Goal: Communication & Community: Answer question/provide support

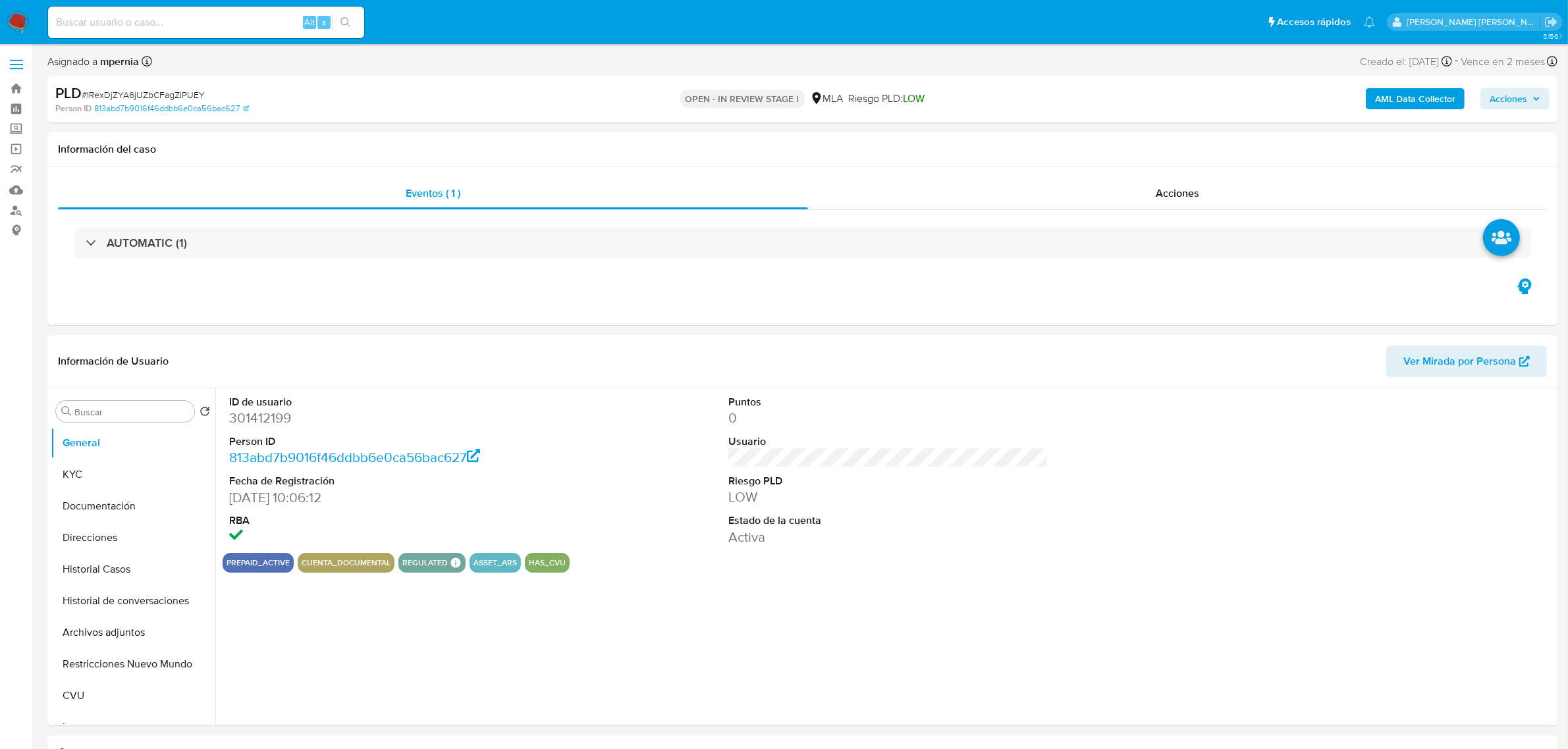
select select "10"
click at [179, 24] on input at bounding box center [206, 22] width 316 height 17
paste input "3w7HOLCuakCKBOrCGBKBXpWf"
type input "3w7HOLCuakCKBOrCGBKBXpWf"
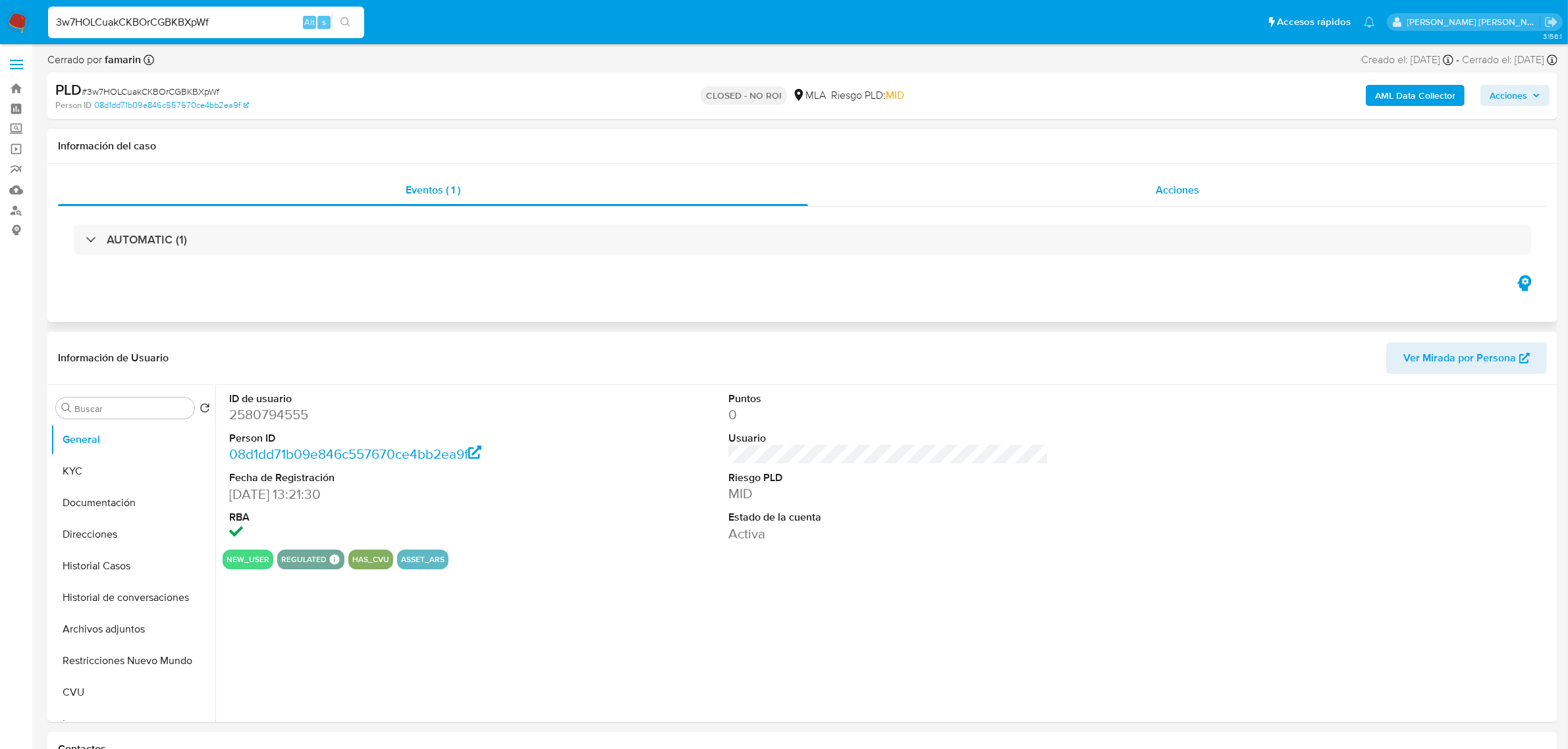
click at [1198, 187] on span "Acciones" at bounding box center [1178, 189] width 44 height 15
select select "10"
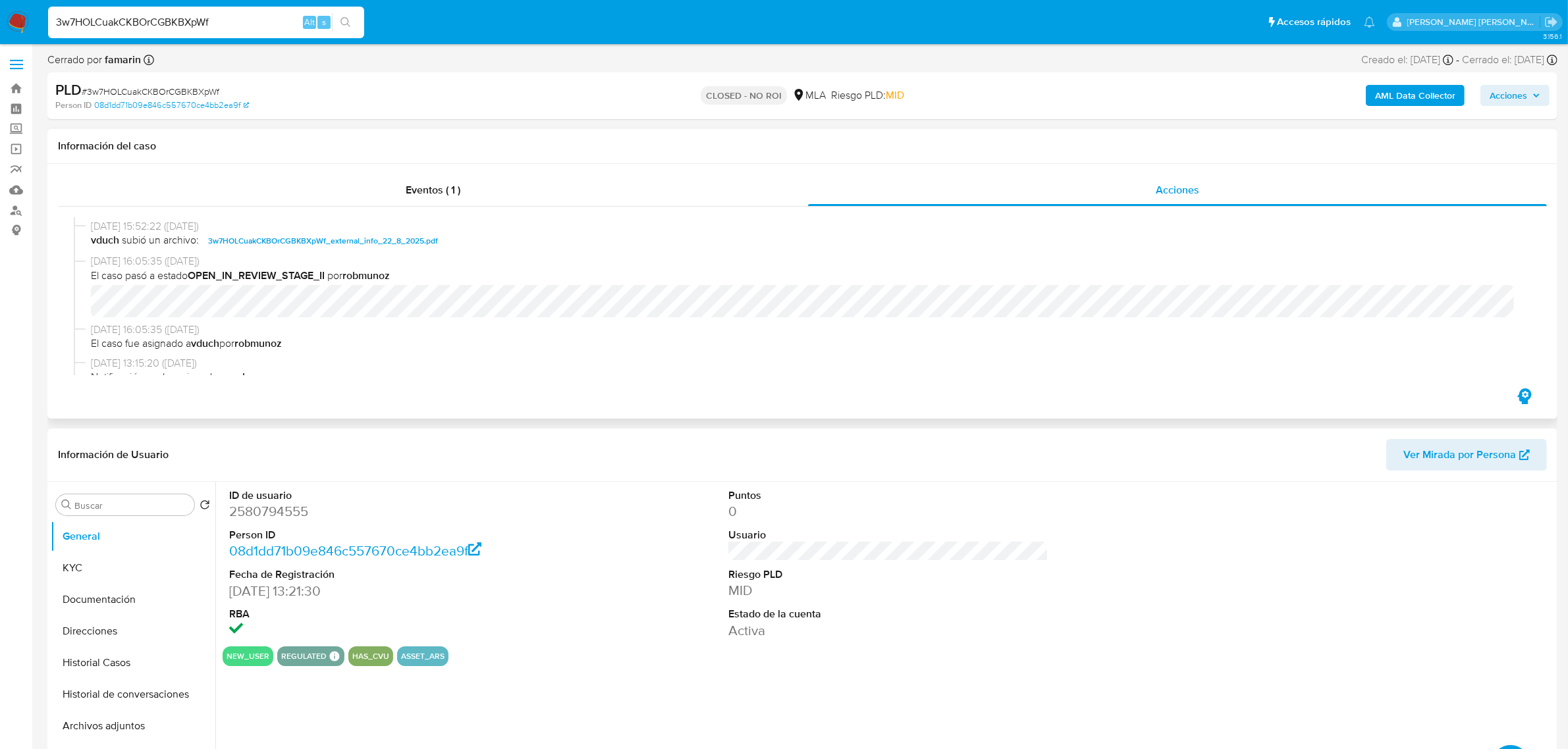
scroll to position [412, 0]
click at [139, 20] on input "3w7HOLCuakCKBOrCGBKBXpWf" at bounding box center [206, 22] width 316 height 17
paste input "anFJX8etm7Tr1ZHBn1DvOhHB"
type input "anFJX8etm7Tr1ZHBn1DvOhHB"
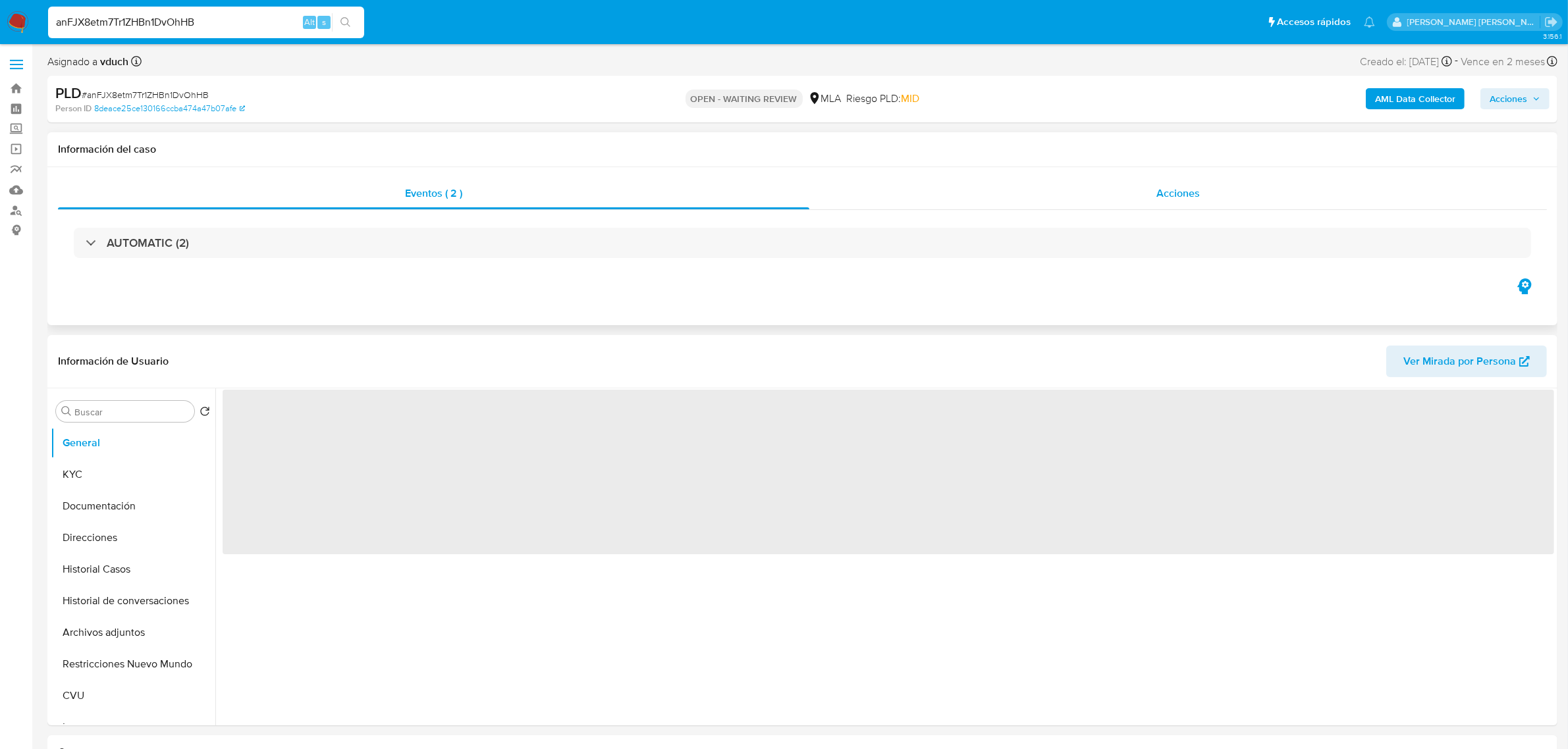
click at [1176, 201] on span "Acciones" at bounding box center [1179, 193] width 44 height 15
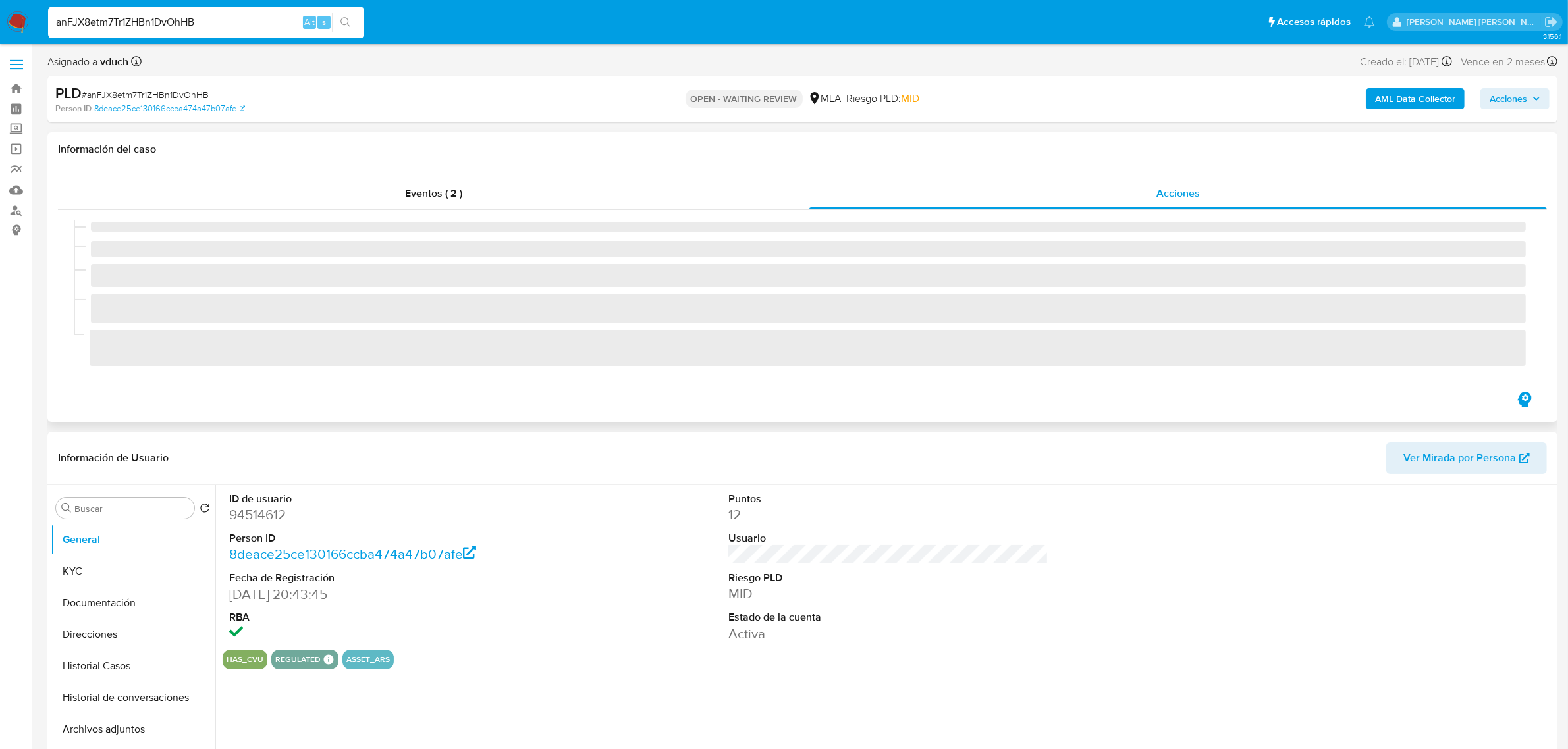
select select "10"
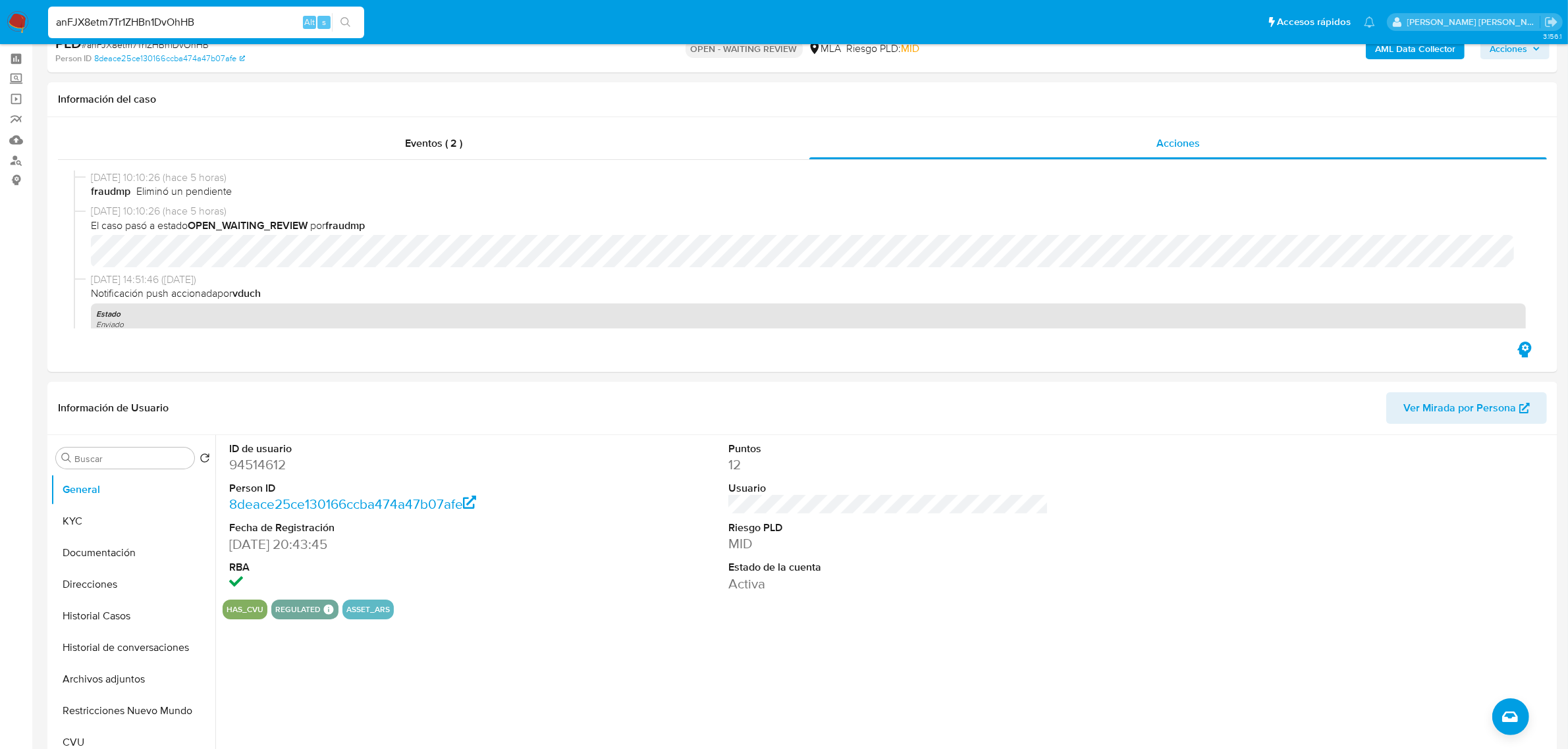
scroll to position [247, 0]
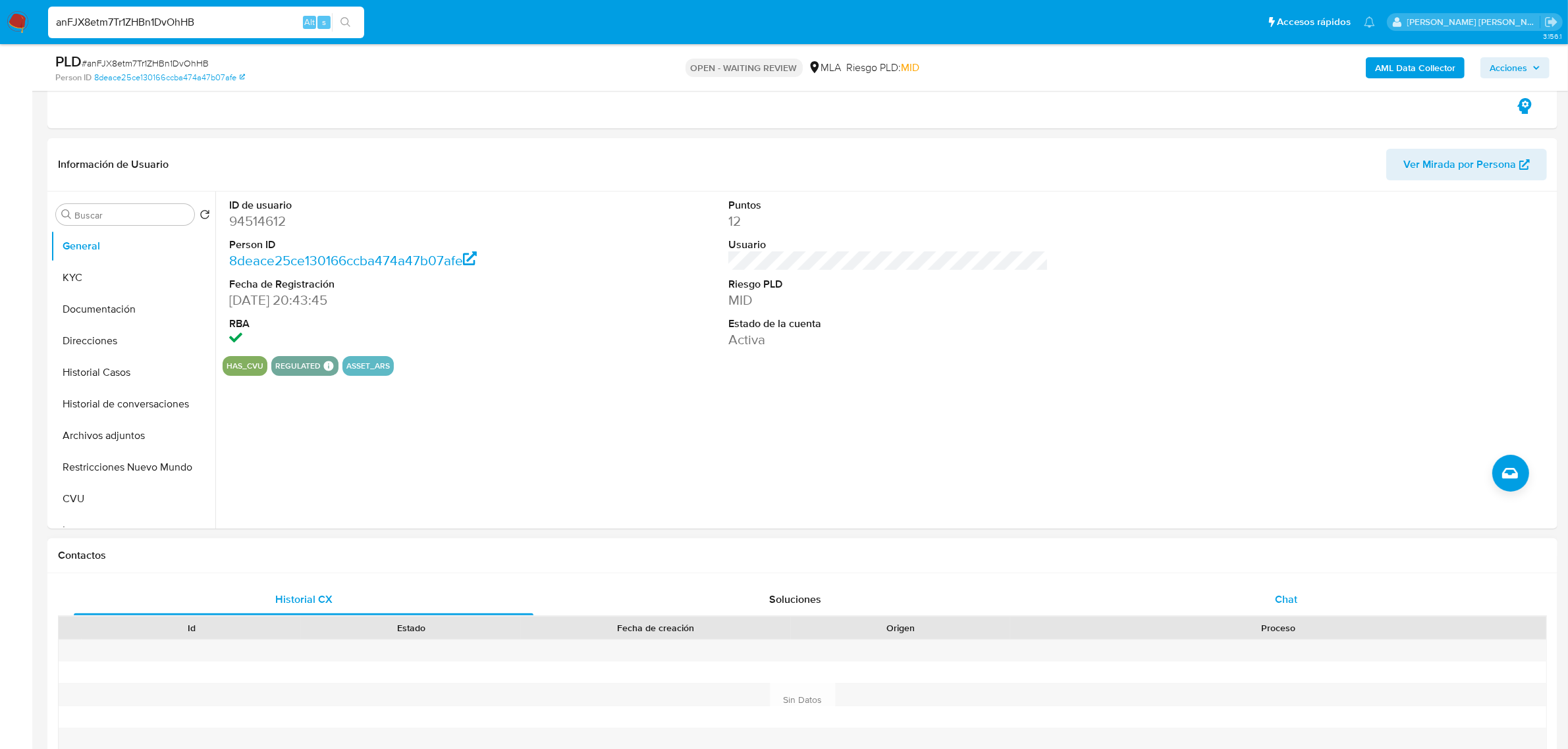
click at [1282, 607] on div "Chat" at bounding box center [1286, 599] width 460 height 31
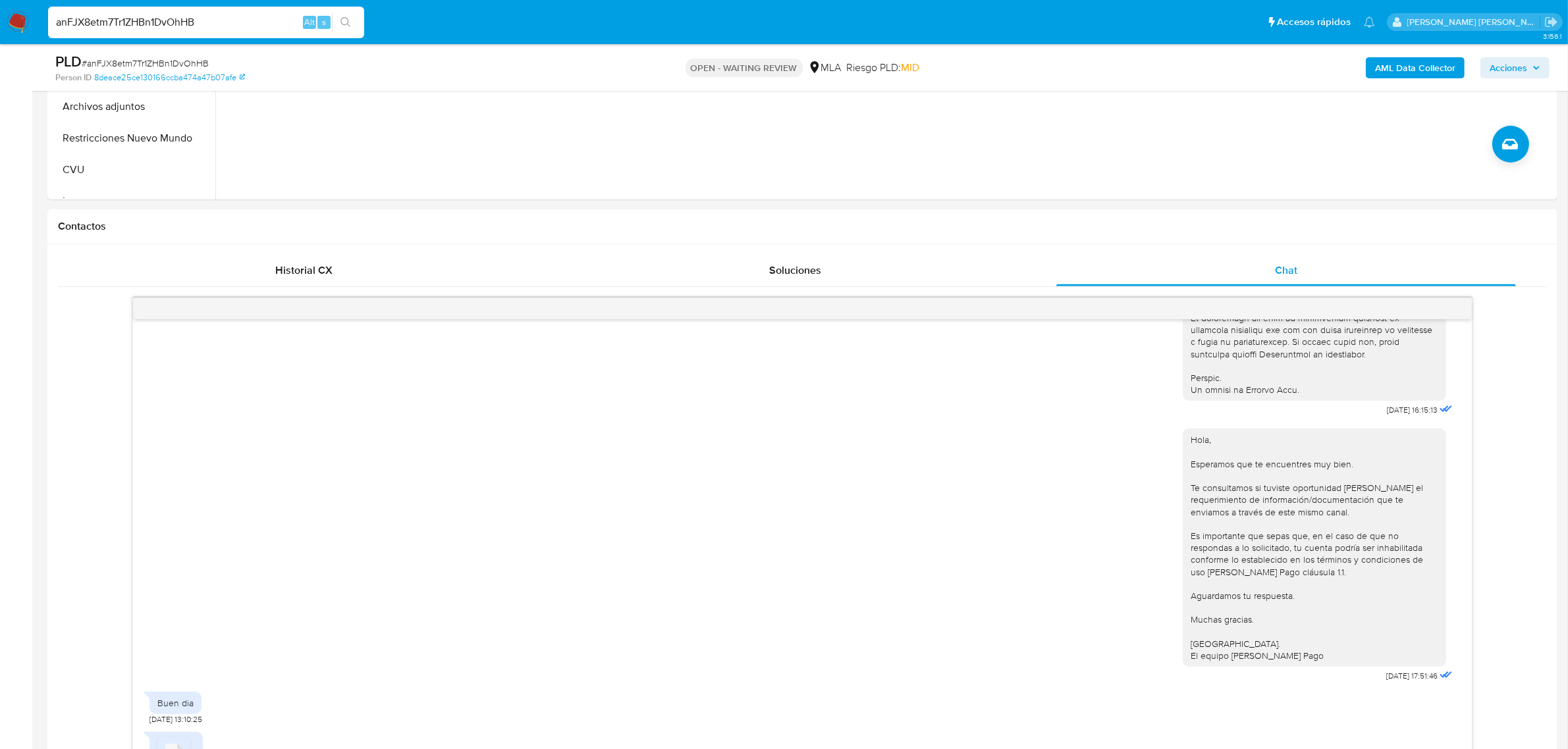
scroll to position [659, 0]
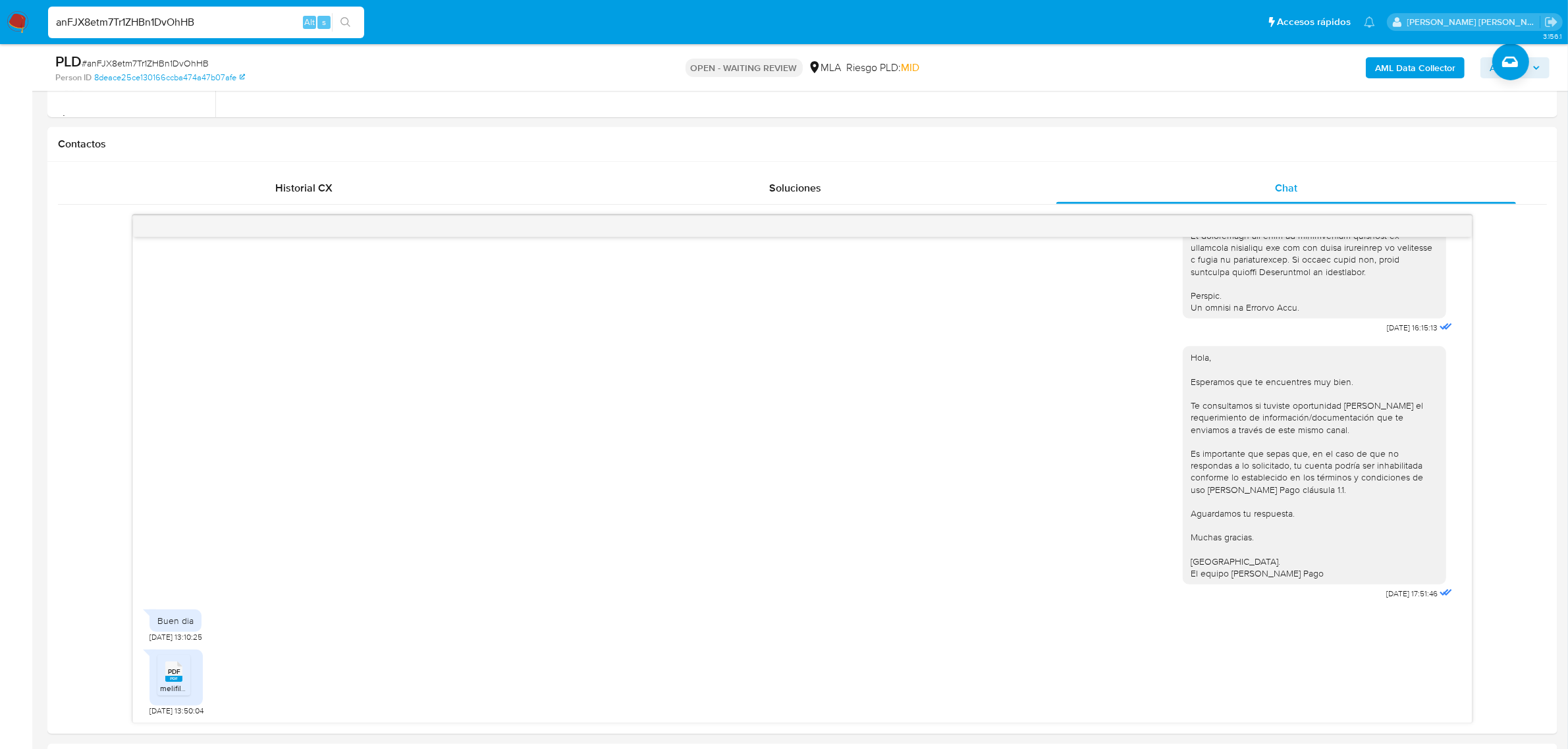
click at [136, 17] on input "anFJX8etm7Tr1ZHBn1DvOhHB" at bounding box center [206, 22] width 316 height 17
click at [136, 15] on input "anFJX8etm7Tr1ZHBn1DvOhHB" at bounding box center [206, 22] width 316 height 17
paste input "3w7HOLCuakCKBOrCGBKBXpWf"
type input "3w7HOLCuakCKBOrCGBKBXpWf"
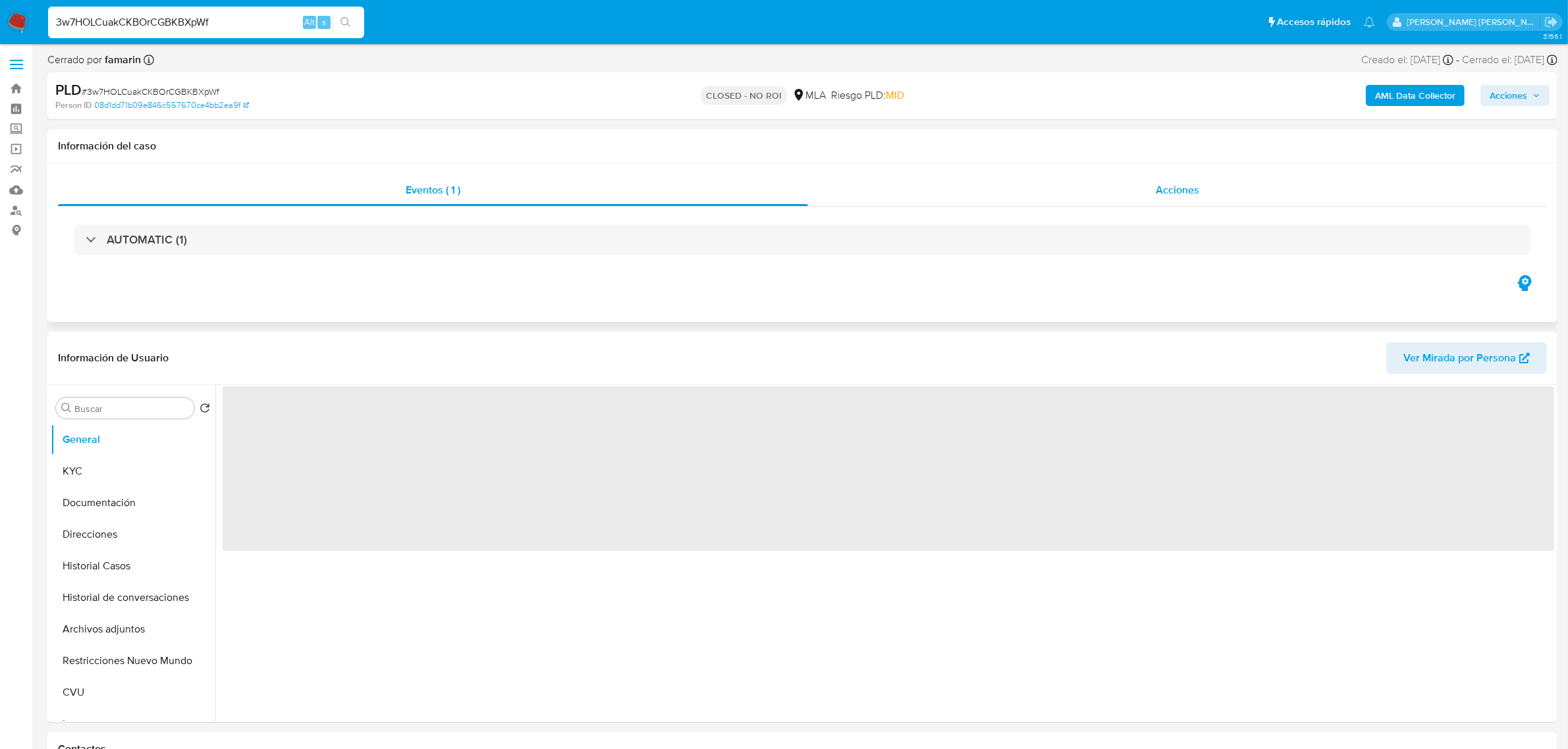
click at [1180, 195] on span "Acciones" at bounding box center [1178, 189] width 44 height 15
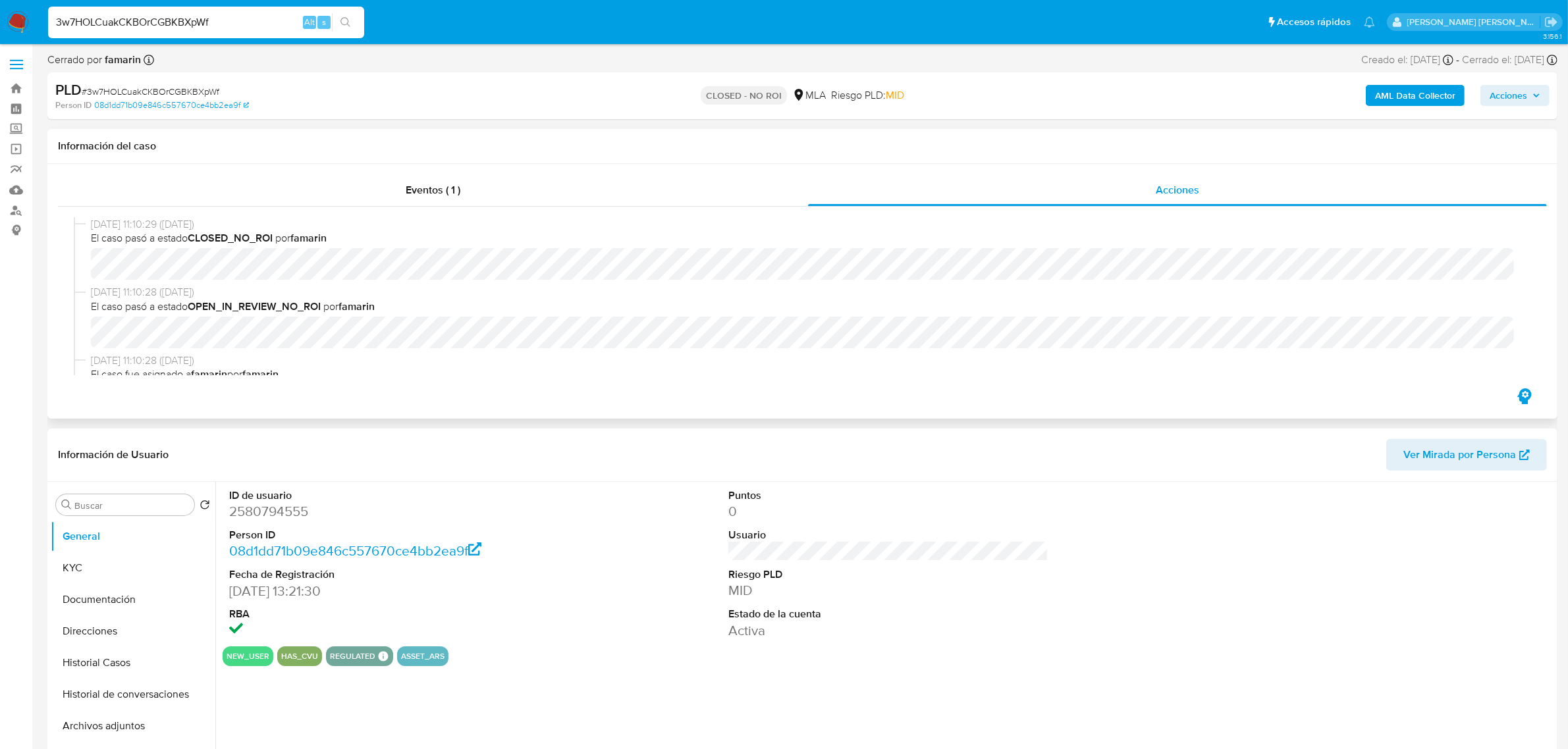
select select "10"
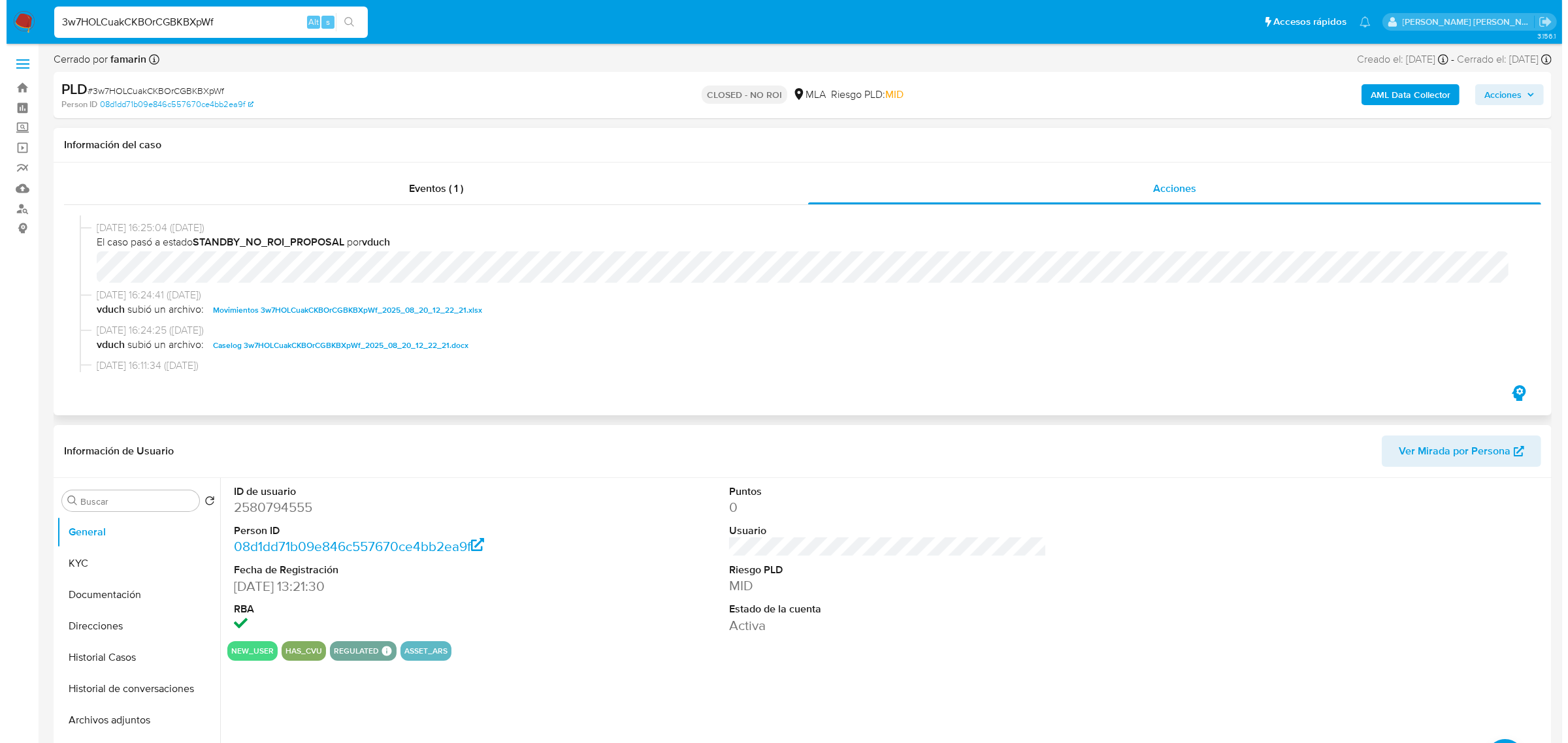
scroll to position [245, 0]
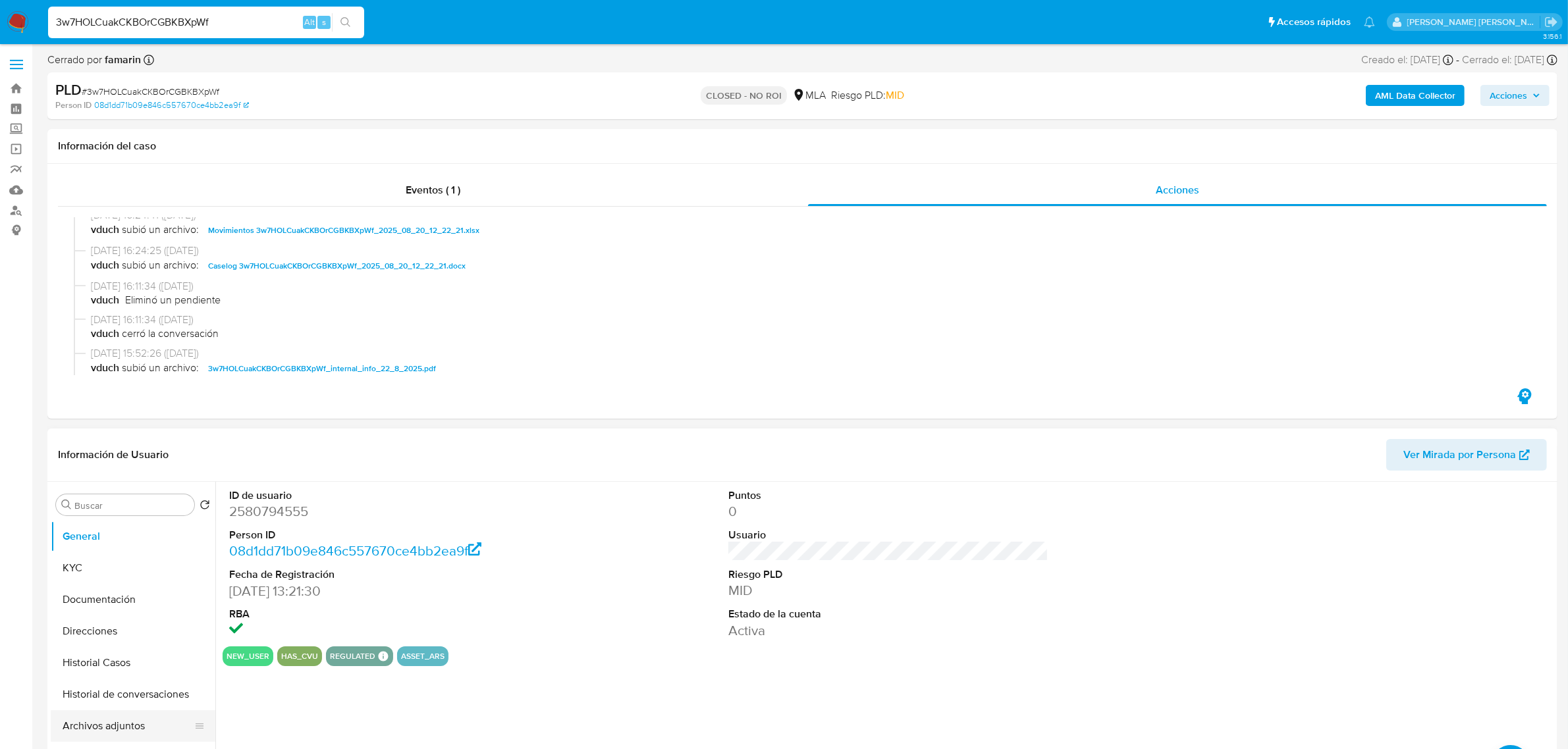
click at [89, 726] on button "Archivos adjuntos" at bounding box center [128, 726] width 154 height 31
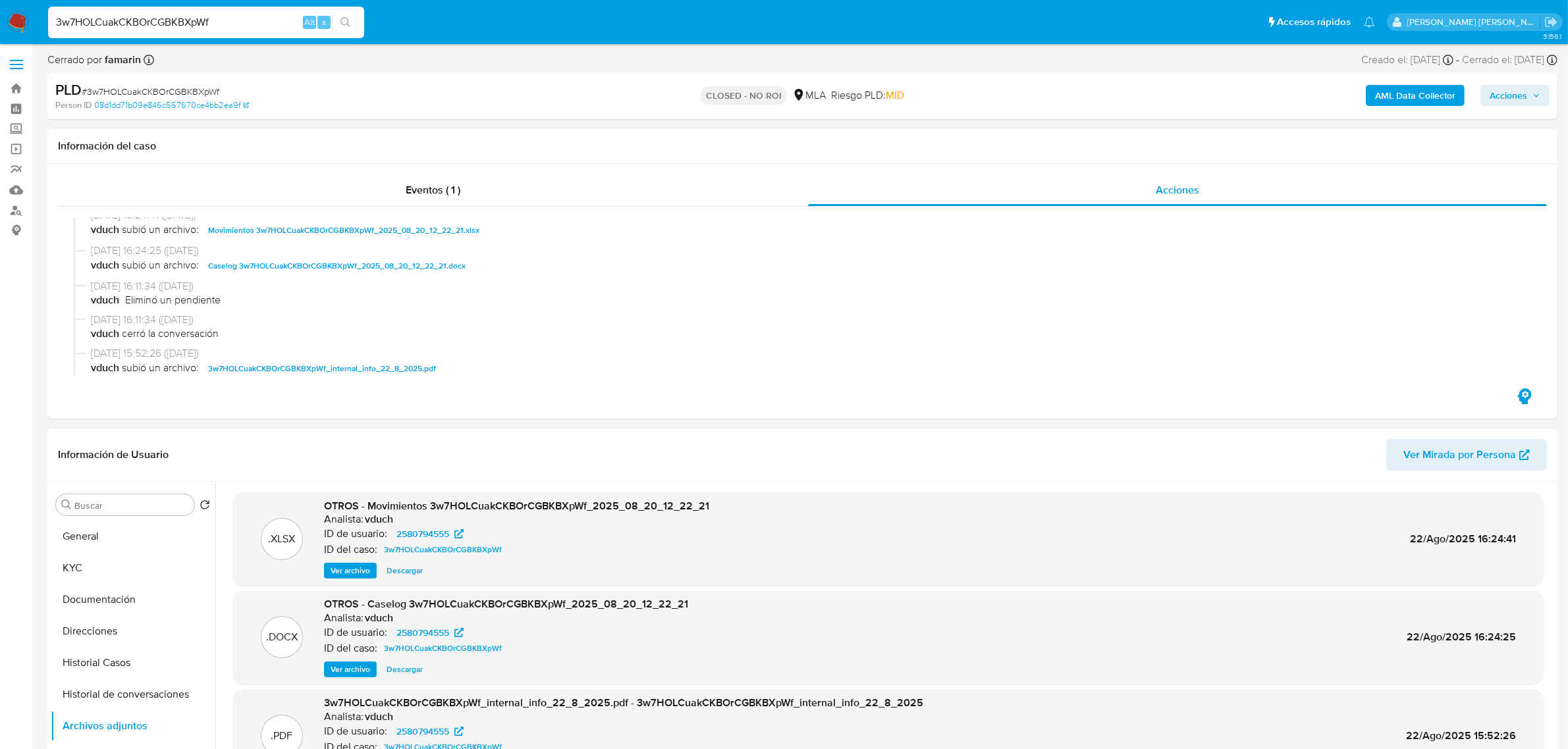
click at [348, 675] on span "Ver archivo" at bounding box center [351, 670] width 39 height 13
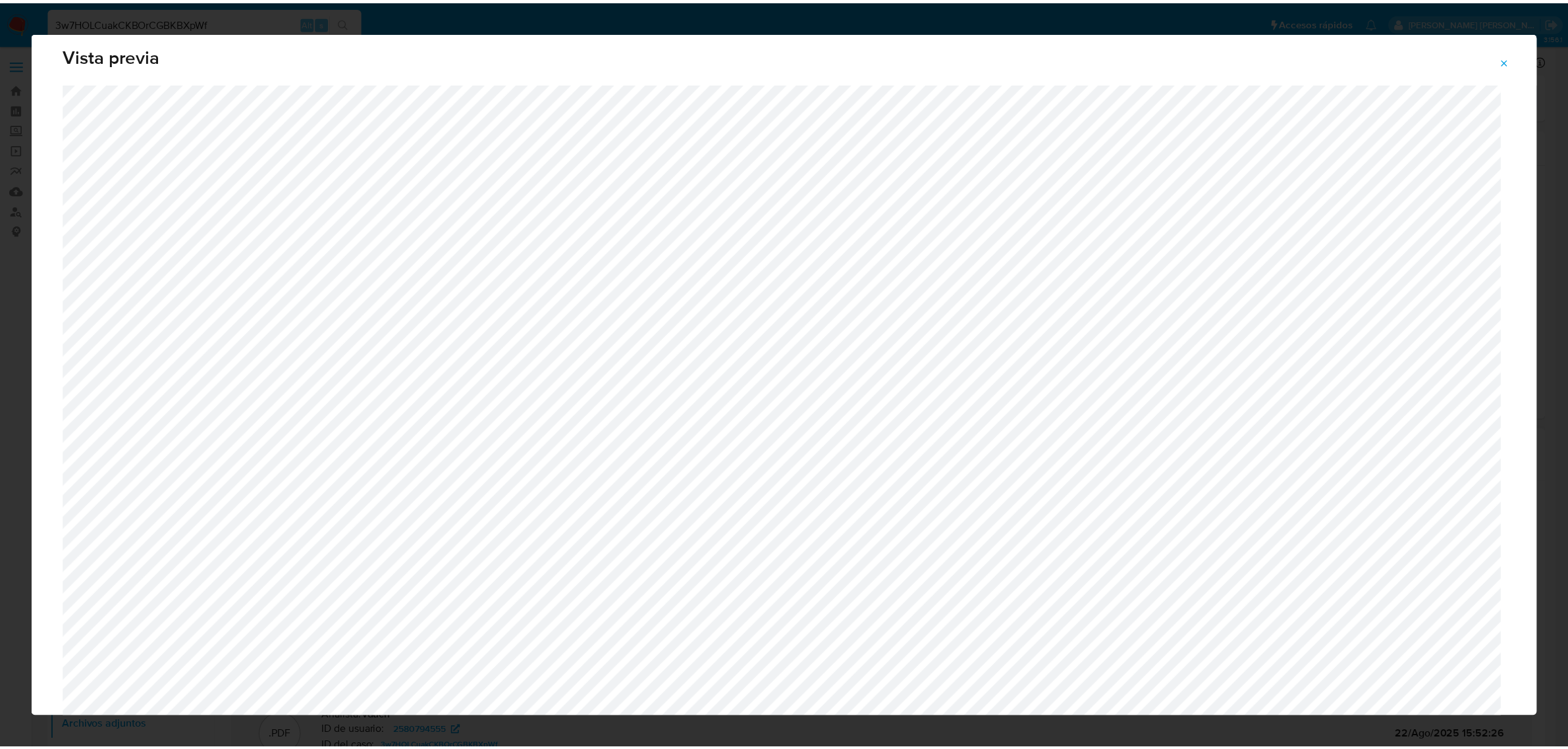
scroll to position [0, 0]
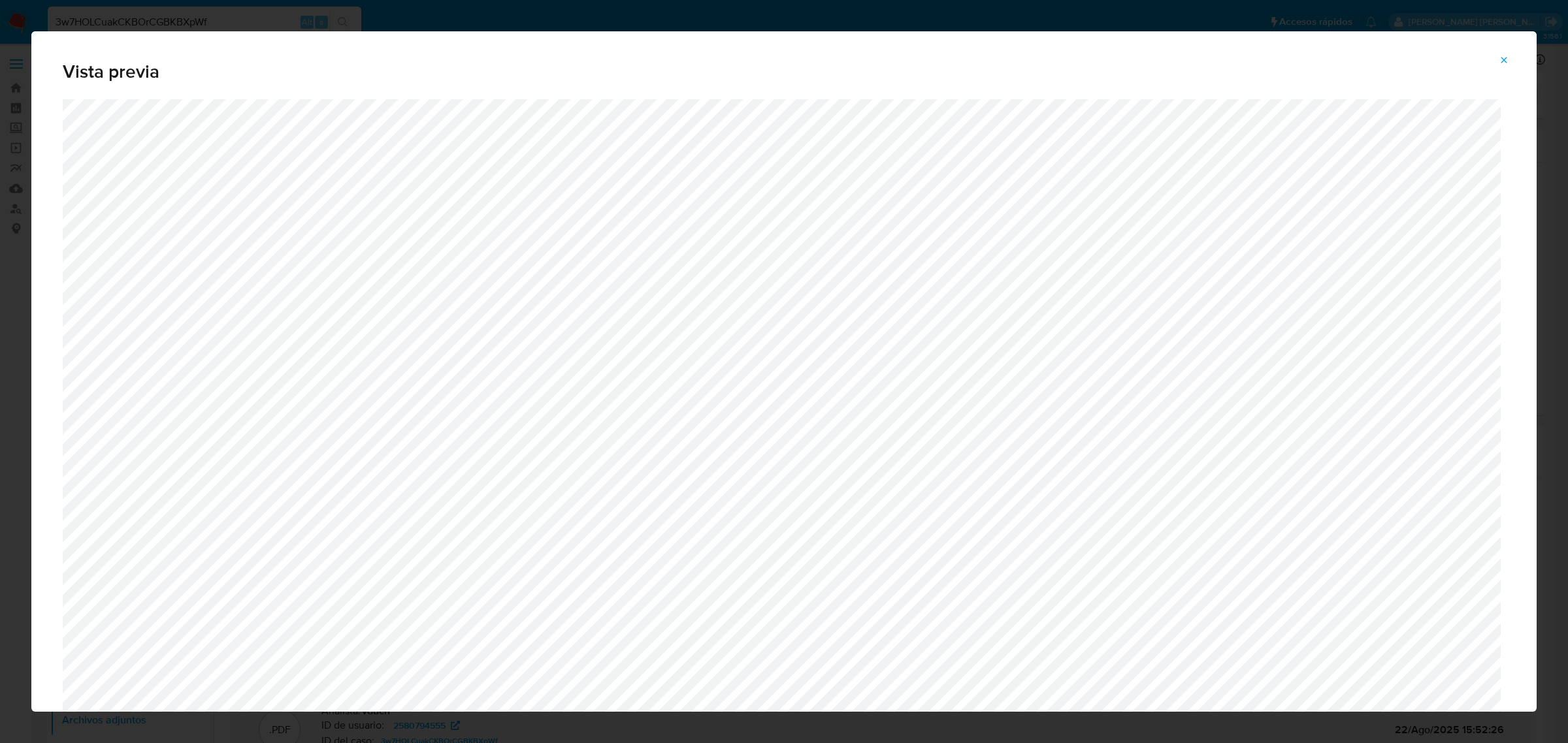
click at [1507, 53] on span "Attachment preview" at bounding box center [1504, 59] width 10 height 18
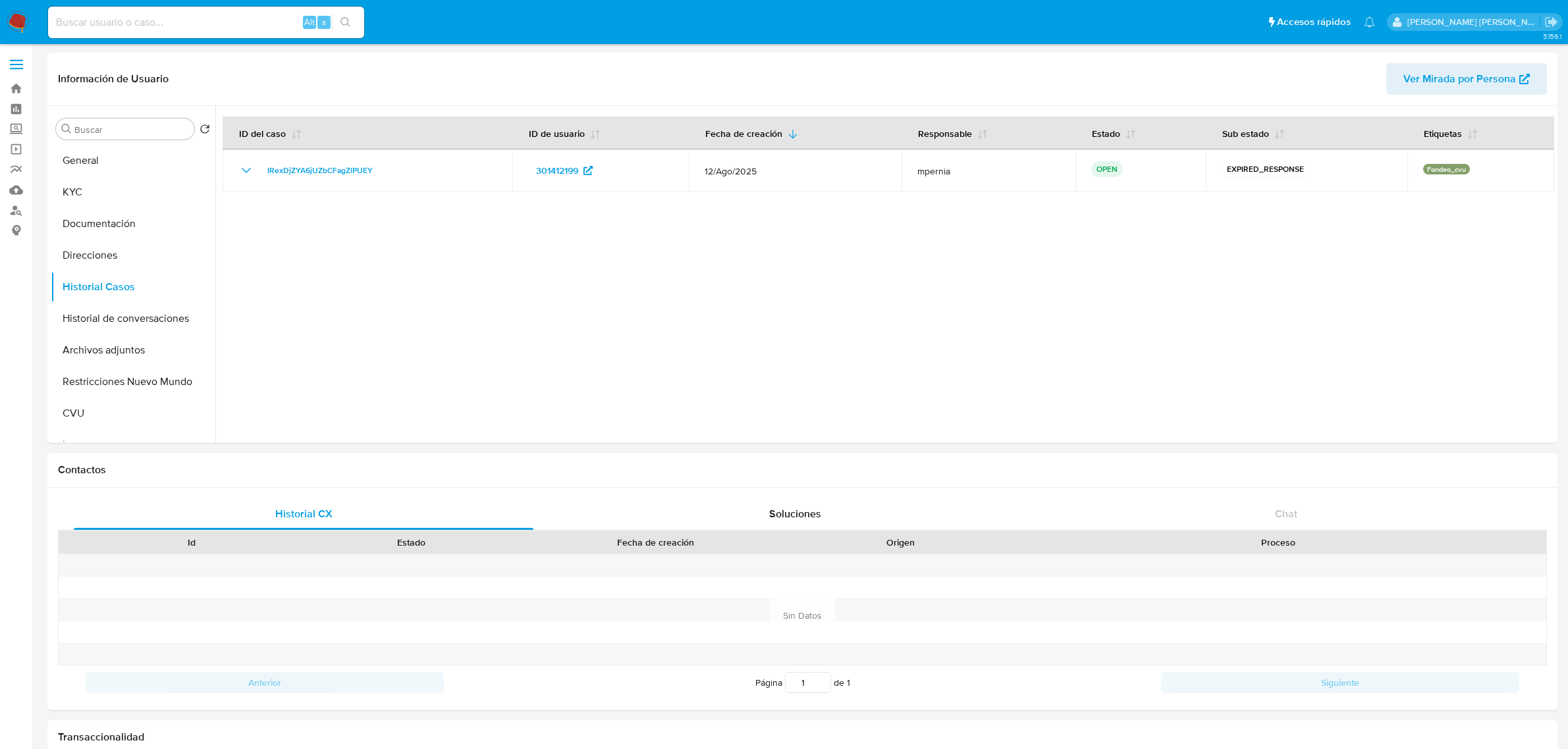
select select "10"
click at [192, 26] on input at bounding box center [206, 22] width 316 height 17
paste input "RBDaFRzBUU6kNmVMVirSx4lt"
type input "RBDaFRzBUU6kNmVMVirSx4lt"
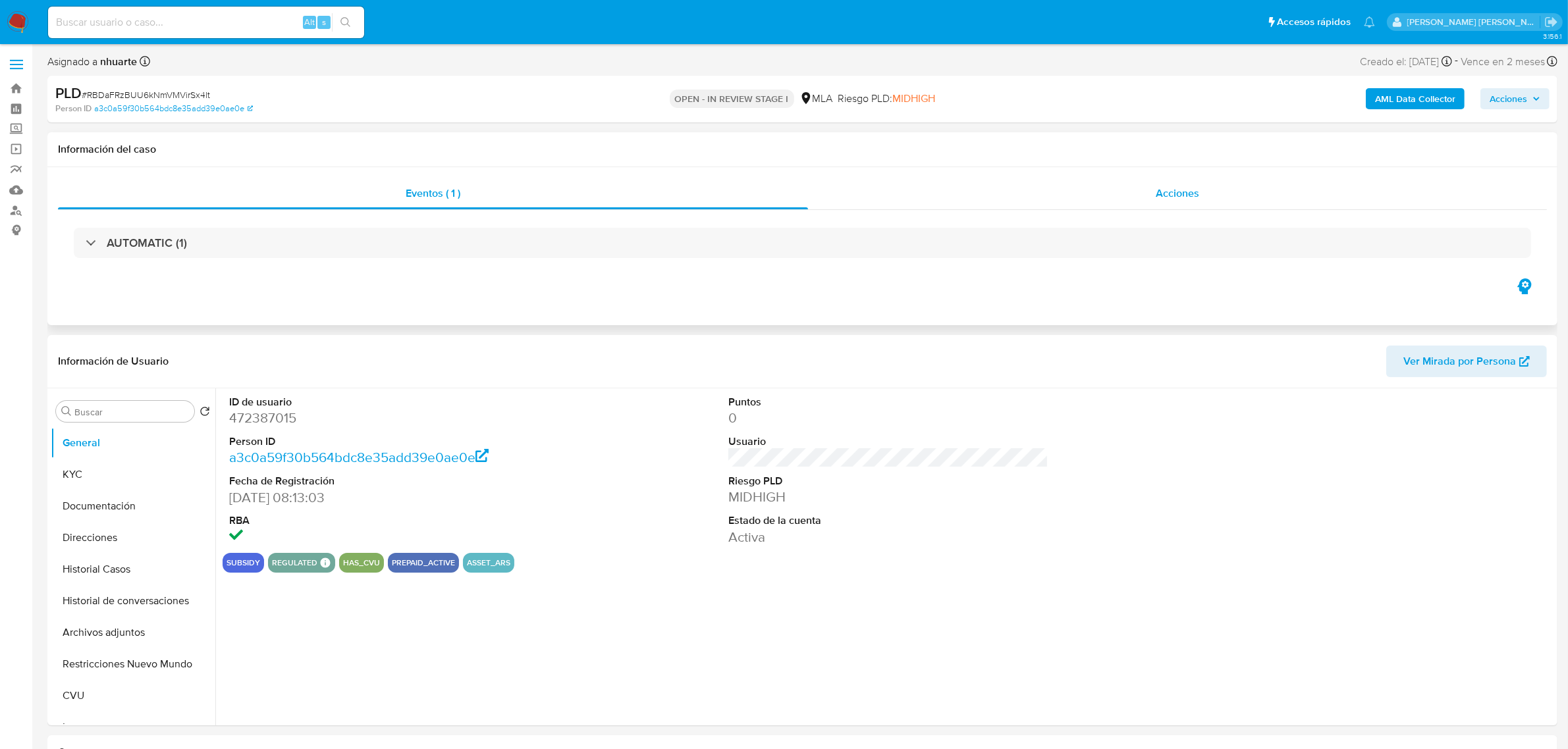
click at [1153, 191] on div "Acciones" at bounding box center [1178, 193] width 739 height 31
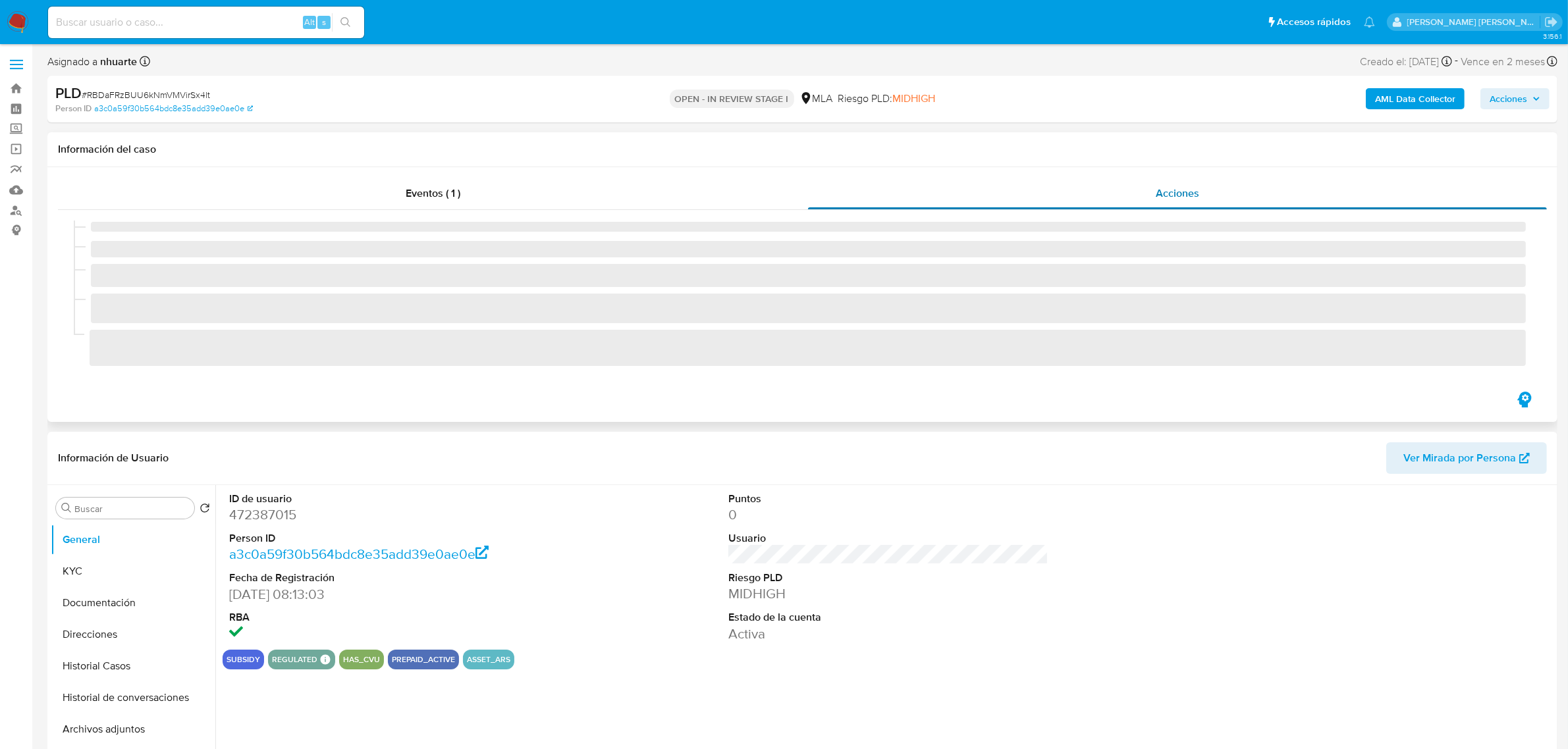
select select "10"
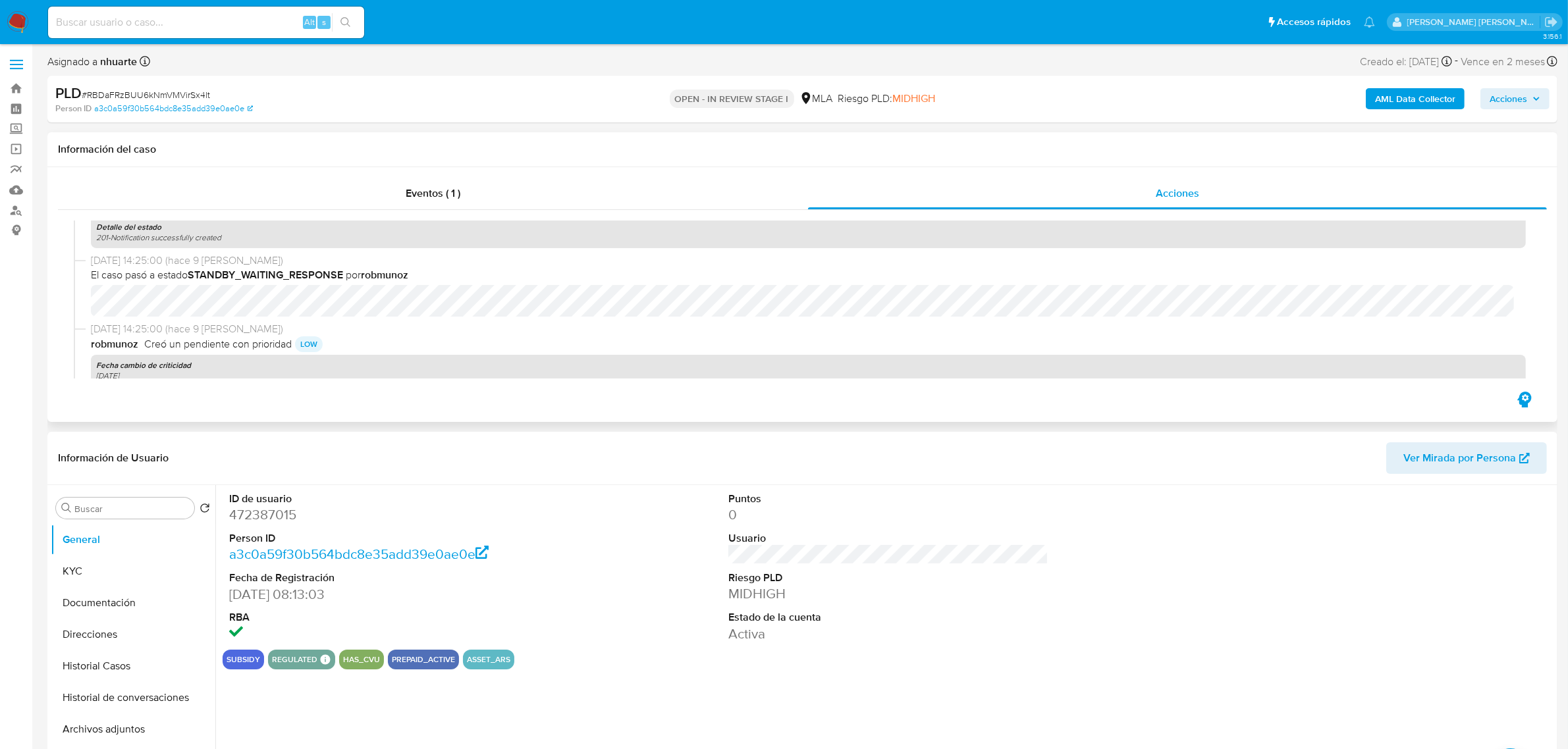
scroll to position [165, 0]
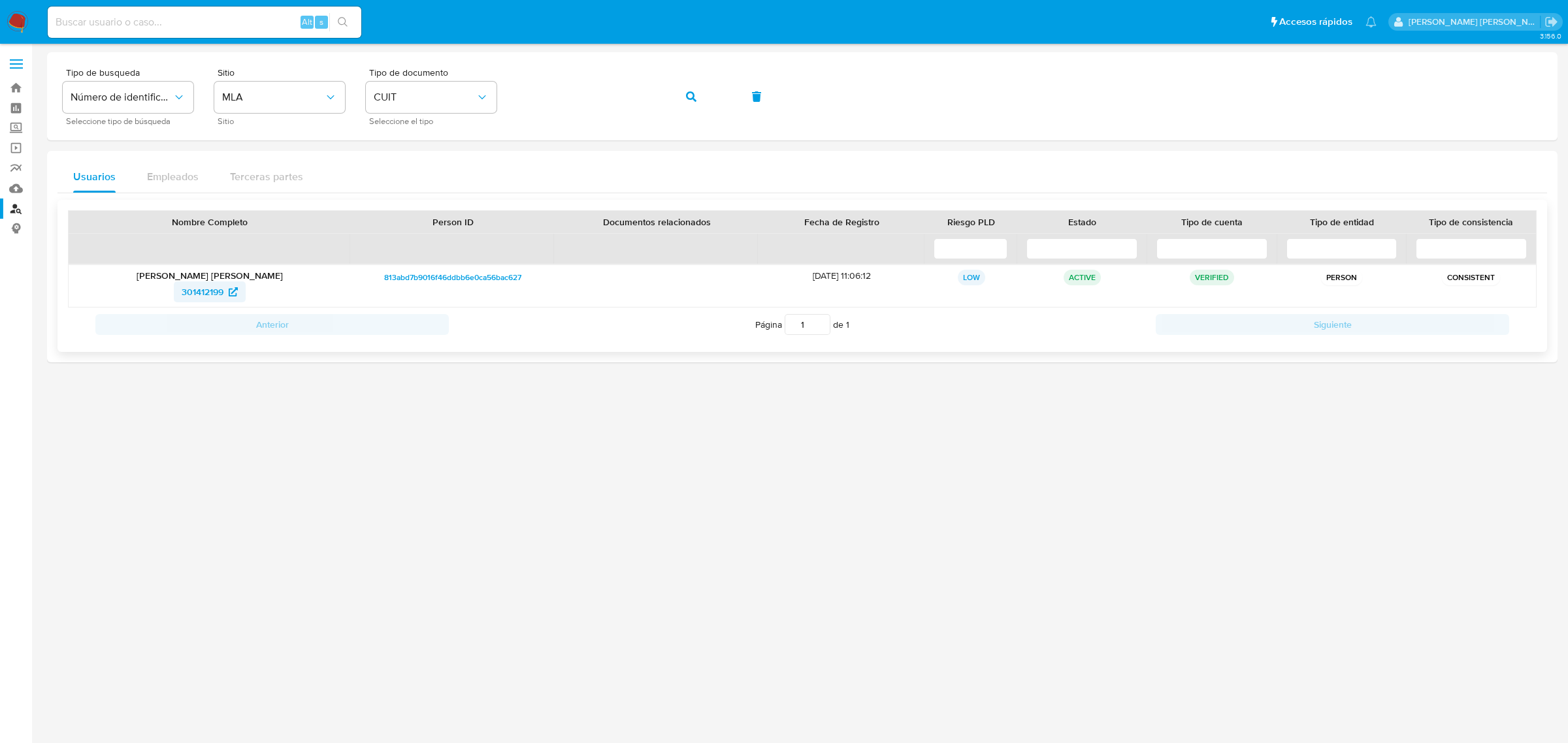
click at [213, 288] on span "301412199" at bounding box center [202, 291] width 42 height 21
click at [690, 95] on icon "button" at bounding box center [691, 96] width 10 height 10
click at [202, 286] on span "1518810706" at bounding box center [202, 291] width 47 height 21
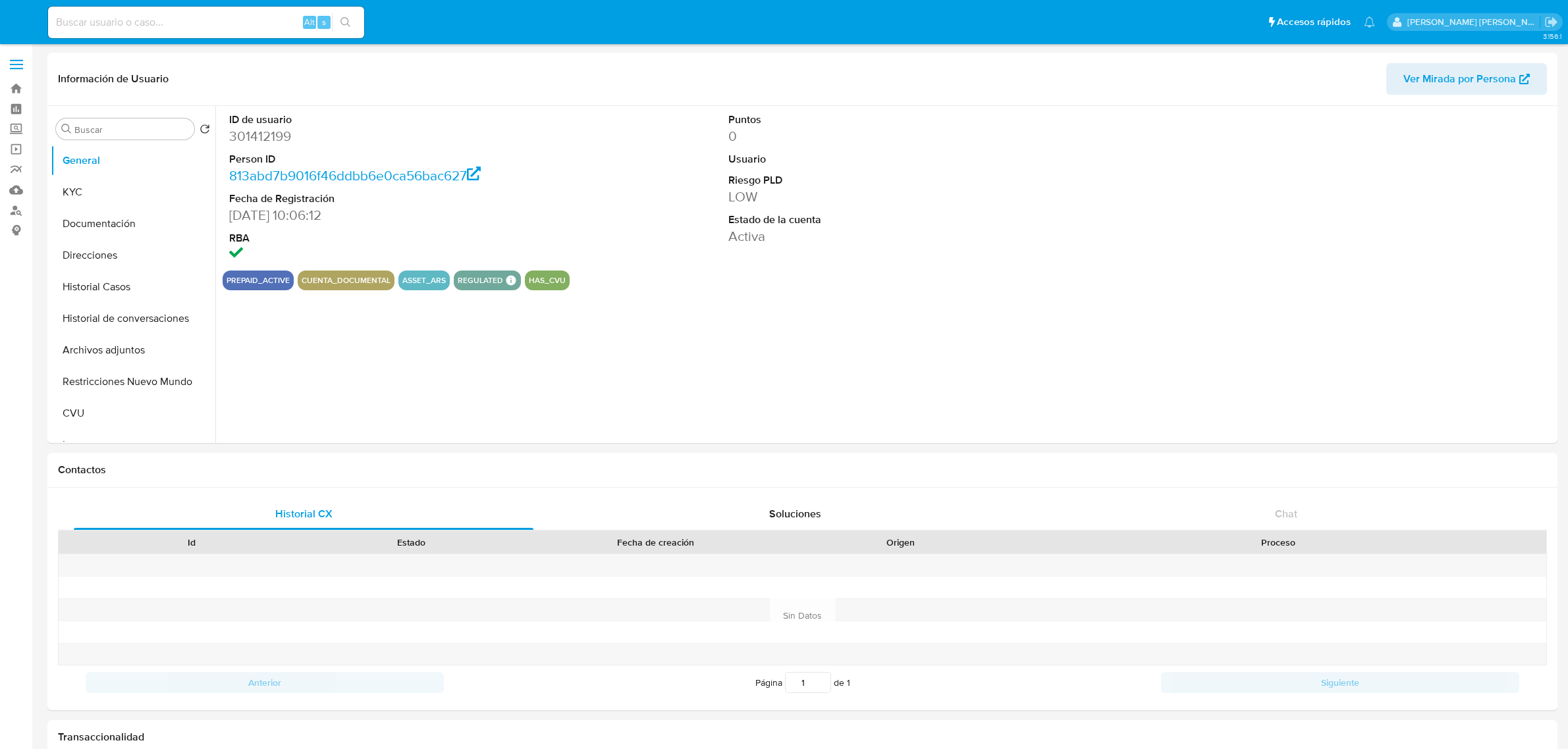
select select "10"
click at [110, 294] on button "Historial Casos" at bounding box center [128, 286] width 154 height 31
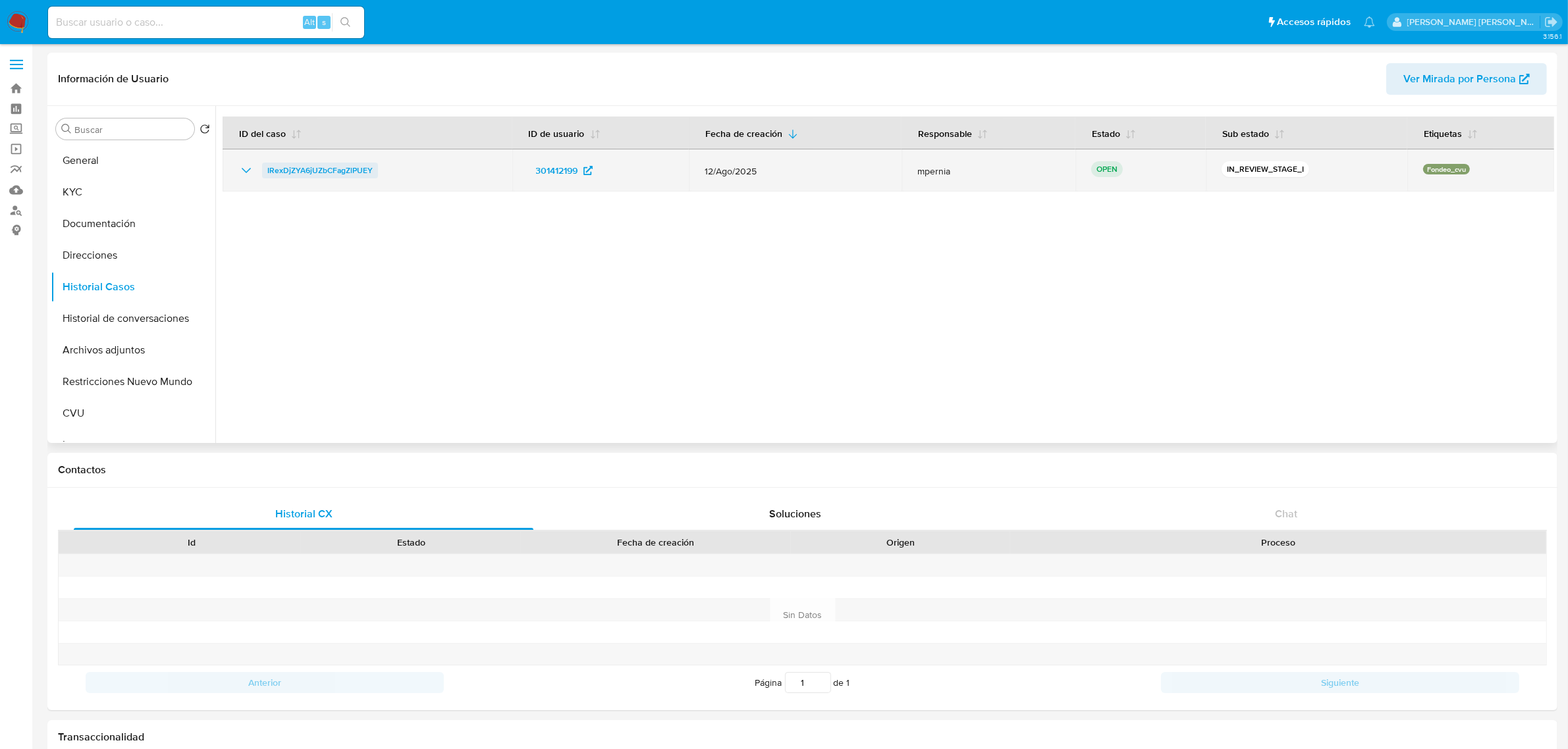
click at [320, 169] on span "IRexDjZYA6jUZbCFagZlPUEY" at bounding box center [320, 170] width 106 height 16
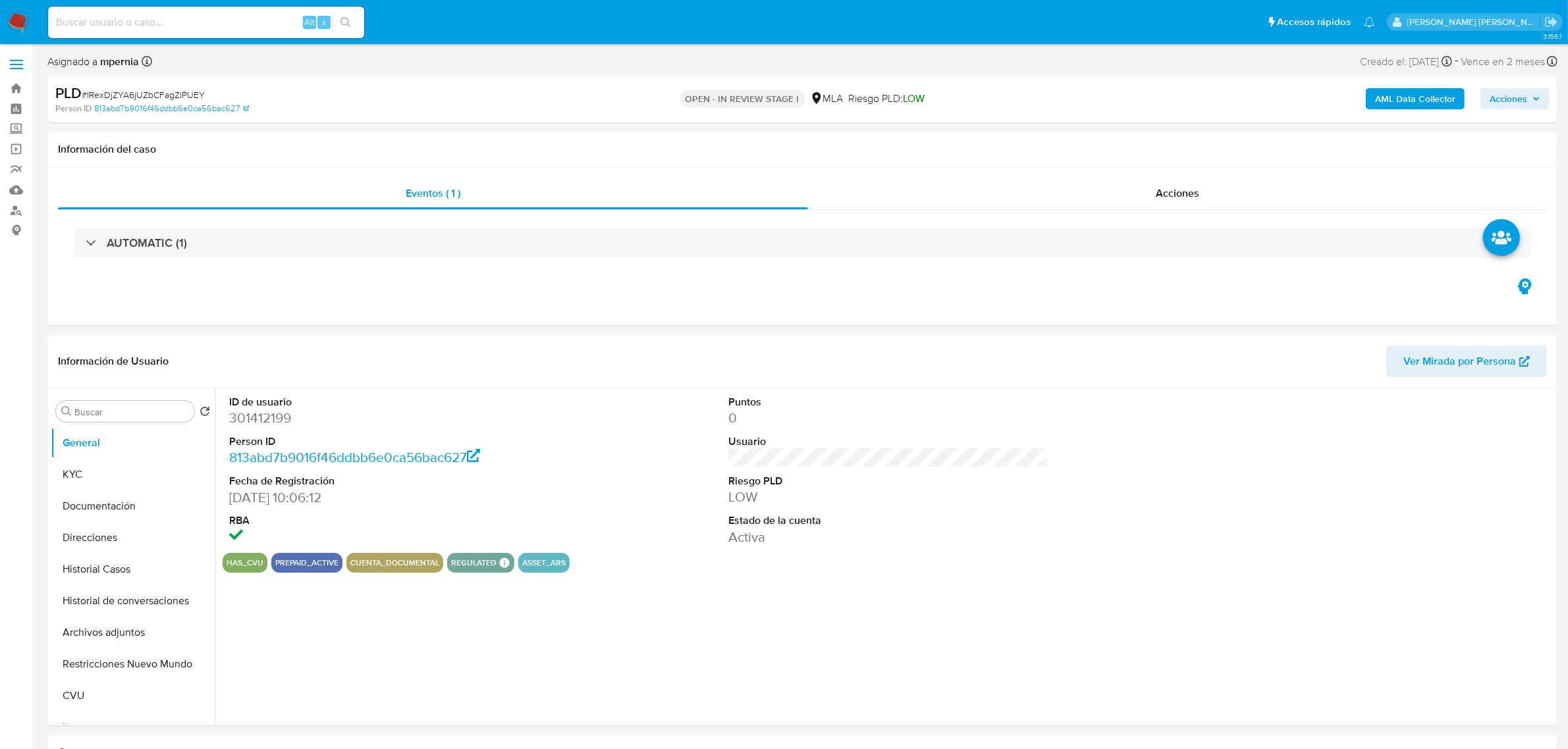
select select "10"
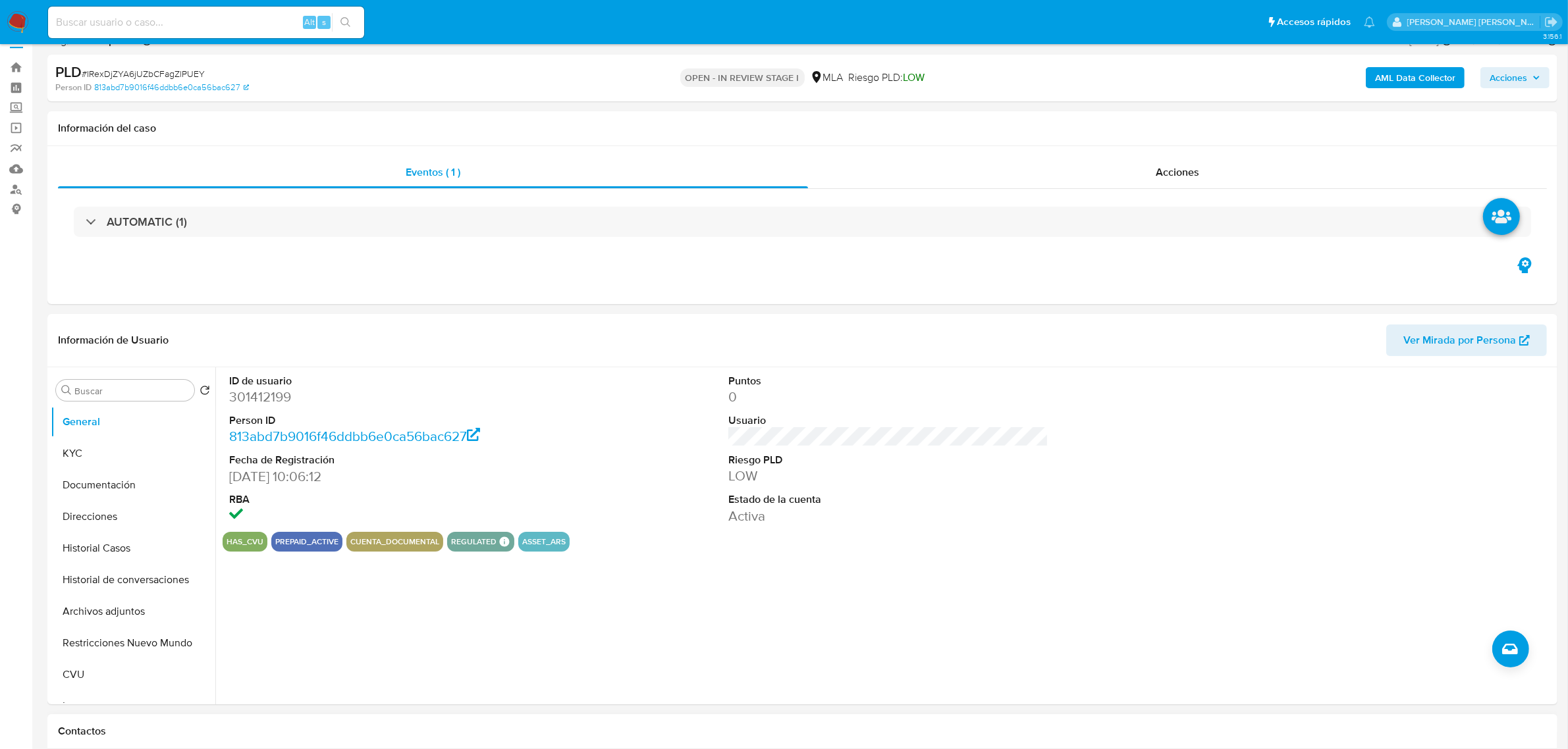
scroll to position [82, 0]
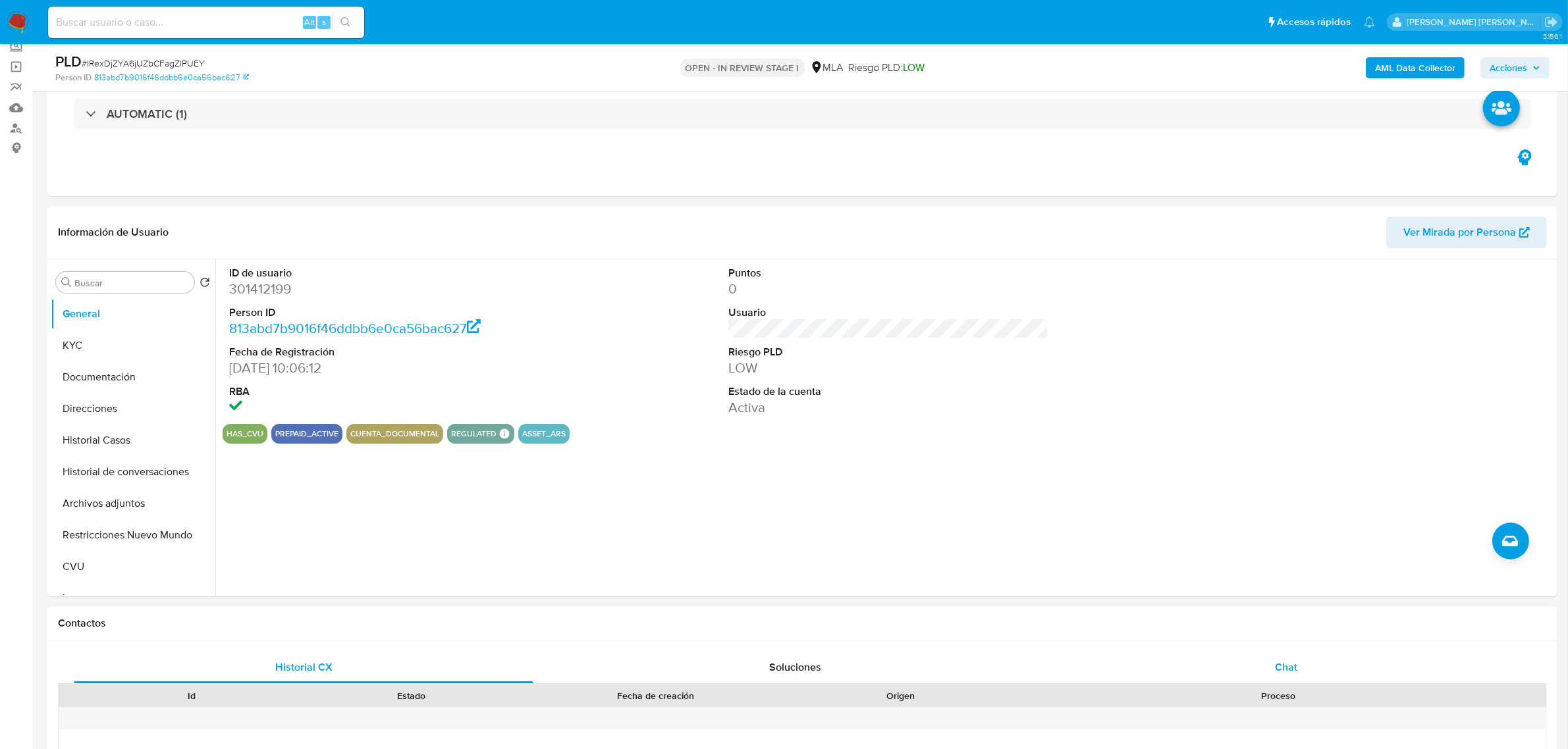
click at [1273, 665] on div "Chat" at bounding box center [1286, 667] width 460 height 31
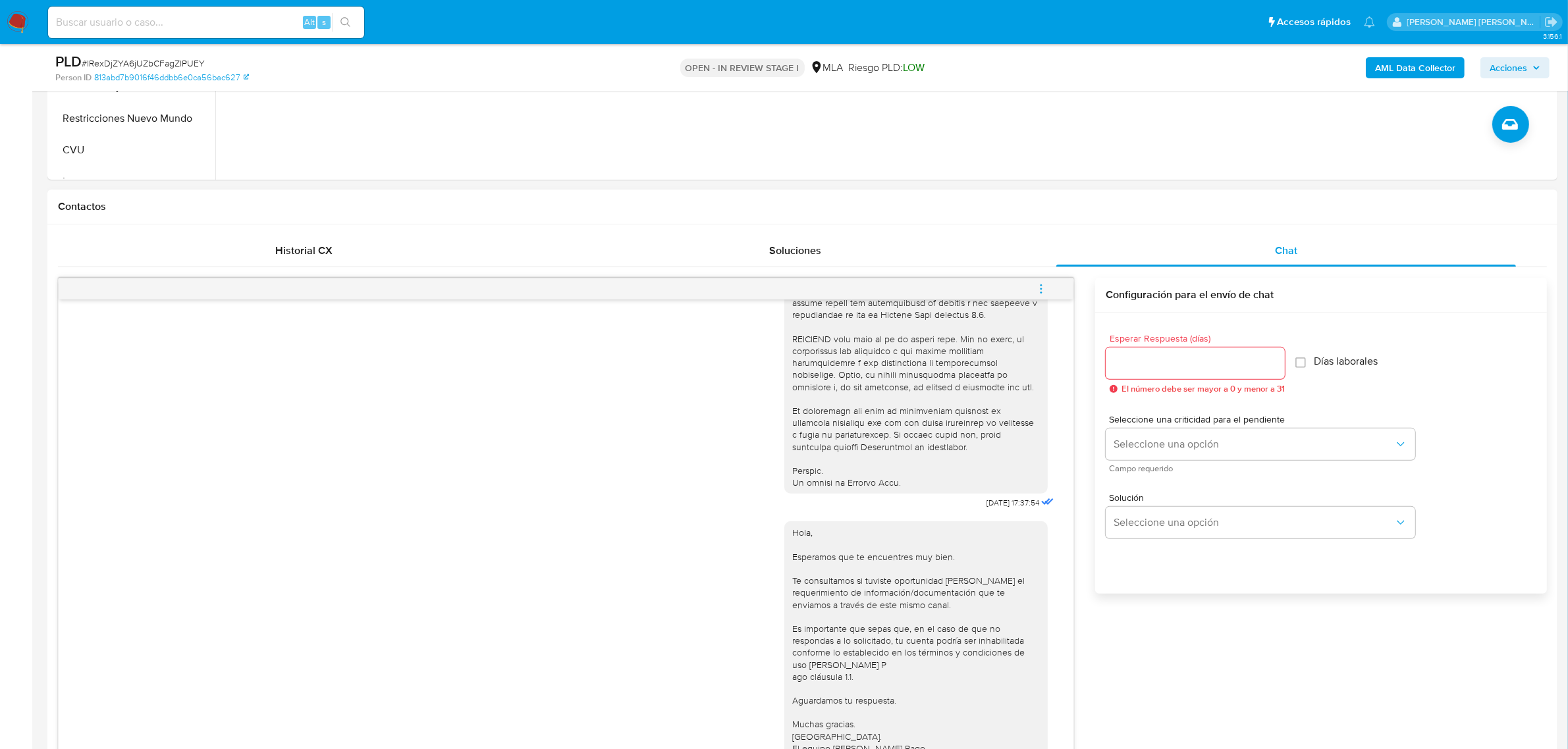
scroll to position [576, 0]
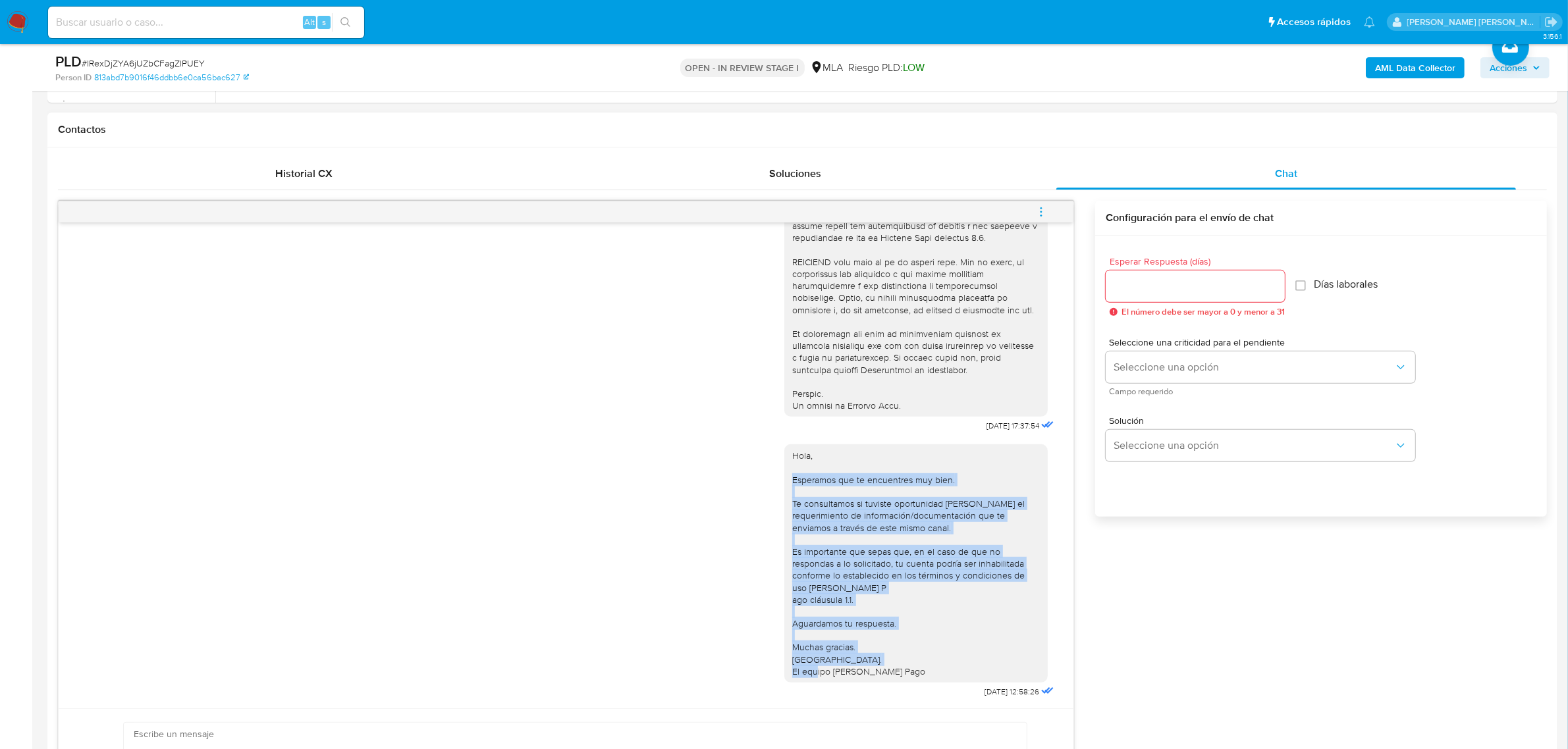
drag, startPoint x: 781, startPoint y: 468, endPoint x: 897, endPoint y: 662, distance: 226.0
click at [897, 662] on div "Hola, Esperamos que te encuentres muy bien. Te consultamos si tuviste oportunid…" at bounding box center [916, 563] width 248 height 228
copy div "Esperamos que te encuentres muy bien. Te consultamos si tuviste oportunidad de …"
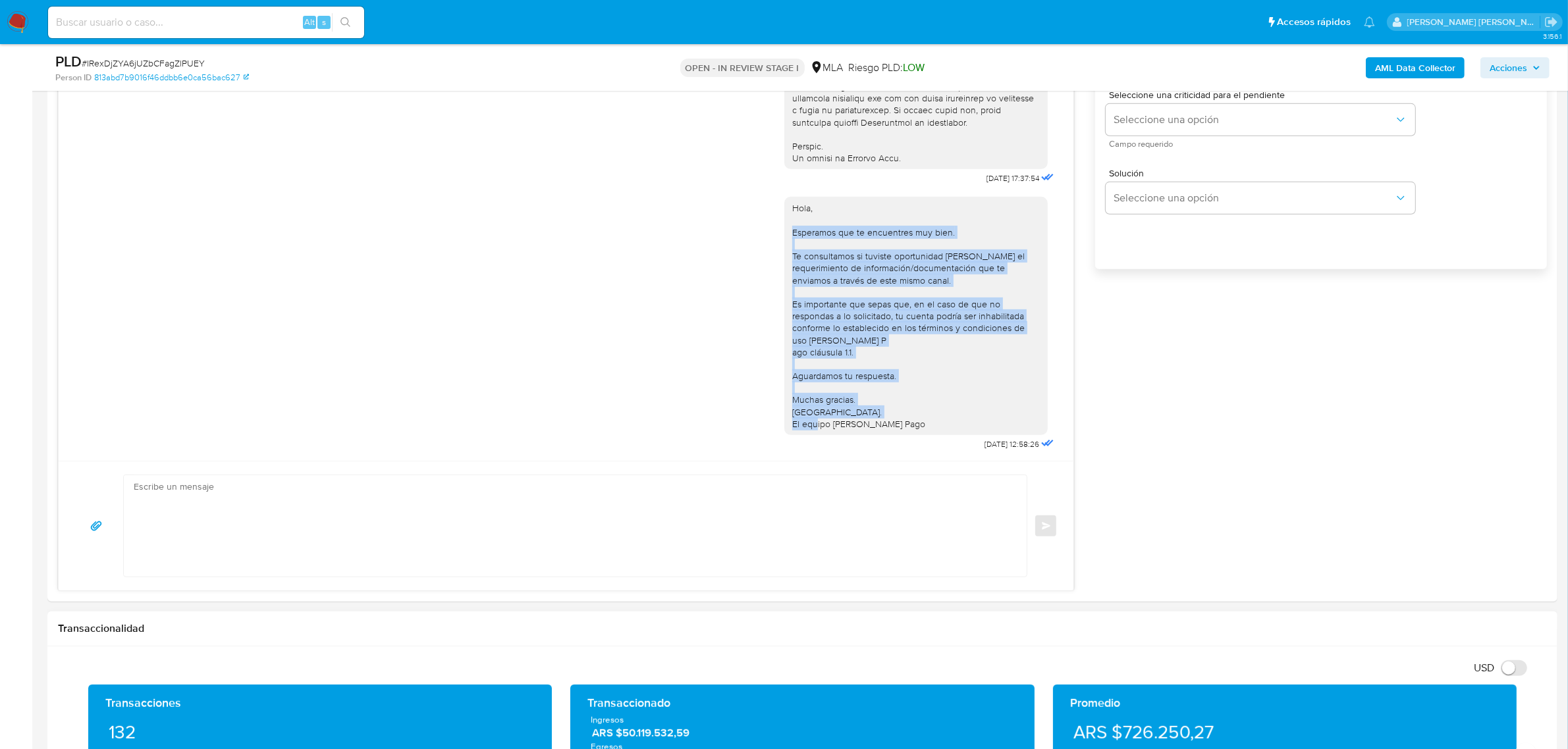
scroll to position [987, 0]
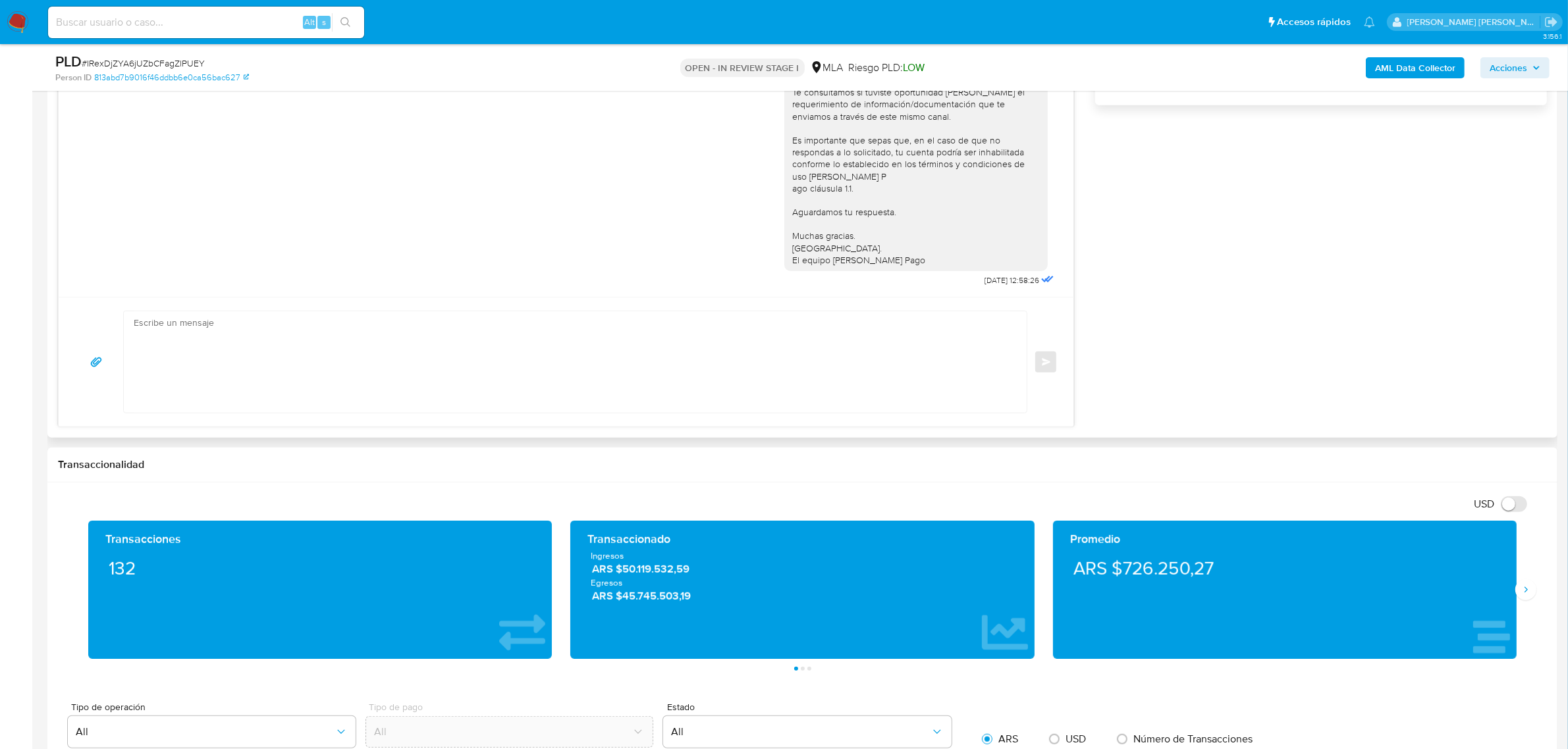
click at [257, 364] on textarea at bounding box center [572, 361] width 877 height 101
paste textarea "Esperamos que te encuentres muy bien. Te consultamos si tuviste oportunidad de …"
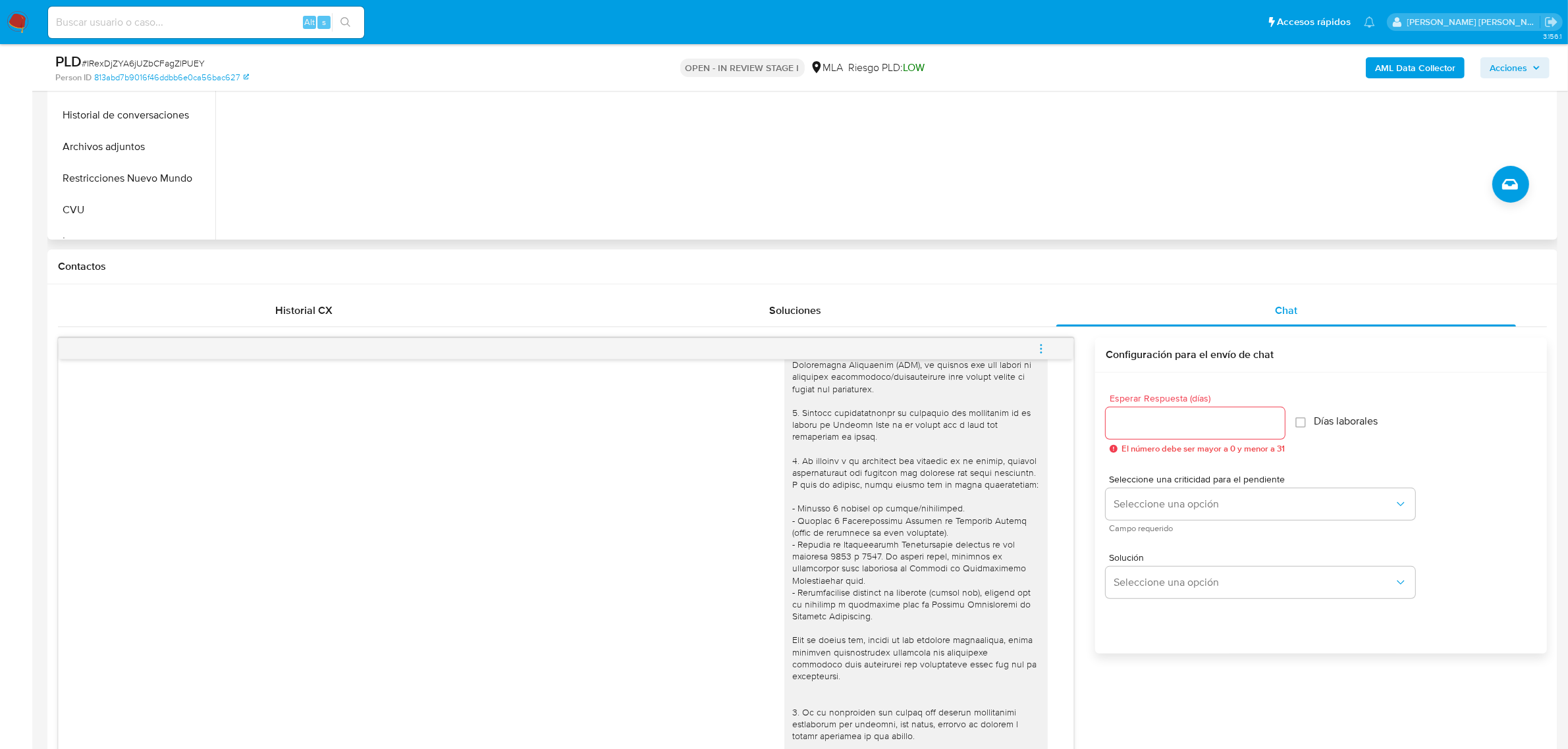
scroll to position [247, 0]
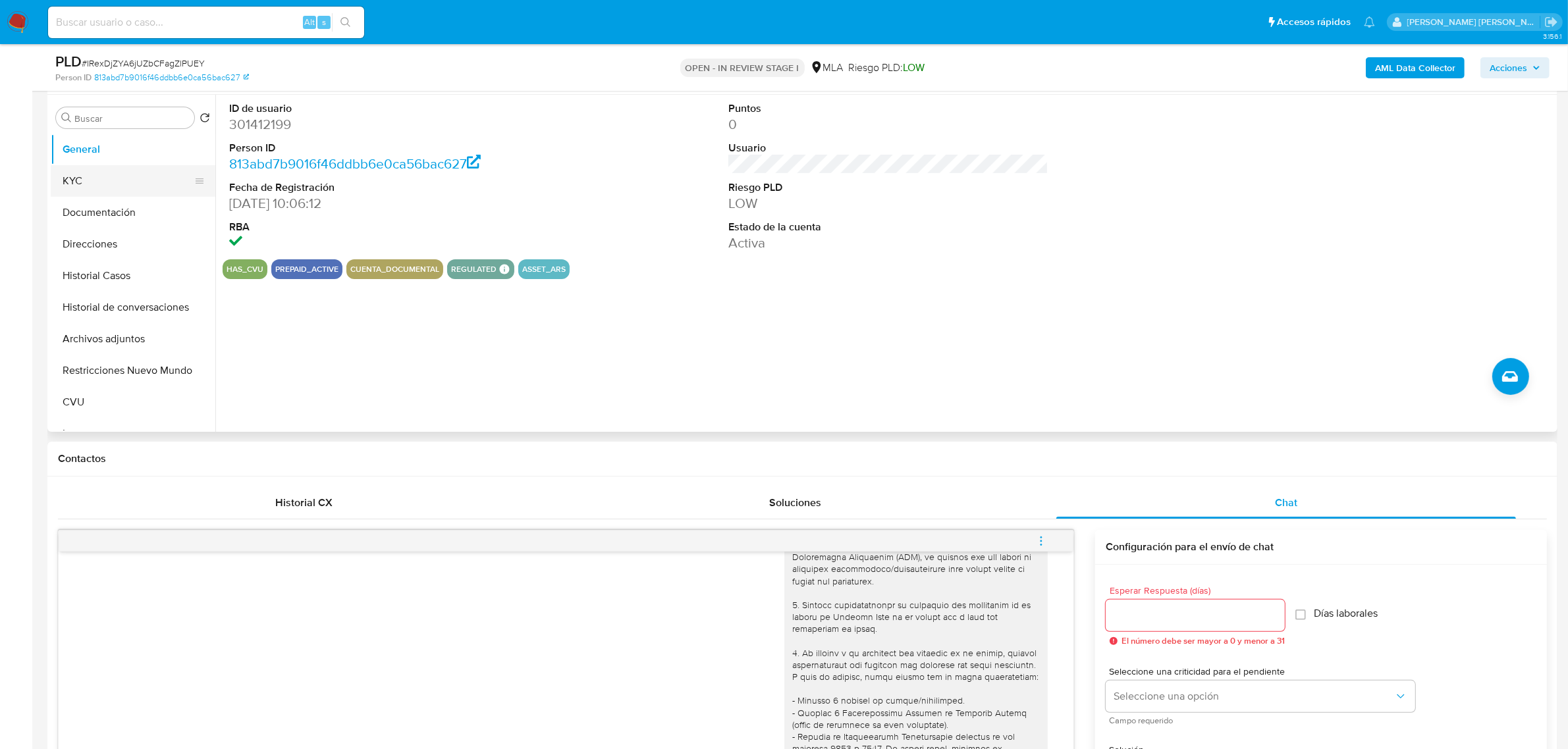
drag, startPoint x: 71, startPoint y: 180, endPoint x: 132, endPoint y: 195, distance: 62.8
click at [71, 180] on button "KYC" at bounding box center [128, 181] width 154 height 31
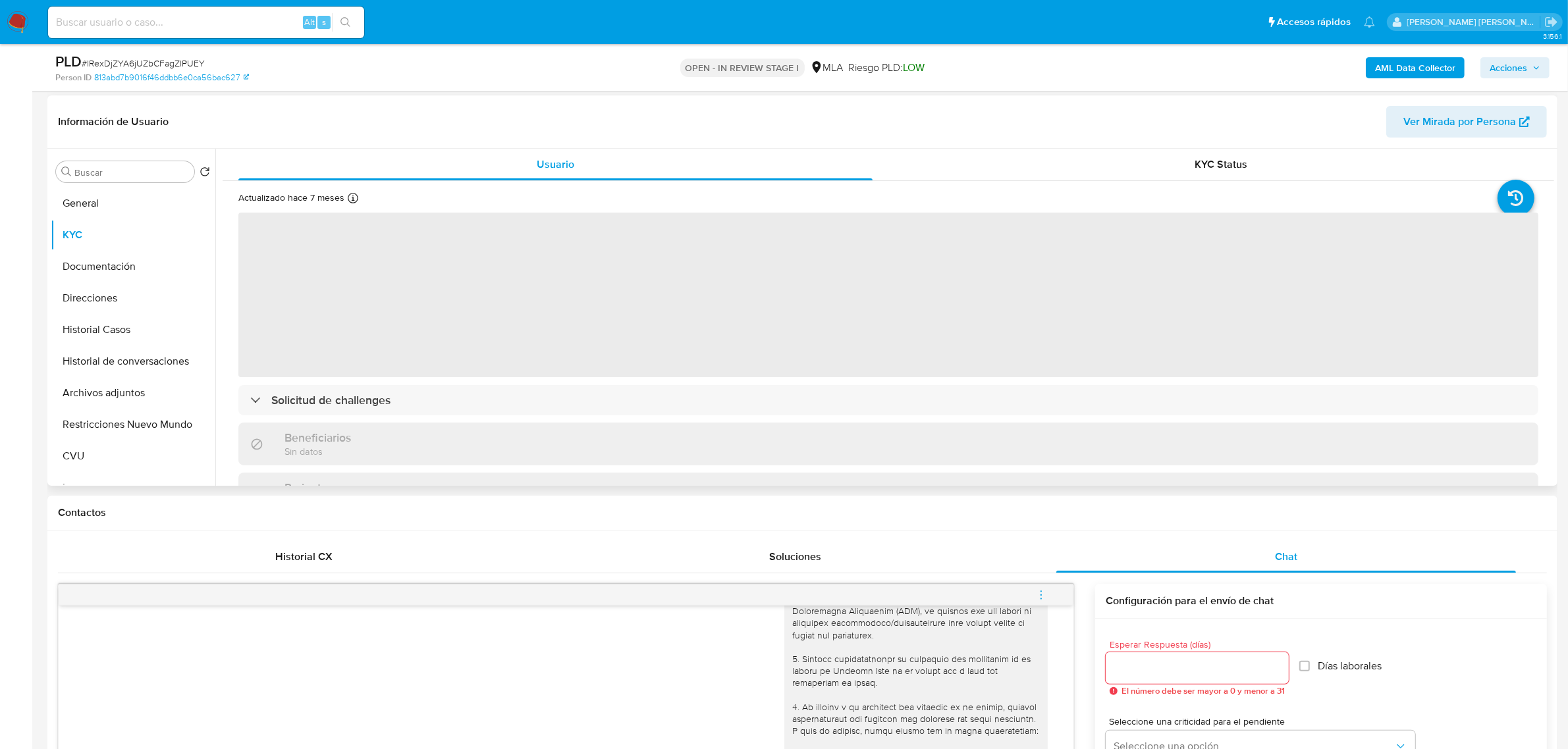
scroll to position [165, 0]
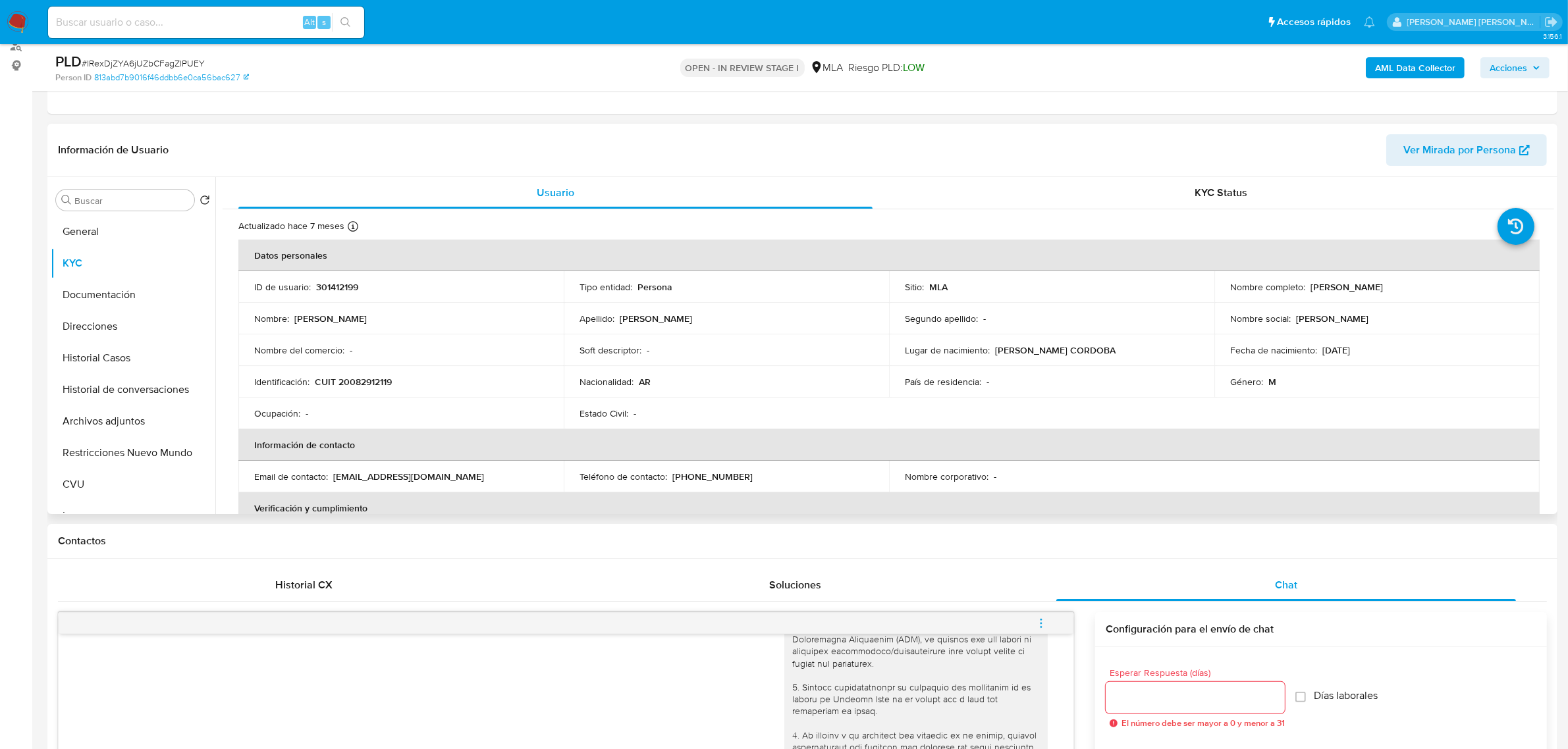
drag, startPoint x: 1306, startPoint y: 289, endPoint x: 1377, endPoint y: 289, distance: 71.0
click at [1377, 289] on div "Nombre completo : Alfredo Francisco Gaitan" at bounding box center [1377, 287] width 294 height 12
copy p "Alfredo Francisco"
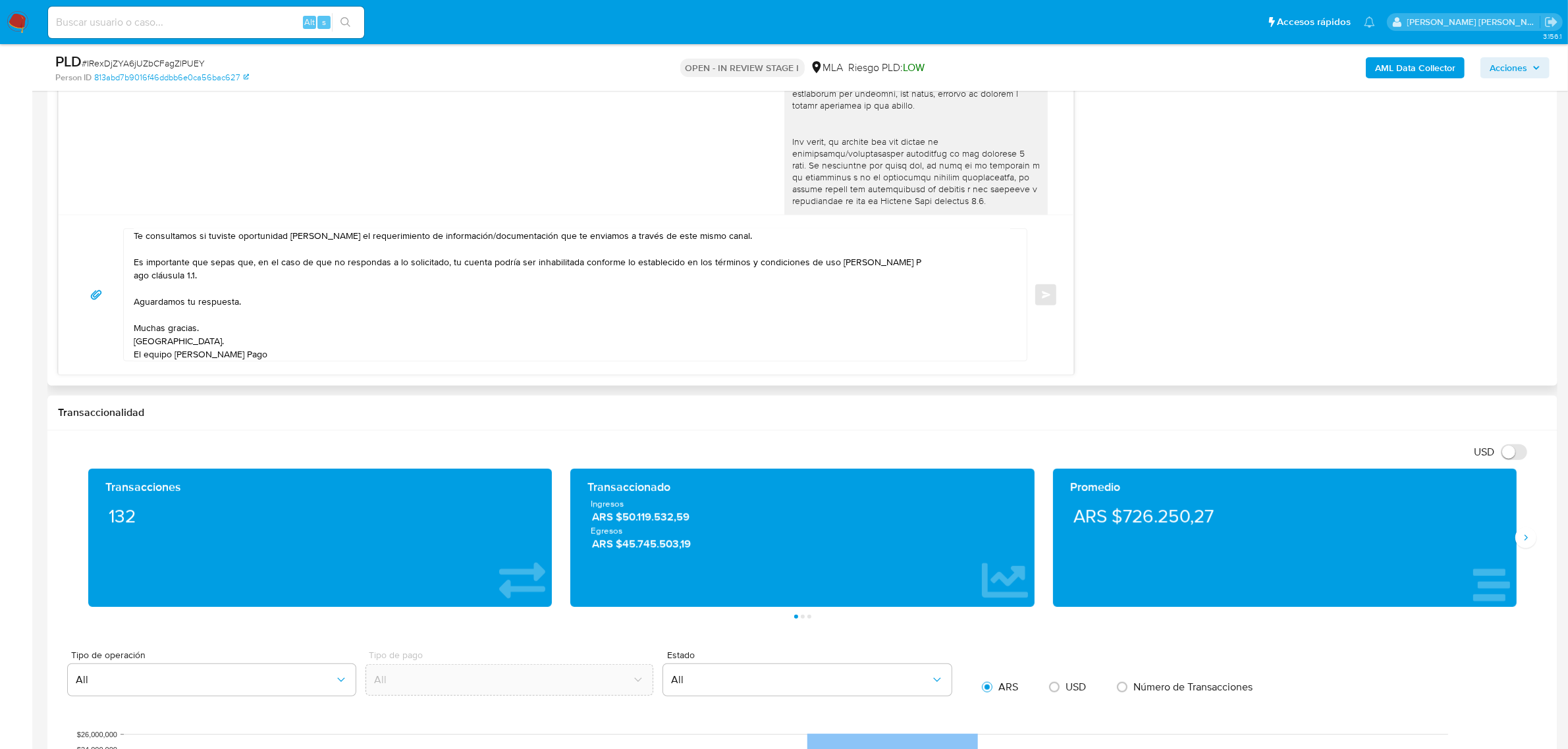
scroll to position [0, 0]
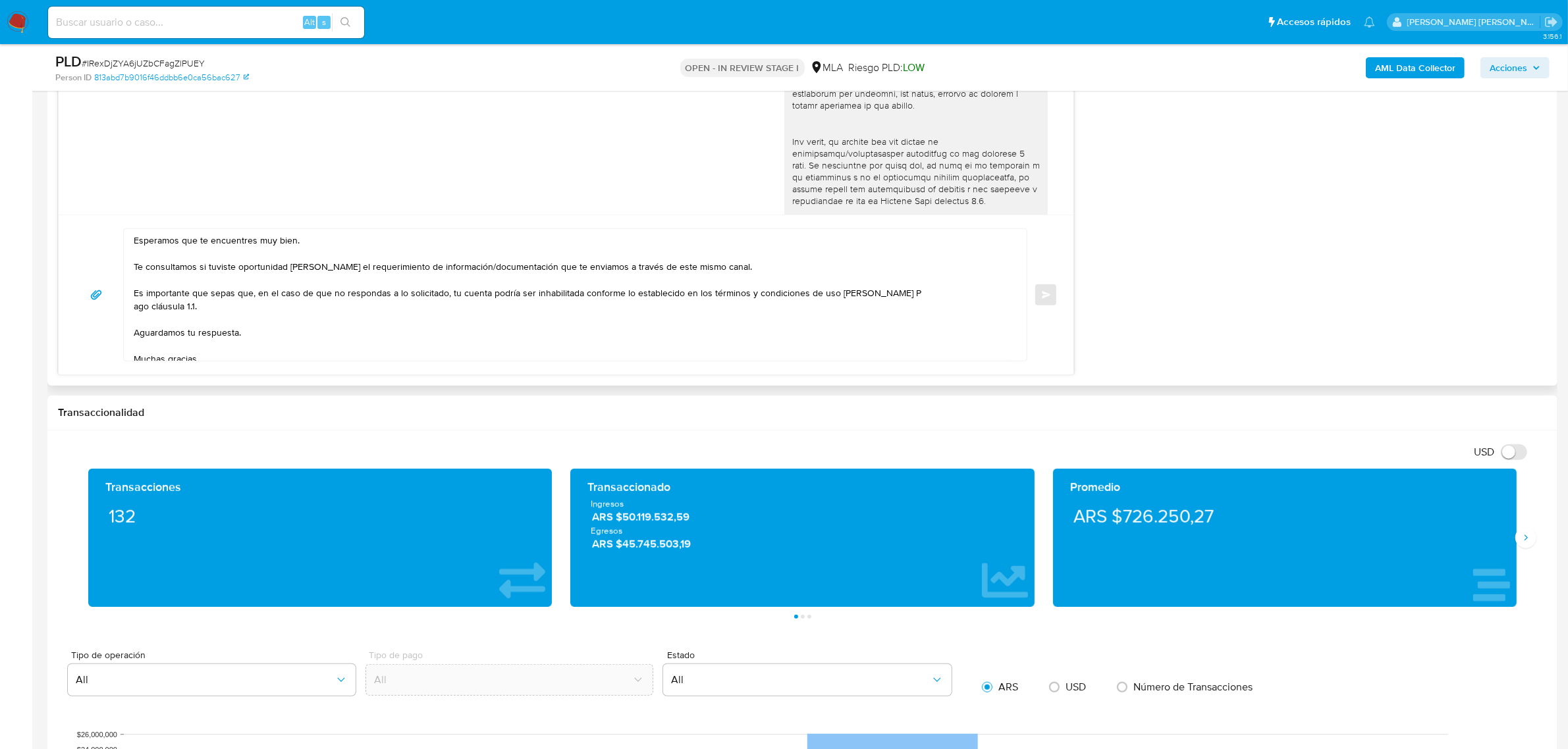
click at [135, 245] on textarea "Esperamos que te encuentres muy bien. Te consultamos si tuviste oportunidad de …" at bounding box center [572, 294] width 877 height 132
paste textarea "Alfredo Francisco"
drag, startPoint x: 267, startPoint y: 246, endPoint x: 469, endPoint y: 245, distance: 202.0
click at [469, 245] on textarea "Buenas tardes Alfredo FranciscoEsperamos que te encuentres muy bien. Te consult…" at bounding box center [572, 294] width 877 height 132
drag, startPoint x: 206, startPoint y: 268, endPoint x: 135, endPoint y: 267, distance: 71.0
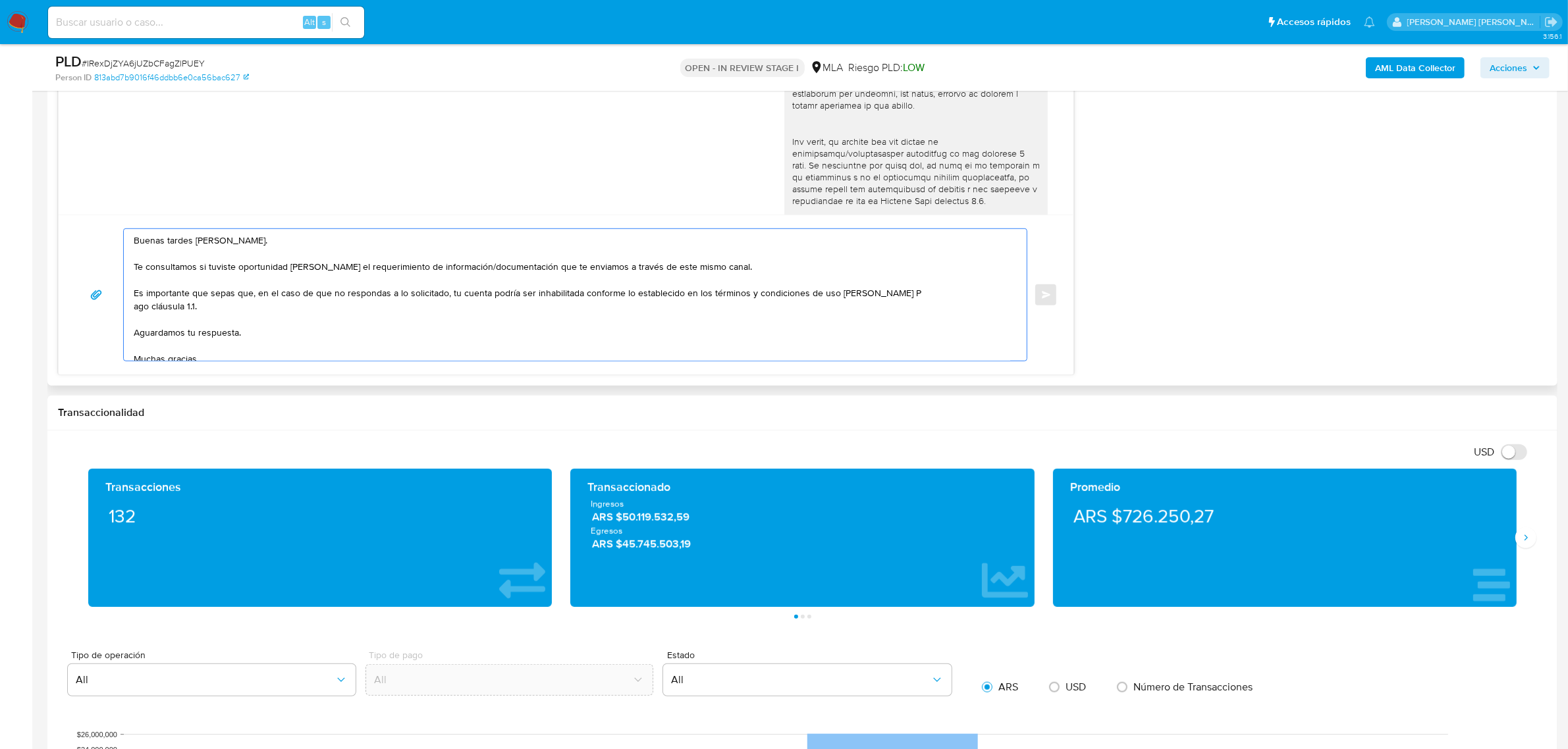
click at [135, 267] on textarea "Buenas tardes Alfredo Francisco. Te consultamos si tuviste oportunidad de leer …" at bounding box center [572, 294] width 877 height 132
click at [222, 267] on textarea "Buenas tardes Alfredo Francisco. Notamos que tuviste oportunidad de leer el req…" at bounding box center [572, 294] width 877 height 132
click at [268, 281] on textarea "Buenas tardes Alfredo Francisco. Notamos que tuviste oportunidad de leer el req…" at bounding box center [572, 294] width 877 height 132
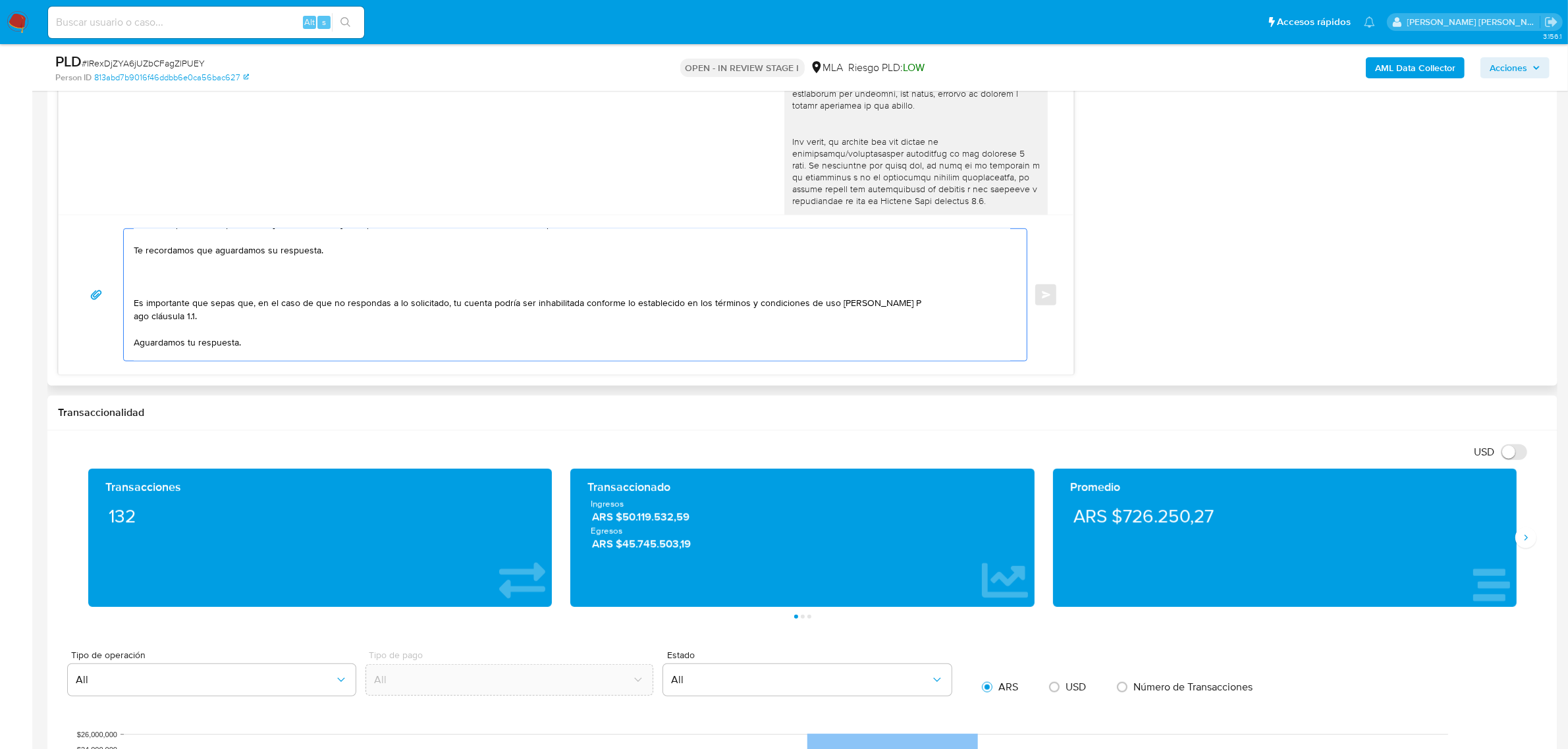
scroll to position [82, 0]
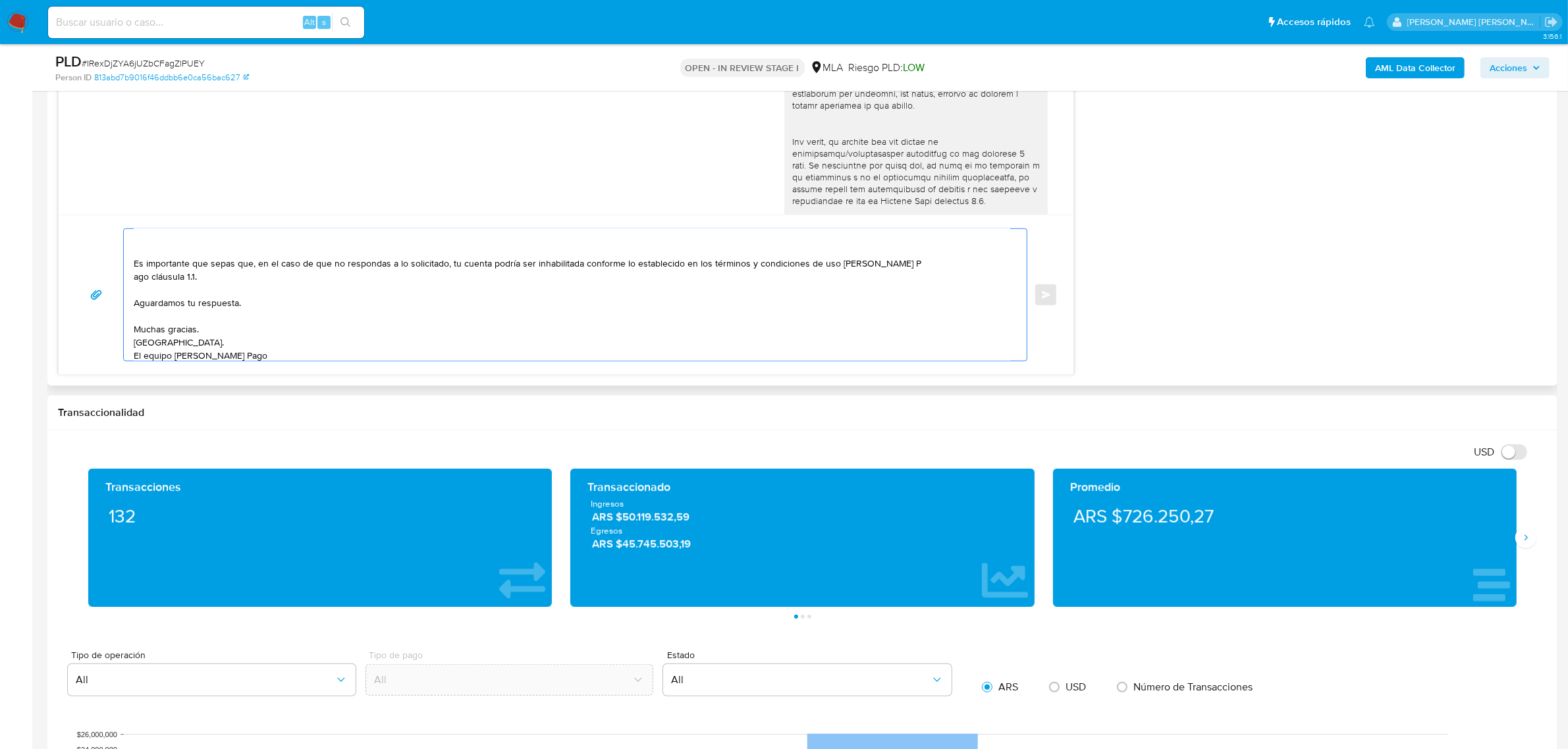
click at [148, 276] on textarea "Buenas tardes Alfredo Francisco. Notamos que tuviste oportunidad de leer el req…" at bounding box center [572, 294] width 877 height 132
drag, startPoint x: 241, startPoint y: 304, endPoint x: 126, endPoint y: 270, distance: 119.9
click at [126, 270] on div "Buenas tardes Alfredo Francisco. Notamos que tuviste oportunidad de leer el req…" at bounding box center [572, 294] width 897 height 132
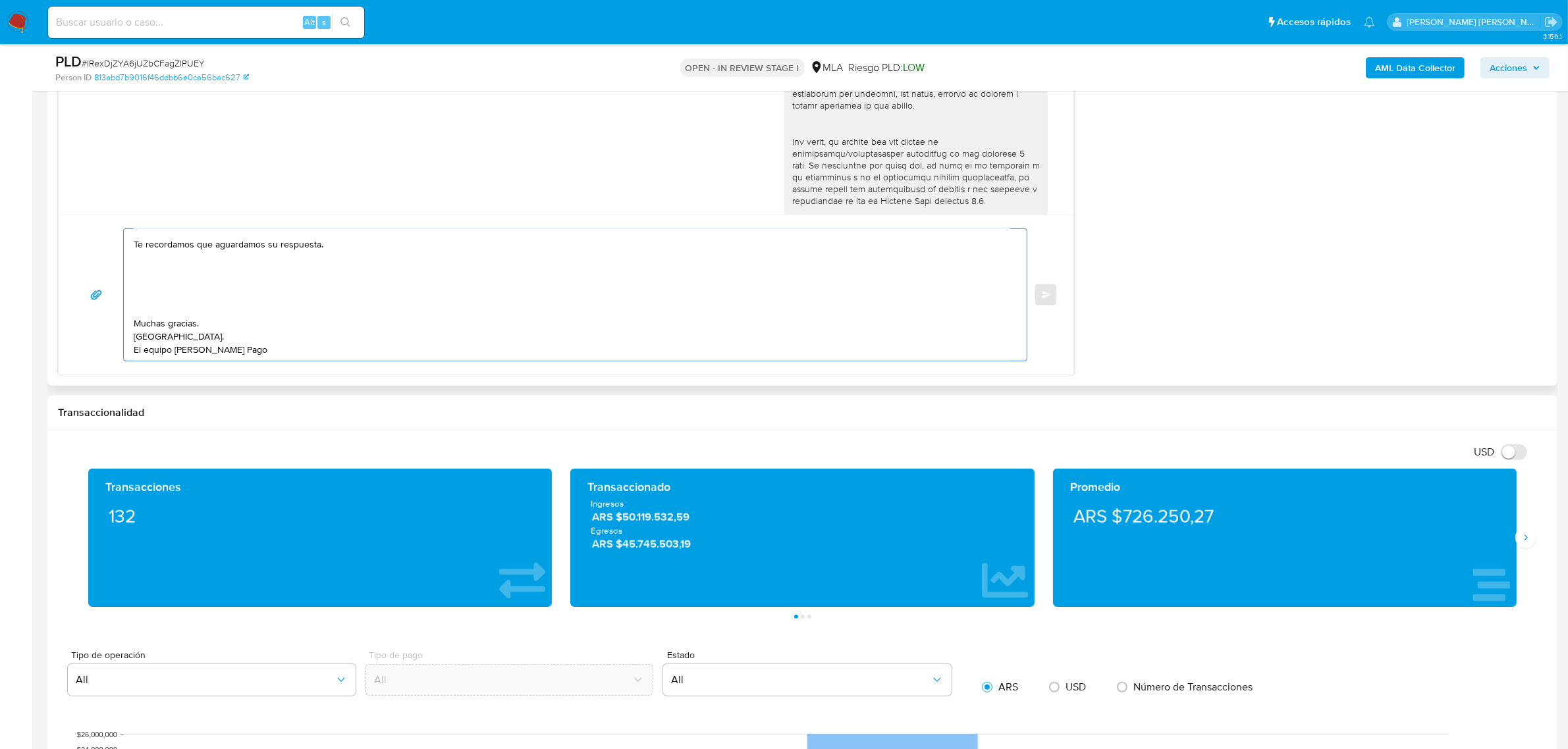
scroll to position [43, 0]
click at [176, 290] on textarea "Buenas tardes Alfredo Francisco. Notamos que tuviste oportunidad de leer el req…" at bounding box center [572, 294] width 877 height 132
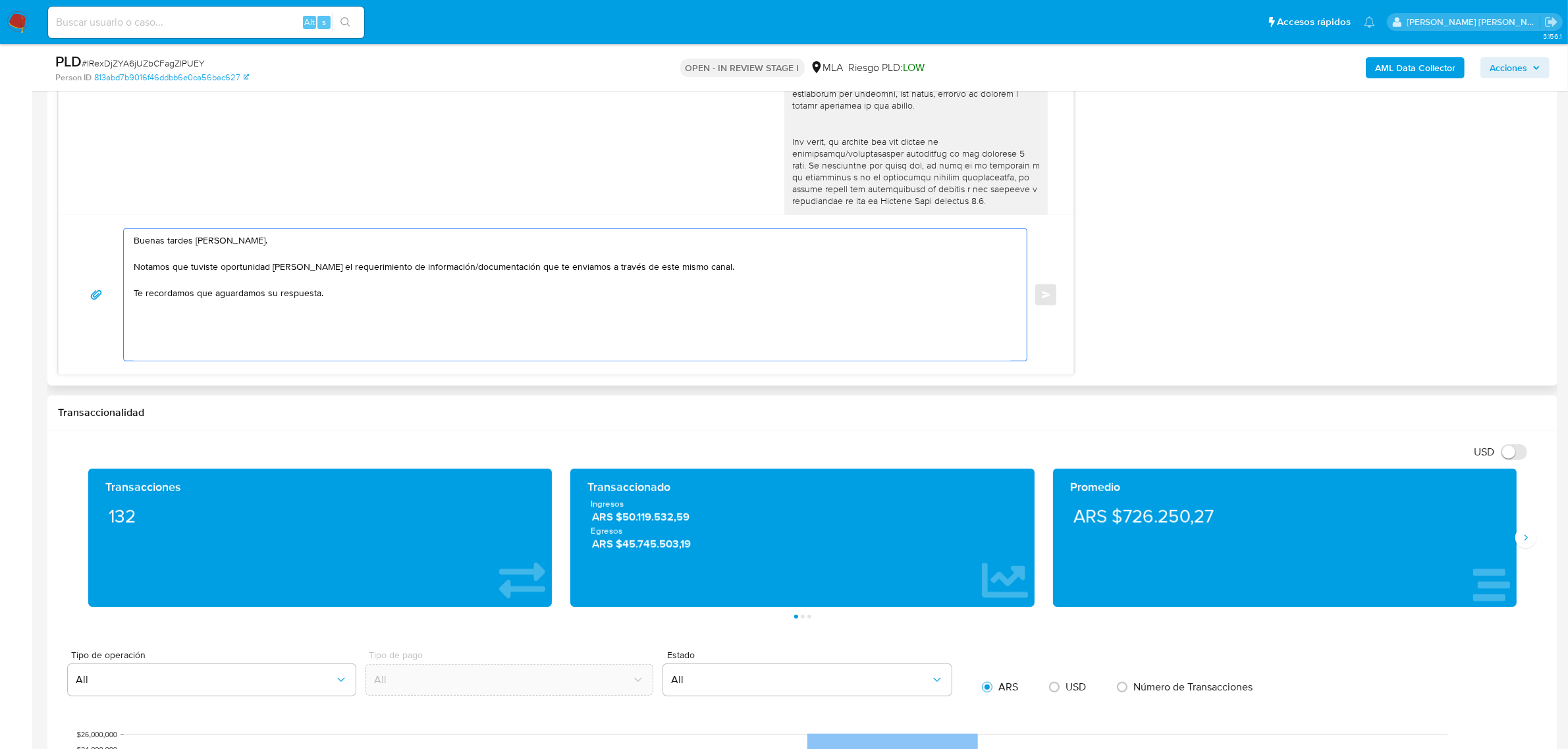
click at [215, 295] on textarea "Buenas tardes Alfredo Francisco. Notamos que tuviste oportunidad de leer el req…" at bounding box center [572, 294] width 877 height 132
drag, startPoint x: 196, startPoint y: 294, endPoint x: 337, endPoint y: 294, distance: 141.0
click at [337, 294] on textarea "Buenas tardes Alfredo Francisco. Notamos que tuviste oportunidad de leer el req…" at bounding box center [572, 294] width 877 height 132
paste textarea "- Últimas 6 Declaraciones Juradas de Ingresos Brutos (donde se visualice la bas…"
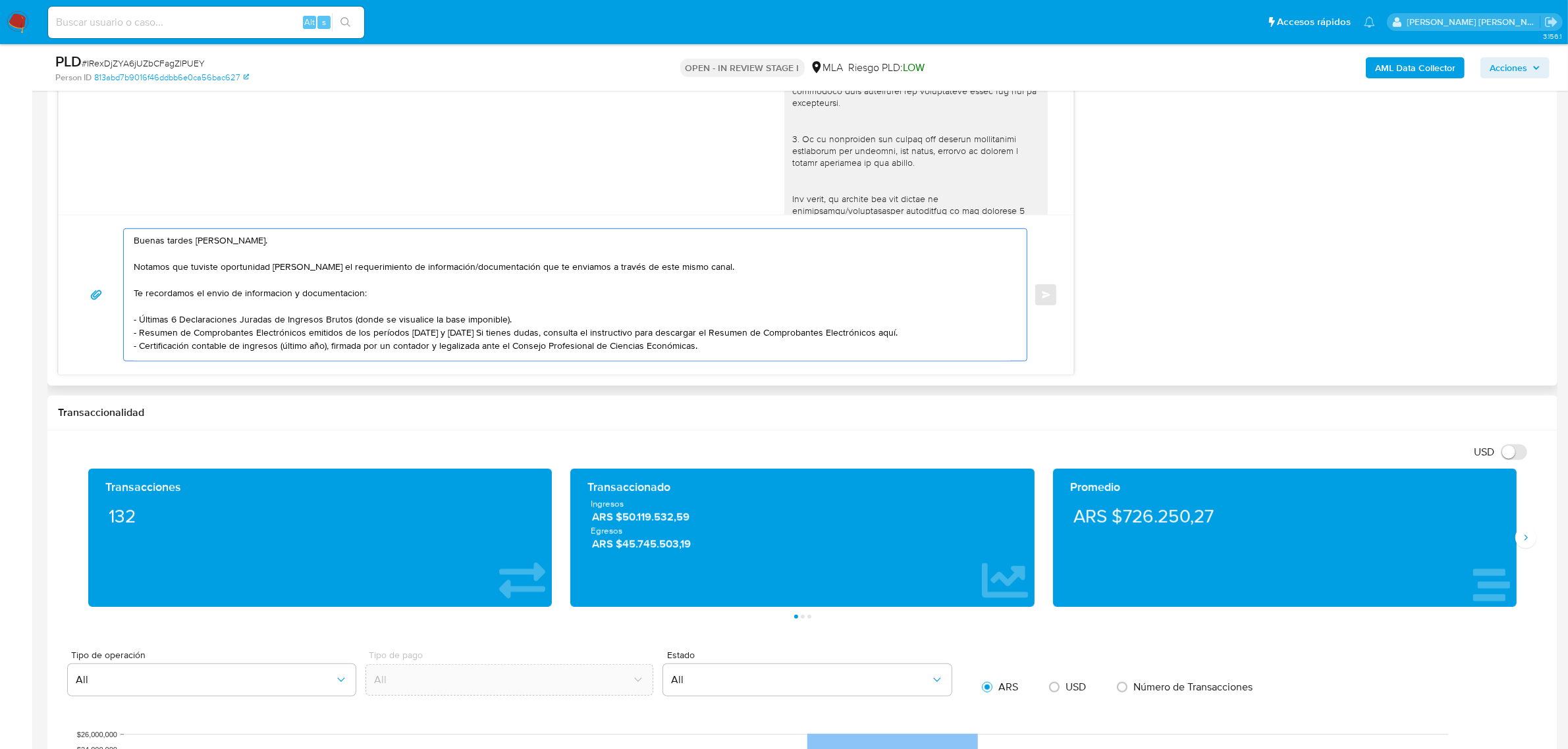
click at [165, 307] on textarea "Buenas tardes Alfredo Francisco. Notamos que tuviste oportunidad de leer el req…" at bounding box center [572, 294] width 877 height 132
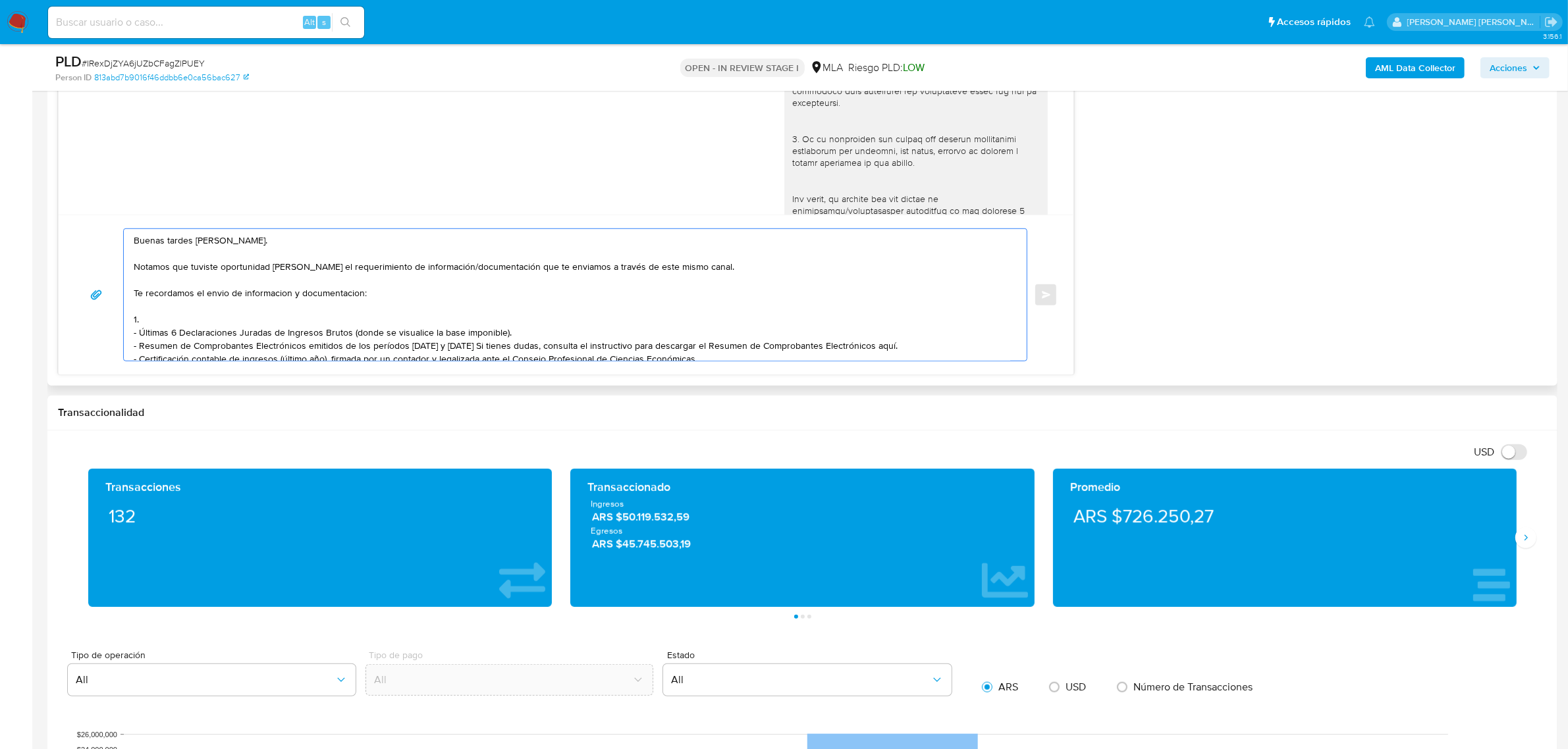
paste textarea "- Detalla la actividad que realizas a través de tu cuenta. De corresponder a un…"
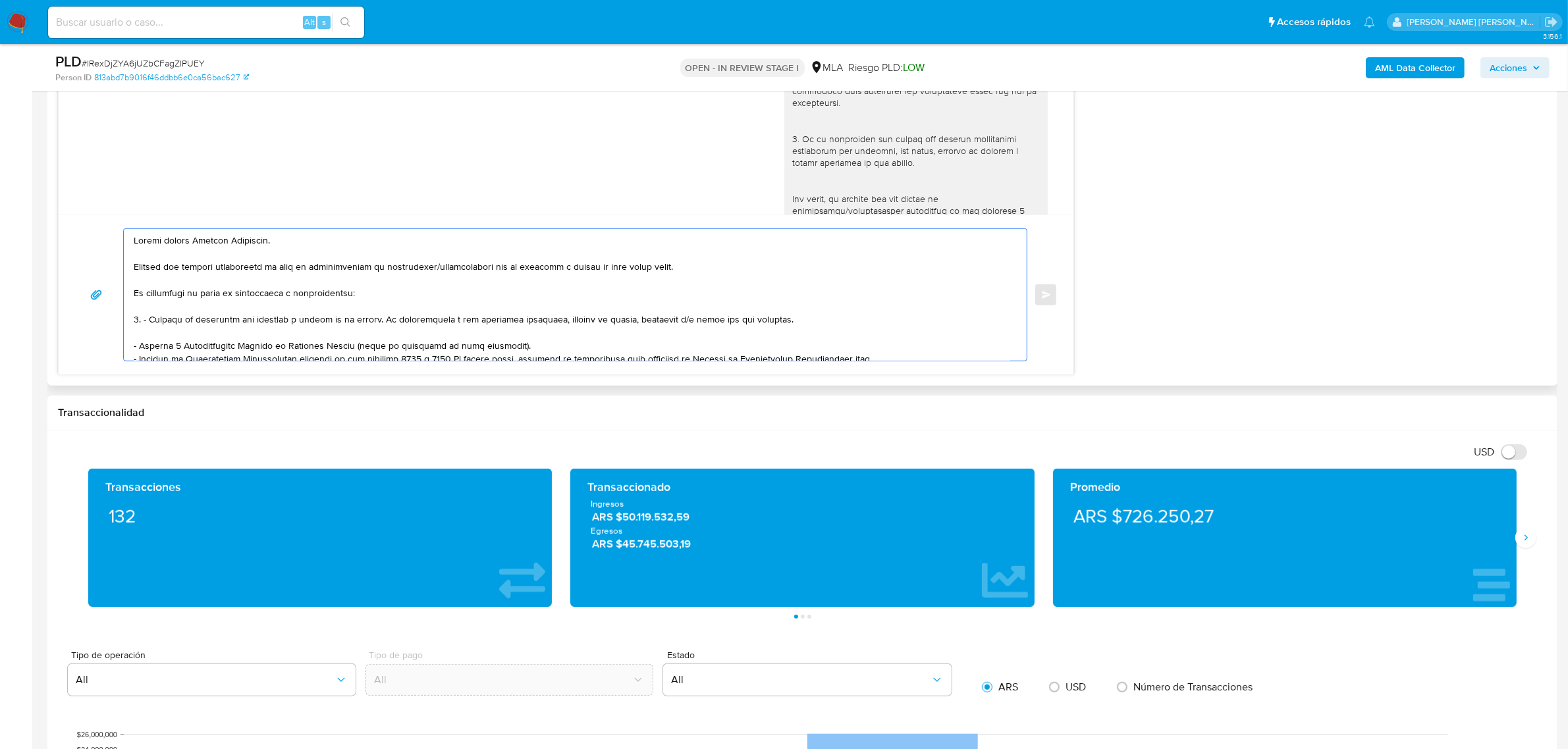
click at [364, 321] on textarea at bounding box center [572, 294] width 877 height 132
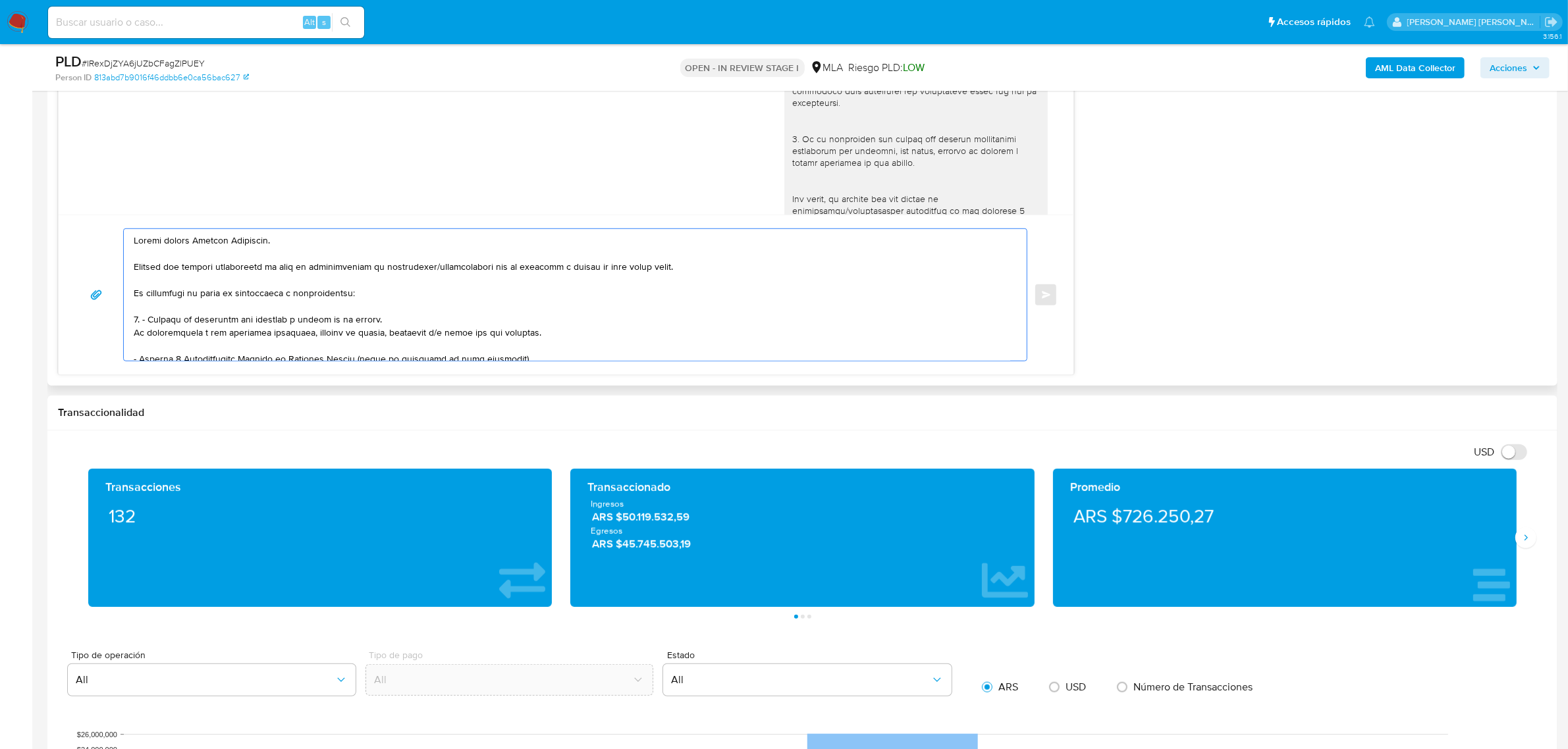
scroll to position [987, 0]
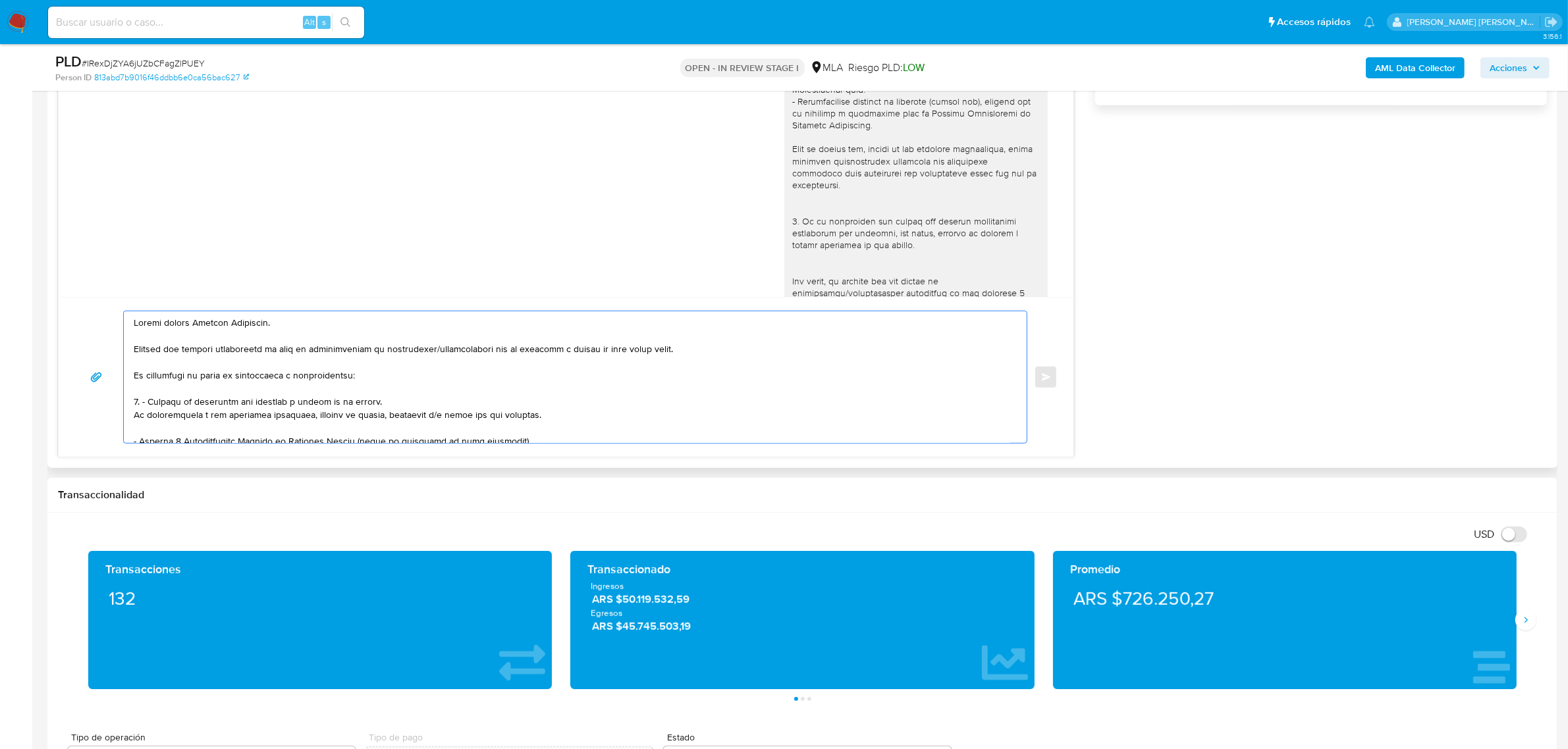
click at [216, 380] on textarea at bounding box center [572, 377] width 877 height 132
drag, startPoint x: 196, startPoint y: 379, endPoint x: 382, endPoint y: 384, distance: 186.1
click at [382, 384] on textarea at bounding box center [572, 377] width 877 height 132
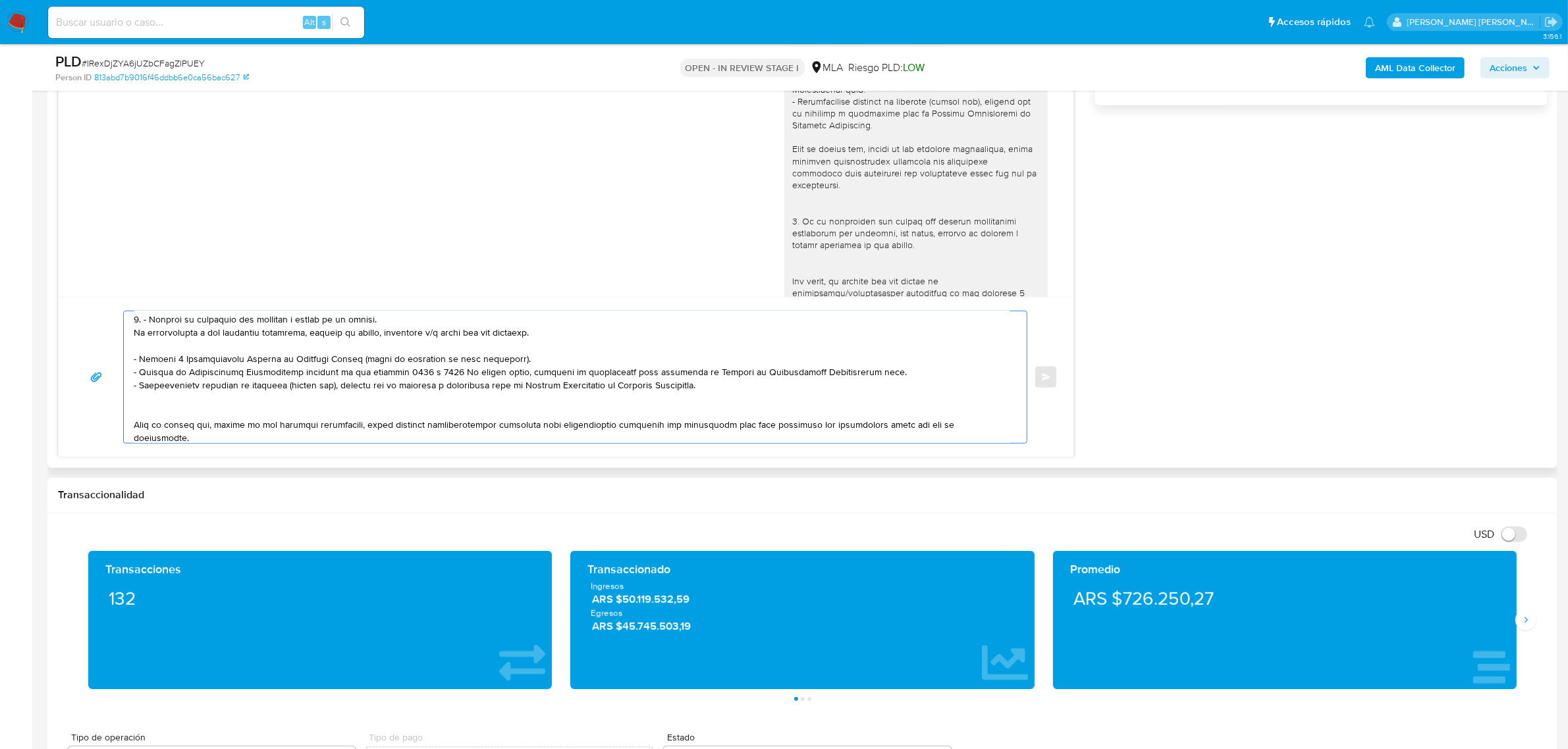
click at [136, 358] on textarea at bounding box center [572, 377] width 877 height 132
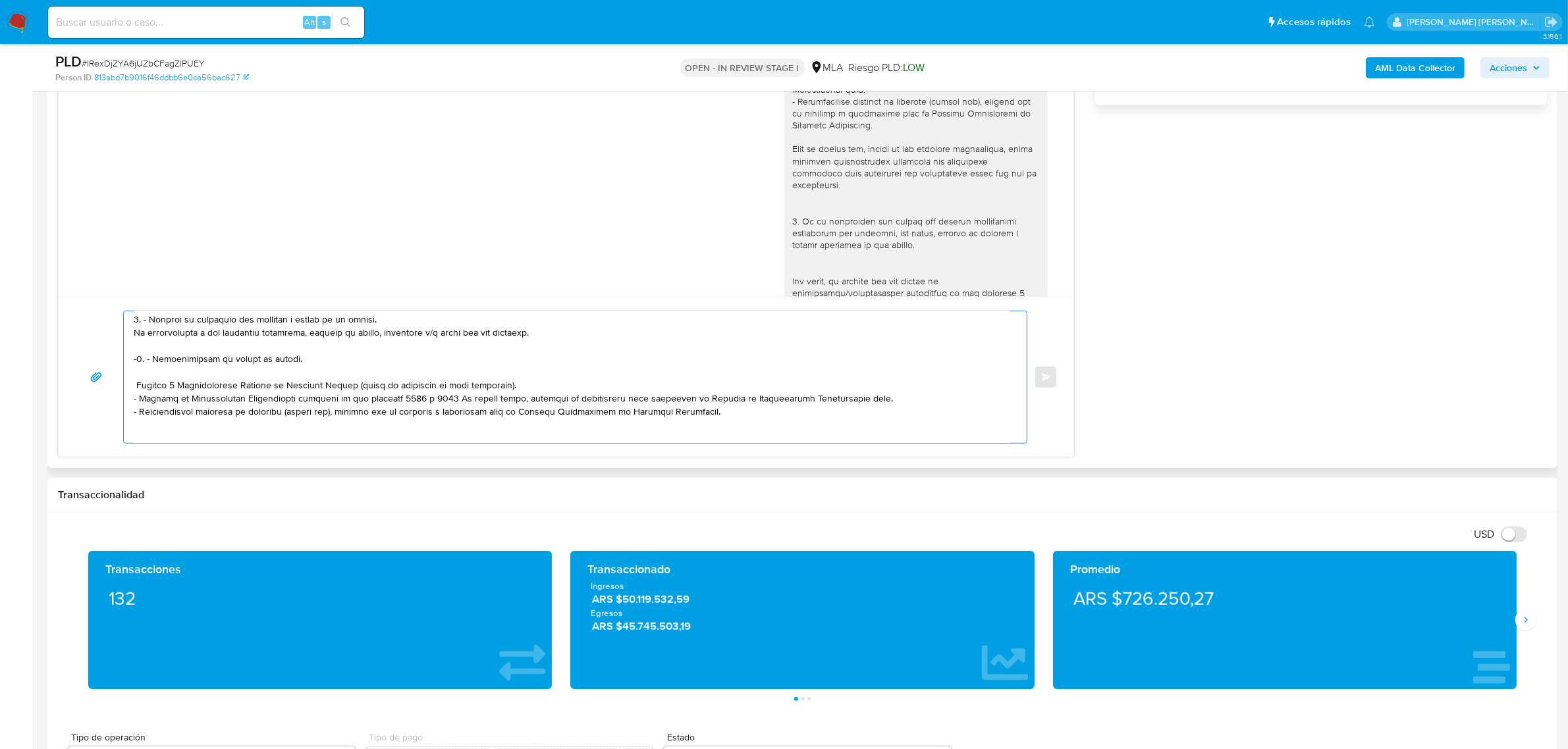
click at [179, 363] on textarea at bounding box center [572, 377] width 877 height 132
click at [335, 357] on textarea at bounding box center [572, 377] width 877 height 132
paste textarea "A modo de ejemplo, puedes enviar uno de estos comprobantes:"
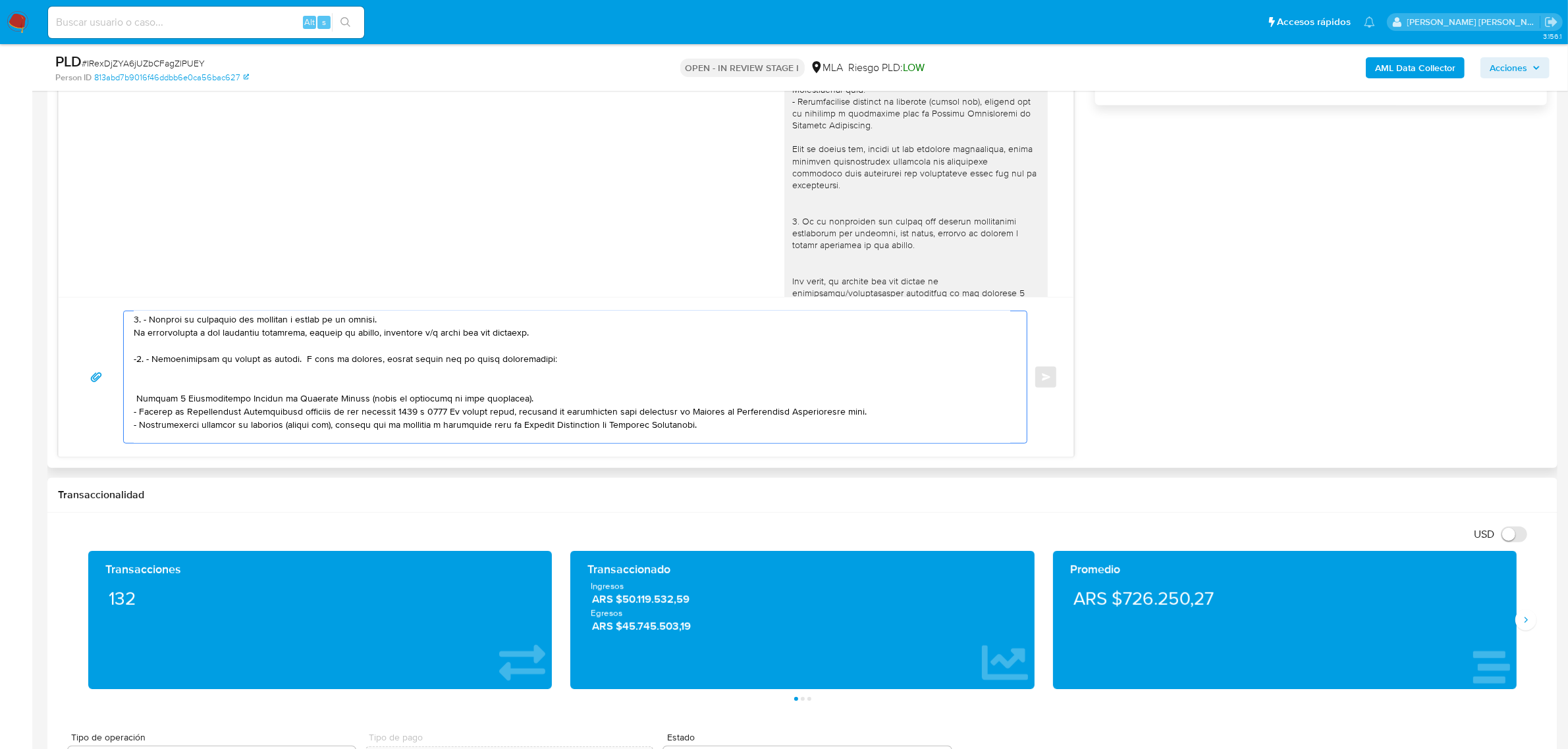
click at [263, 391] on textarea at bounding box center [572, 377] width 877 height 132
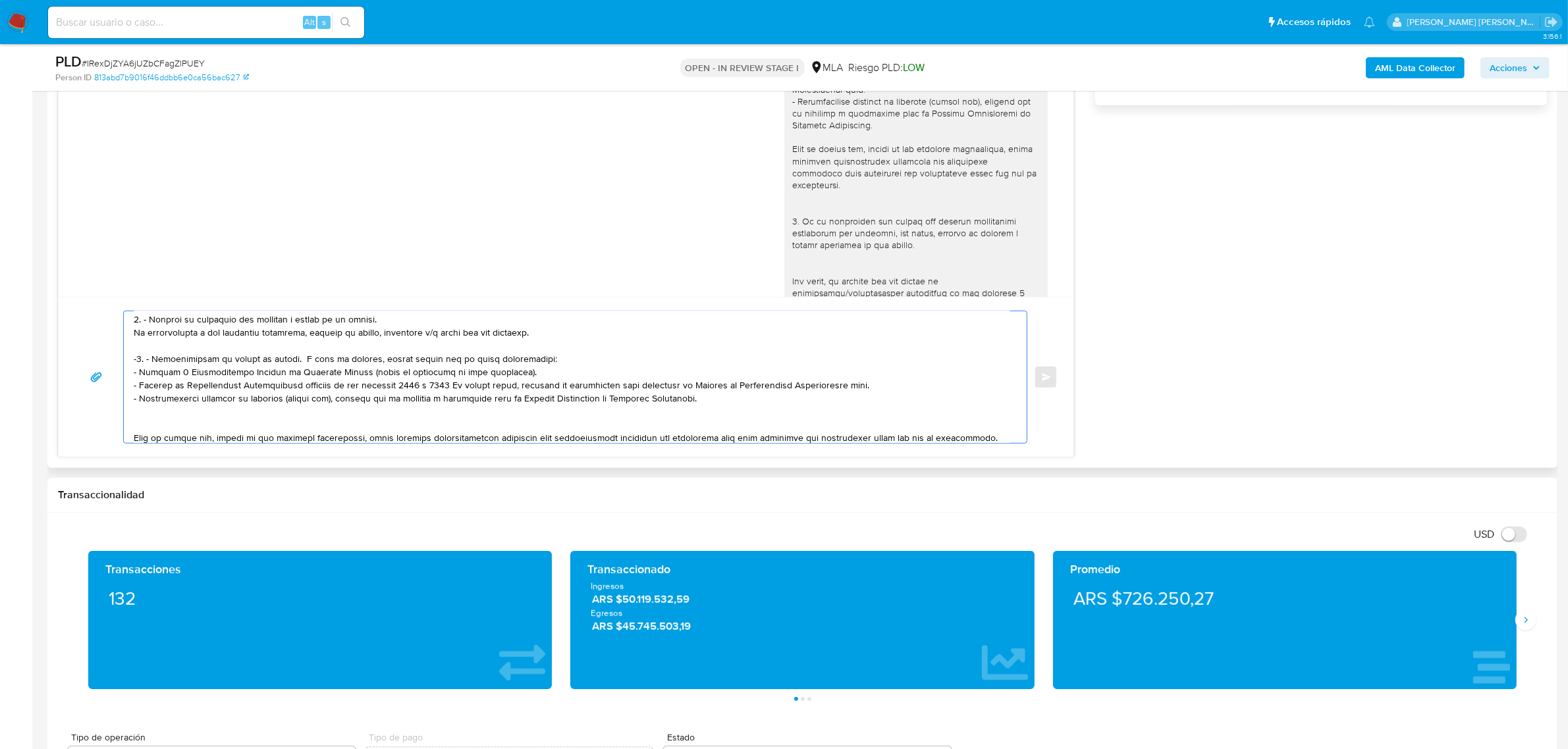
click at [291, 385] on textarea at bounding box center [572, 377] width 877 height 132
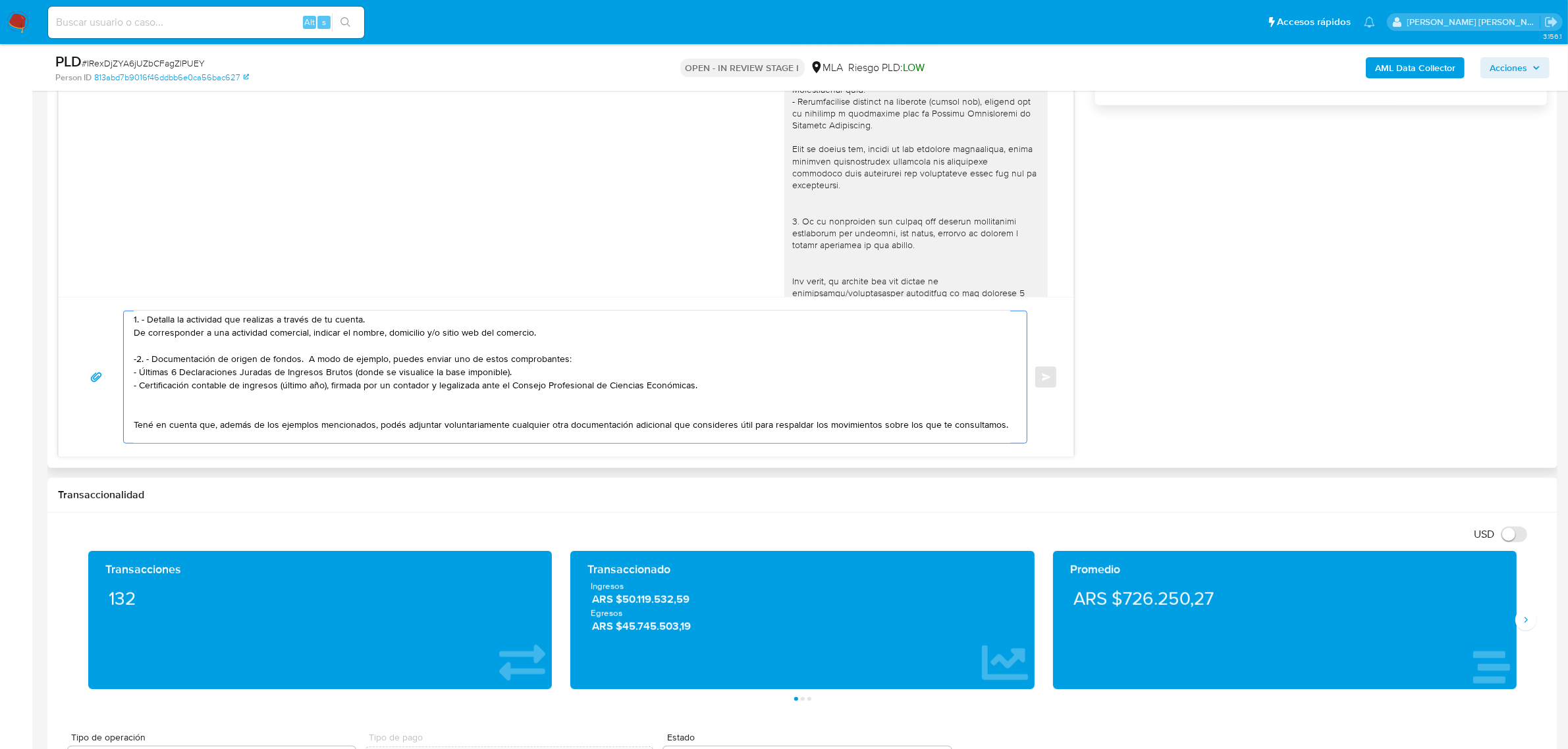
click at [163, 401] on textarea "Buenas tardes Alfredo Francisco. Notamos que tuviste oportunidad de leer el req…" at bounding box center [572, 377] width 877 height 132
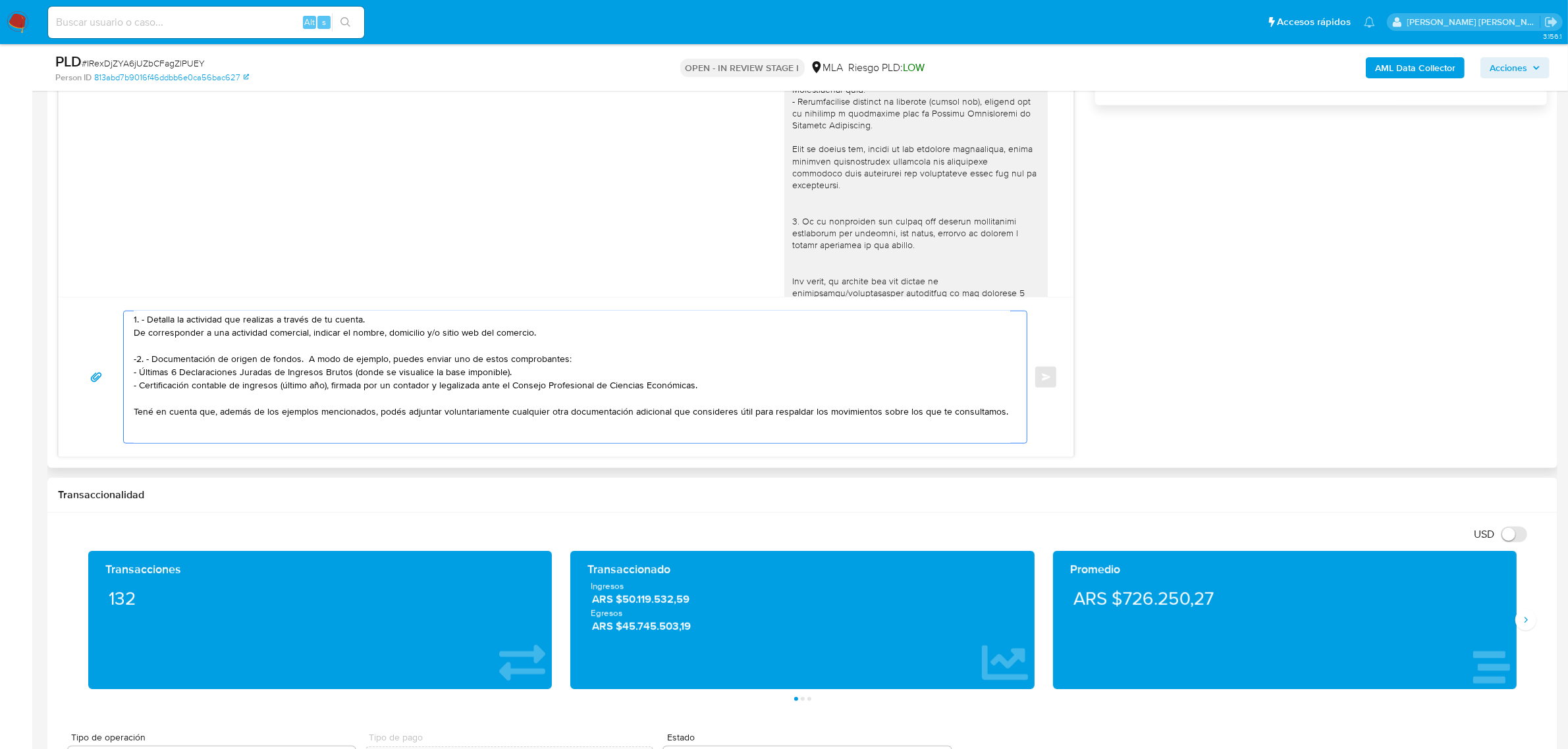
drag, startPoint x: 748, startPoint y: 412, endPoint x: 782, endPoint y: 413, distance: 34.0
click at [756, 417] on textarea "Buenas tardes Alfredo Francisco. Notamos que tuviste oportunidad de leer el req…" at bounding box center [572, 377] width 877 height 132
click at [808, 410] on textarea "Buenas tardes Alfredo Francisco. Notamos que tuviste oportunidad de leer el req…" at bounding box center [572, 377] width 877 height 132
drag, startPoint x: 822, startPoint y: 415, endPoint x: 956, endPoint y: 420, distance: 134.1
click at [956, 420] on textarea "Buenas tardes Alfredo Francisco. Notamos que tuviste oportunidad de leer el req…" at bounding box center [572, 377] width 877 height 132
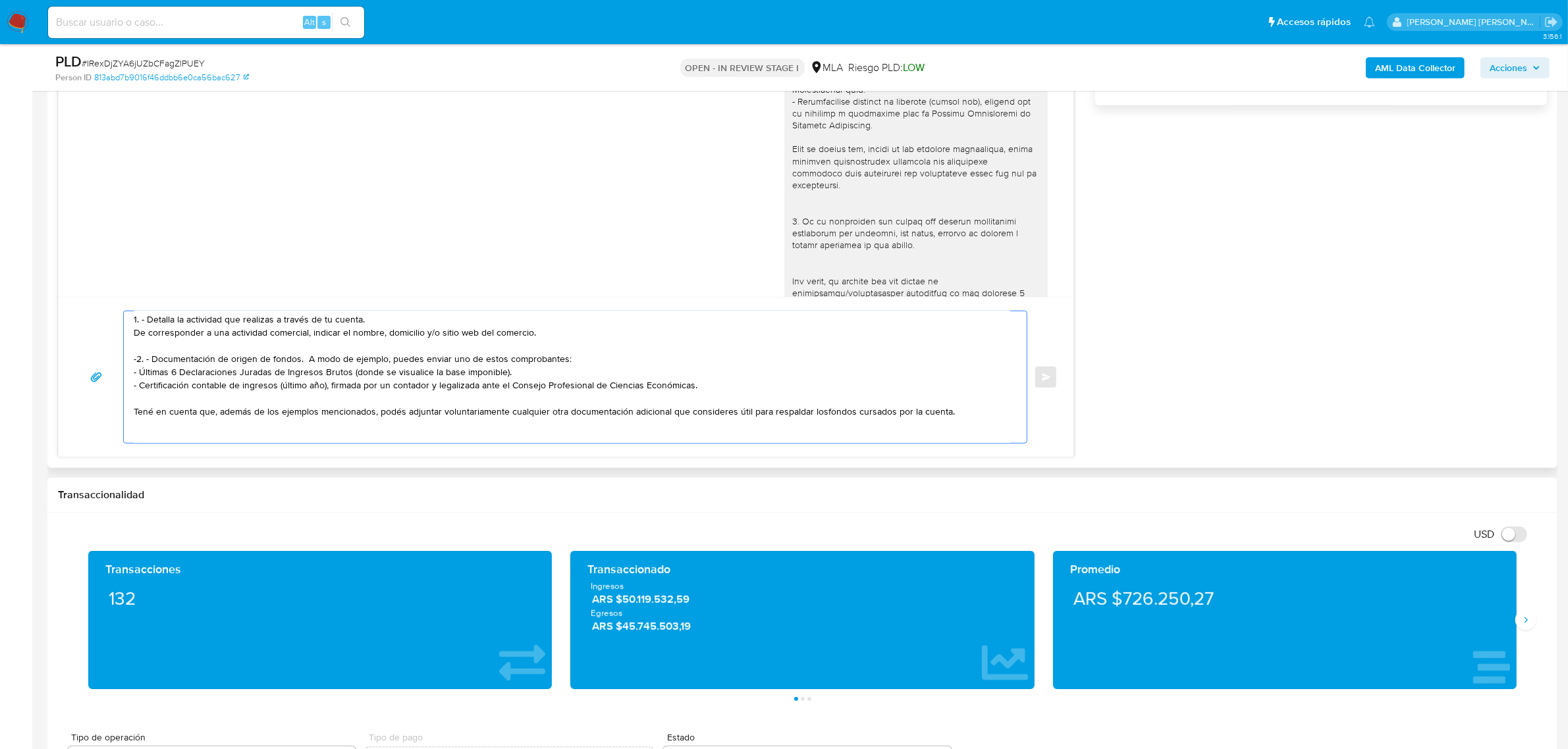
click at [820, 413] on textarea "Buenas tardes Alfredo Francisco. Notamos que tuviste oportunidad de leer el req…" at bounding box center [572, 377] width 877 height 132
click at [853, 425] on textarea "Buenas tardes Alfredo Francisco. Notamos que tuviste oportunidad de leer el req…" at bounding box center [572, 377] width 877 height 132
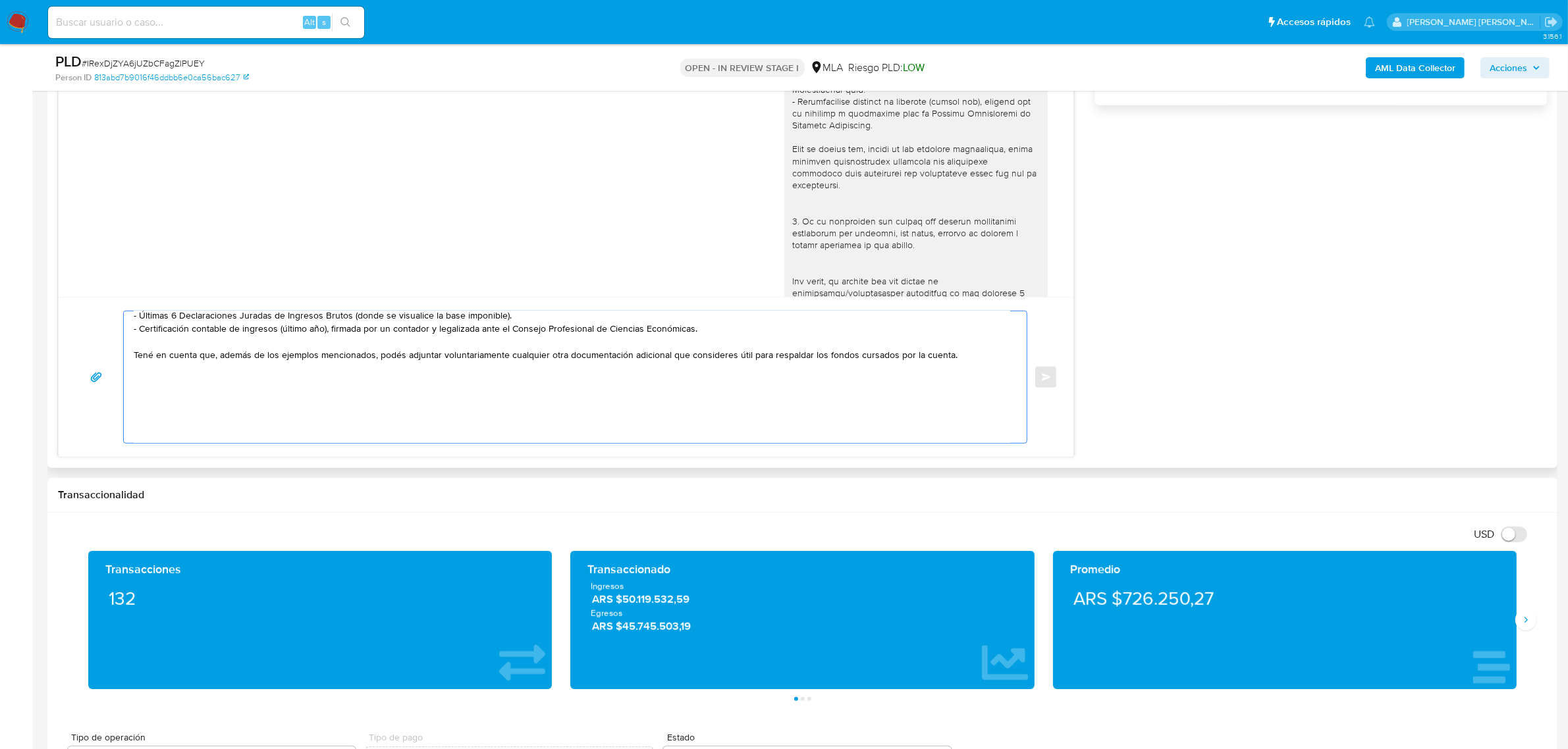
scroll to position [165, 0]
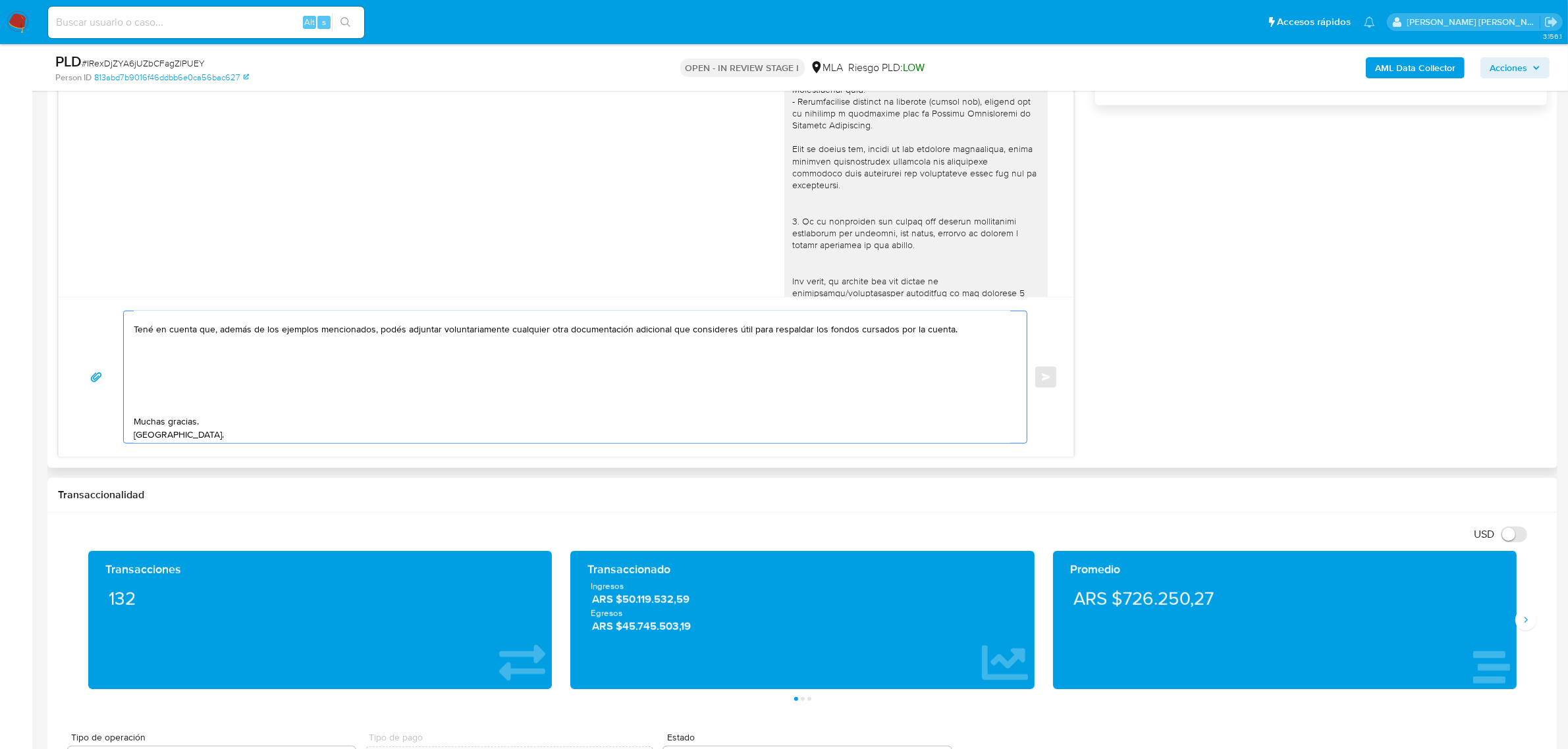
click at [265, 388] on textarea "Buenas tardes Alfredo Francisco. Notamos que tuviste oportunidad de leer el req…" at bounding box center [572, 377] width 877 height 132
click at [246, 372] on textarea "Buenas tardes Alfredo Francisco. Notamos que tuviste oportunidad de leer el req…" at bounding box center [572, 377] width 877 height 132
paste textarea "vínculo con las siguientes contrapartes con las que operaste, el motivo de las …"
click at [146, 370] on textarea at bounding box center [572, 377] width 877 height 132
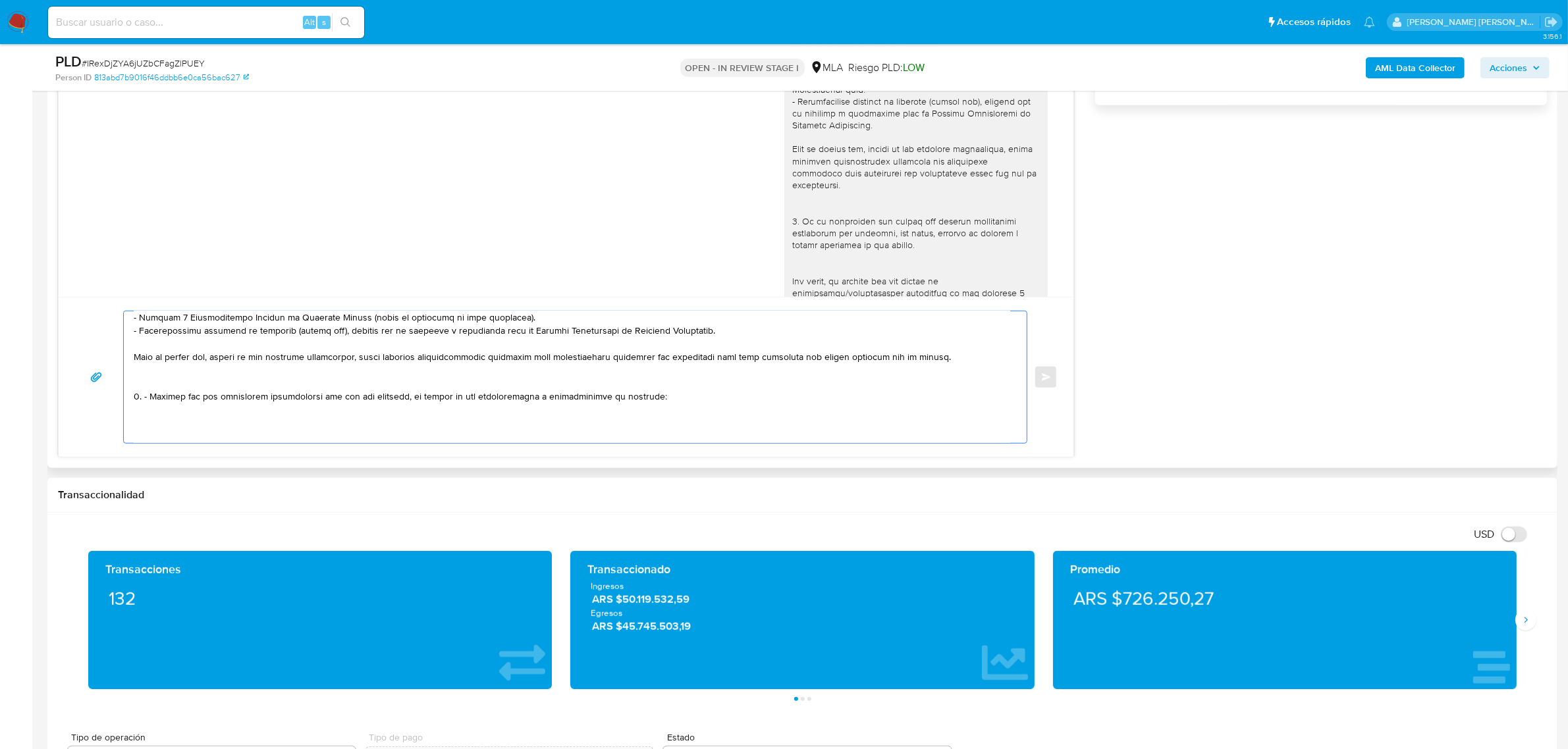
scroll to position [193, 0]
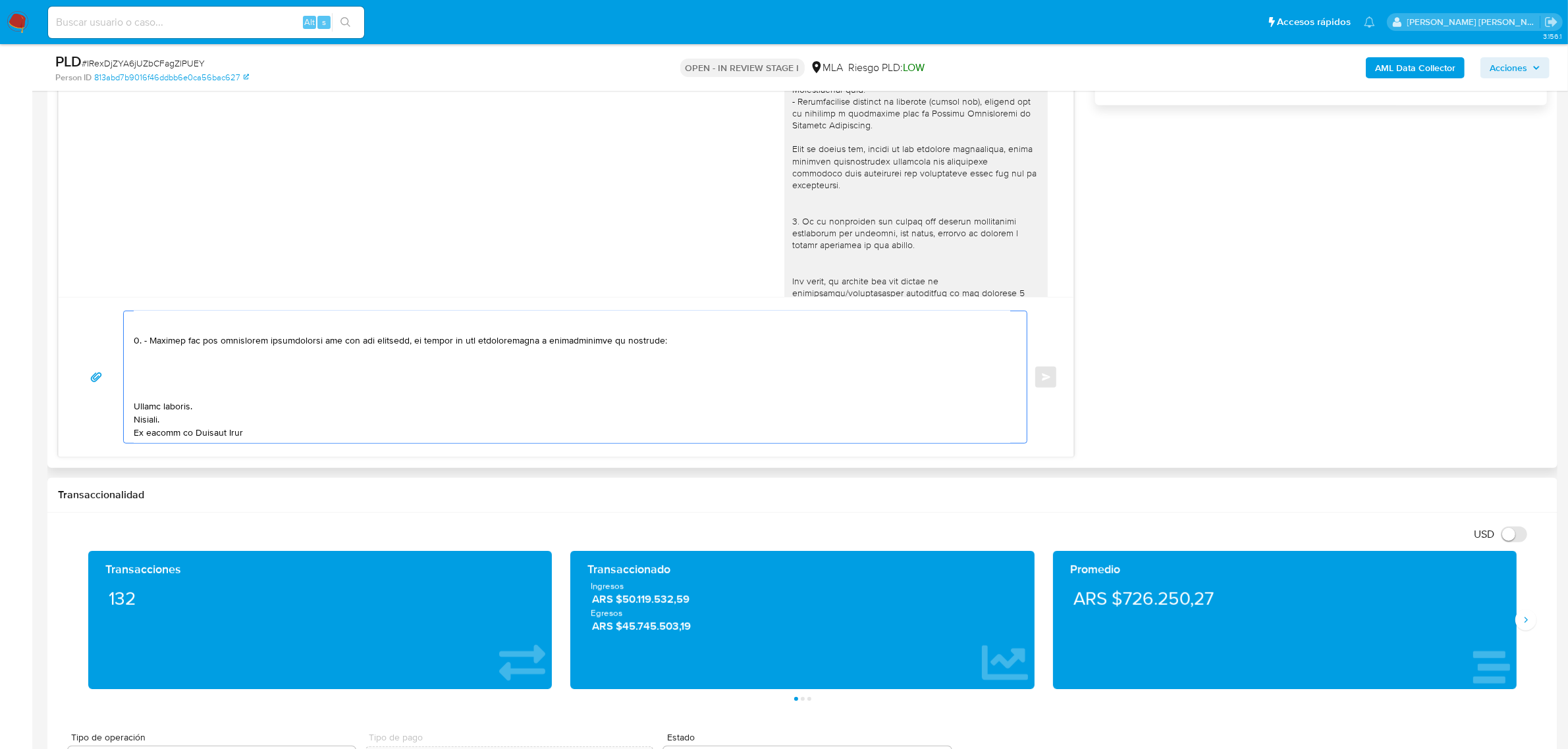
click at [137, 358] on textarea at bounding box center [572, 377] width 877 height 132
paste textarea "- Recaudaciones Y Pagos Sa CUIT 30717405028 (ACTIVIDAD: Servicios de envío y re…"
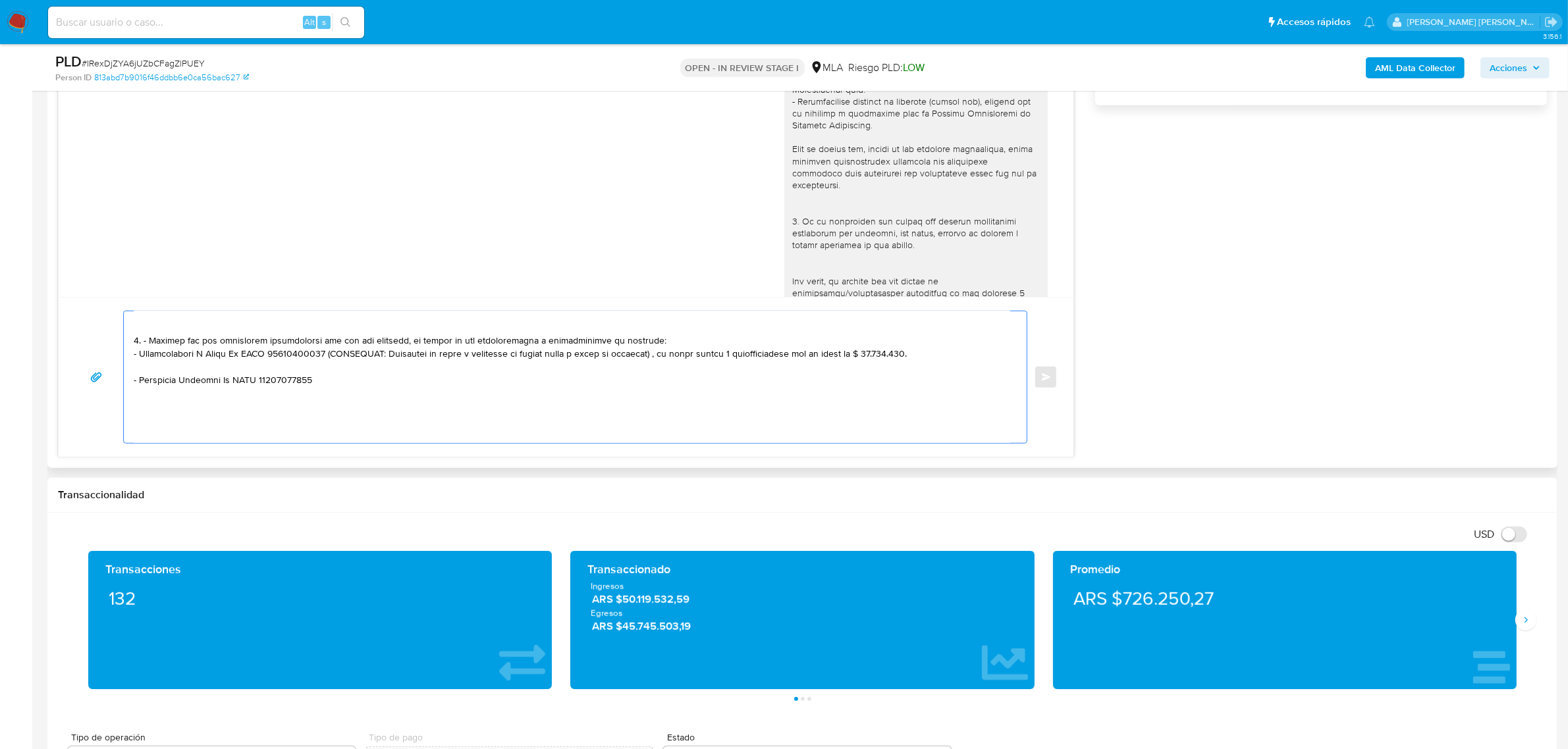
drag, startPoint x: 331, startPoint y: 356, endPoint x: 344, endPoint y: 374, distance: 22.2
click at [344, 374] on textarea at bounding box center [572, 377] width 877 height 132
drag, startPoint x: 331, startPoint y: 353, endPoint x: 339, endPoint y: 362, distance: 12.0
click at [339, 362] on textarea at bounding box center [572, 377] width 877 height 132
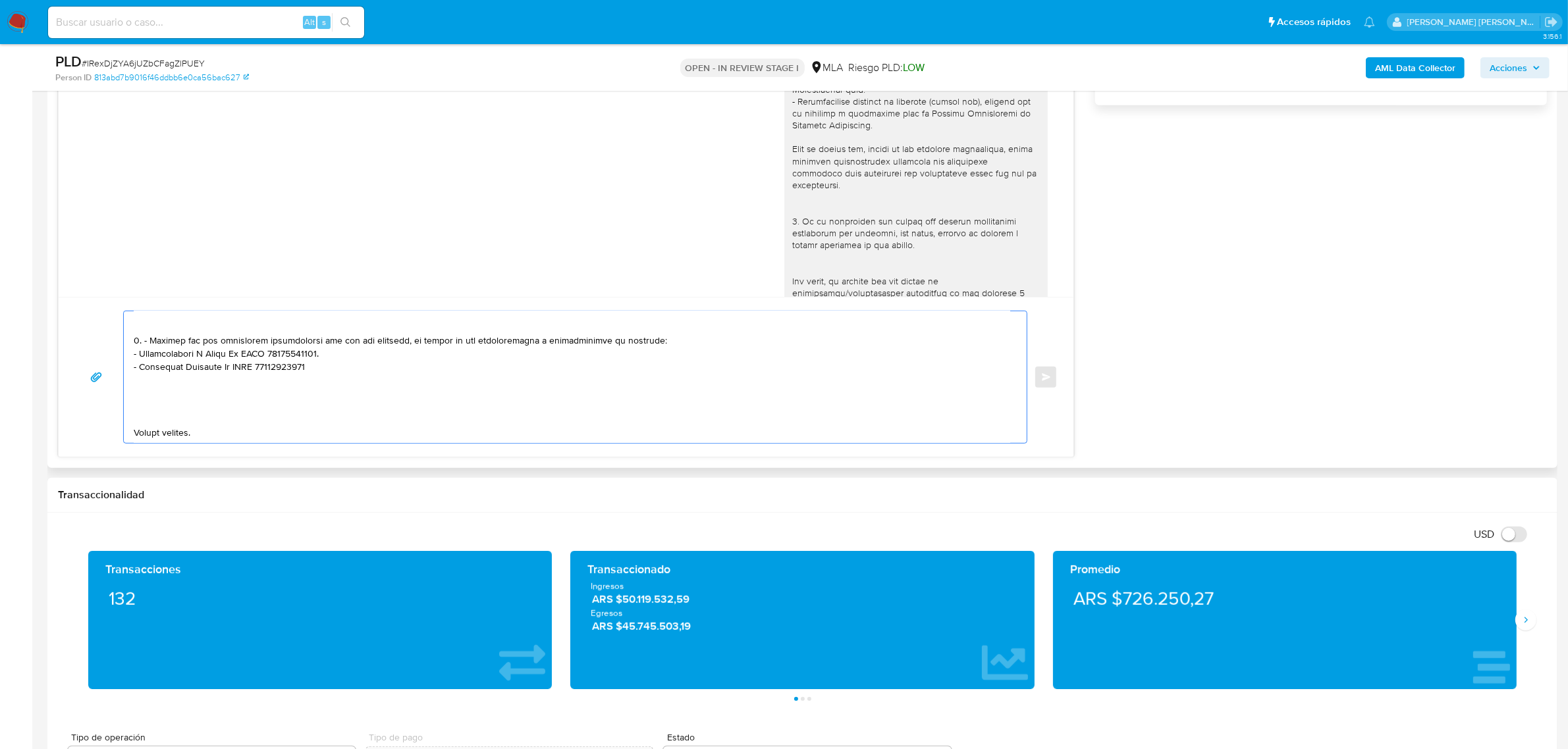
click at [318, 369] on textarea at bounding box center [572, 377] width 877 height 132
click at [162, 379] on textarea at bounding box center [572, 377] width 877 height 132
paste textarea "- Luis Alberto Romero CUIT 20173599642 ( EMPLEADO DE GAITAN ALFREDO FRANCISCO C…"
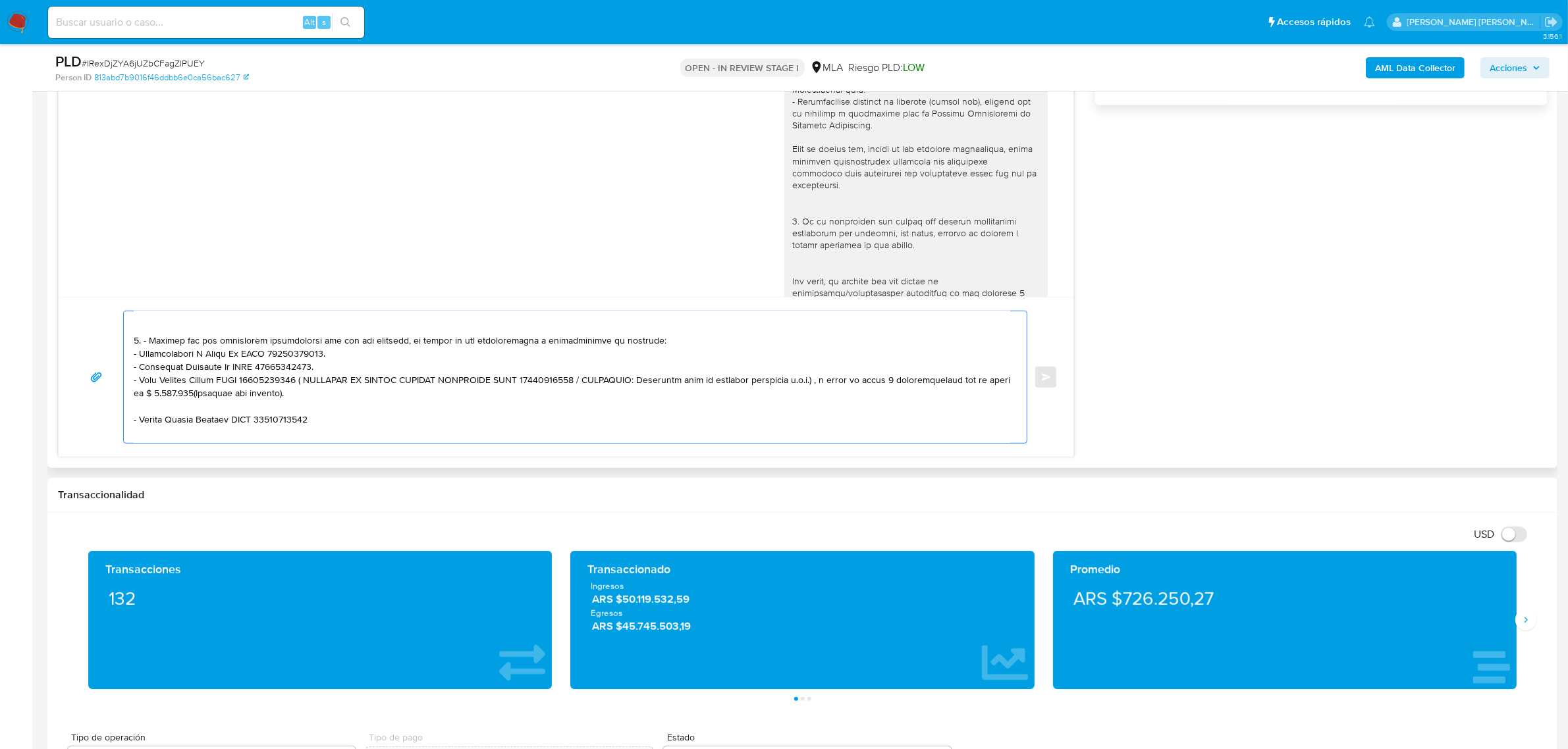
drag, startPoint x: 304, startPoint y: 380, endPoint x: 304, endPoint y: 396, distance: 16.0
click at [304, 396] on textarea at bounding box center [572, 377] width 877 height 132
click at [244, 396] on textarea at bounding box center [572, 377] width 877 height 132
click at [326, 396] on textarea at bounding box center [572, 377] width 877 height 132
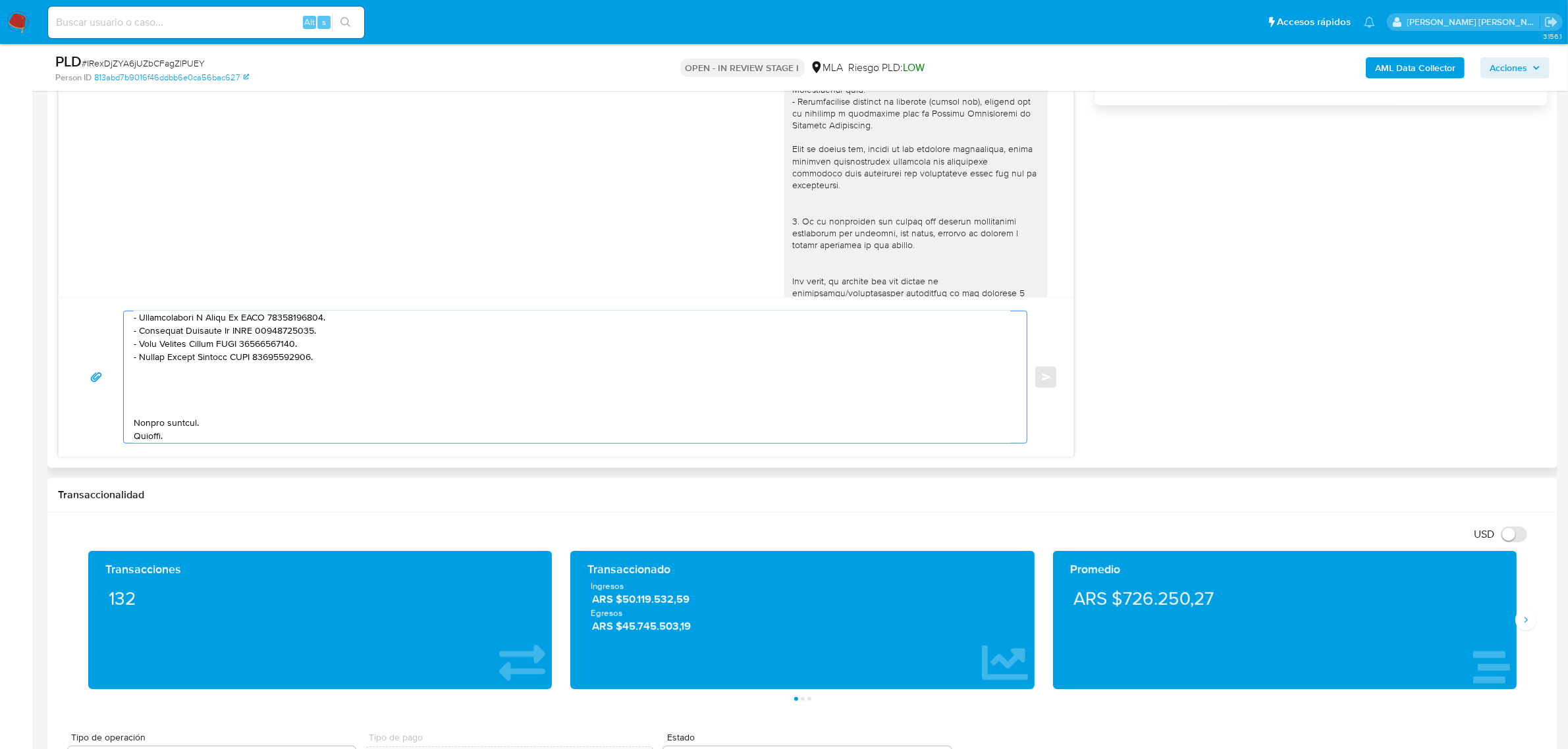
scroll to position [246, 0]
click at [168, 387] on textarea at bounding box center [572, 377] width 877 height 132
click at [226, 406] on textarea at bounding box center [572, 377] width 877 height 132
click at [201, 382] on textarea at bounding box center [572, 377] width 877 height 132
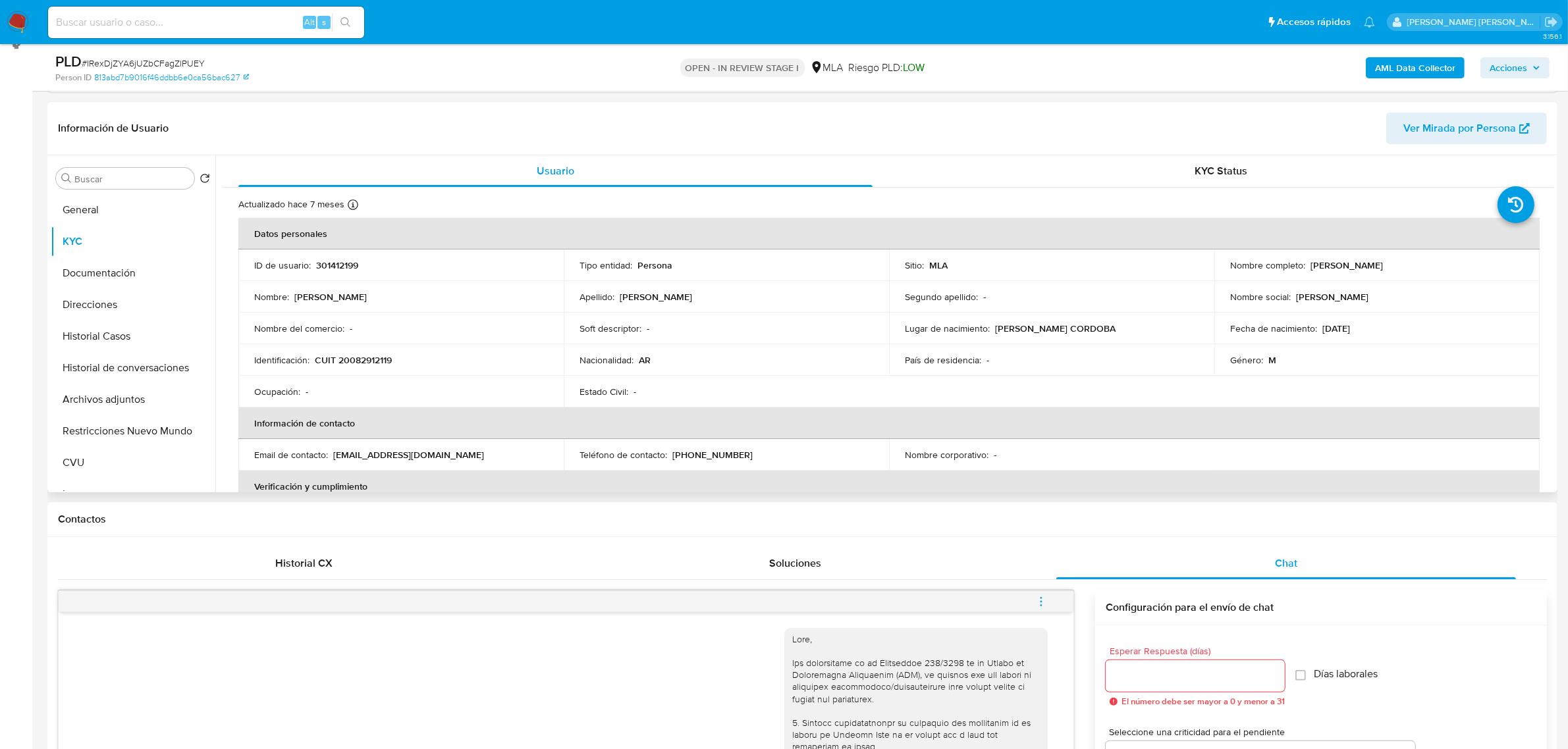
scroll to position [165, 0]
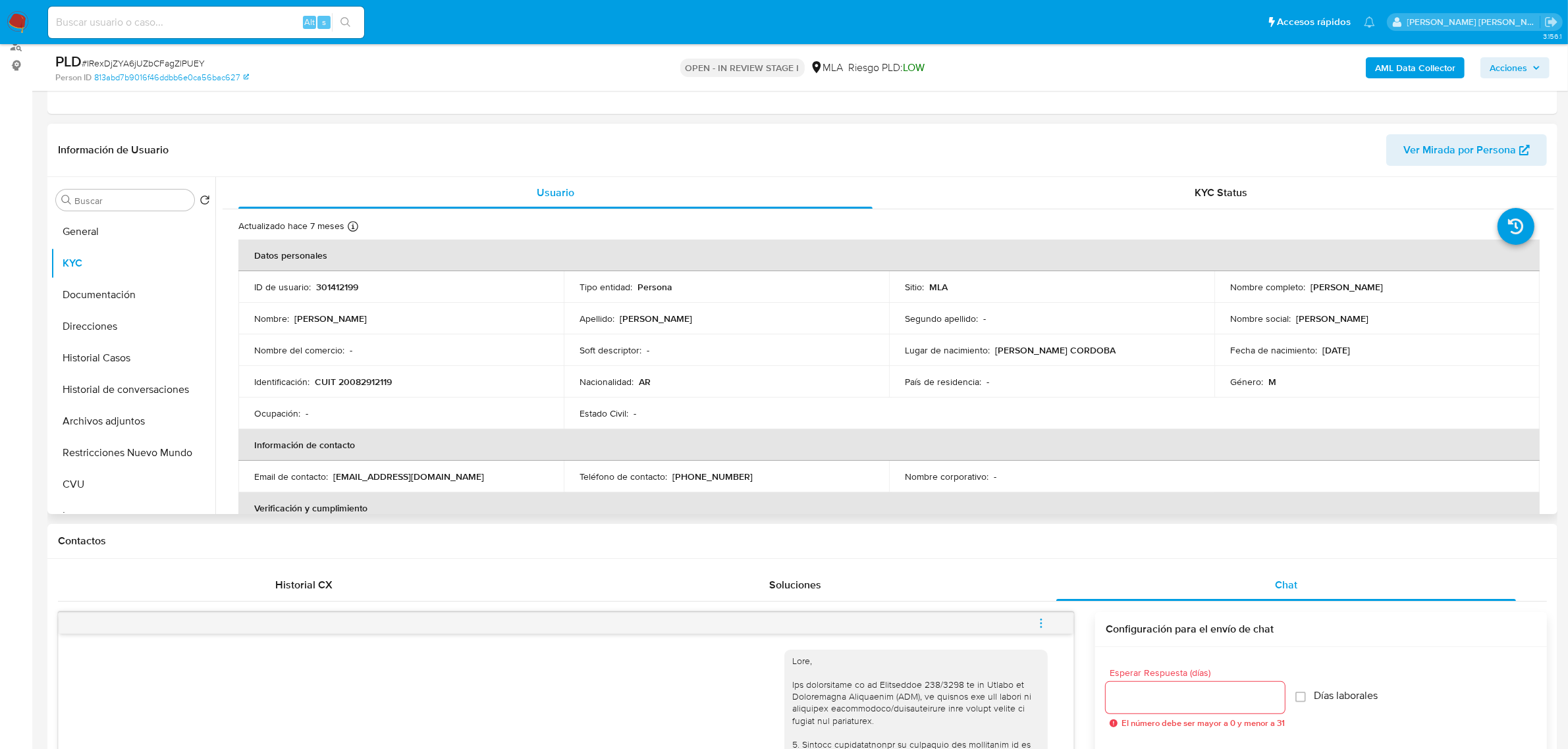
type textarea "Buenas tardes Alfredo Francisco. Notamos que tuviste oportunidad de leer el req…"
drag, startPoint x: 334, startPoint y: 474, endPoint x: 469, endPoint y: 471, distance: 135.0
click at [469, 471] on div "Email de contacto : alfredogaitandassie@gmail.com" at bounding box center [401, 477] width 294 height 12
copy p "alfredogaitandassie@gmail.com"
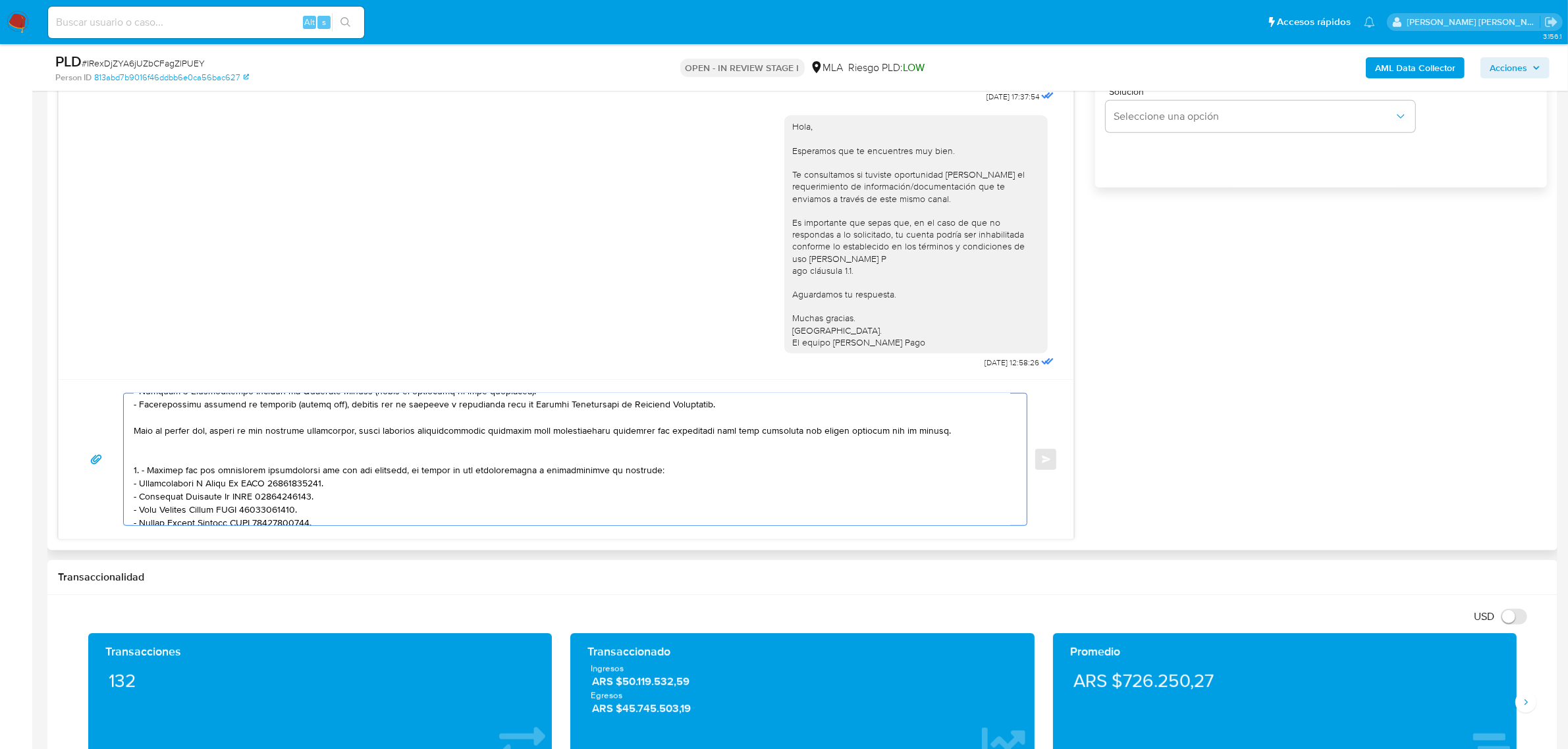
scroll to position [232, 0]
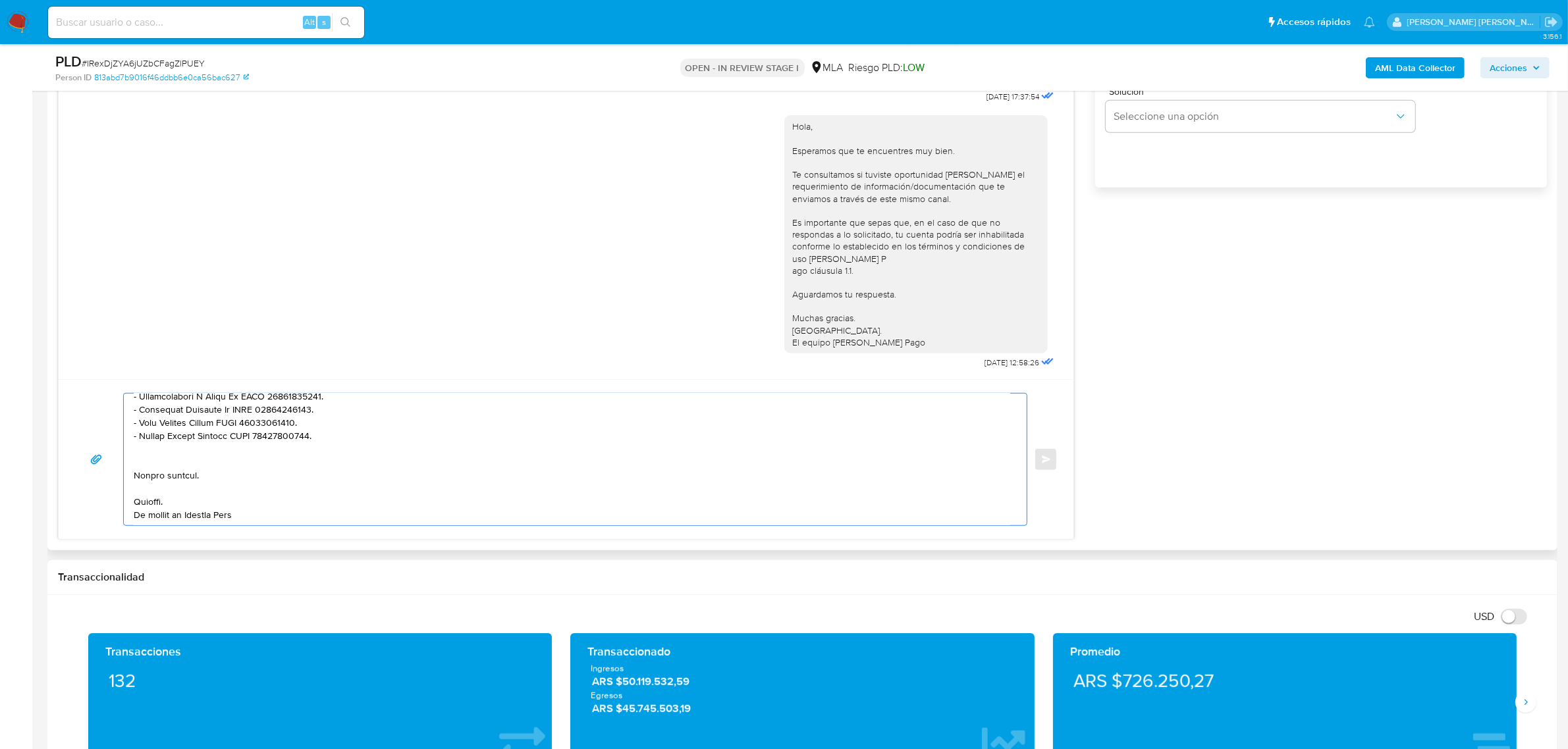
drag, startPoint x: 133, startPoint y: 406, endPoint x: 567, endPoint y: 499, distance: 443.9
click at [567, 499] on textarea at bounding box center [572, 459] width 877 height 132
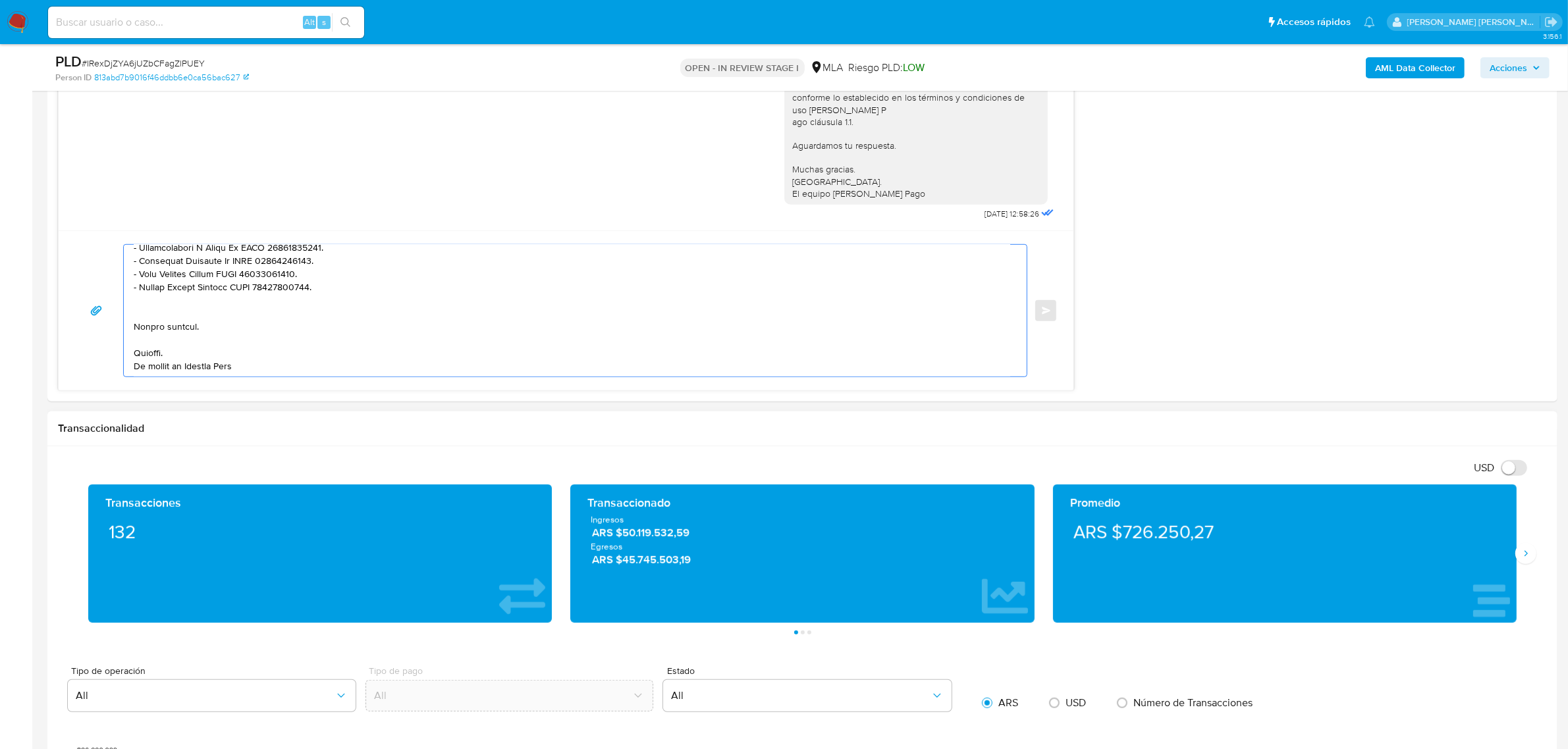
scroll to position [1070, 0]
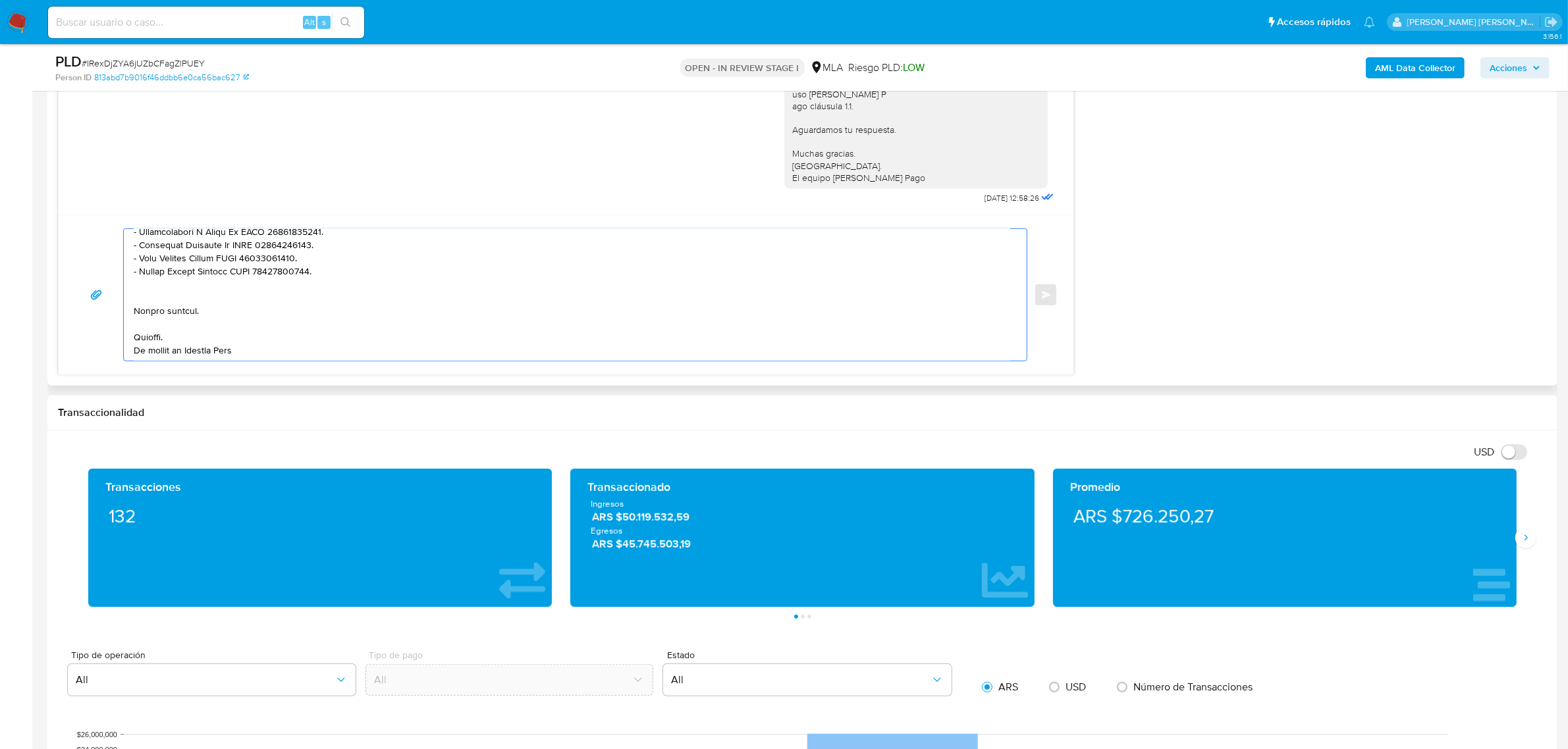
click at [212, 359] on textarea at bounding box center [572, 294] width 877 height 132
click at [212, 358] on textarea at bounding box center [572, 294] width 877 height 132
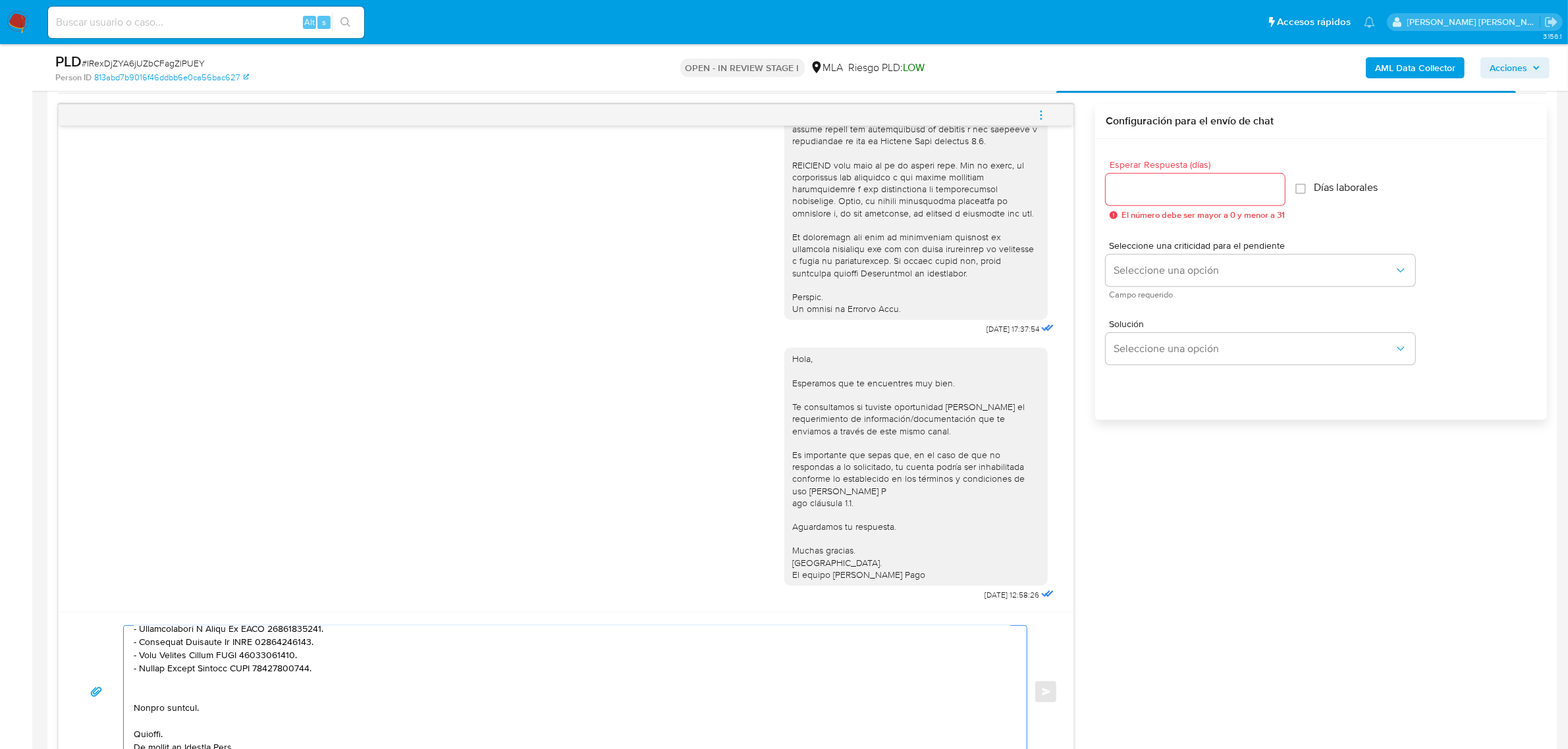
scroll to position [659, 0]
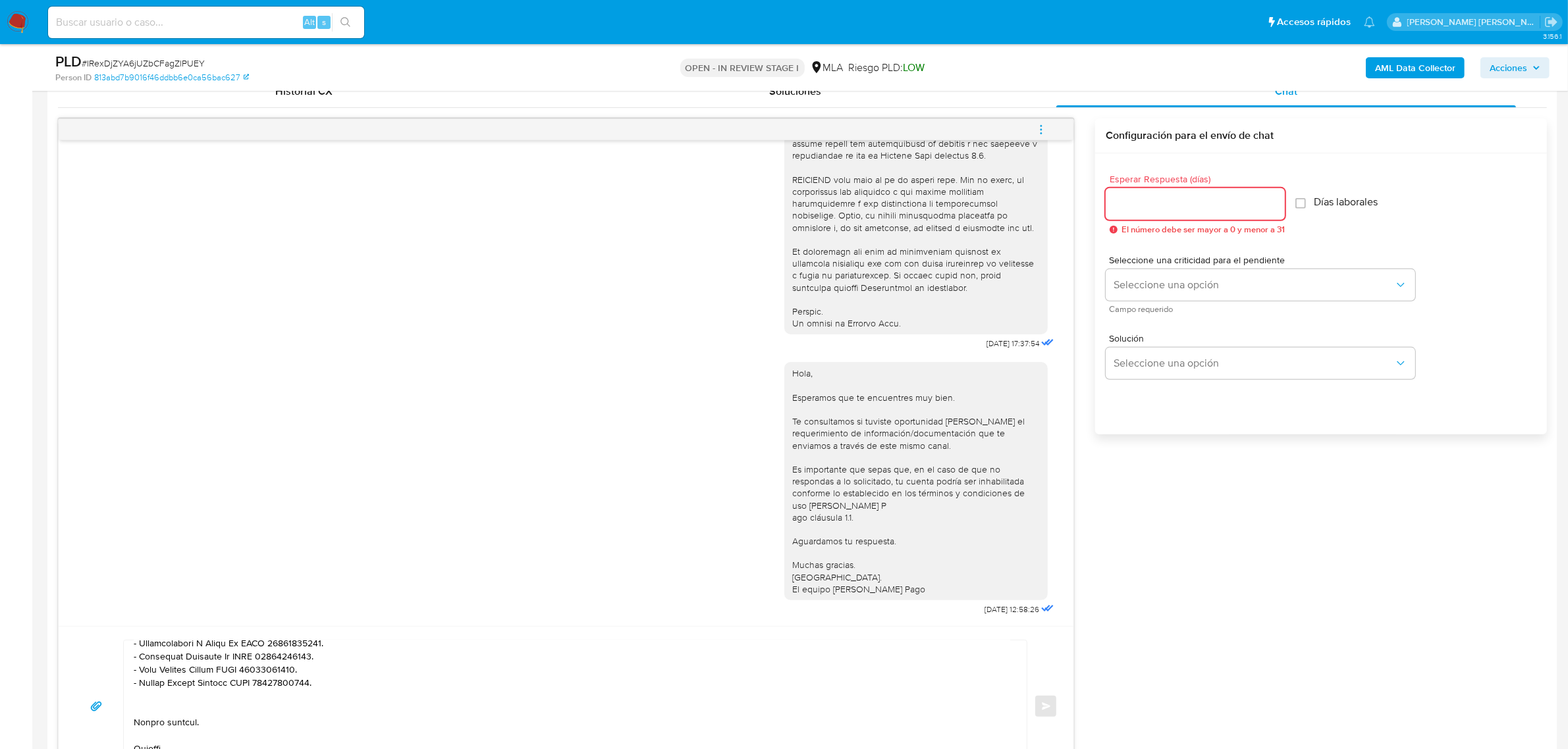
click at [1150, 201] on input "Esperar Respuesta (días)" at bounding box center [1195, 203] width 179 height 17
type input "2"
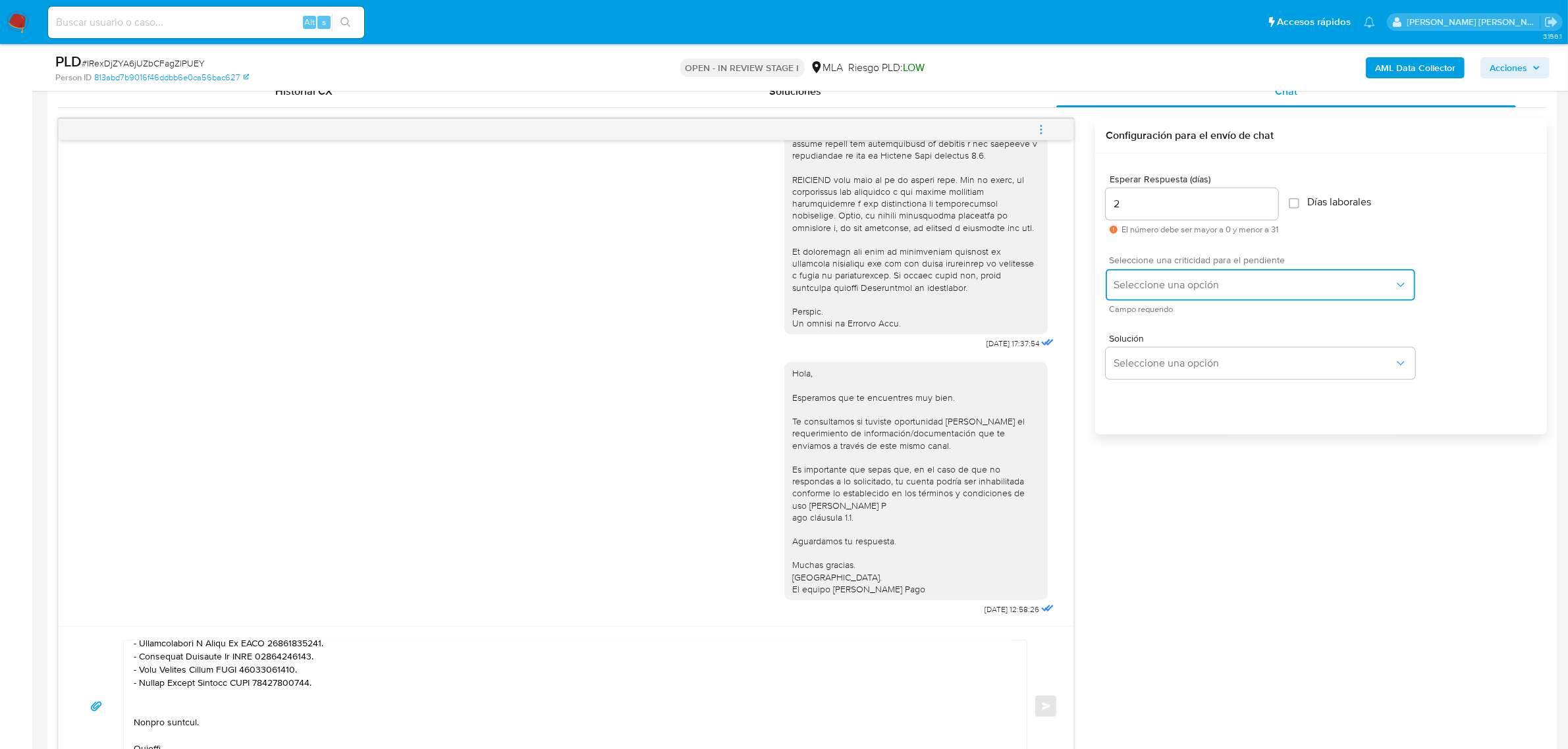
click at [1185, 286] on span "Seleccione una opción" at bounding box center [1254, 285] width 281 height 13
click at [1148, 314] on div "HIGH" at bounding box center [1259, 313] width 289 height 26
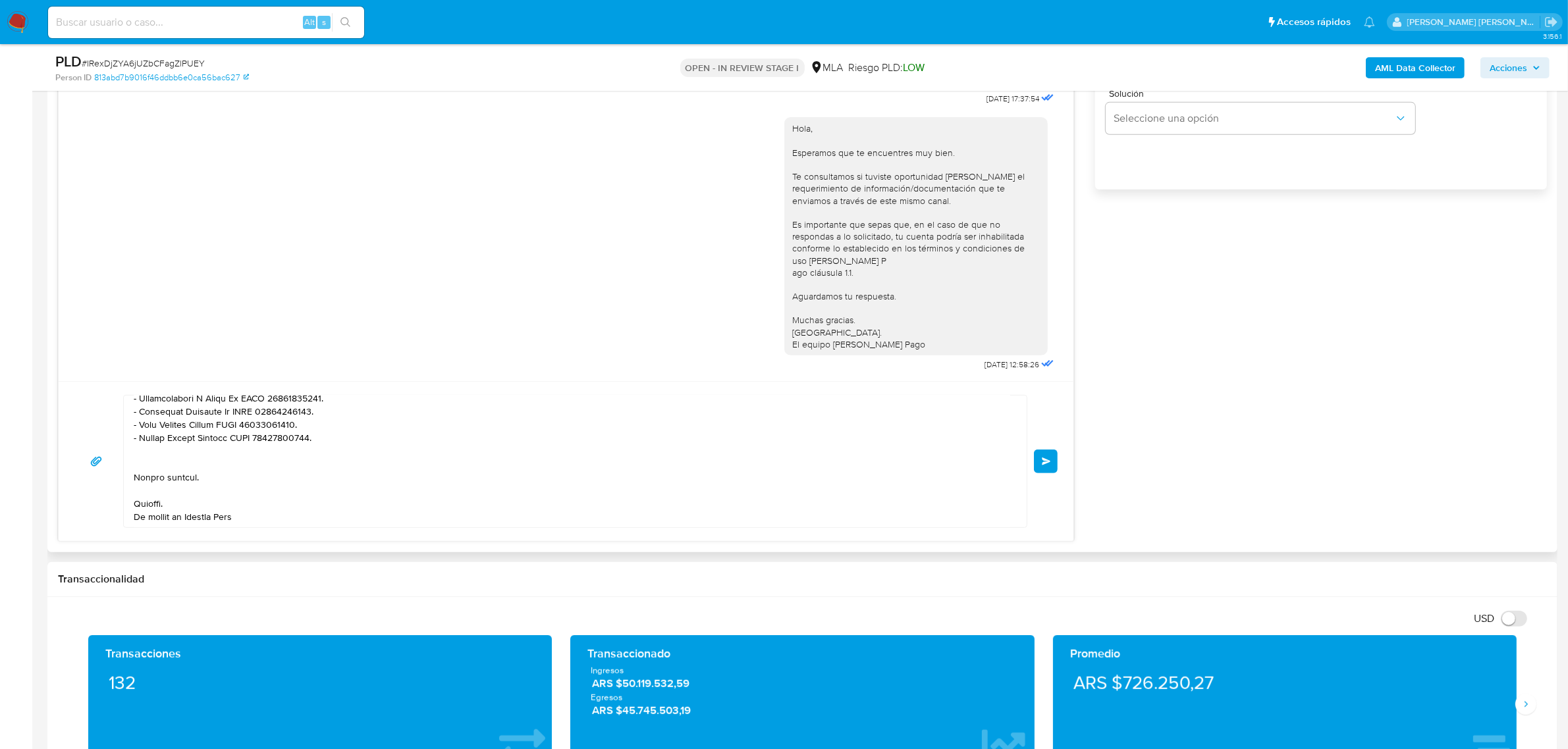
scroll to position [905, 0]
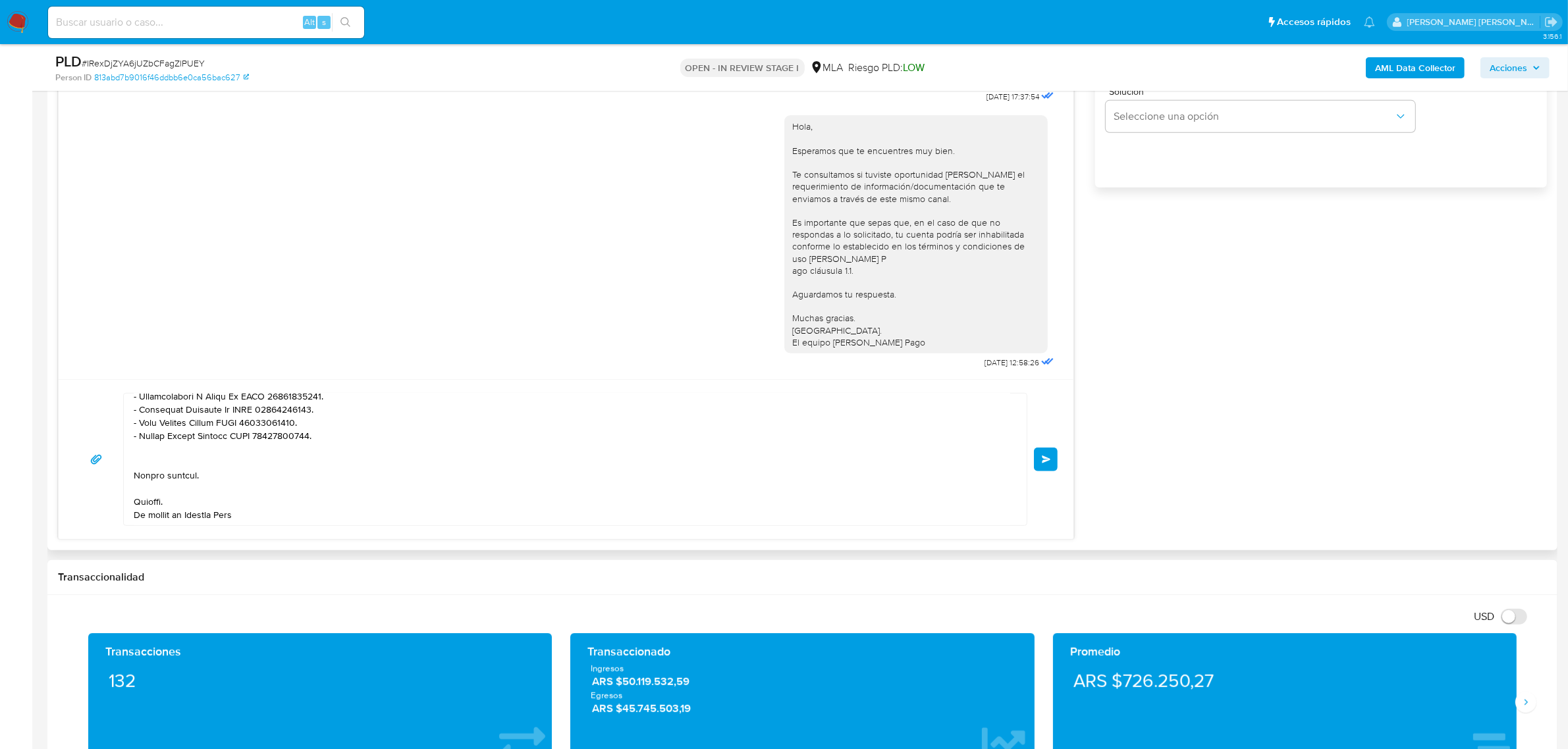
click at [1048, 468] on button "Enviar" at bounding box center [1046, 459] width 24 height 24
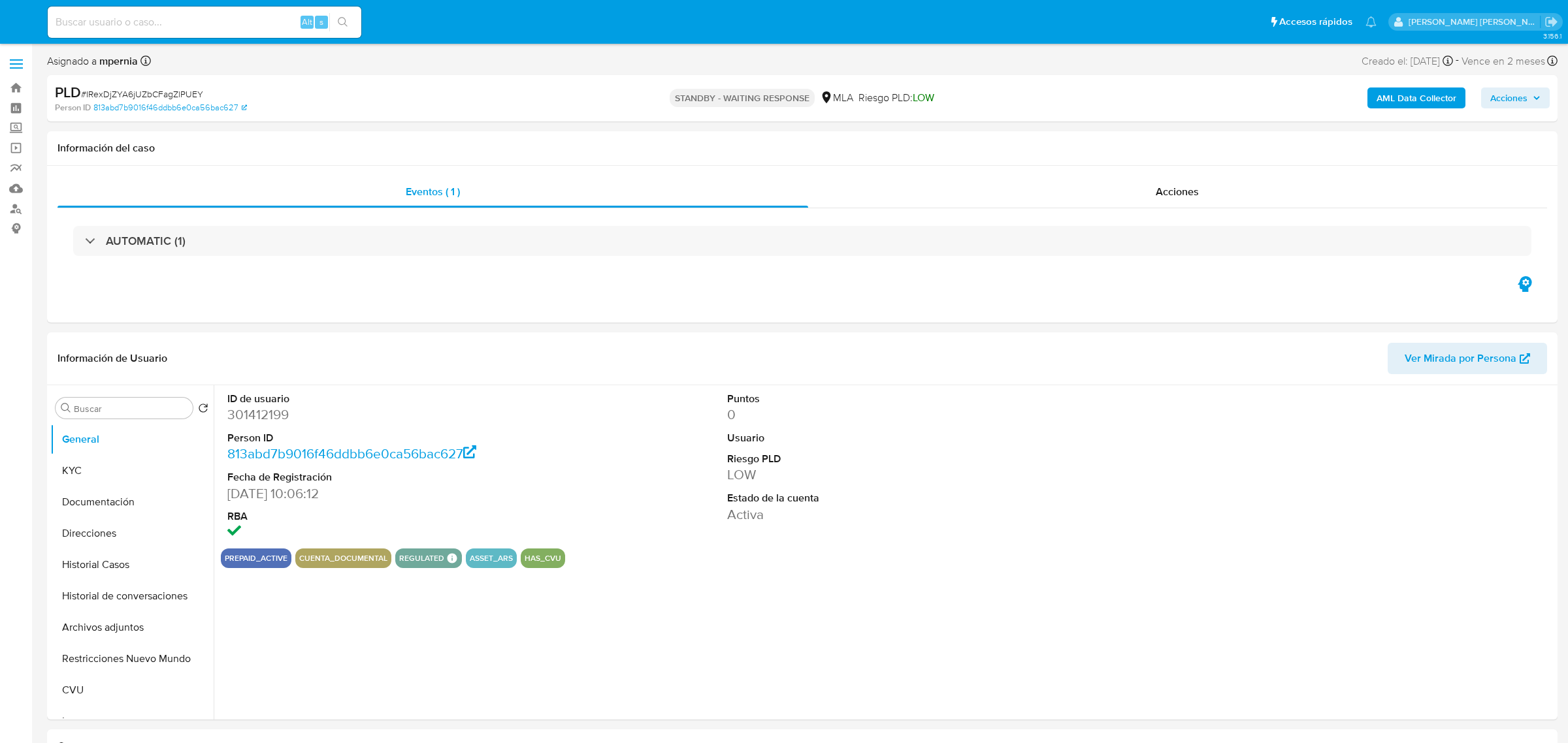
select select "10"
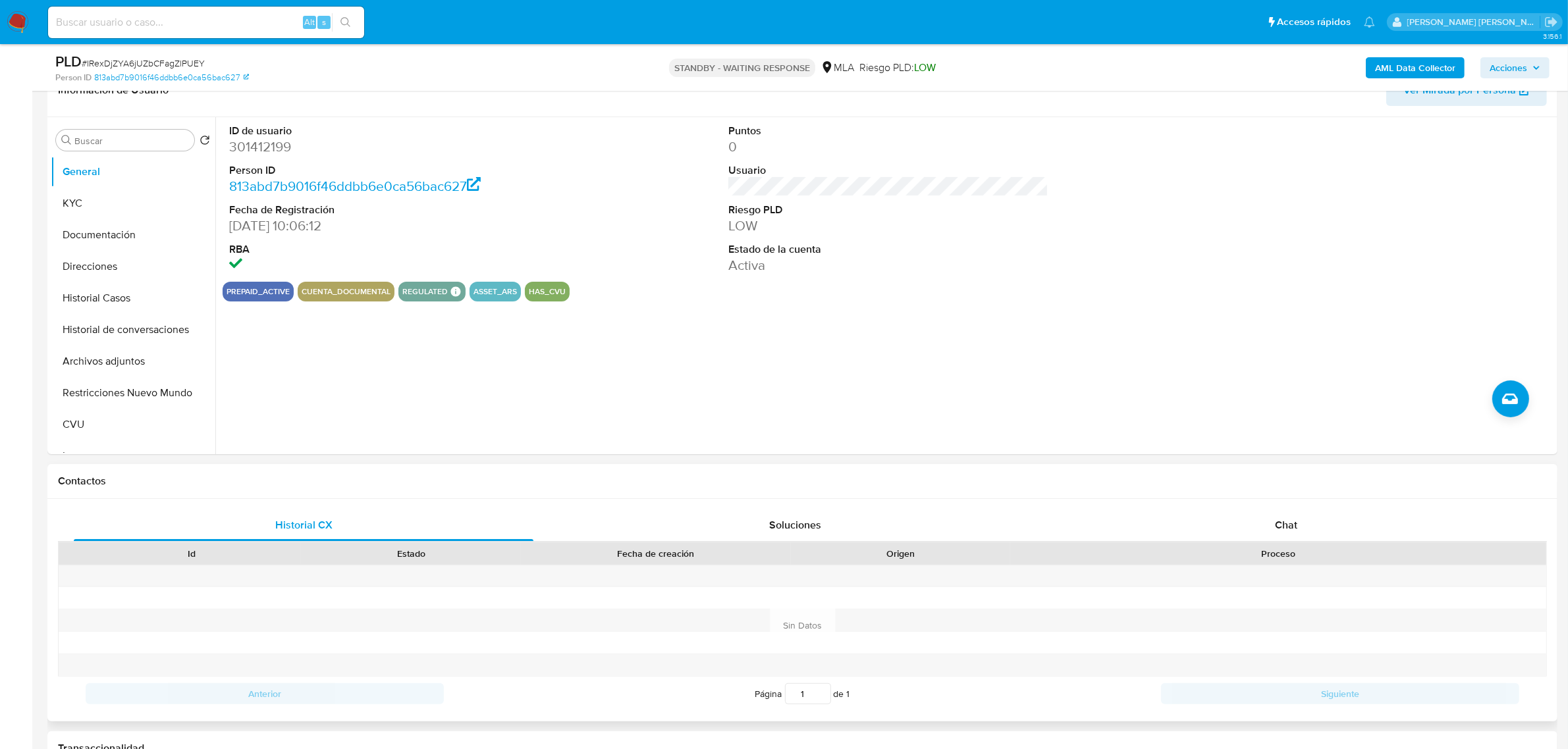
scroll to position [329, 0]
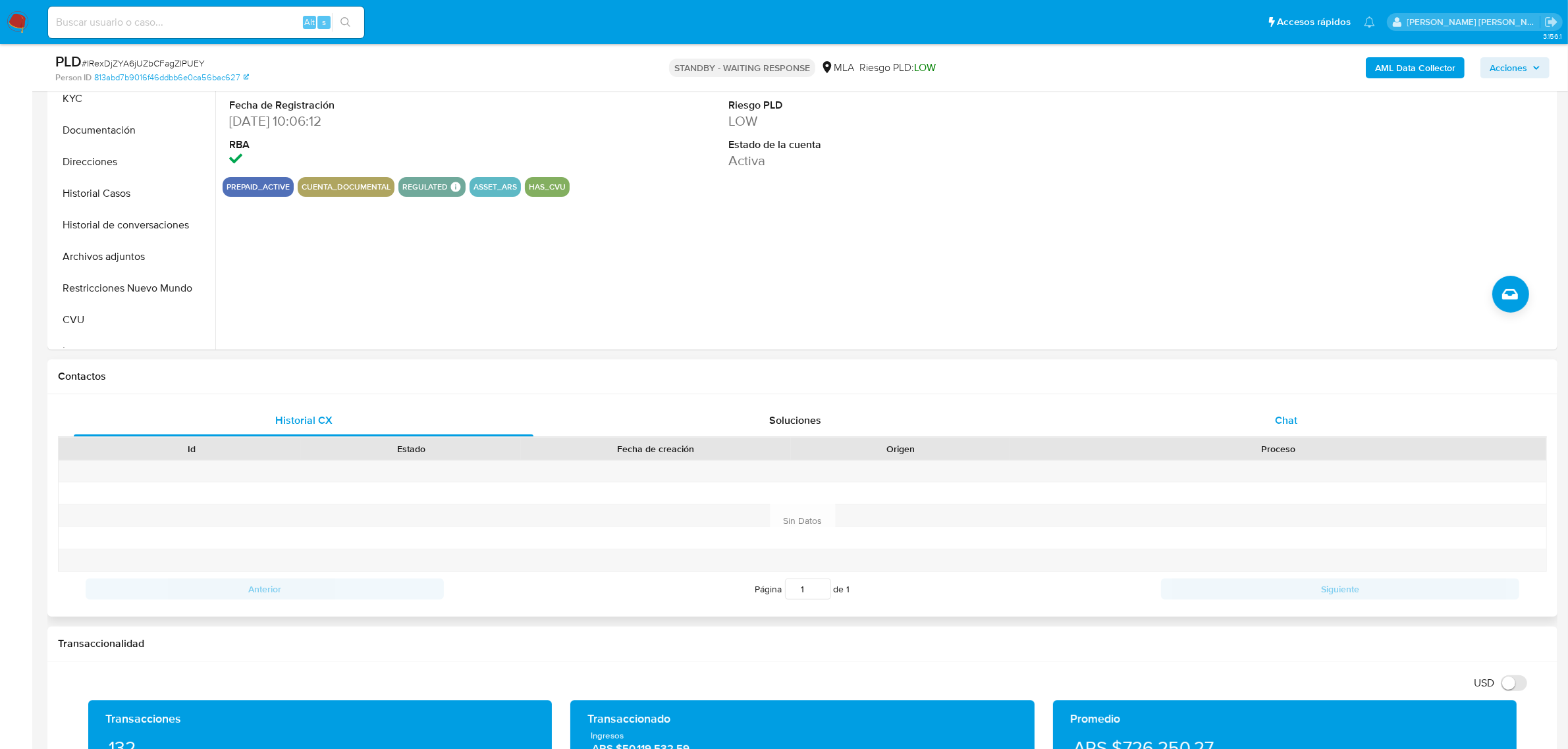
click at [1292, 421] on span "Chat" at bounding box center [1286, 420] width 23 height 15
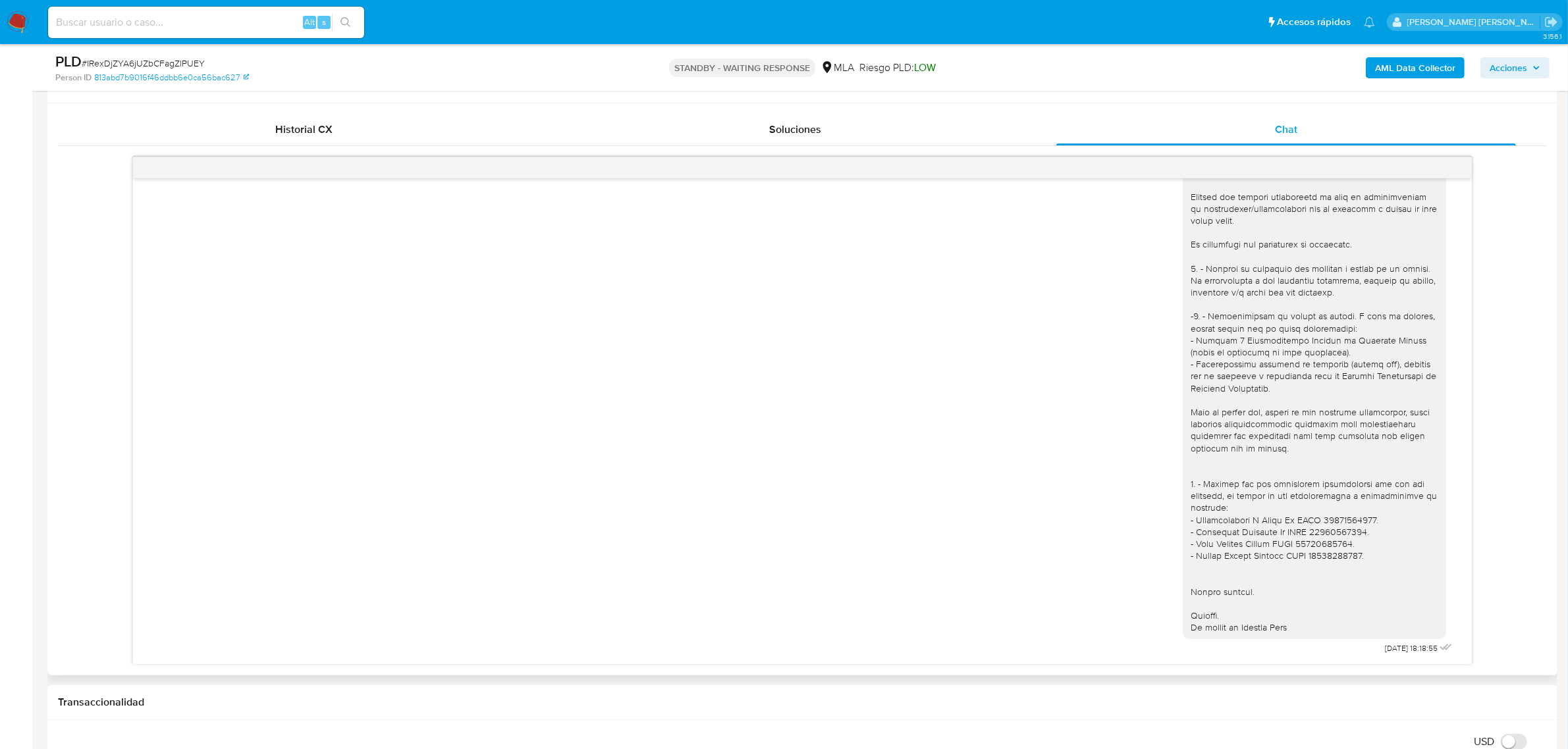
scroll to position [659, 0]
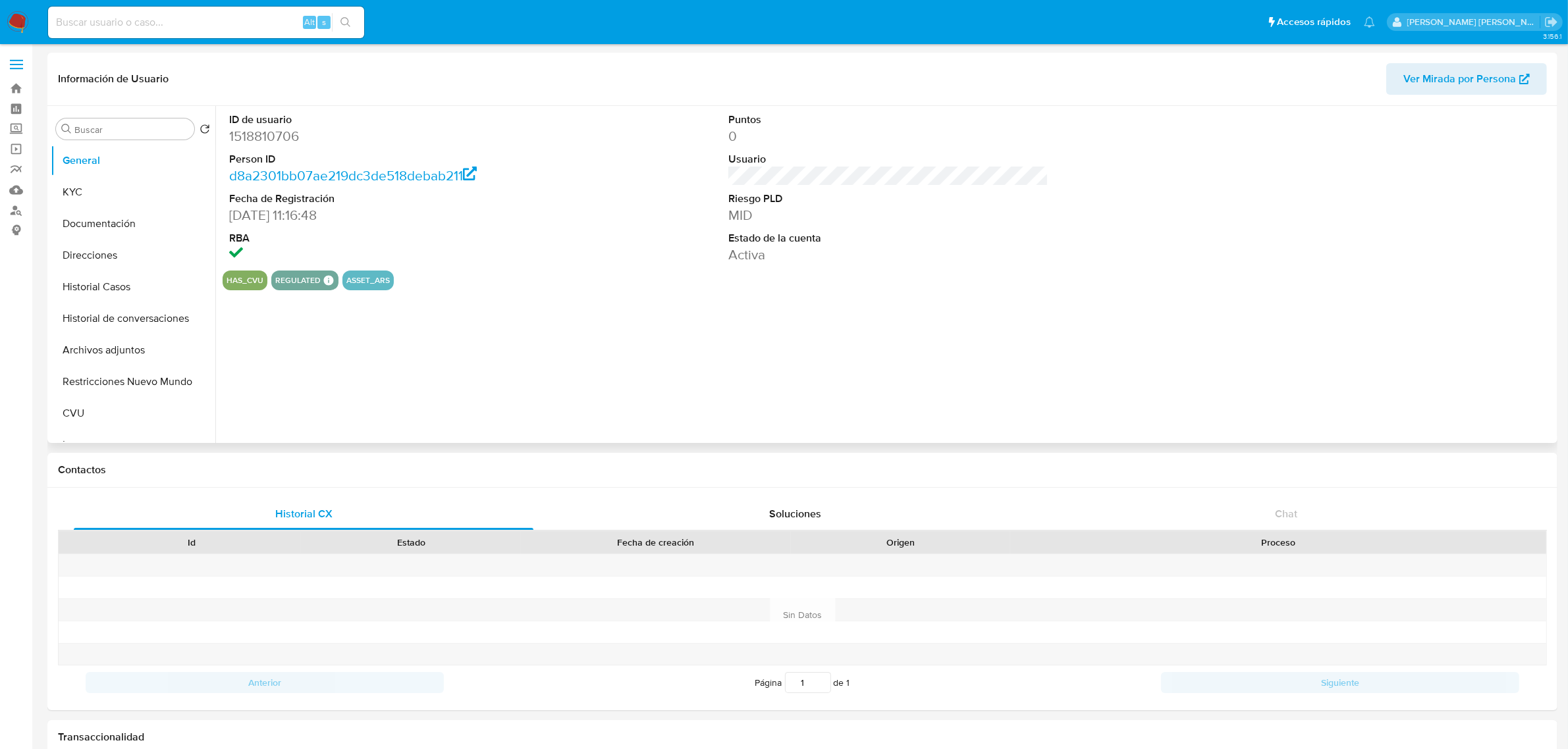
select select "10"
click at [104, 283] on button "Historial Casos" at bounding box center [128, 286] width 154 height 31
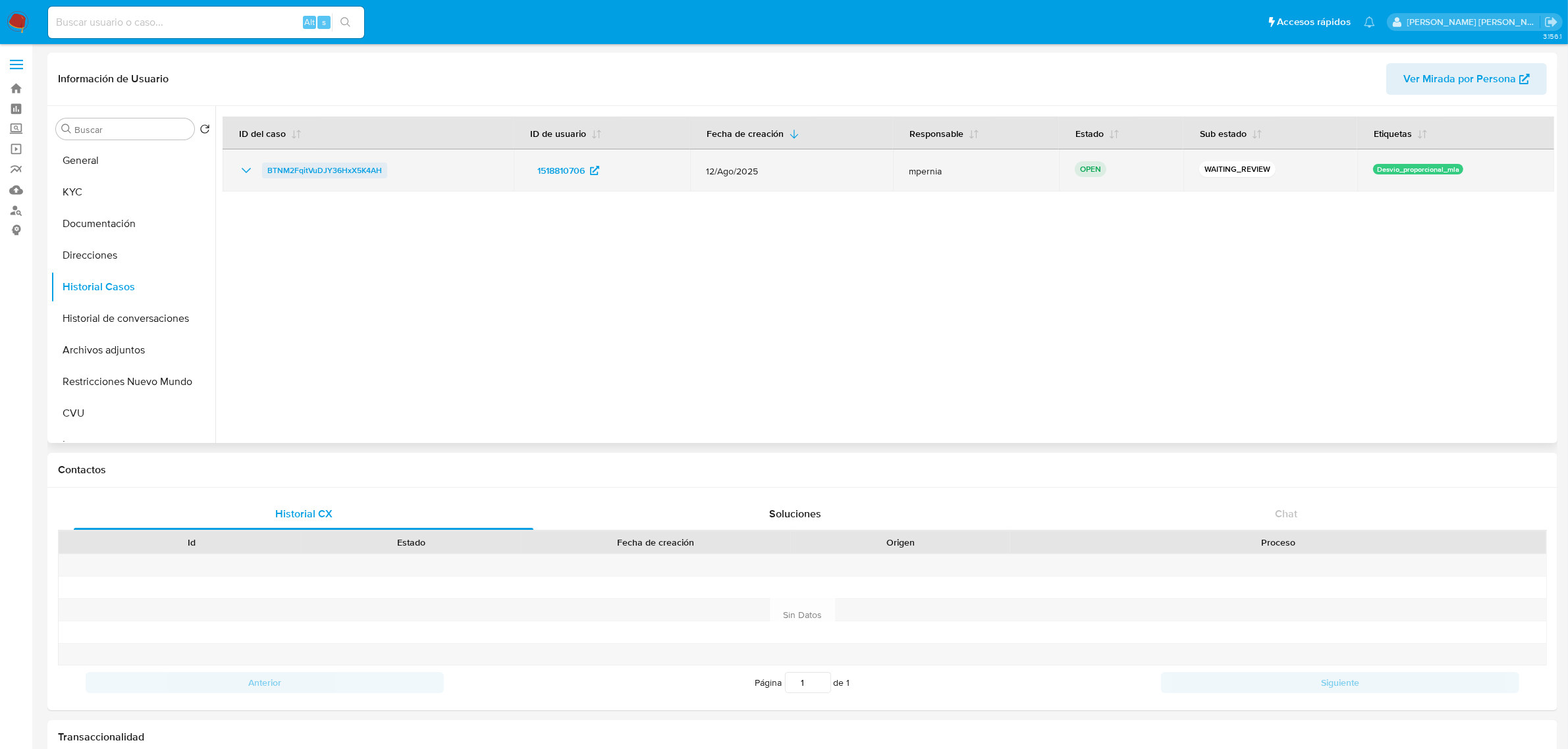
drag, startPoint x: 390, startPoint y: 167, endPoint x: 270, endPoint y: 162, distance: 120.1
click at [270, 162] on div "BTNM2FqitVuDJY36HxX5K4AH" at bounding box center [368, 170] width 260 height 16
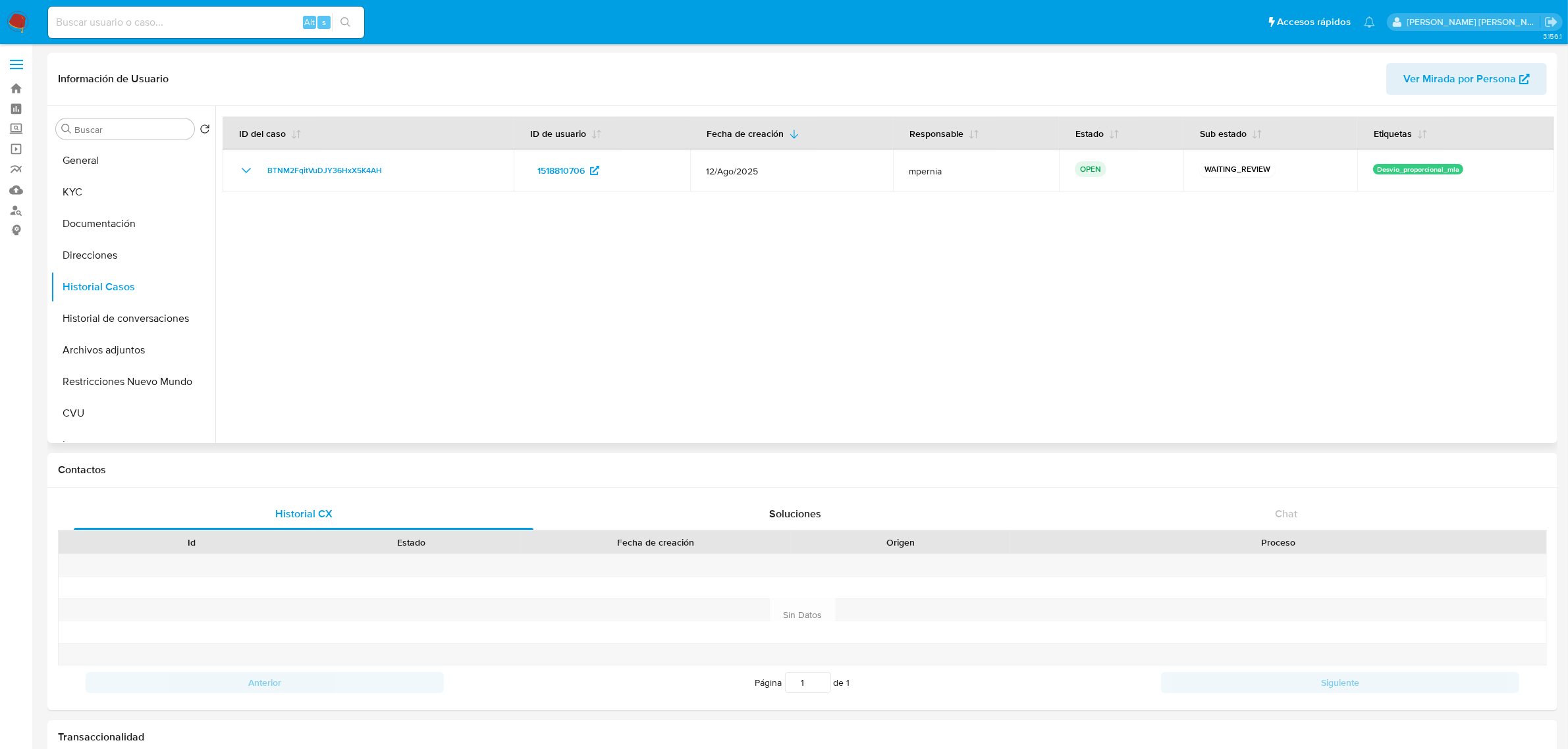
click at [369, 208] on div at bounding box center [884, 274] width 1339 height 337
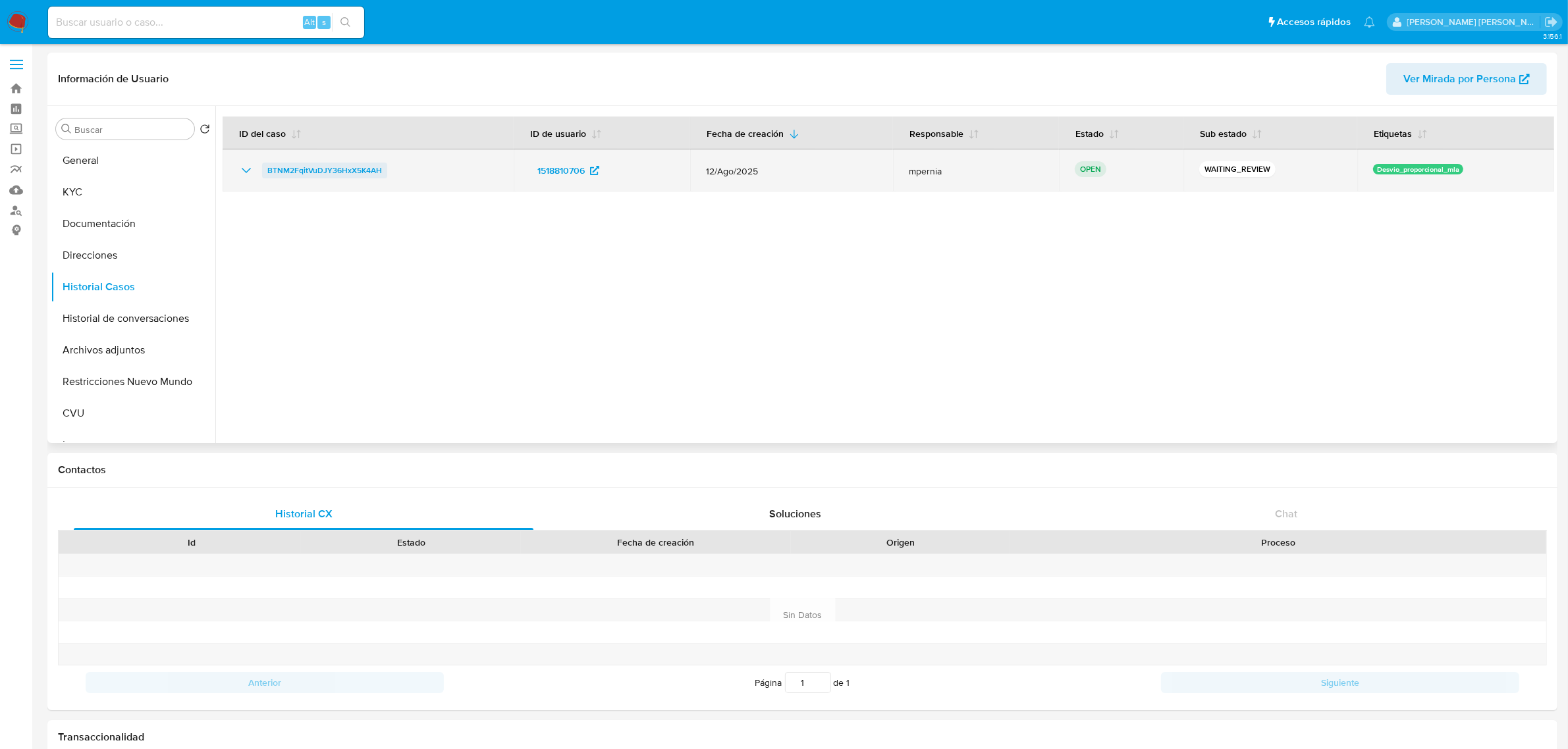
drag, startPoint x: 386, startPoint y: 171, endPoint x: 265, endPoint y: 162, distance: 121.3
click at [265, 162] on div "BTNM2FqitVuDJY36HxX5K4AH" at bounding box center [368, 170] width 260 height 16
click at [350, 168] on span "BTNM2FqitVuDJY36HxX5K4AH" at bounding box center [324, 170] width 114 height 16
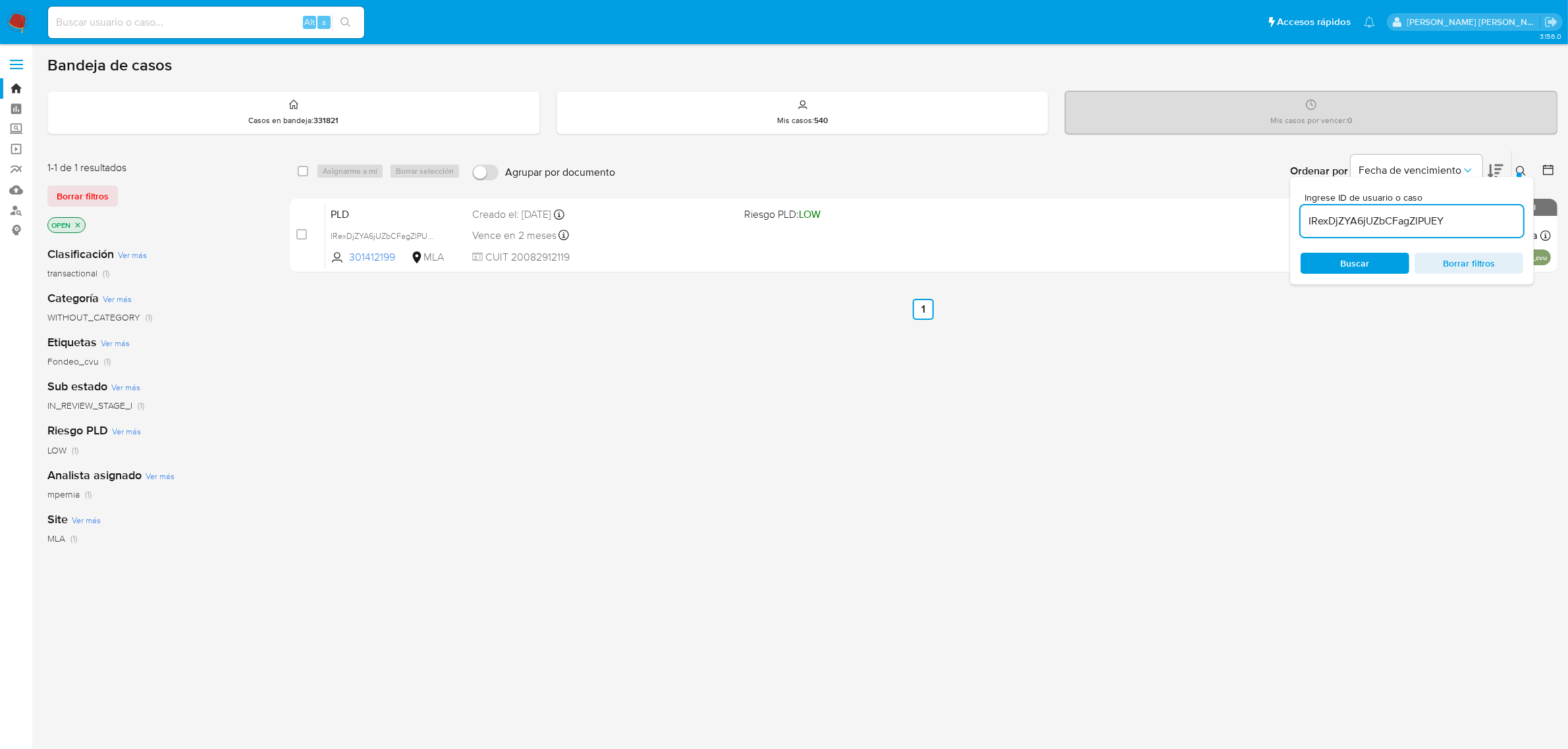
click at [1328, 215] on input "IRexDjZYA6jUZbCFagZlPUEY" at bounding box center [1412, 221] width 222 height 17
paste input "TNM2FqitVuDJY36HxX5K4AH"
click at [1328, 215] on input "IRexDjZYA6jUZbCFagZlPUEY" at bounding box center [1412, 221] width 222 height 17
type input "TNM2FqitVuDJY36HxX5K4AH"
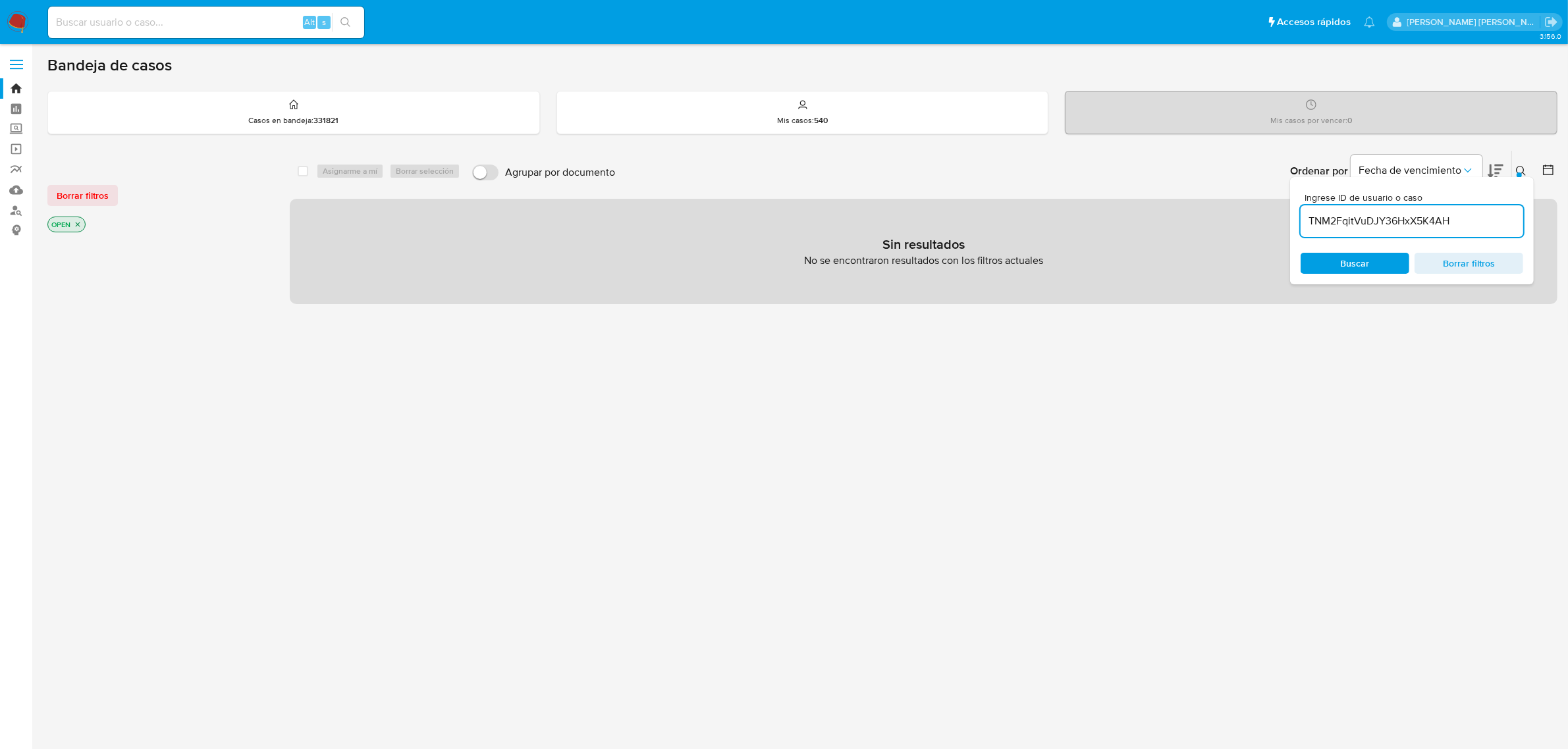
click at [1473, 216] on input "TNM2FqitVuDJY36HxX5K4AH" at bounding box center [1412, 221] width 222 height 17
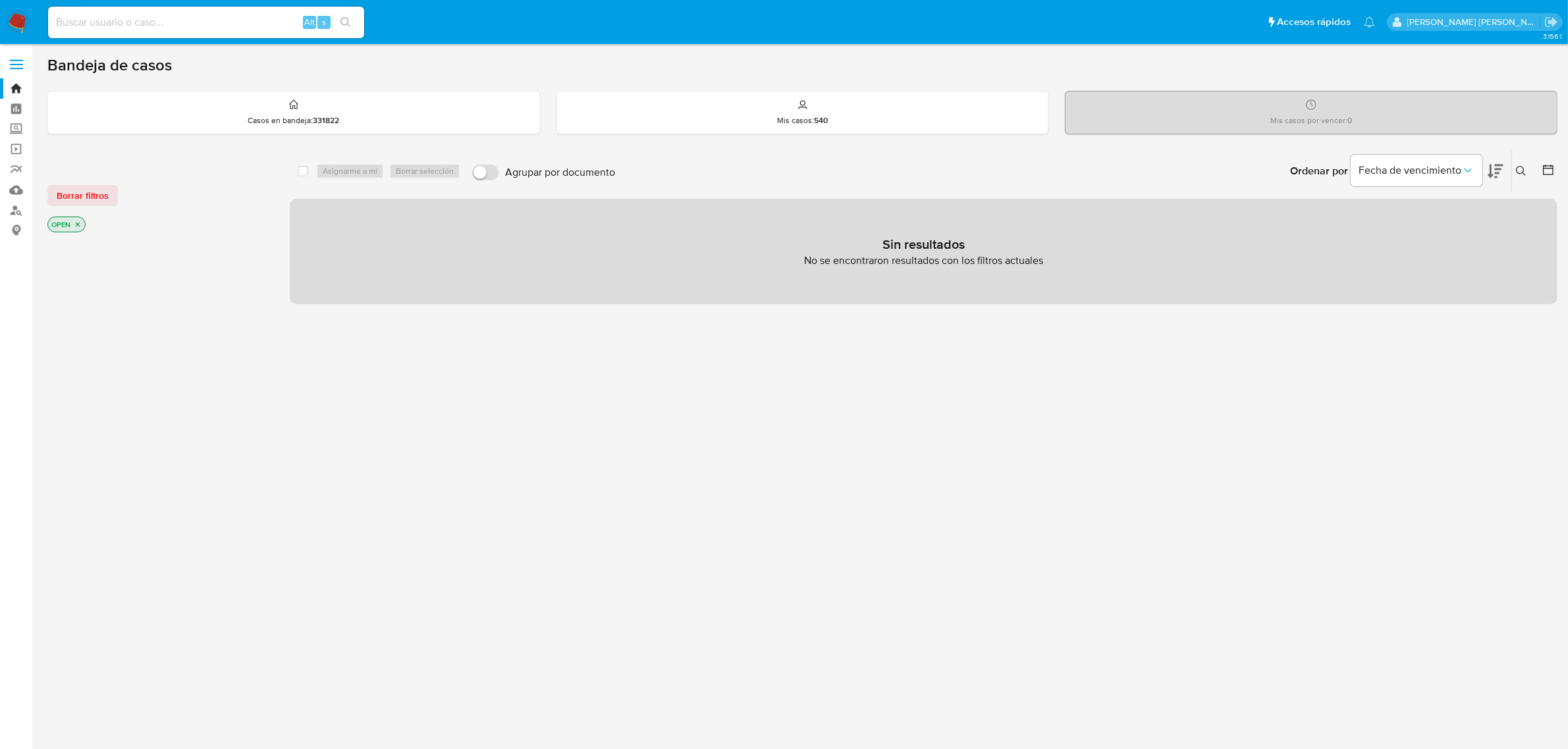
click at [1516, 165] on button at bounding box center [1524, 171] width 22 height 16
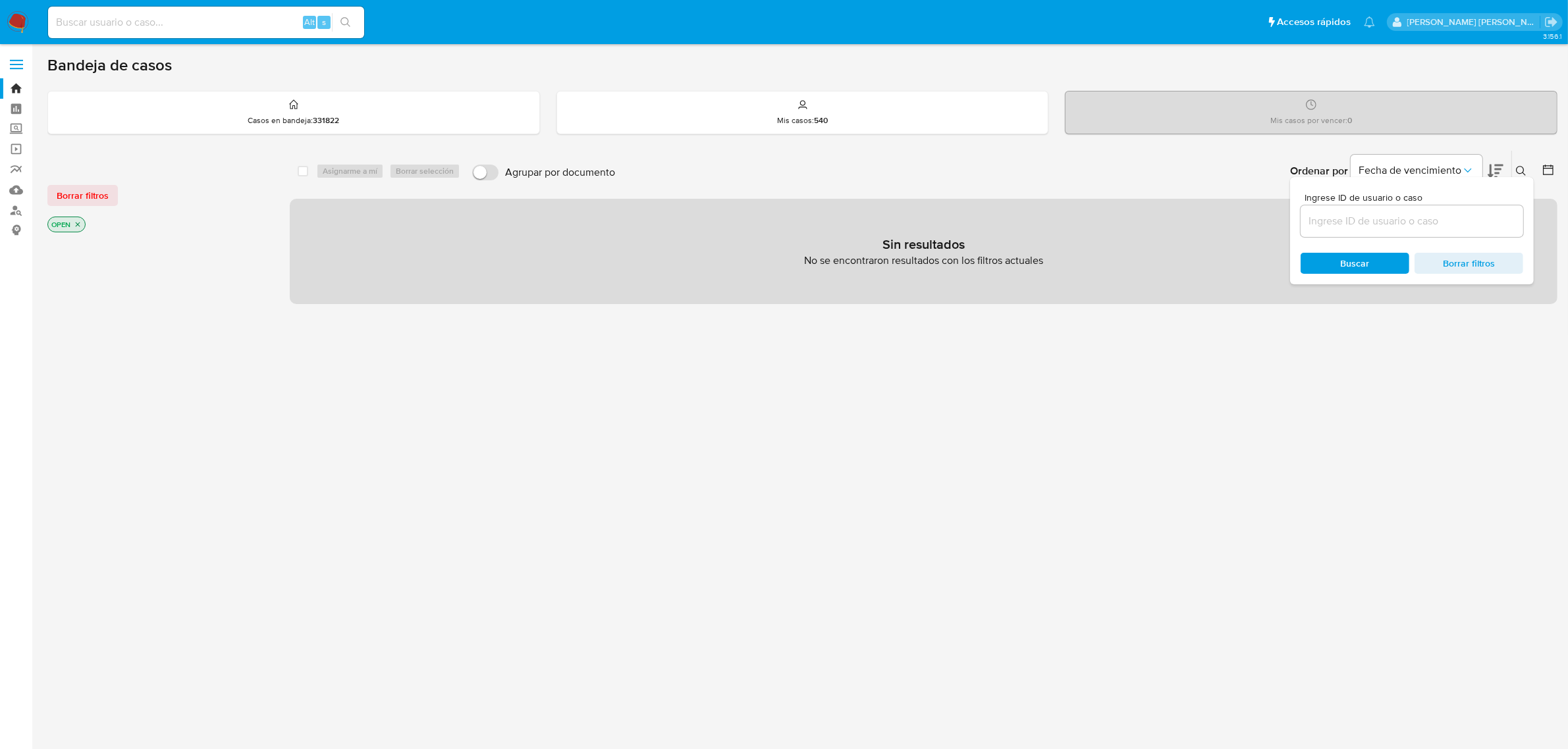
click at [1397, 232] on div at bounding box center [1412, 221] width 222 height 31
click at [1393, 226] on input at bounding box center [1412, 221] width 222 height 17
paste input "BTNM2FqitVuDJY36HxX5K4AH"
type input "BTNM2FqitVuDJY36HxX5K4AH"
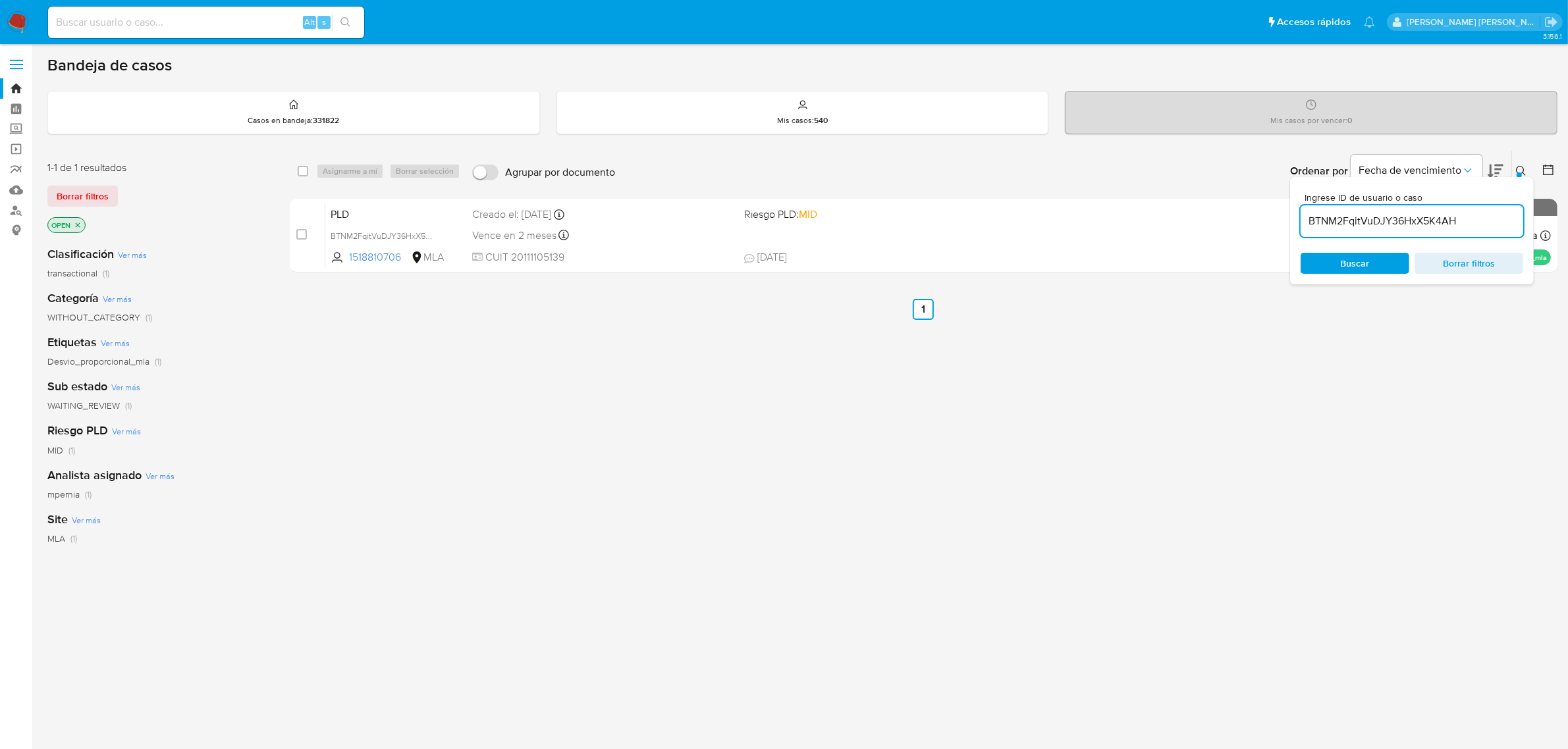
click at [300, 176] on div "select-all-cases-checkbox" at bounding box center [303, 171] width 10 height 13
drag, startPoint x: 304, startPoint y: 175, endPoint x: 347, endPoint y: 176, distance: 43.0
click at [305, 175] on input "checkbox" at bounding box center [303, 171] width 10 height 10
checkbox input "true"
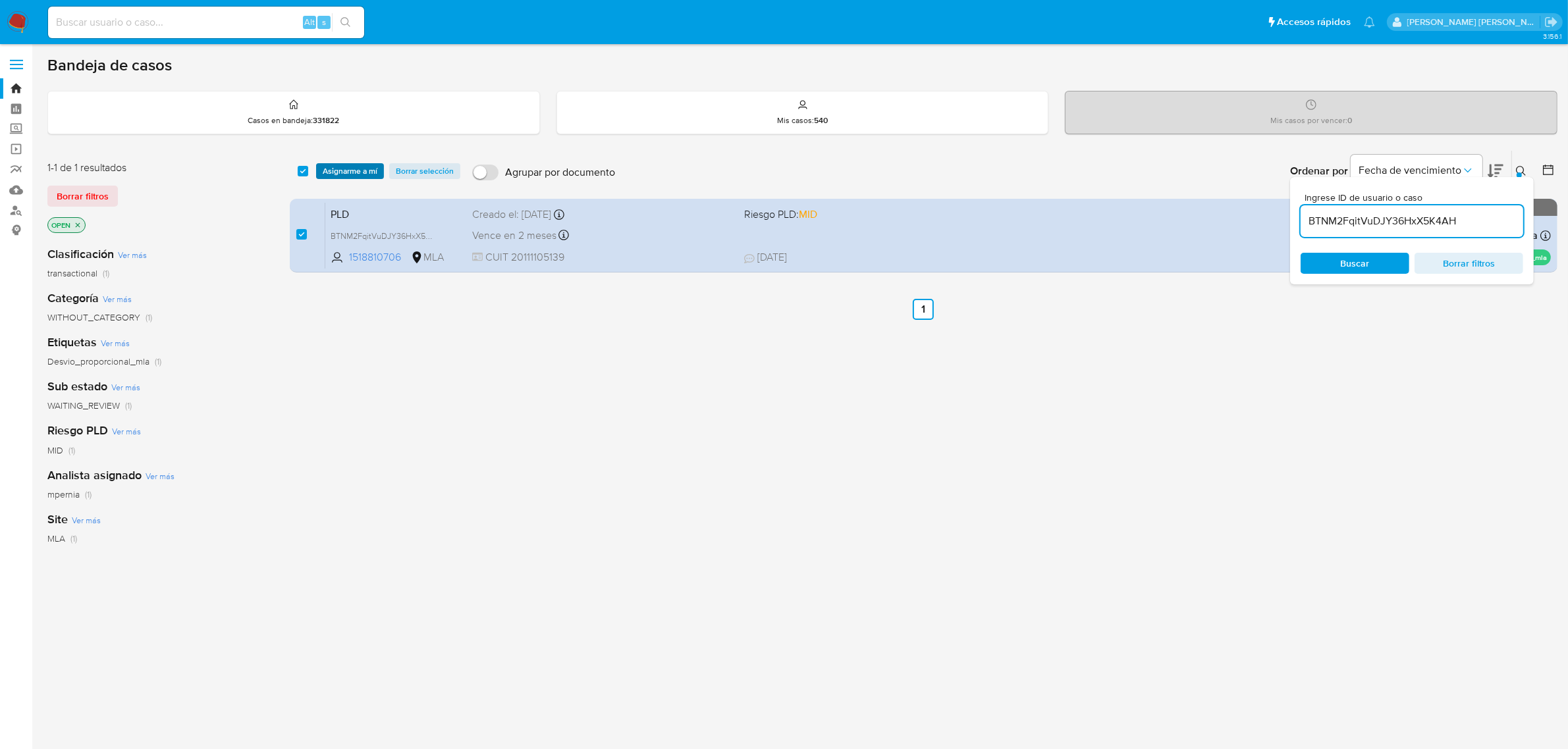
click at [347, 176] on span "Asignarme a mí" at bounding box center [350, 171] width 55 height 13
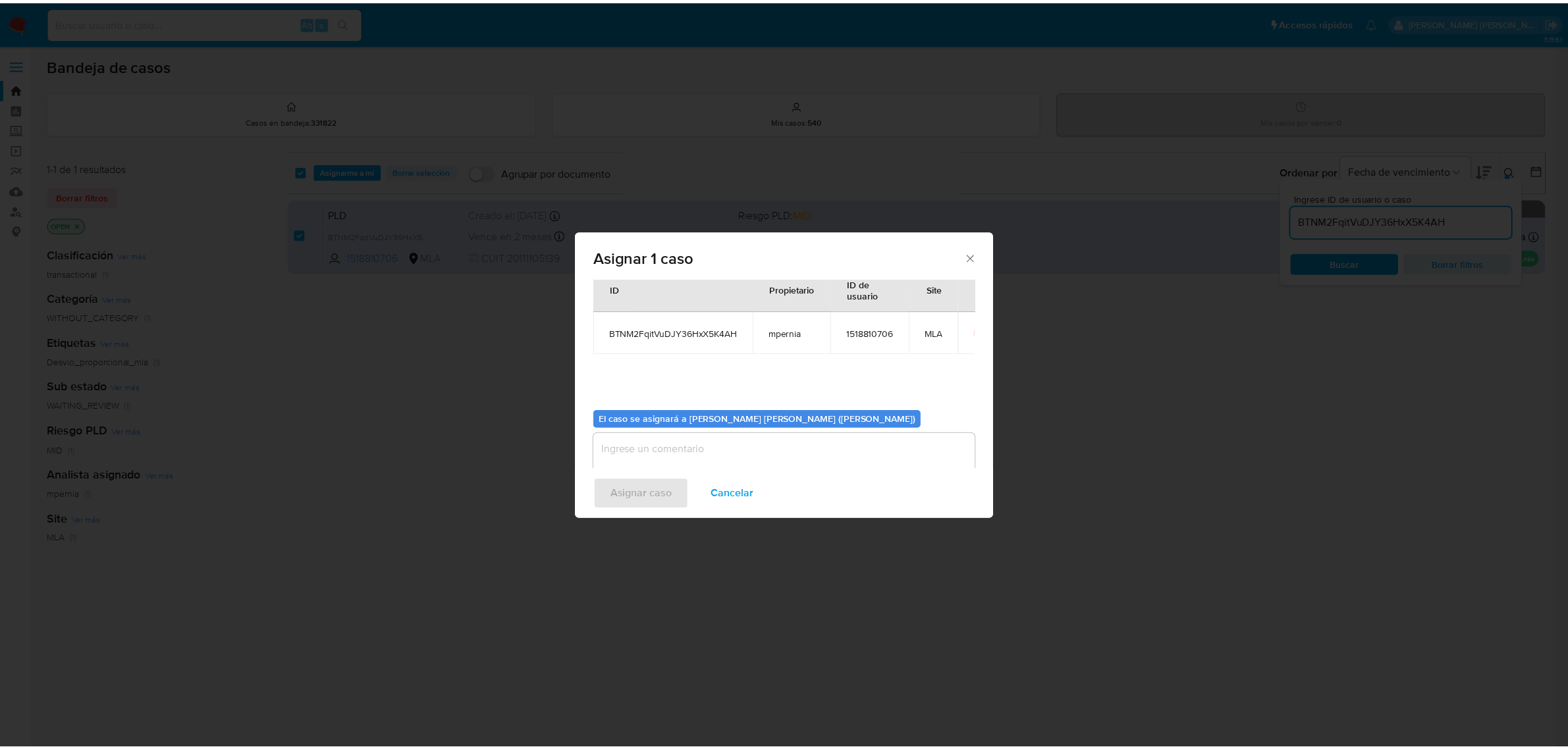
scroll to position [67, 0]
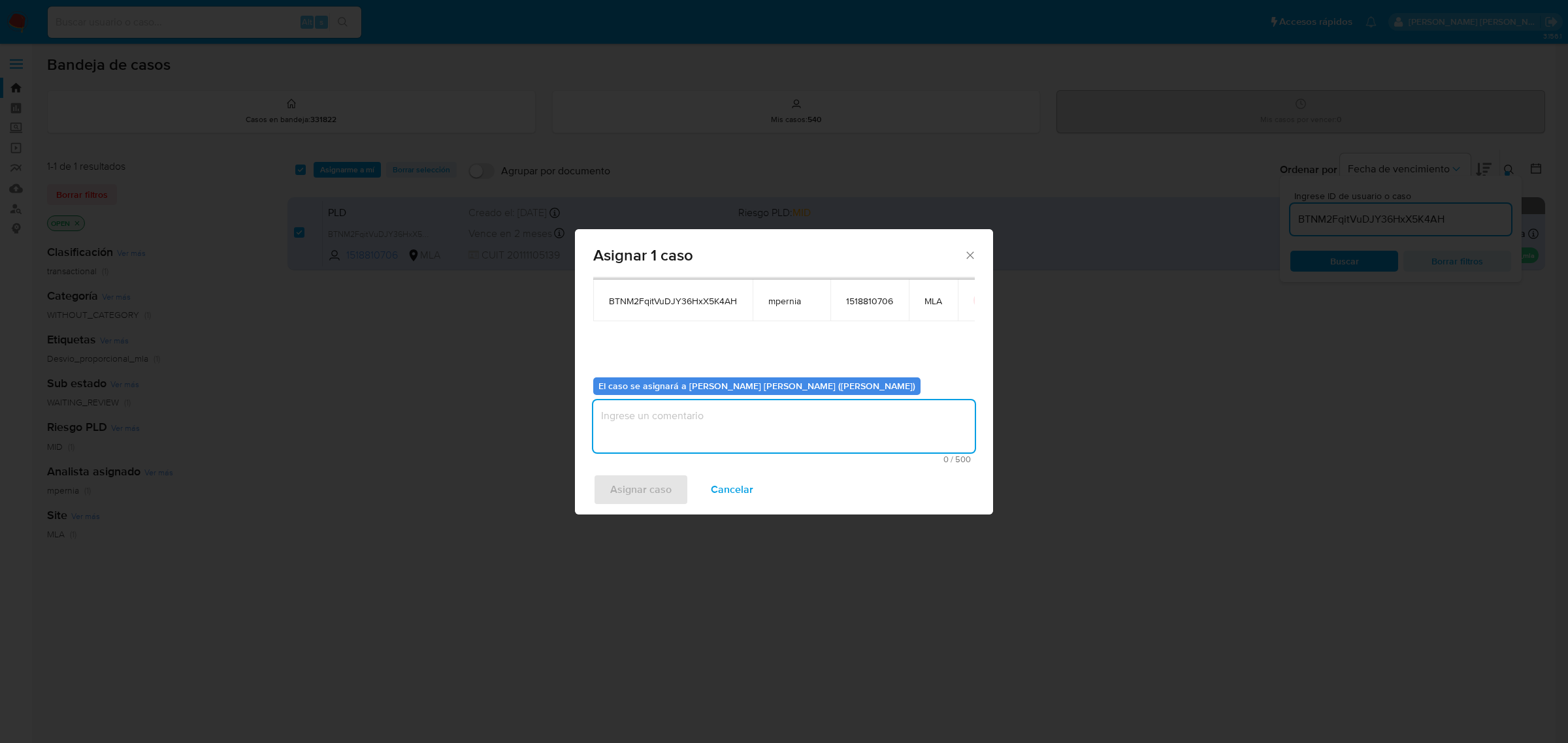
click at [702, 422] on textarea "assign-modal" at bounding box center [784, 426] width 382 height 52
type textarea "-"
click at [674, 486] on button "Asignar caso" at bounding box center [641, 489] width 95 height 31
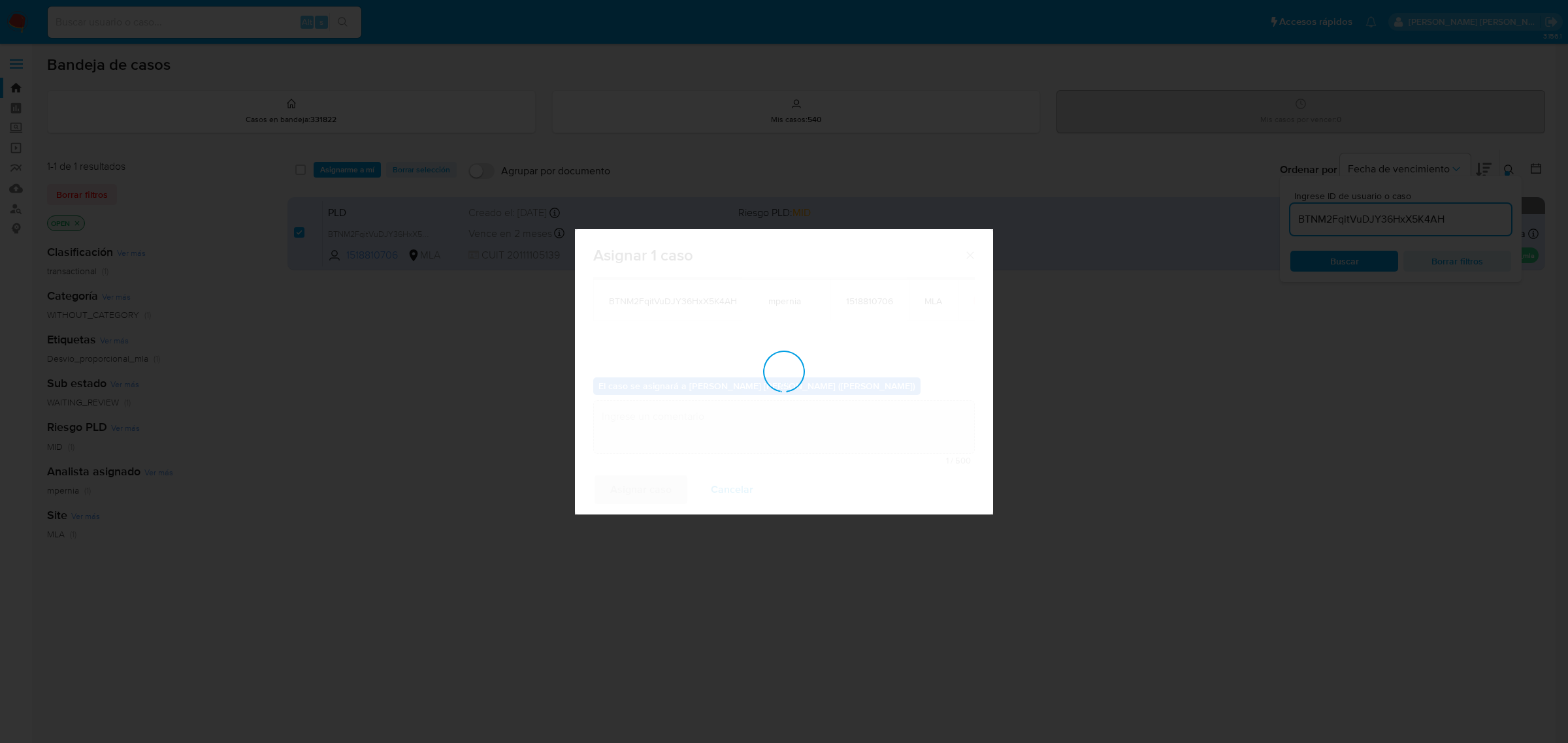
checkbox input "false"
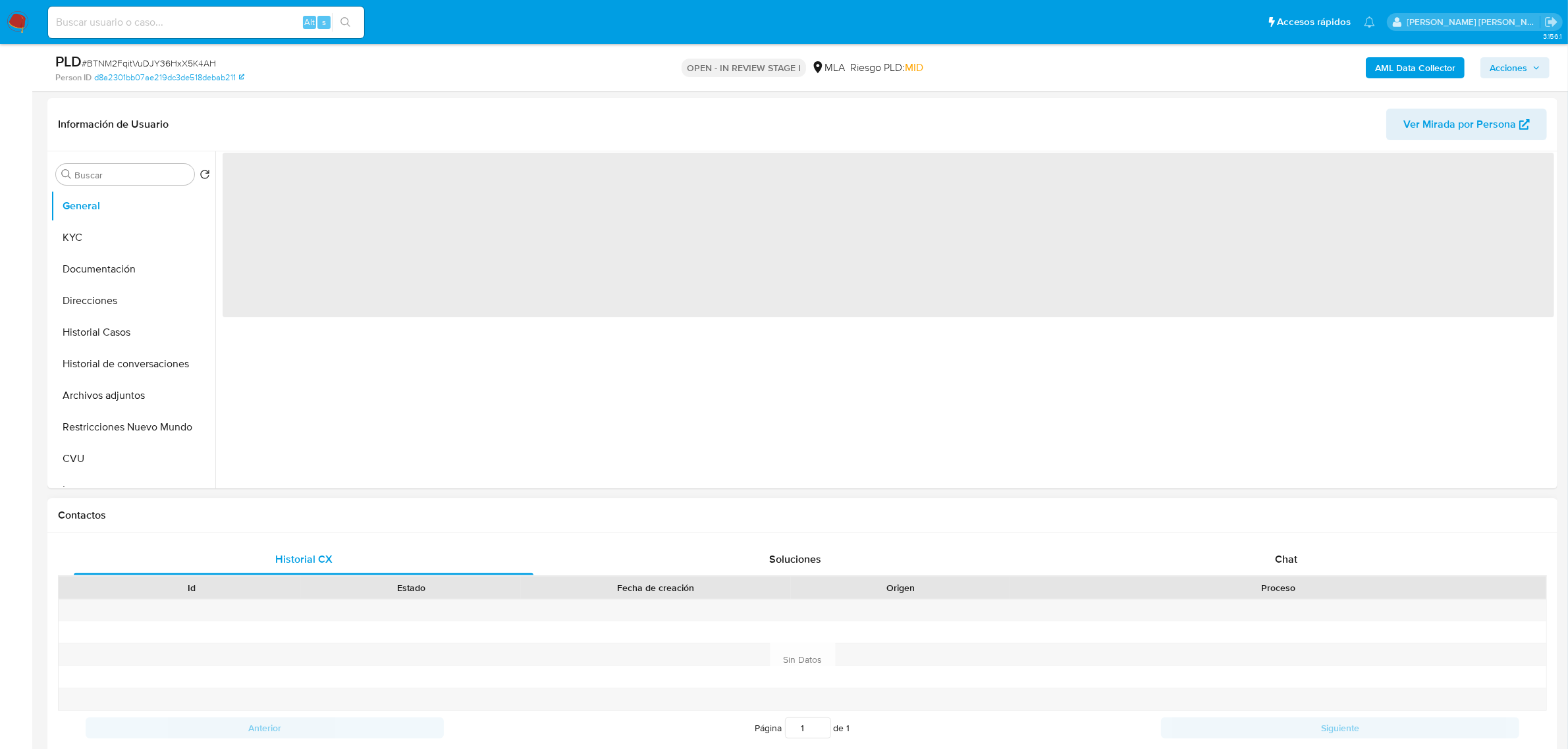
scroll to position [247, 0]
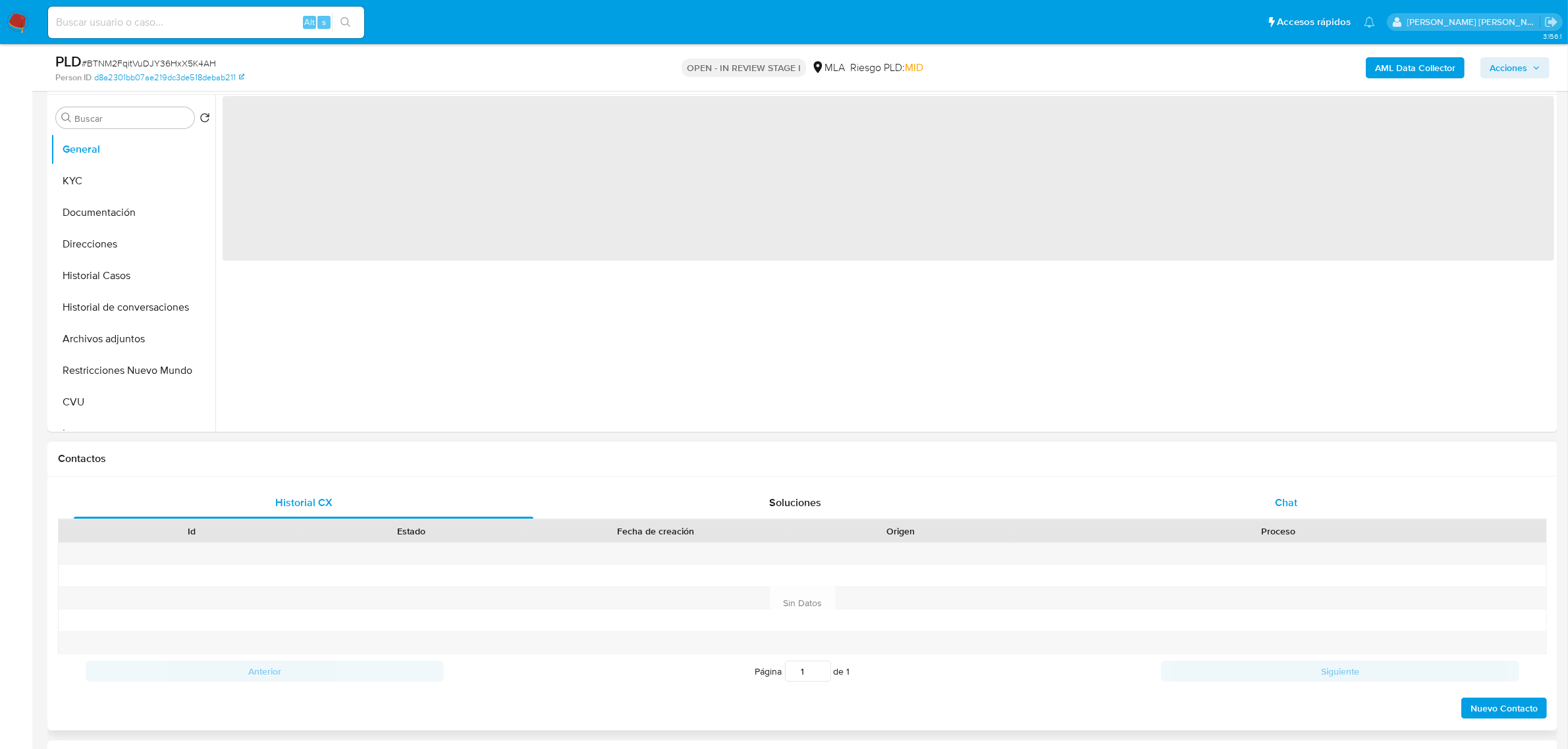
click at [1302, 515] on div "Chat" at bounding box center [1286, 503] width 460 height 31
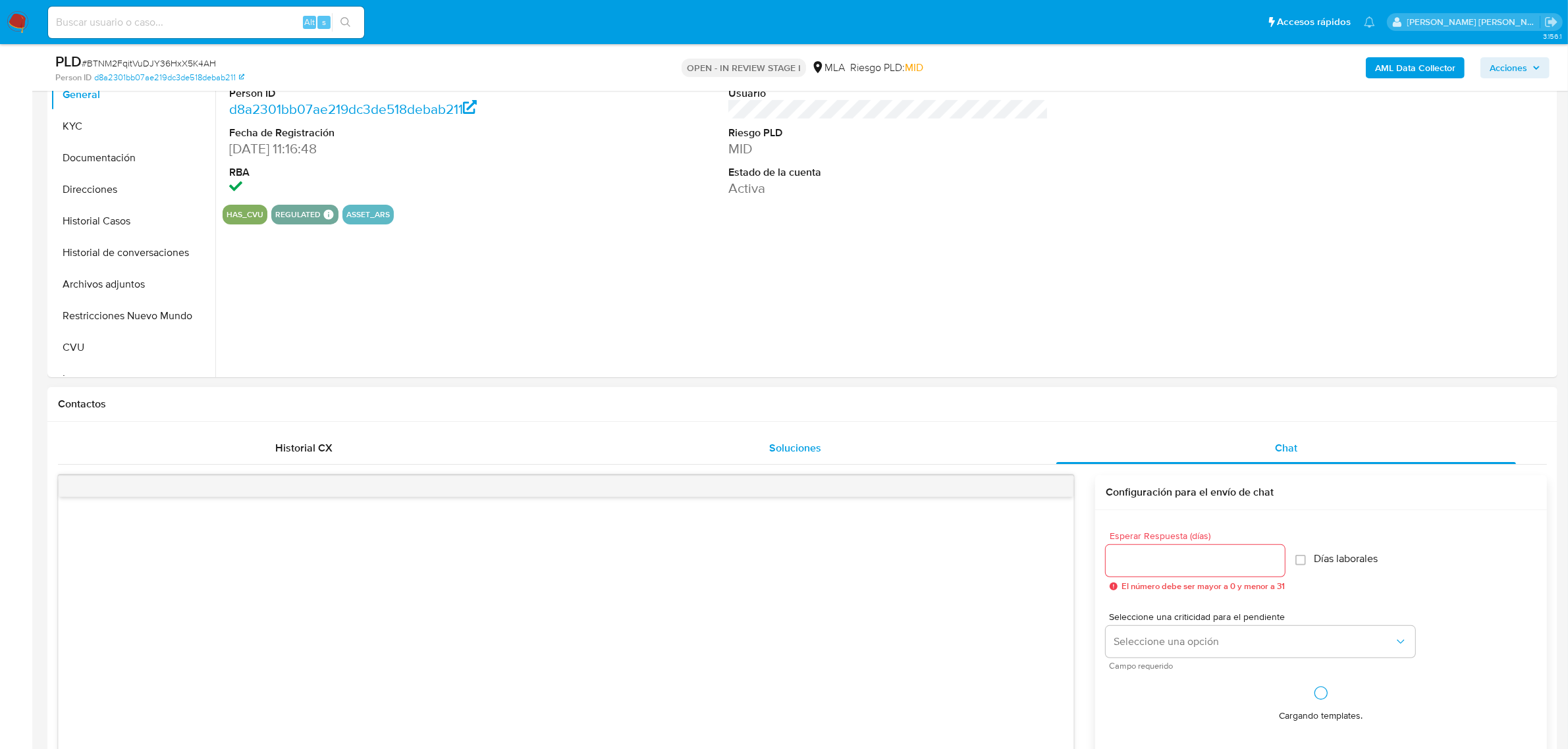
select select "10"
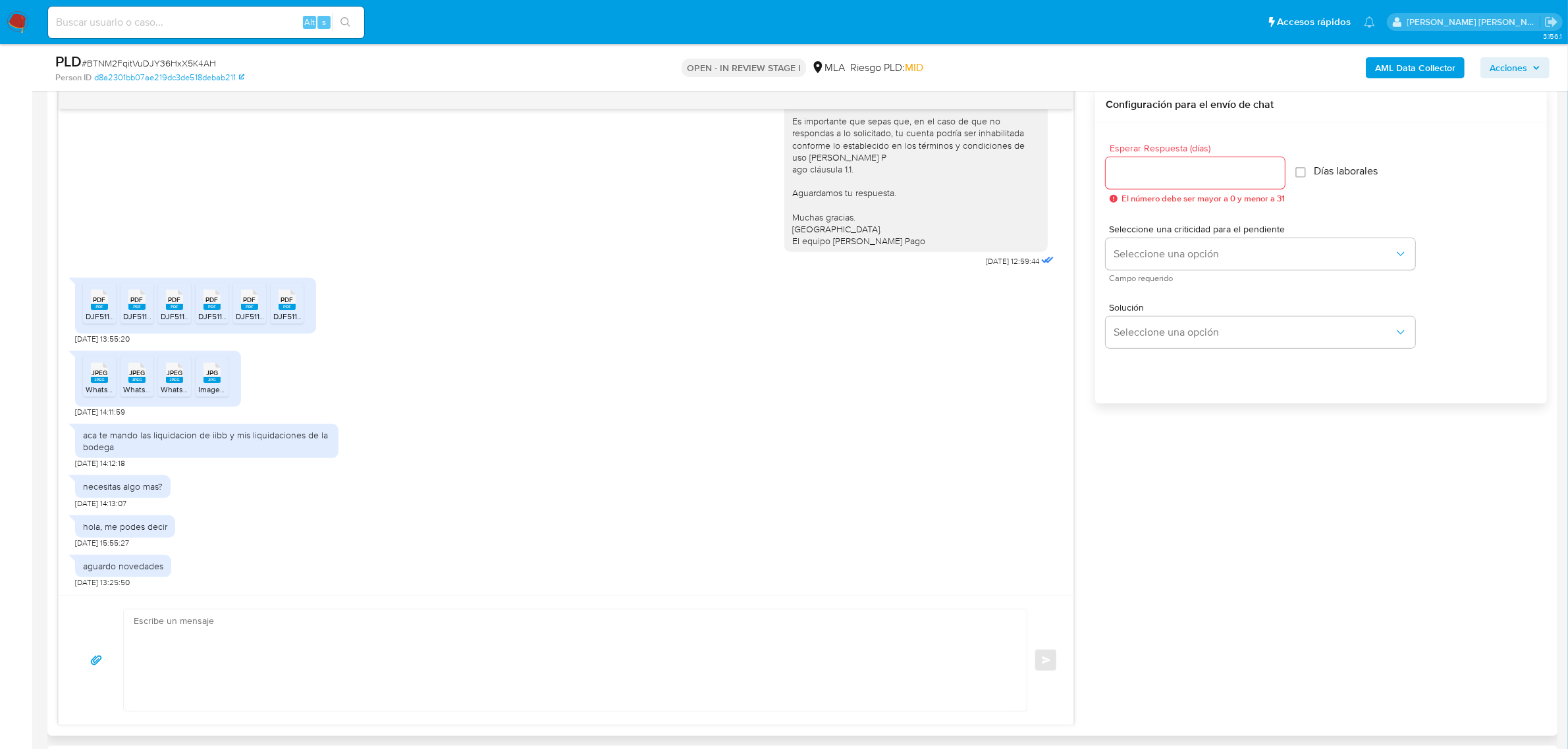
scroll to position [741, 0]
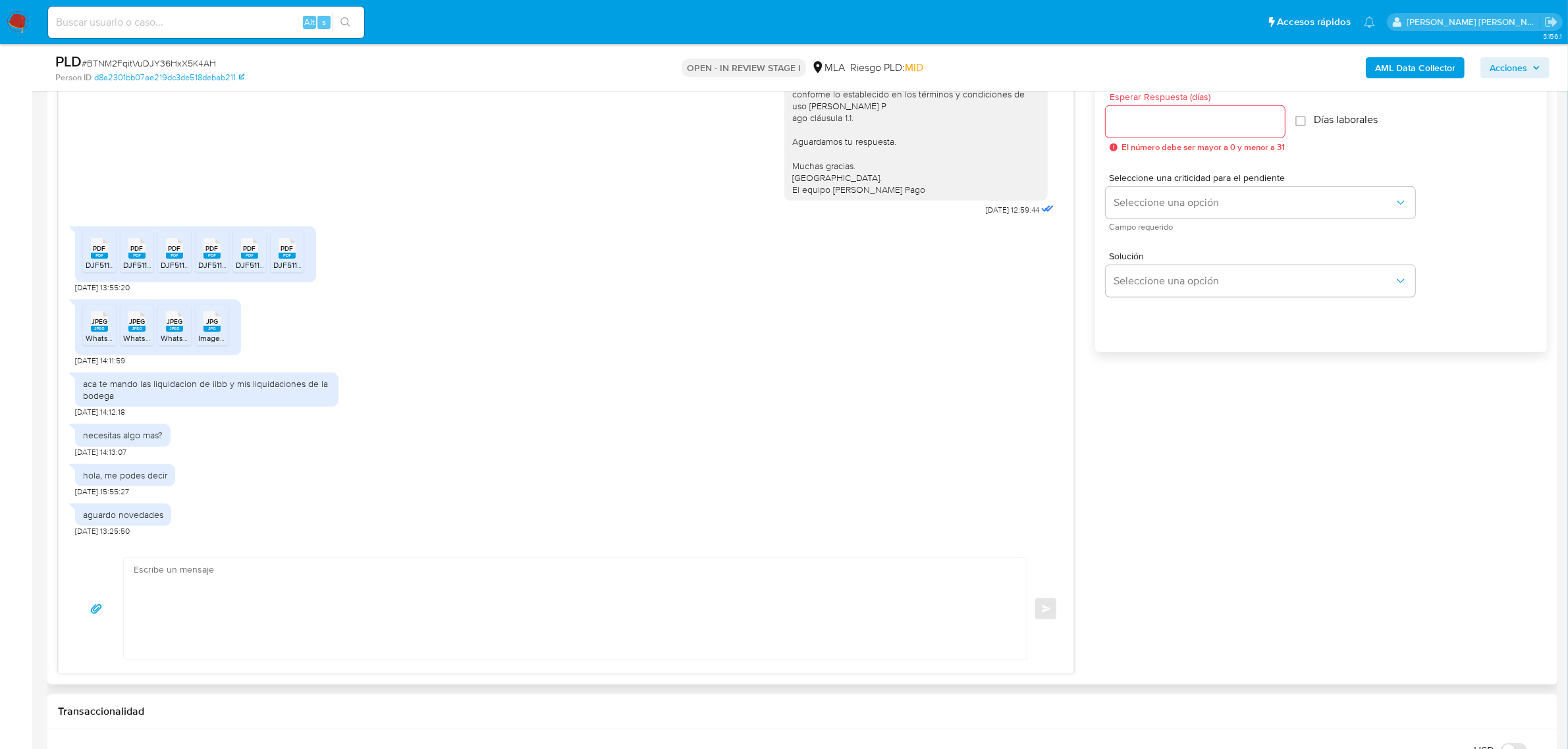
click at [97, 269] on span "DJF5111V400-245867236-1755867600018.pdf" at bounding box center [165, 264] width 160 height 11
click at [133, 258] on rect at bounding box center [136, 256] width 17 height 6
click at [179, 258] on rect at bounding box center [174, 256] width 17 height 6
click at [219, 256] on rect at bounding box center [211, 256] width 17 height 6
click at [249, 259] on rect at bounding box center [249, 256] width 17 height 6
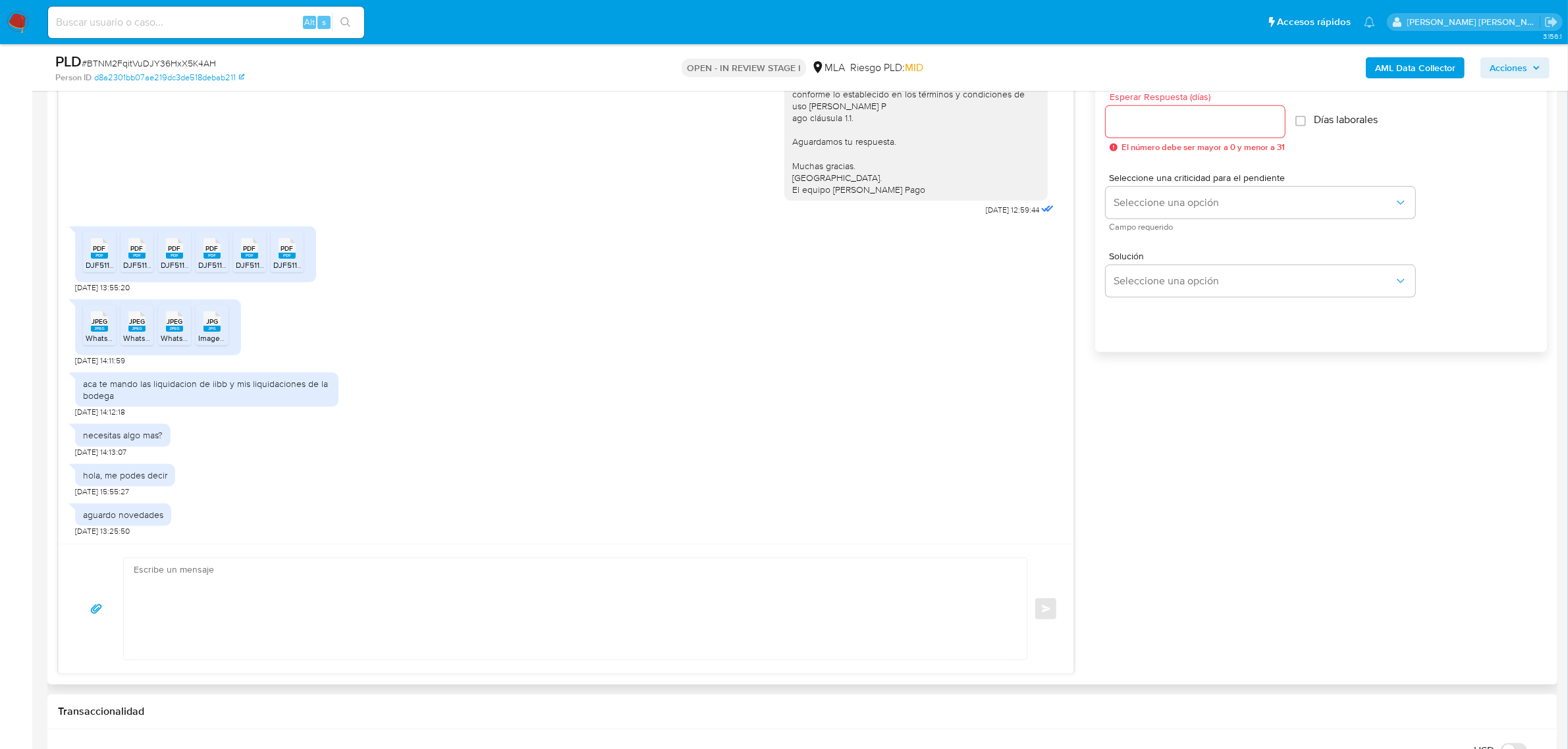
click at [285, 263] on span "DJF5111V400-242121380-1755867586898.pdf" at bounding box center [352, 264] width 158 height 11
click at [93, 323] on span "JPEG" at bounding box center [100, 322] width 16 height 9
click at [139, 339] on span "WhatsApp Image [DATE] 11.02.35 (1).jpeg" at bounding box center [194, 337] width 141 height 11
click at [180, 328] on rect at bounding box center [174, 329] width 17 height 6
click at [211, 331] on rect at bounding box center [211, 329] width 17 height 6
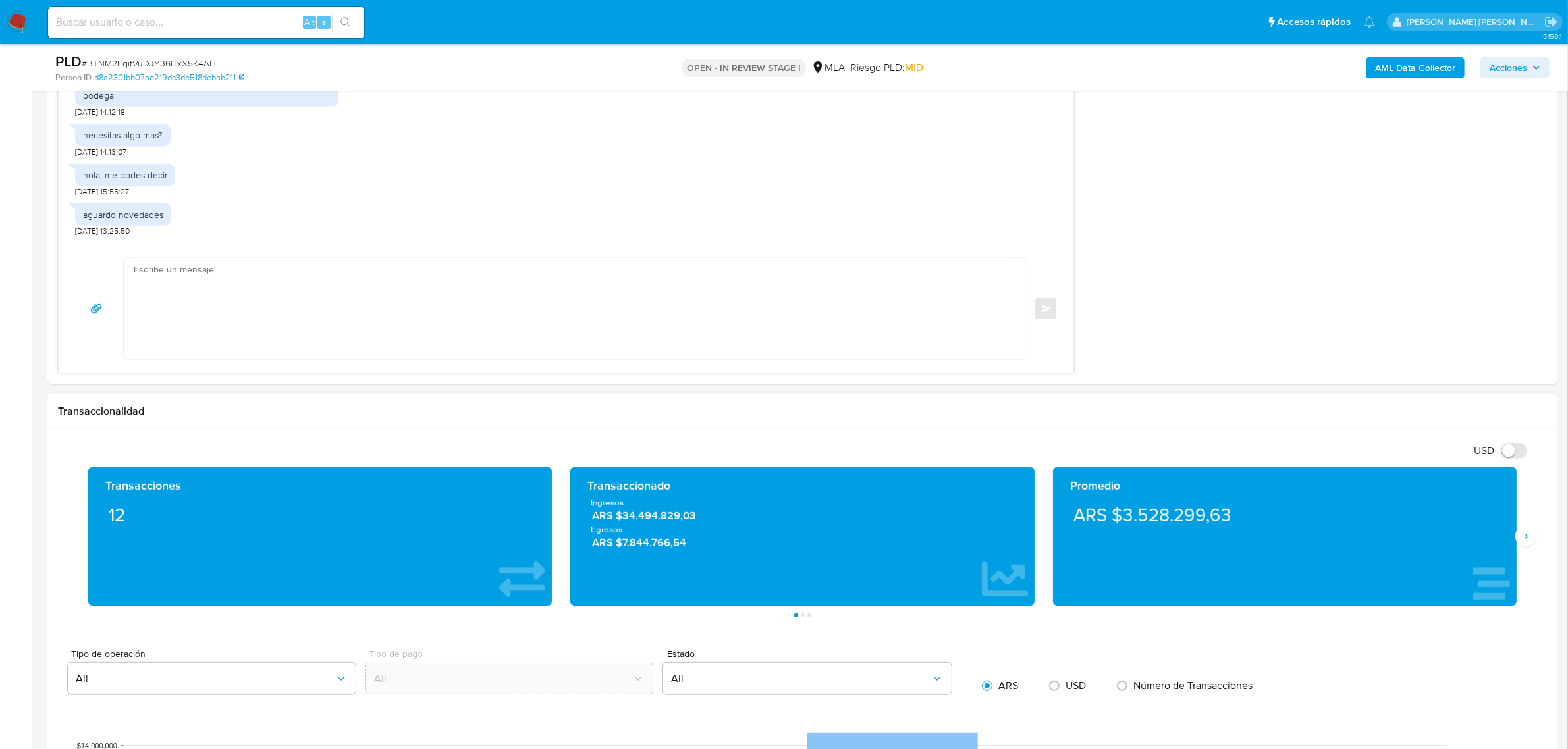
scroll to position [1070, 0]
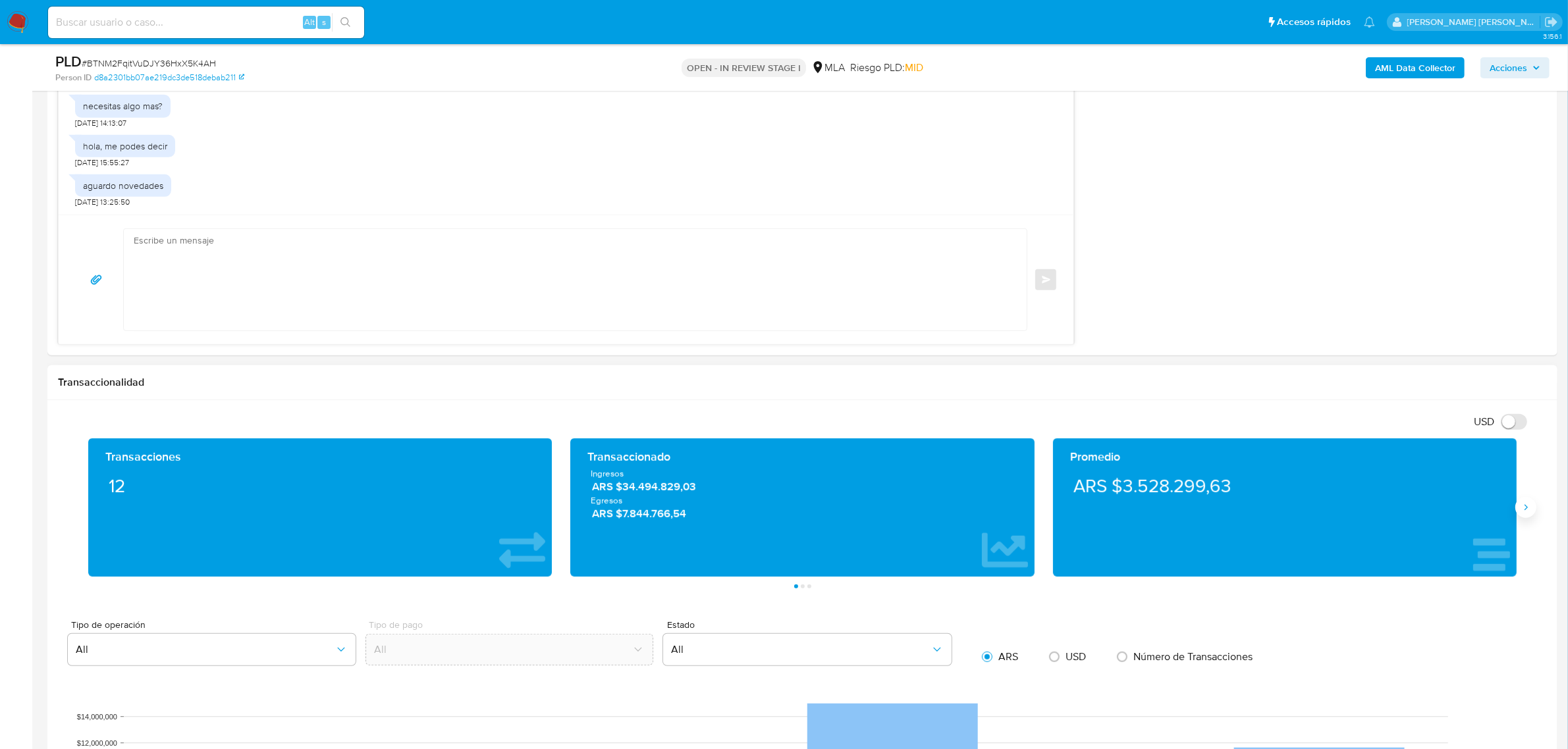
click at [1524, 513] on icon "Siguiente" at bounding box center [1526, 507] width 10 height 10
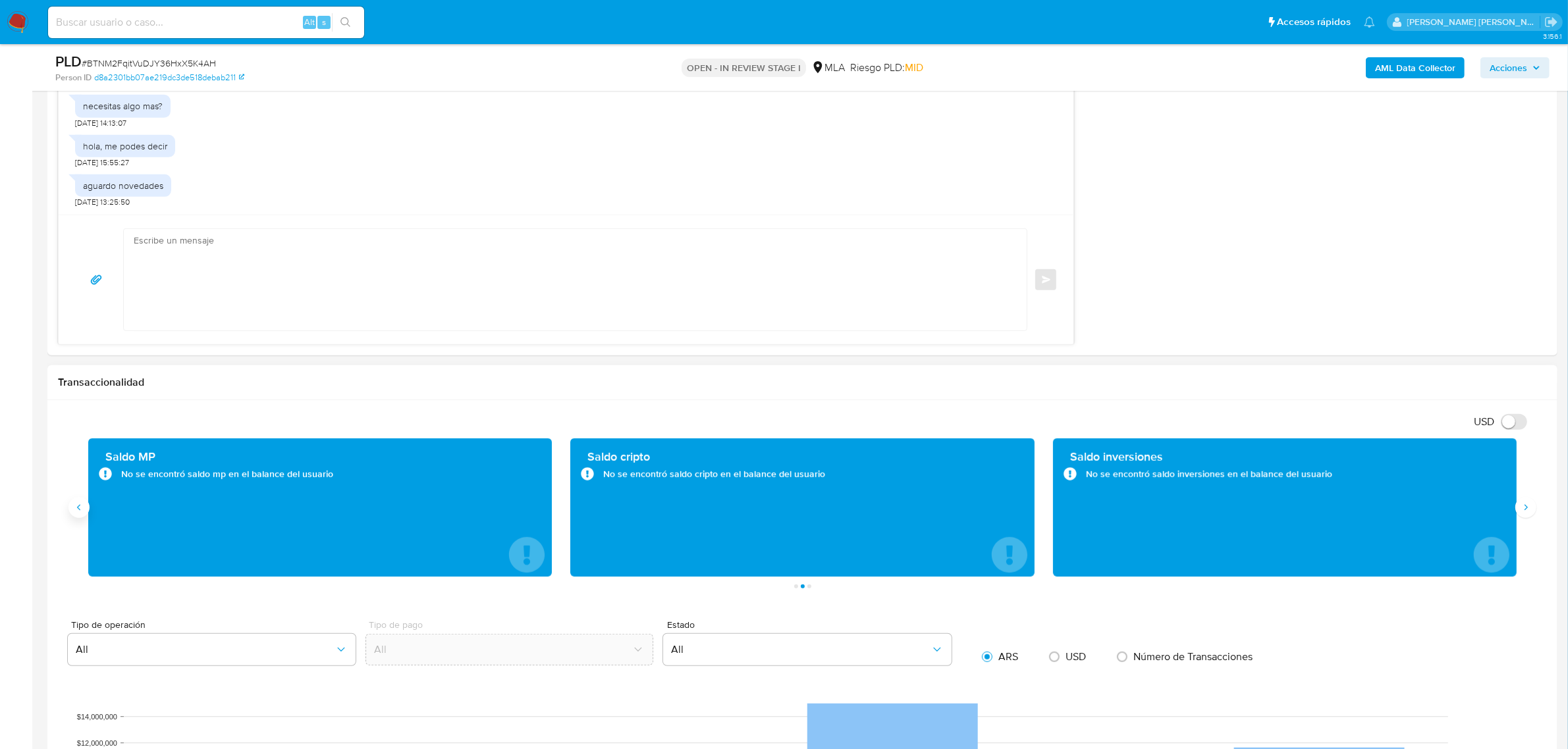
click at [83, 515] on button "Anterior" at bounding box center [79, 507] width 21 height 21
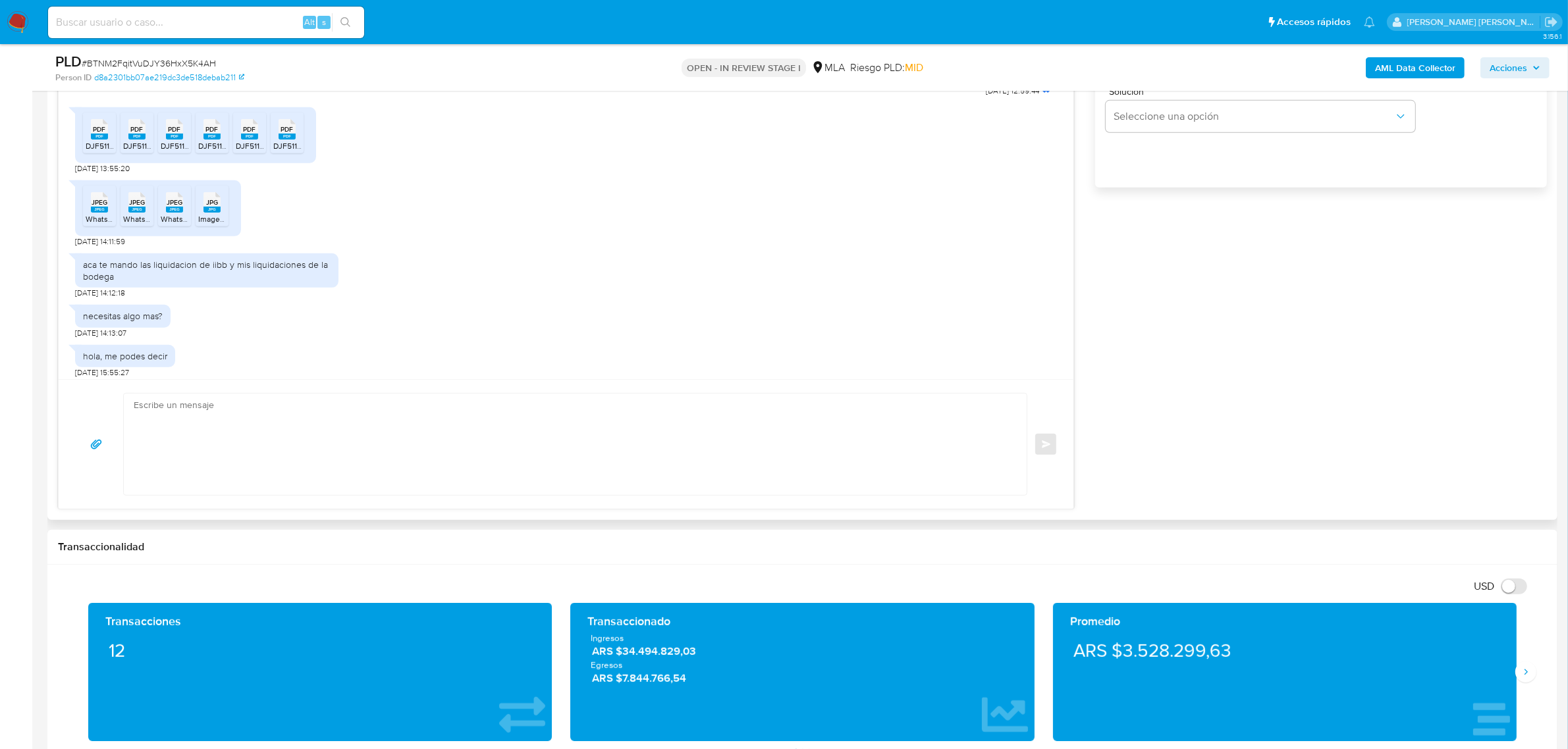
scroll to position [968, 0]
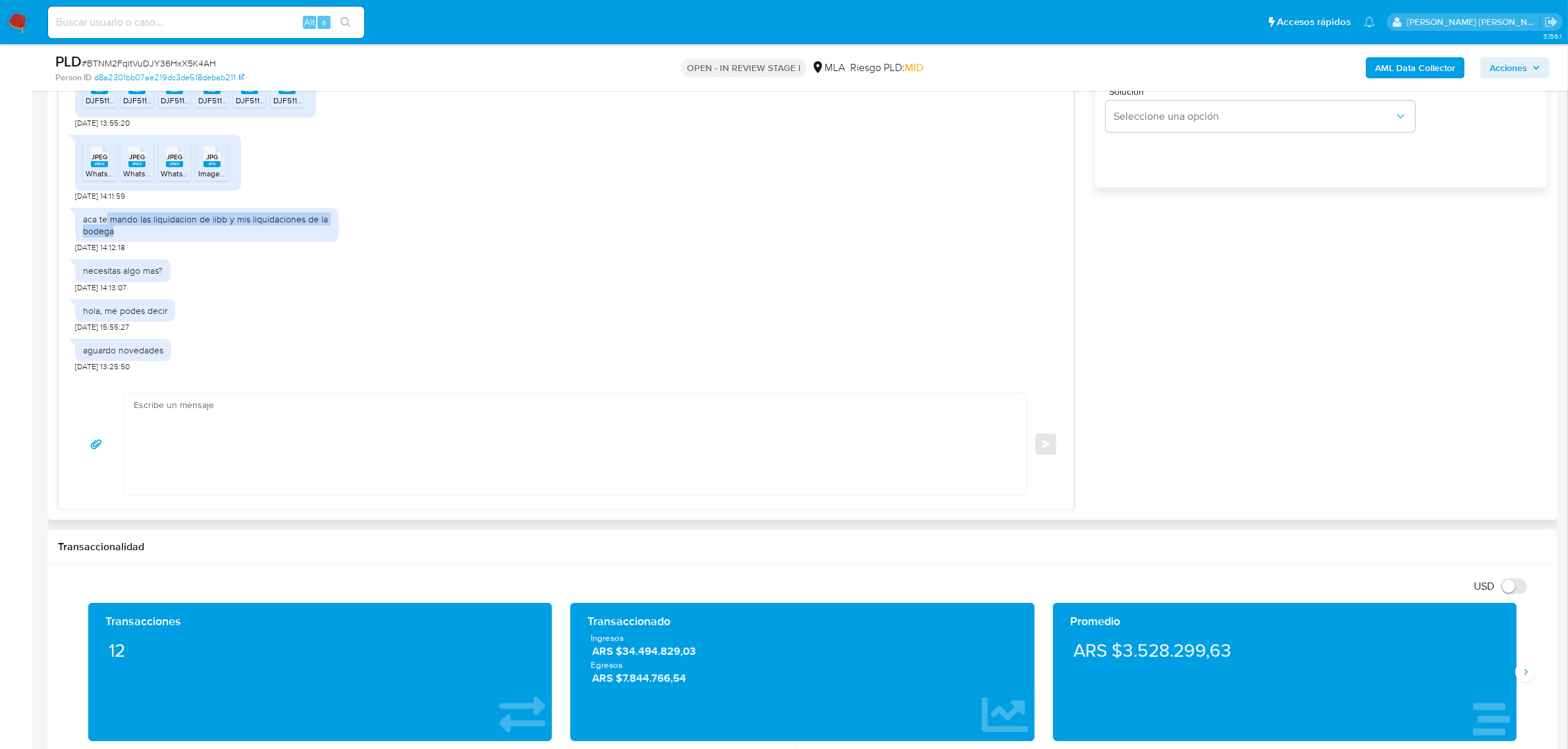
drag, startPoint x: 129, startPoint y: 234, endPoint x: 107, endPoint y: 217, distance: 27.8
click at [107, 217] on div "aca te mando las liquidacion de iibb y mis liquidaciones de la bodega" at bounding box center [207, 225] width 248 height 24
copy div "mando las liquidacion de iibb y mis liquidaciones de la bodega"
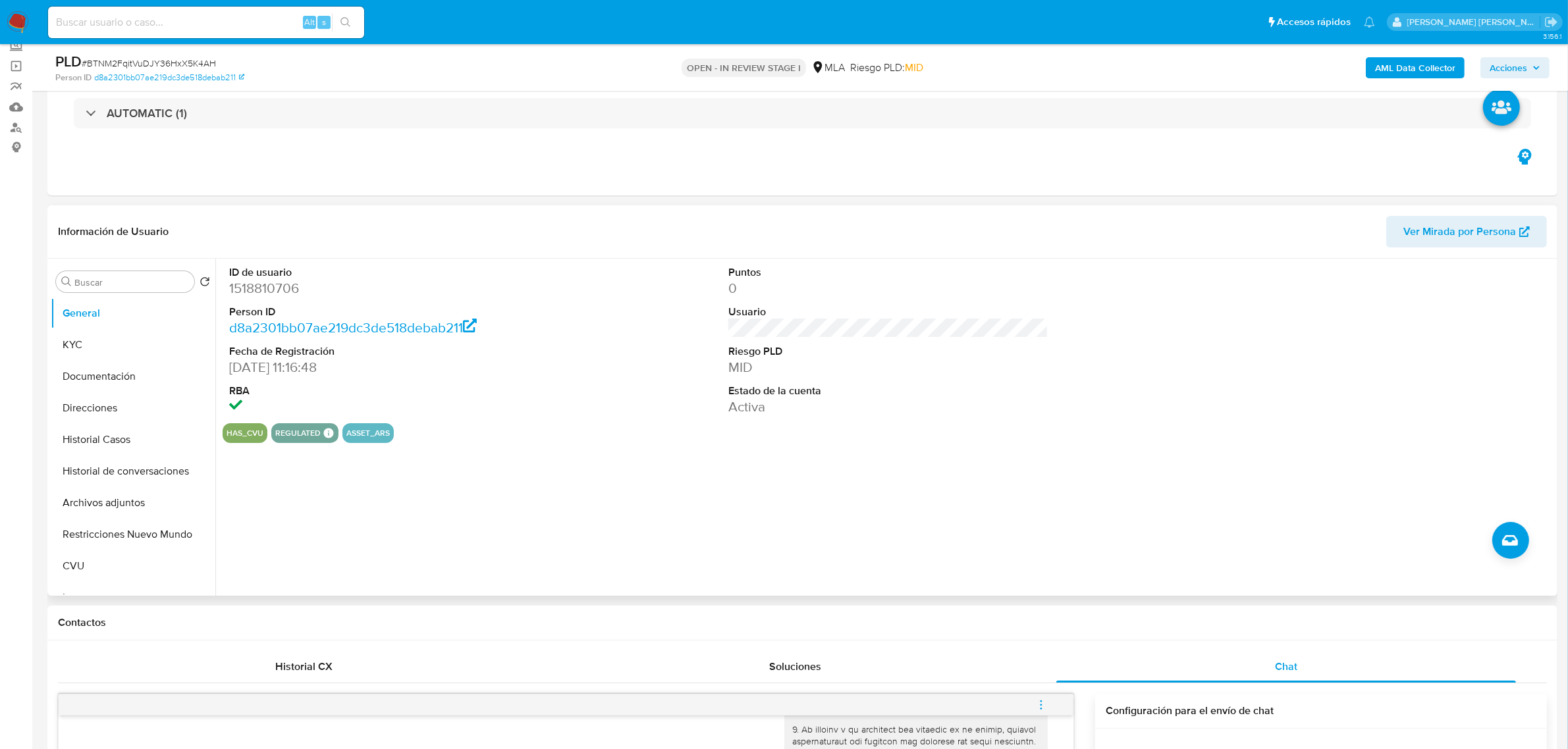
scroll to position [82, 0]
click at [93, 342] on button "KYC" at bounding box center [128, 345] width 154 height 31
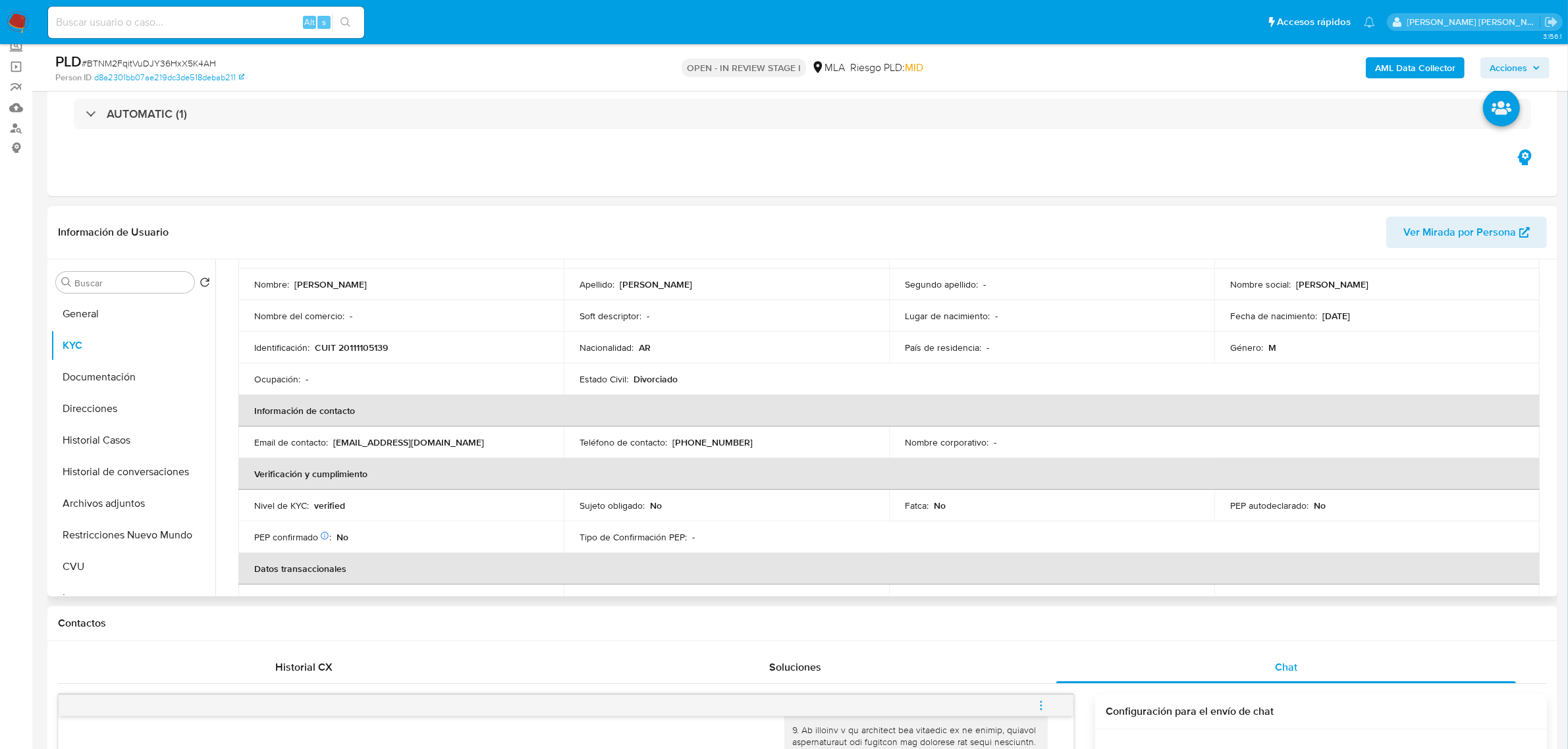
scroll to position [23, 0]
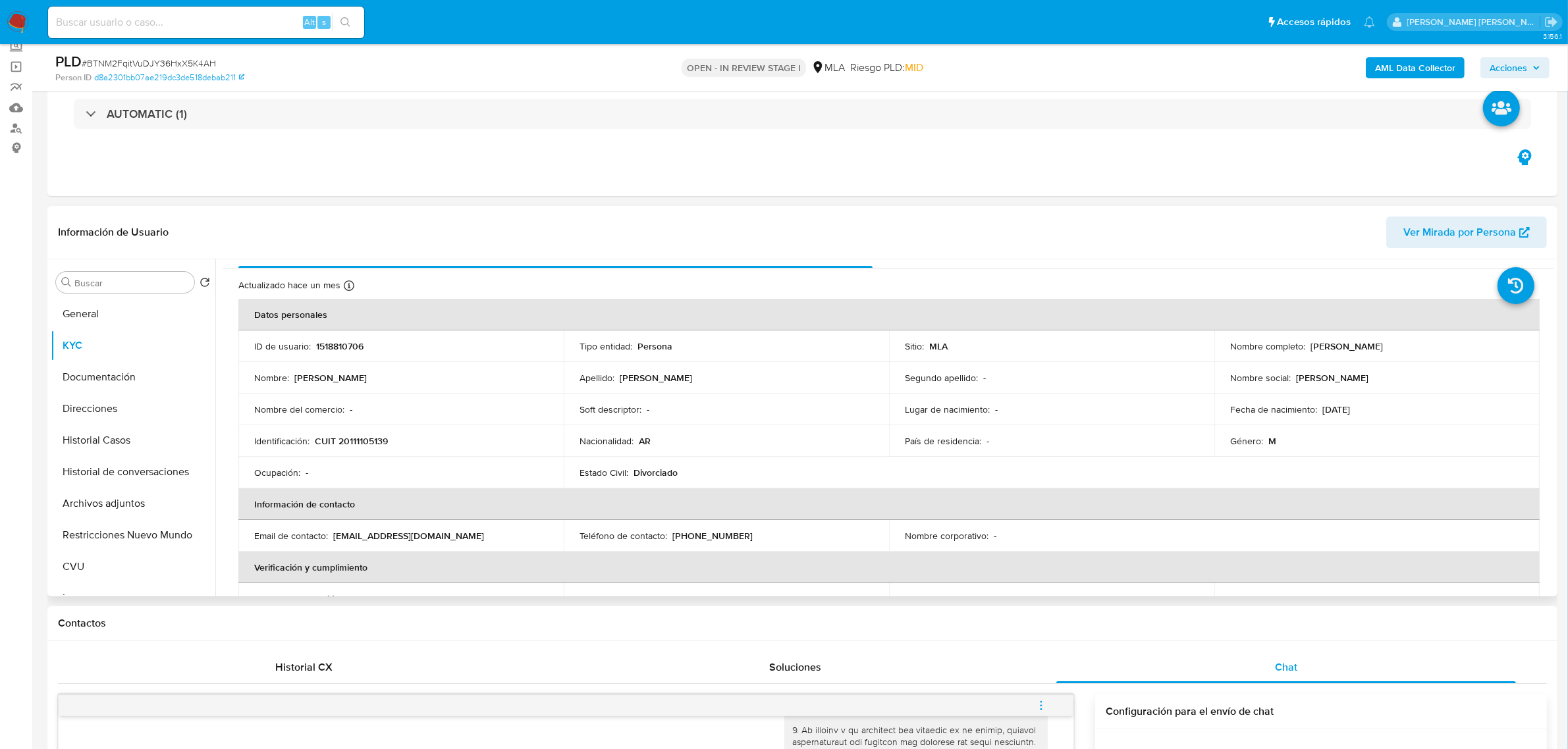
drag, startPoint x: 1308, startPoint y: 343, endPoint x: 1408, endPoint y: 350, distance: 100.2
click at [1410, 349] on div "Nombre completo : Carlos Antonio Lobato" at bounding box center [1377, 346] width 294 height 12
click at [1365, 68] on div "AML Data Collector Acciones" at bounding box center [1303, 67] width 495 height 31
click at [1383, 70] on b "AML Data Collector" at bounding box center [1416, 68] width 80 height 21
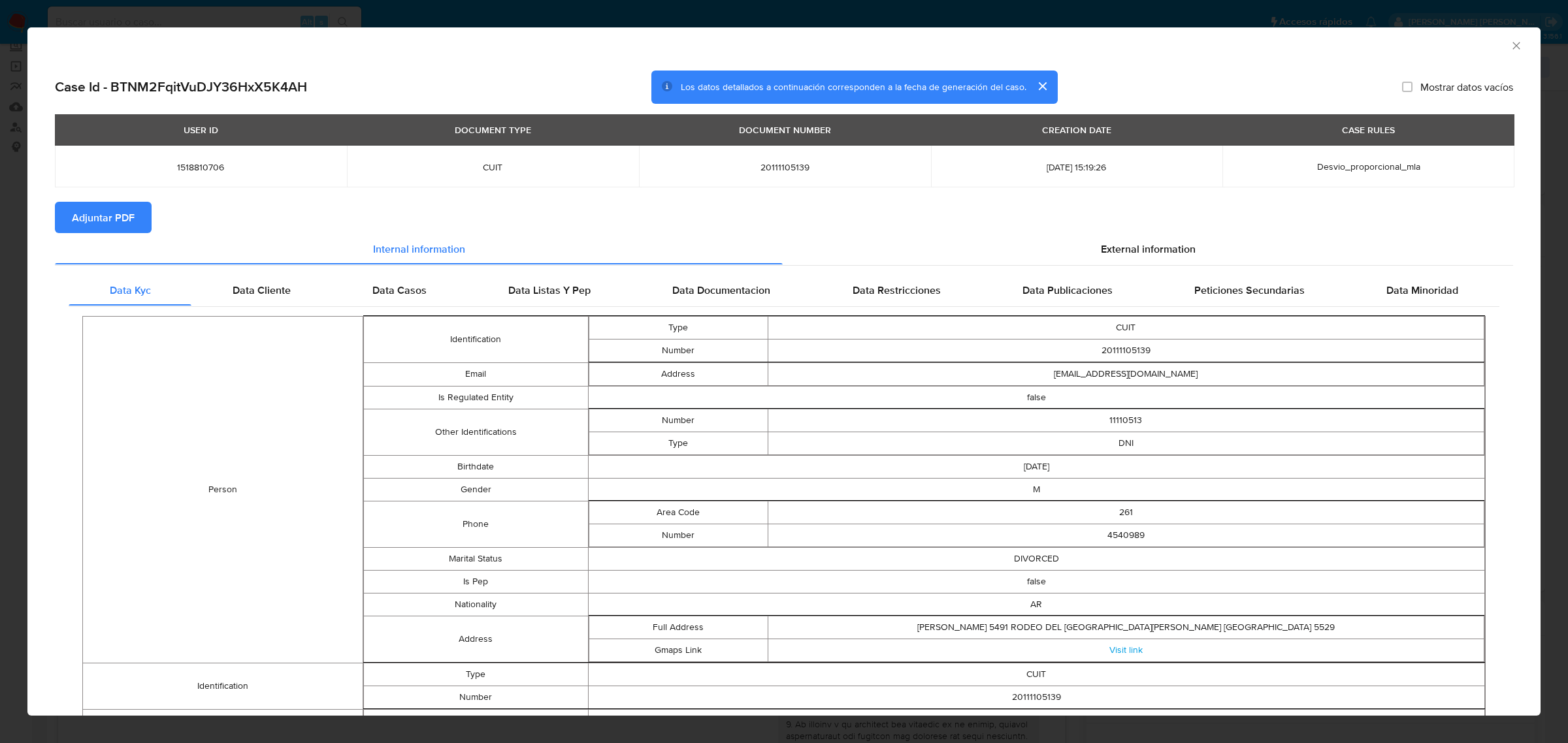
click at [125, 213] on span "Adjuntar PDF" at bounding box center [103, 218] width 63 height 29
click at [1509, 48] on icon "Cerrar ventana" at bounding box center [1516, 46] width 13 height 13
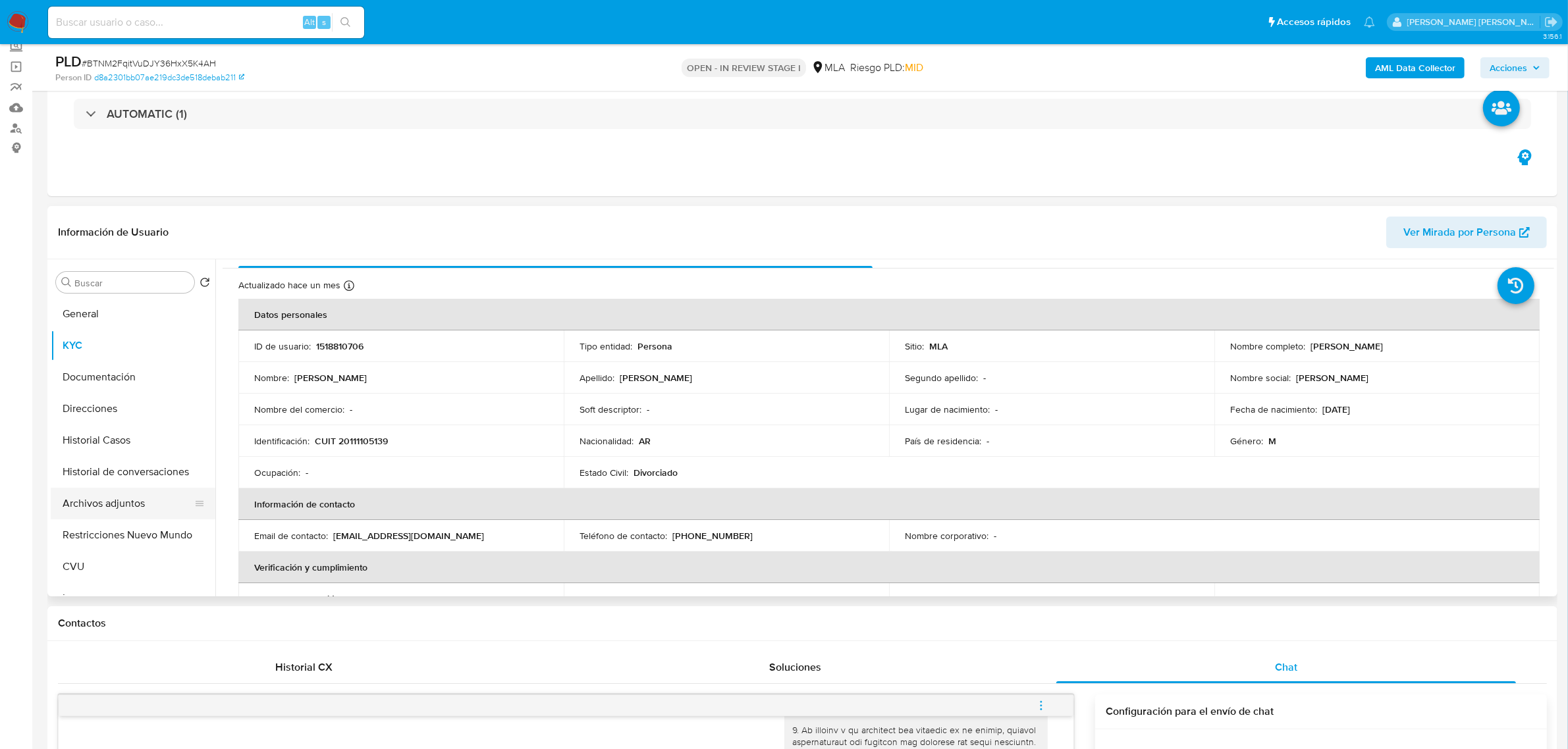
click at [98, 501] on button "Archivos adjuntos" at bounding box center [128, 503] width 154 height 31
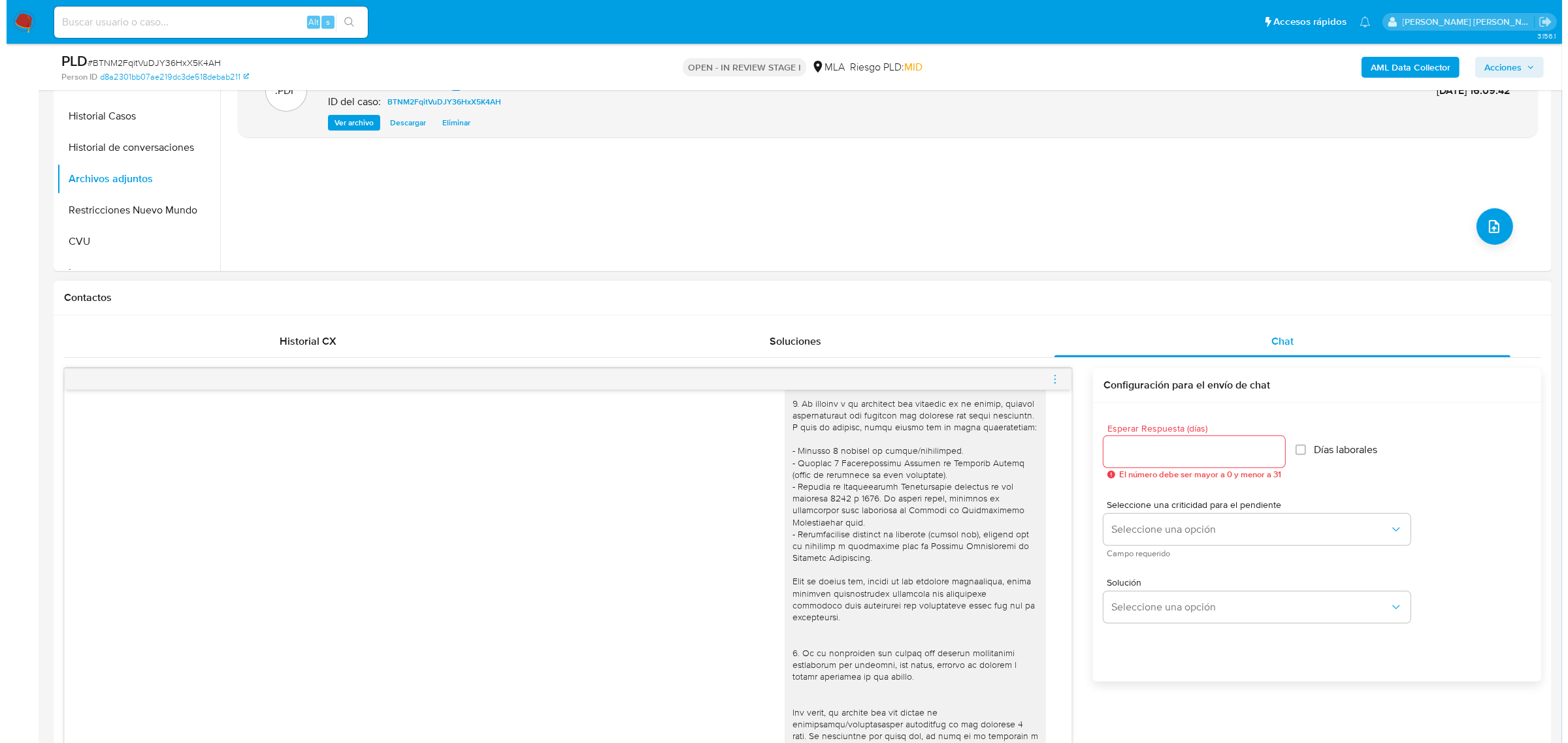
scroll to position [408, 0]
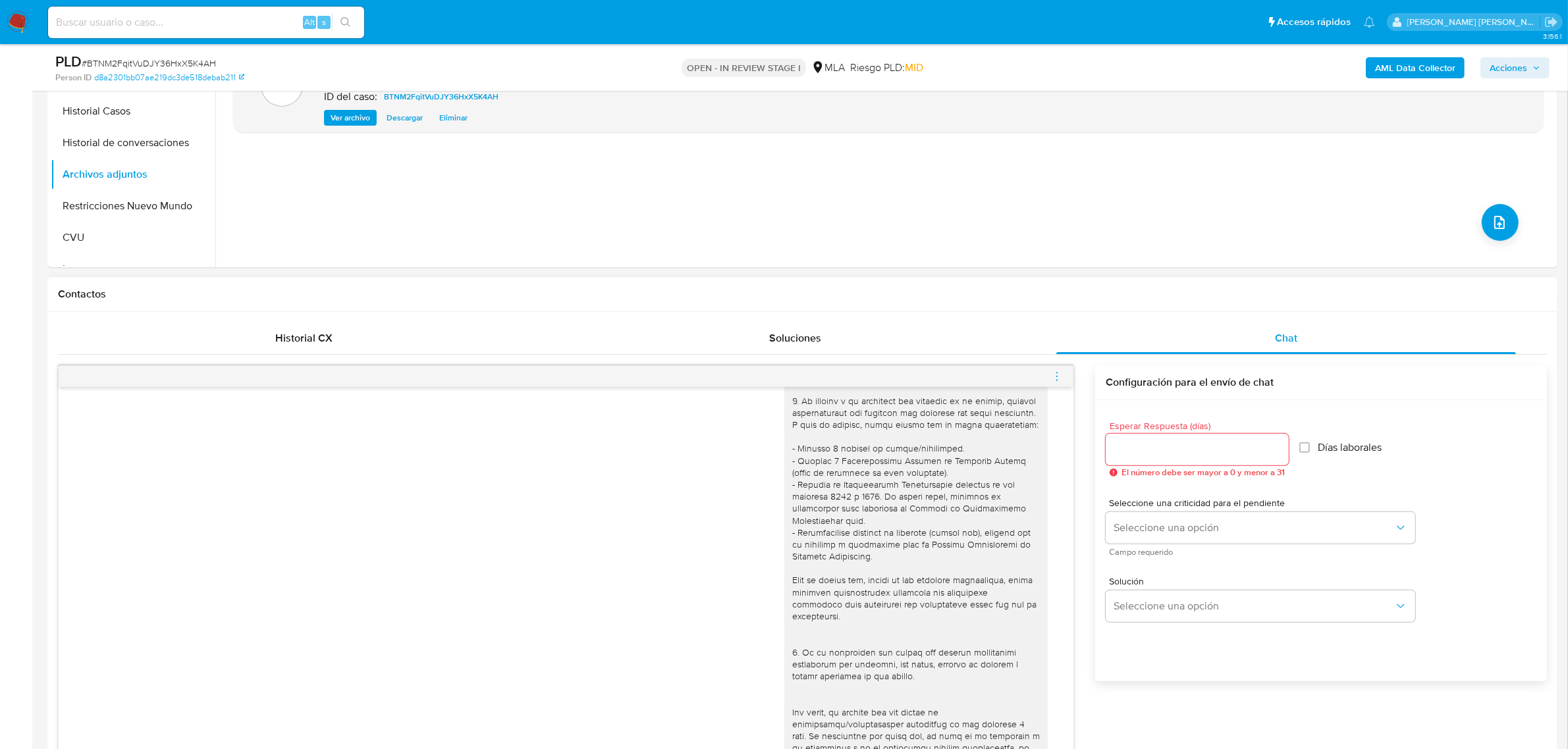
click at [1056, 376] on icon "menu-action" at bounding box center [1057, 377] width 12 height 12
click at [959, 370] on li "Abrir gestor de archivos" at bounding box center [983, 376] width 135 height 24
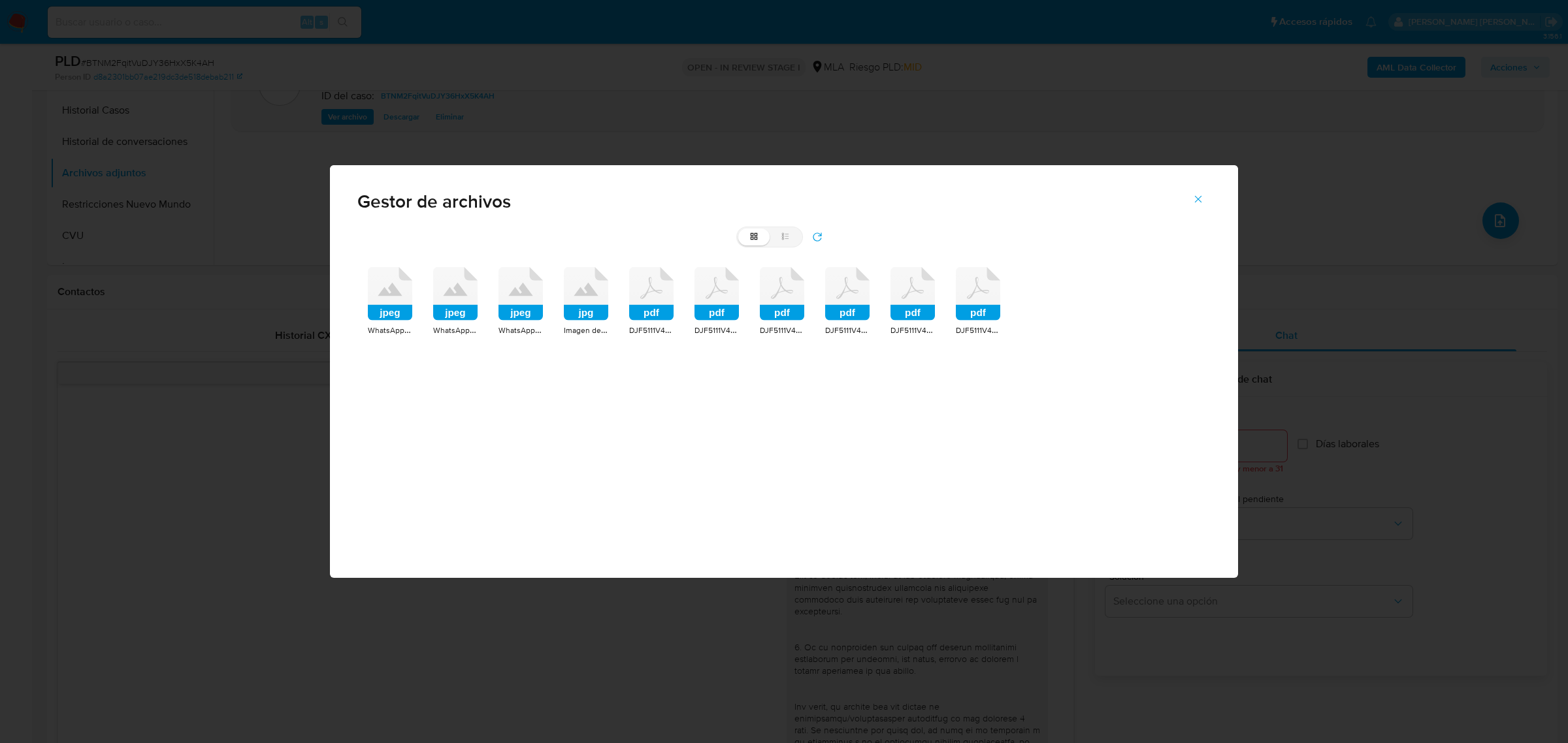
click at [654, 322] on div "pdf" at bounding box center [651, 296] width 44 height 57
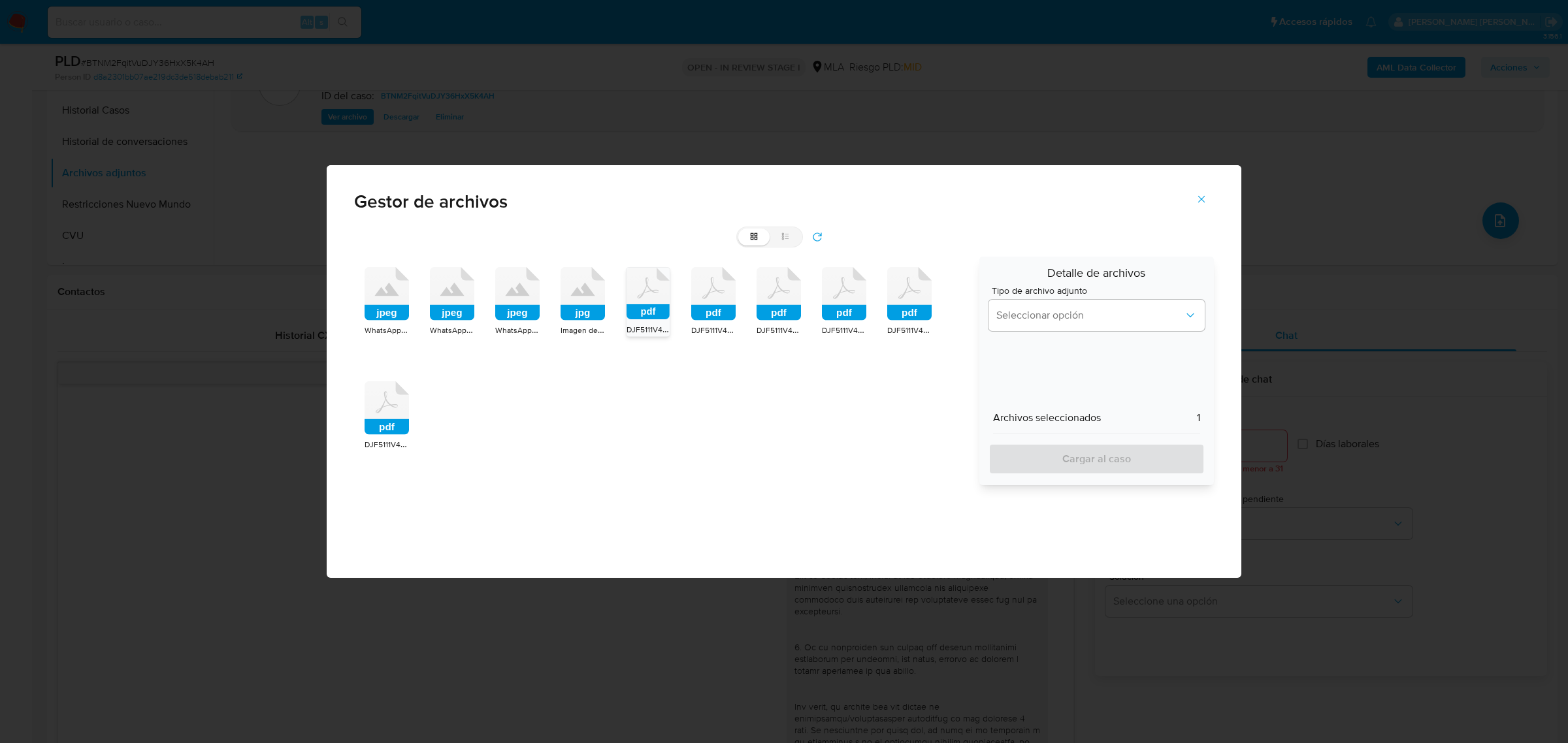
click at [717, 308] on rect at bounding box center [713, 313] width 44 height 16
click at [768, 315] on rect at bounding box center [778, 313] width 44 height 16
click at [836, 323] on div "pdf" at bounding box center [844, 296] width 44 height 57
click at [907, 311] on rect at bounding box center [909, 313] width 44 height 16
click at [387, 429] on rect at bounding box center [386, 427] width 44 height 16
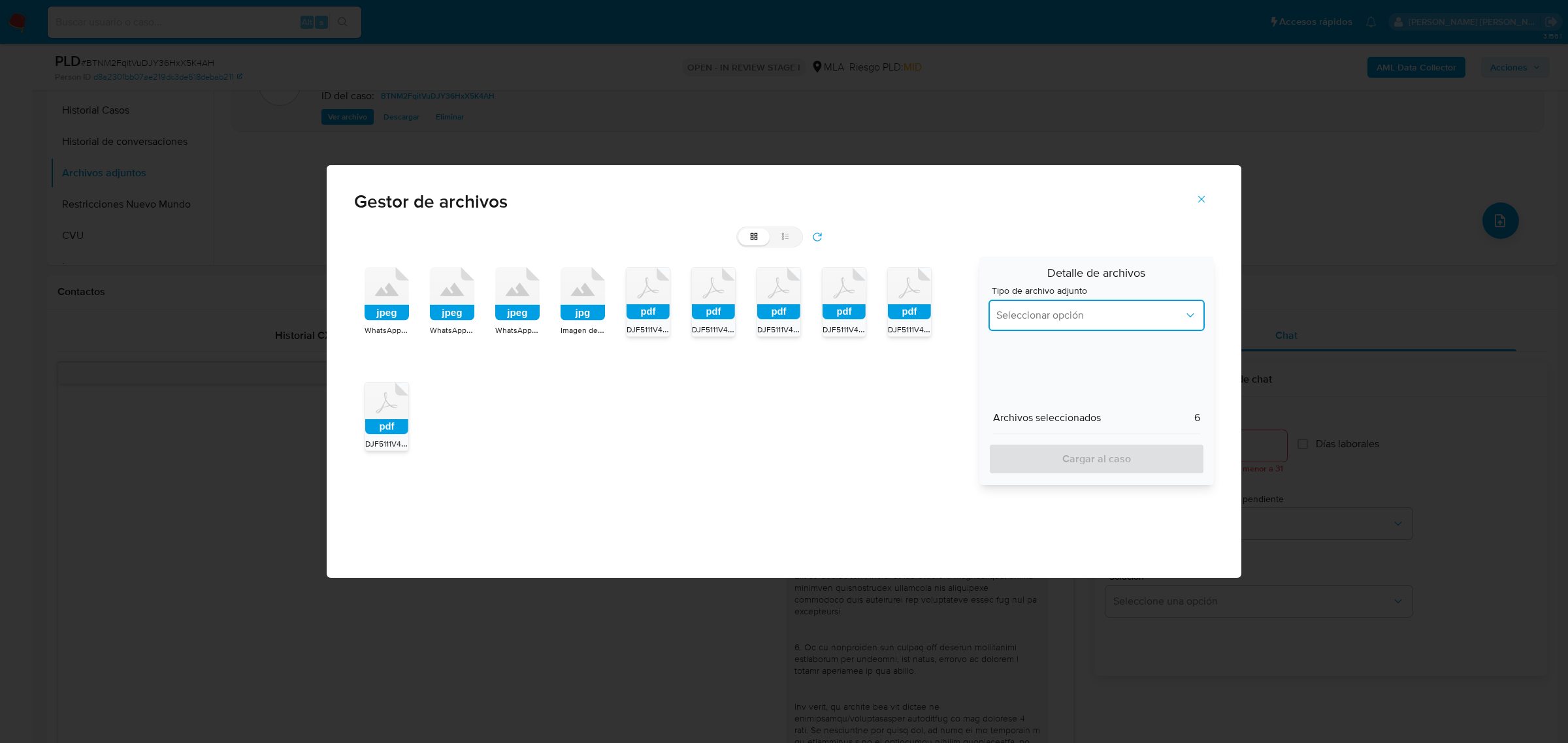
click at [1101, 325] on button "Seleccionar opción" at bounding box center [1096, 315] width 216 height 31
click at [1067, 403] on span "DDJJ de Bienes Personales" at bounding box center [1058, 400] width 125 height 13
click at [1071, 325] on button "DDJJ de Bienes Personales" at bounding box center [1096, 315] width 216 height 31
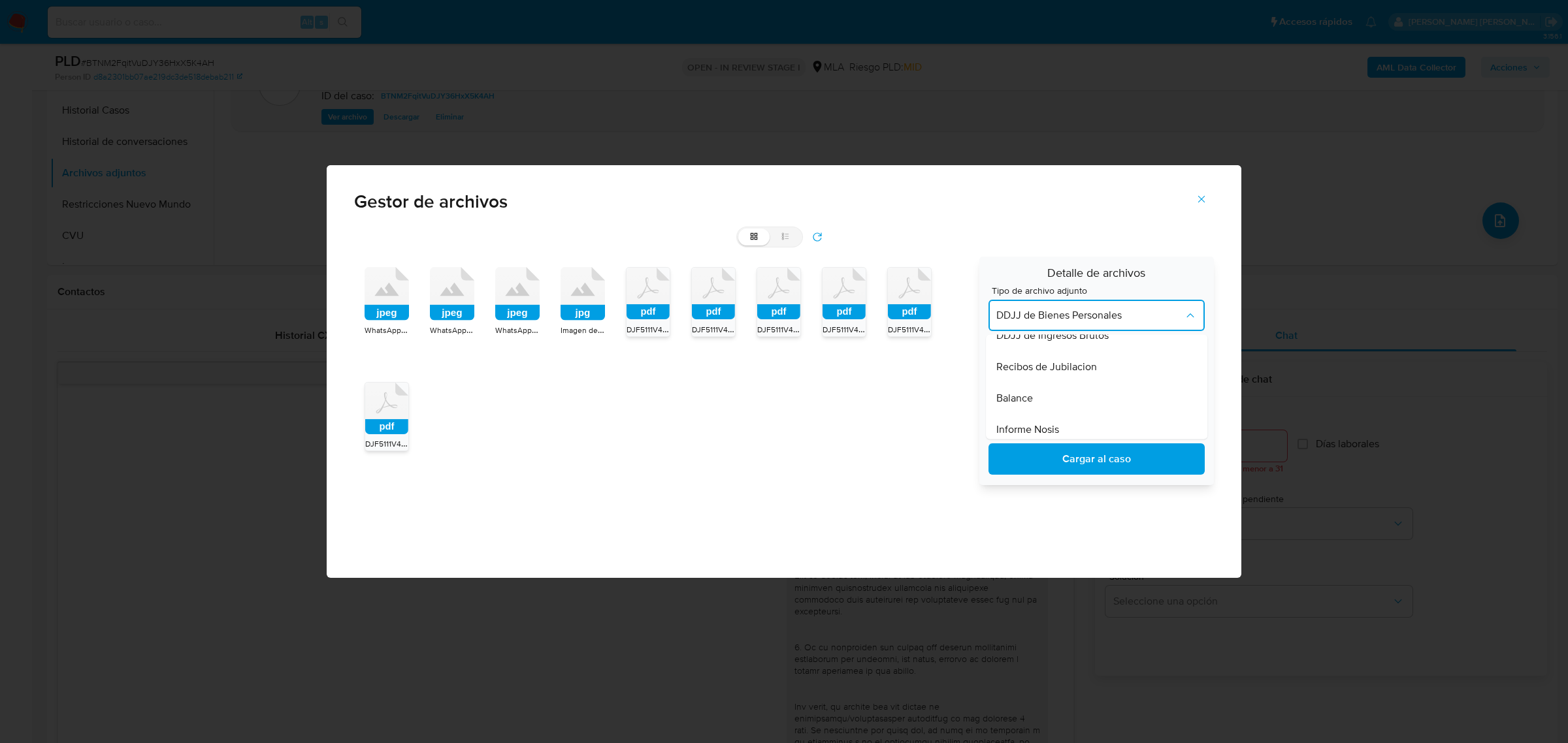
scroll to position [384, 0]
click at [1075, 376] on span "DDJJ de Ingresos Brutos" at bounding box center [1052, 374] width 112 height 13
click at [1114, 455] on span "Cargar al caso" at bounding box center [1097, 459] width 182 height 29
click at [824, 236] on button "refresh" at bounding box center [817, 237] width 29 height 21
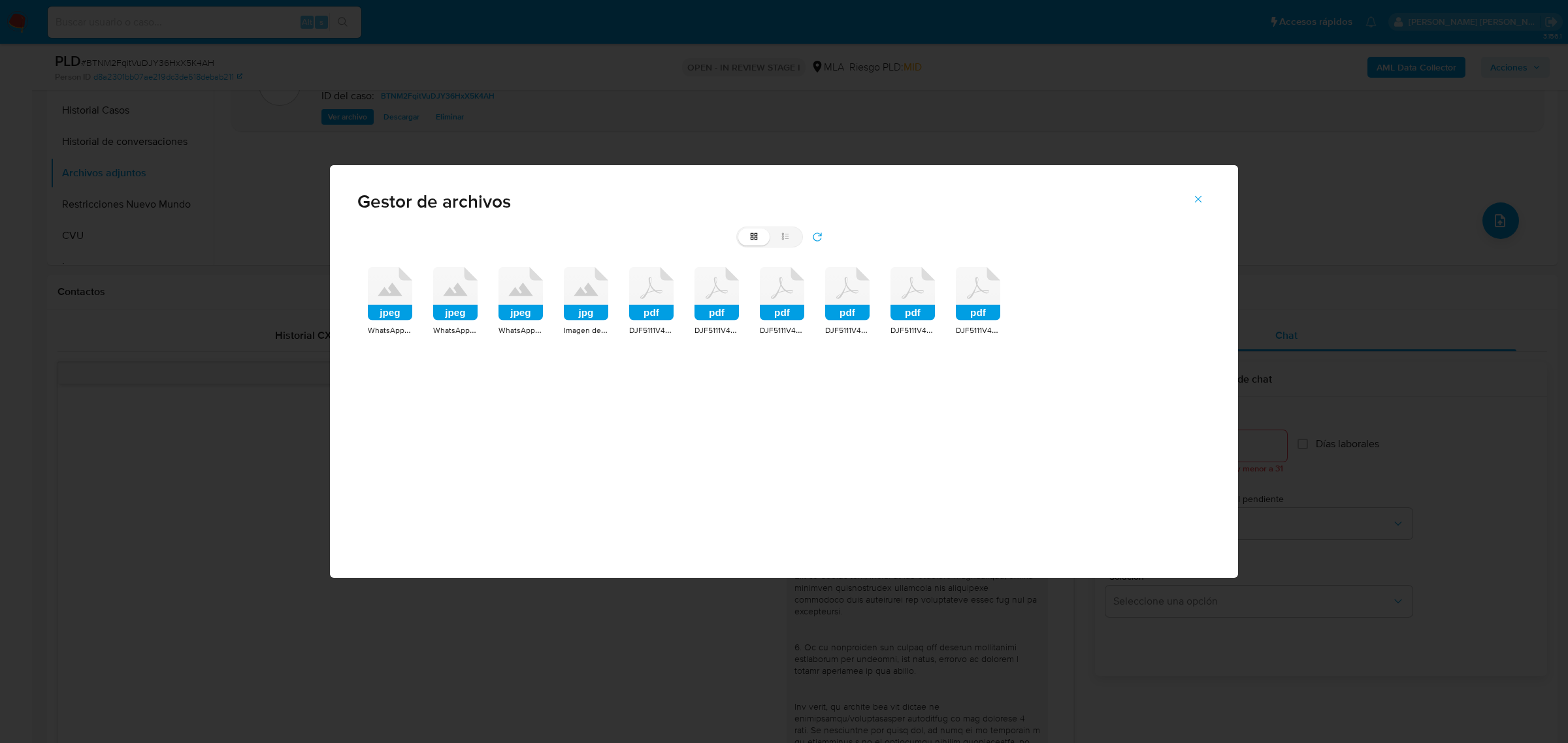
click at [390, 305] on rect at bounding box center [390, 313] width 44 height 16
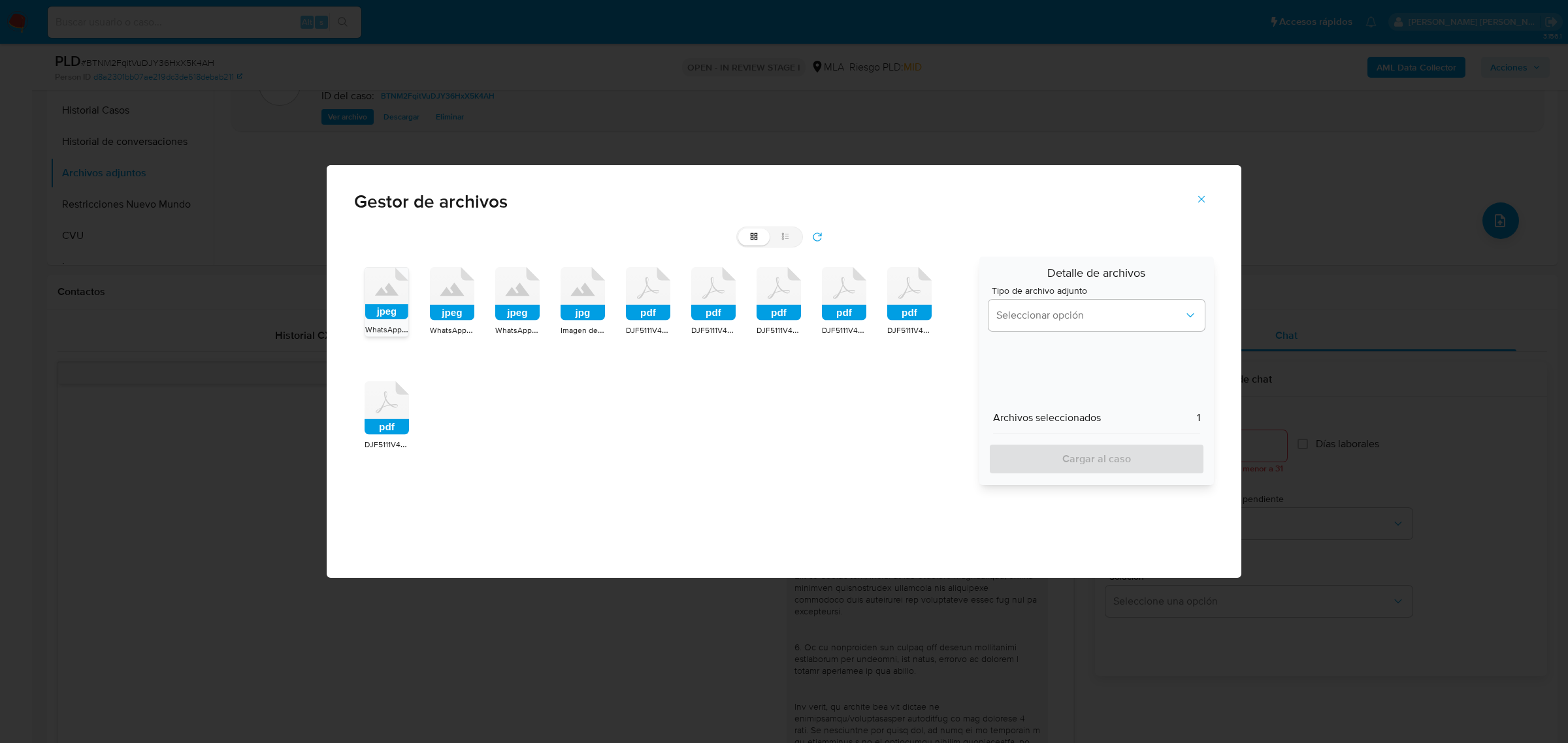
drag, startPoint x: 449, startPoint y: 305, endPoint x: 478, endPoint y: 312, distance: 29.8
click at [456, 307] on rect at bounding box center [452, 313] width 44 height 16
drag, startPoint x: 510, startPoint y: 312, endPoint x: 551, endPoint y: 310, distance: 41.0
click at [515, 312] on rect at bounding box center [517, 313] width 44 height 16
click at [580, 308] on rect at bounding box center [582, 313] width 44 height 16
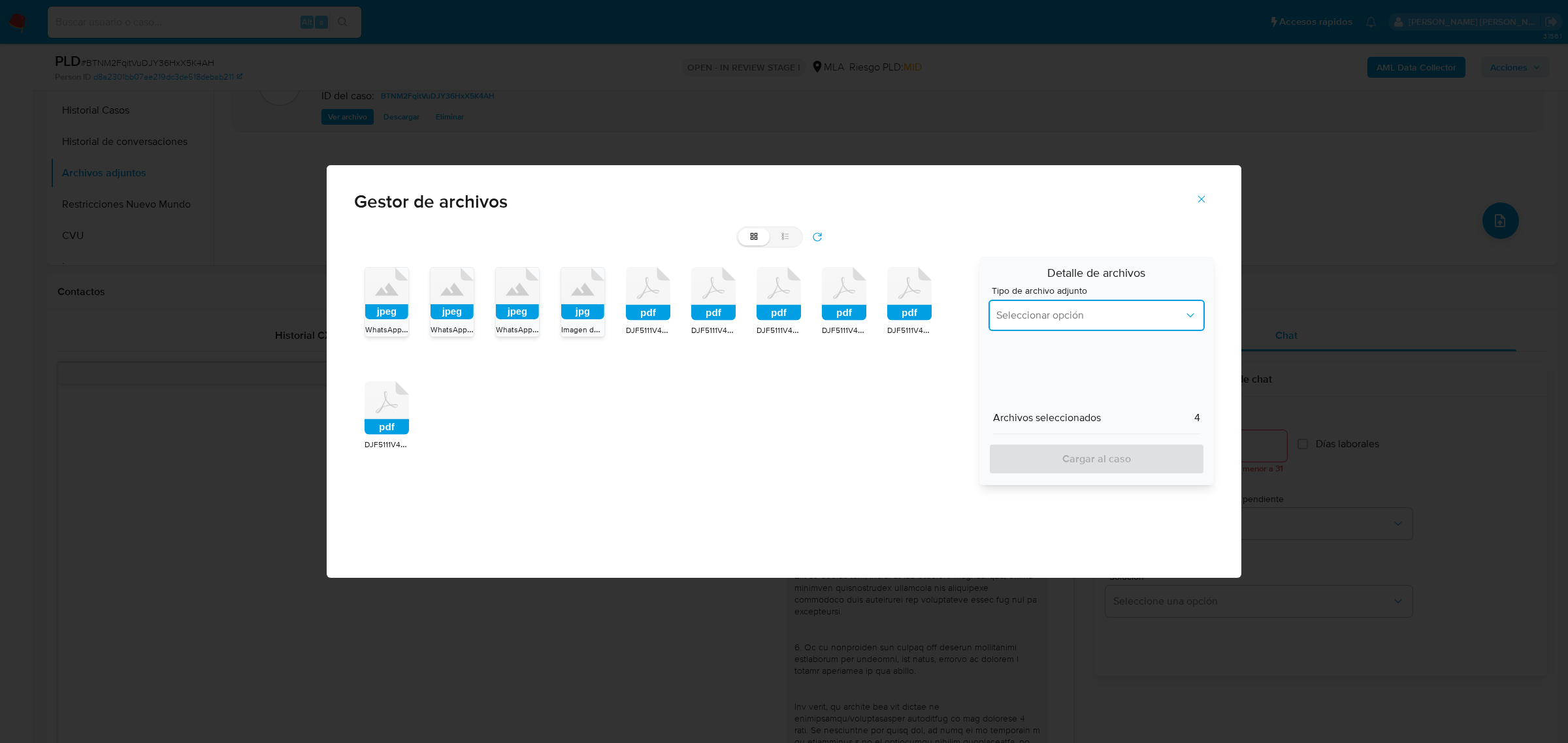
click at [1024, 317] on span "Seleccionar opción" at bounding box center [1089, 315] width 187 height 13
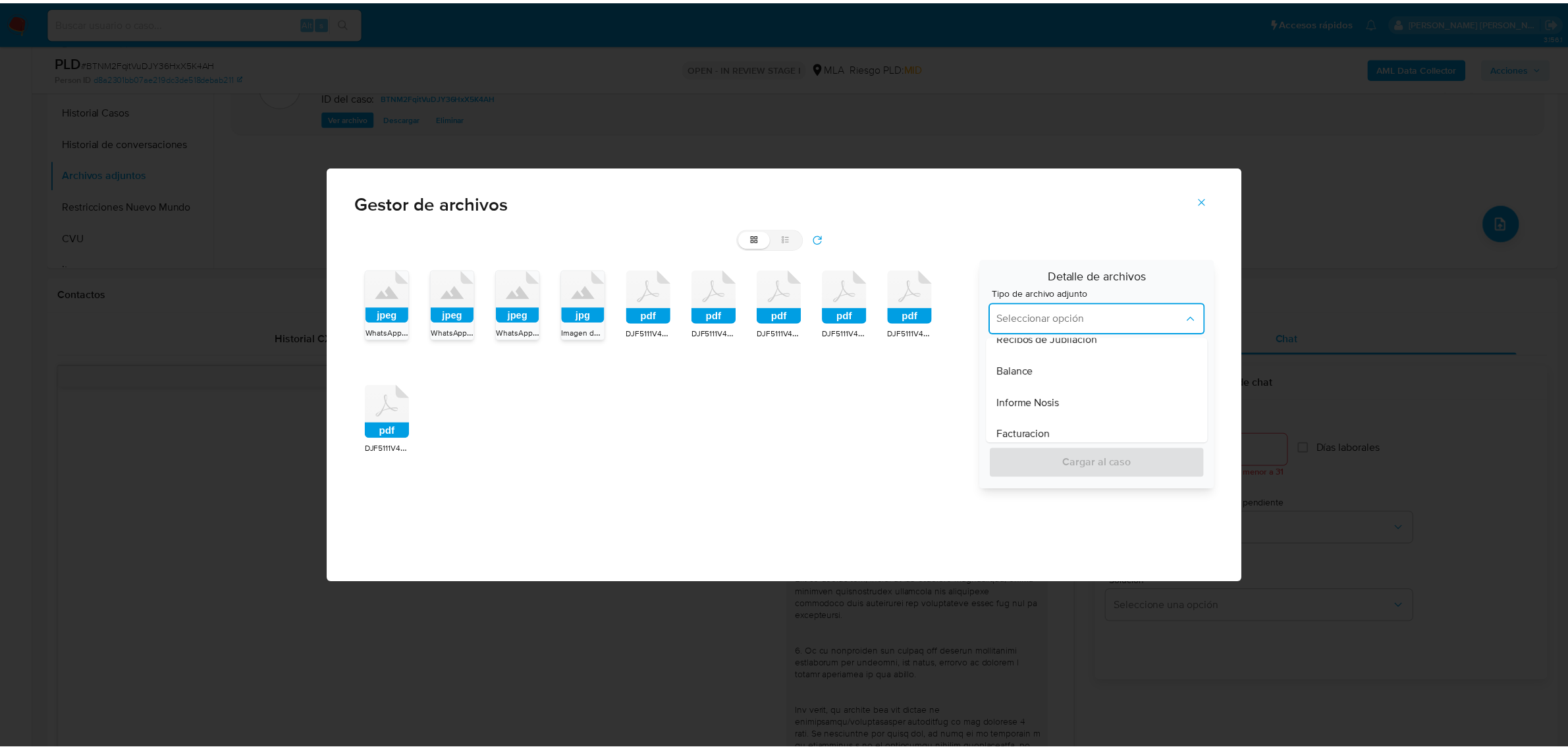
scroll to position [494, 0]
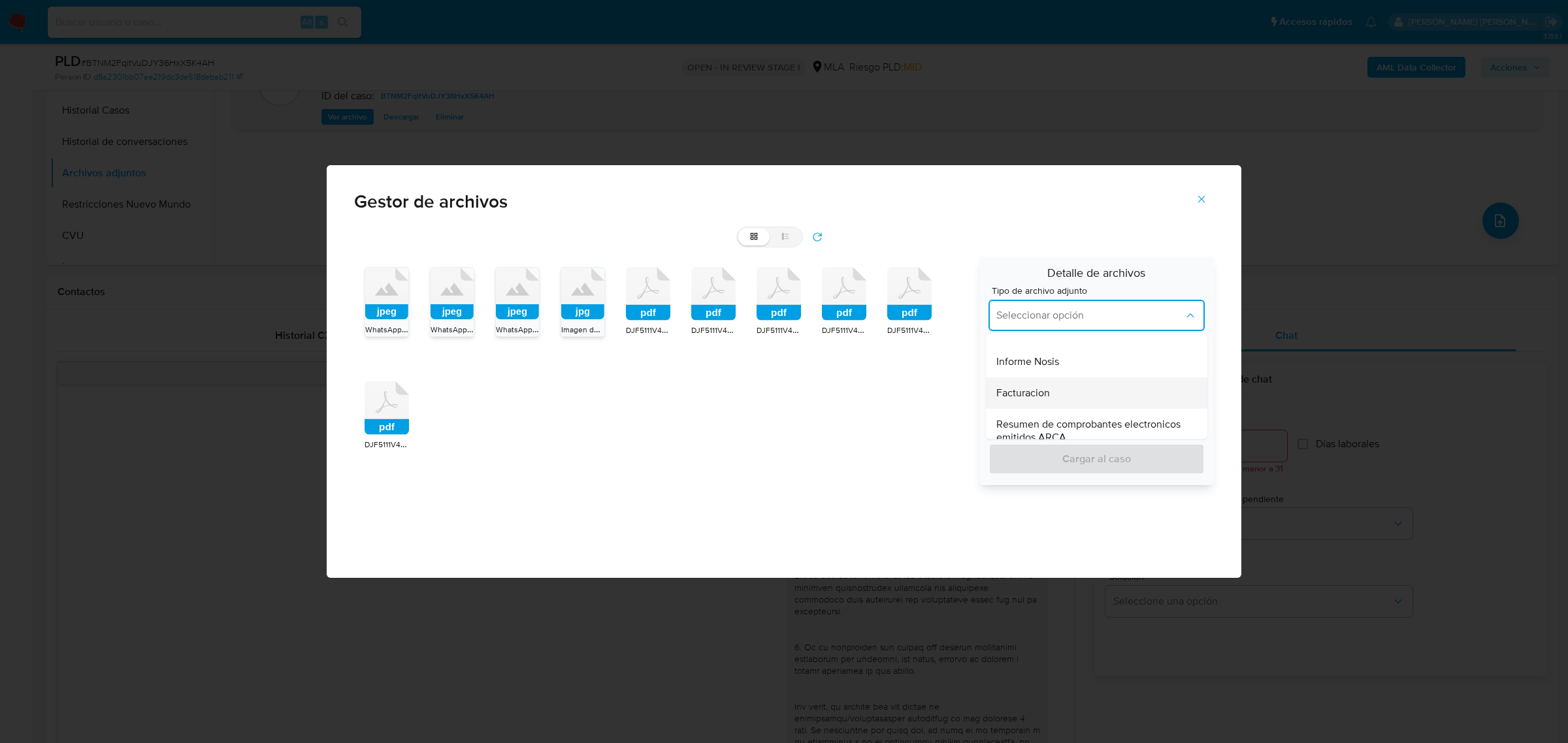
click at [1030, 390] on span "Facturacion" at bounding box center [1023, 394] width 53 height 13
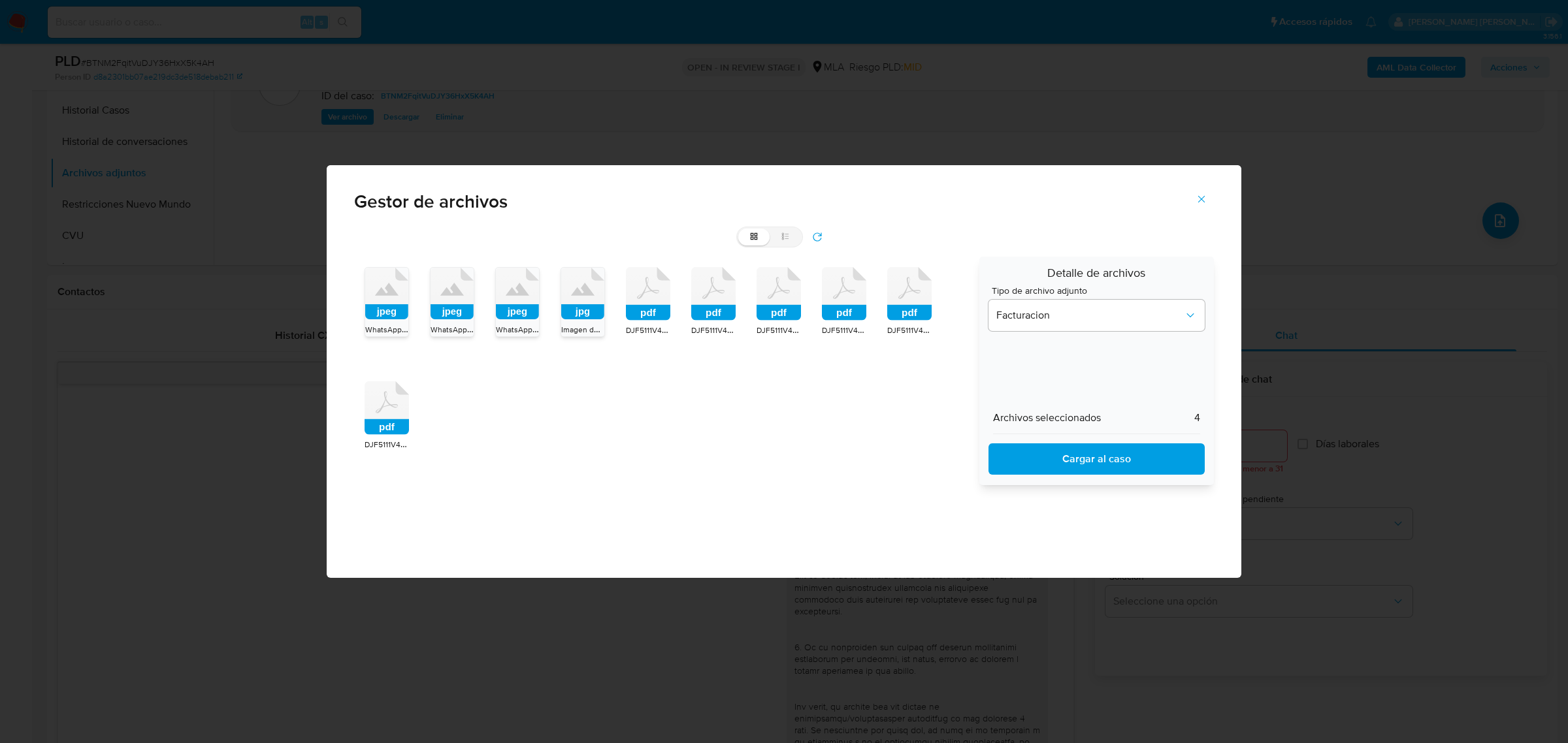
click at [1049, 455] on span "Cargar al caso" at bounding box center [1097, 459] width 182 height 29
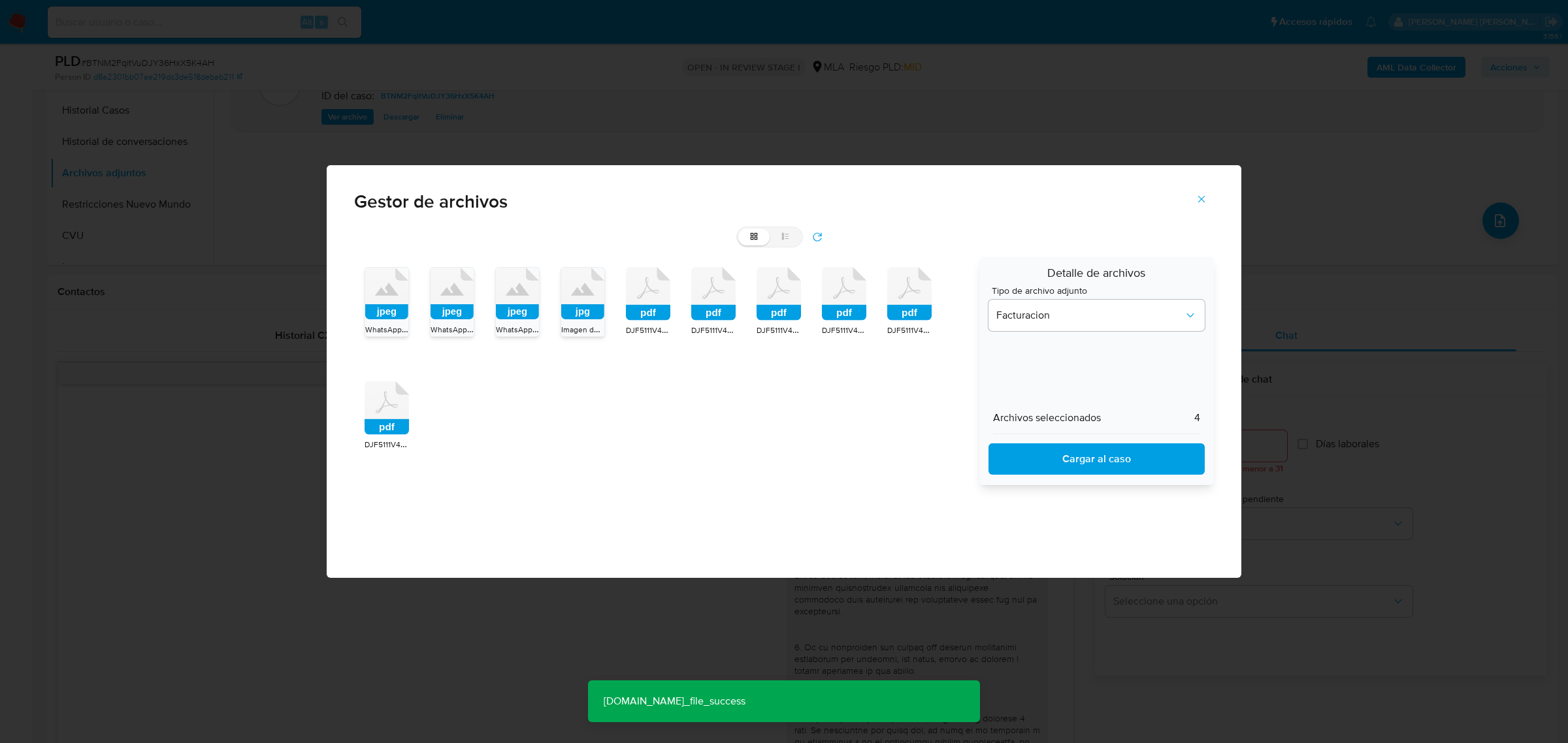
click at [1207, 193] on icon "Cerrar" at bounding box center [1201, 199] width 12 height 12
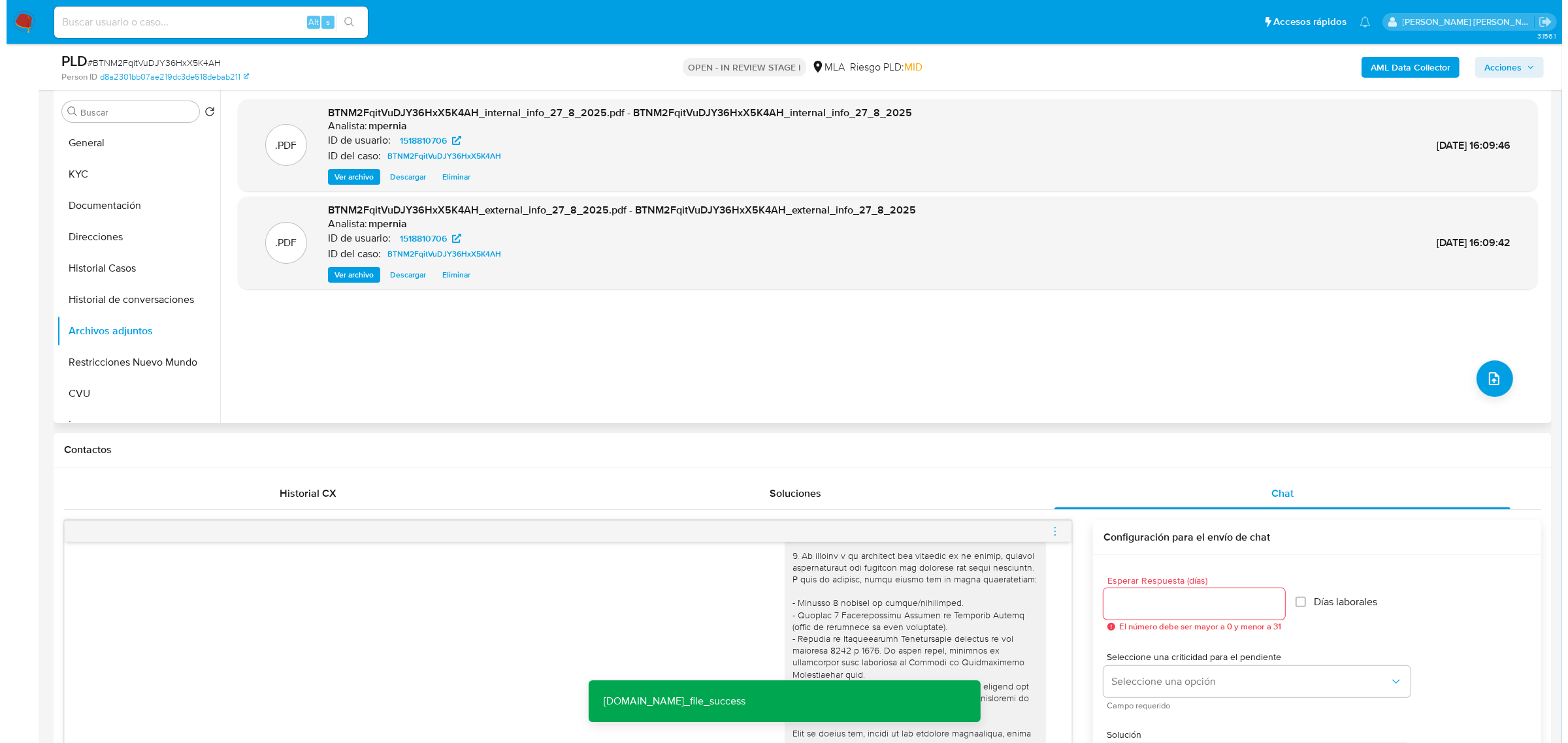
scroll to position [245, 0]
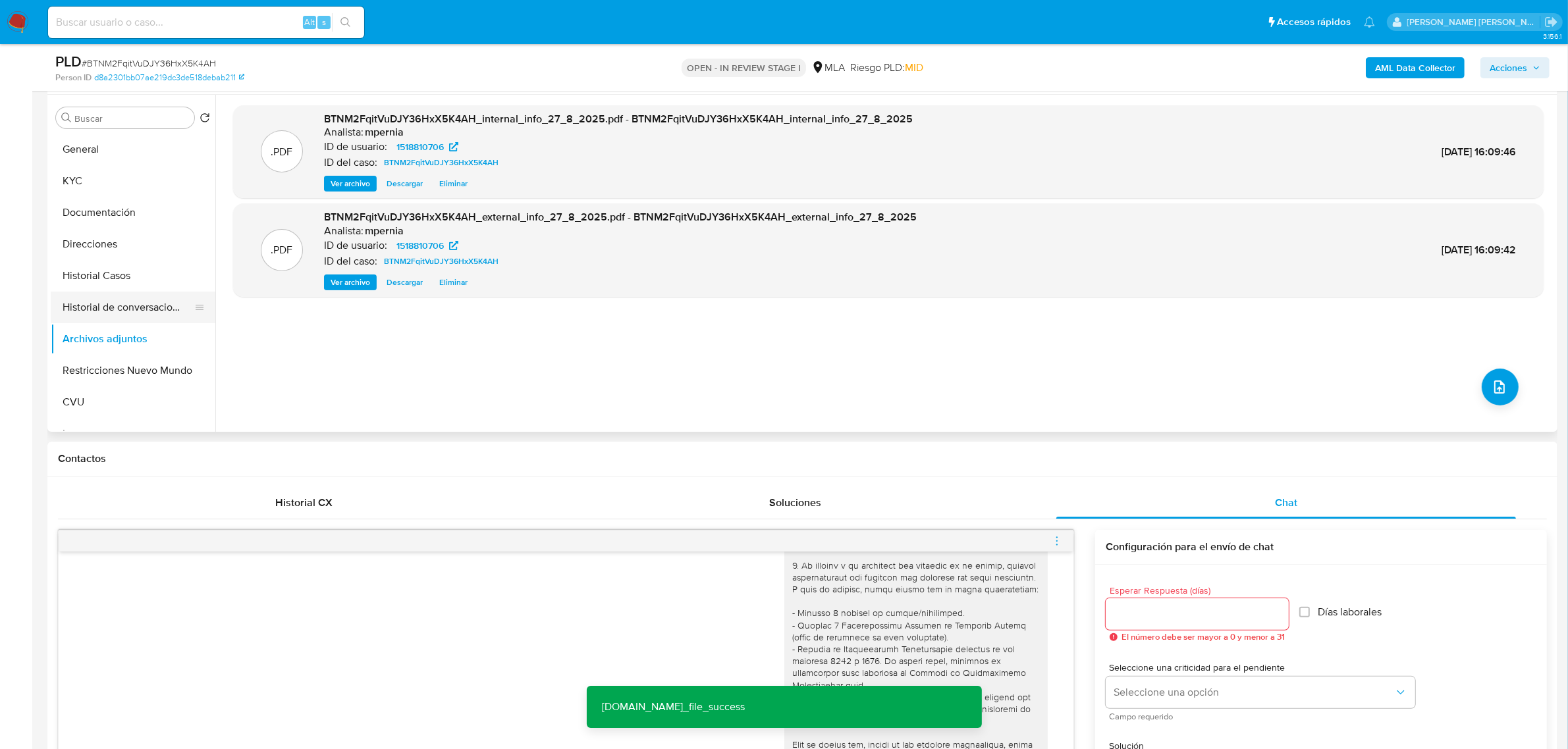
click at [93, 310] on button "Historial de conversaciones" at bounding box center [128, 307] width 154 height 31
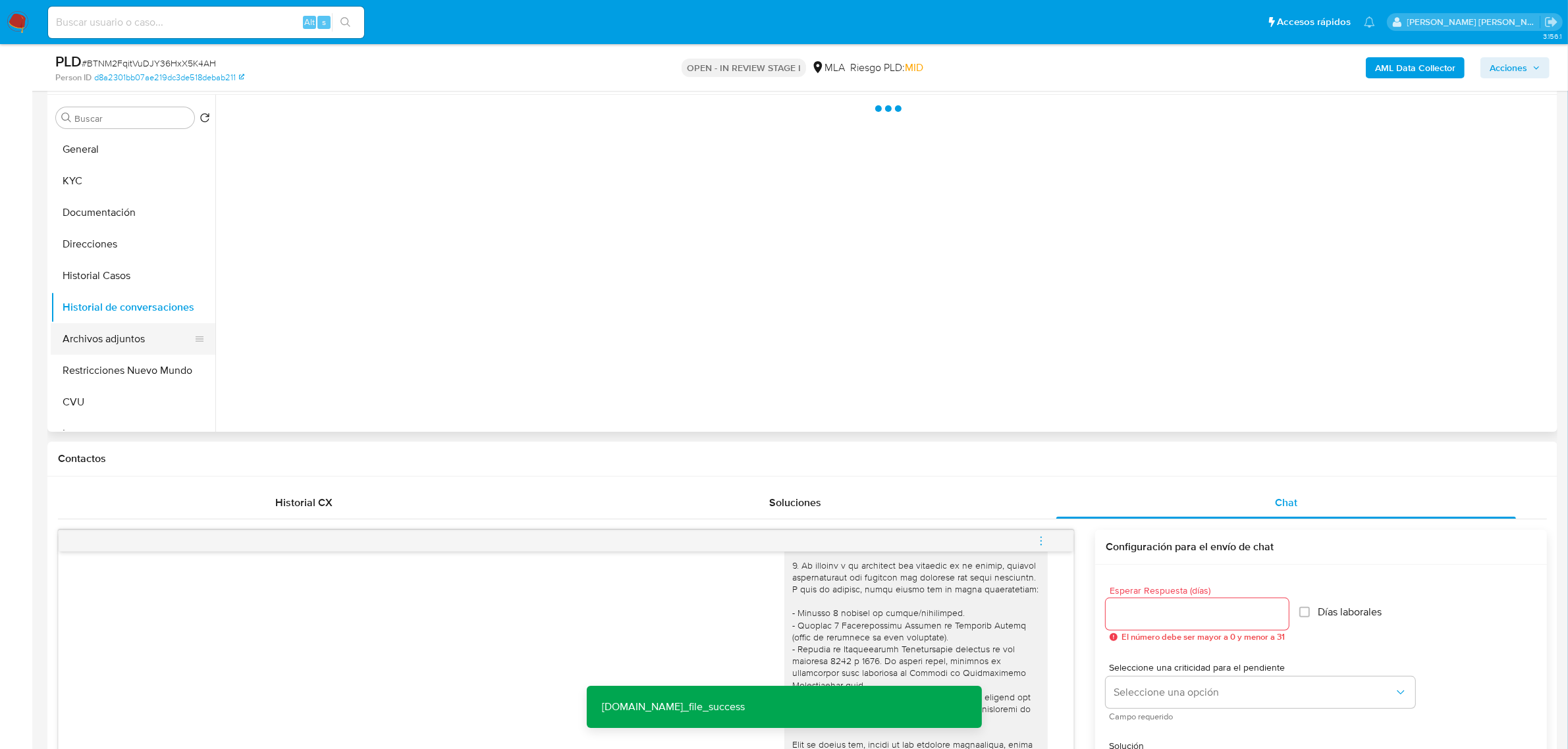
click at [81, 329] on button "Archivos adjuntos" at bounding box center [128, 339] width 154 height 31
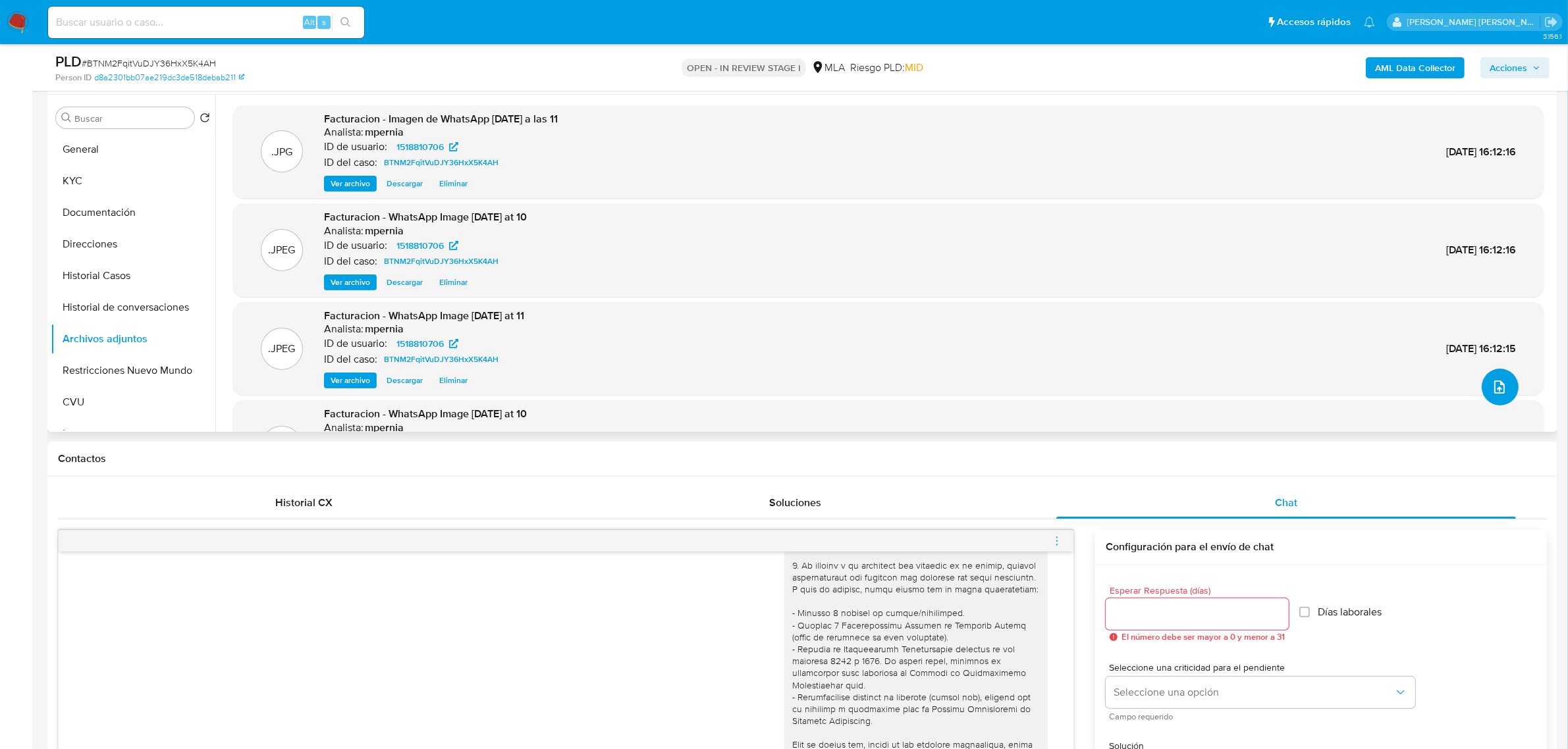
click at [1483, 386] on button "upload-file" at bounding box center [1500, 387] width 37 height 37
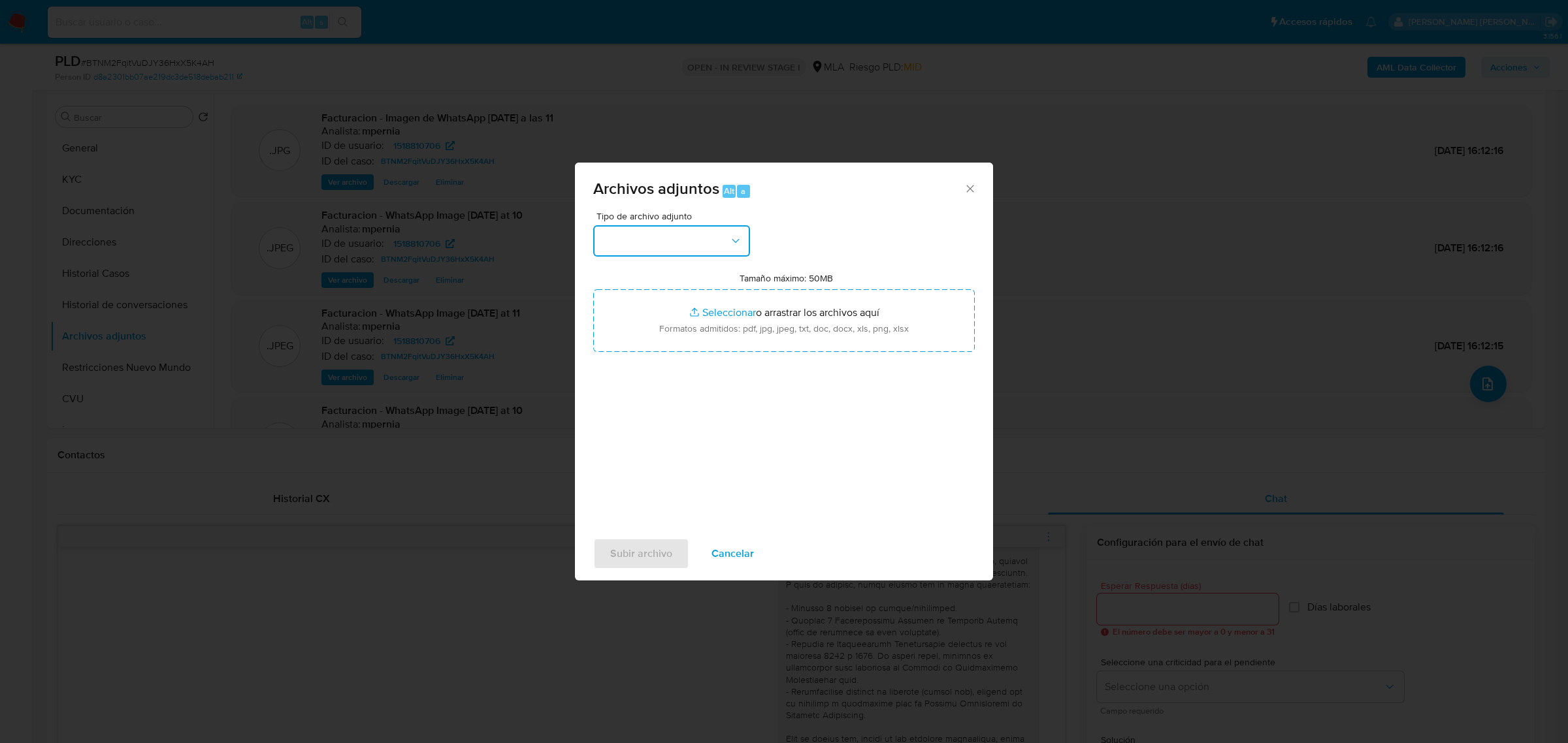
click at [710, 233] on button "button" at bounding box center [671, 241] width 157 height 31
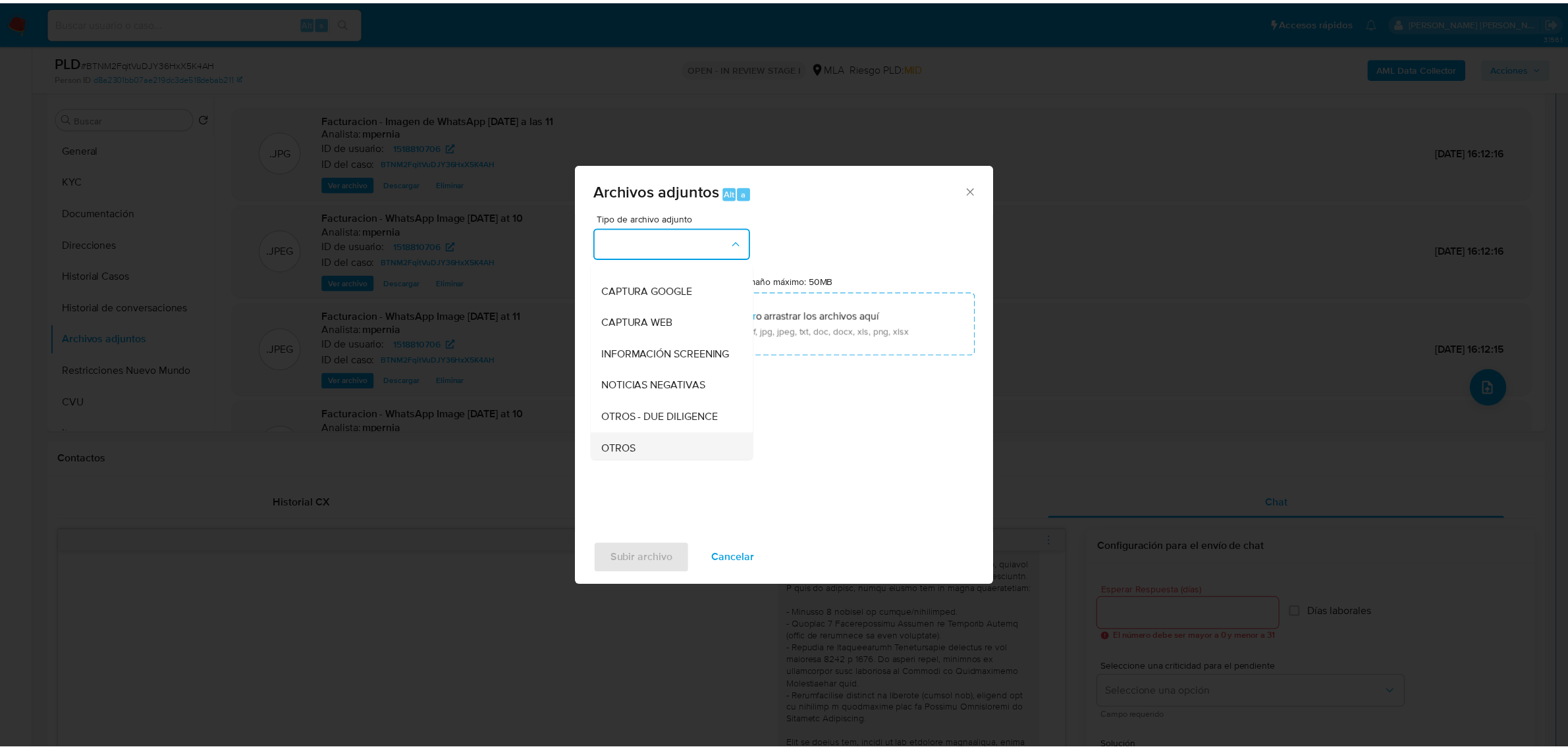
scroll to position [165, 0]
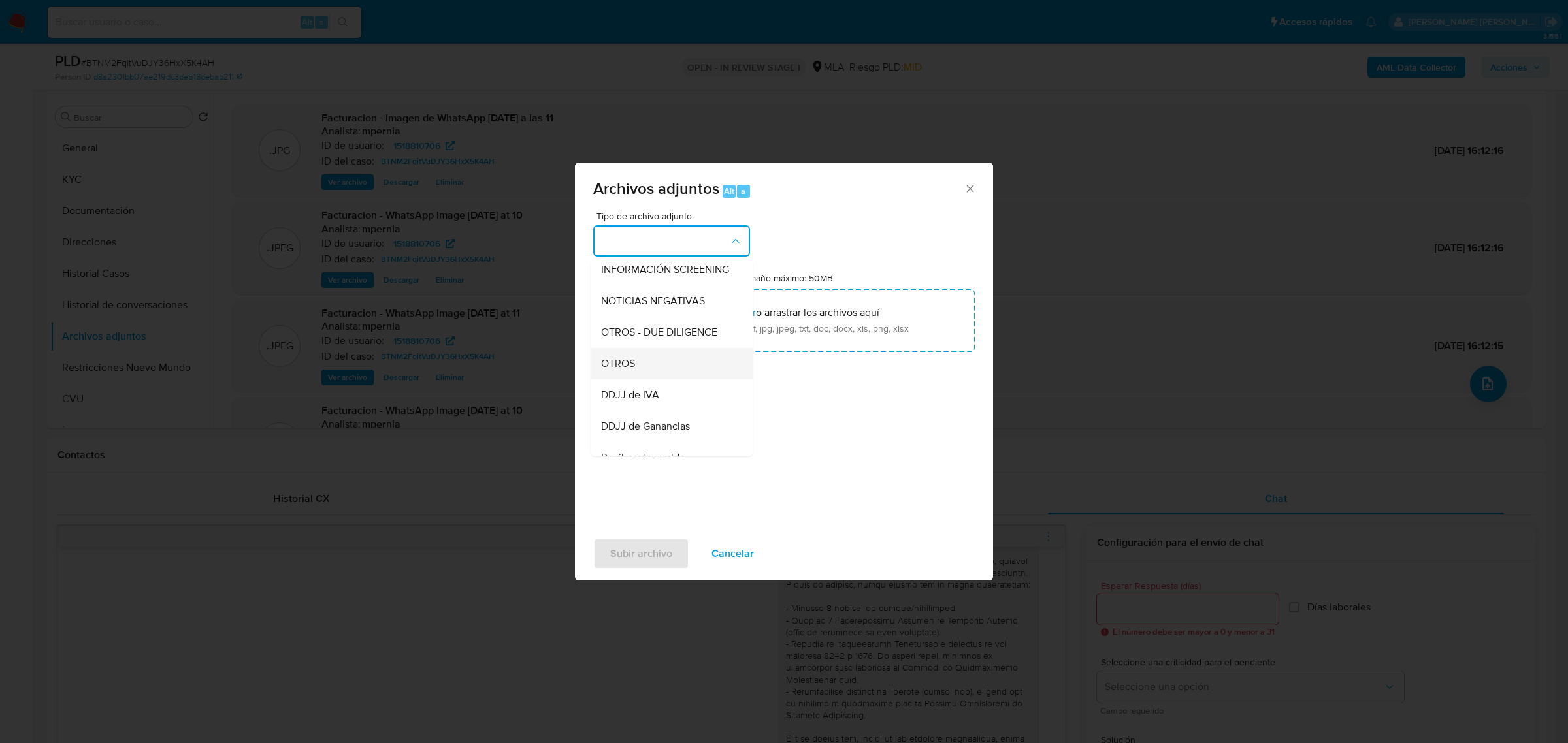
click at [674, 370] on div "OTROS" at bounding box center [667, 363] width 133 height 31
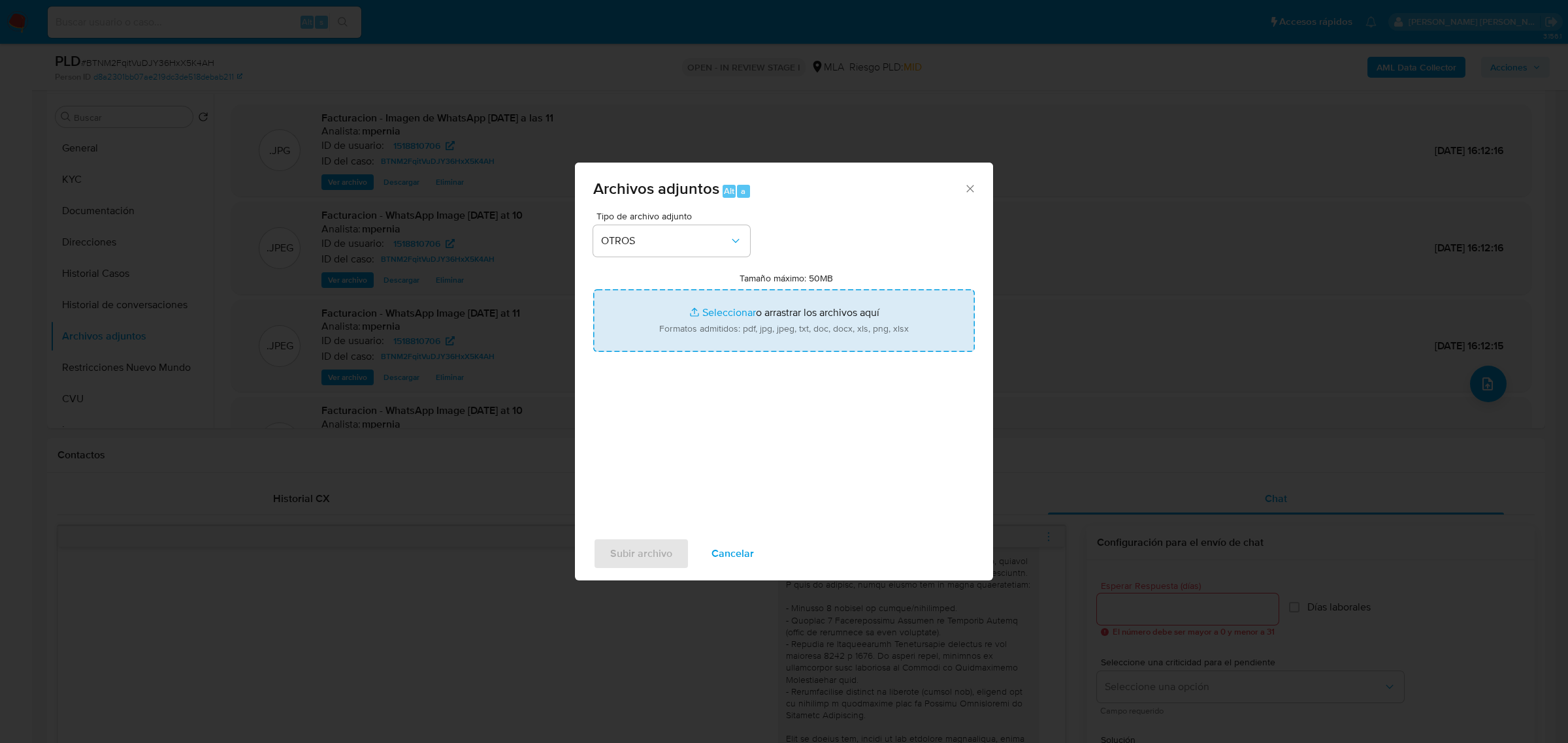
type input "C:\fakepath\Movimientos-Aladdin-1518810706.xlsx"
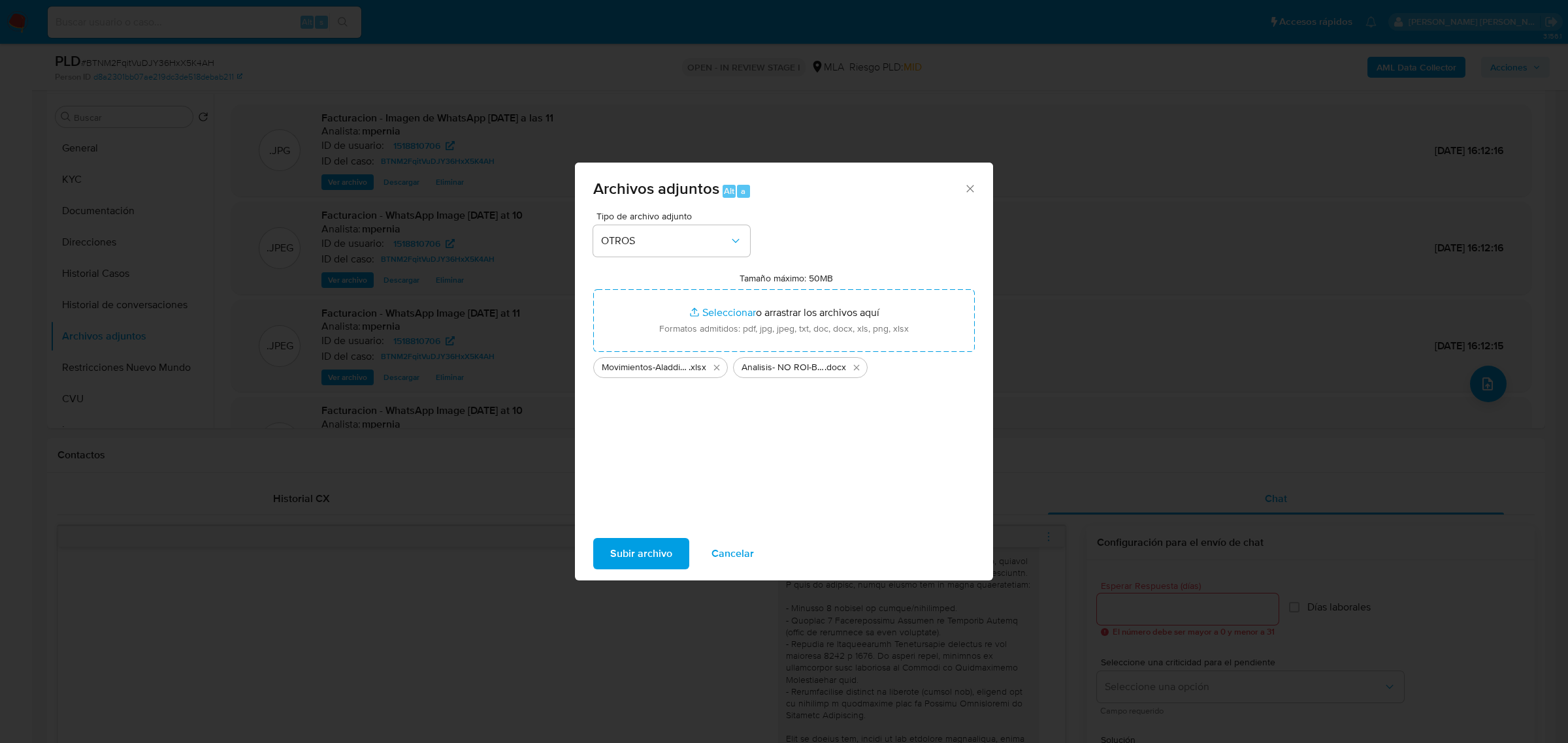
click at [629, 550] on span "Subir archivo" at bounding box center [641, 554] width 62 height 29
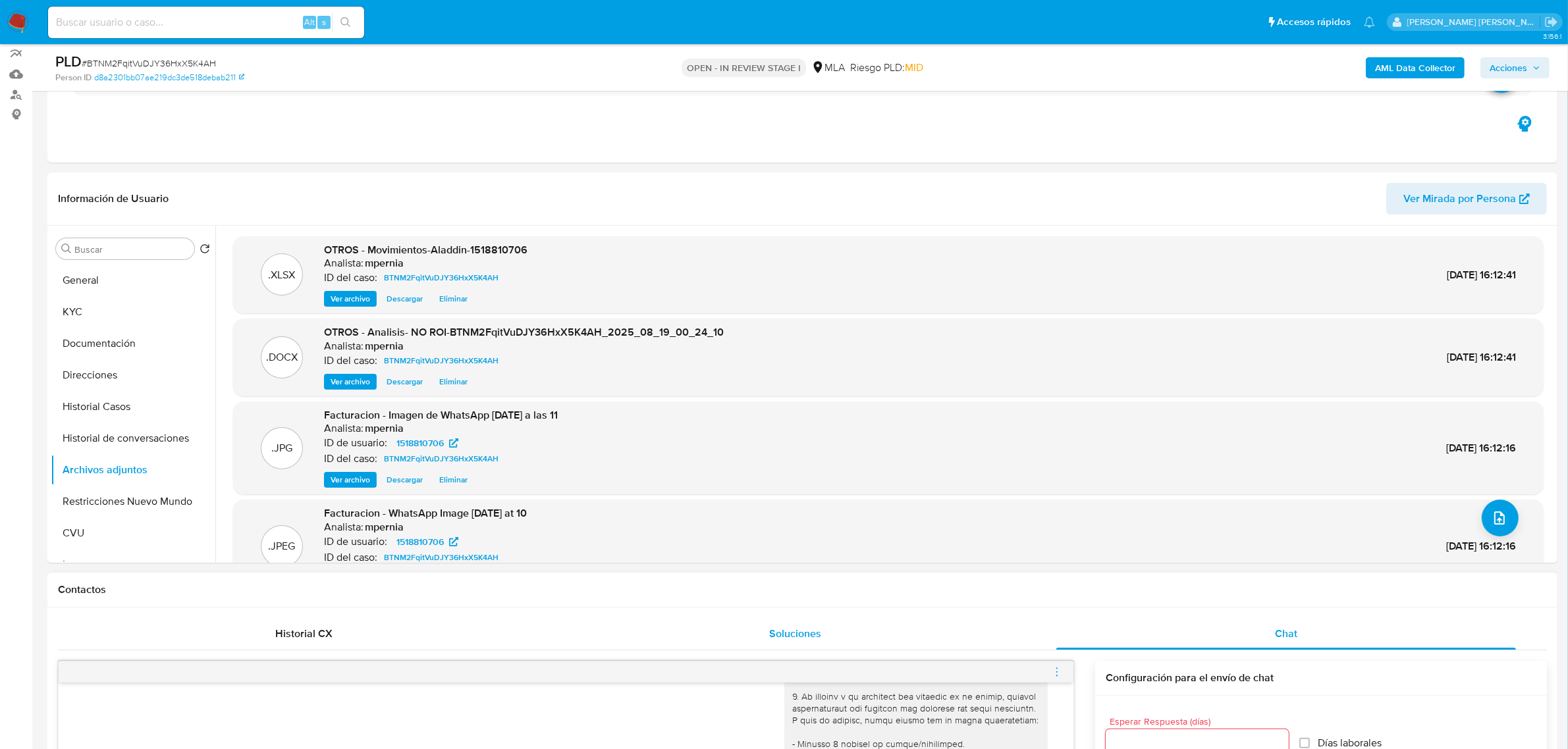
scroll to position [82, 0]
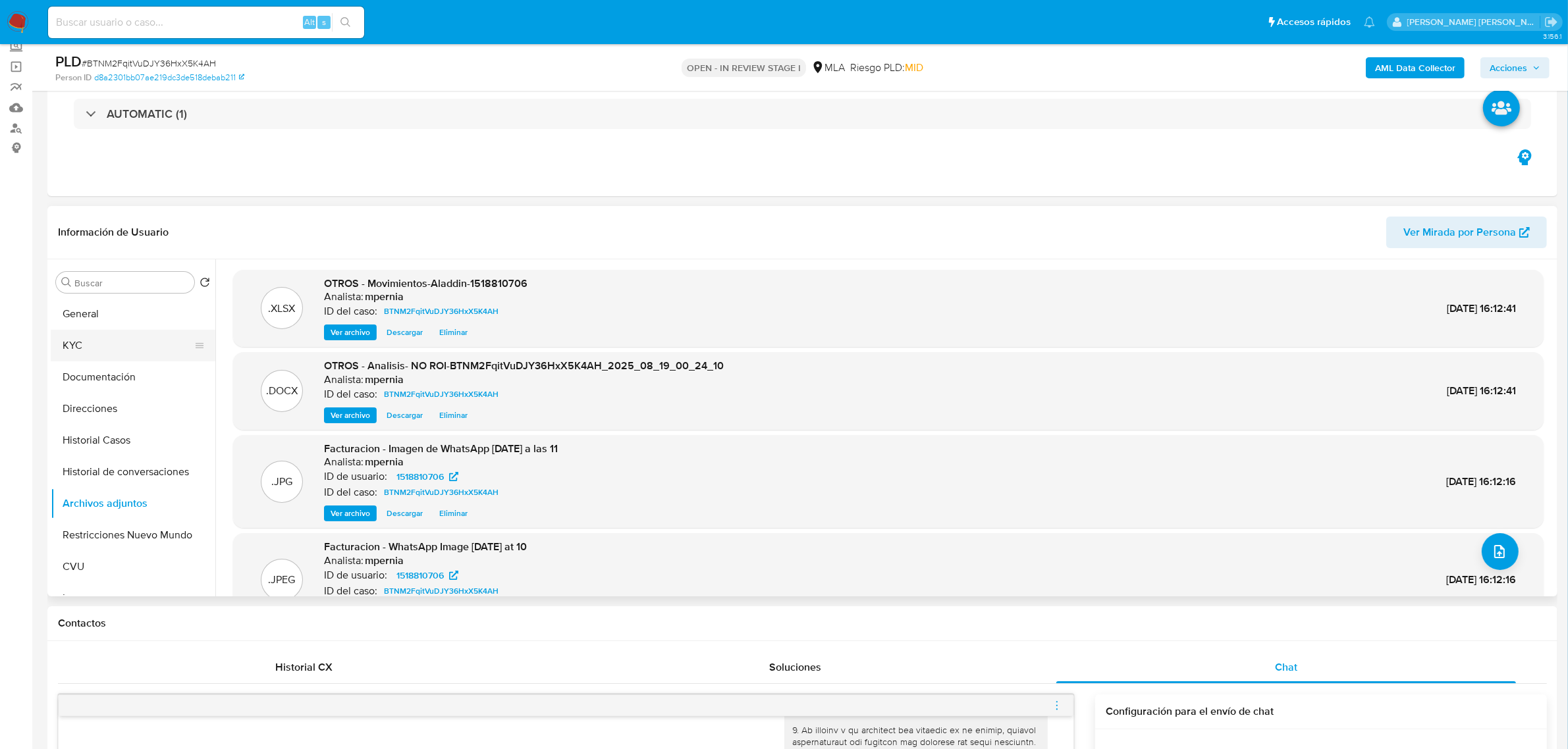
click at [83, 350] on button "KYC" at bounding box center [128, 345] width 154 height 31
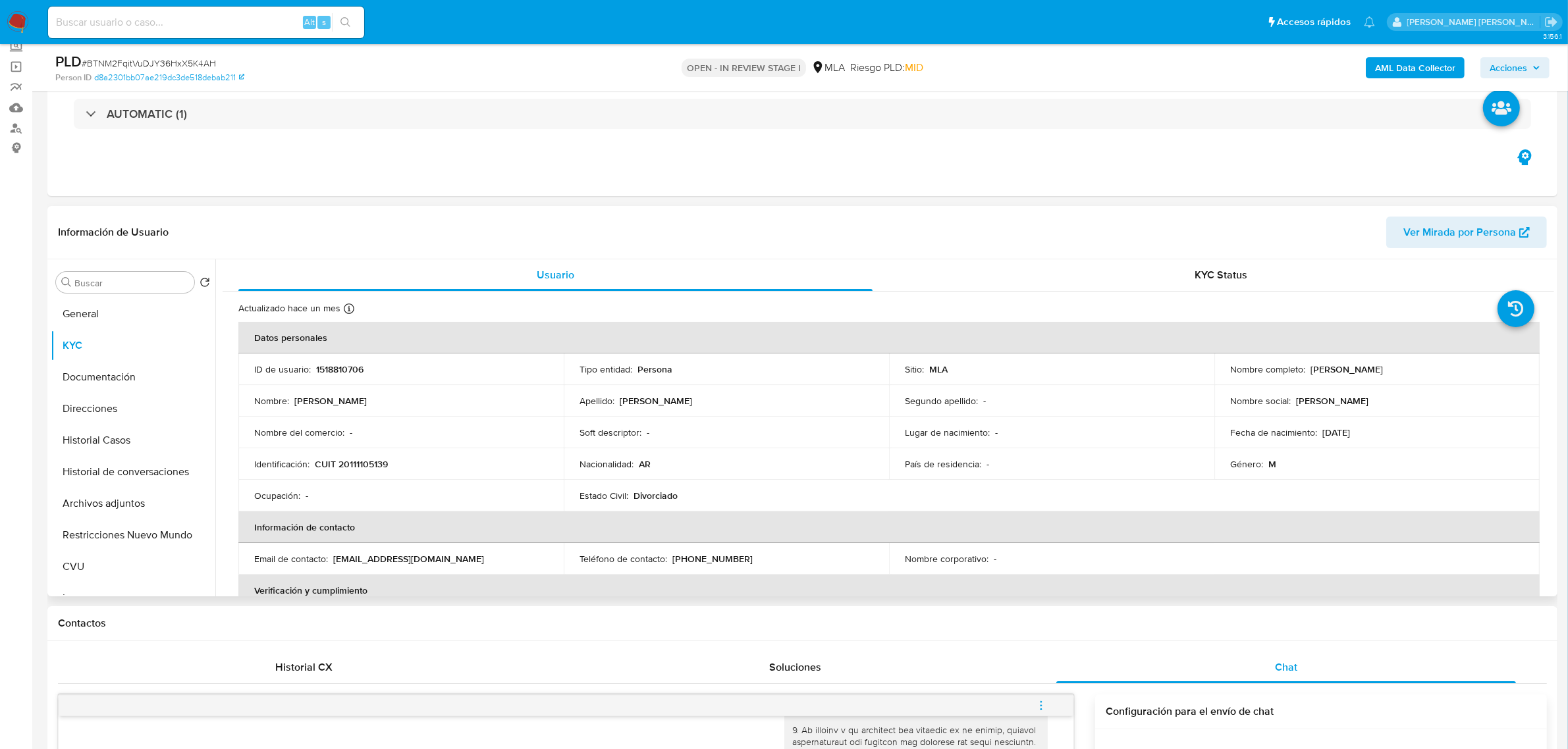
drag, startPoint x: 1308, startPoint y: 372, endPoint x: 1368, endPoint y: 366, distance: 60.3
click at [1368, 366] on div "Nombre completo : Carlos Antonio Lobato" at bounding box center [1377, 369] width 294 height 12
copy p "Carlos Antonio"
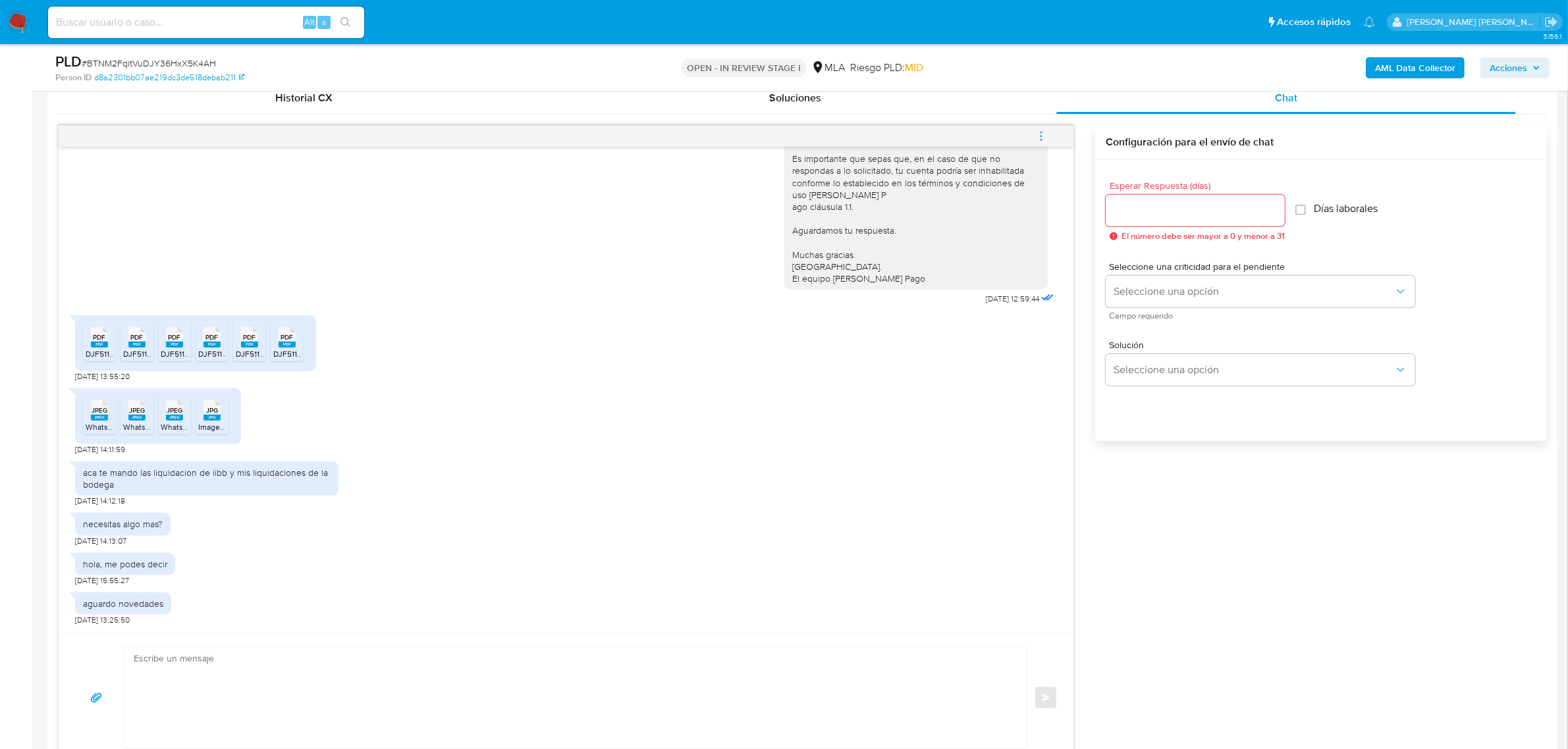
scroll to position [823, 0]
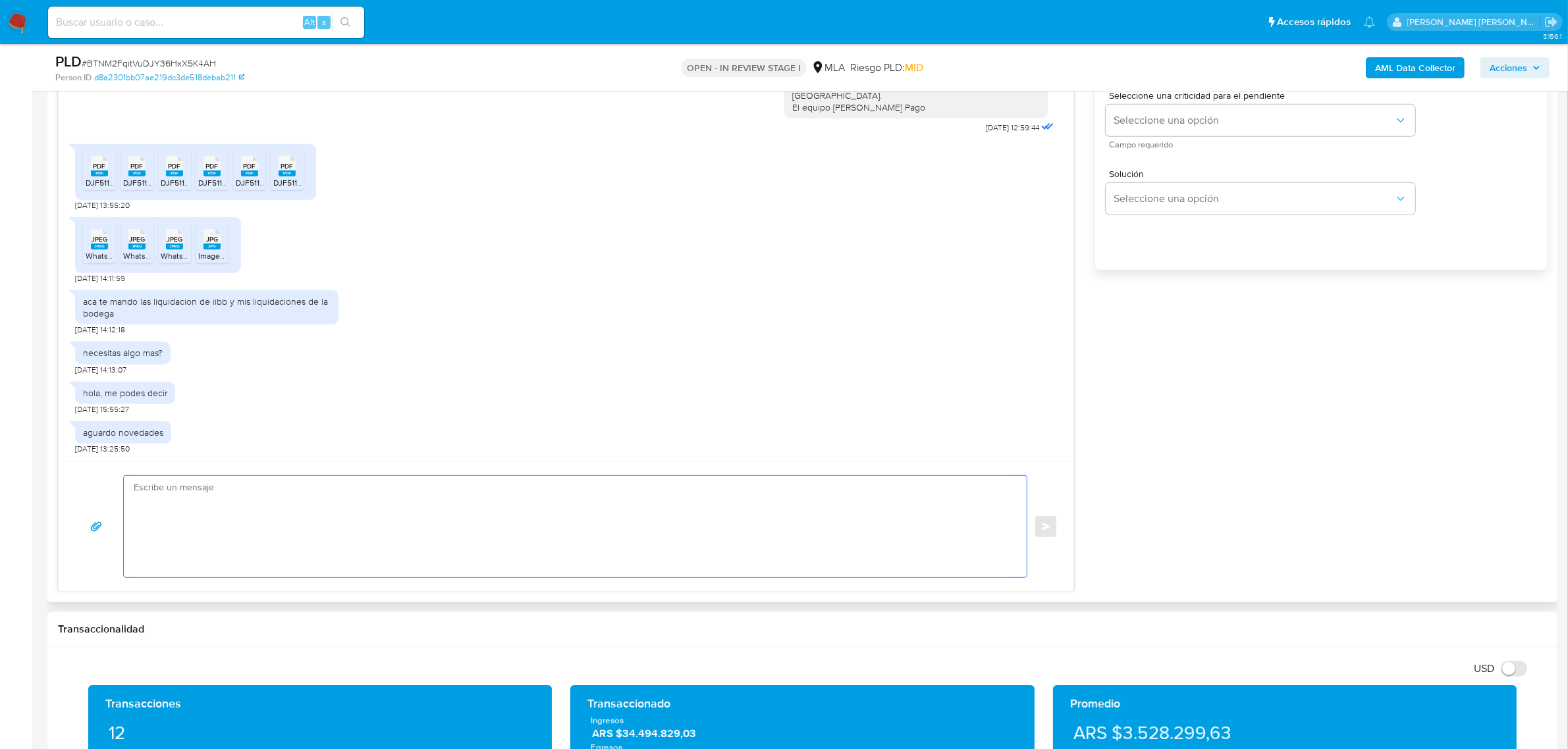
click at [311, 505] on textarea at bounding box center [572, 526] width 877 height 101
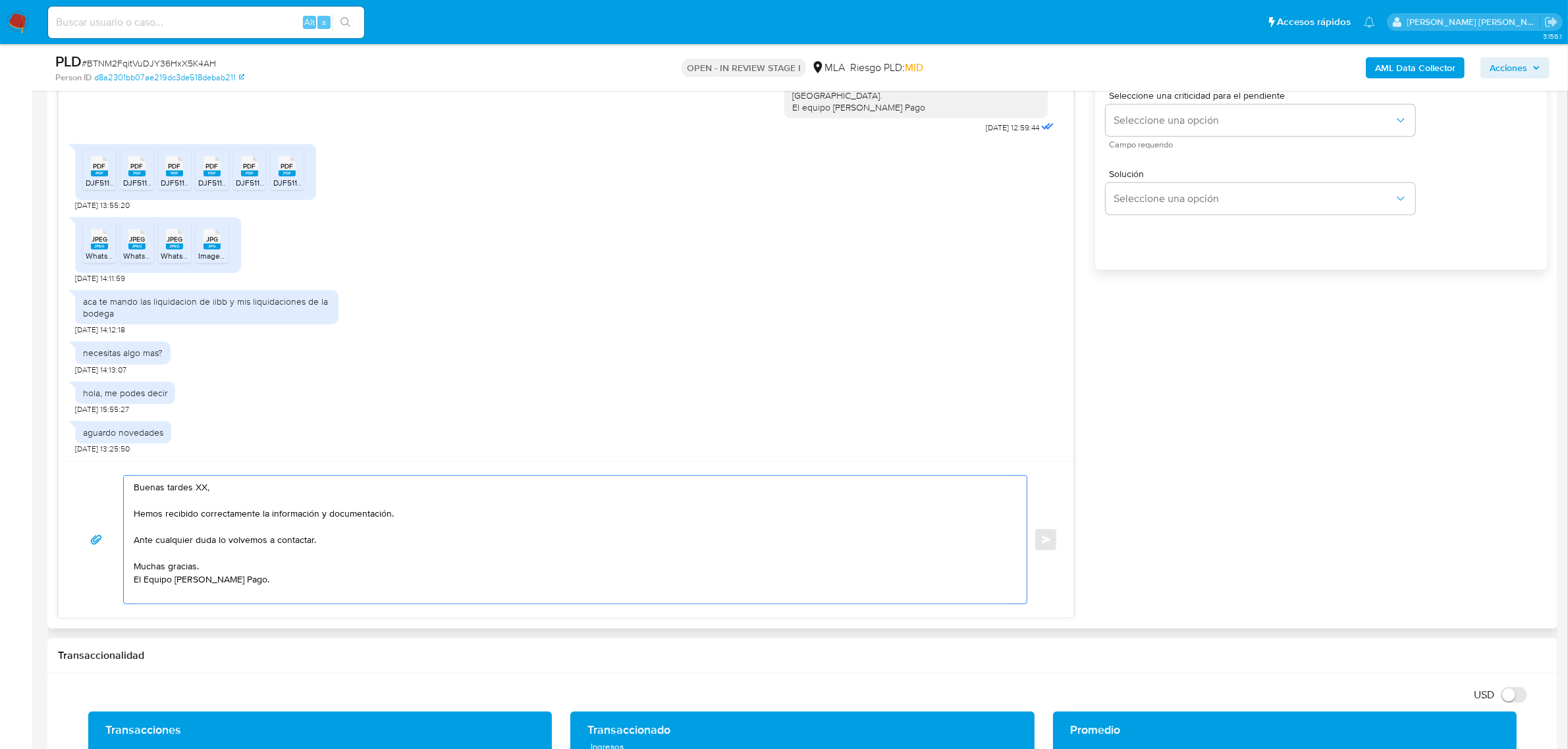
click at [200, 488] on textarea "Buenas tardes XX, Hemos recibido correctamente la información y documentación. …" at bounding box center [572, 539] width 877 height 128
paste textarea "Carlos Antonio"
click at [335, 584] on textarea "Buenas tardes Carlos Antonio, Hemos recibido correctamente la información y doc…" at bounding box center [572, 539] width 877 height 128
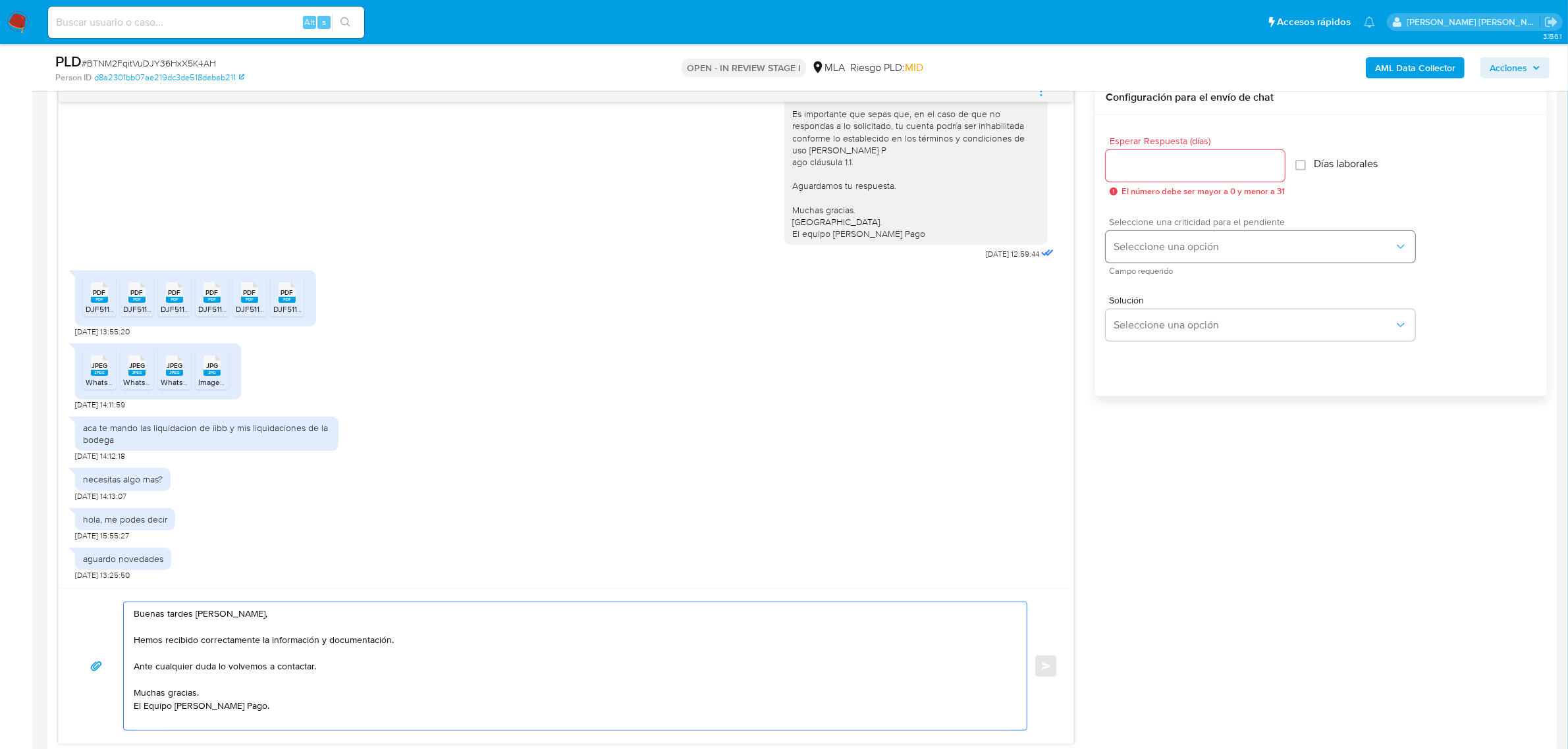
scroll to position [494, 0]
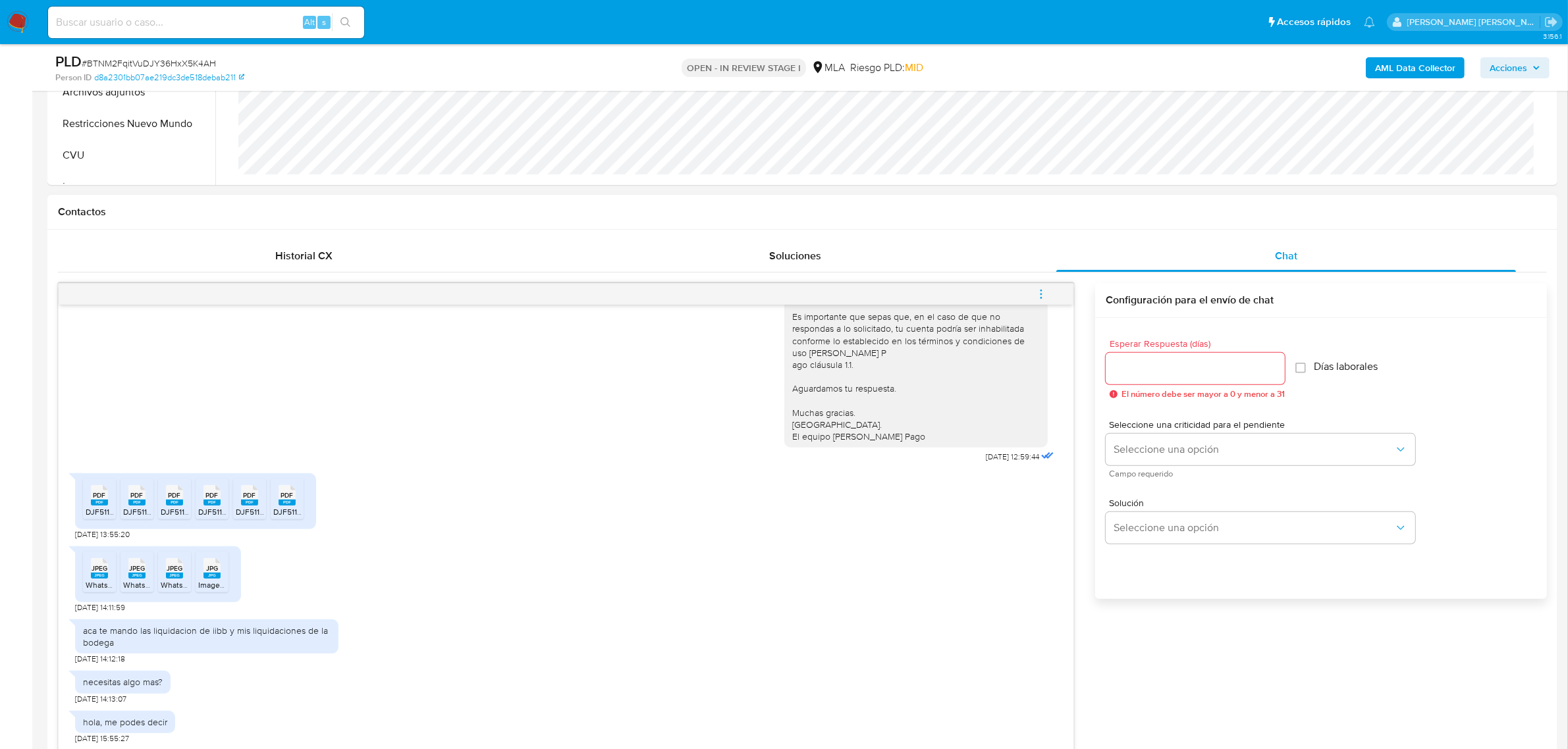
type textarea "Buenas tardes Carlos Antonio, Hemos recibido correctamente la información y doc…"
click at [1163, 361] on input "Esperar Respuesta (días)" at bounding box center [1195, 368] width 179 height 17
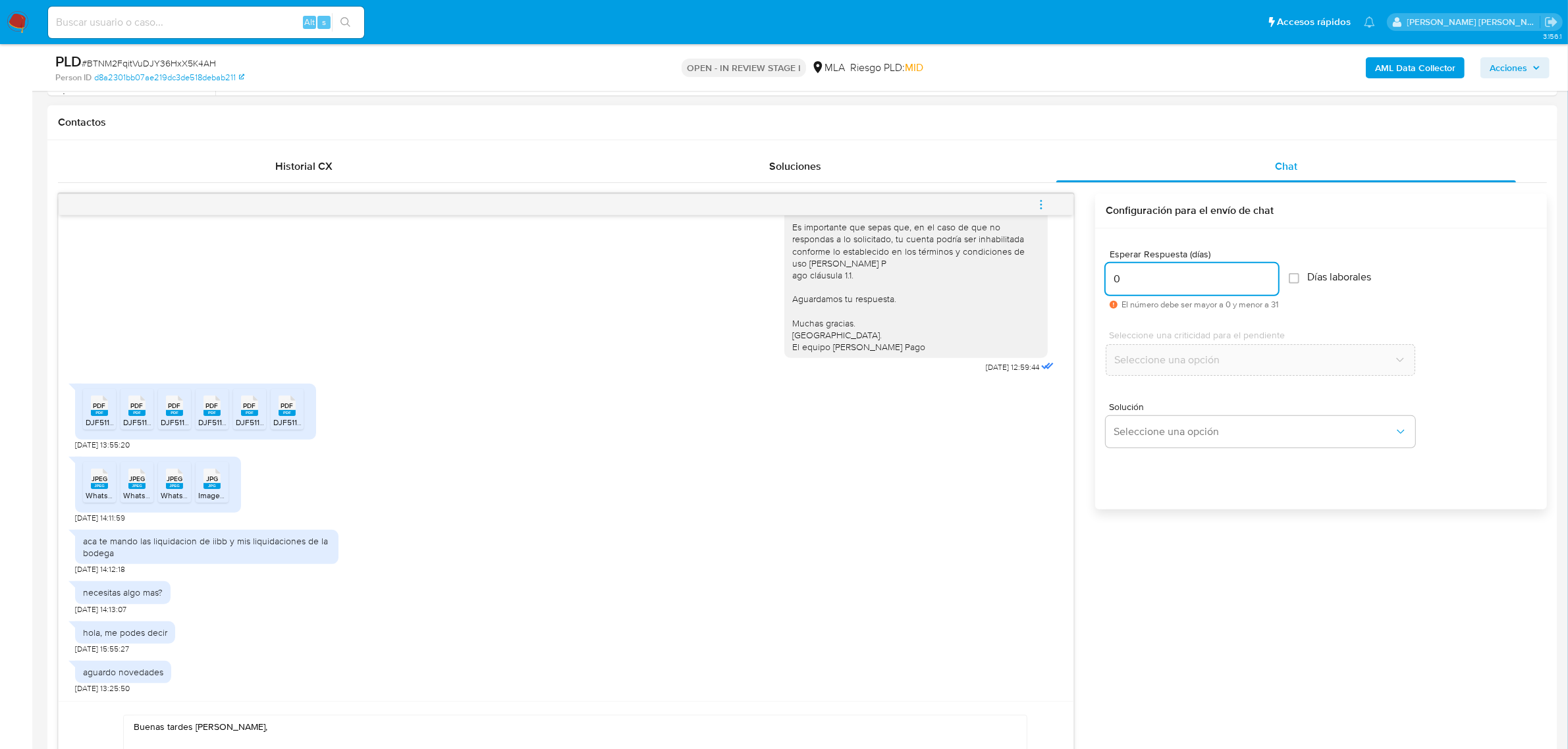
scroll to position [741, 0]
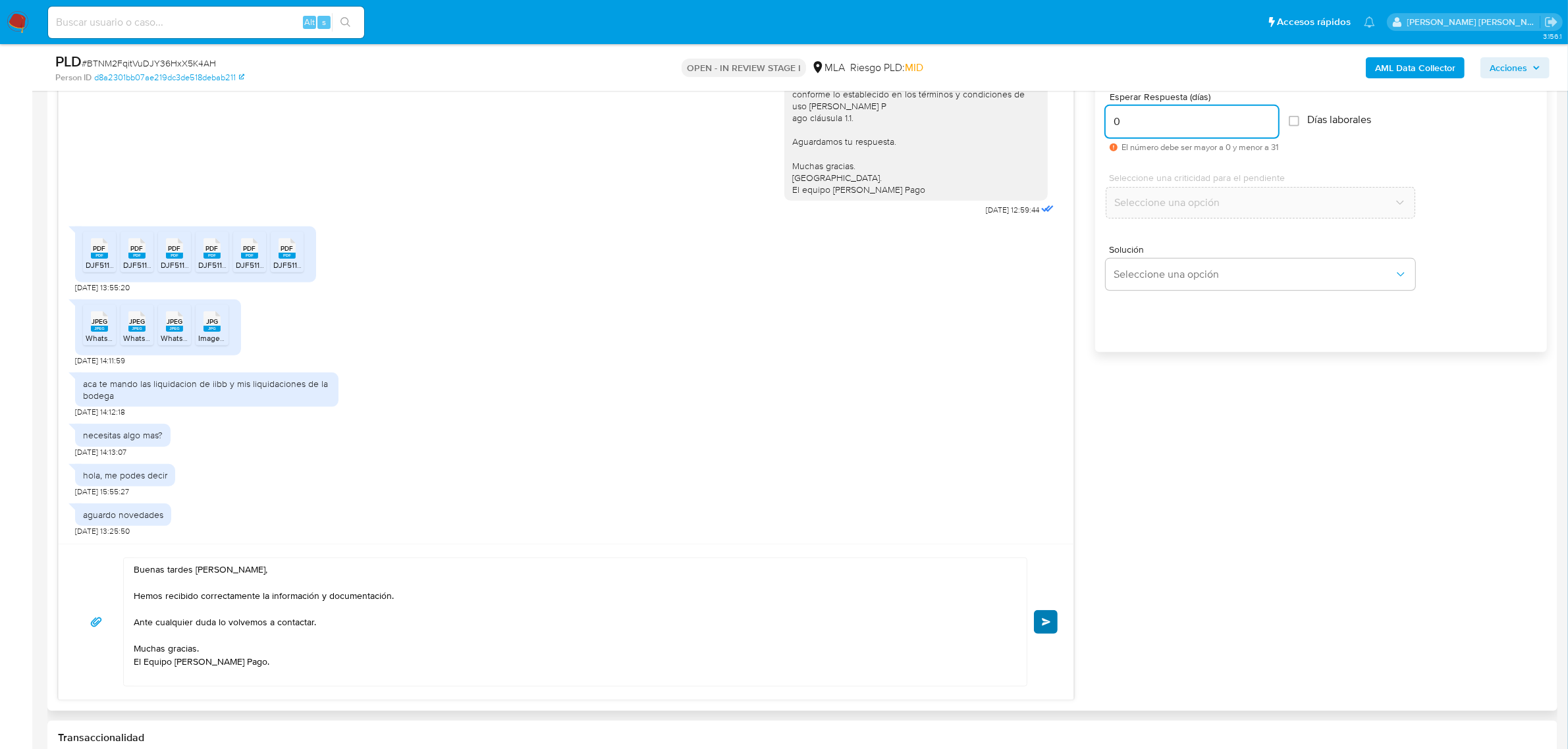
type input "0"
click at [1040, 627] on button "Enviar" at bounding box center [1046, 622] width 24 height 24
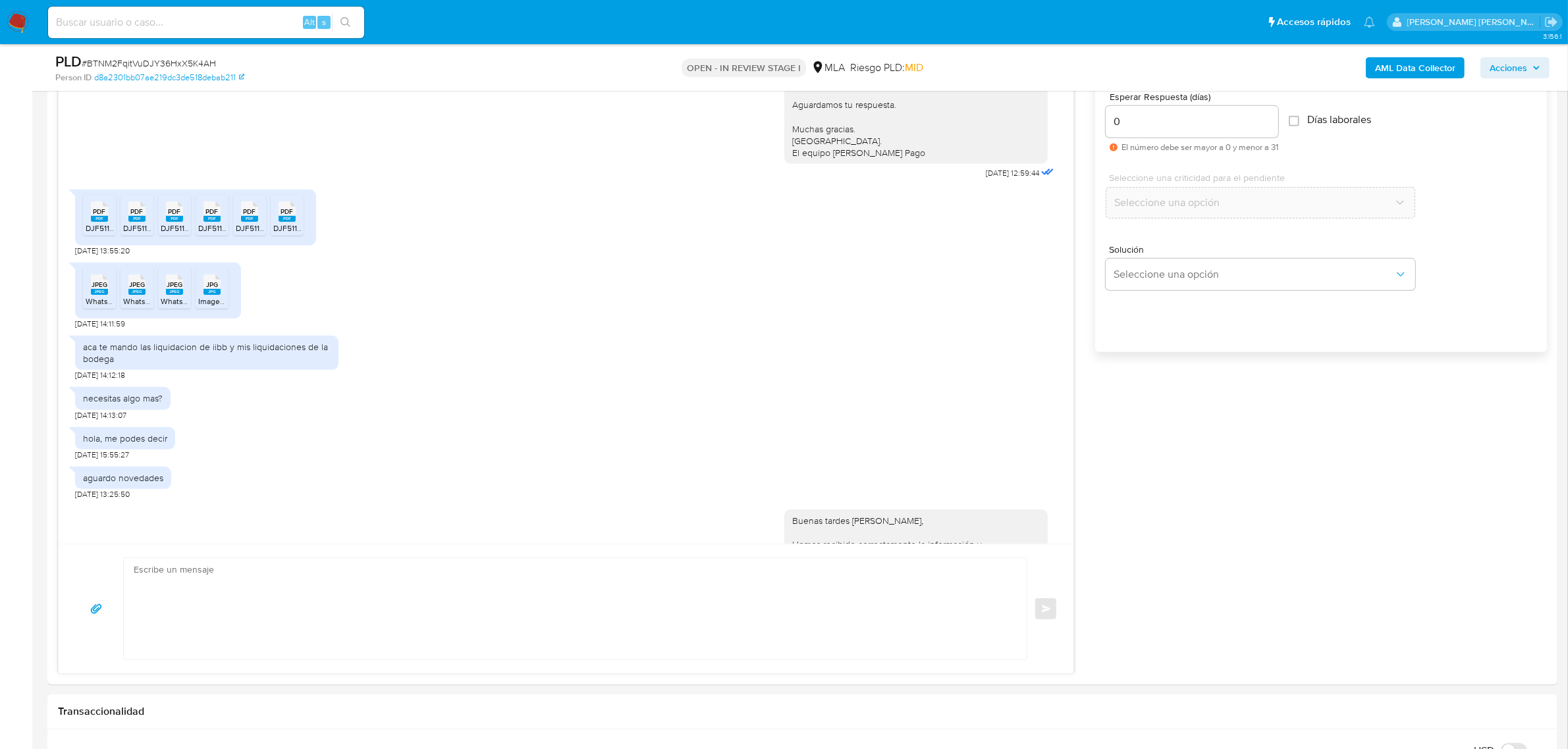
scroll to position [1114, 0]
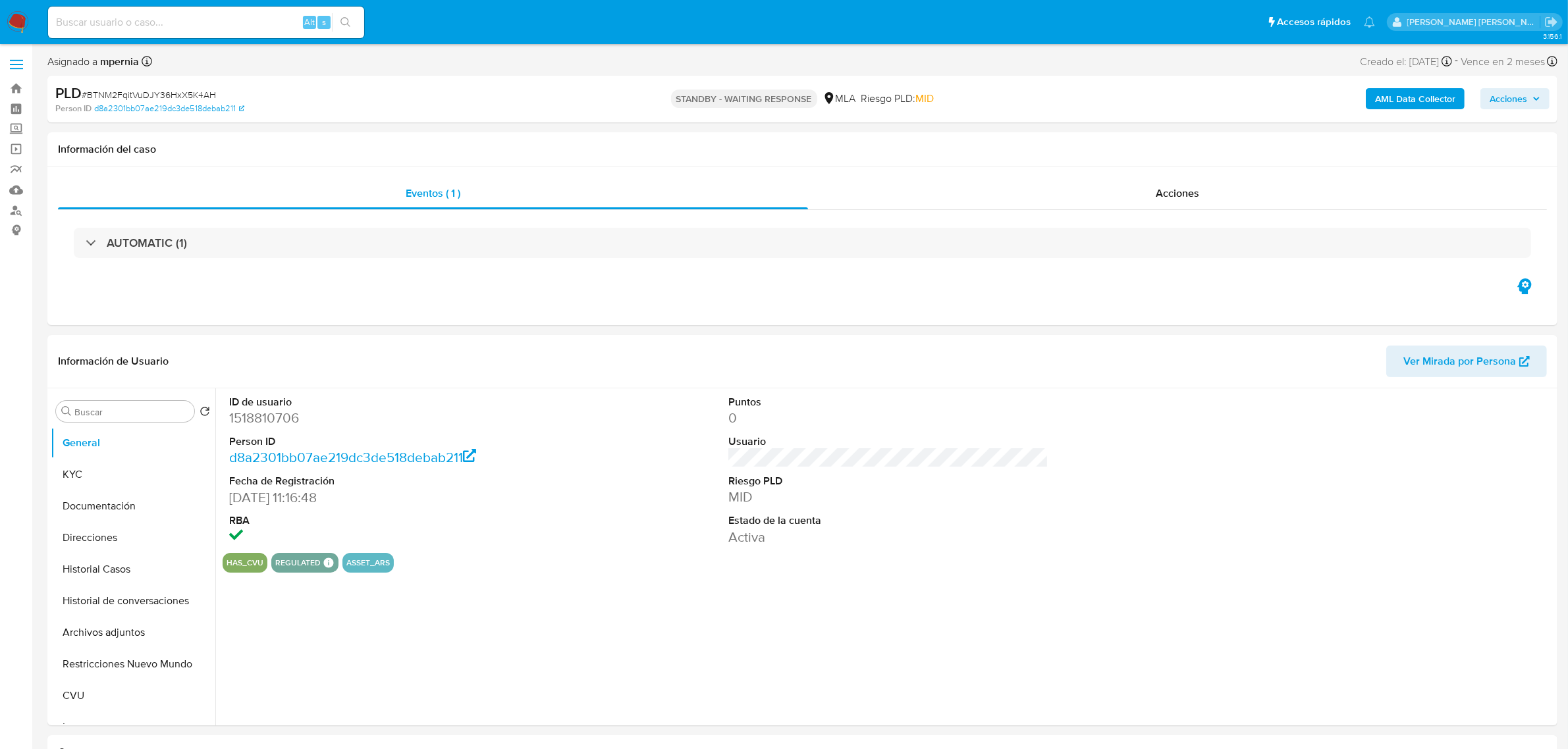
select select "10"
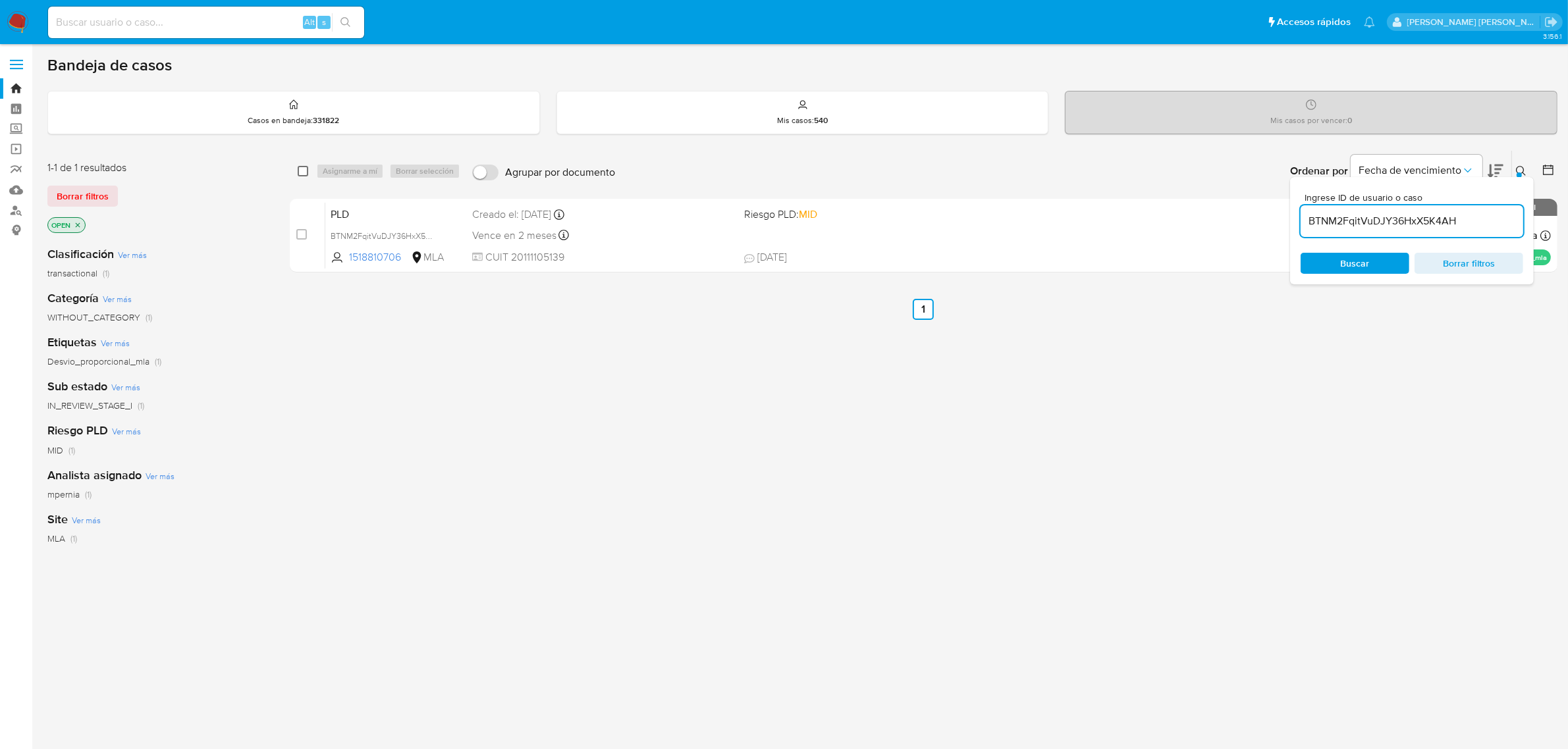
click at [302, 170] on input "checkbox" at bounding box center [303, 171] width 10 height 10
checkbox input "true"
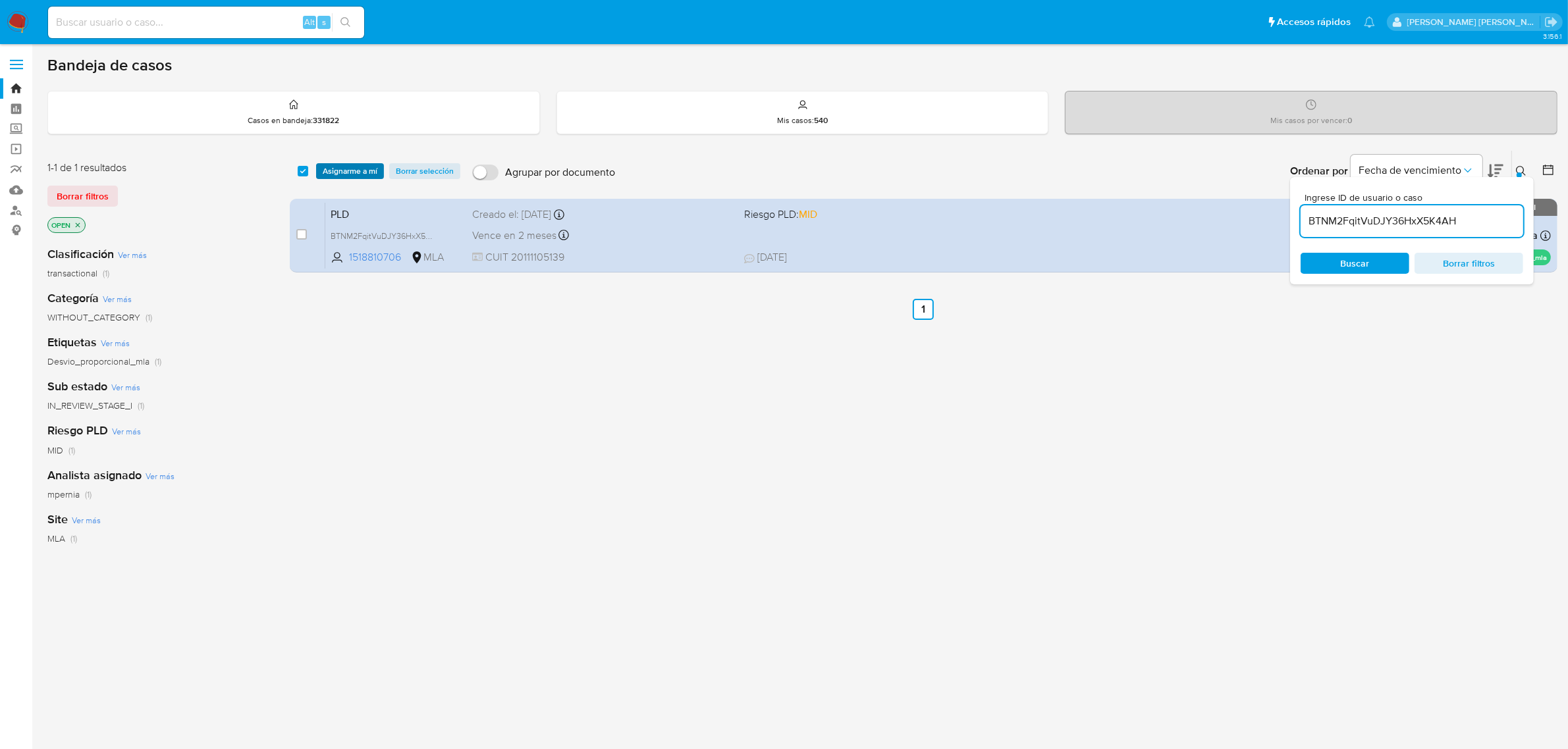
click at [333, 175] on span "Asignarme a mí" at bounding box center [350, 171] width 55 height 13
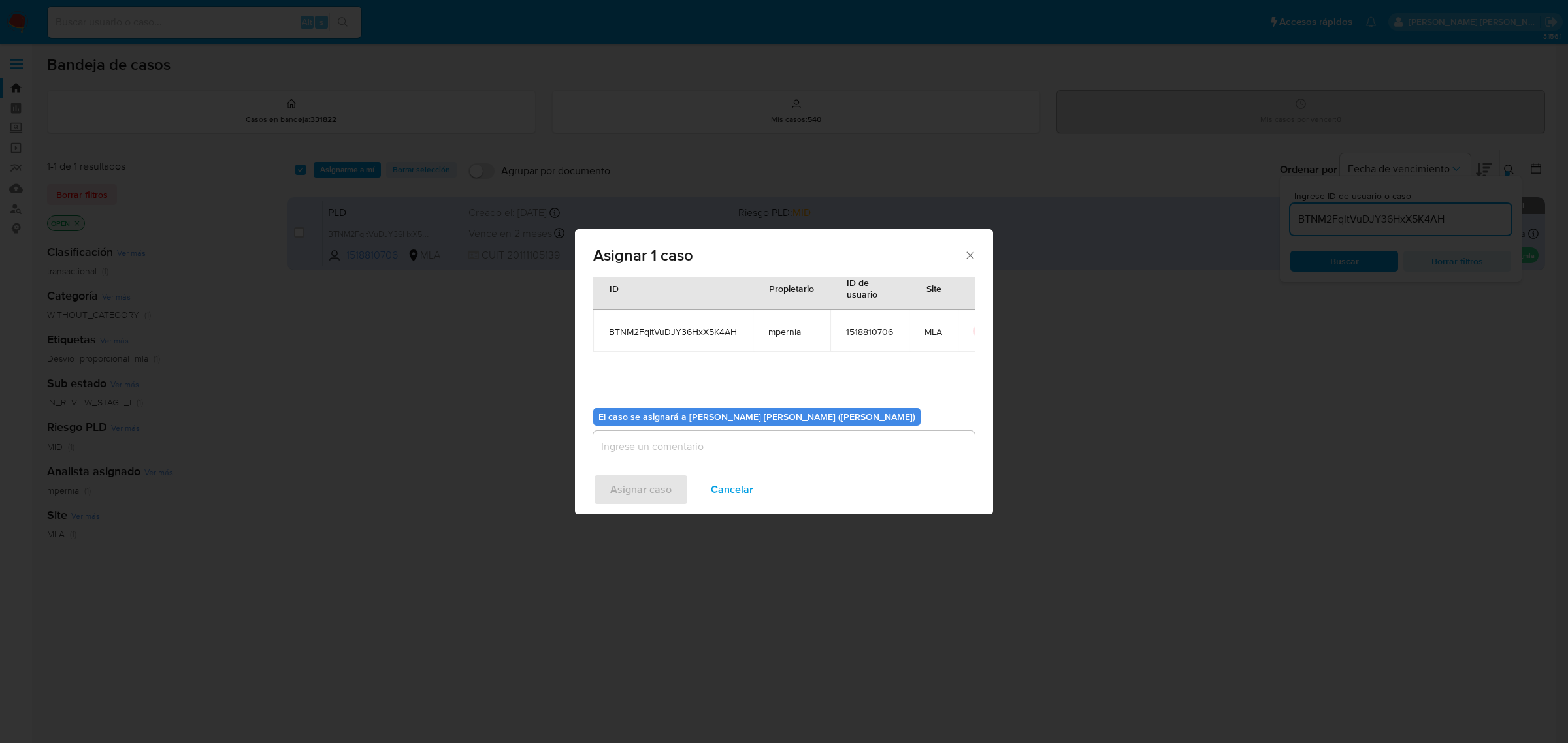
scroll to position [66, 0]
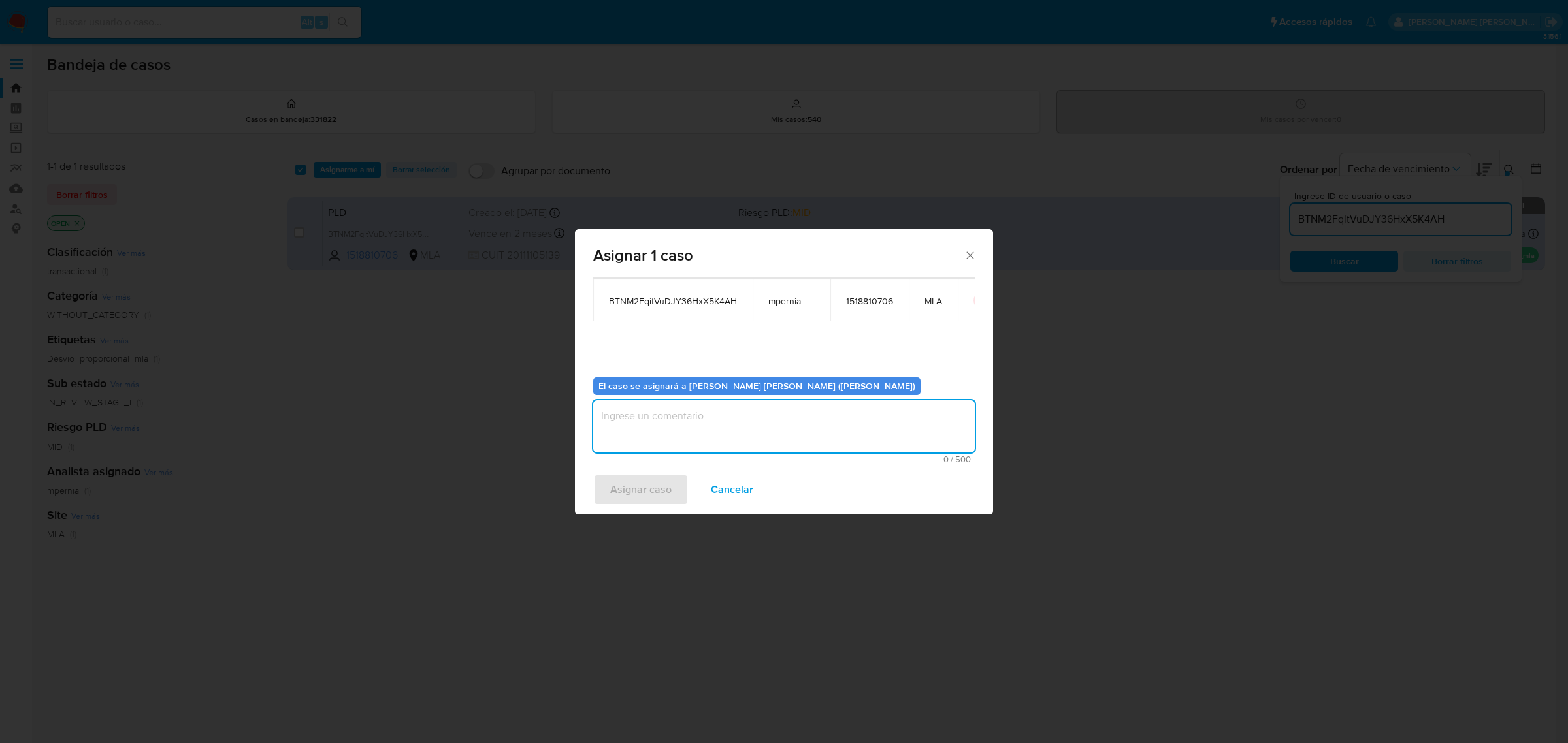
click at [655, 419] on textarea "assign-modal" at bounding box center [784, 426] width 382 height 52
type textarea "-"
click at [635, 487] on span "Asignar caso" at bounding box center [641, 490] width 61 height 29
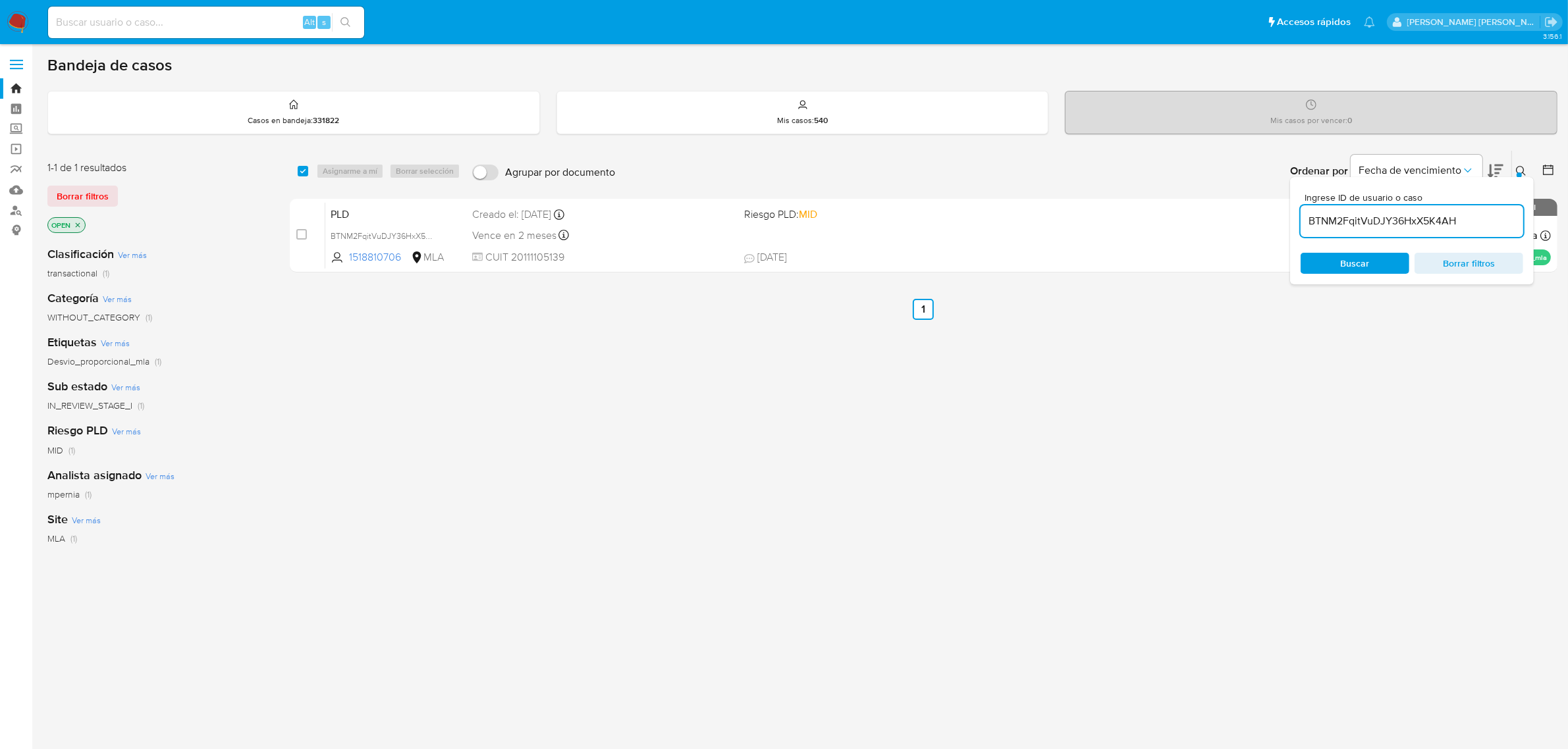
click at [1403, 227] on input "BTNM2FqitVuDJY36HxX5K4AH" at bounding box center [1412, 221] width 222 height 17
click at [1403, 226] on input "BTNM2FqitVuDJY36HxX5K4AH" at bounding box center [1412, 221] width 222 height 17
paste input "G56aqvW9NCWpsQCPA8oUMxR7"
type input "G56aqvW9NCWpsQCPA8oUMxR7"
click at [304, 171] on input "checkbox" at bounding box center [303, 171] width 10 height 10
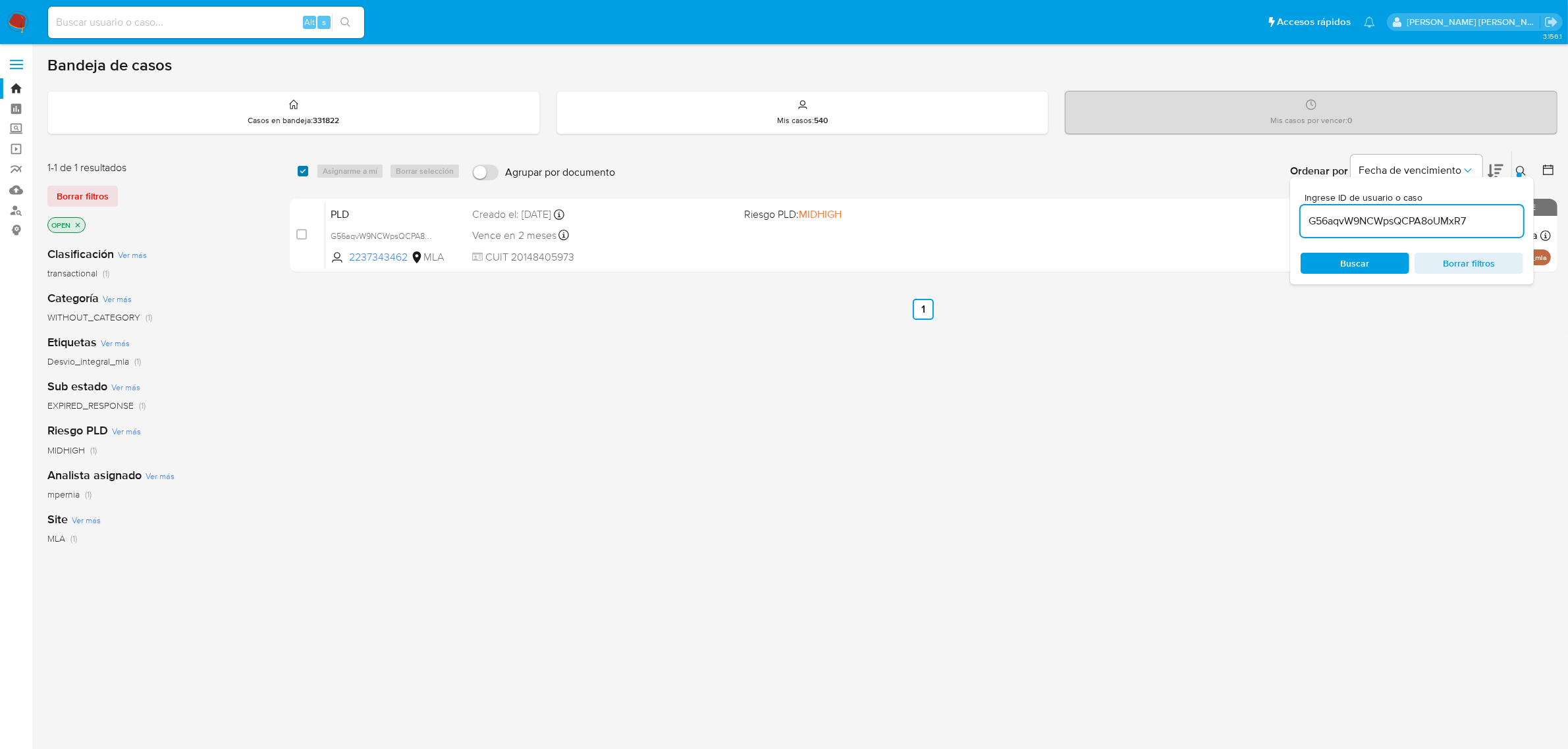
checkbox input "true"
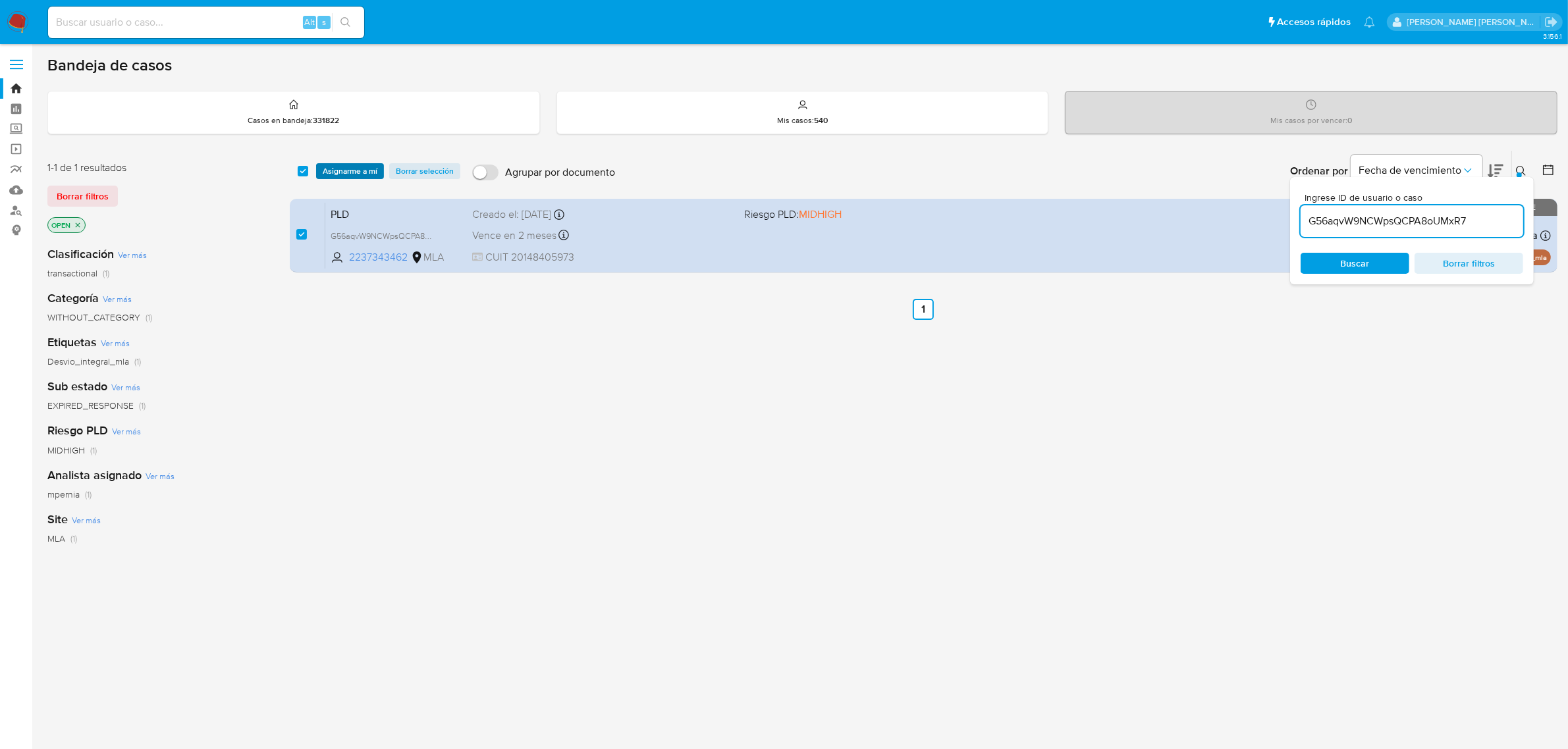
click at [328, 166] on span "Asignarme a mí" at bounding box center [350, 171] width 55 height 13
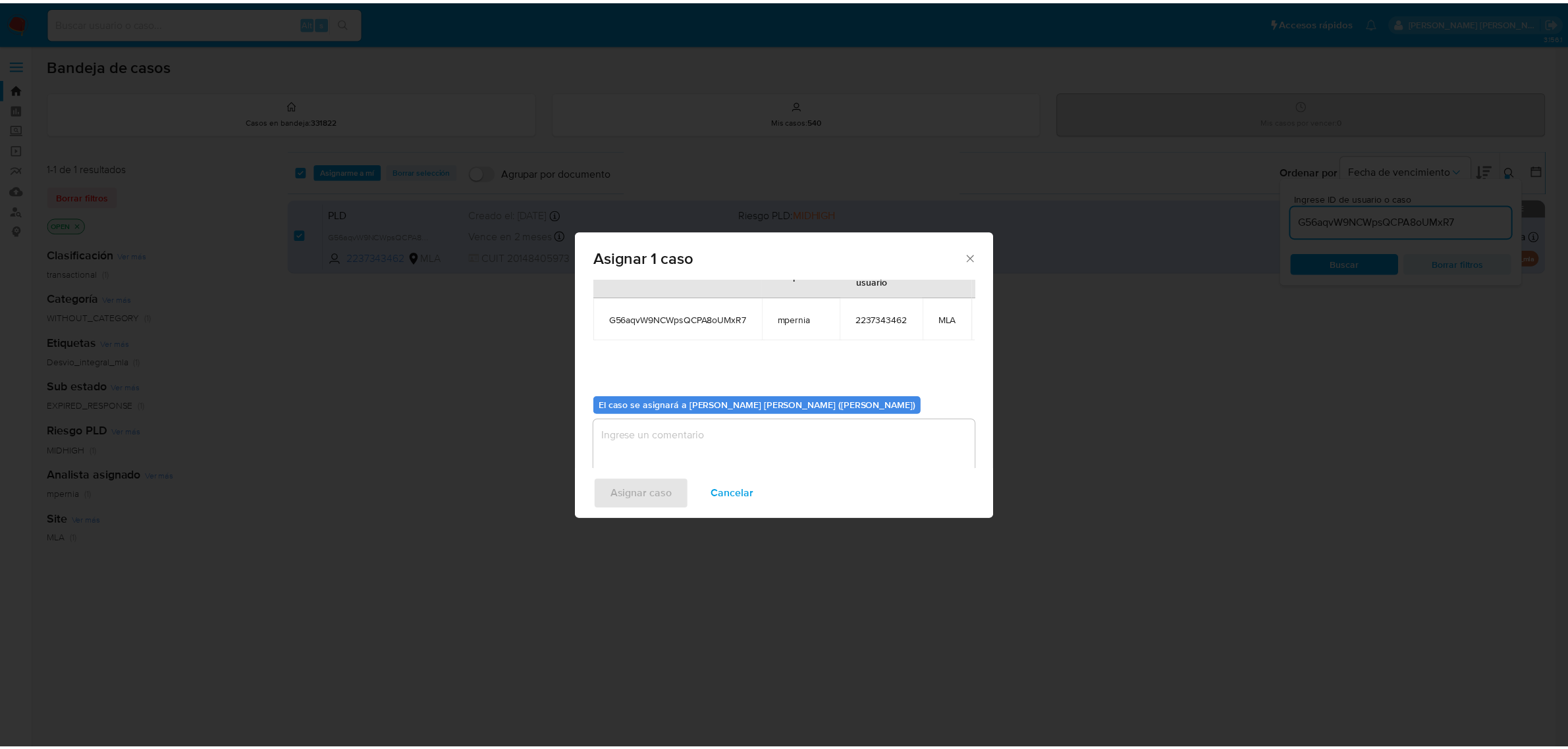
scroll to position [79, 0]
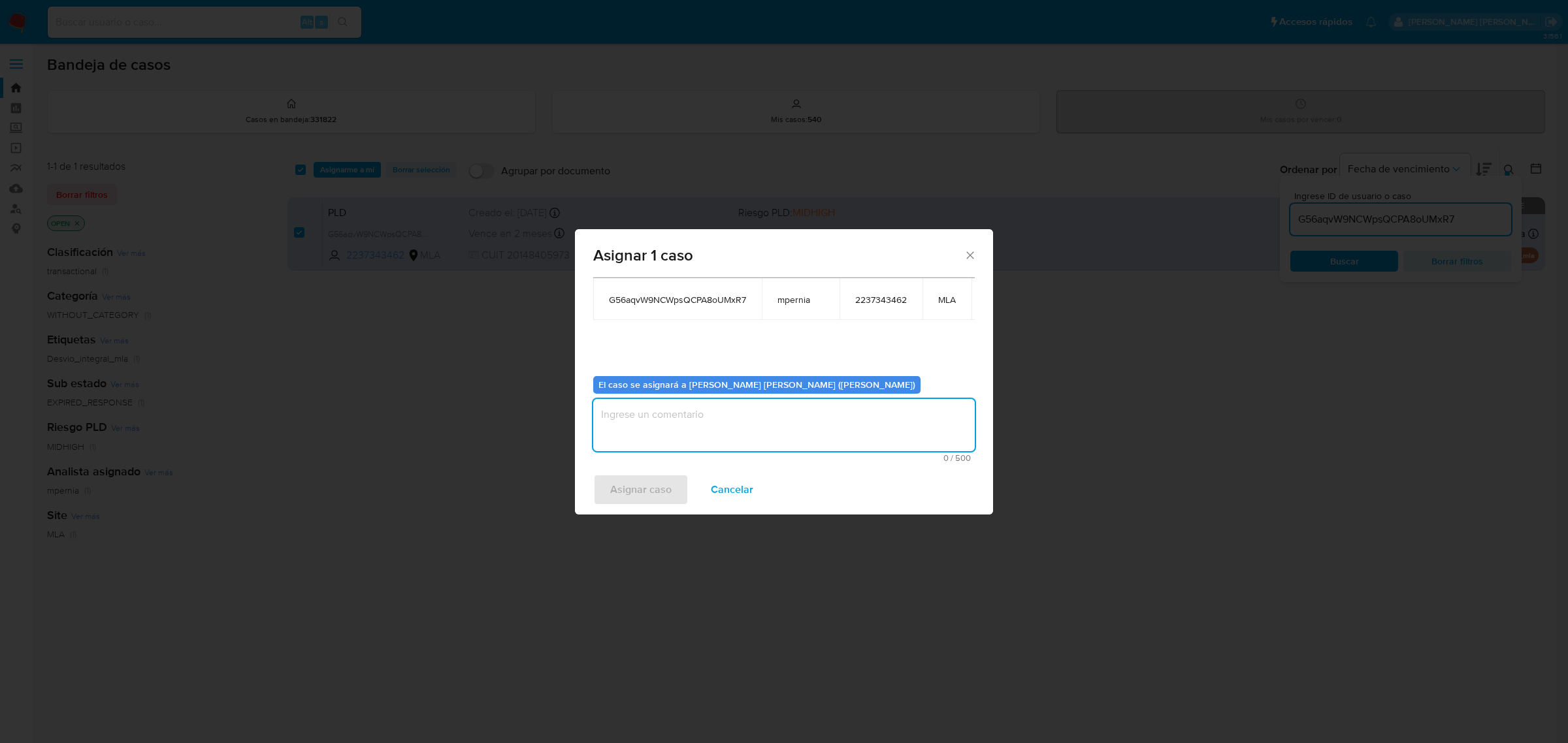
click at [656, 421] on textarea "assign-modal" at bounding box center [784, 425] width 382 height 52
type textarea "-"
click at [614, 494] on span "Asignar caso" at bounding box center [641, 490] width 61 height 29
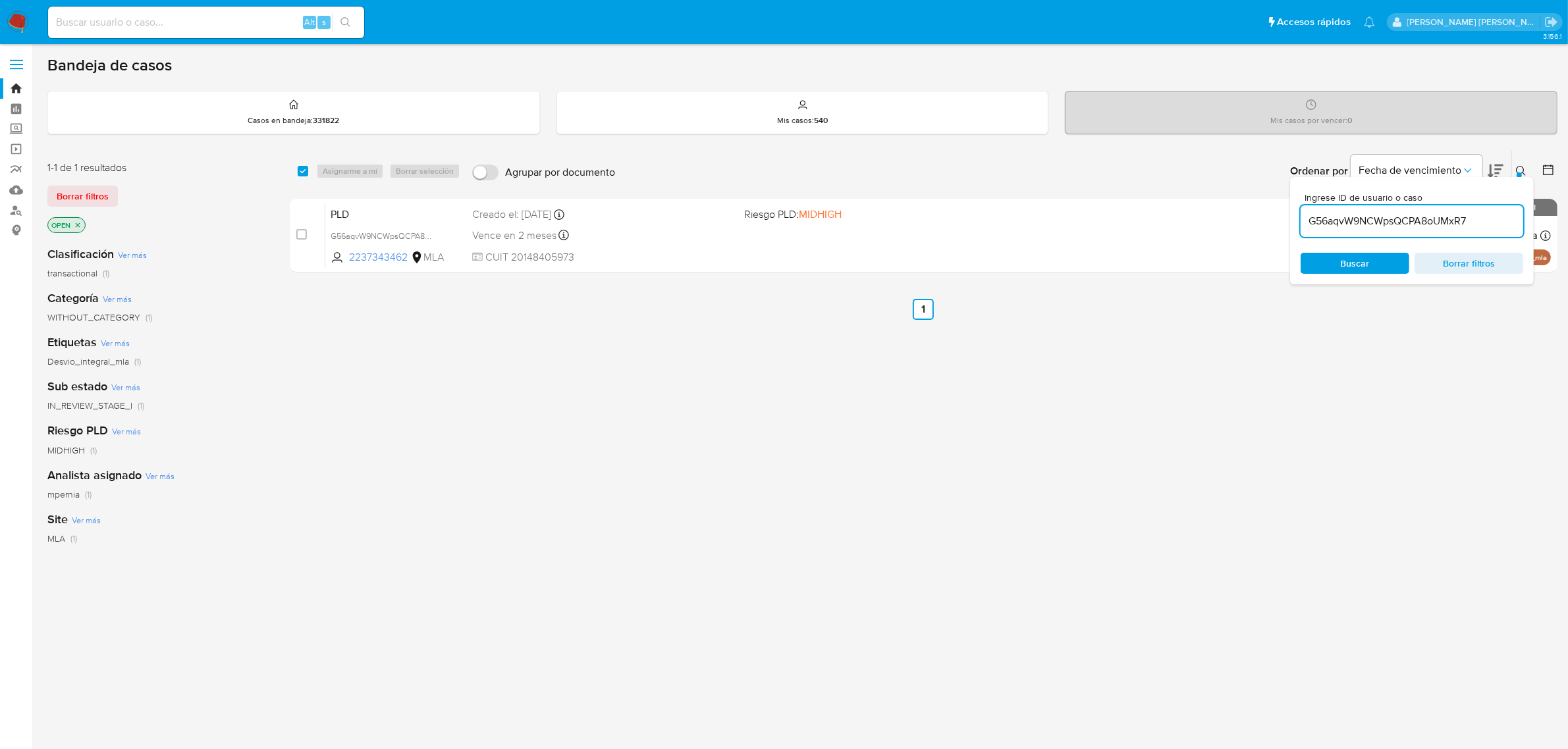
click at [221, 34] on div "Alt s" at bounding box center [206, 22] width 316 height 31
click at [208, 17] on input at bounding box center [206, 22] width 316 height 17
paste input "Tiu0uDG5iJgj4eqpKJvJ5ofm"
type input "Tiu0uDG5iJgj4eqpKJvJ5ofm"
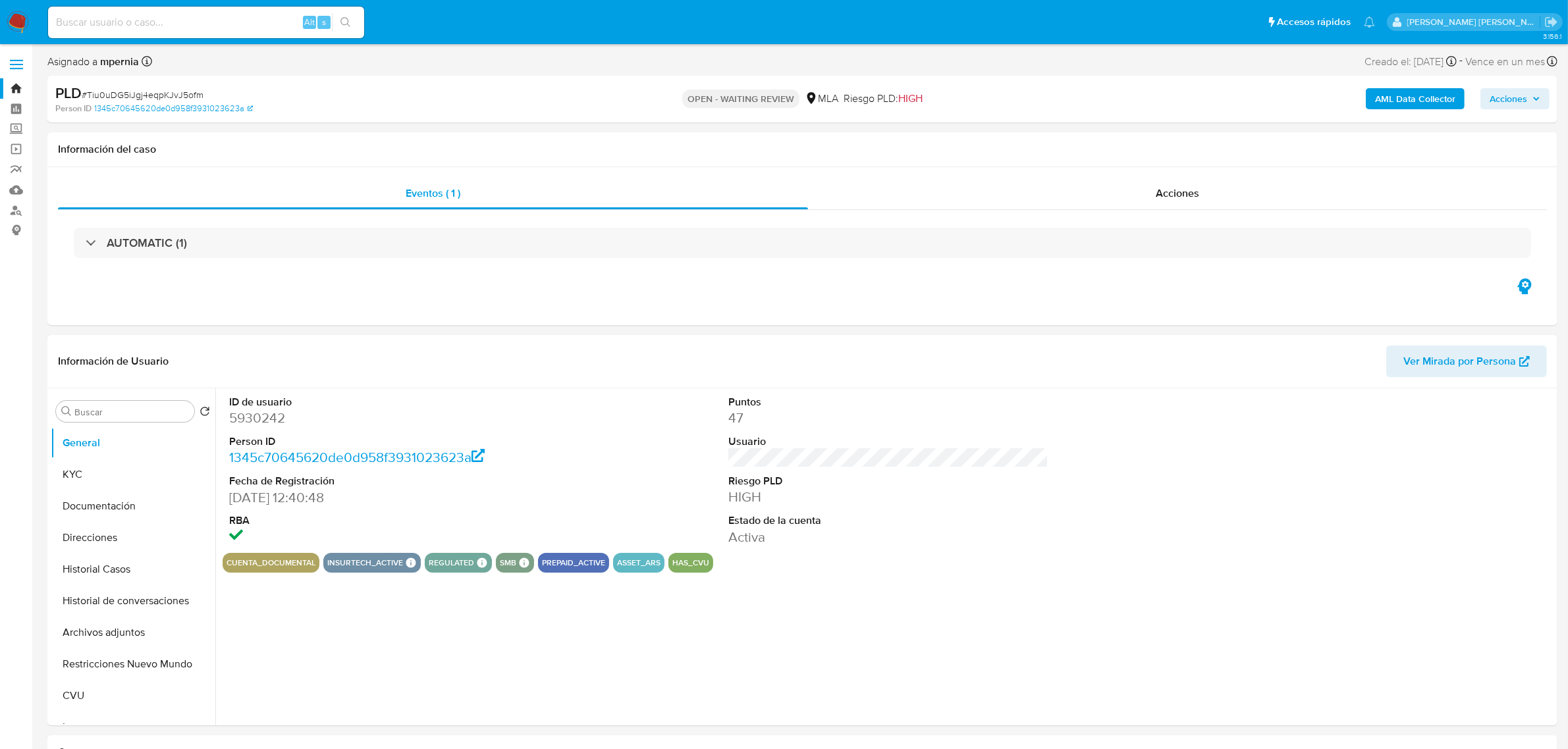
select select "10"
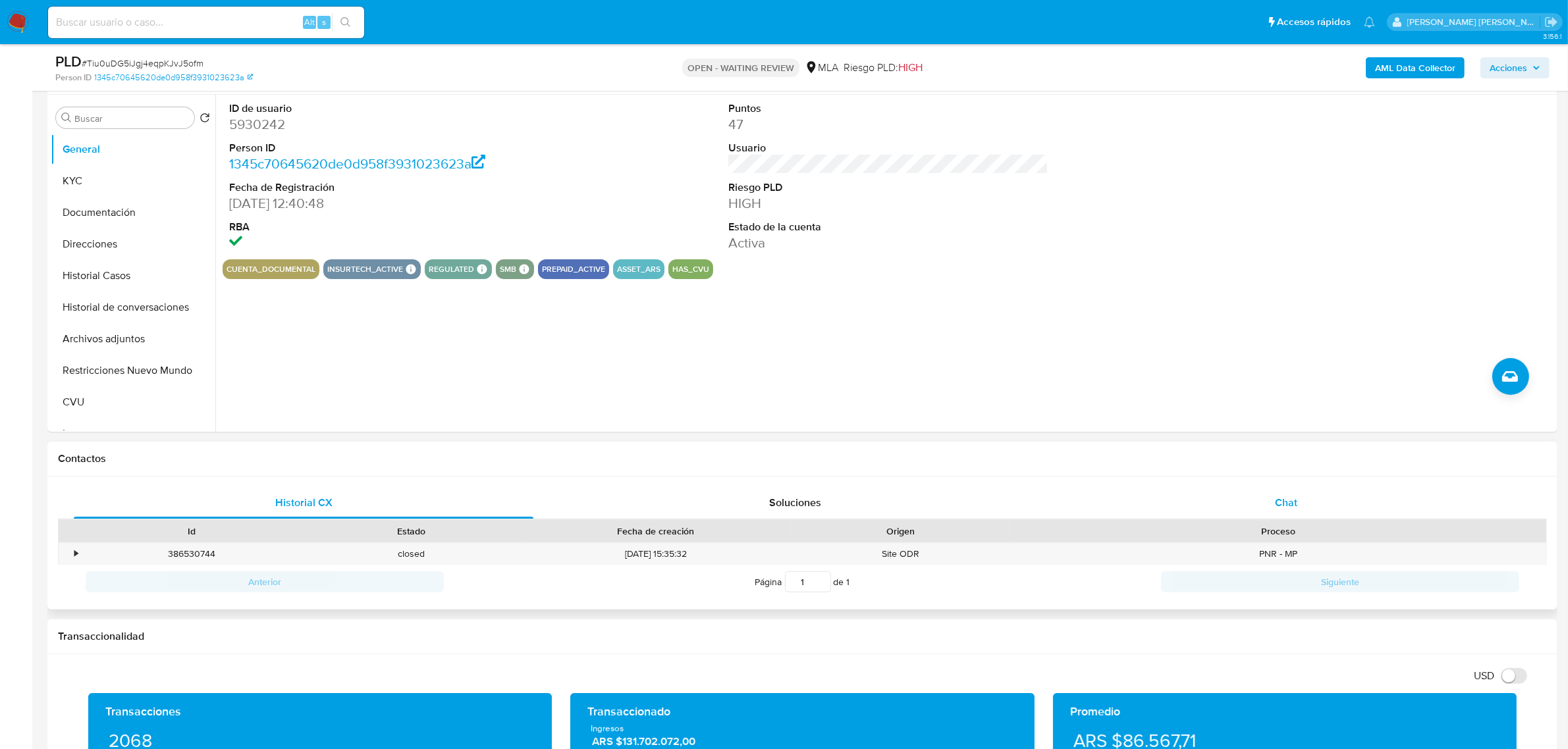
click at [1306, 493] on div "Chat" at bounding box center [1286, 503] width 460 height 31
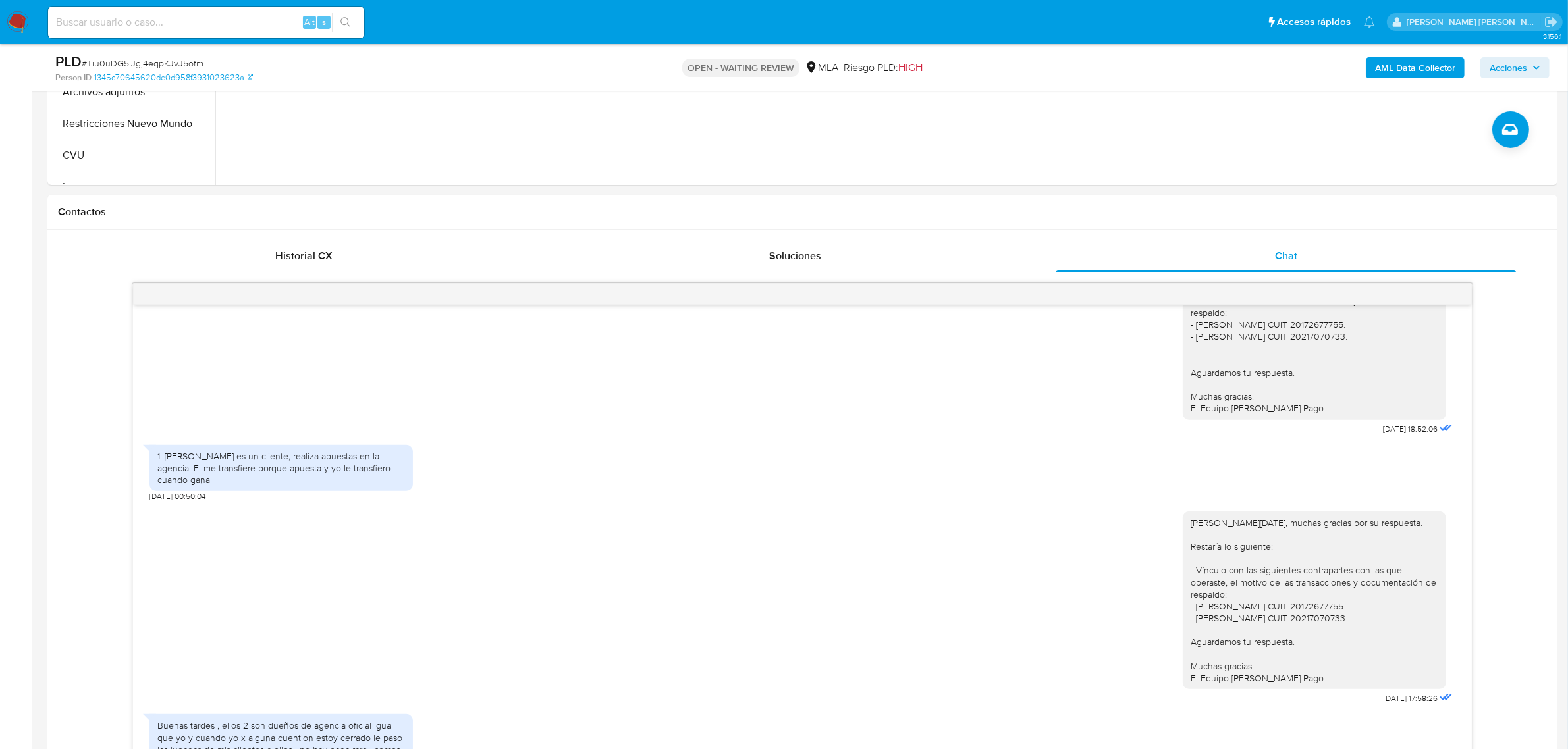
scroll to position [659, 0]
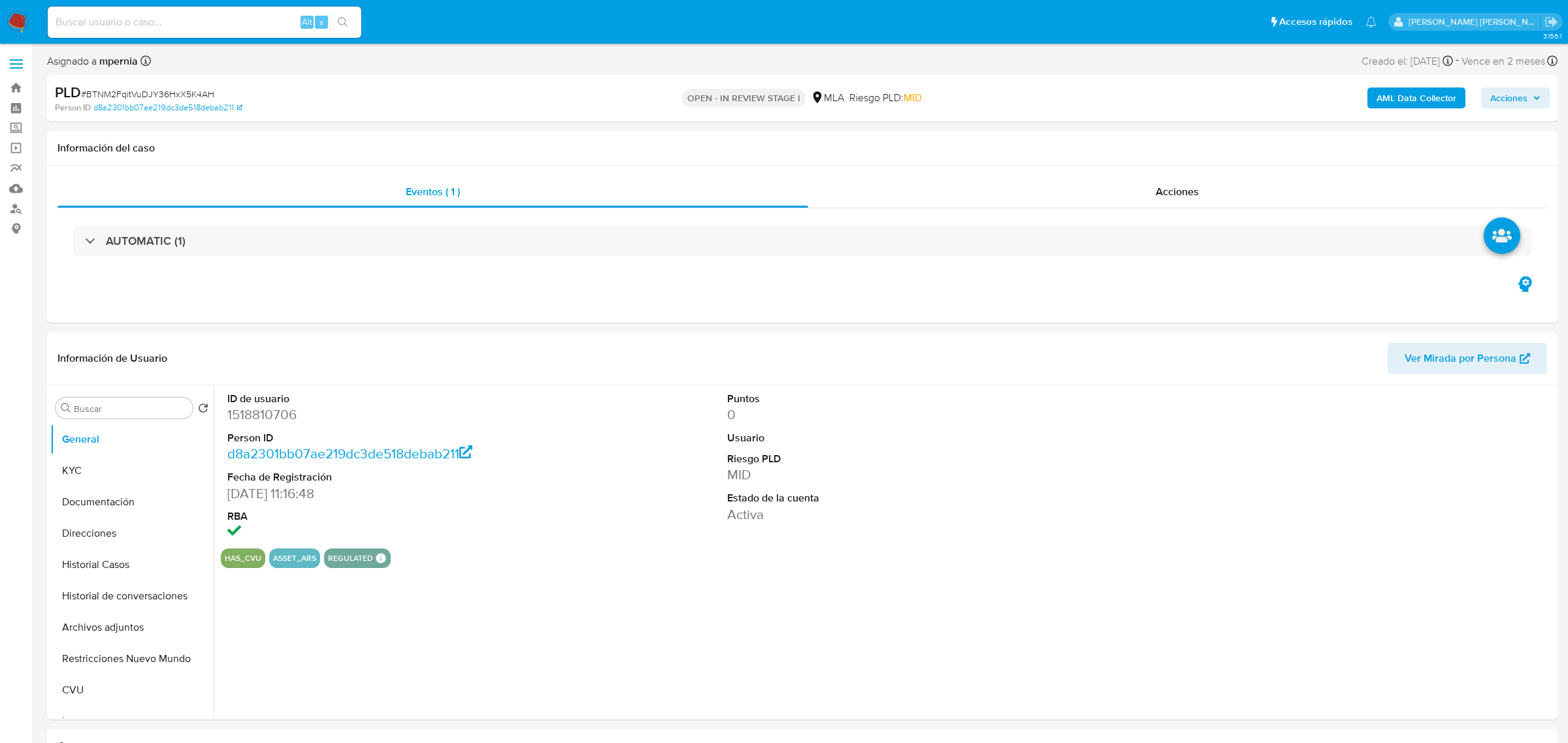
select select "10"
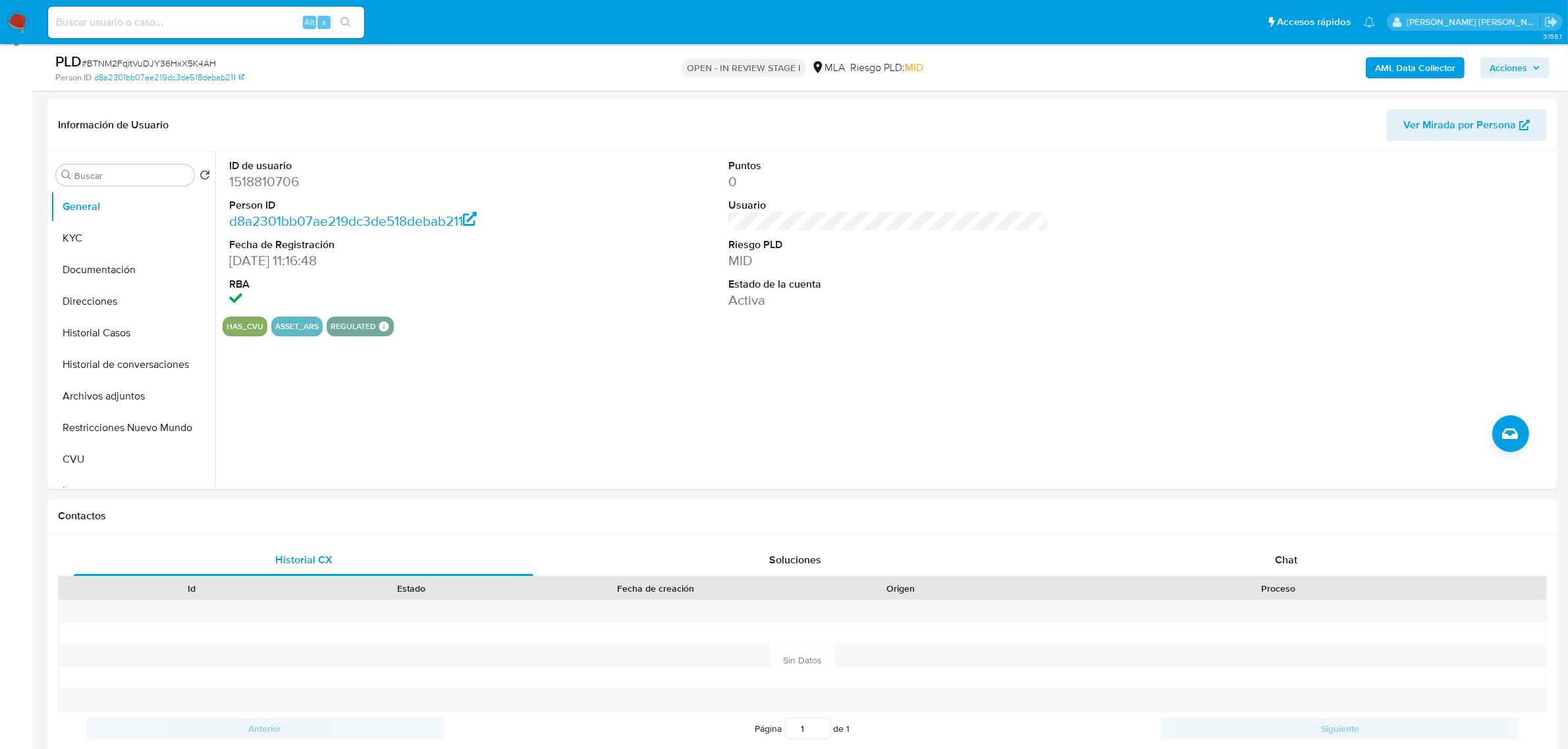
scroll to position [329, 0]
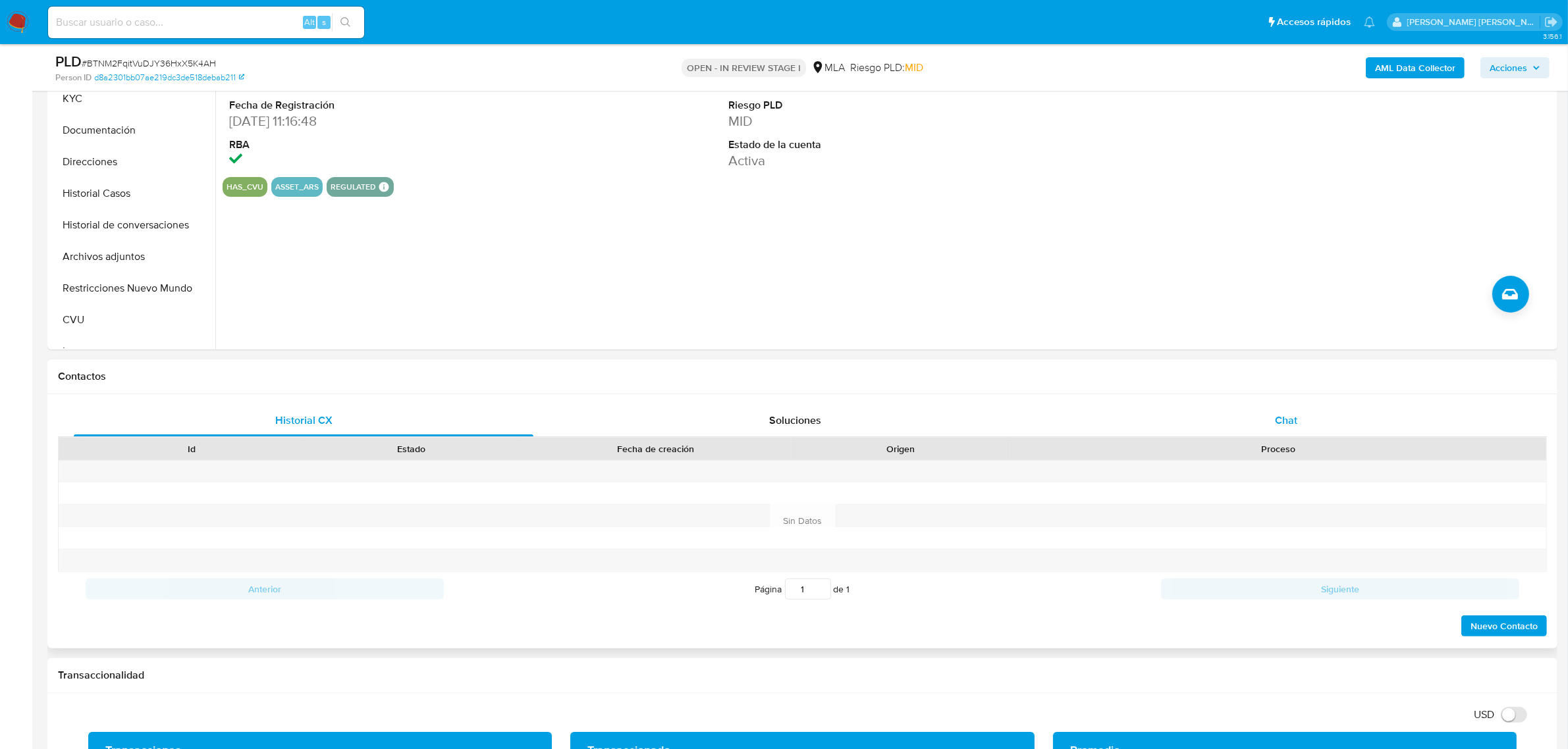
click at [1292, 413] on span "Chat" at bounding box center [1286, 420] width 23 height 15
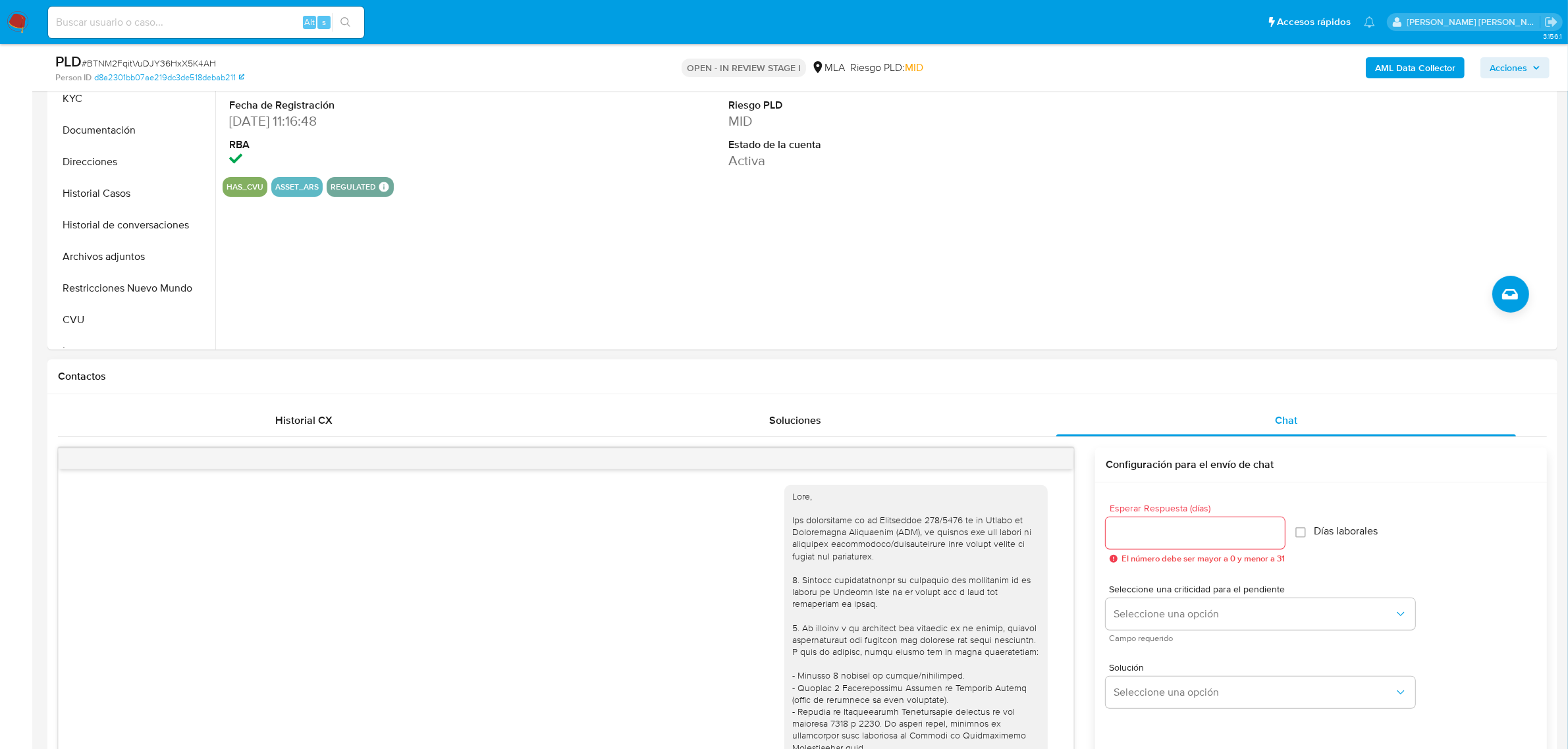
scroll to position [1114, 0]
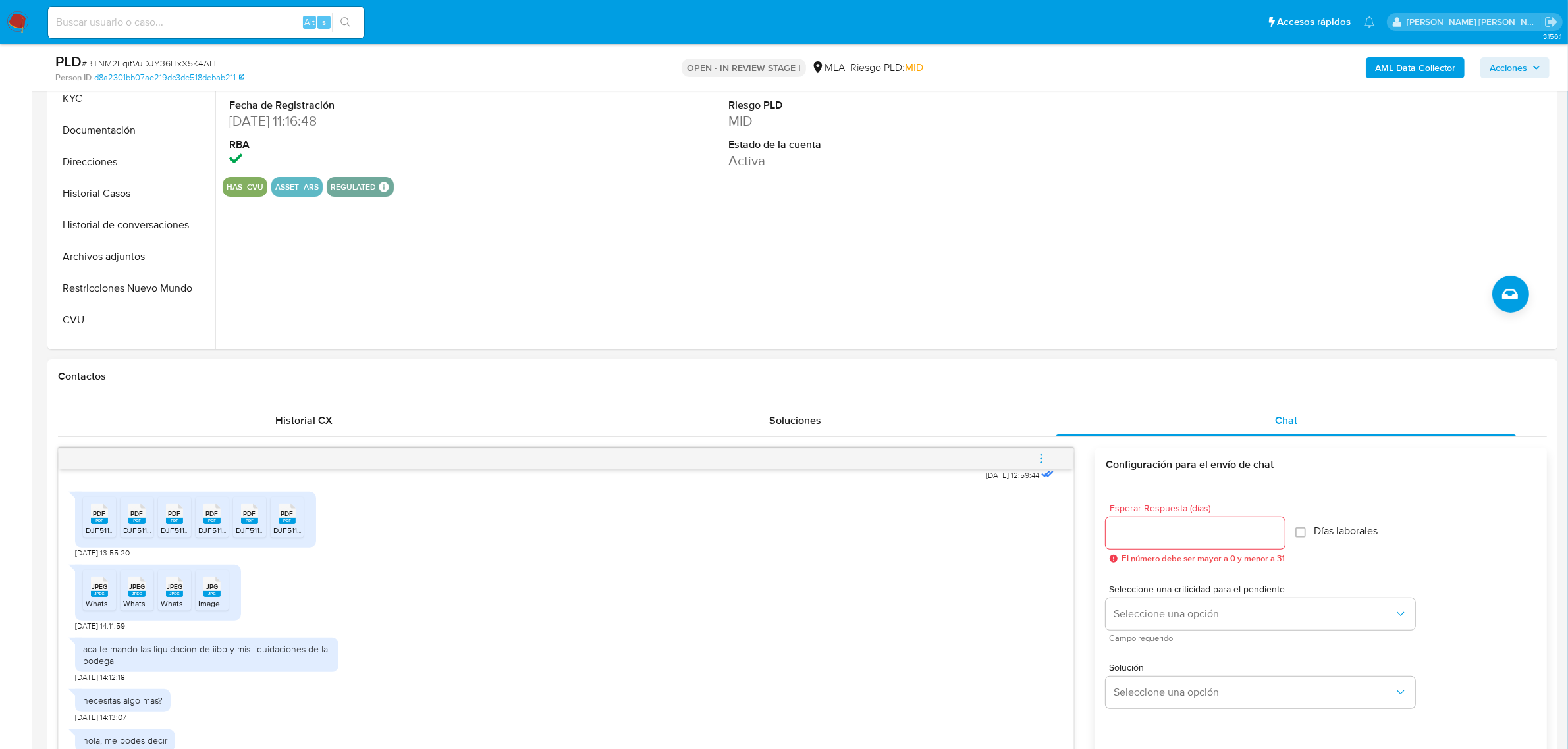
click at [1038, 458] on icon "menu-action" at bounding box center [1041, 459] width 12 height 12
click at [973, 436] on li "Cerrar conversación" at bounding box center [951, 434] width 135 height 24
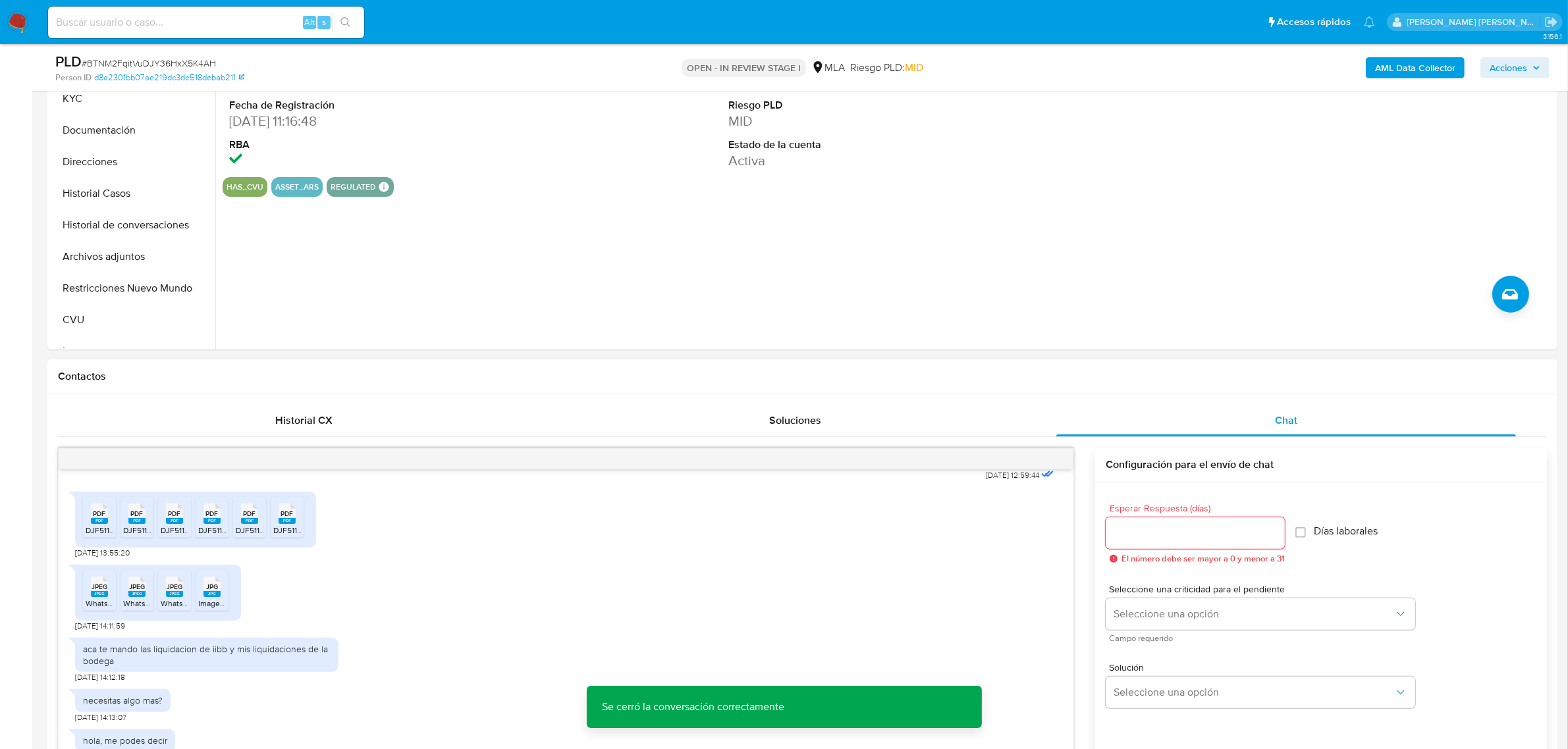
scroll to position [82, 0]
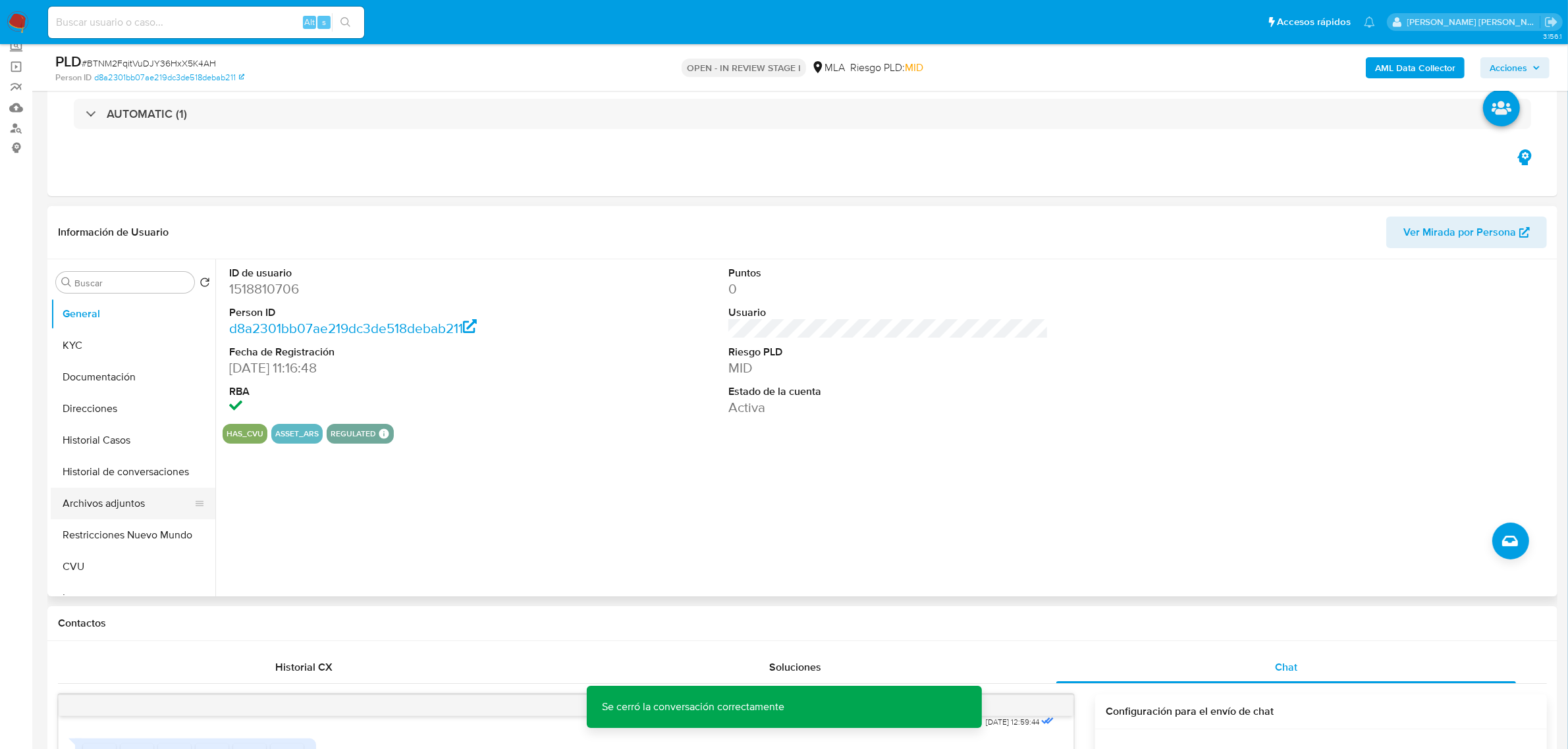
click at [106, 509] on button "Archivos adjuntos" at bounding box center [128, 503] width 154 height 31
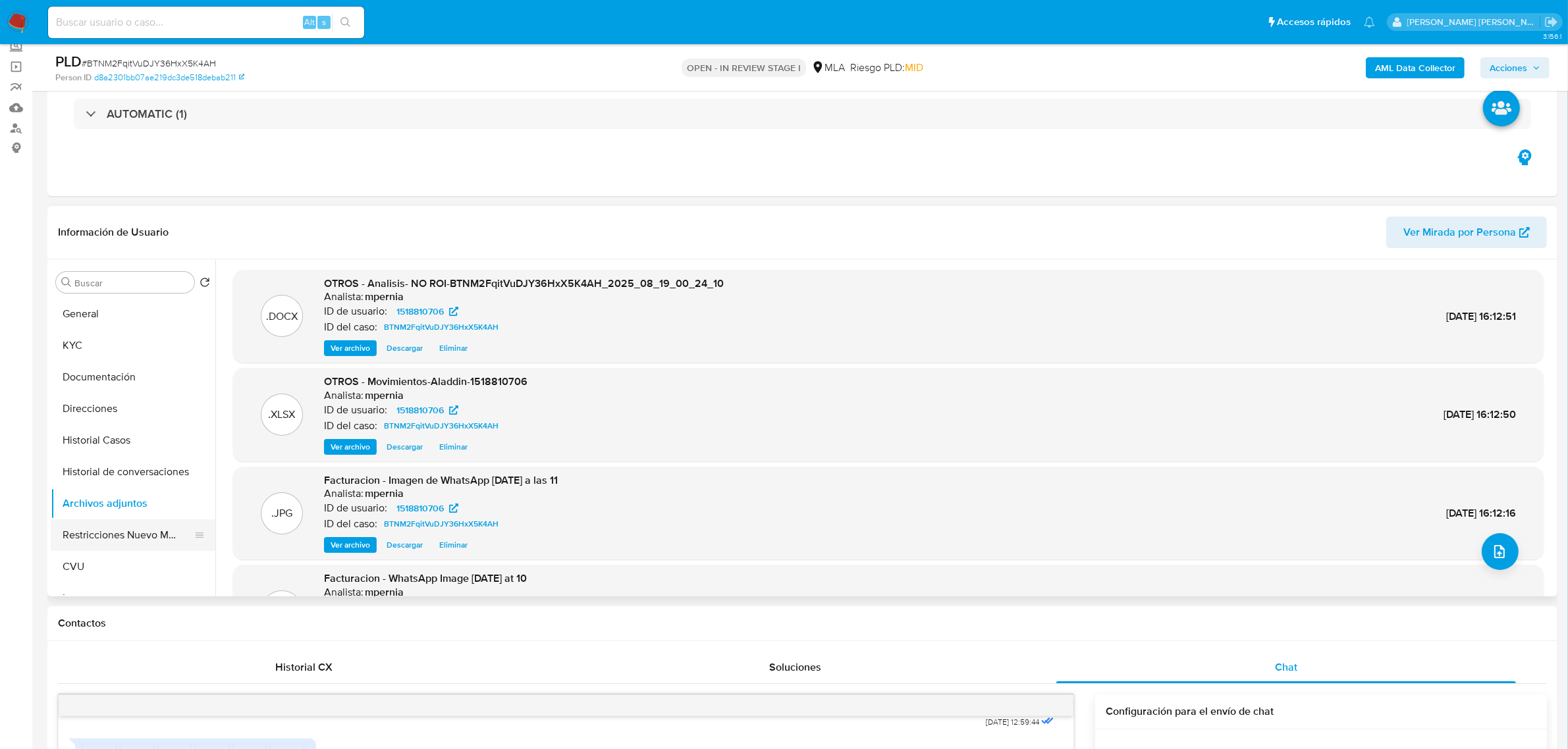
click at [133, 538] on button "Restricciones Nuevo Mundo" at bounding box center [128, 535] width 154 height 31
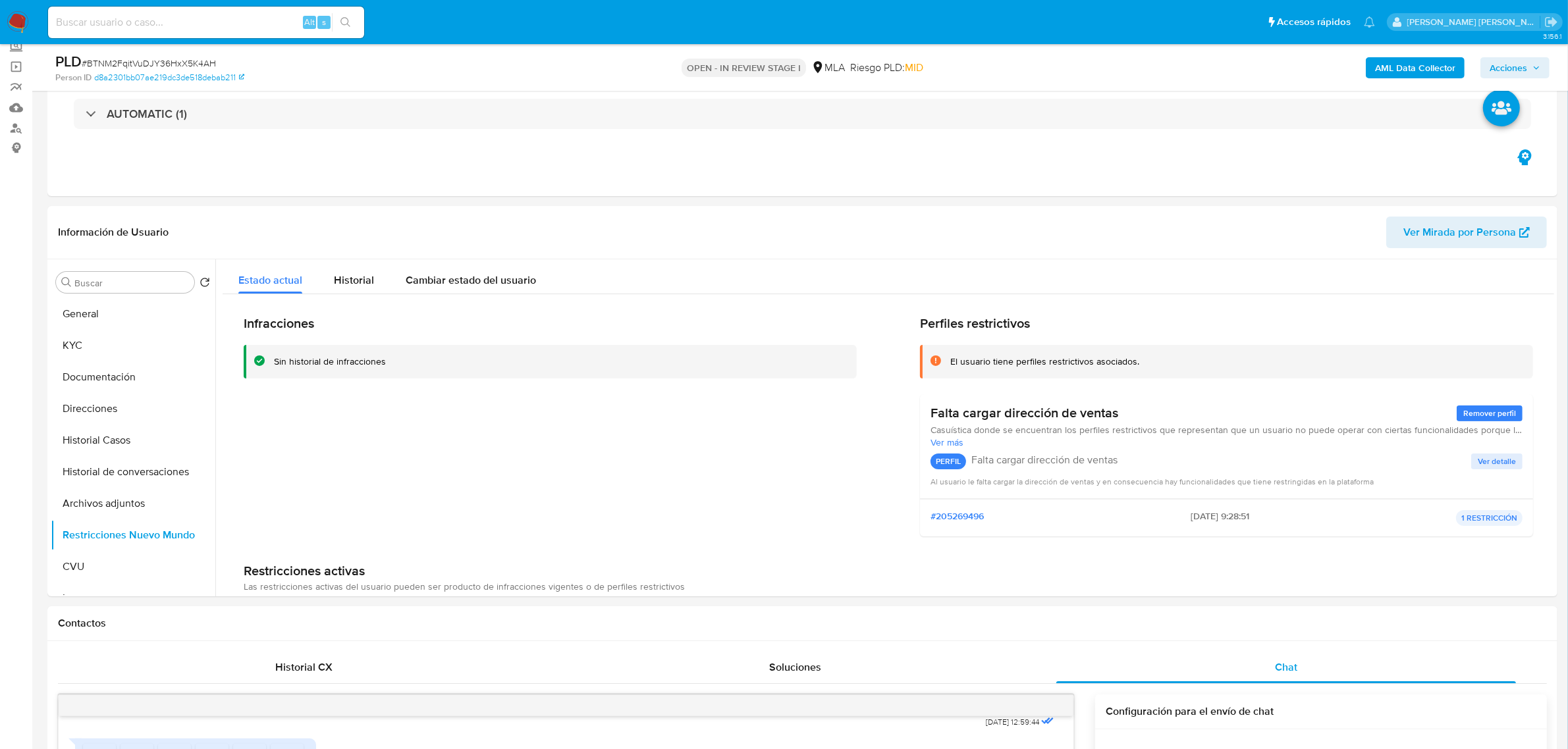
click at [1522, 66] on span "Acciones" at bounding box center [1509, 68] width 38 height 21
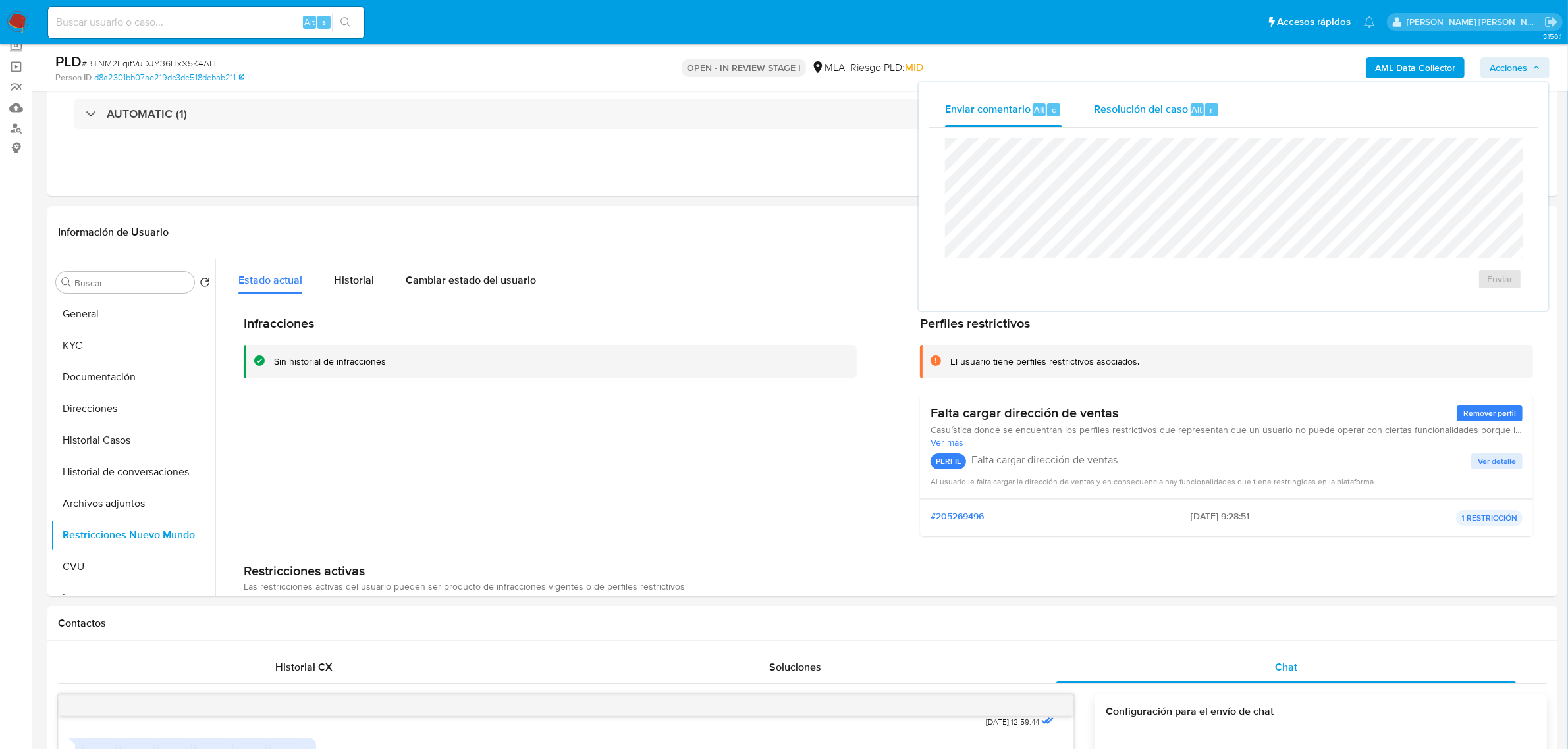
click at [1182, 110] on span "Resolución del caso" at bounding box center [1141, 109] width 94 height 15
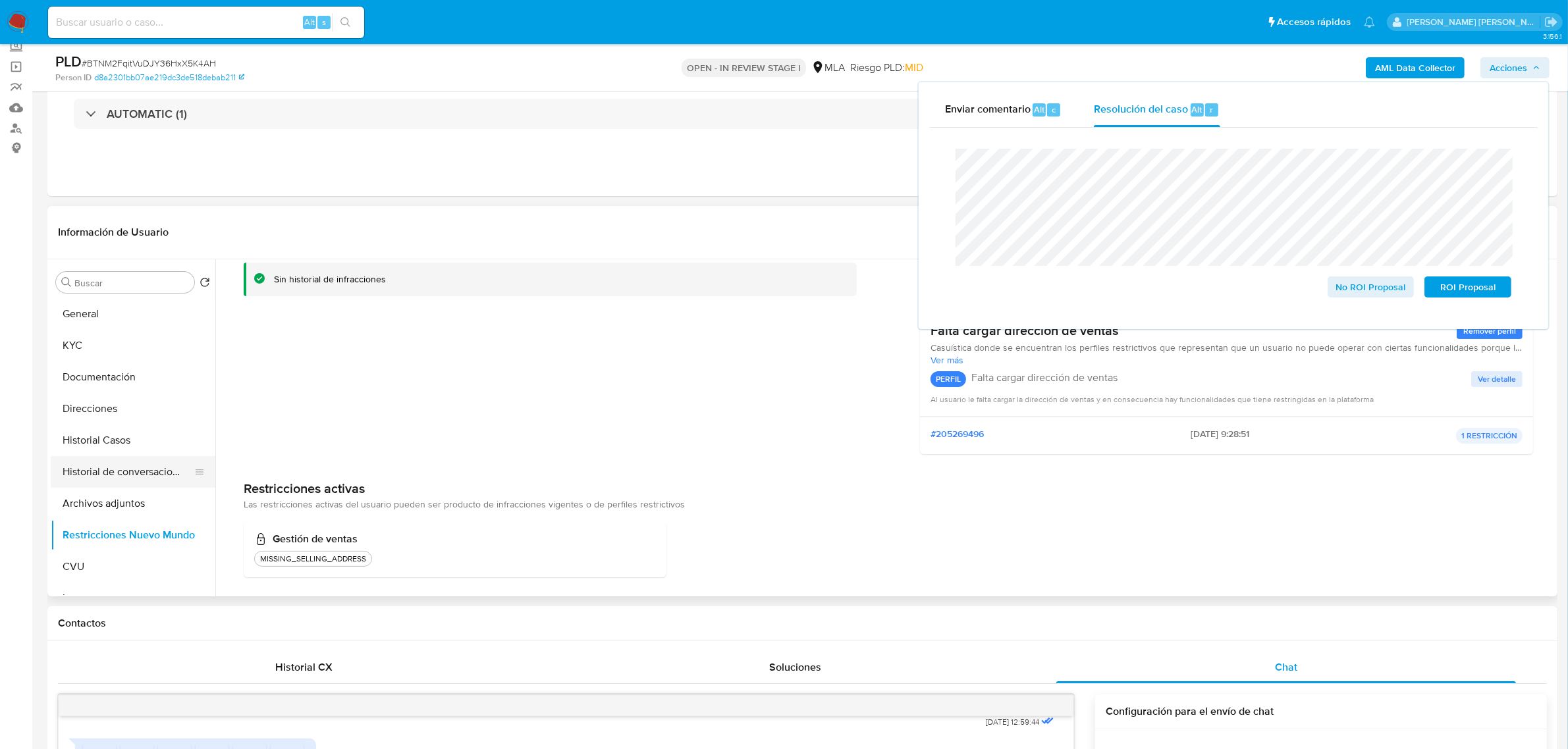
click at [136, 475] on button "Historial de conversaciones" at bounding box center [128, 471] width 154 height 31
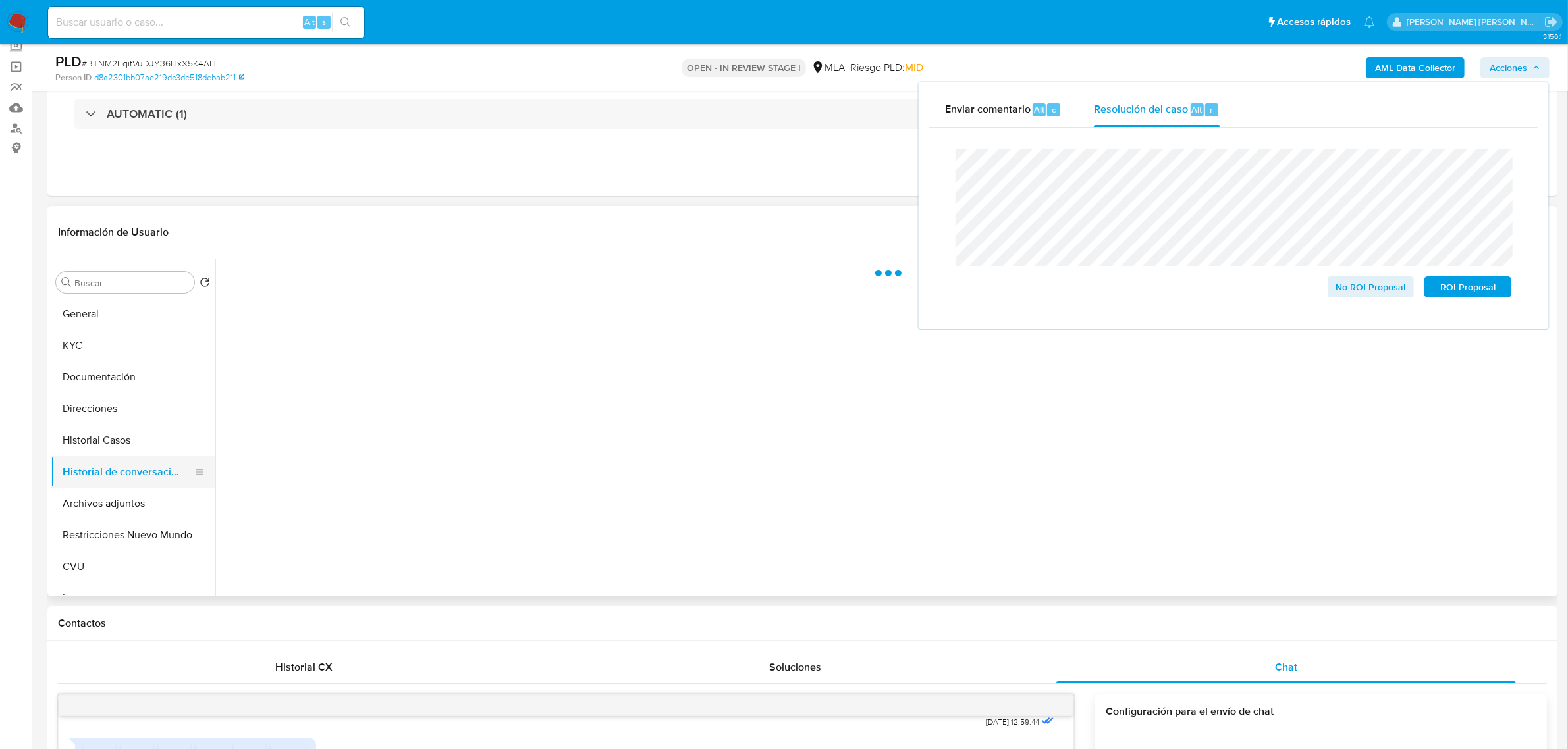
scroll to position [0, 0]
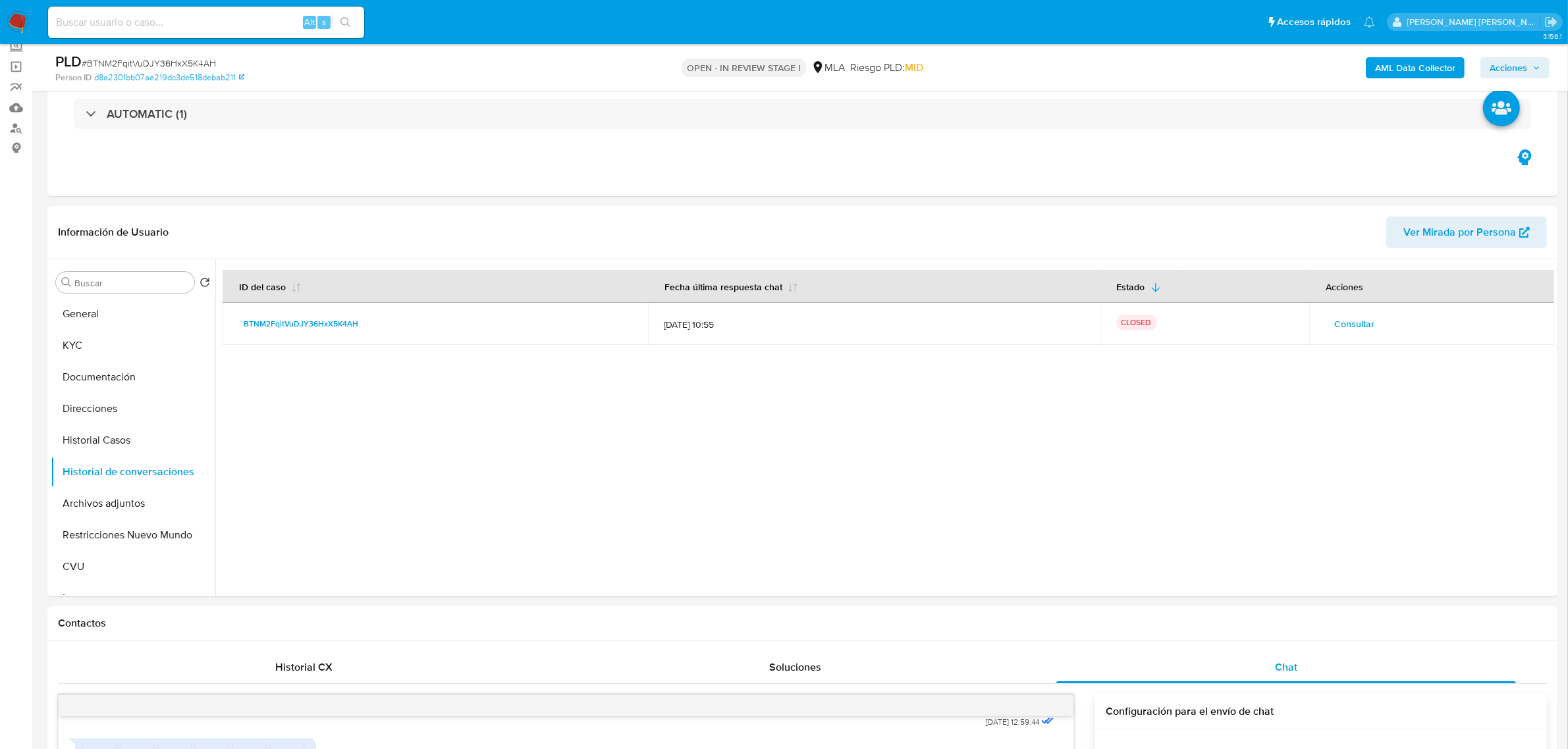
click at [1510, 63] on span "Acciones" at bounding box center [1509, 68] width 38 height 21
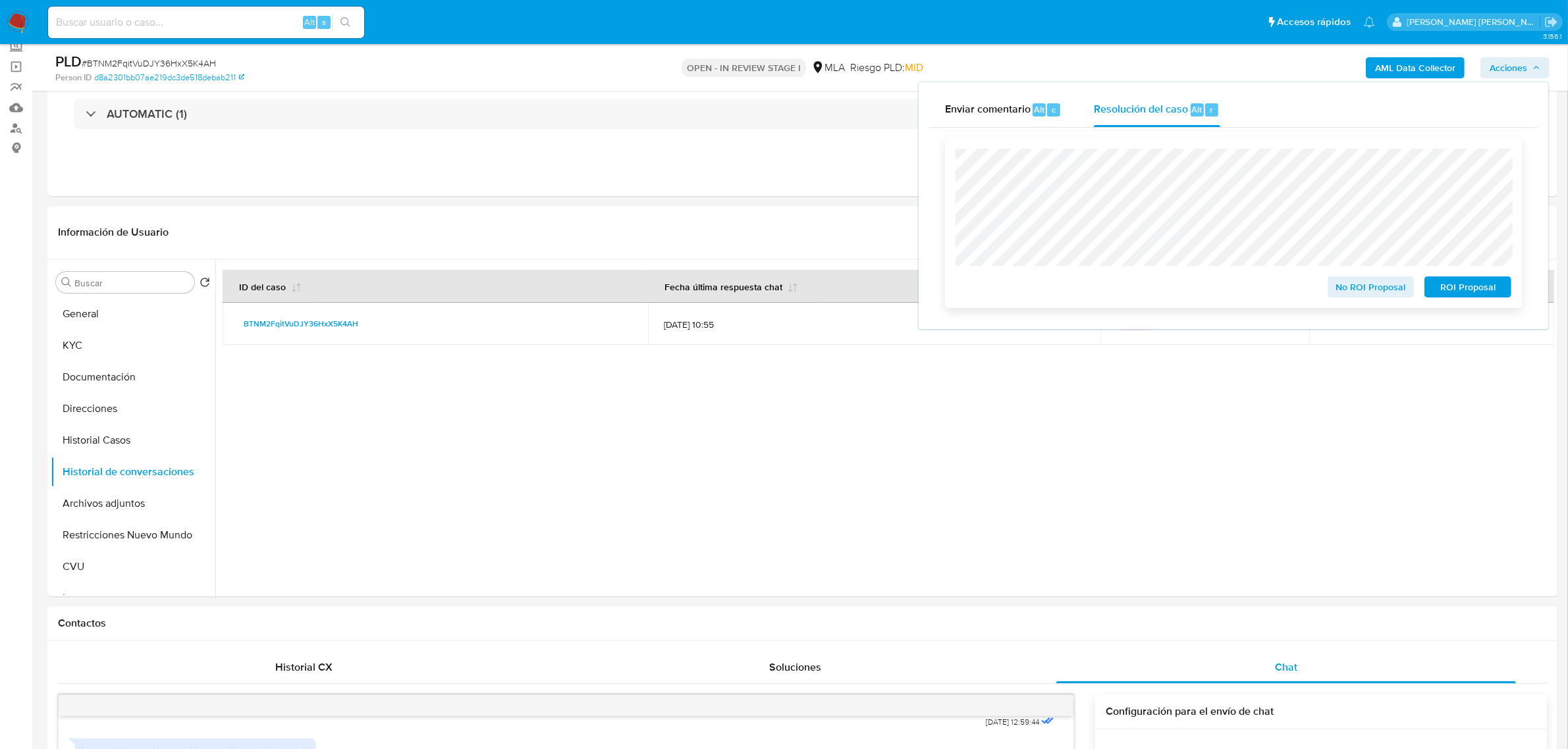
click at [1367, 281] on span "No ROI Proposal" at bounding box center [1371, 286] width 69 height 18
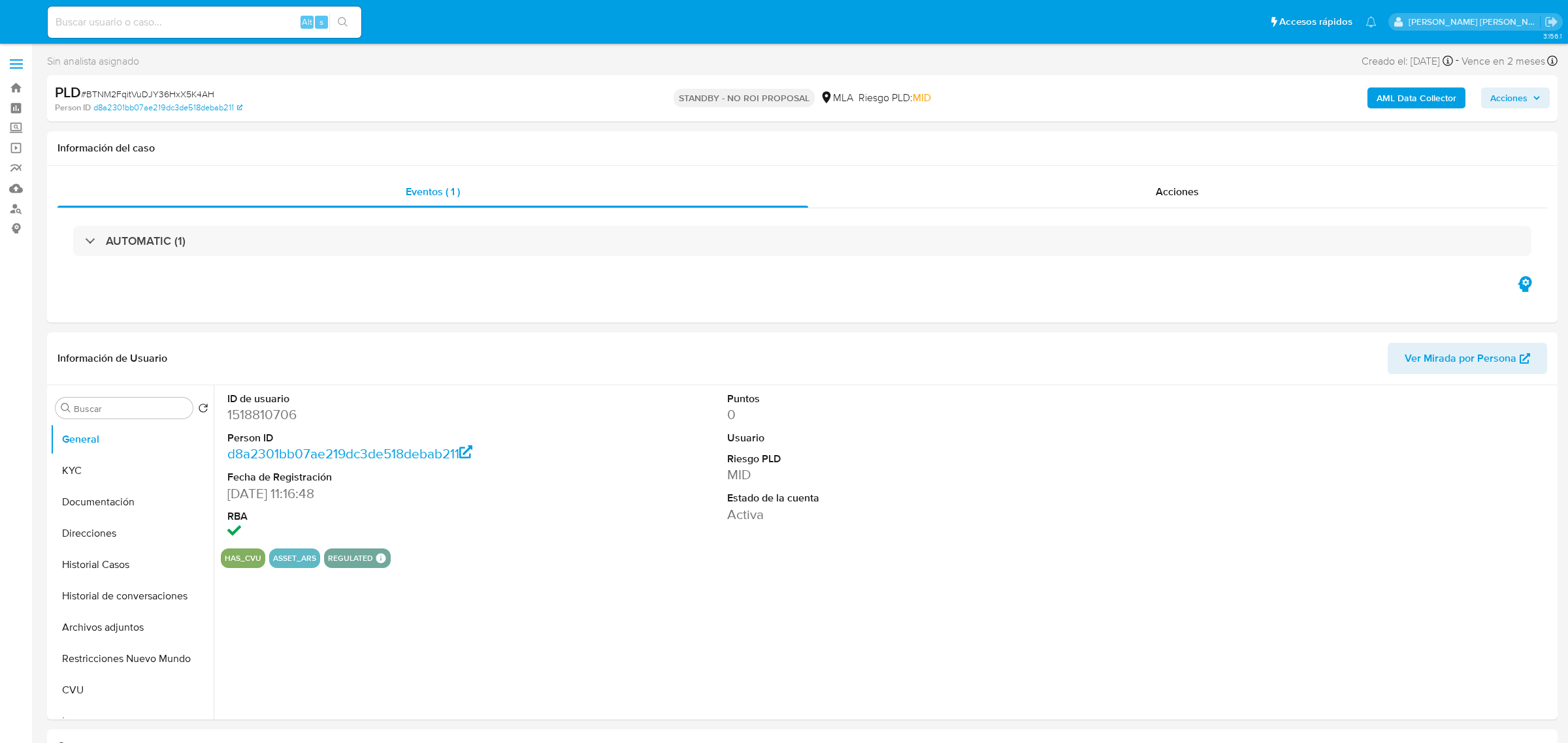
select select "10"
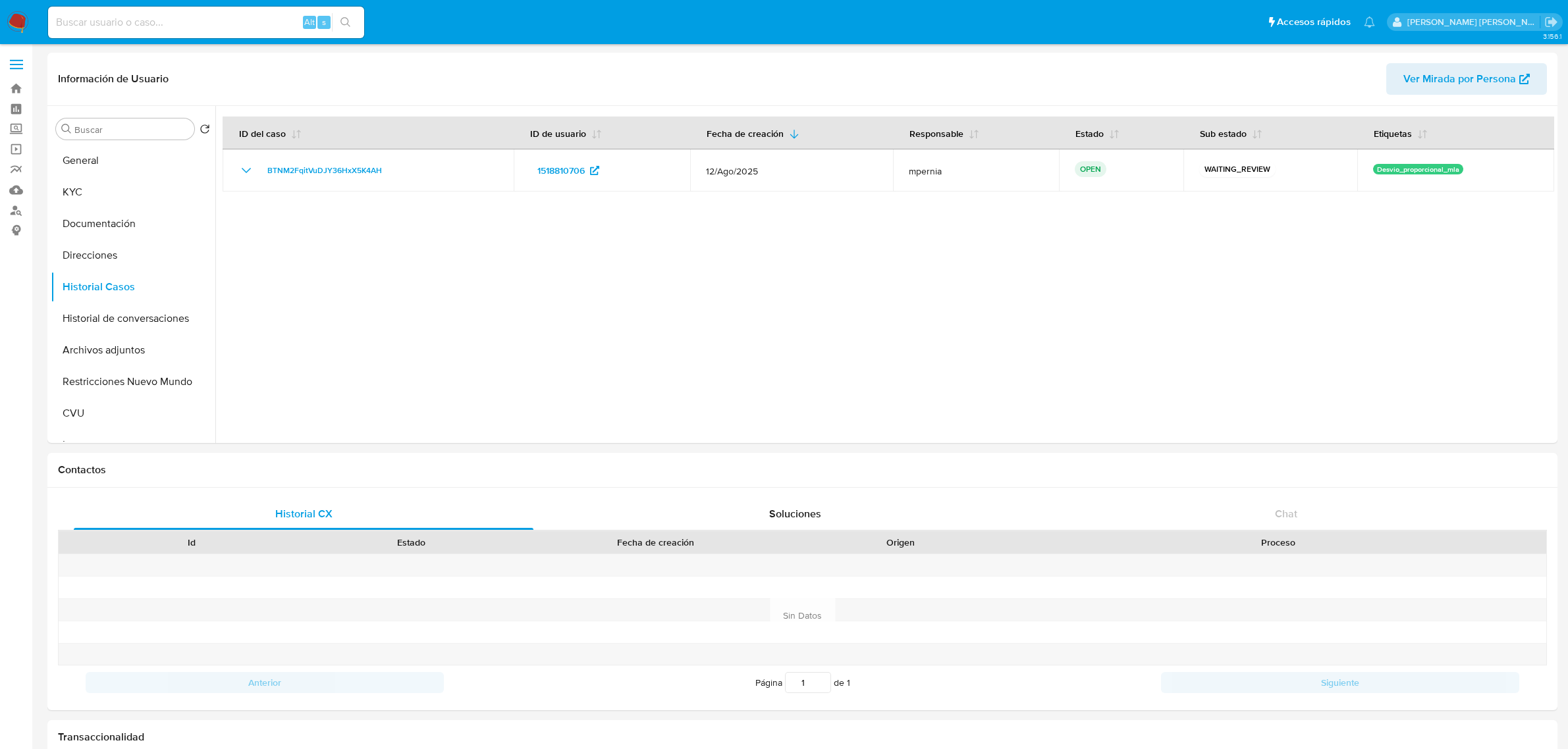
select select "10"
click at [120, 247] on button "Direcciones" at bounding box center [133, 255] width 165 height 31
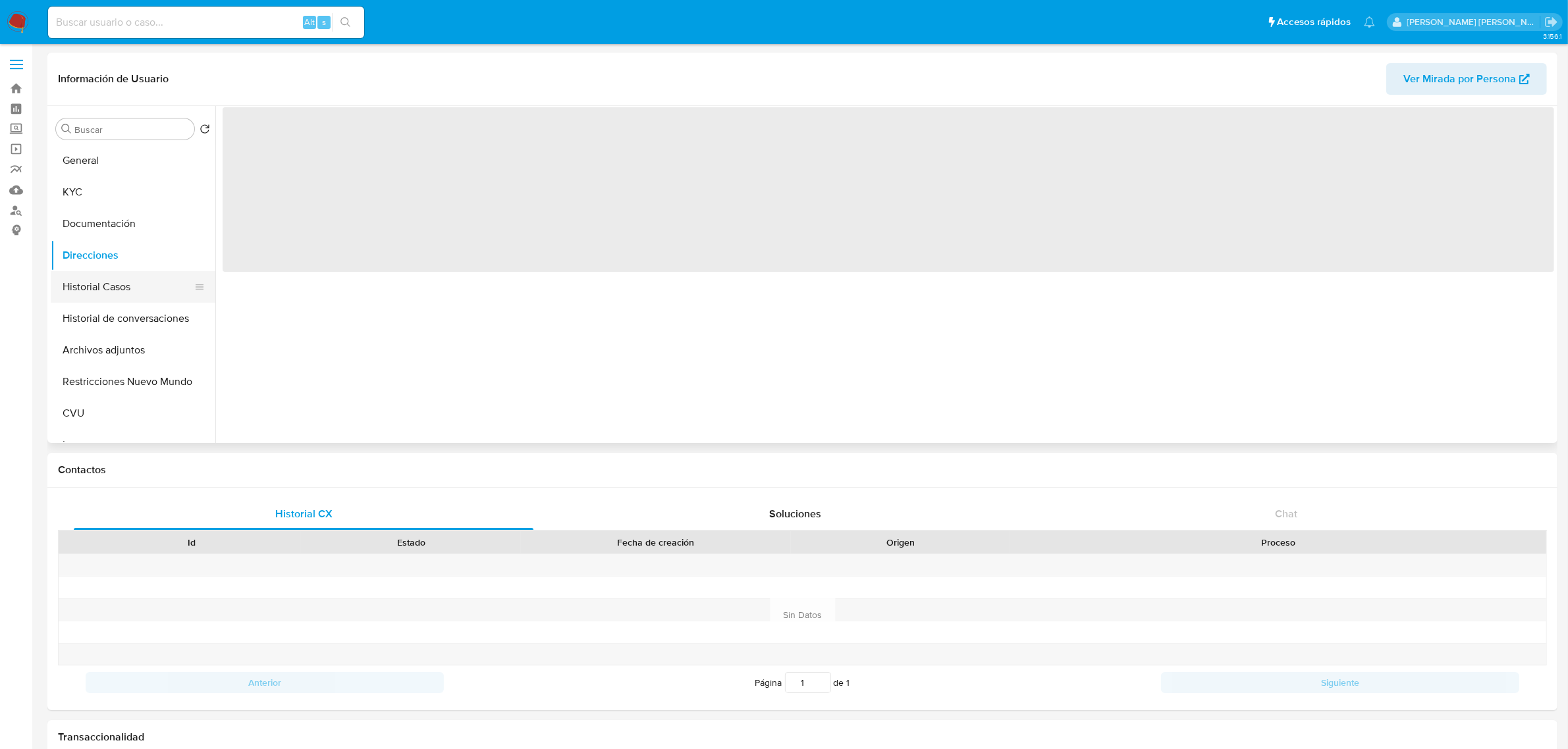
click at [110, 272] on button "Historial Casos" at bounding box center [128, 286] width 154 height 31
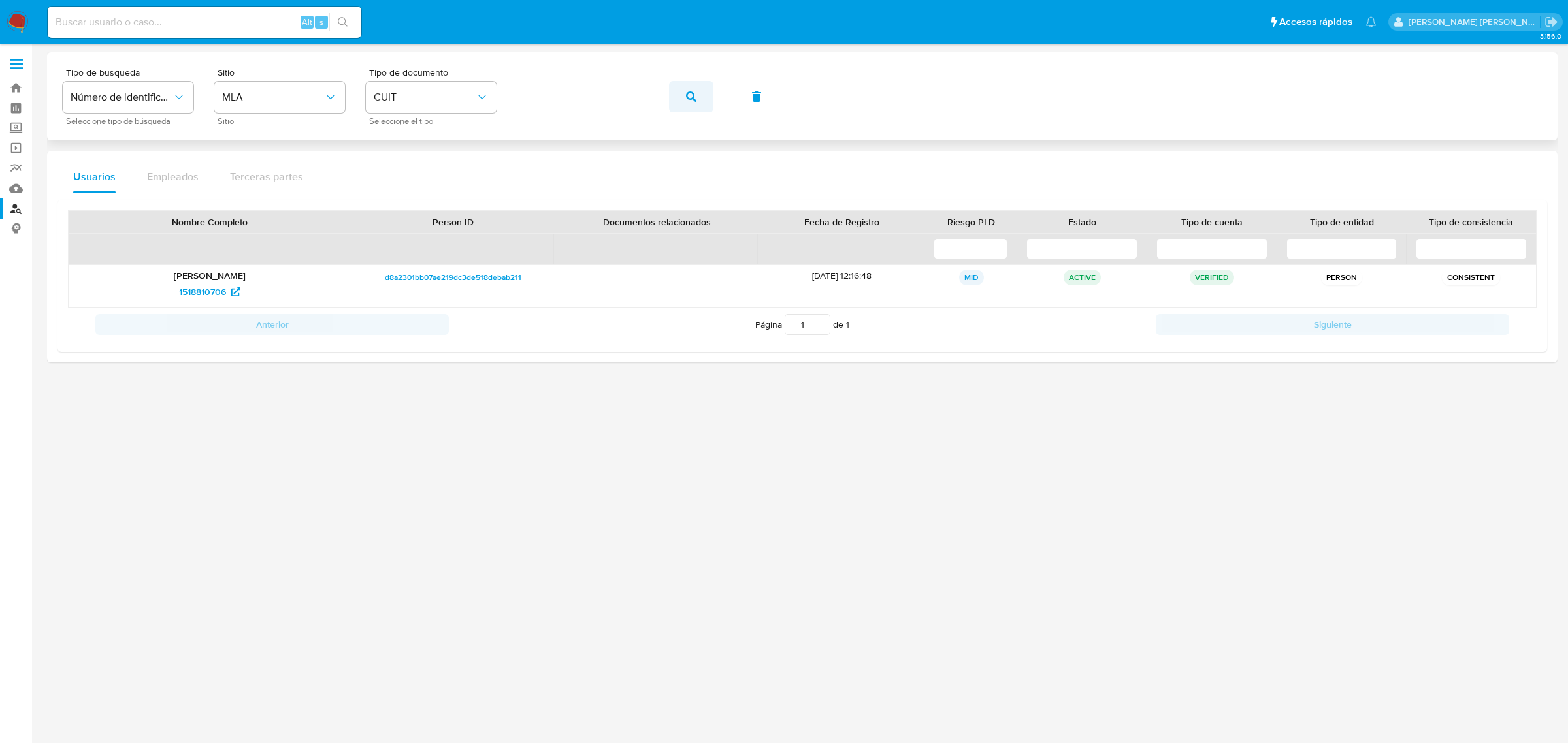
click at [690, 91] on icon "button" at bounding box center [691, 96] width 10 height 10
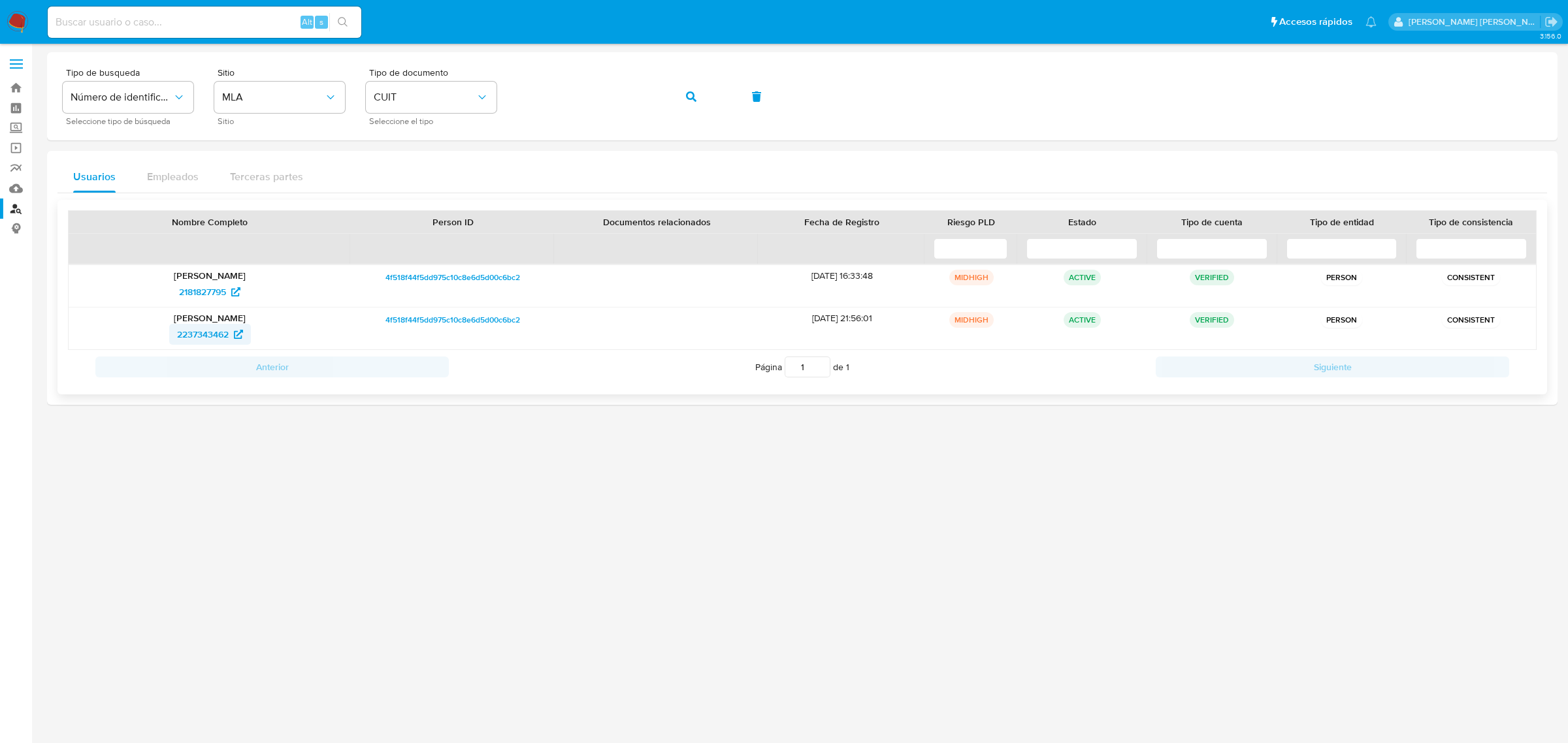
click at [220, 332] on span "2237343462" at bounding box center [202, 334] width 51 height 21
click at [201, 292] on span "2181827795" at bounding box center [202, 291] width 47 height 21
click at [682, 98] on button "button" at bounding box center [690, 96] width 44 height 31
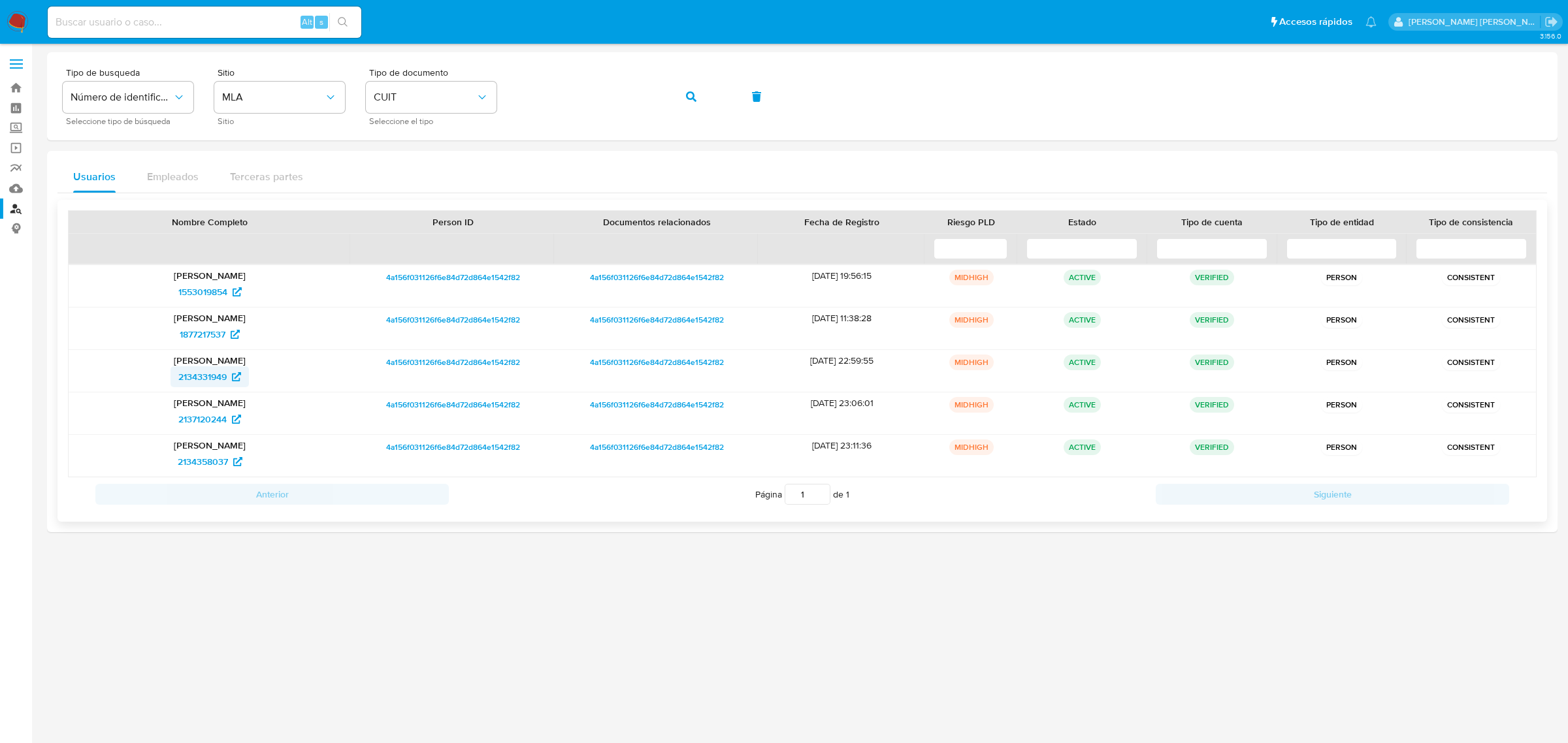
click at [213, 382] on span "2134331949" at bounding box center [202, 377] width 48 height 21
click at [690, 93] on icon "button" at bounding box center [691, 96] width 10 height 10
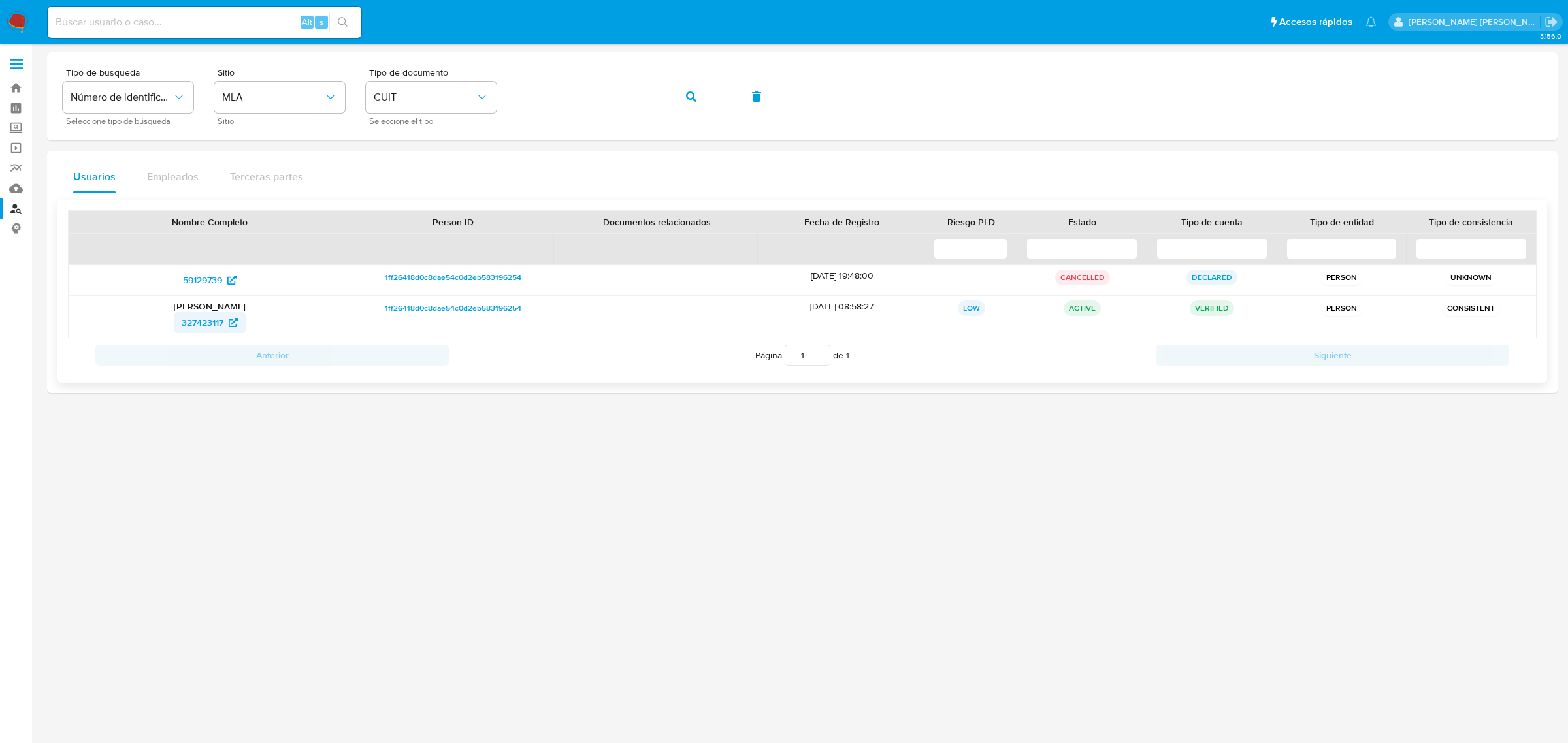
click at [181, 322] on span "327423117" at bounding box center [202, 322] width 42 height 21
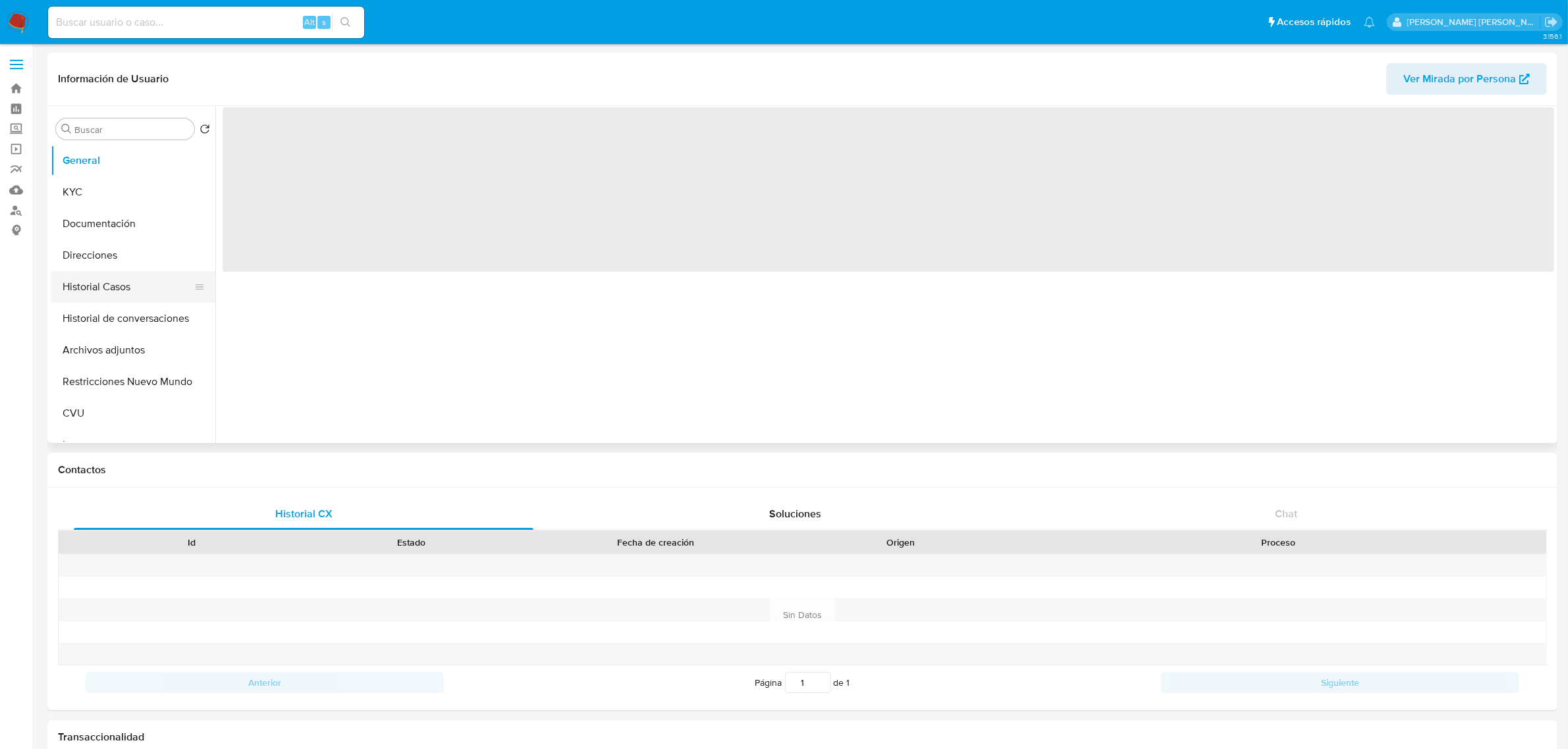
click at [87, 290] on button "Historial Casos" at bounding box center [128, 286] width 154 height 31
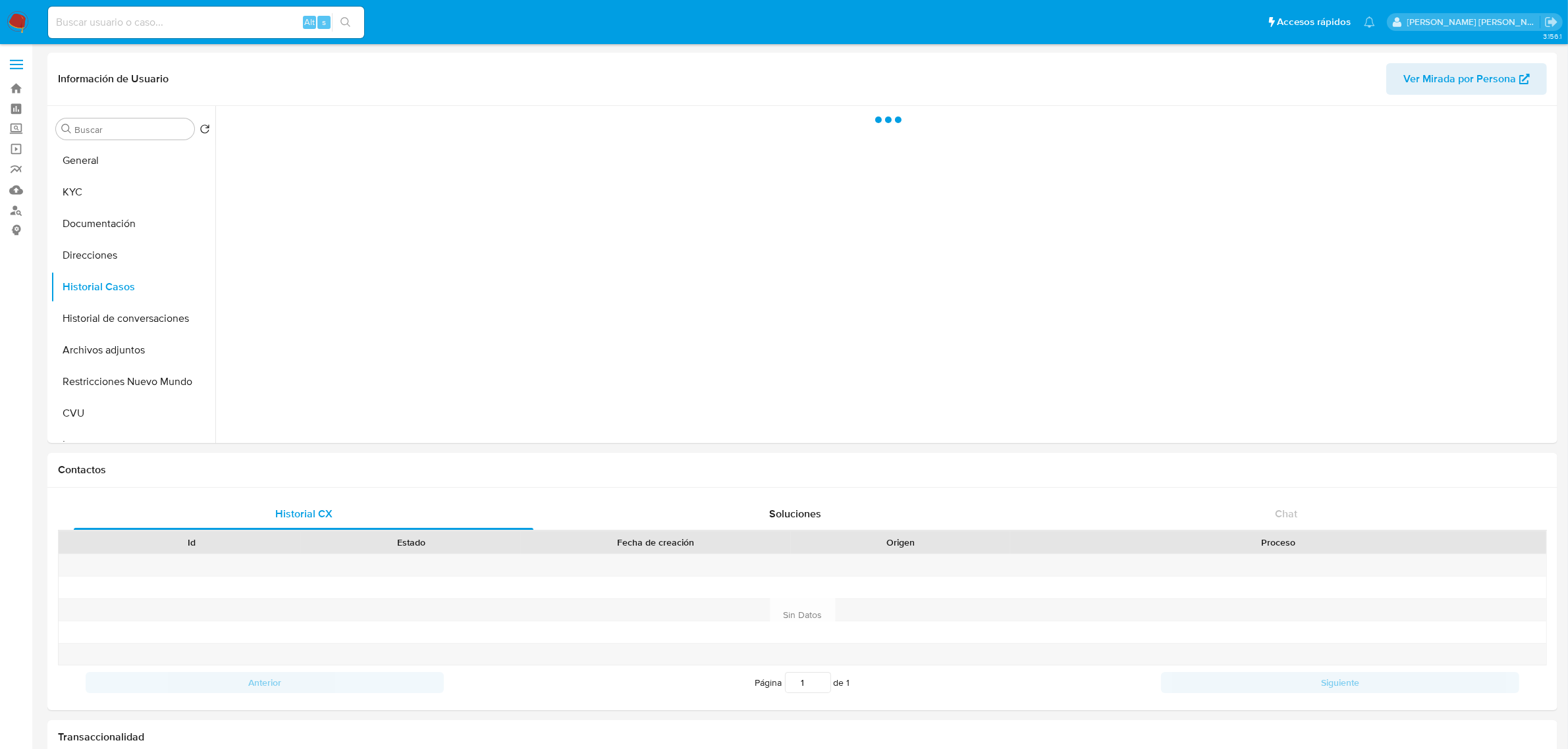
select select "10"
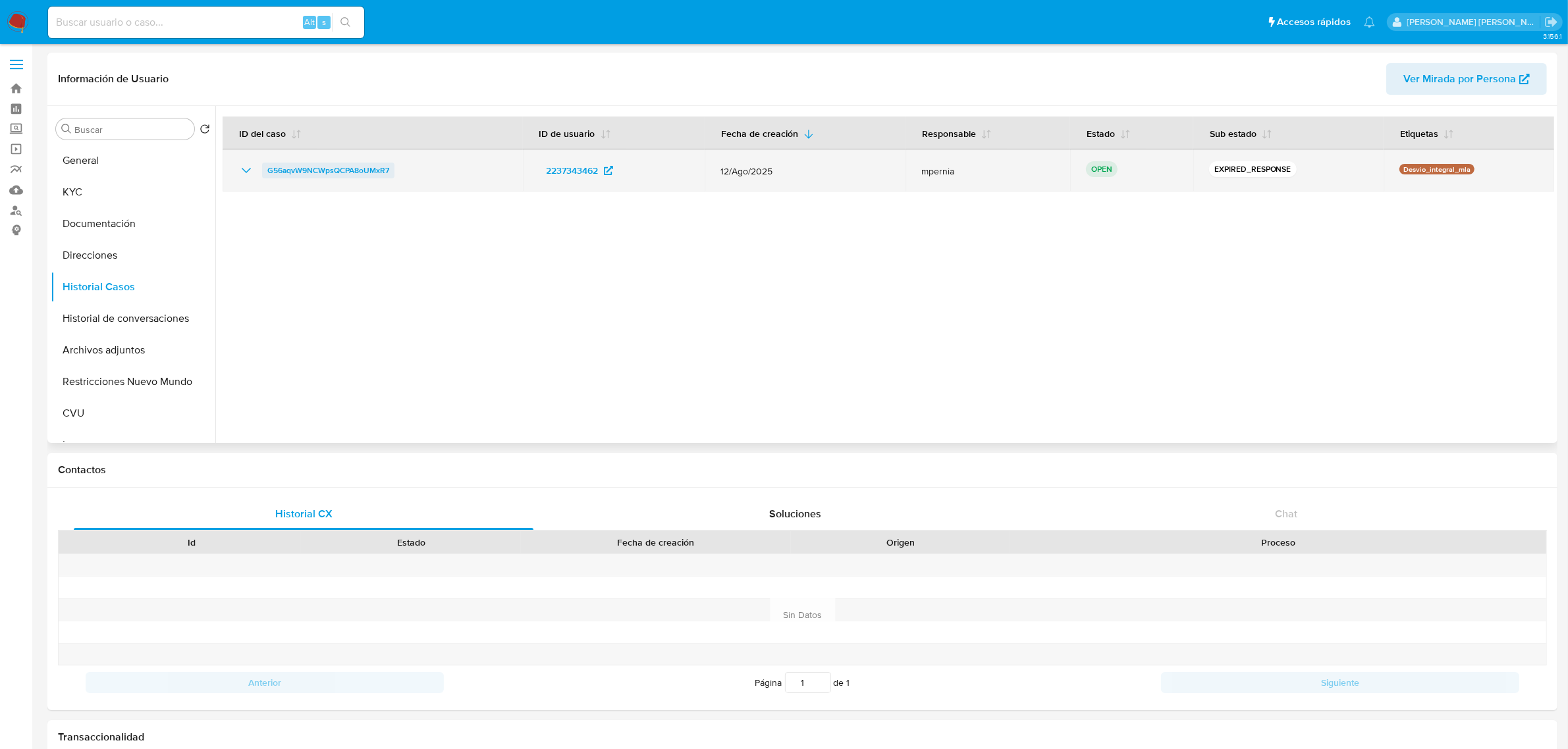
drag, startPoint x: 400, startPoint y: 176, endPoint x: 268, endPoint y: 176, distance: 132.0
click at [268, 176] on div "G56aqvW9NCWpsQCPA8oUMxR7" at bounding box center [373, 170] width 269 height 16
click at [343, 176] on span "G56aqvW9NCWpsQCPA8oUMxR7" at bounding box center [328, 170] width 122 height 16
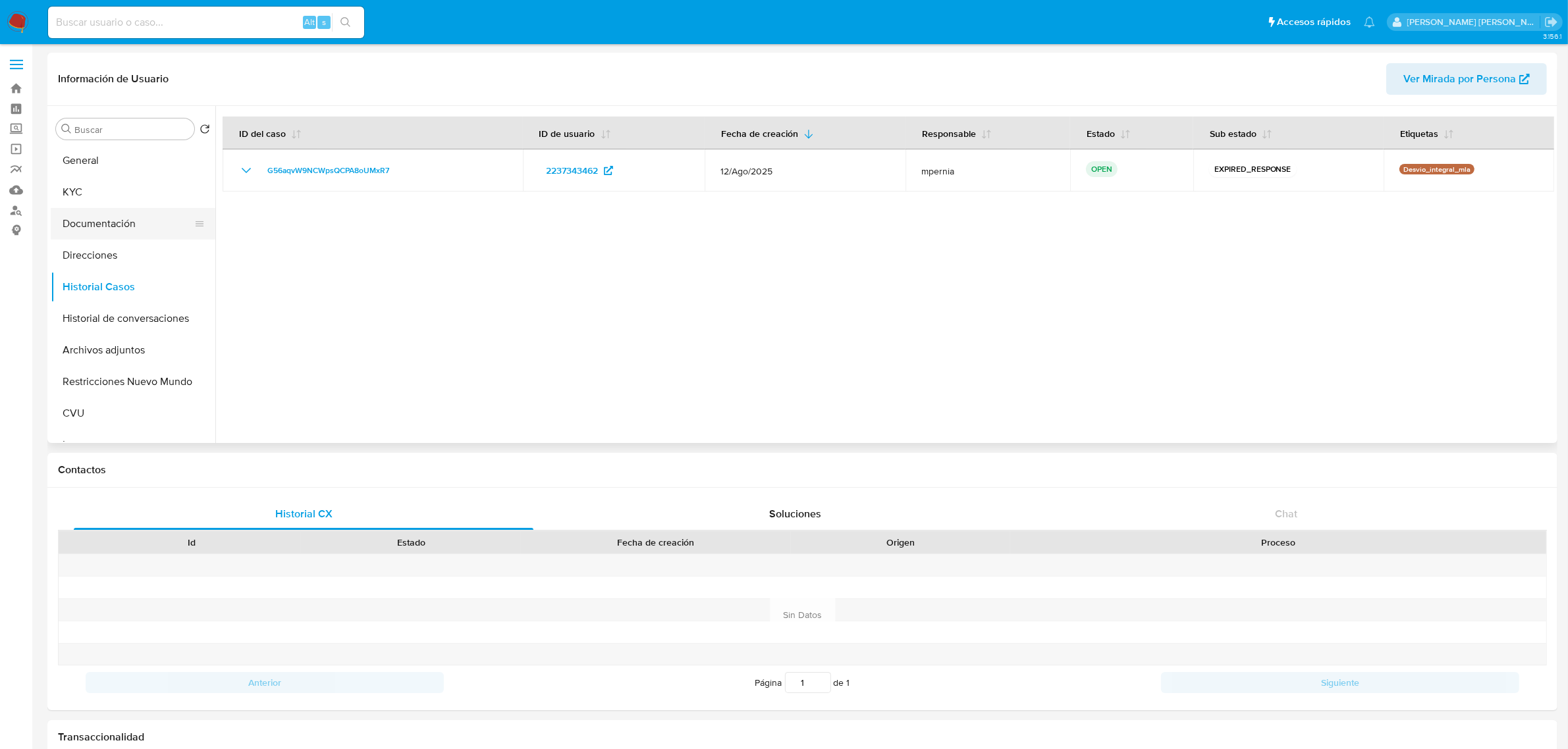
click at [122, 212] on button "Documentación" at bounding box center [128, 224] width 154 height 31
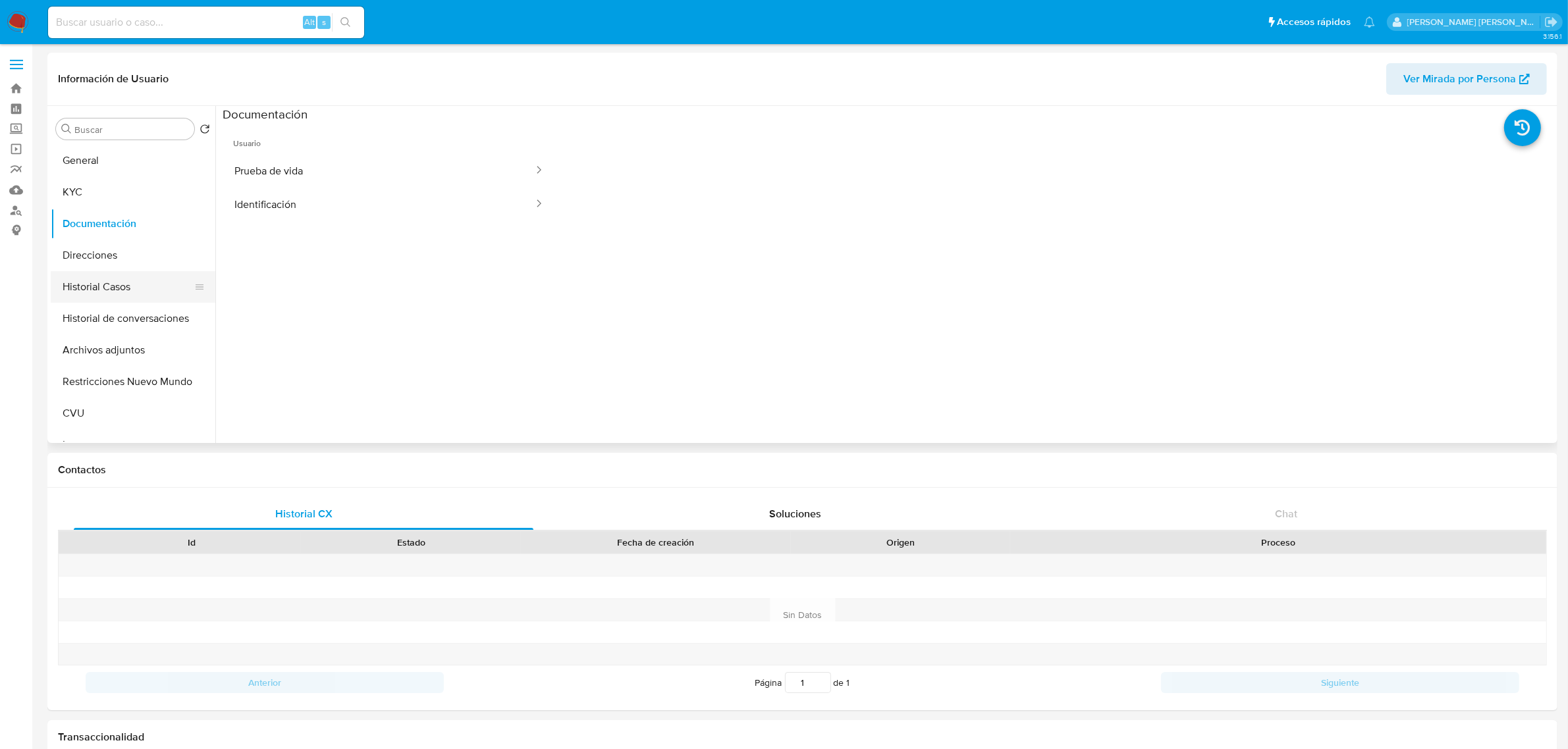
click at [114, 294] on button "Historial Casos" at bounding box center [128, 286] width 154 height 31
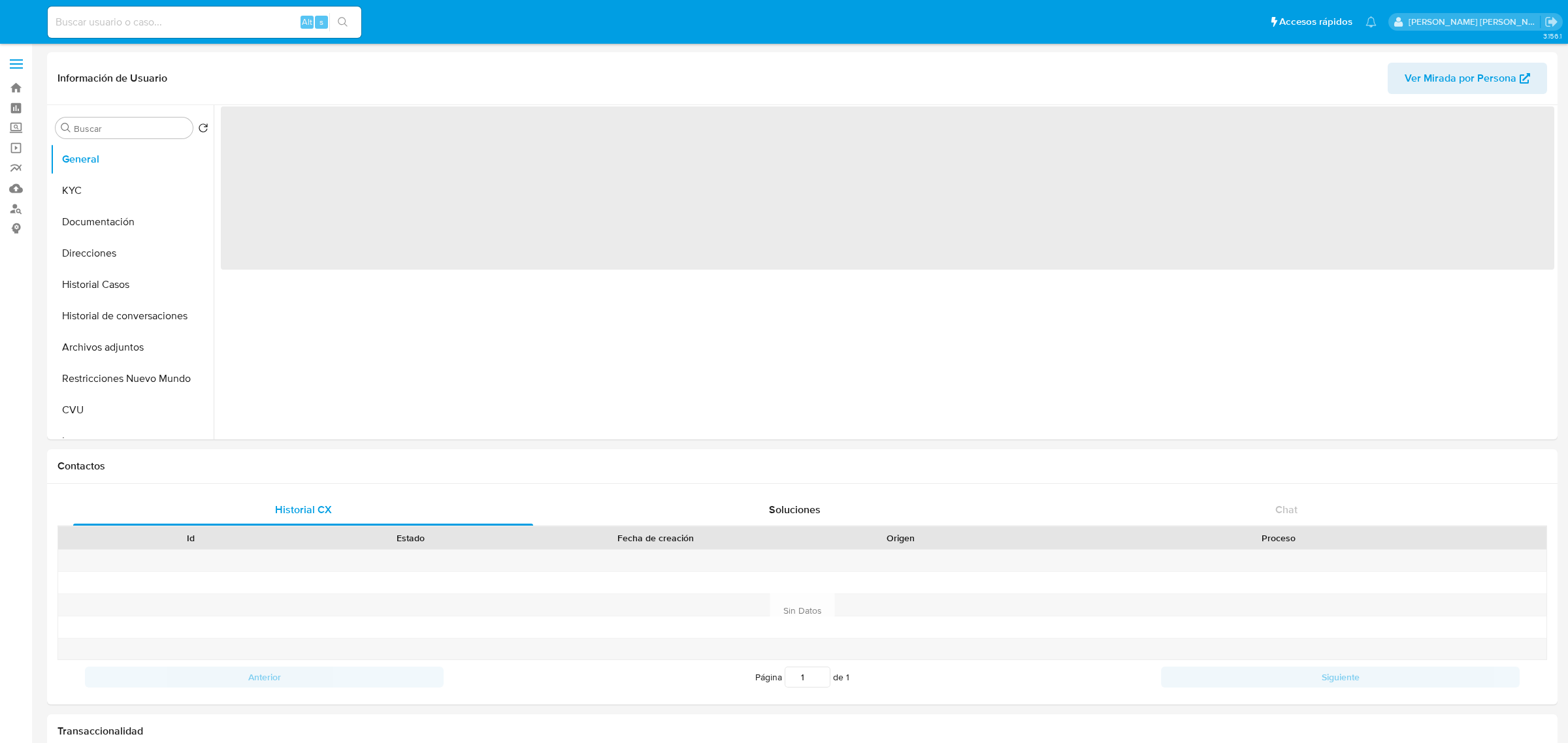
select select "10"
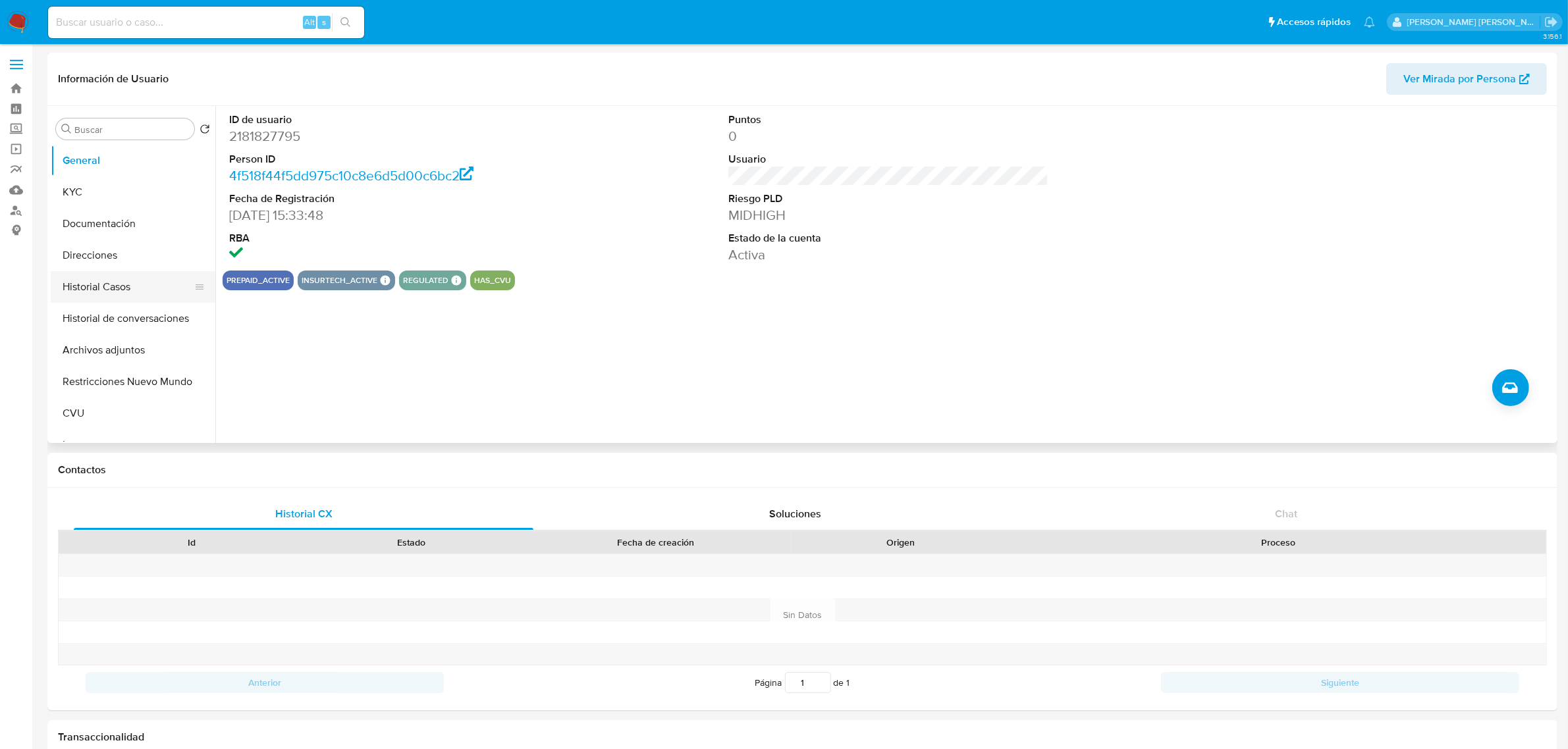
click at [76, 294] on button "Historial Casos" at bounding box center [128, 286] width 154 height 31
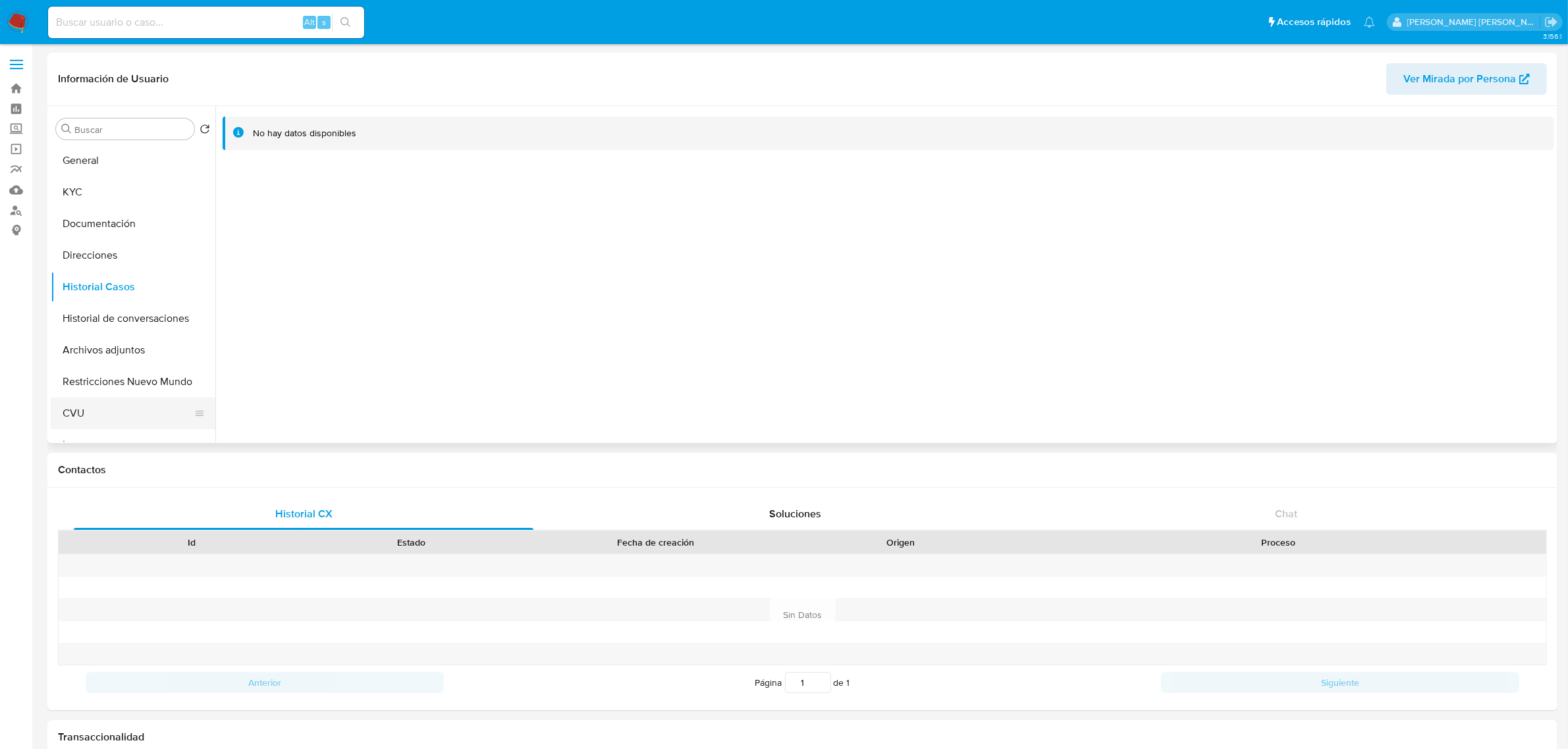
click at [106, 404] on button "CVU" at bounding box center [128, 413] width 154 height 31
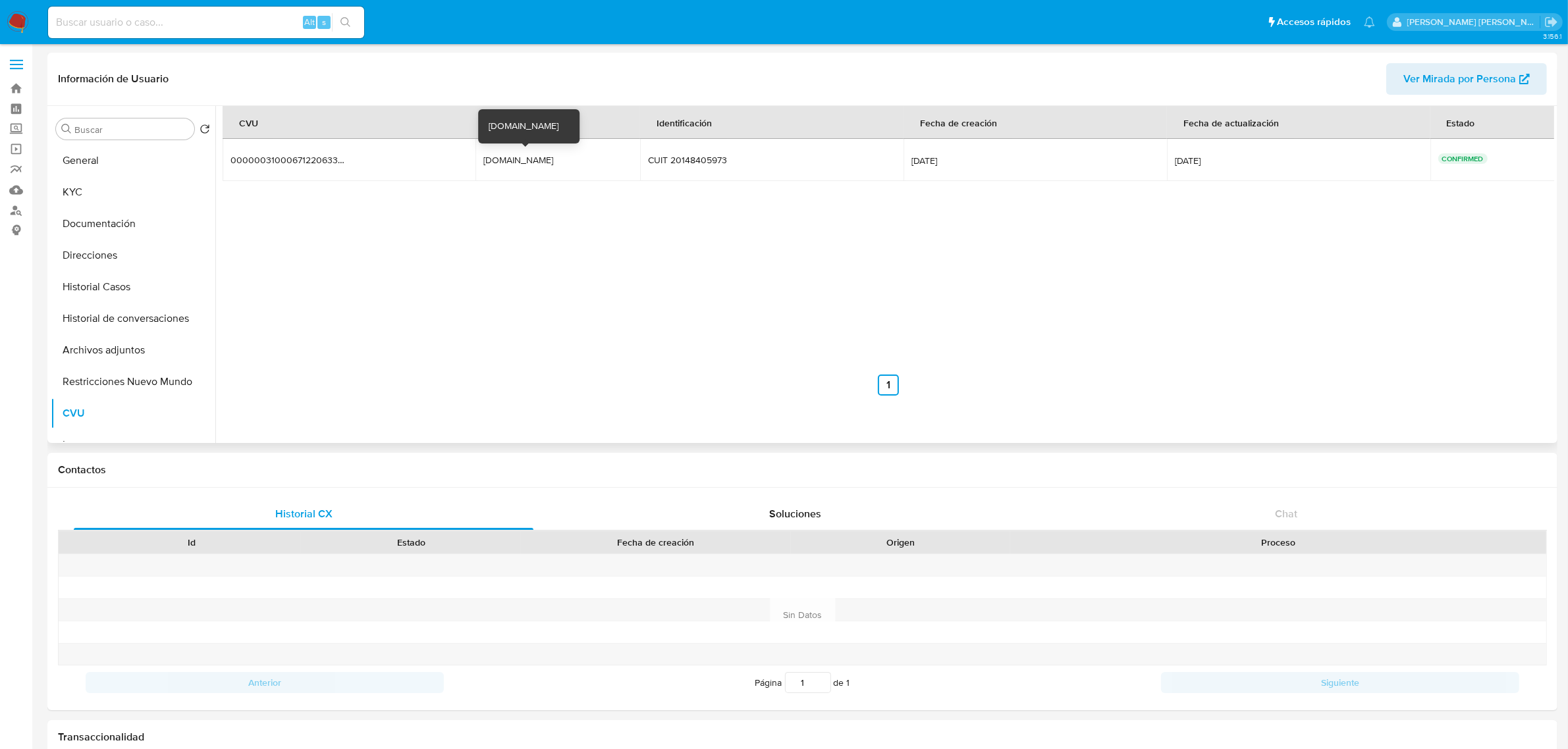
click at [534, 156] on div "[DOMAIN_NAME]" at bounding box center [526, 160] width 85 height 12
drag, startPoint x: 534, startPoint y: 157, endPoint x: 462, endPoint y: 239, distance: 109.1
click at [462, 239] on div "CVU Alias Identificación Fecha de creación Fecha de actualización Estado 000000…" at bounding box center [888, 251] width 1332 height 290
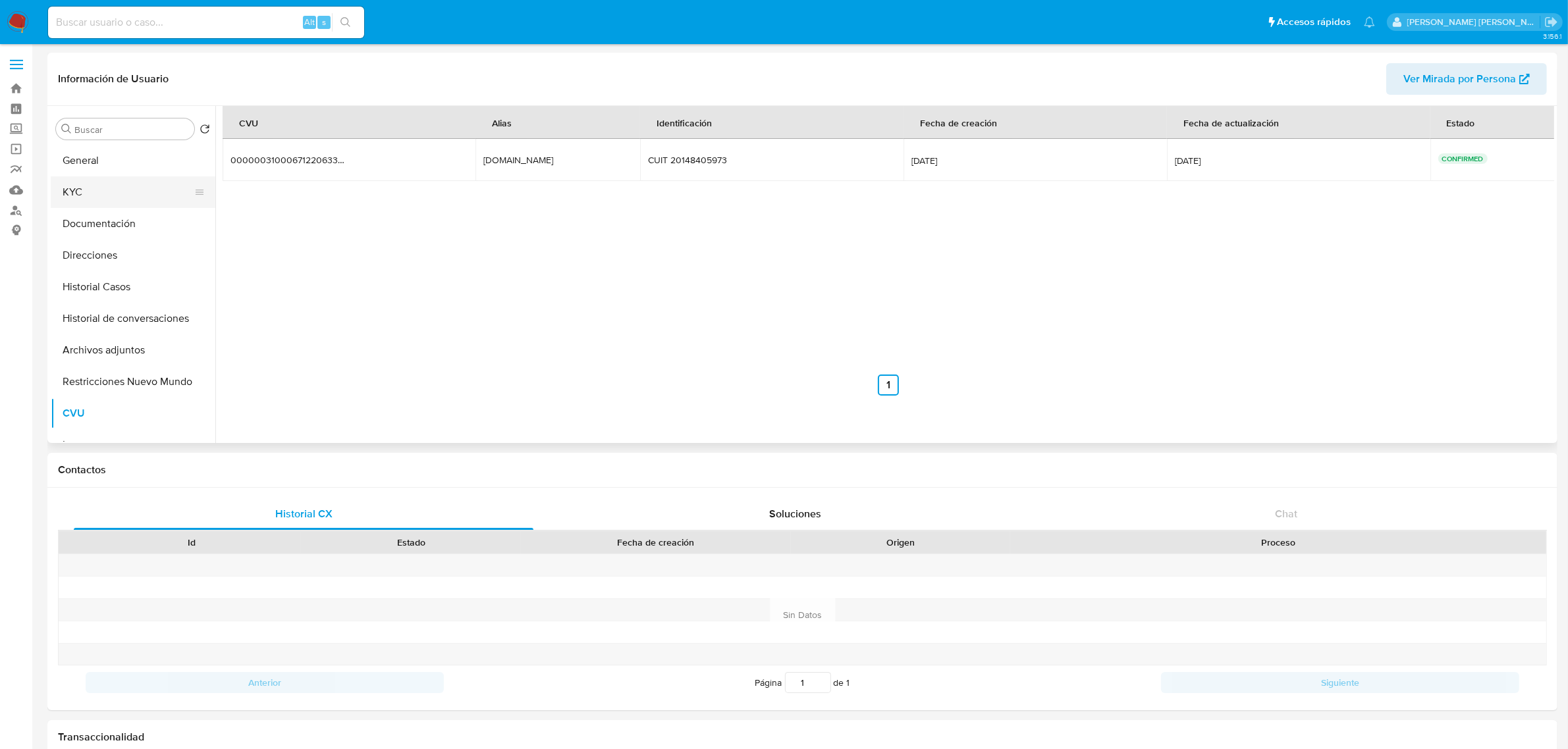
click at [82, 197] on button "KYC" at bounding box center [128, 192] width 154 height 31
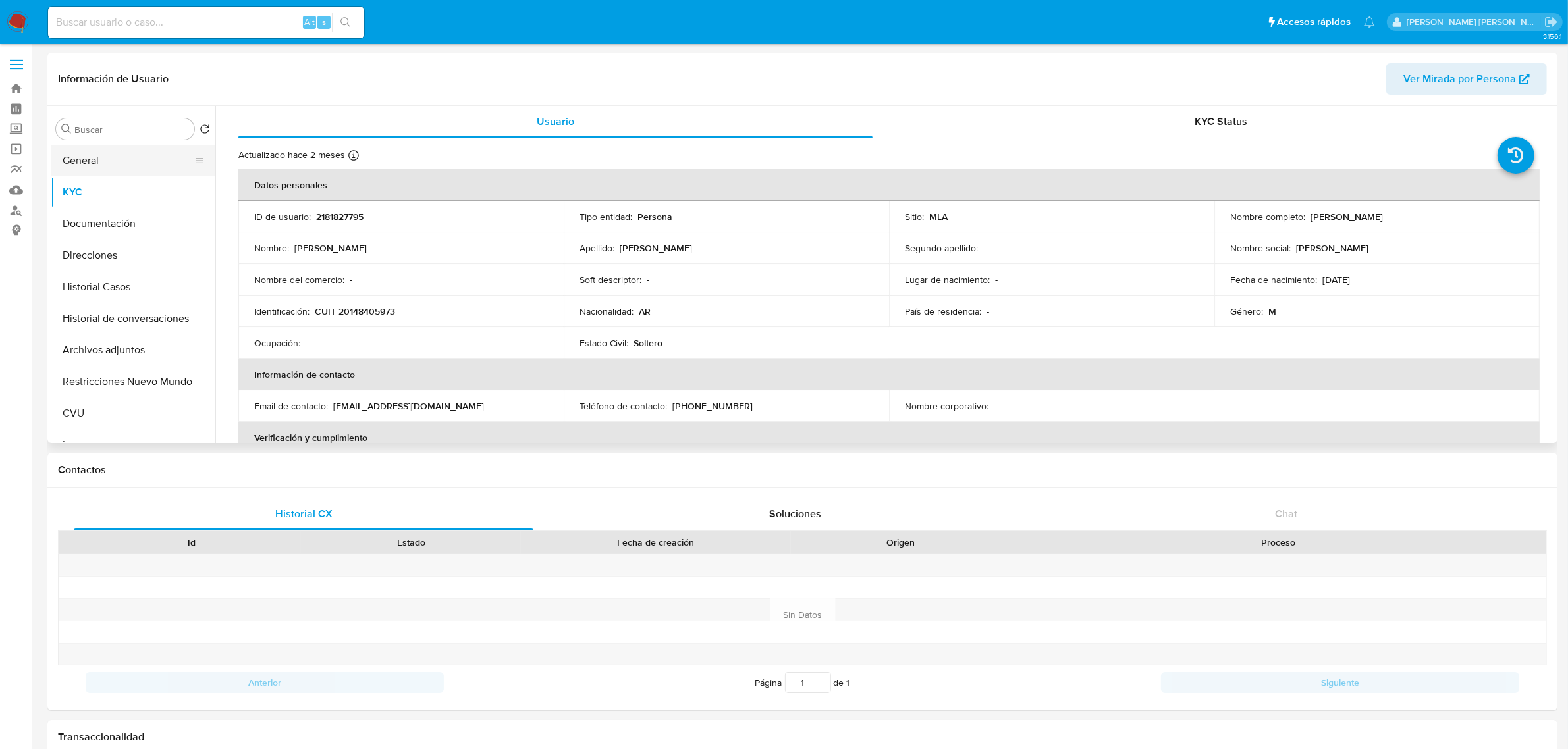
click at [99, 165] on button "General" at bounding box center [128, 160] width 154 height 31
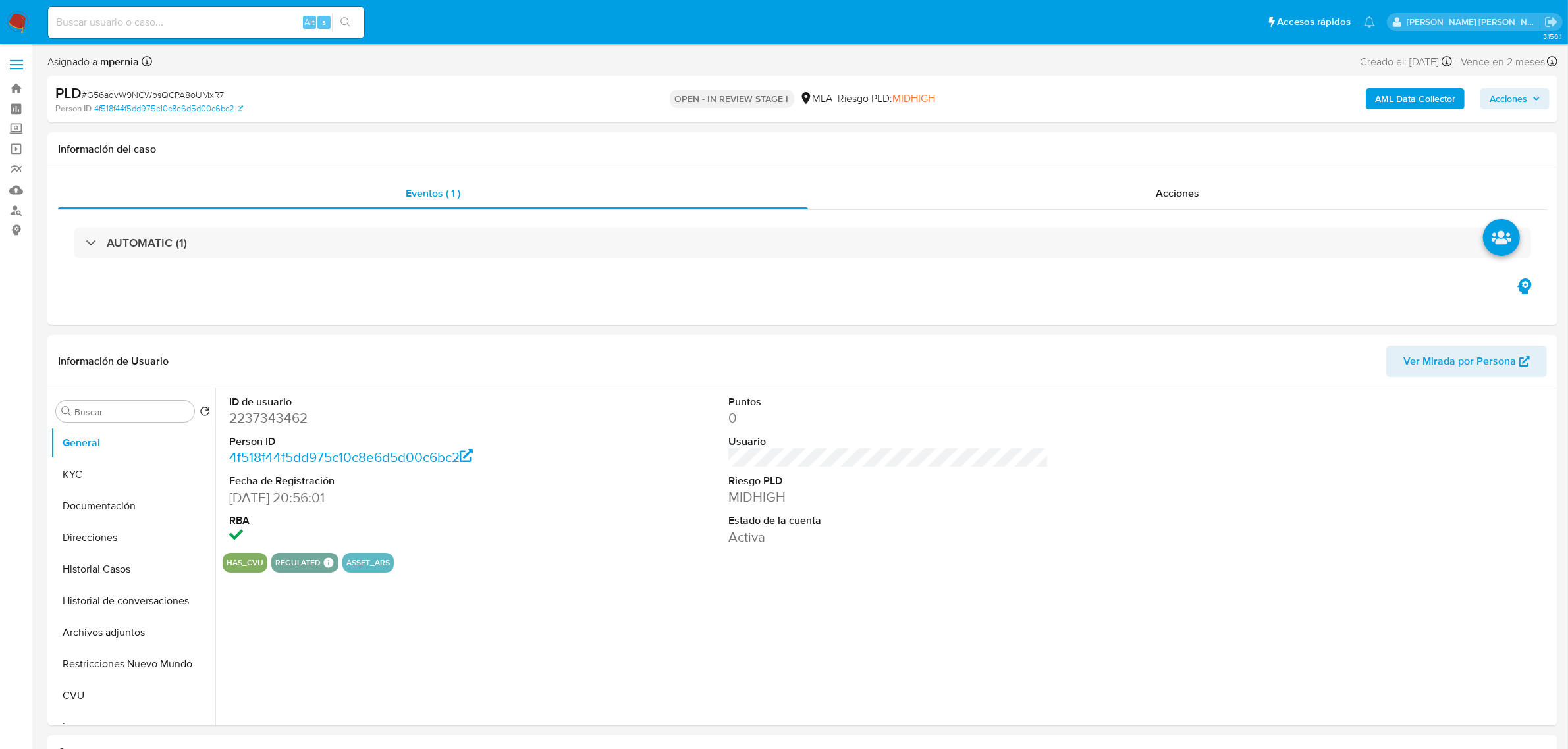
select select "10"
click at [74, 691] on button "CVU" at bounding box center [128, 695] width 154 height 31
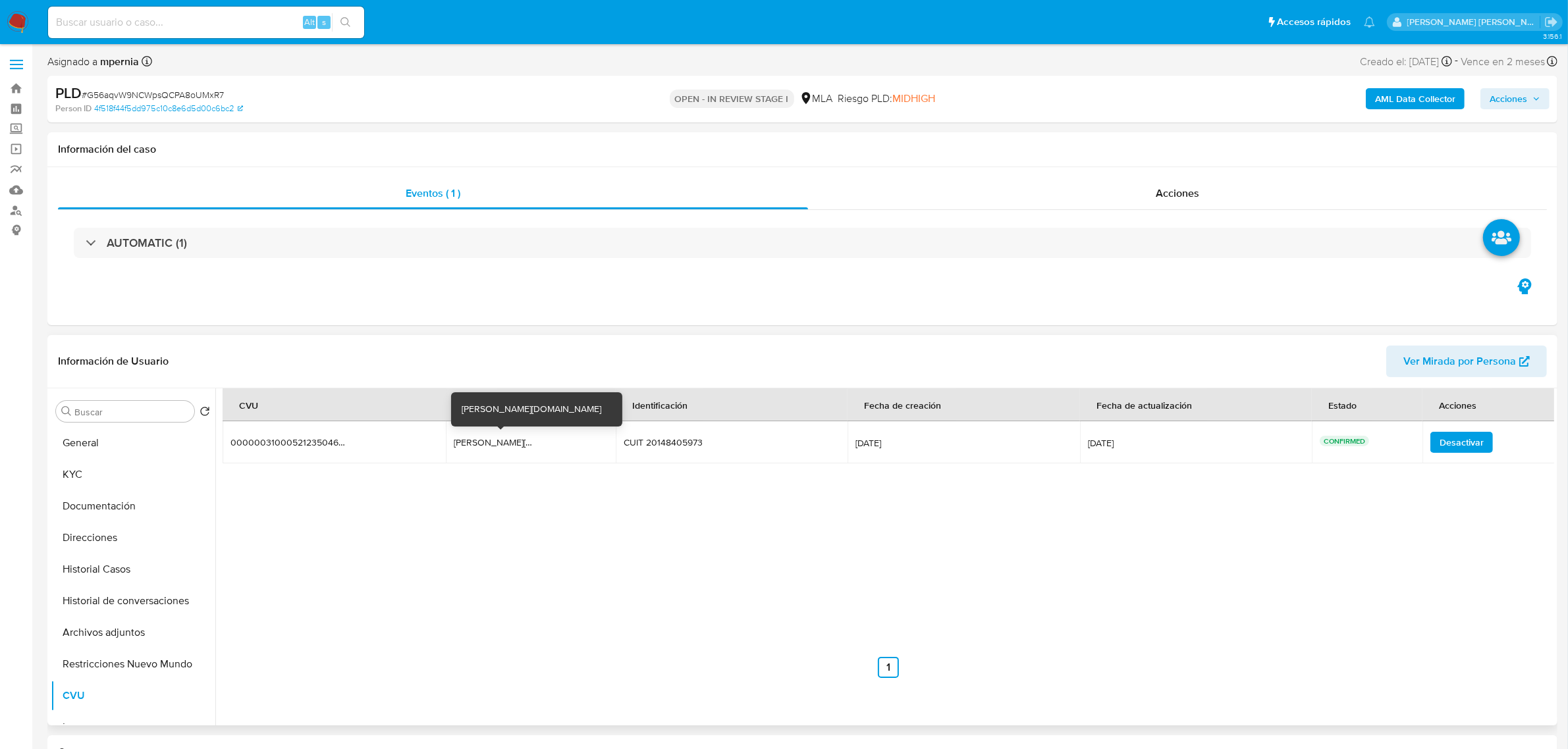
click at [498, 446] on div "luis.597.yudo.mp" at bounding box center [496, 442] width 85 height 12
click at [79, 477] on button "KYC" at bounding box center [128, 474] width 154 height 31
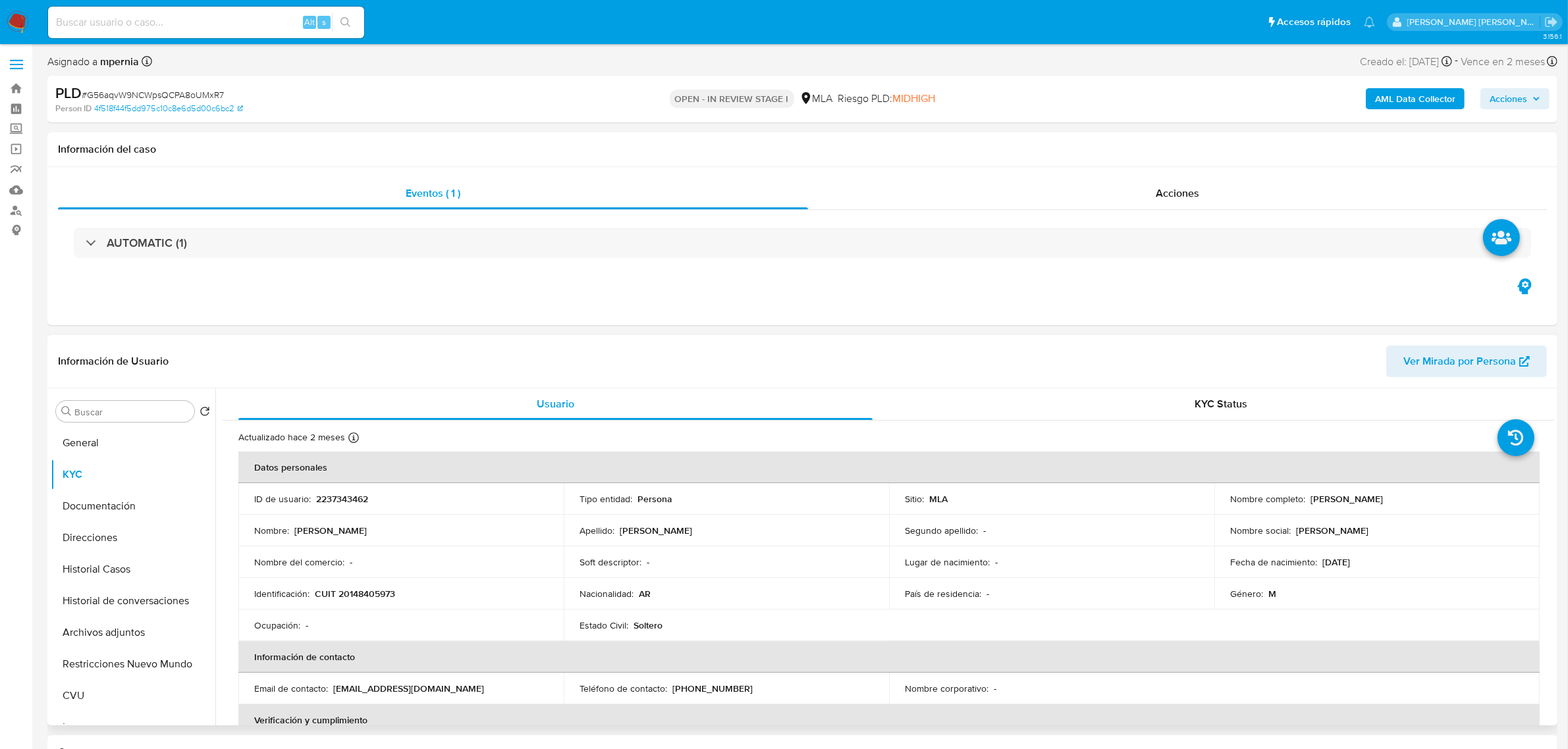
drag, startPoint x: 1308, startPoint y: 499, endPoint x: 1390, endPoint y: 503, distance: 82.1
click at [1400, 503] on div "Nombre completo : Luis Alberto Alfonso" at bounding box center [1377, 499] width 294 height 12
click at [103, 510] on button "Documentación" at bounding box center [128, 506] width 154 height 31
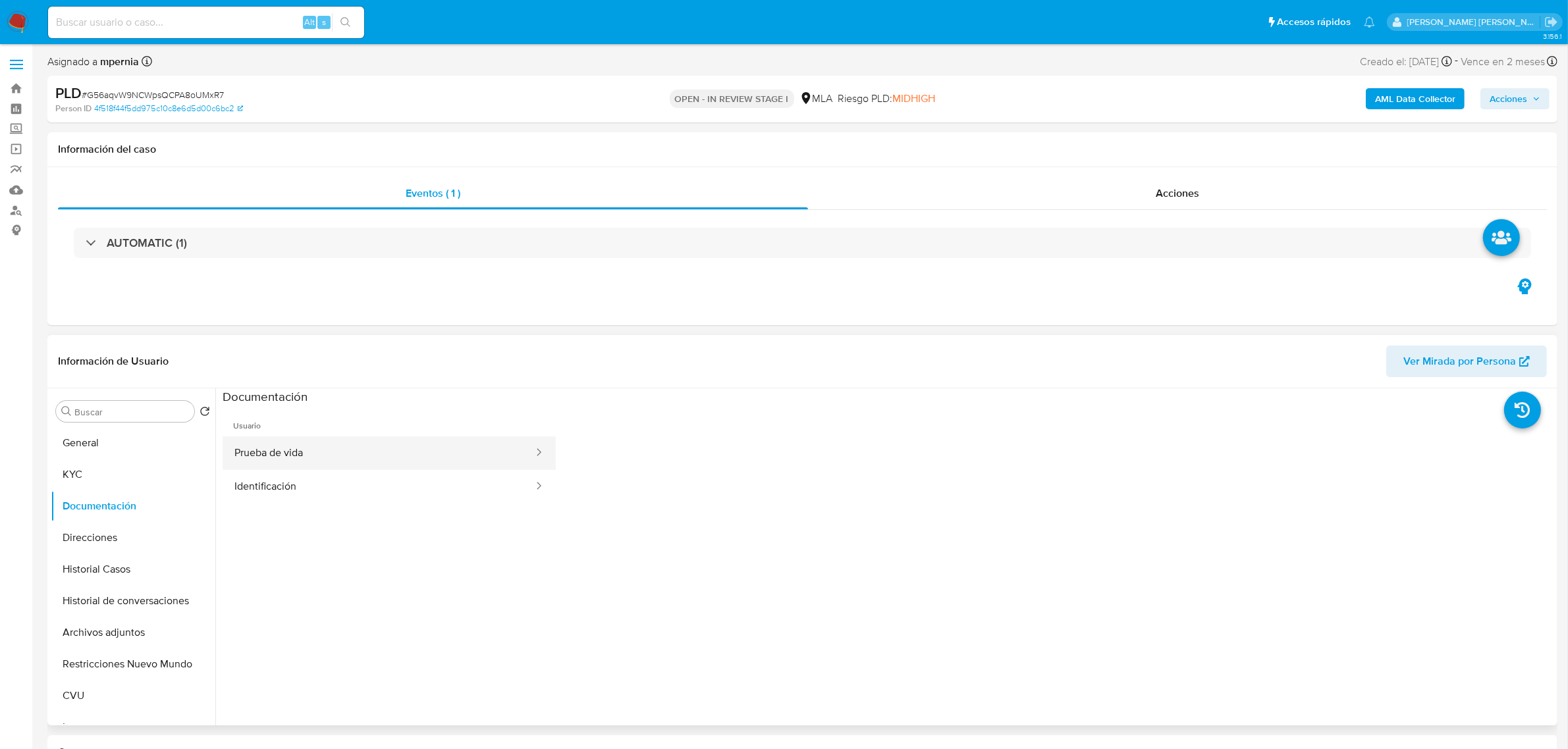
click at [316, 450] on button "Prueba de vida" at bounding box center [378, 453] width 312 height 34
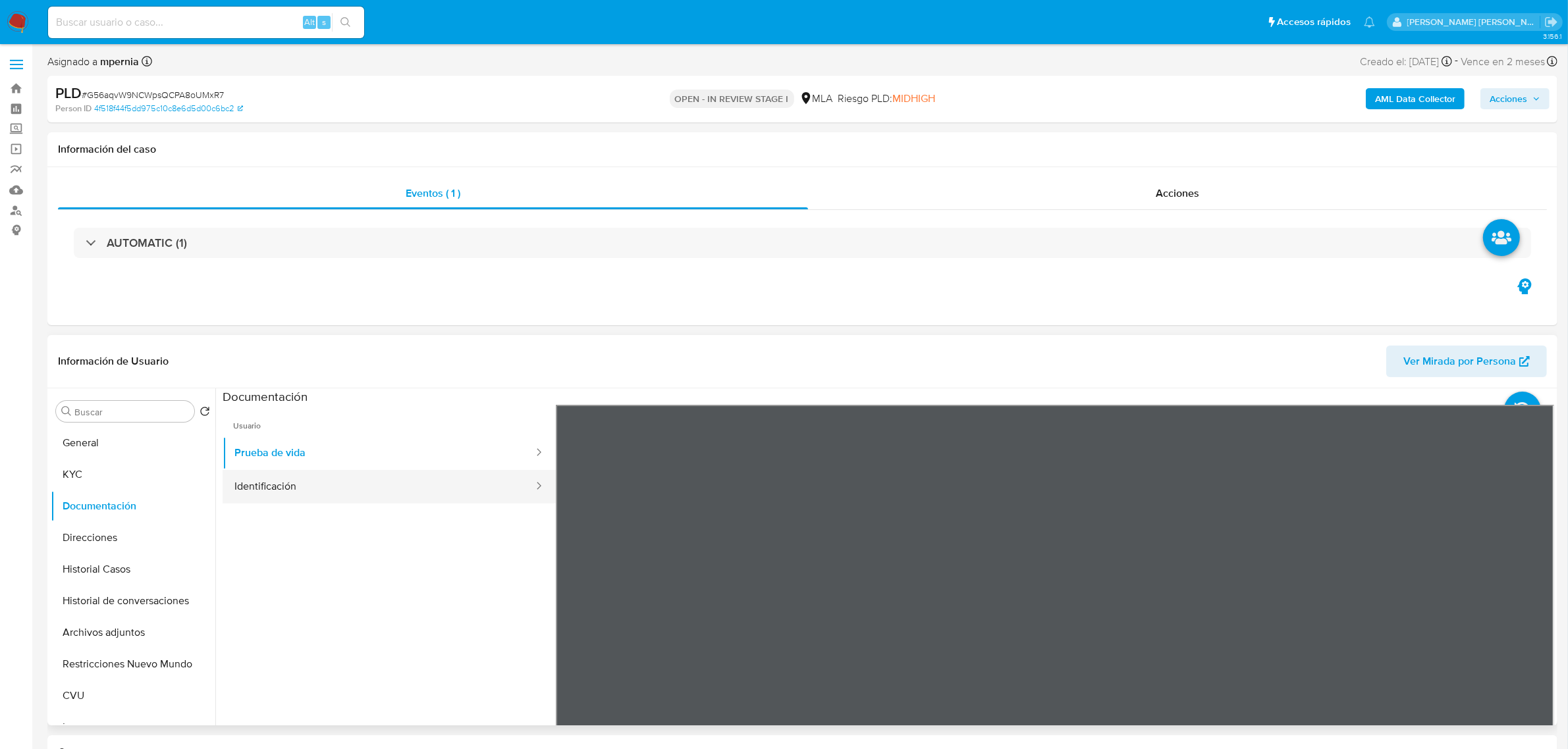
click at [285, 492] on button "Identificación" at bounding box center [378, 487] width 312 height 34
click at [69, 471] on button "KYC" at bounding box center [128, 474] width 154 height 31
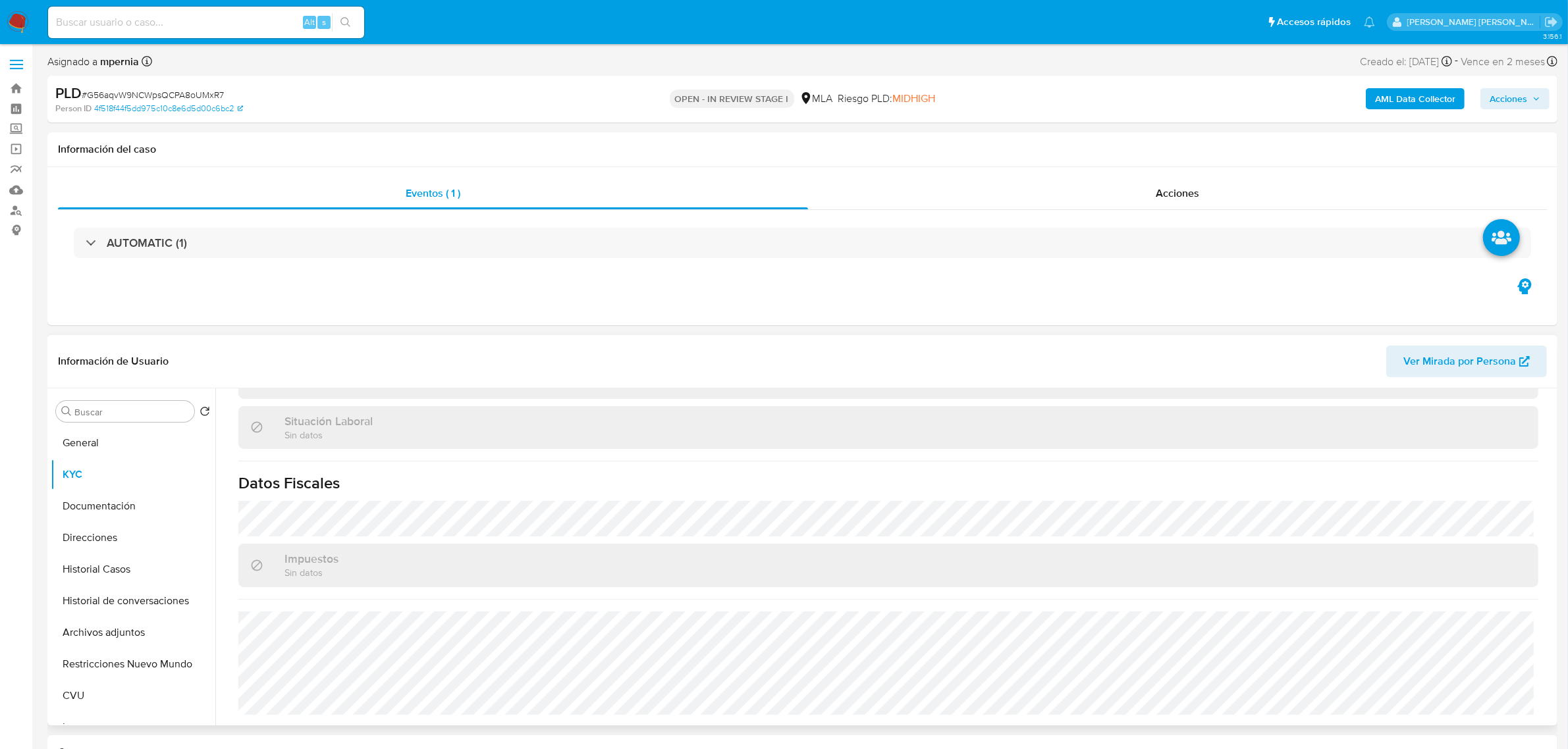
scroll to position [681, 0]
click at [116, 535] on button "Direcciones" at bounding box center [128, 538] width 154 height 31
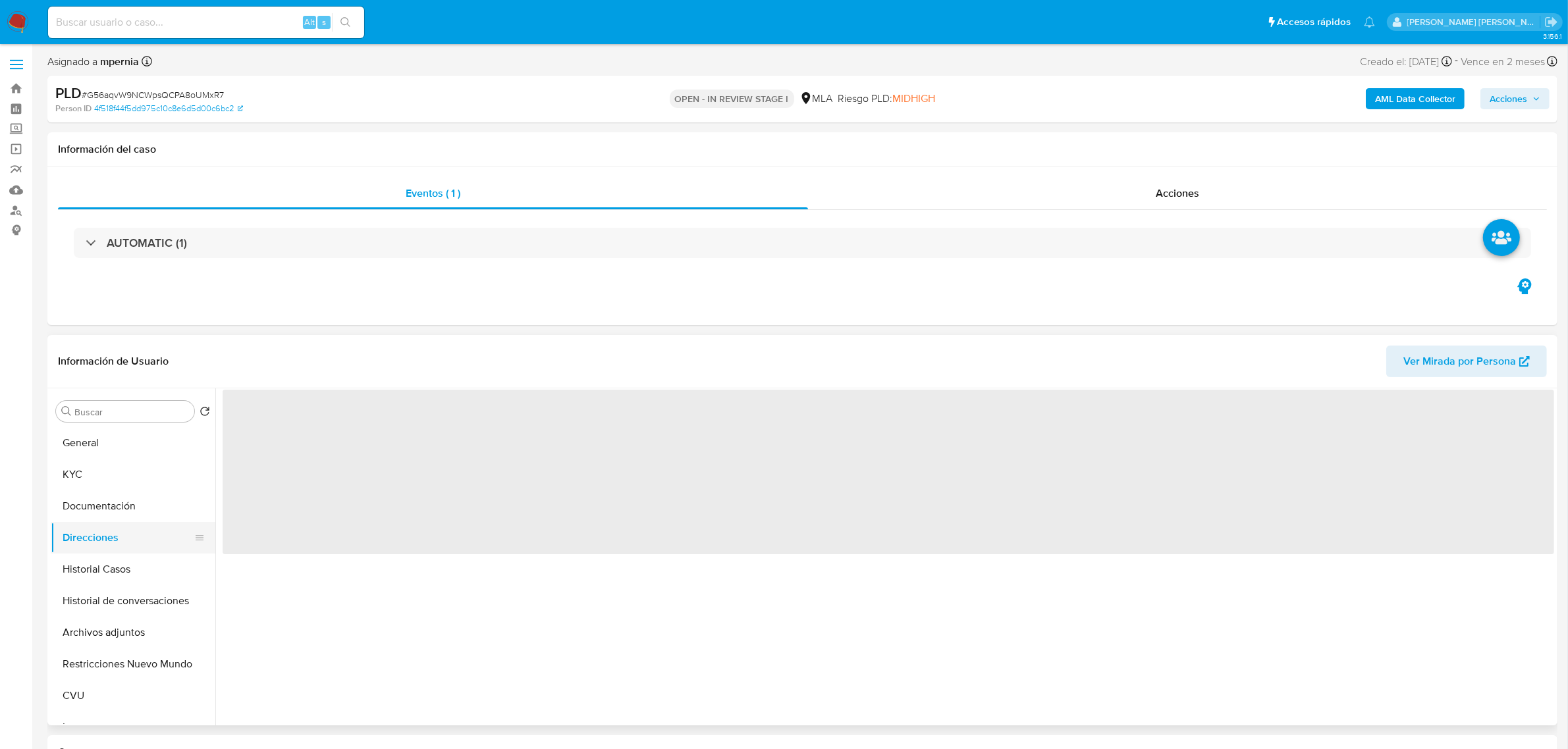
scroll to position [0, 0]
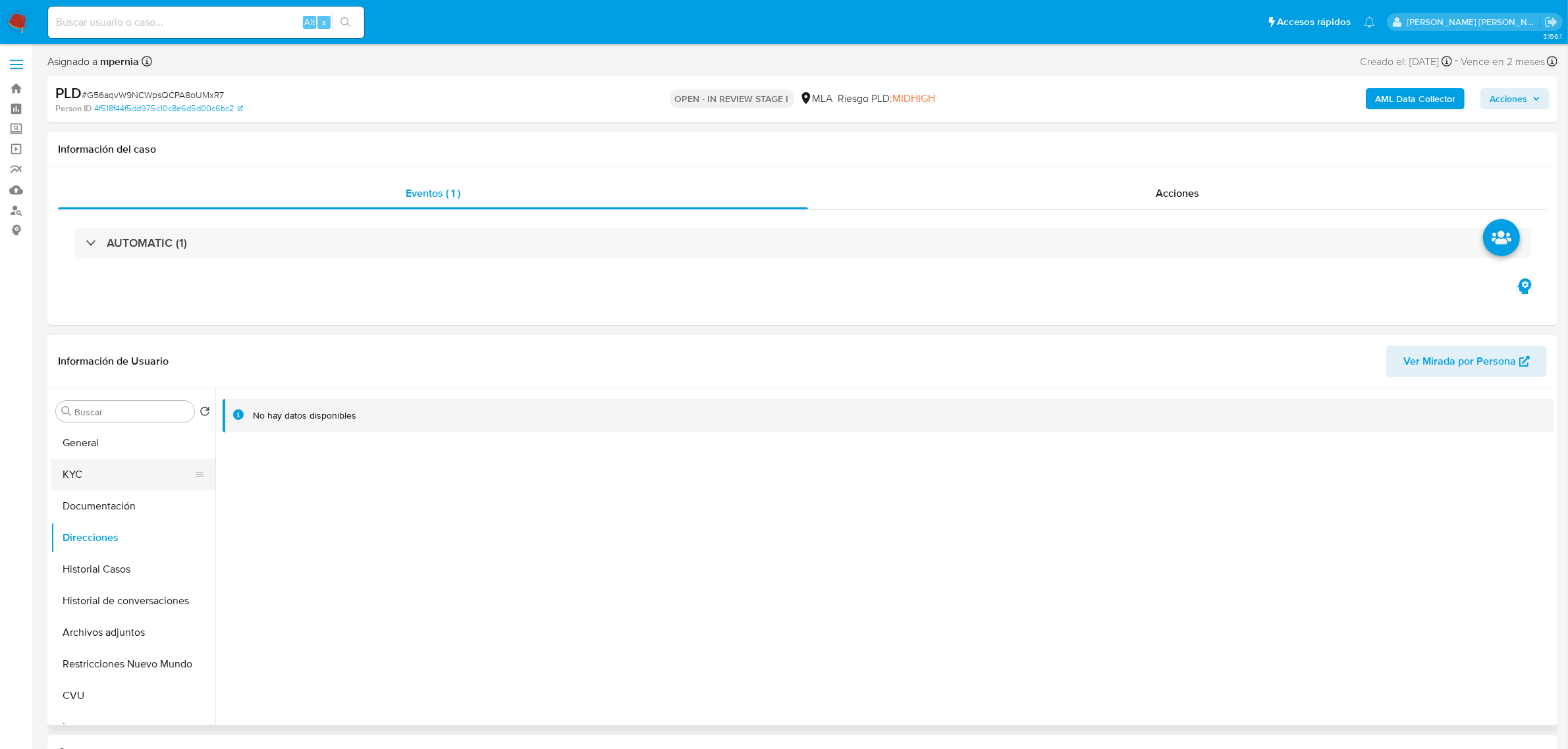
click at [106, 466] on button "KYC" at bounding box center [128, 474] width 154 height 31
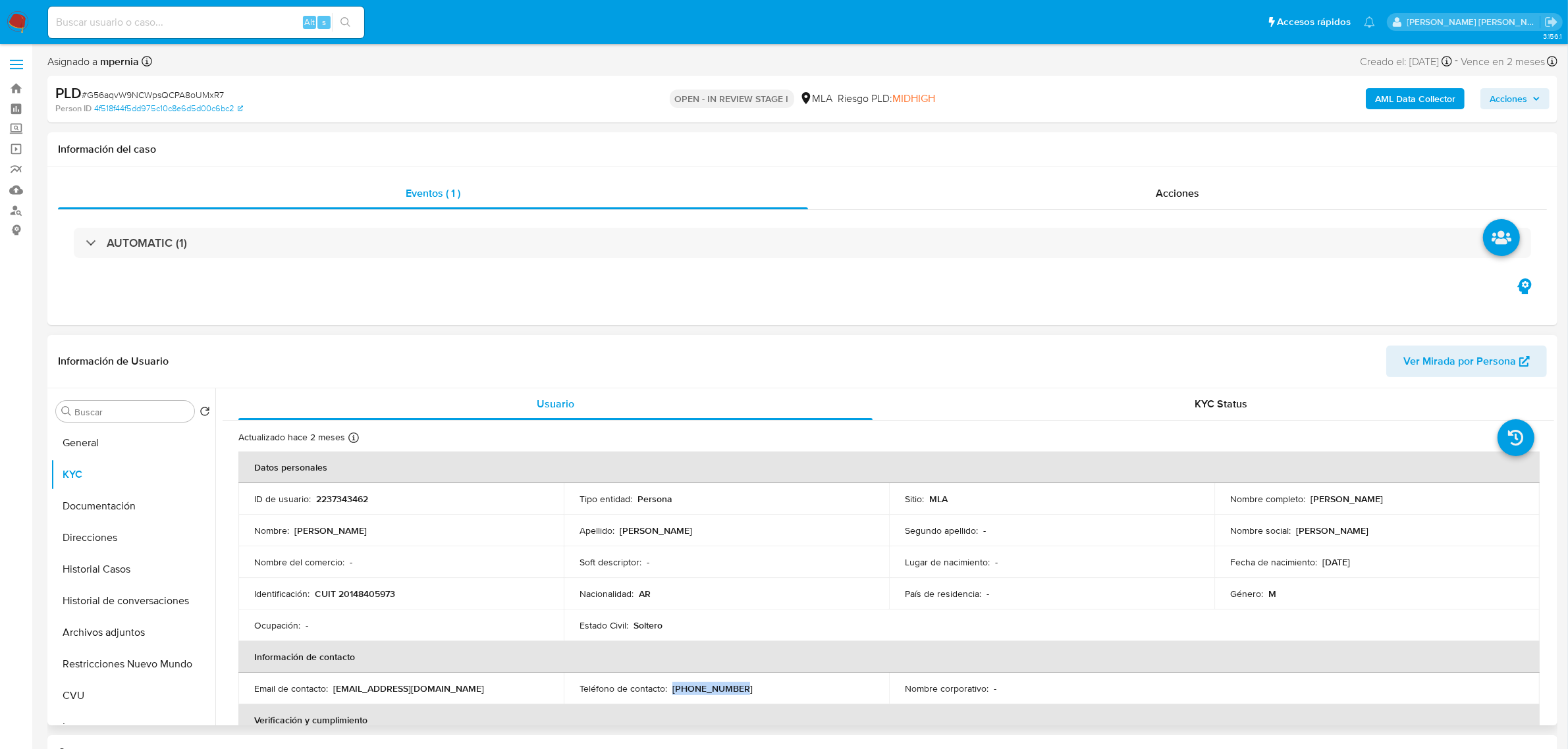
drag, startPoint x: 671, startPoint y: 694, endPoint x: 730, endPoint y: 693, distance: 59.0
click at [730, 693] on div "Teléfono de contacto : (11) 38987907" at bounding box center [726, 689] width 294 height 12
drag, startPoint x: 445, startPoint y: 690, endPoint x: 331, endPoint y: 693, distance: 114.0
click at [331, 693] on div "Email de contacto : reinosor184@gmail.com" at bounding box center [401, 689] width 294 height 12
copy div "reinosor184@gmail.com"
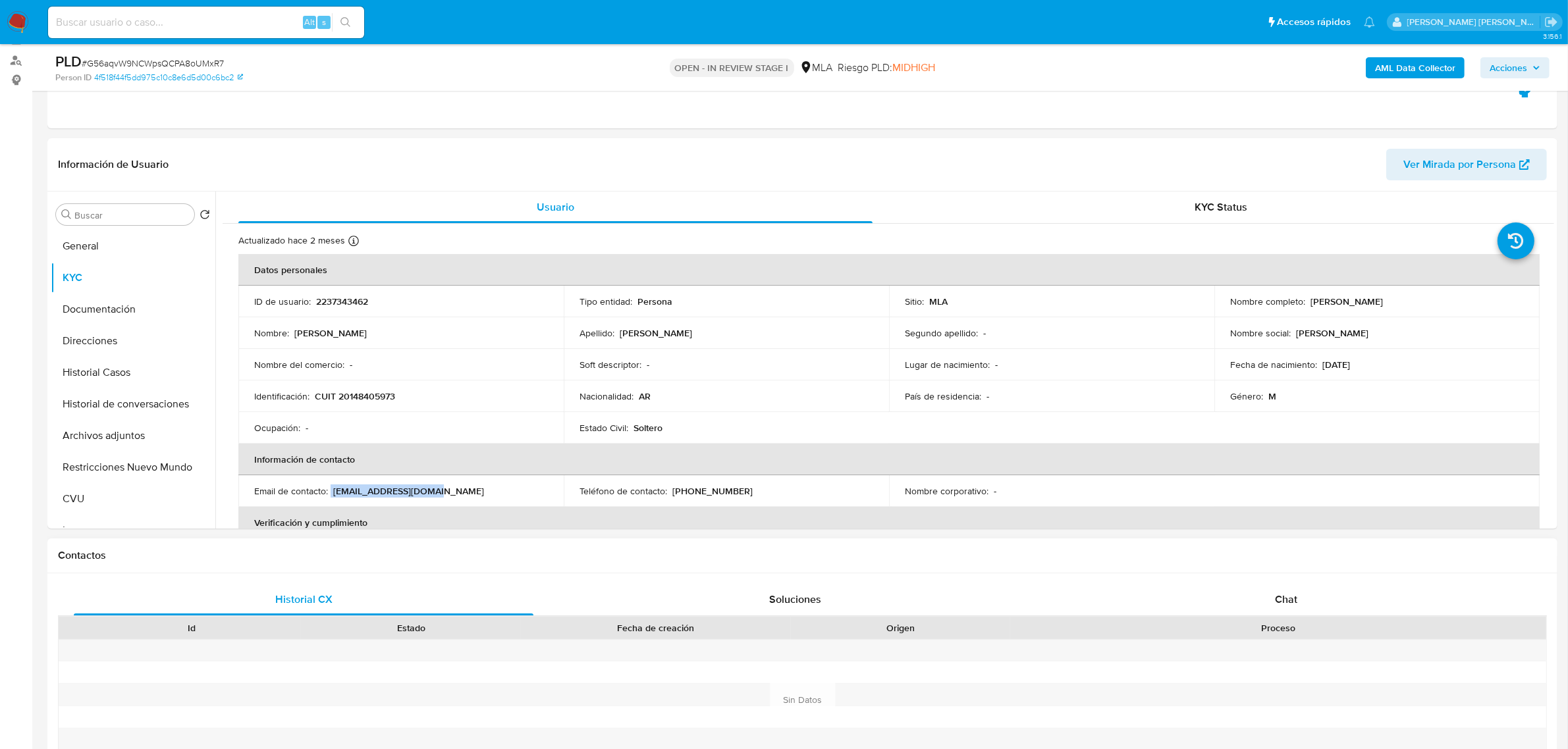
scroll to position [247, 0]
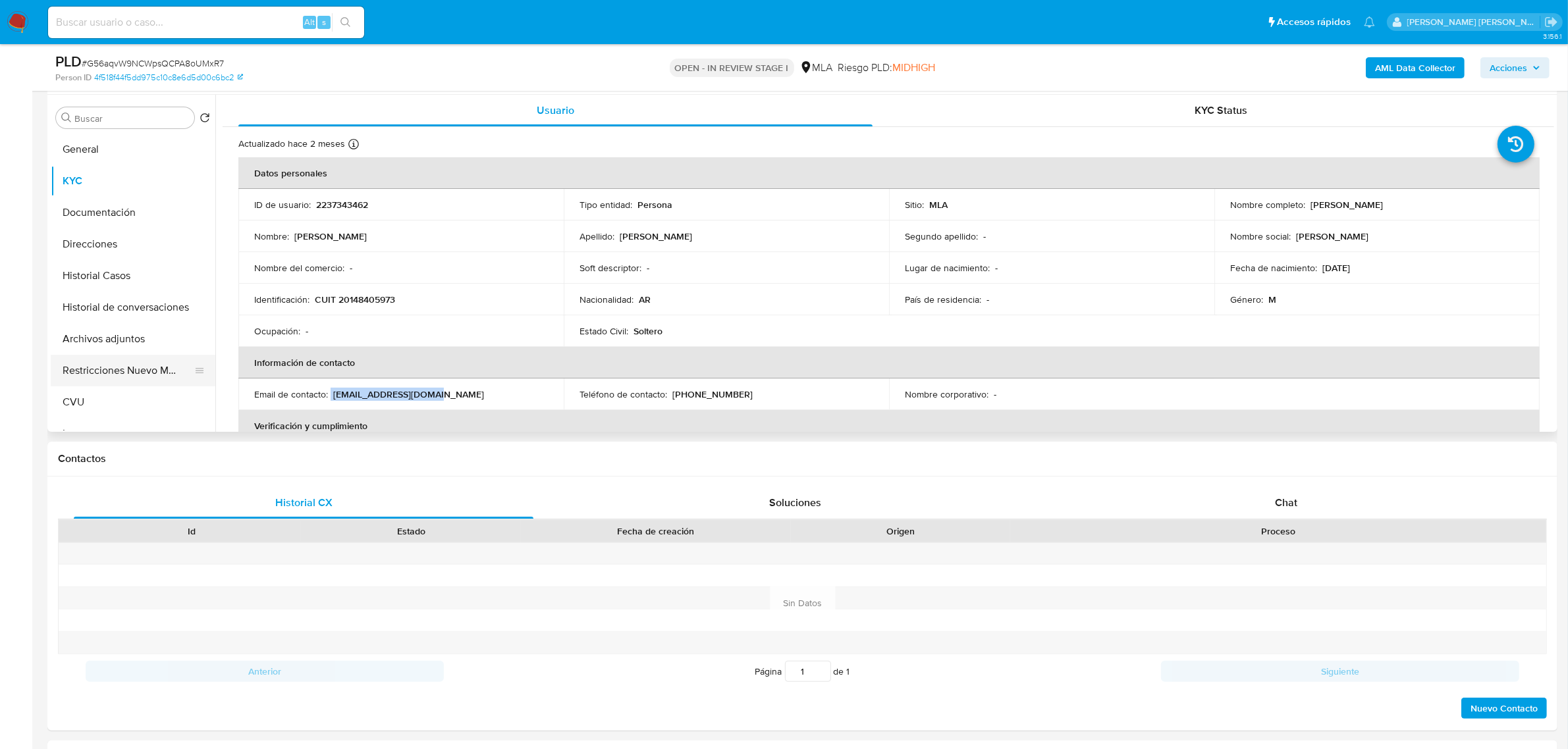
click at [133, 374] on button "Restricciones Nuevo Mundo" at bounding box center [128, 370] width 154 height 31
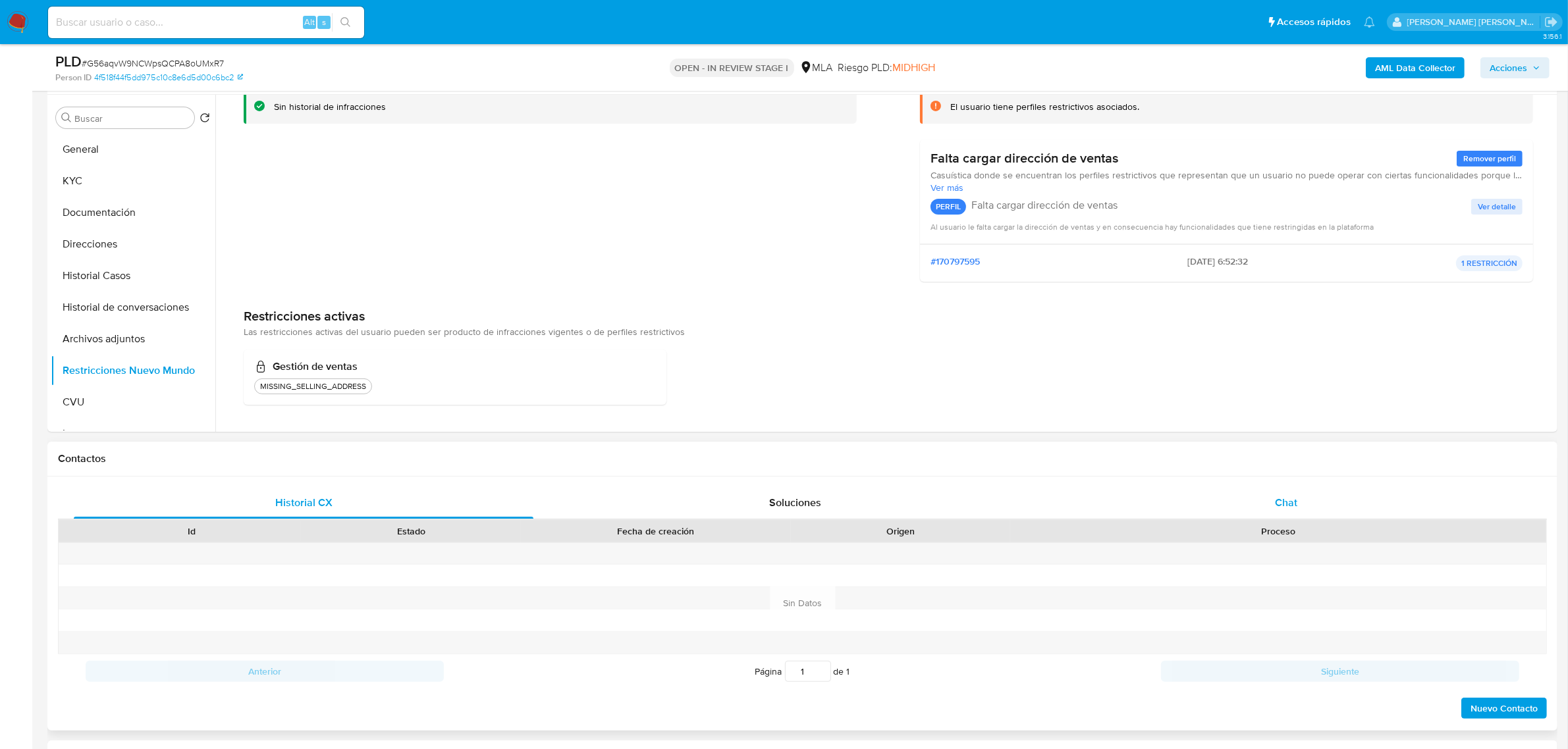
click at [1286, 514] on div "Chat" at bounding box center [1286, 503] width 460 height 31
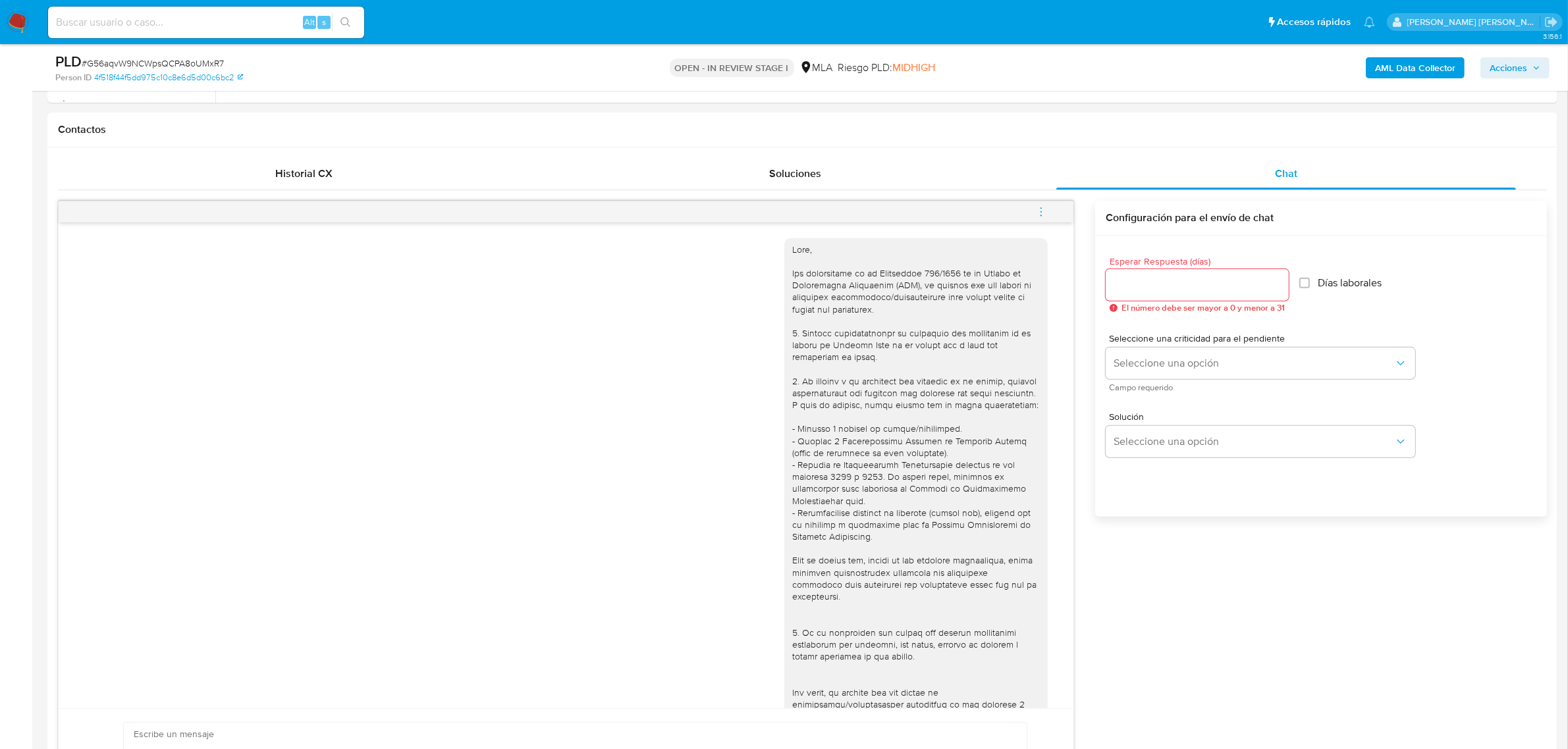
scroll to position [551, 0]
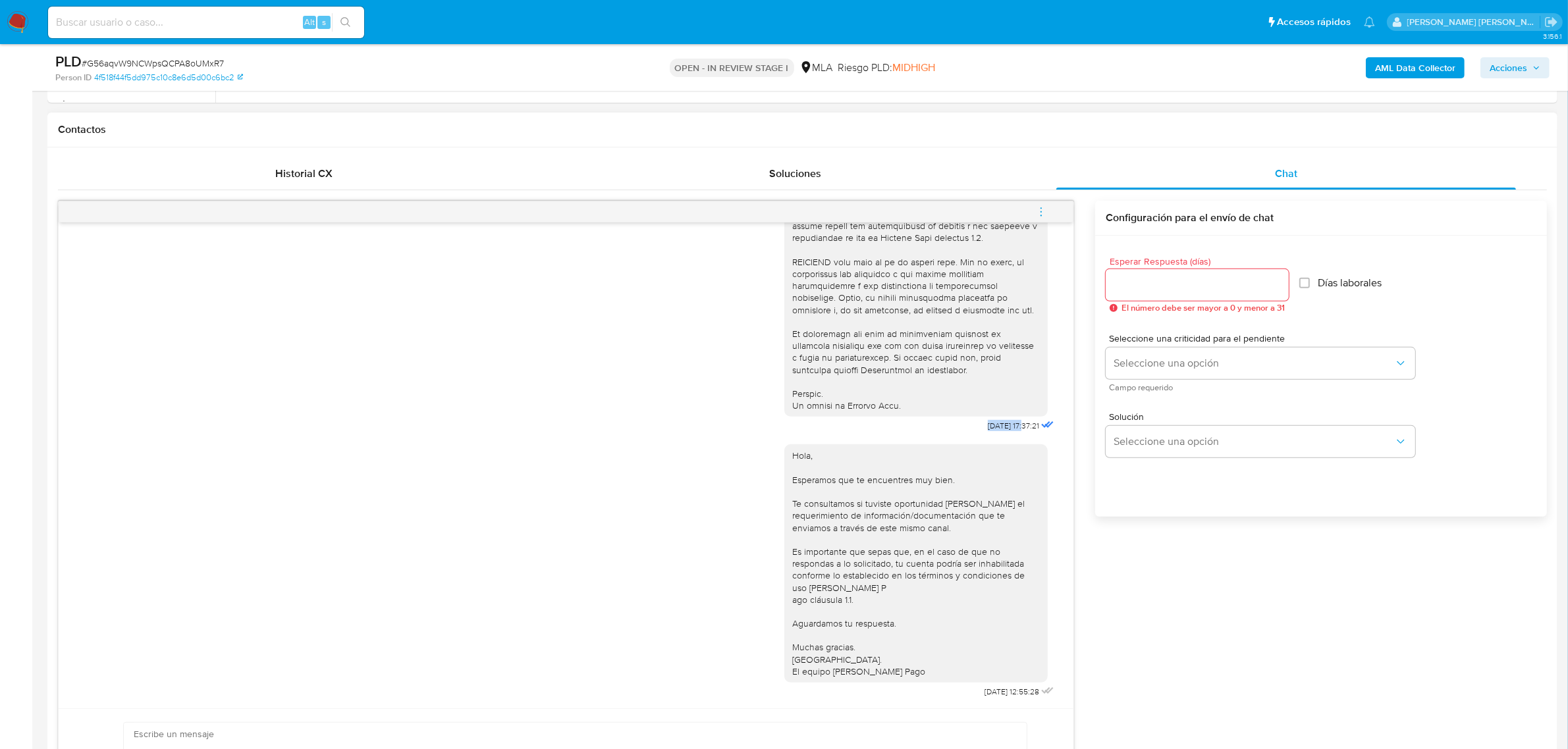
drag, startPoint x: 957, startPoint y: 413, endPoint x: 999, endPoint y: 415, distance: 42.0
click at [999, 415] on div "18/08/2025 17:37:21" at bounding box center [921, 75] width 273 height 721
copy span "[DATE]"
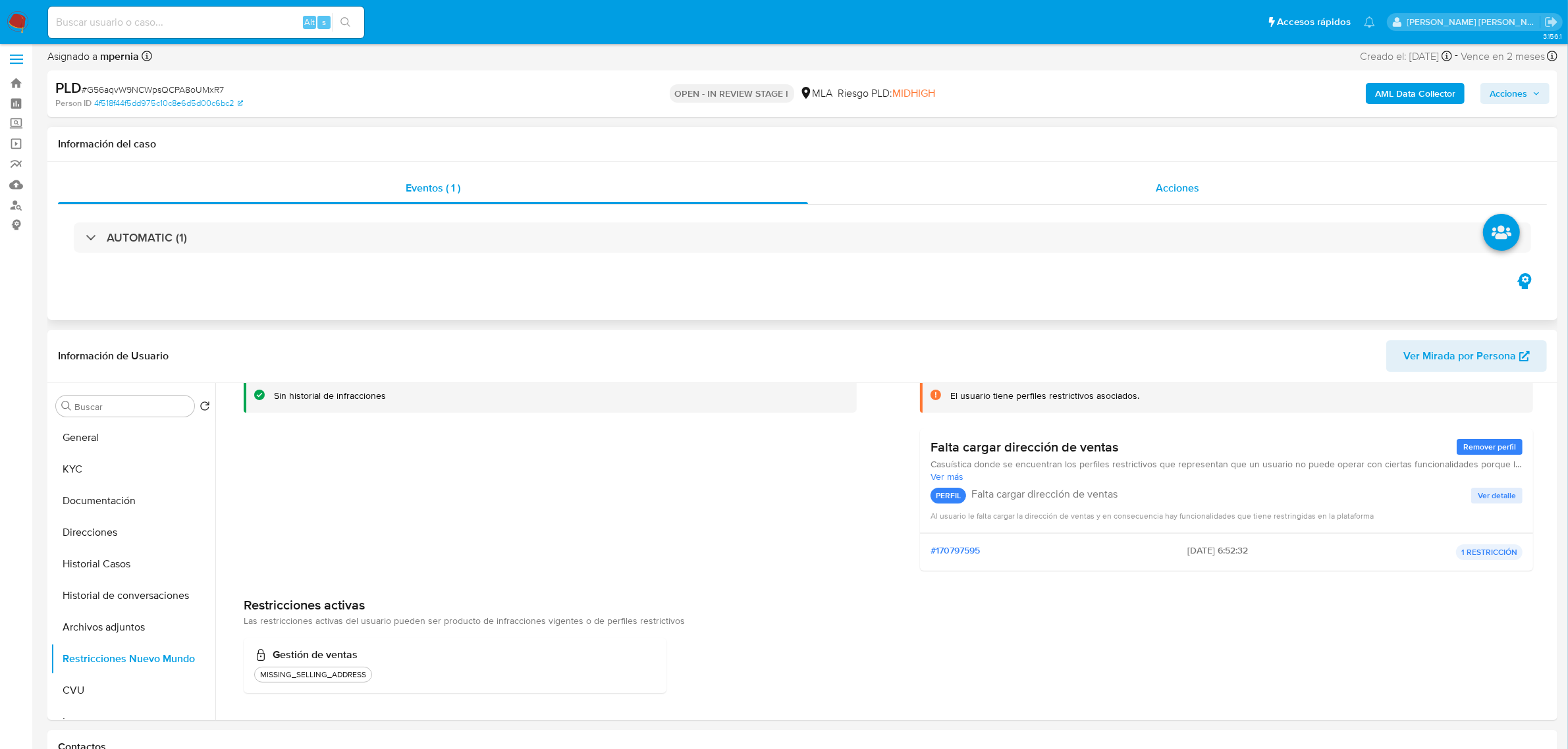
scroll to position [0, 0]
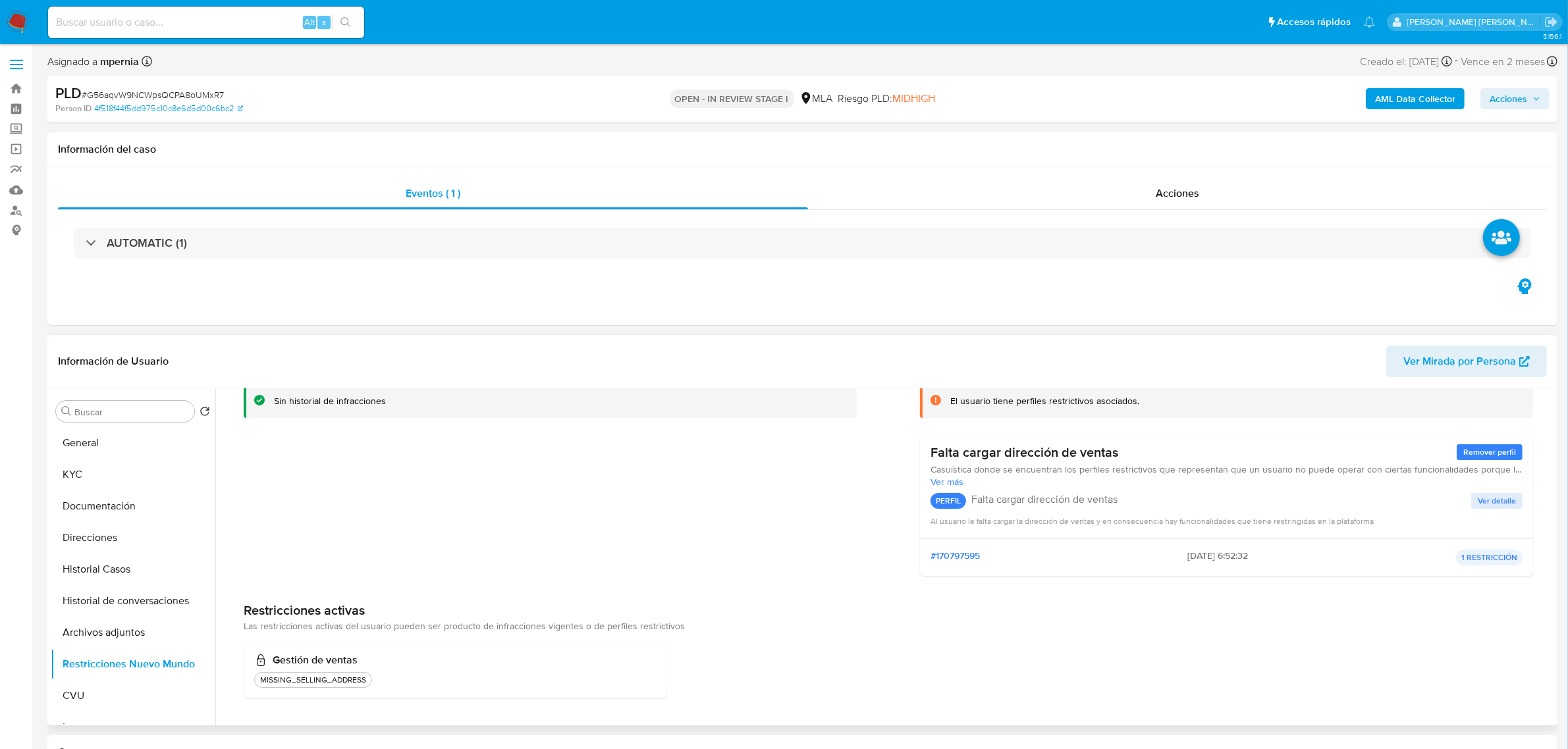
click at [1438, 363] on span "Ver Mirada por Persona" at bounding box center [1459, 361] width 113 height 31
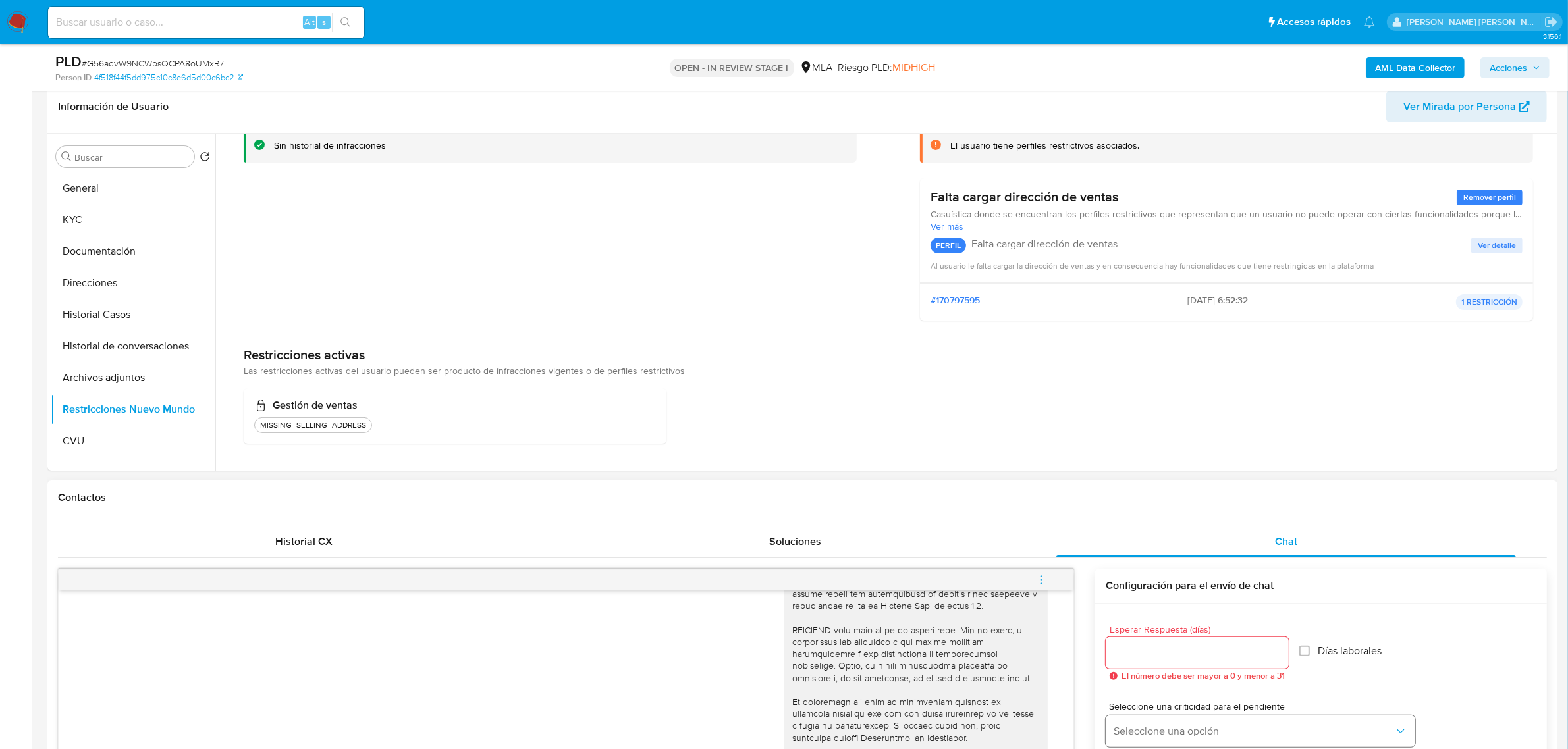
scroll to position [329, 0]
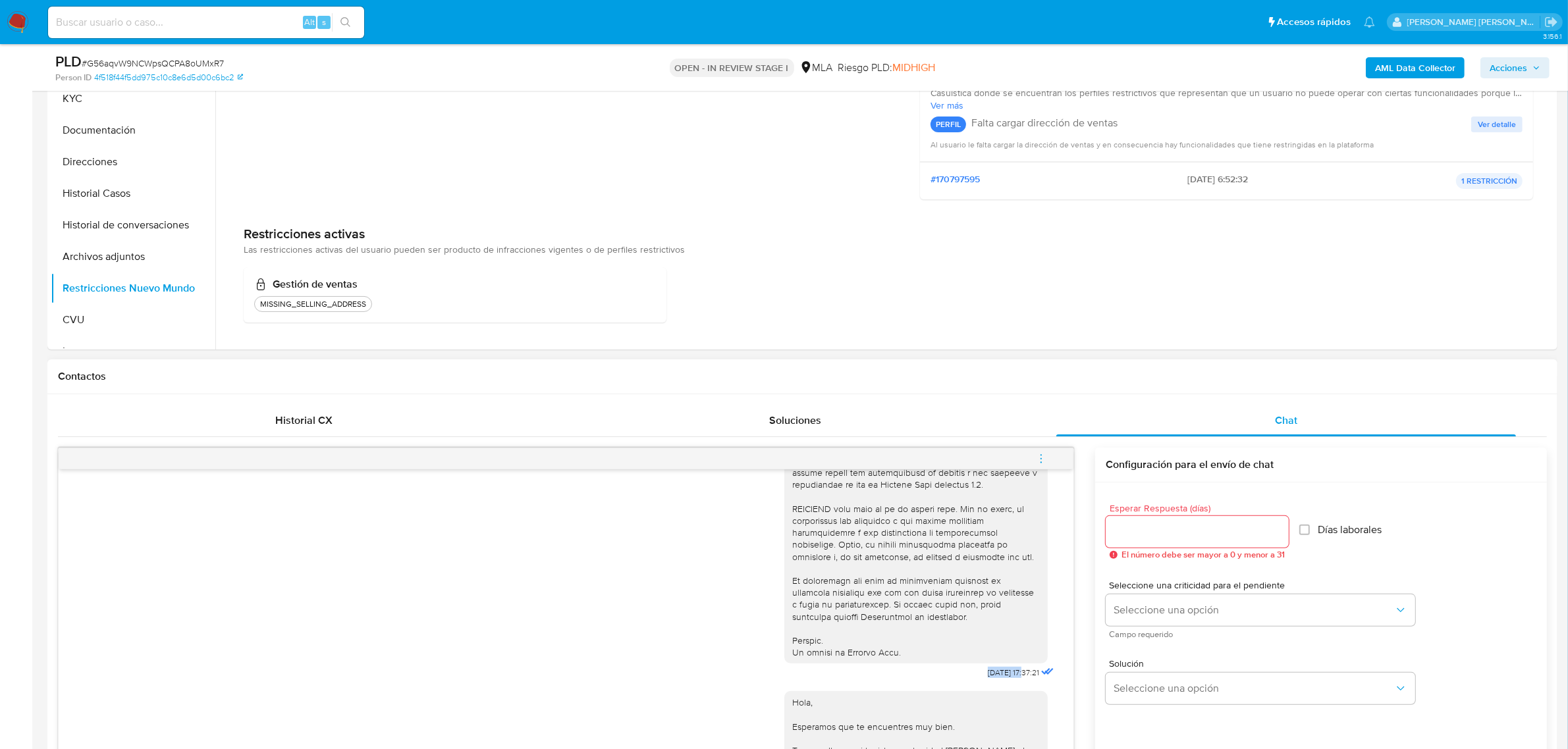
click at [1038, 458] on icon "menu-action" at bounding box center [1041, 459] width 12 height 12
click at [981, 432] on li "Cerrar conversación" at bounding box center [951, 434] width 135 height 24
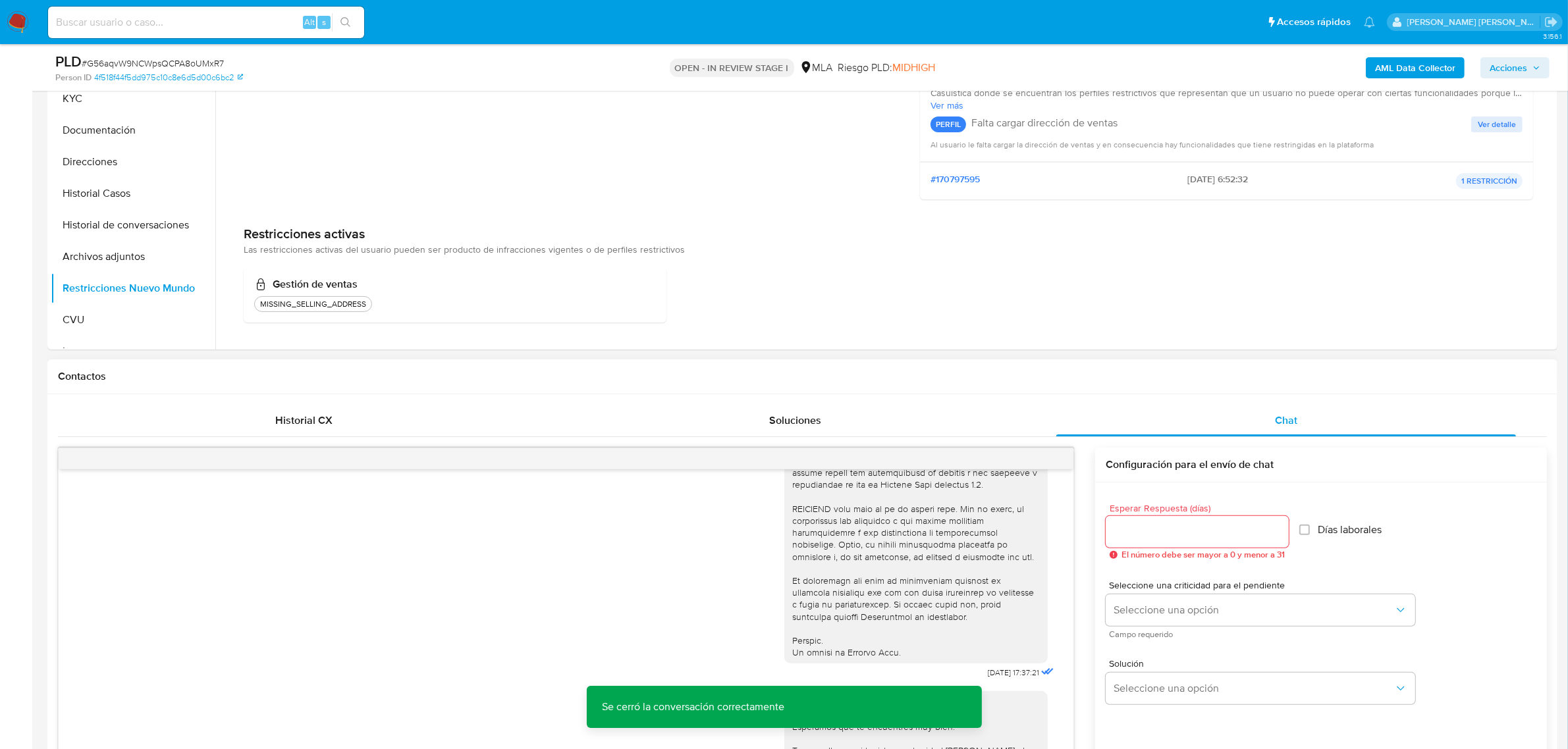
click at [999, 372] on h1 "Contactos" at bounding box center [803, 377] width 1489 height 13
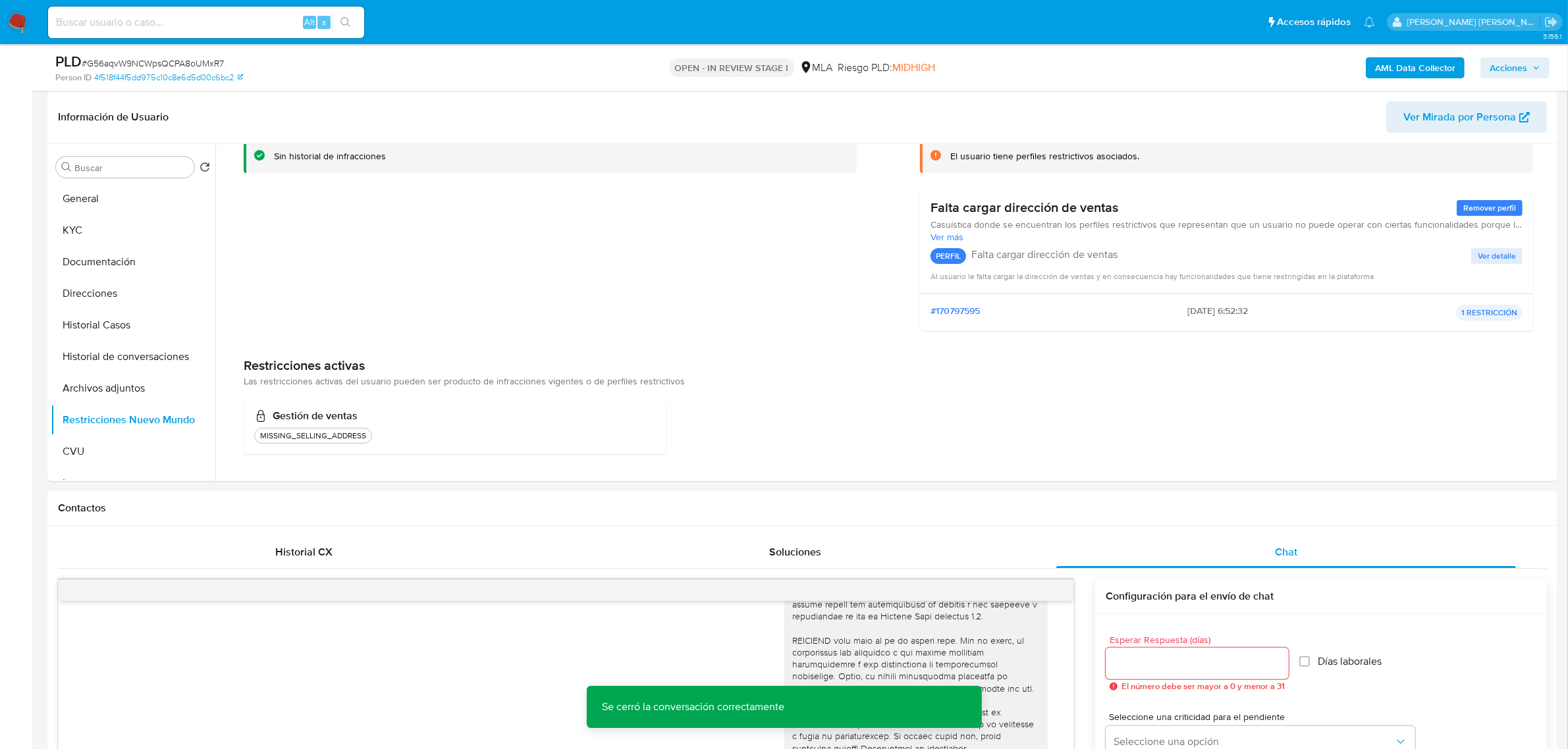
scroll to position [0, 0]
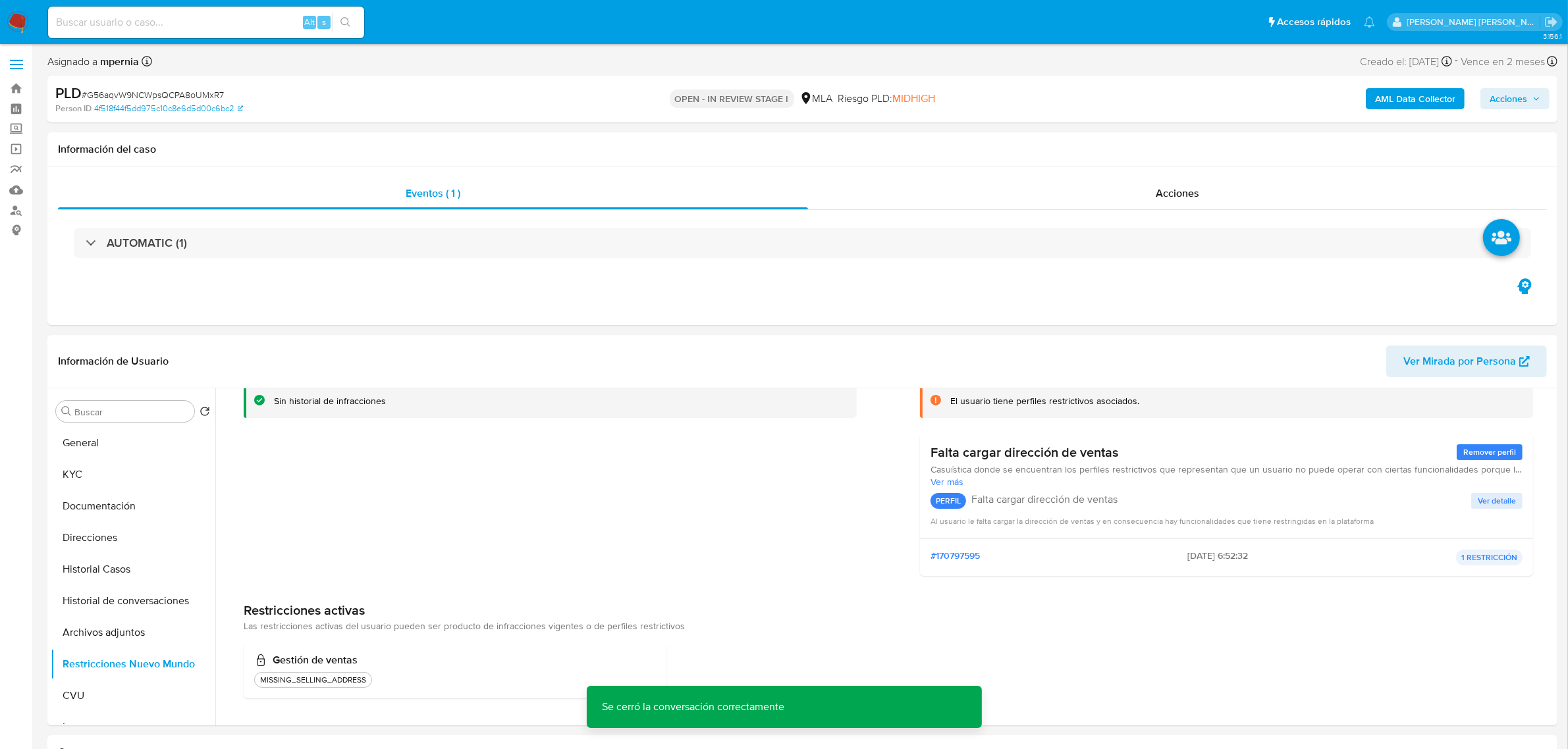
click at [1430, 94] on b "AML Data Collector" at bounding box center [1416, 98] width 80 height 21
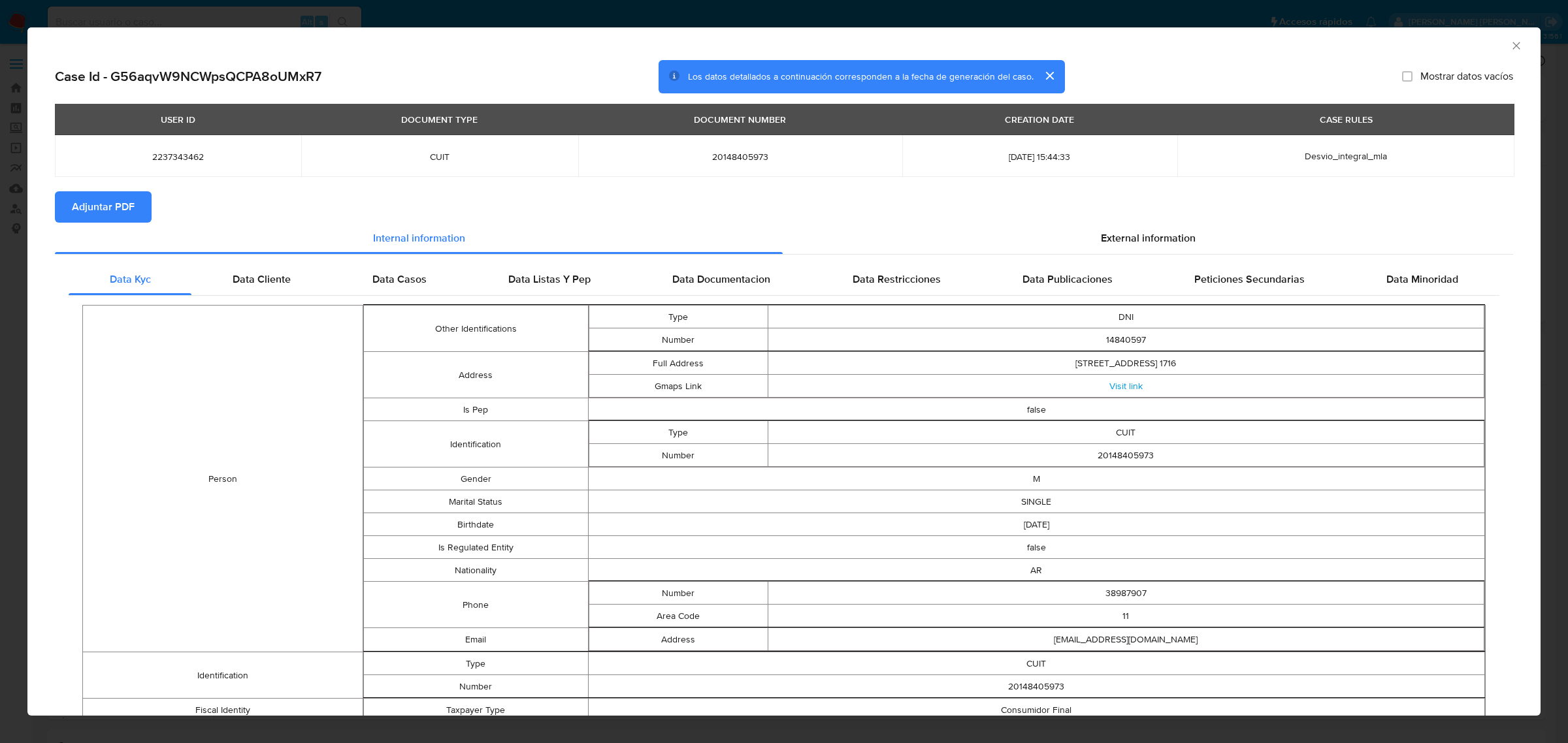
click at [95, 213] on span "Adjuntar PDF" at bounding box center [103, 207] width 63 height 29
click at [1509, 43] on icon "Cerrar ventana" at bounding box center [1516, 46] width 13 height 13
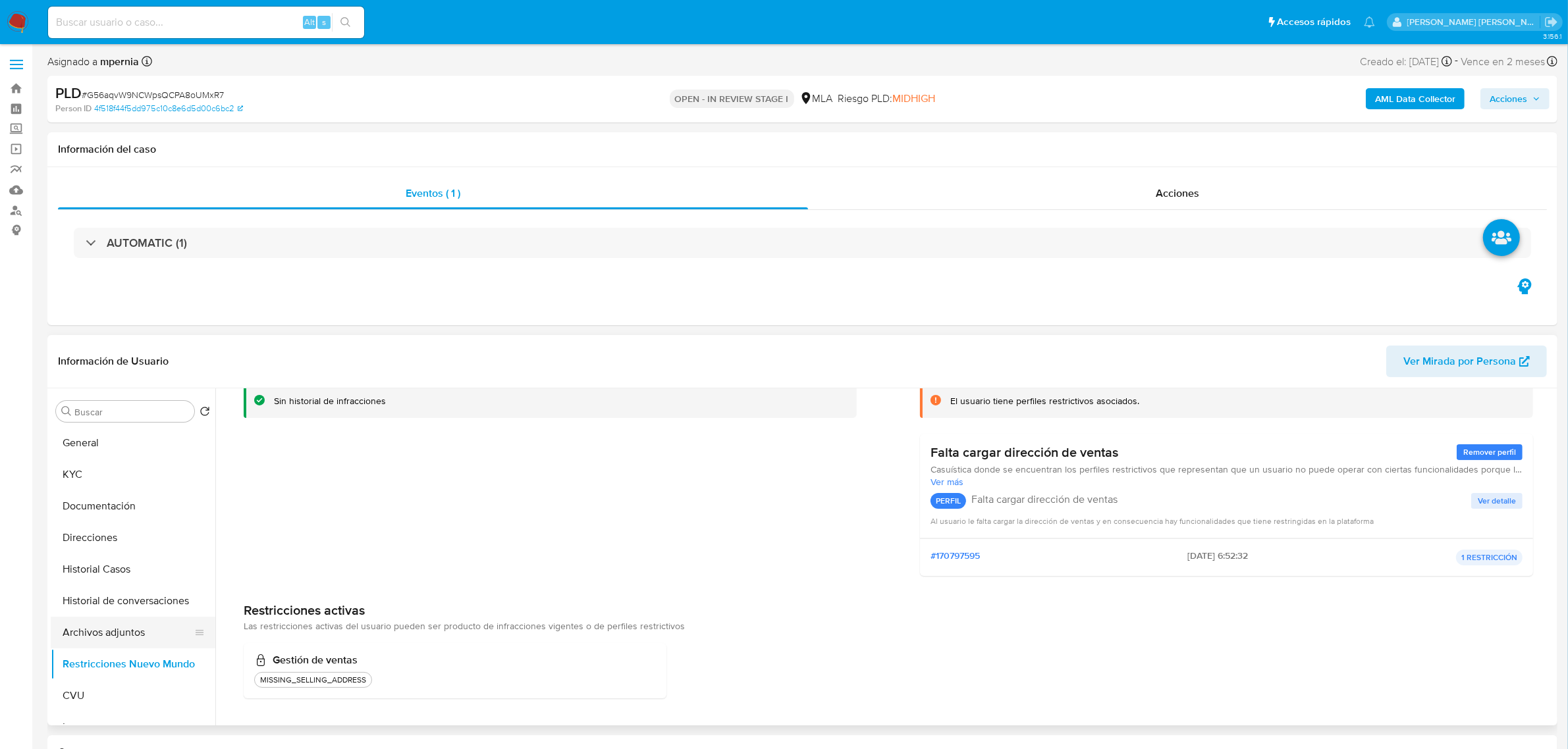
click at [126, 635] on button "Archivos adjuntos" at bounding box center [128, 632] width 154 height 31
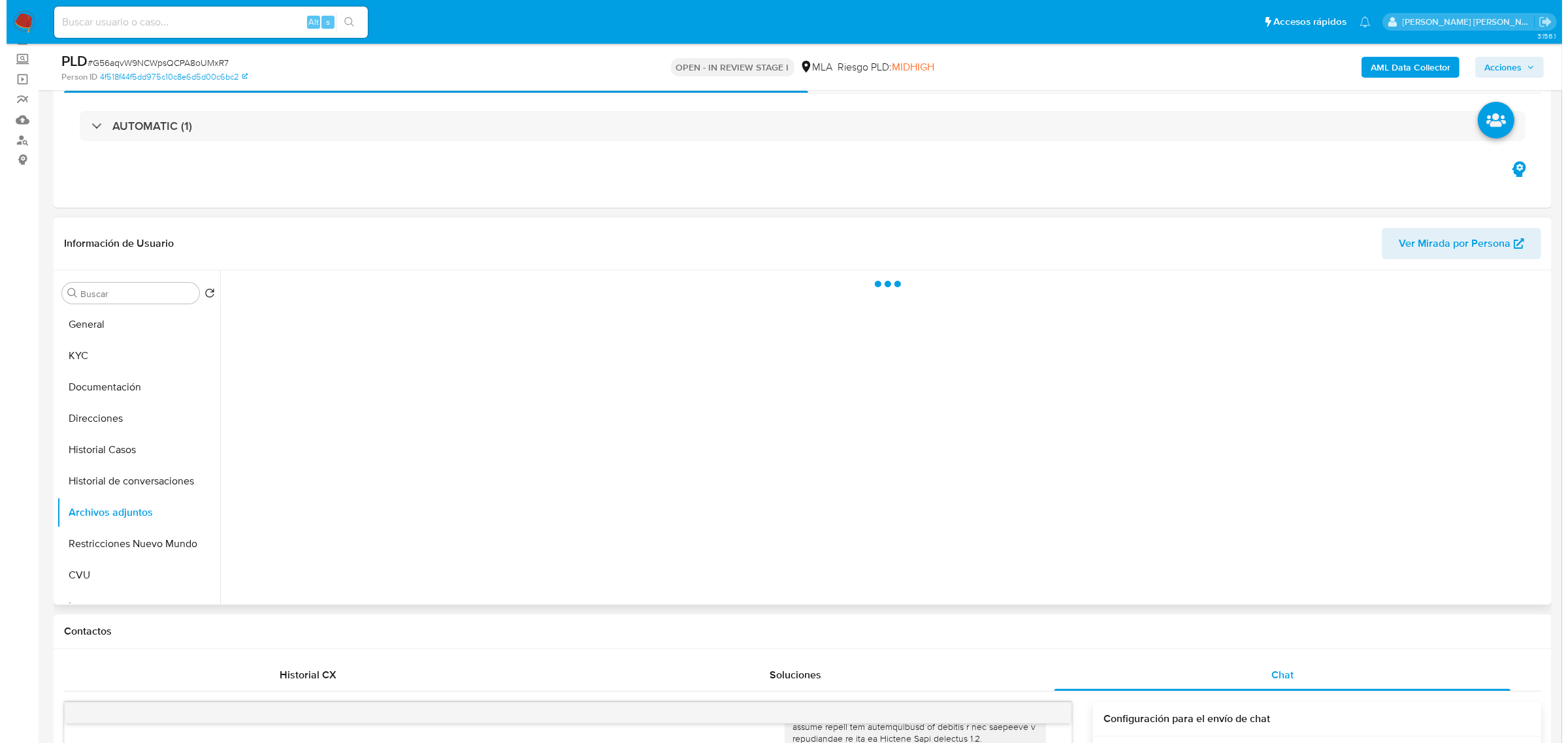
scroll to position [163, 0]
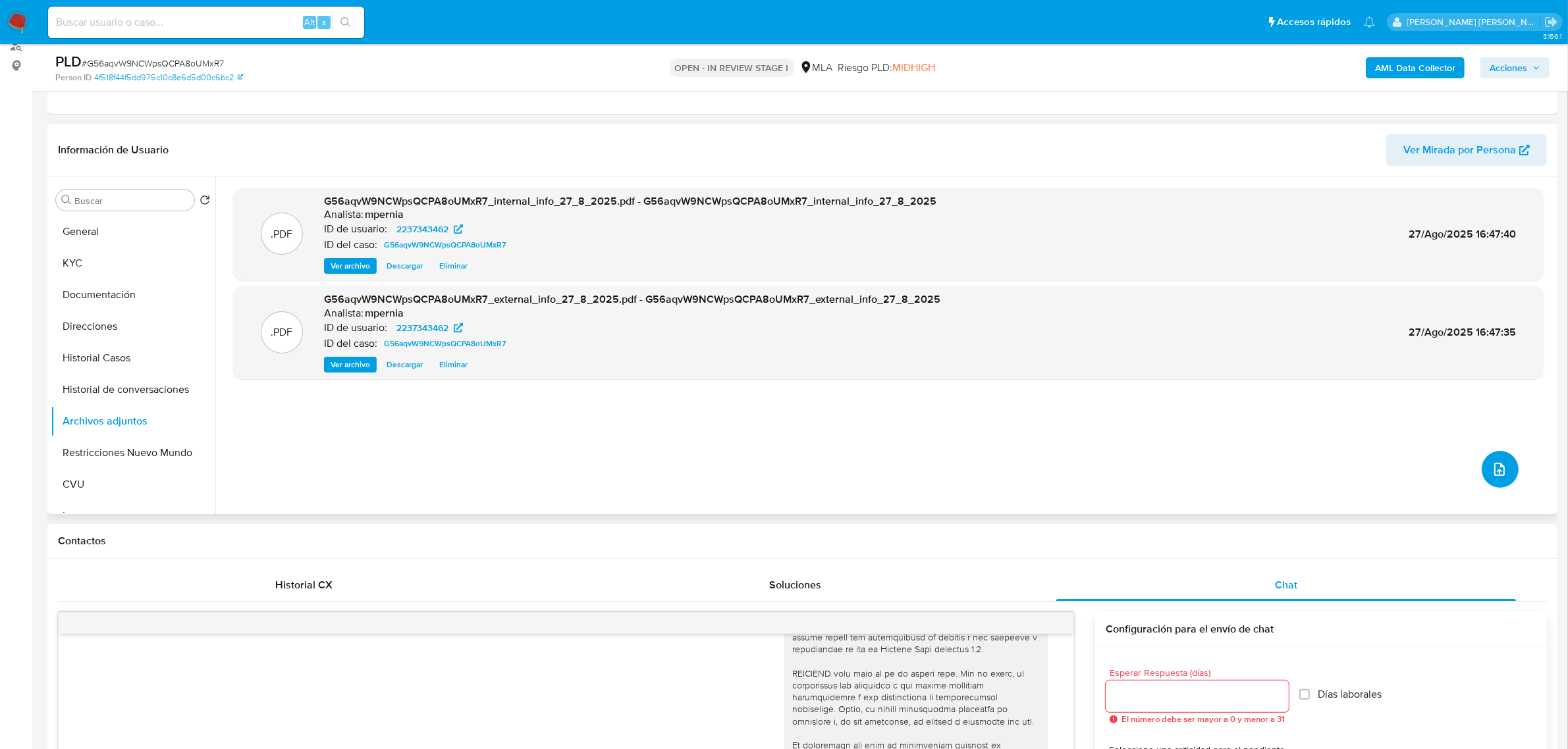
click at [1486, 474] on button "upload-file" at bounding box center [1500, 469] width 37 height 37
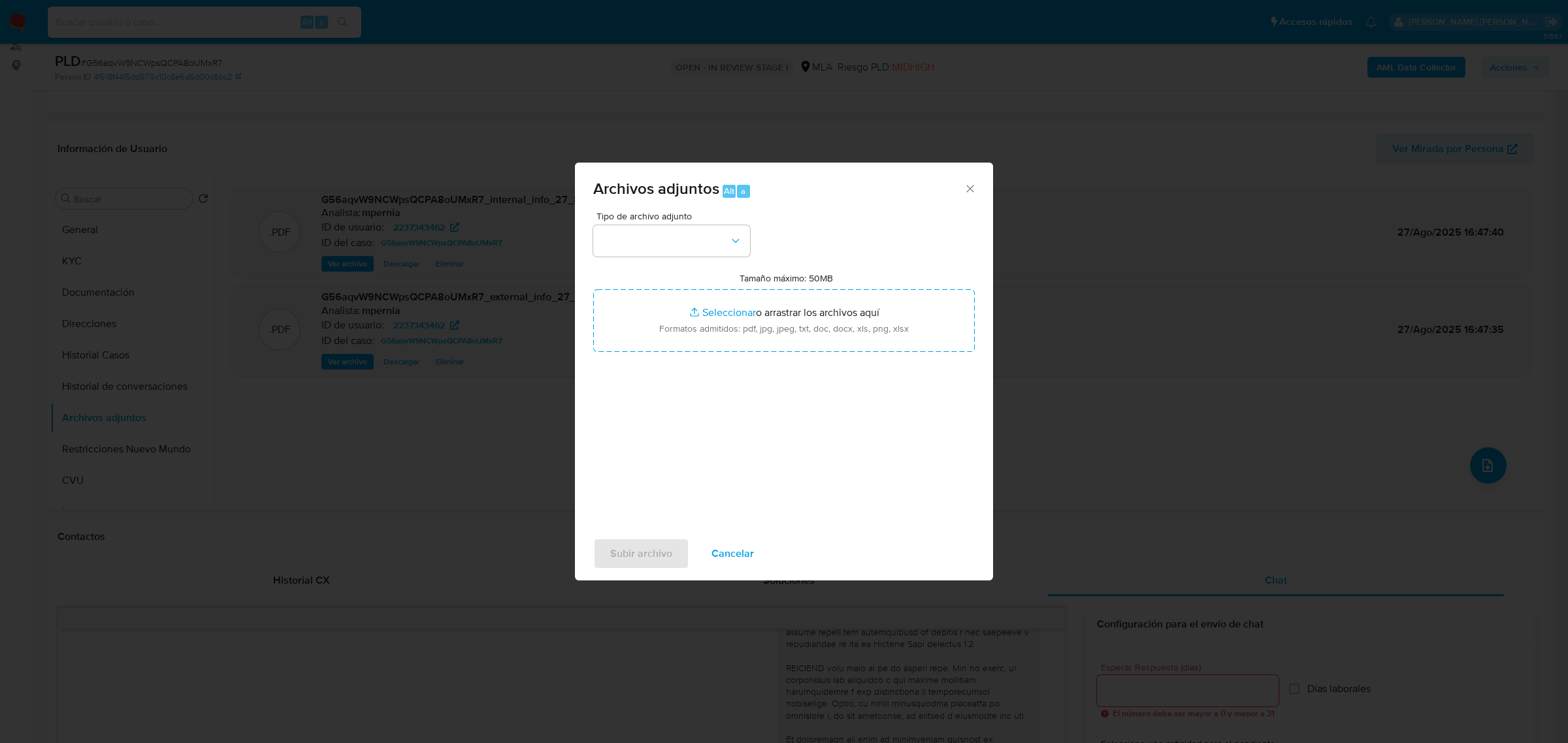
click at [687, 263] on div "Tipo de archivo adjunto Tamaño máximo: 50MB Seleccionar archivos Seleccionar o …" at bounding box center [784, 366] width 382 height 308
click at [695, 246] on button "button" at bounding box center [671, 241] width 157 height 31
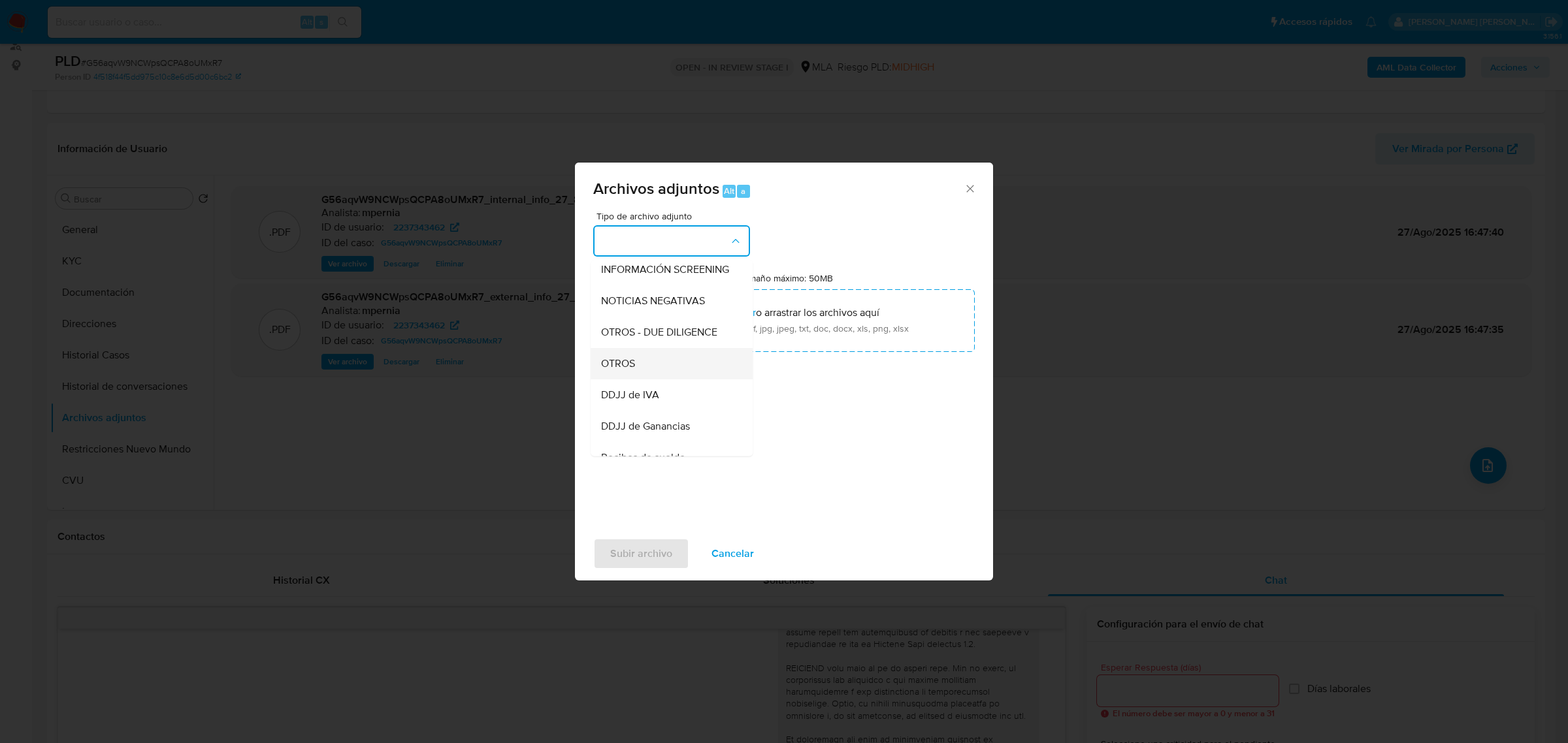
click at [647, 379] on div "OTROS" at bounding box center [667, 363] width 133 height 31
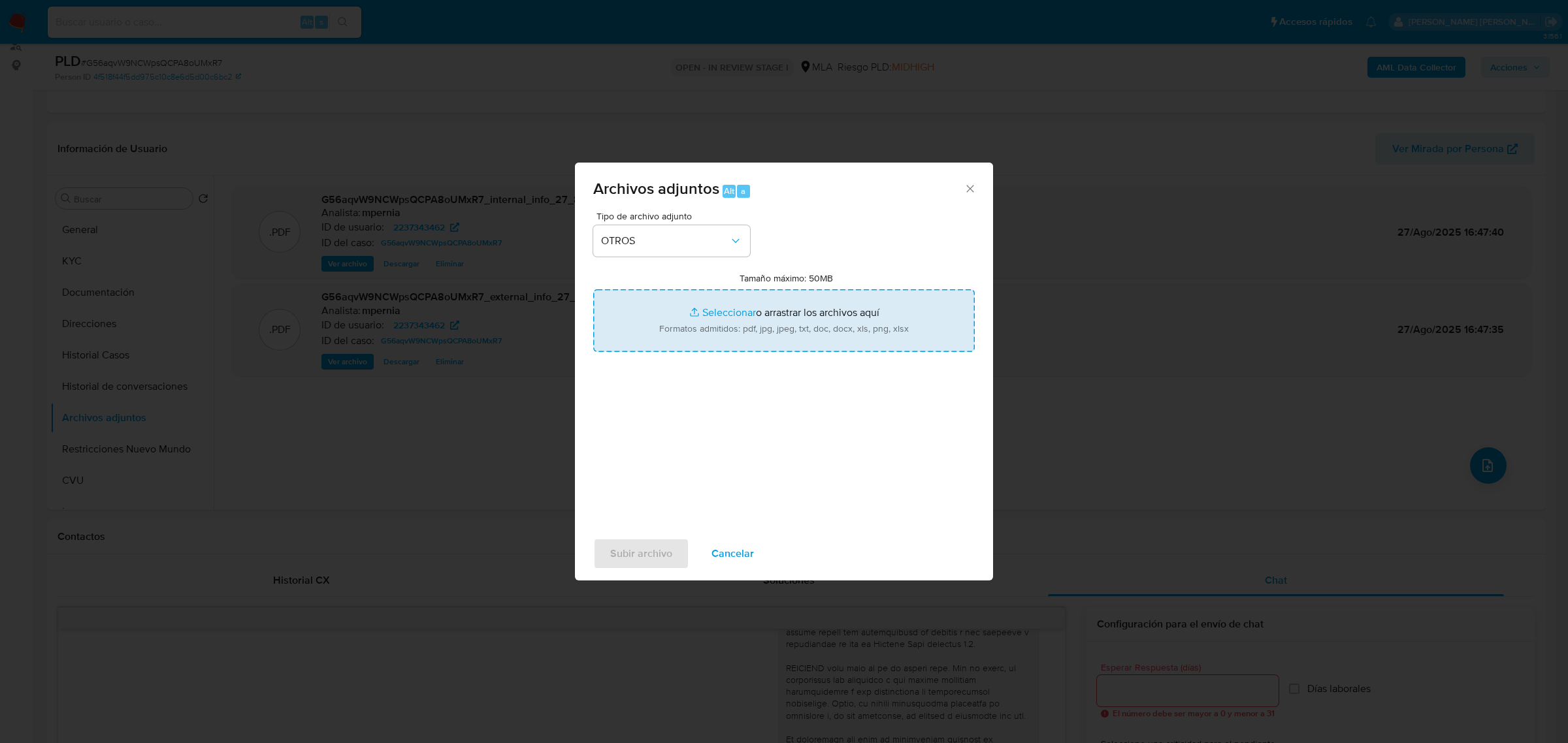
type input "C:\fakepath\Movimientos-Aladdin-2237343462.xlsx"
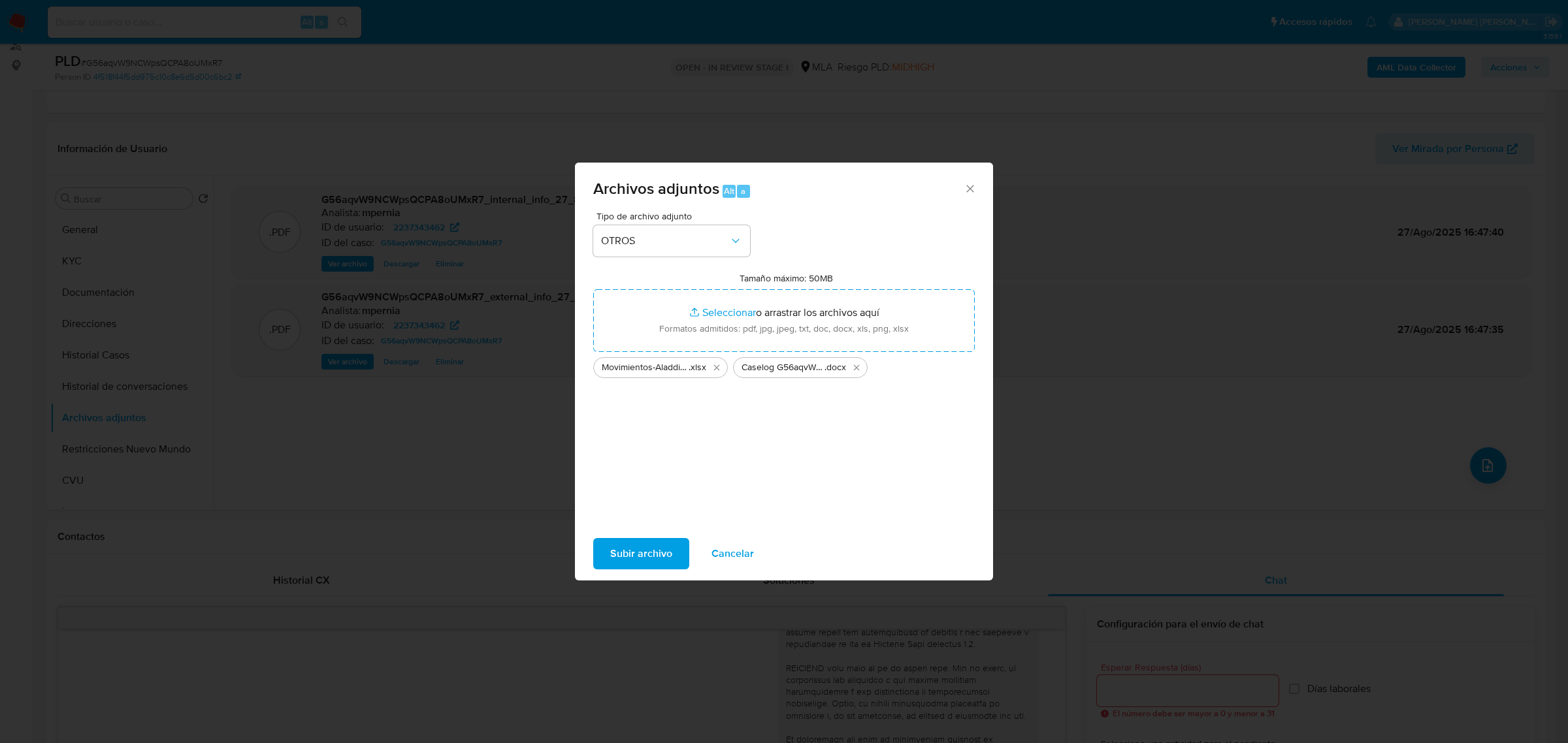
click at [651, 549] on span "Subir archivo" at bounding box center [641, 554] width 62 height 29
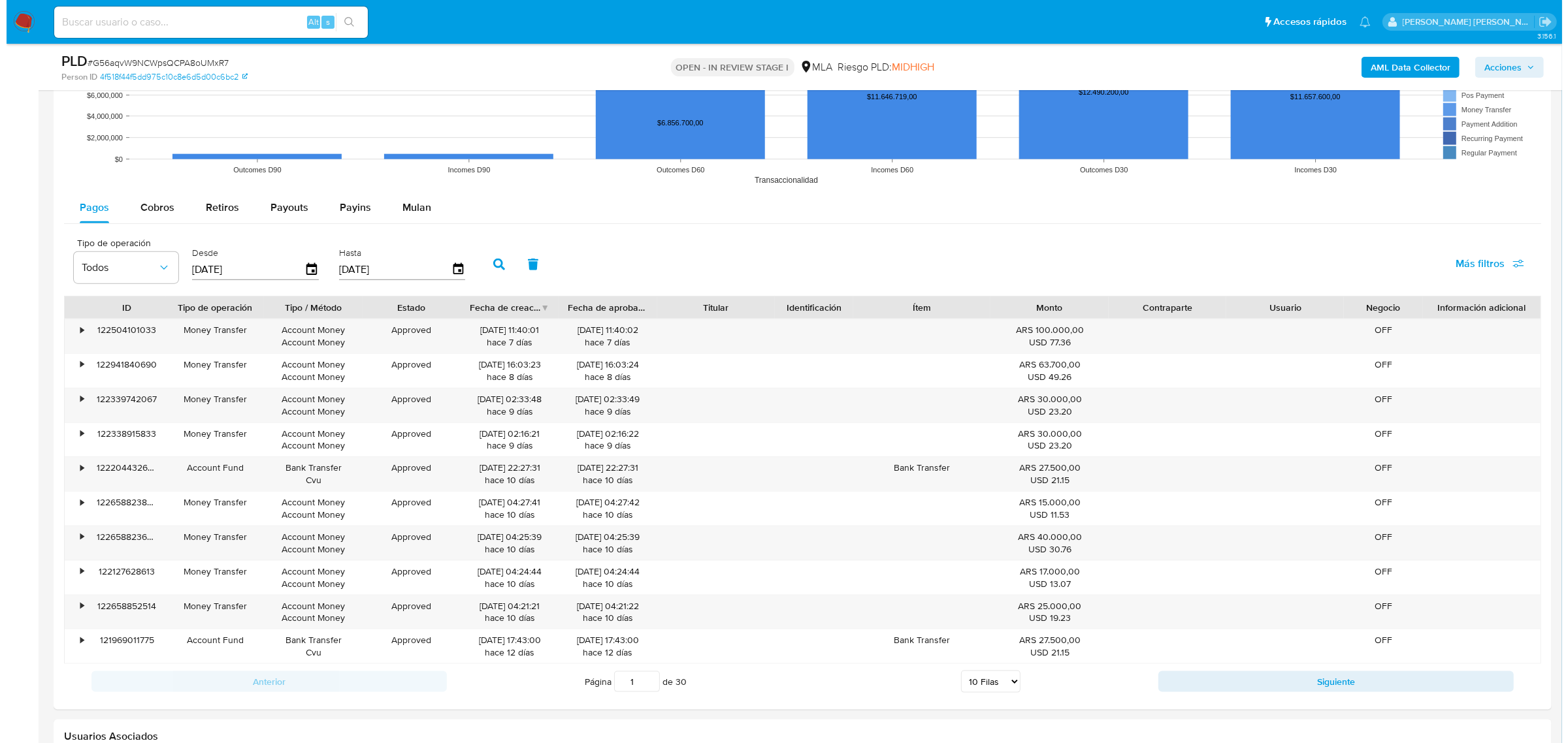
scroll to position [2343, 0]
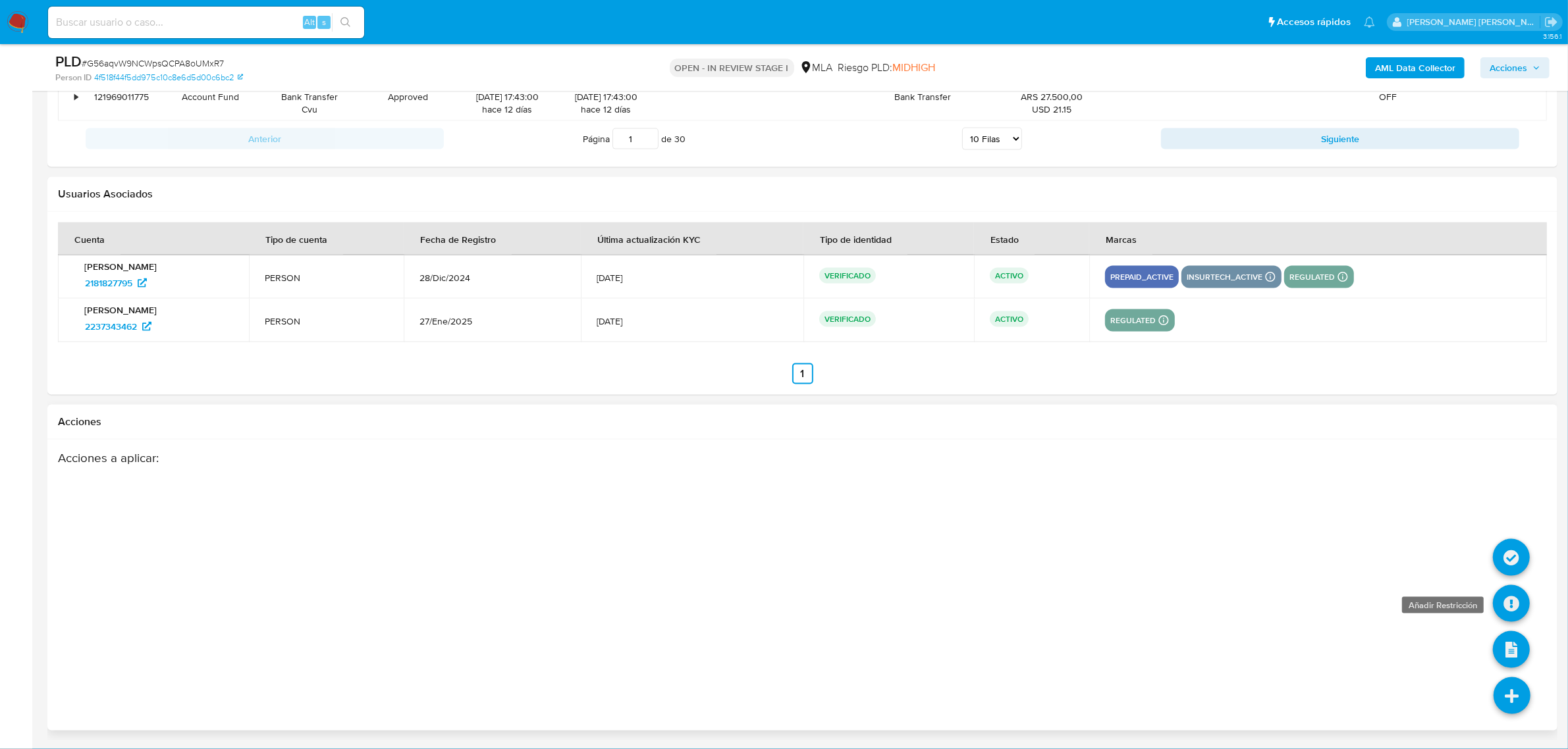
click at [1520, 601] on icon at bounding box center [1511, 603] width 37 height 37
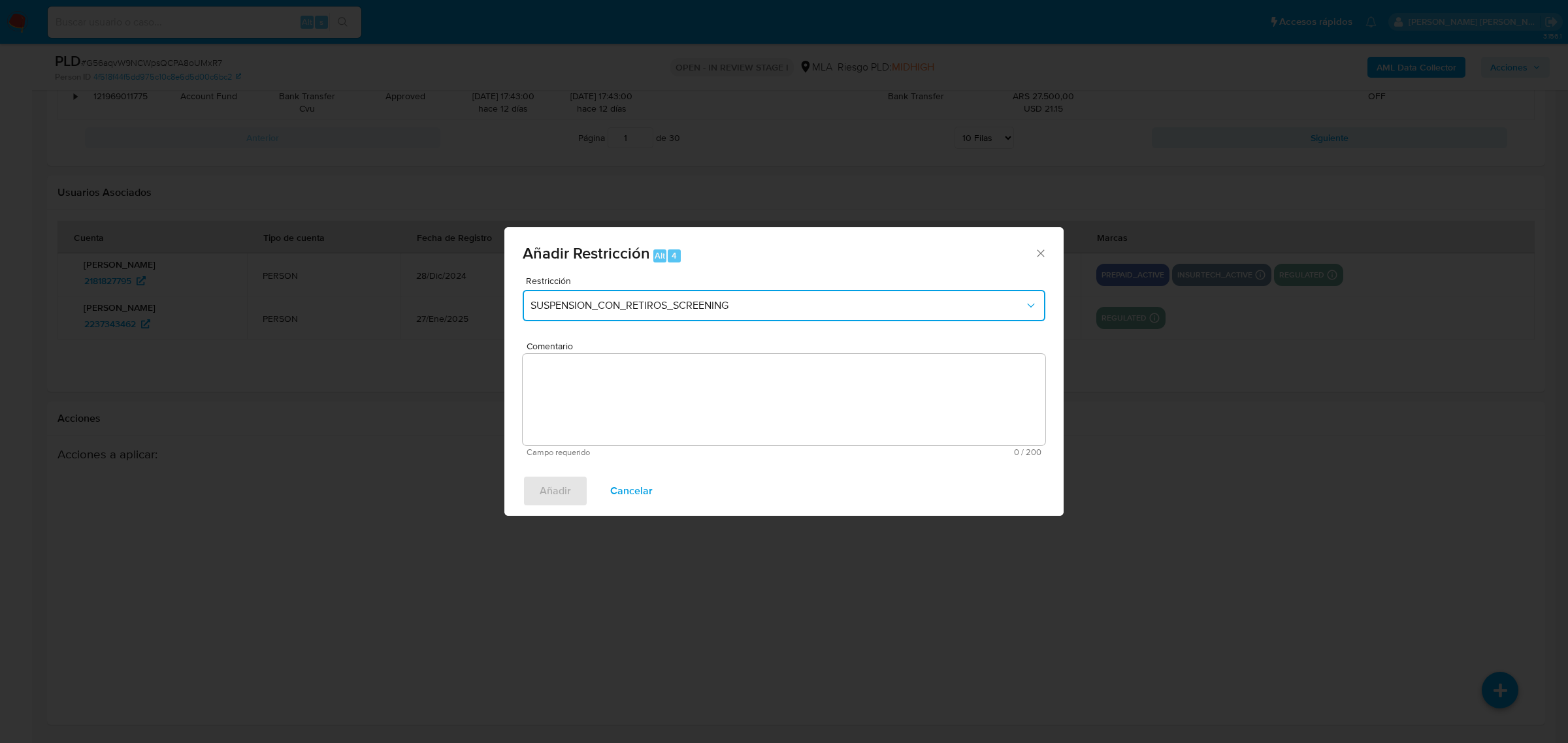
click at [672, 297] on button "SUSPENSION_CON_RETIROS_SCREENING" at bounding box center [784, 305] width 523 height 31
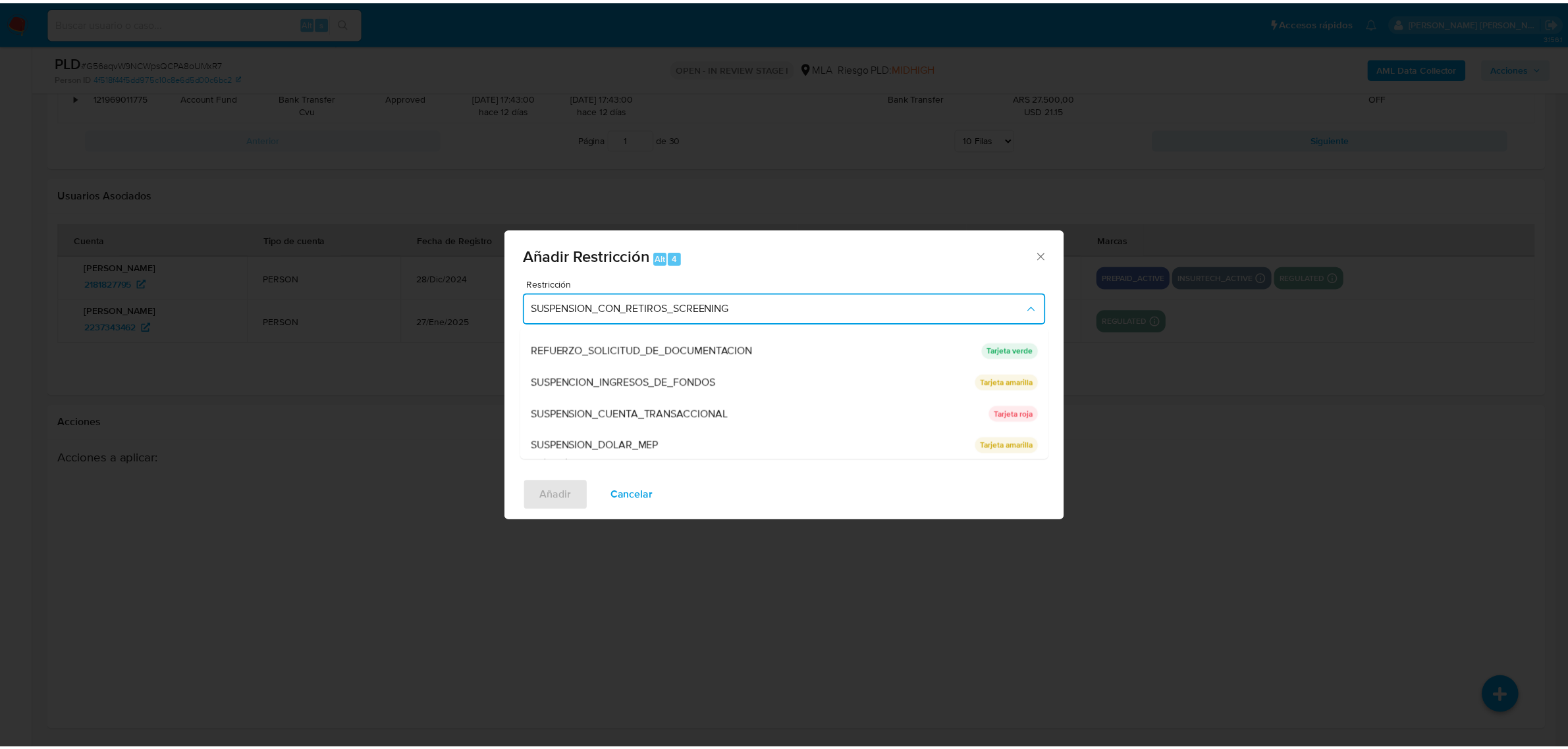
scroll to position [278, 0]
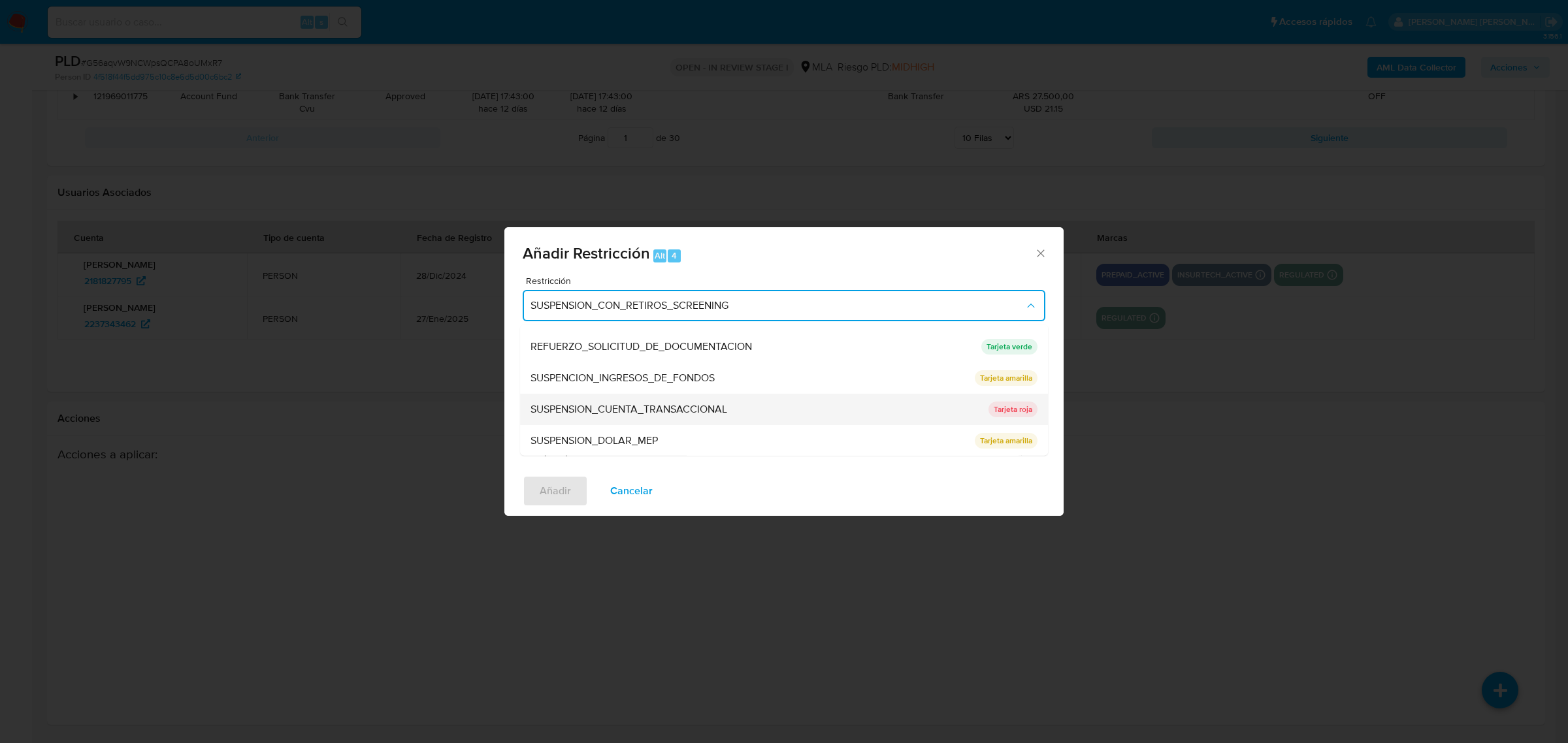
click at [654, 407] on span "SUSPENSION_CUENTA_TRANSACCIONAL" at bounding box center [629, 409] width 197 height 13
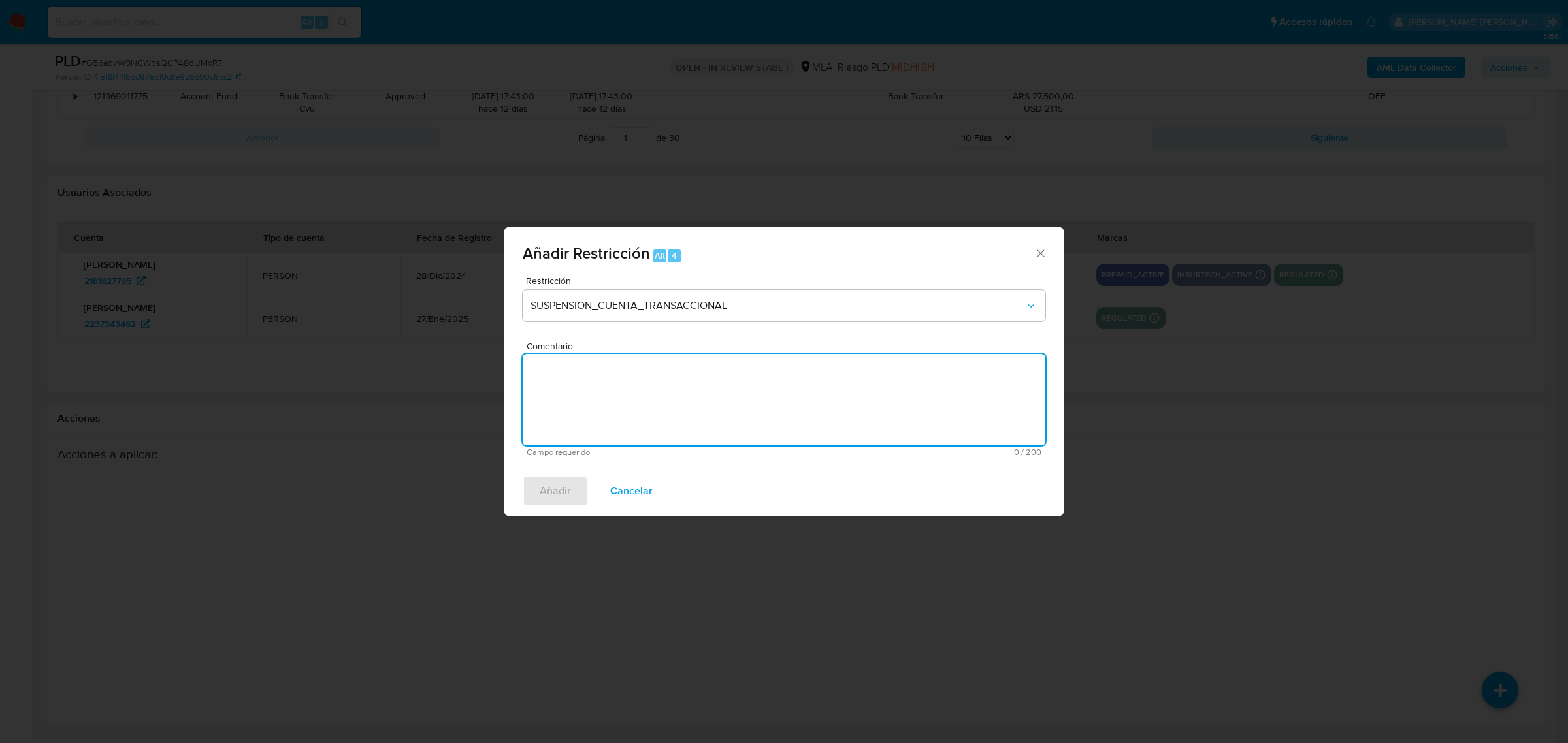
click at [651, 402] on textarea "Comentario" at bounding box center [784, 400] width 523 height 91
type textarea "AML"
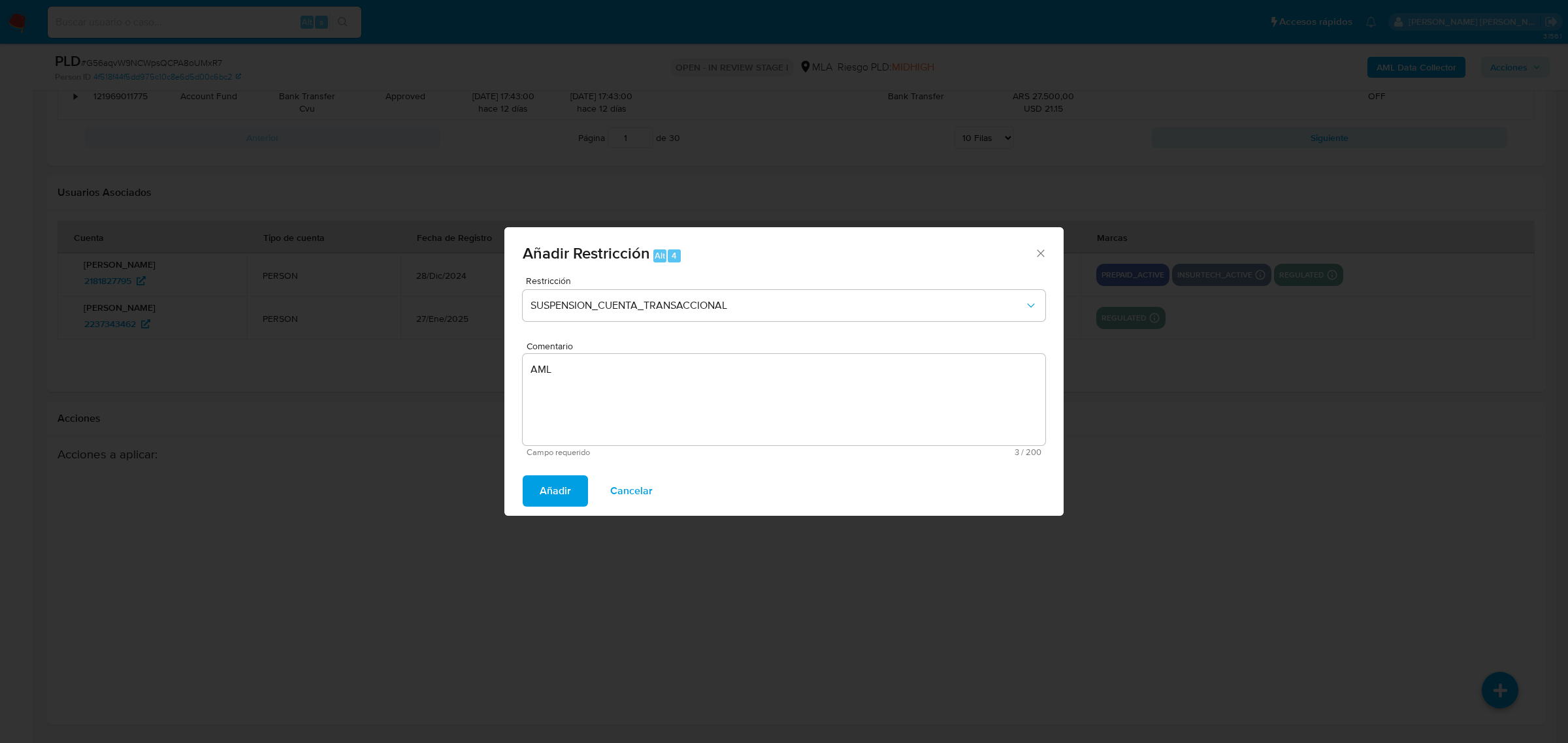
click at [583, 486] on button "Añadir" at bounding box center [555, 491] width 65 height 31
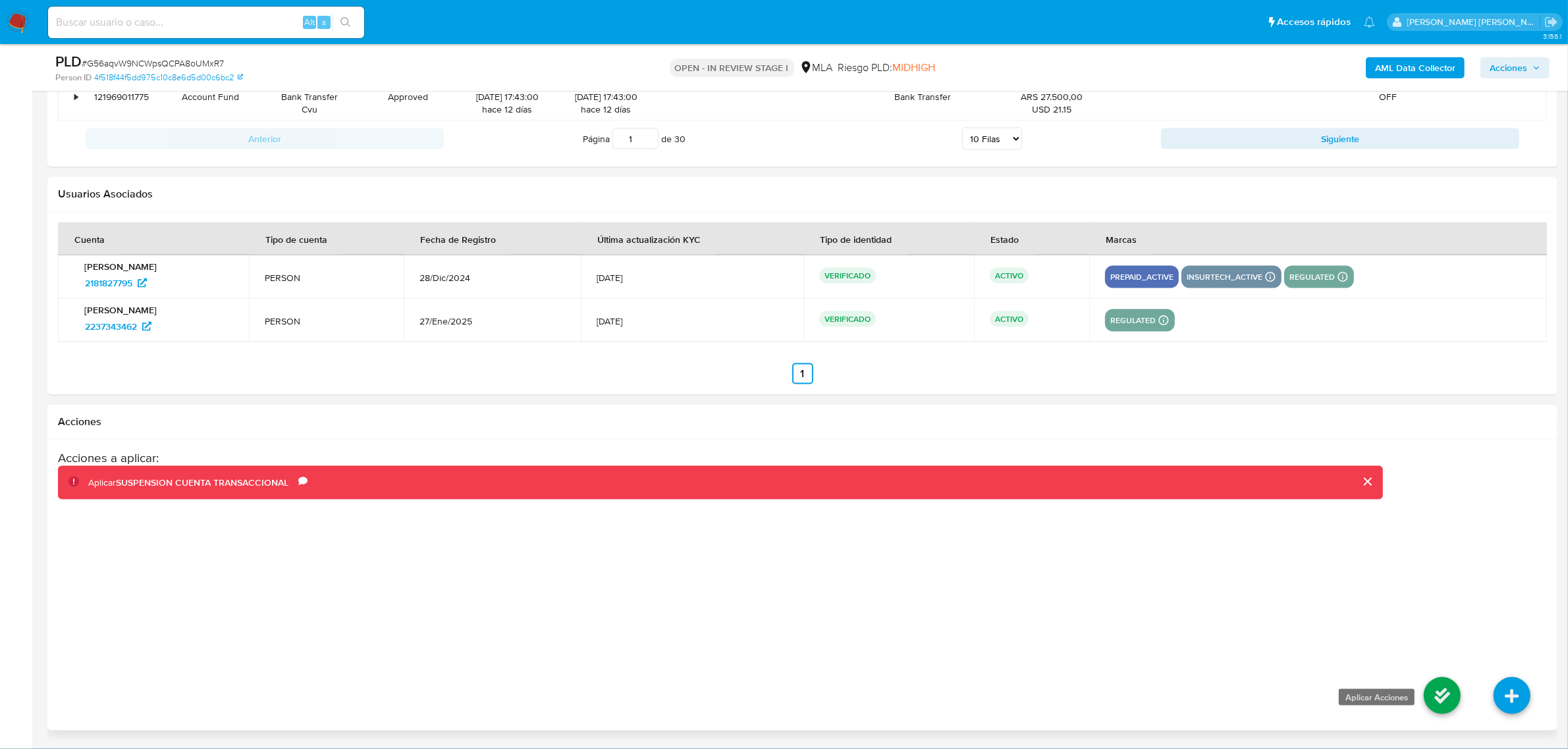
click at [1446, 698] on icon at bounding box center [1443, 696] width 37 height 37
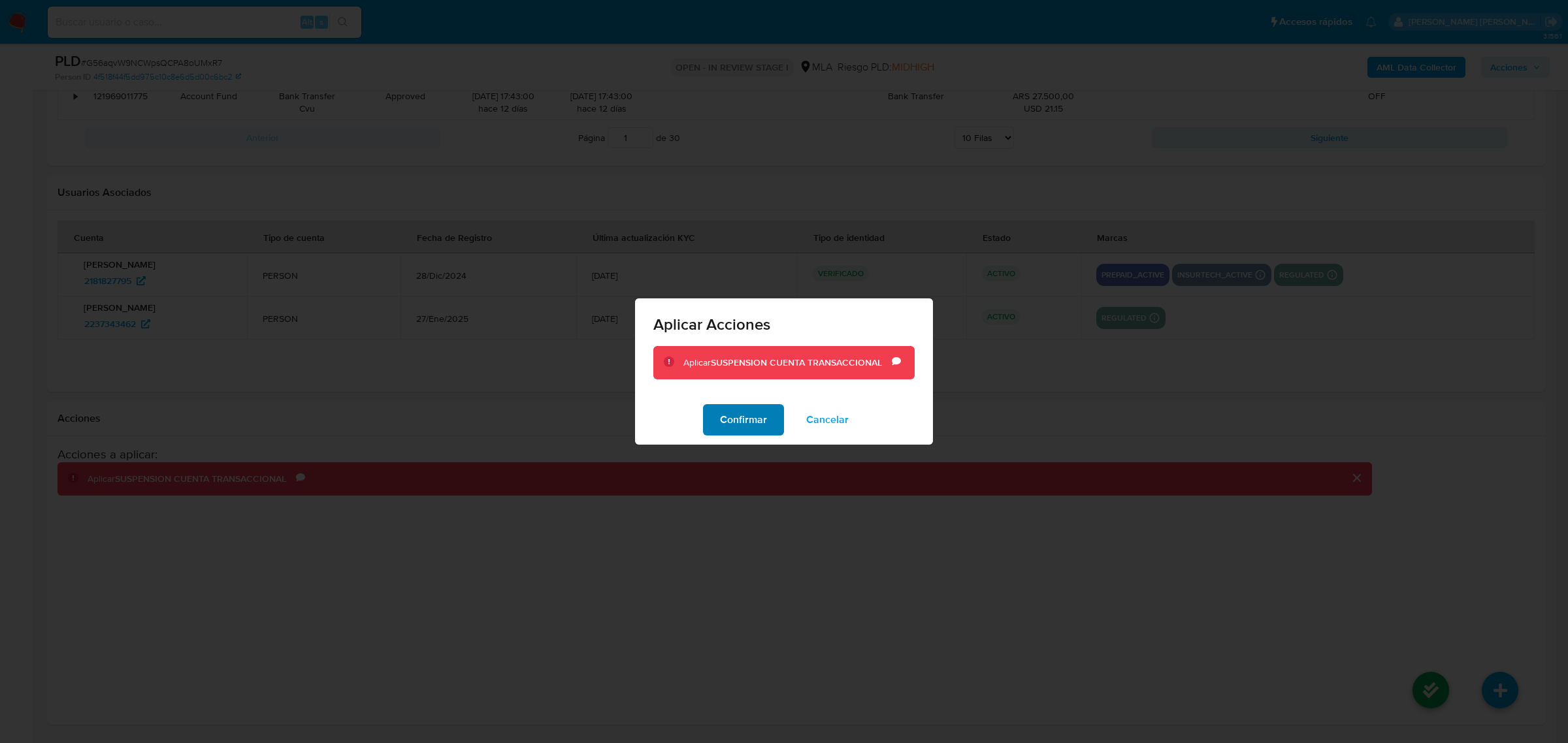
click at [735, 416] on span "Confirmar" at bounding box center [743, 420] width 47 height 29
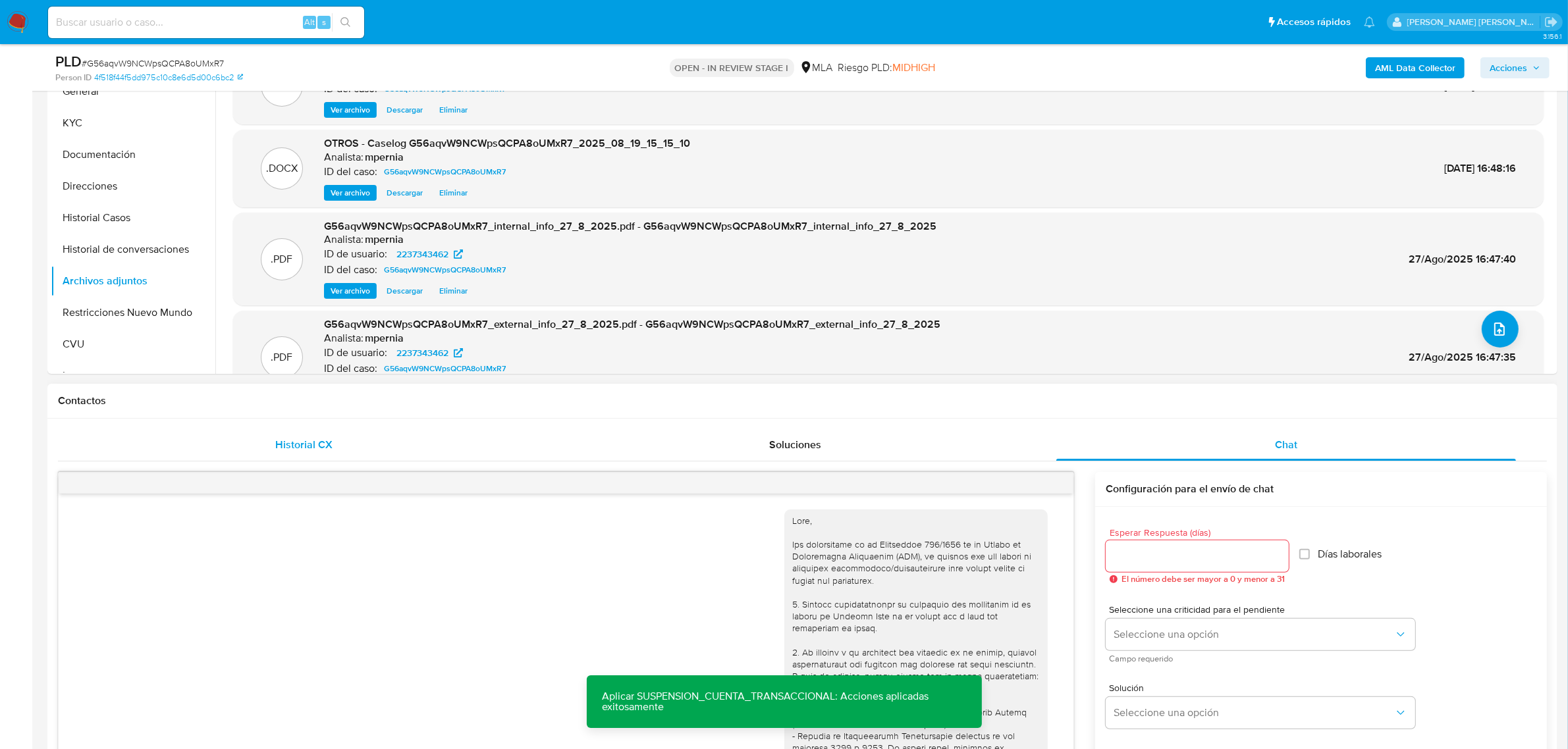
scroll to position [0, 0]
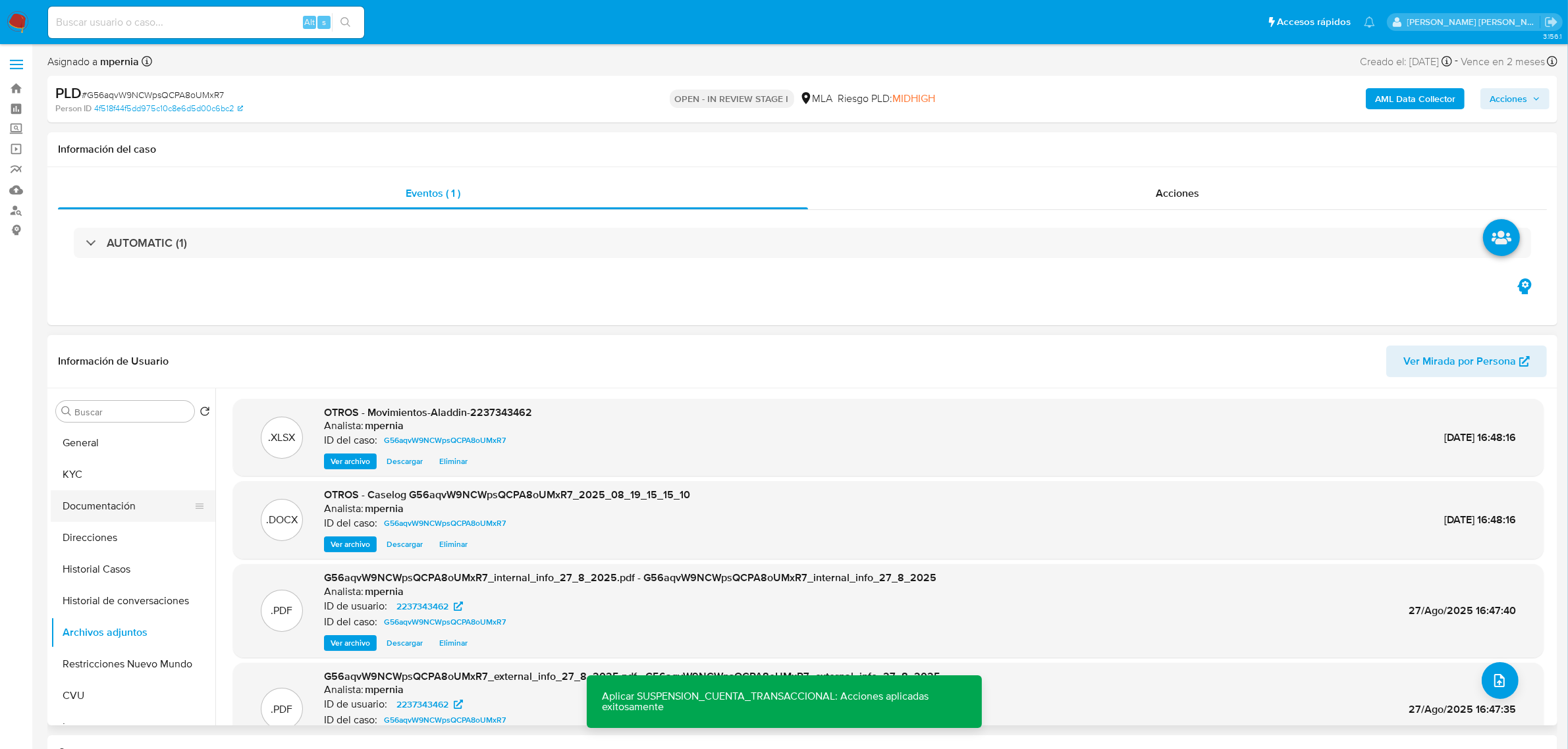
click at [117, 517] on button "Documentación" at bounding box center [128, 506] width 154 height 31
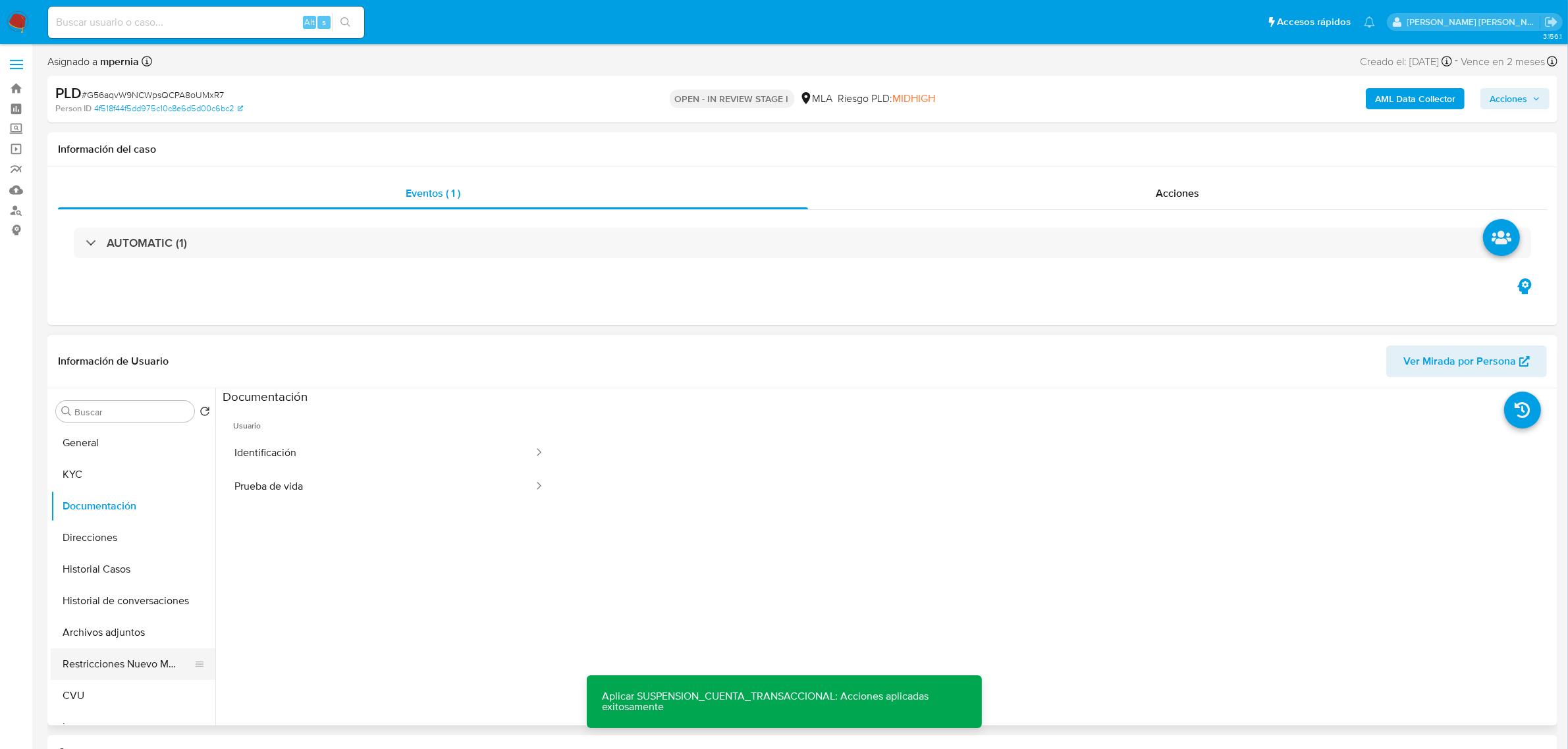
click at [132, 667] on button "Restricciones Nuevo Mundo" at bounding box center [128, 664] width 154 height 31
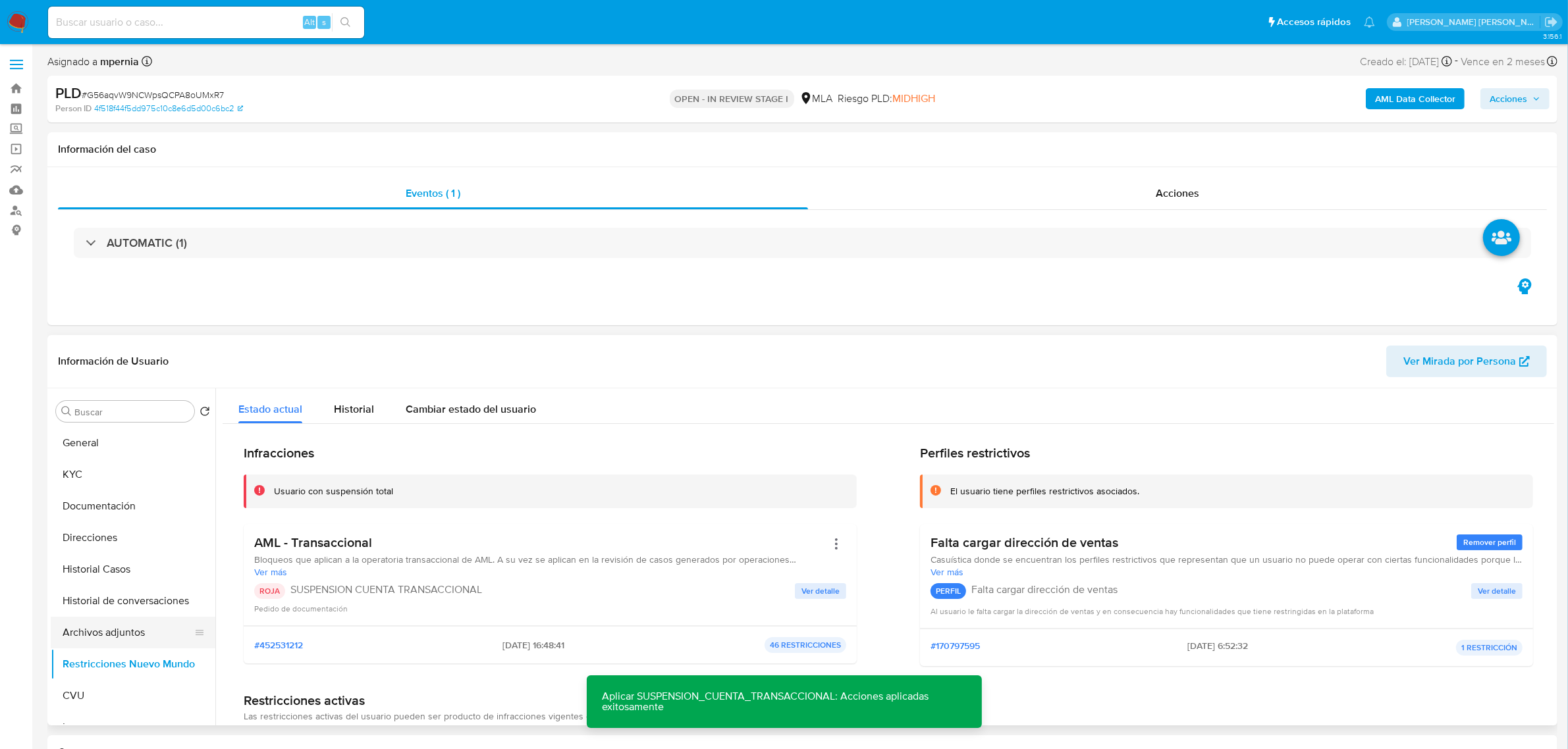
click at [117, 631] on button "Archivos adjuntos" at bounding box center [128, 632] width 154 height 31
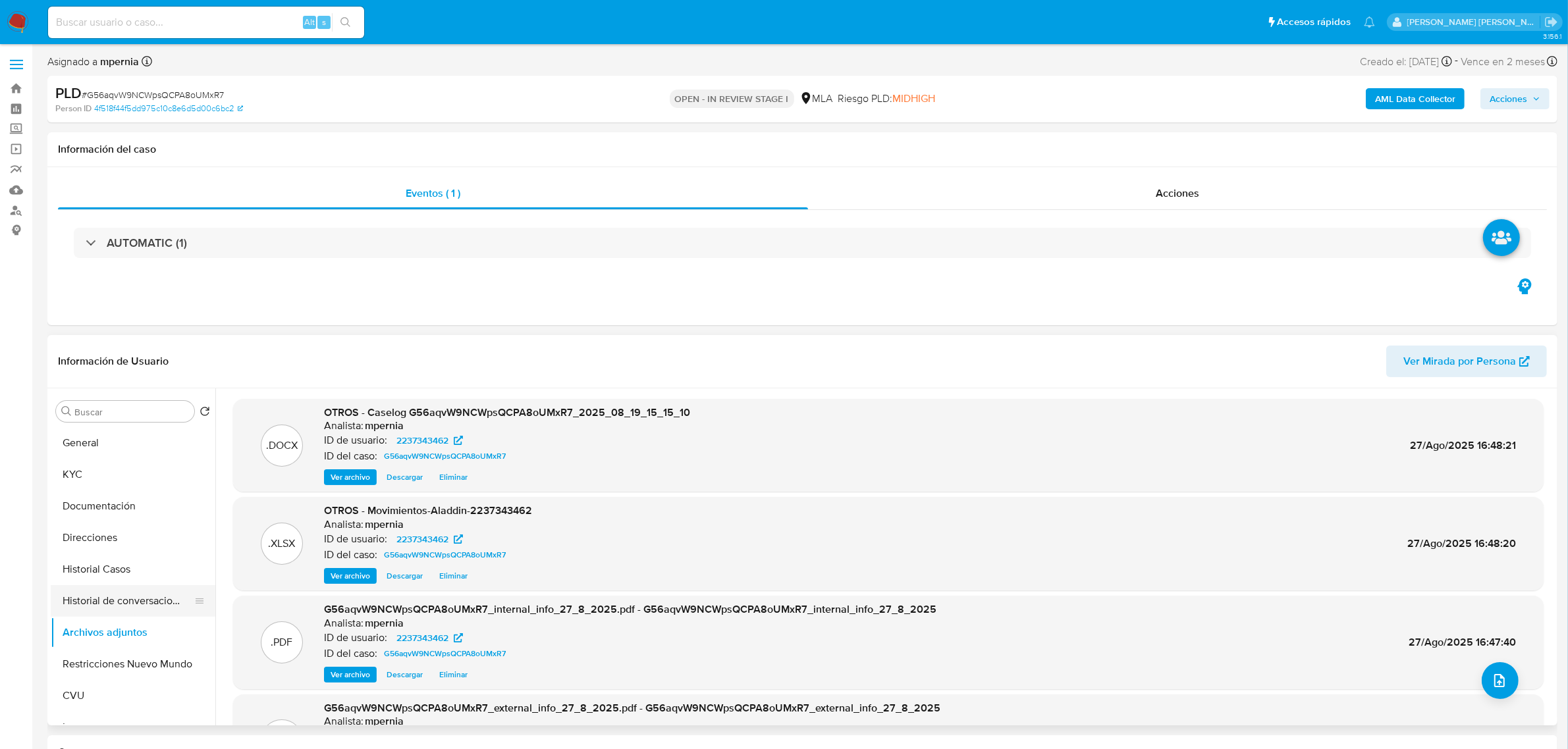
click at [120, 603] on button "Historial de conversaciones" at bounding box center [128, 600] width 154 height 31
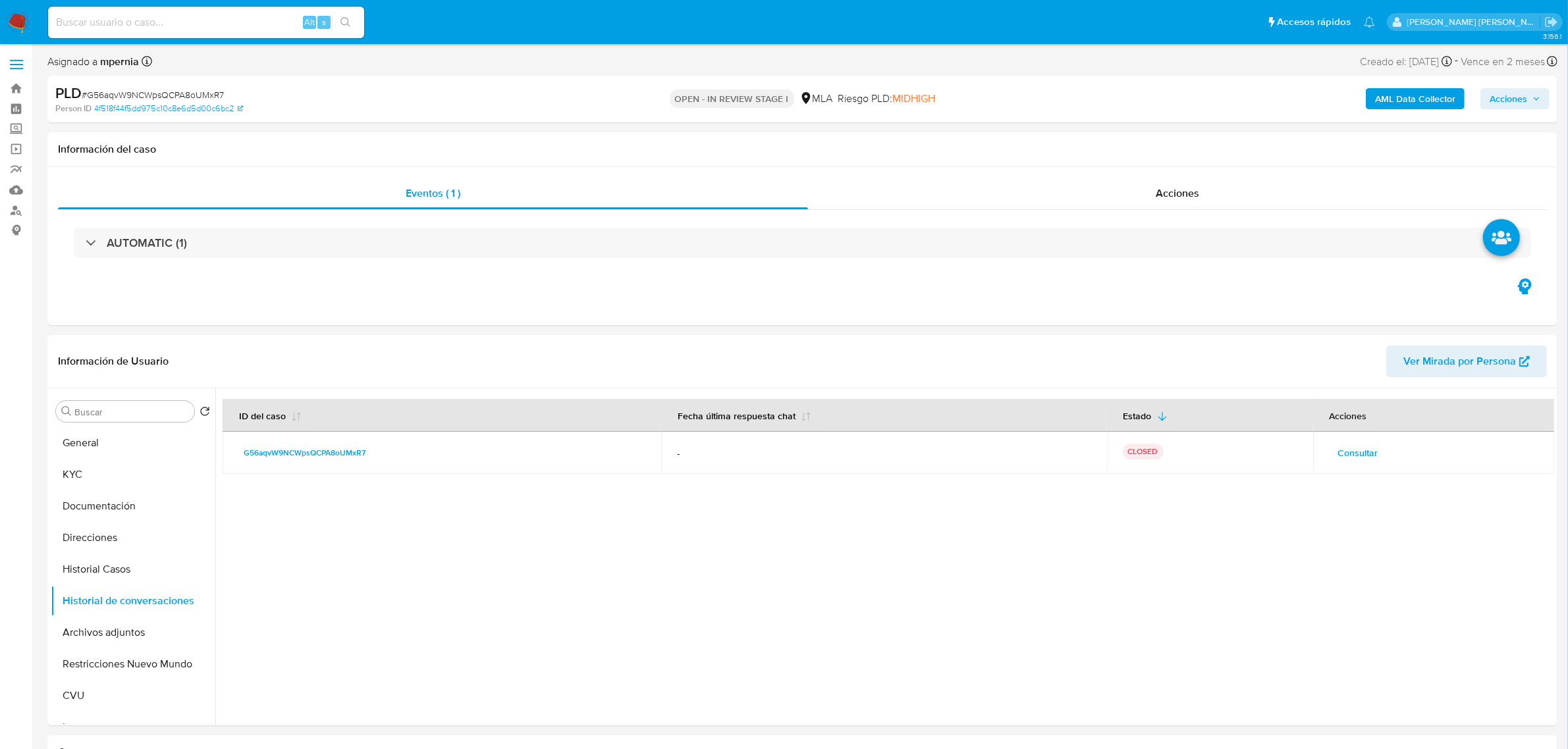
click at [1505, 94] on span "Acciones" at bounding box center [1509, 98] width 38 height 21
click at [1078, 145] on button "Resolución del caso Alt r" at bounding box center [1157, 141] width 157 height 34
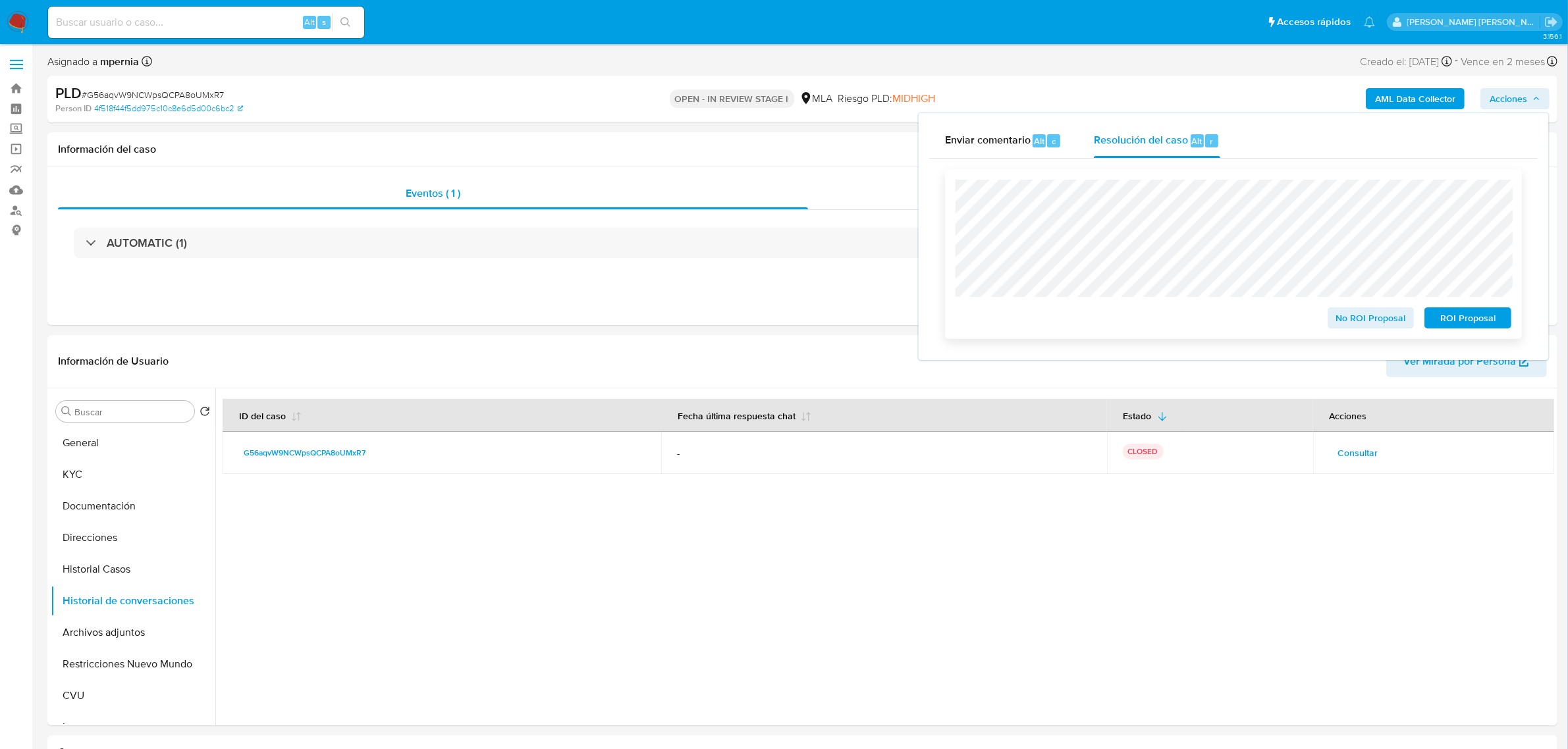
click at [1443, 319] on span "ROI Proposal" at bounding box center [1468, 318] width 69 height 18
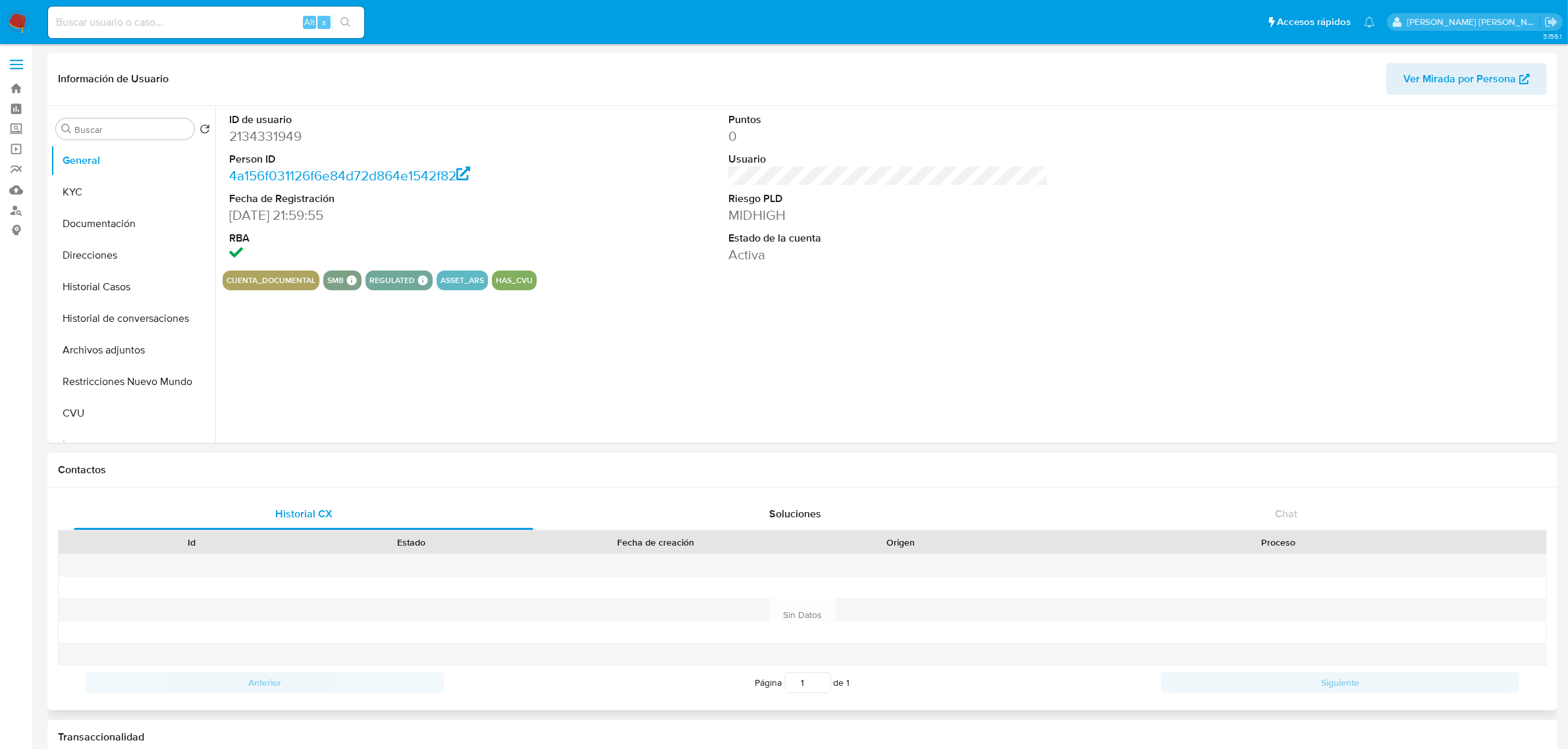
select select "10"
click at [1431, 78] on span "Ver Mirada por Persona" at bounding box center [1459, 79] width 113 height 31
click at [106, 201] on button "KYC" at bounding box center [128, 192] width 154 height 31
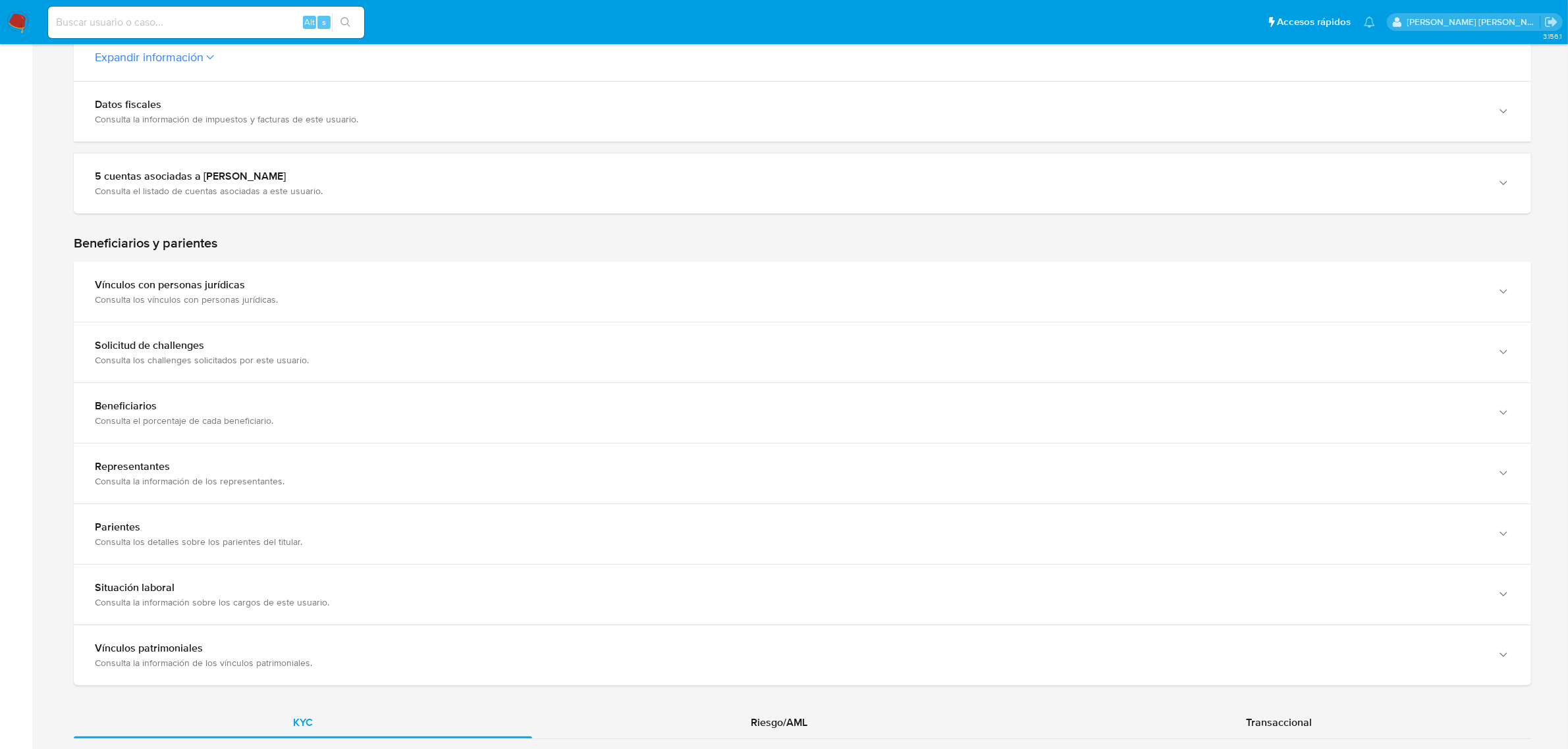
scroll to position [823, 0]
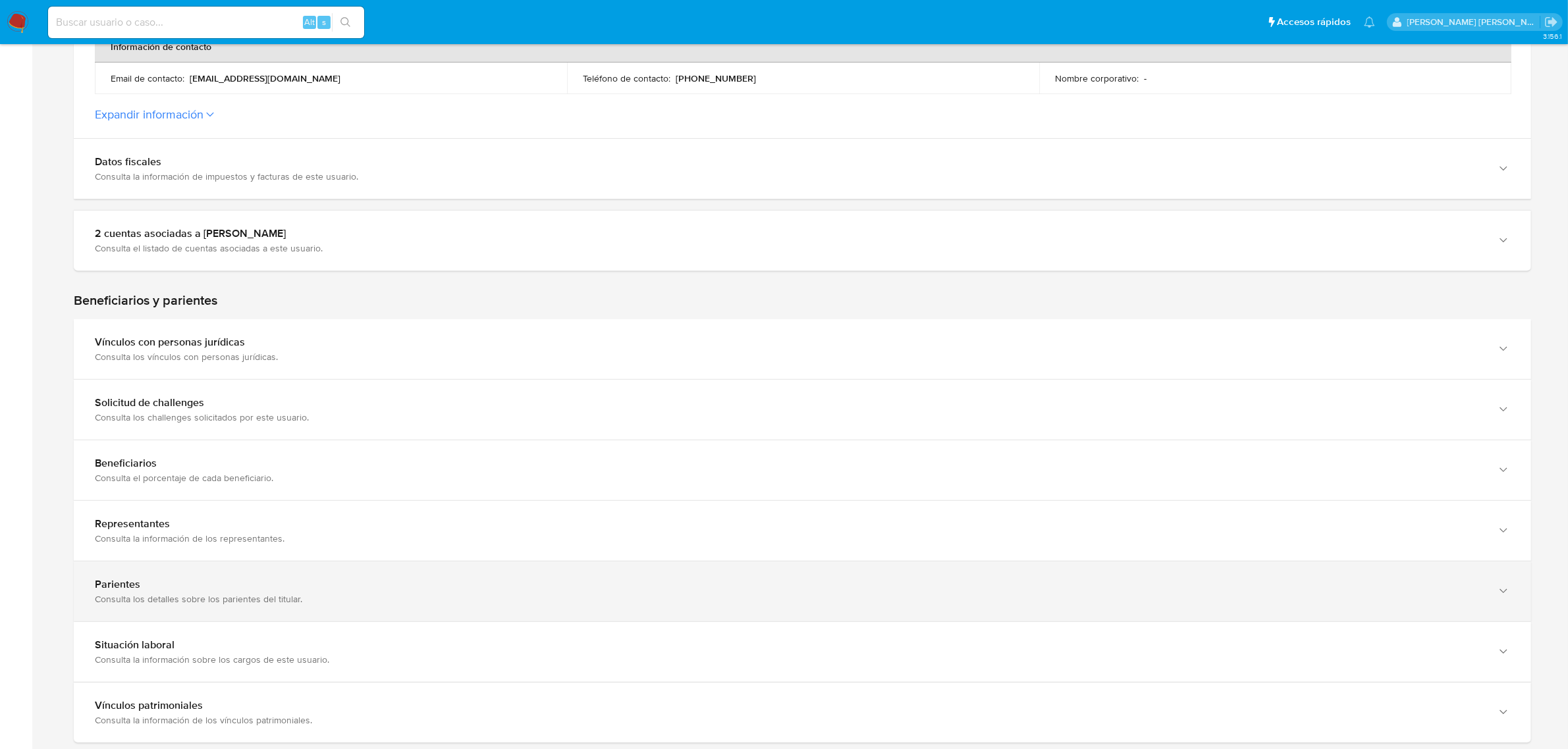
scroll to position [576, 0]
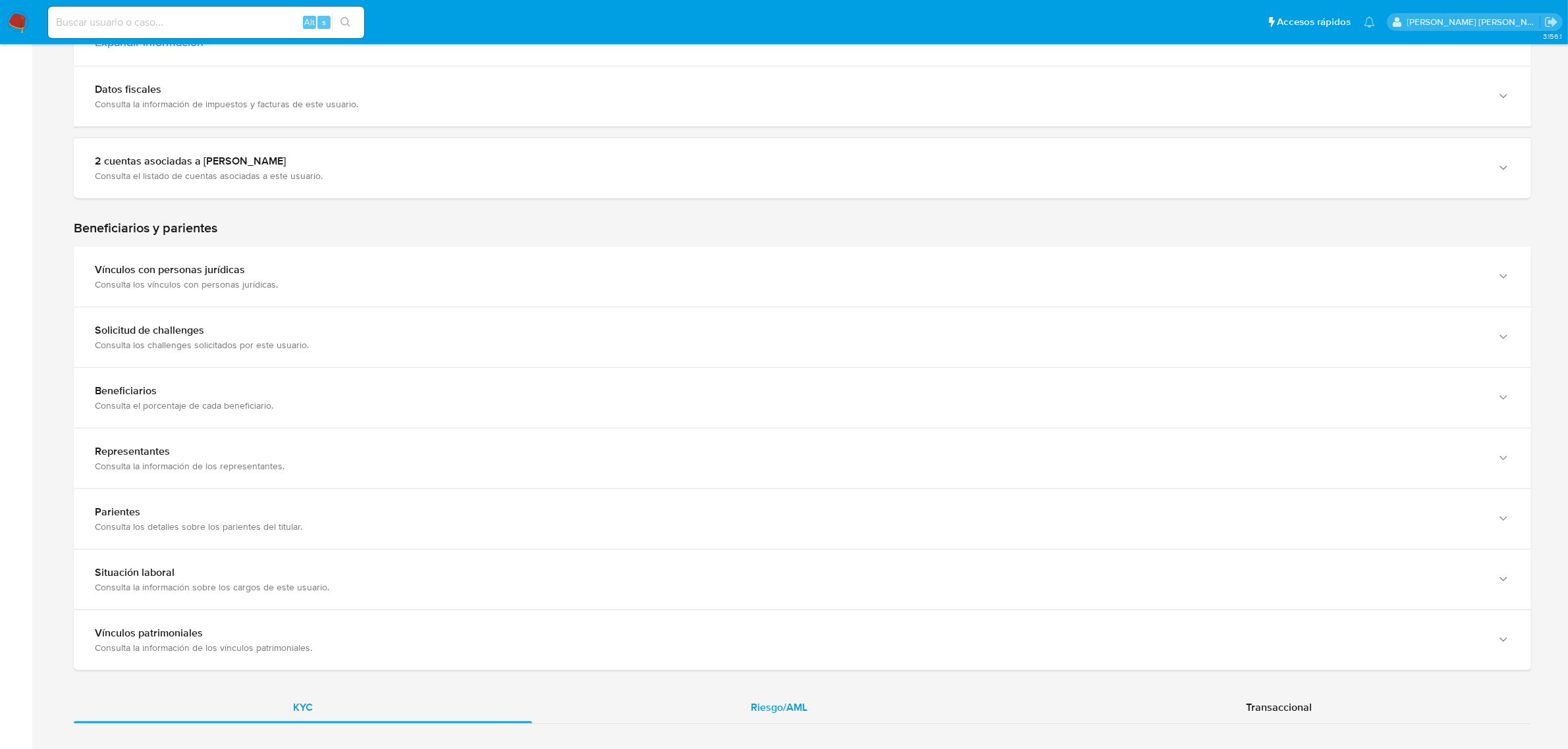
click at [771, 693] on div "Riesgo/AML" at bounding box center [779, 707] width 495 height 31
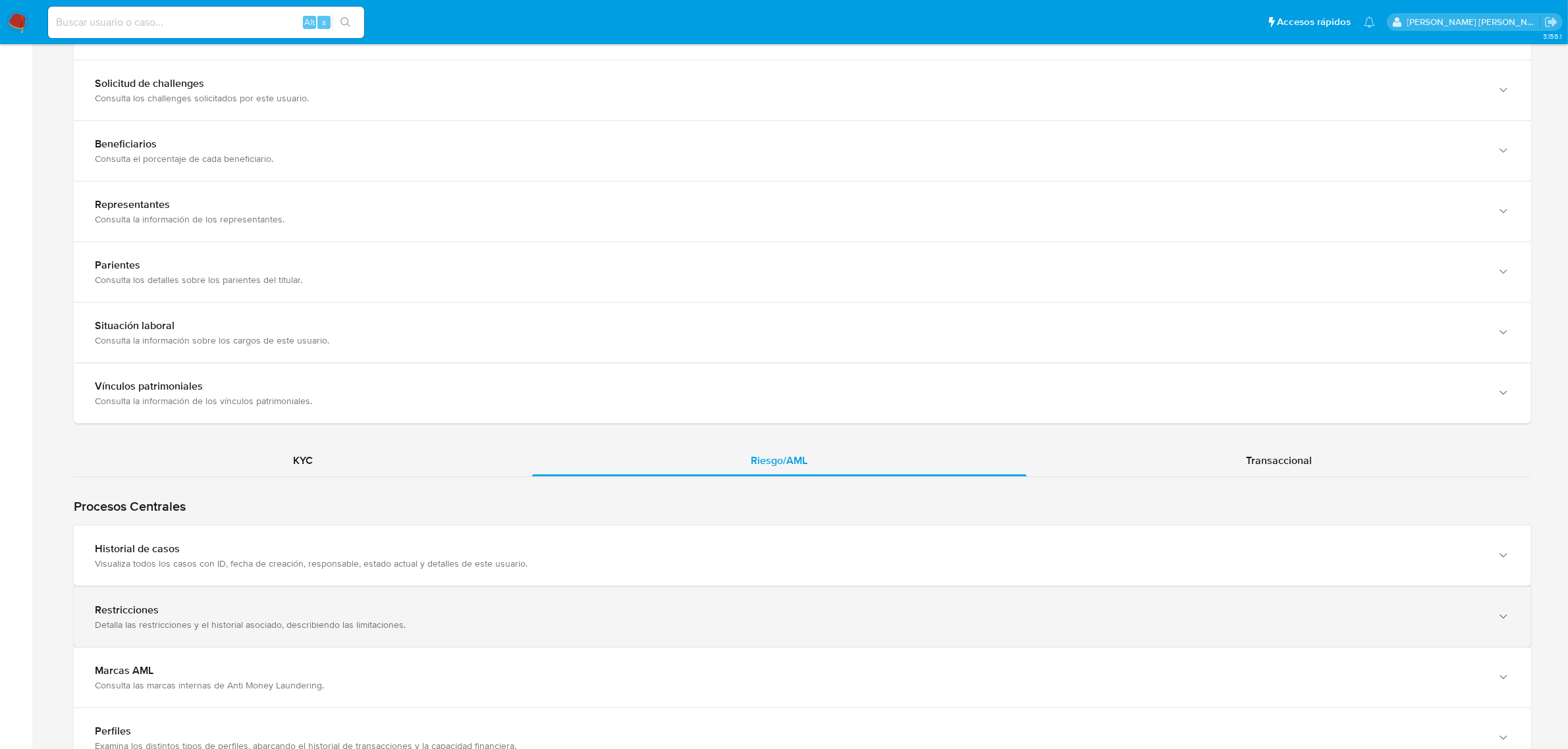
scroll to position [987, 0]
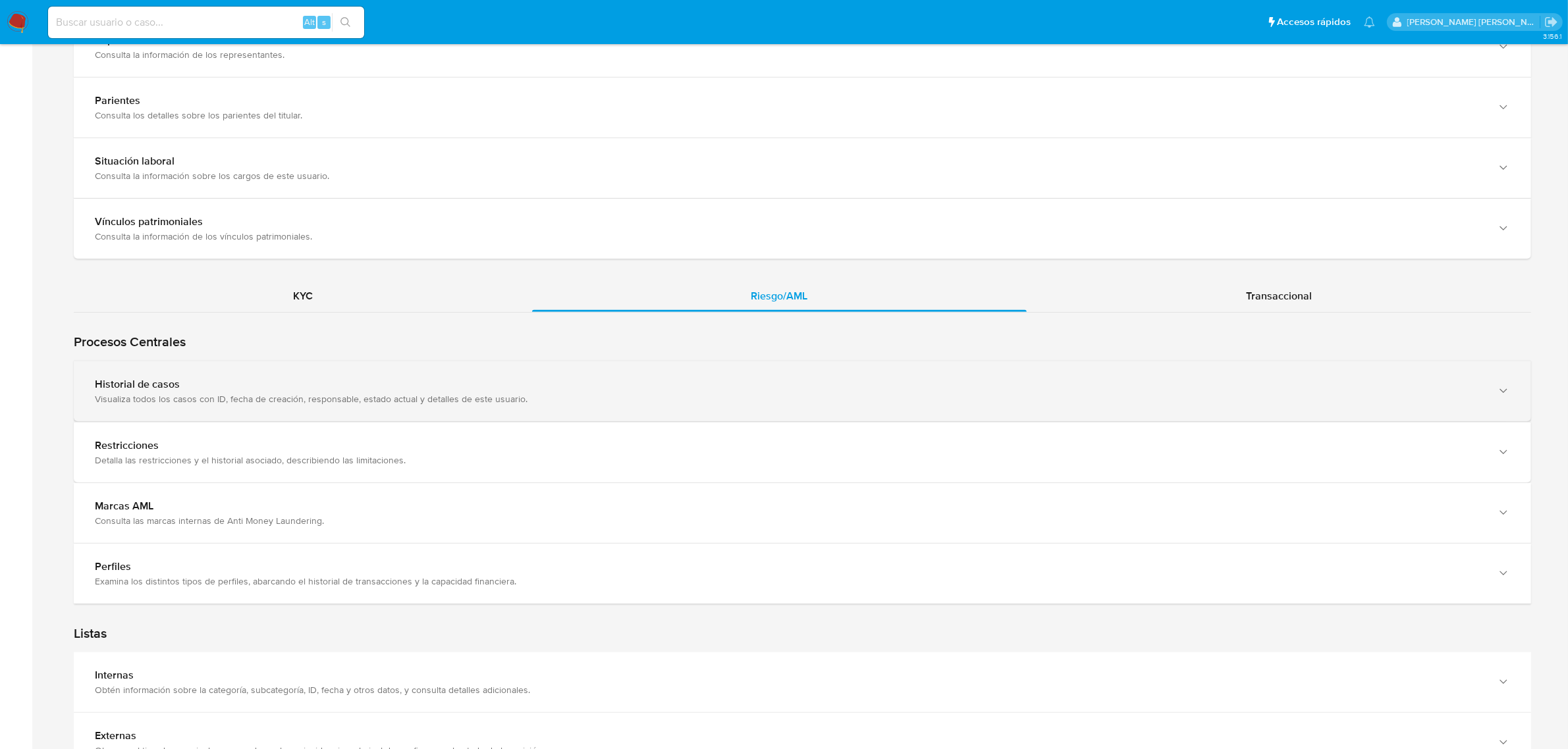
click at [343, 405] on div "Visualiza todos los casos con ID, fecha de creación, responsable, estado actual…" at bounding box center [789, 399] width 1389 height 12
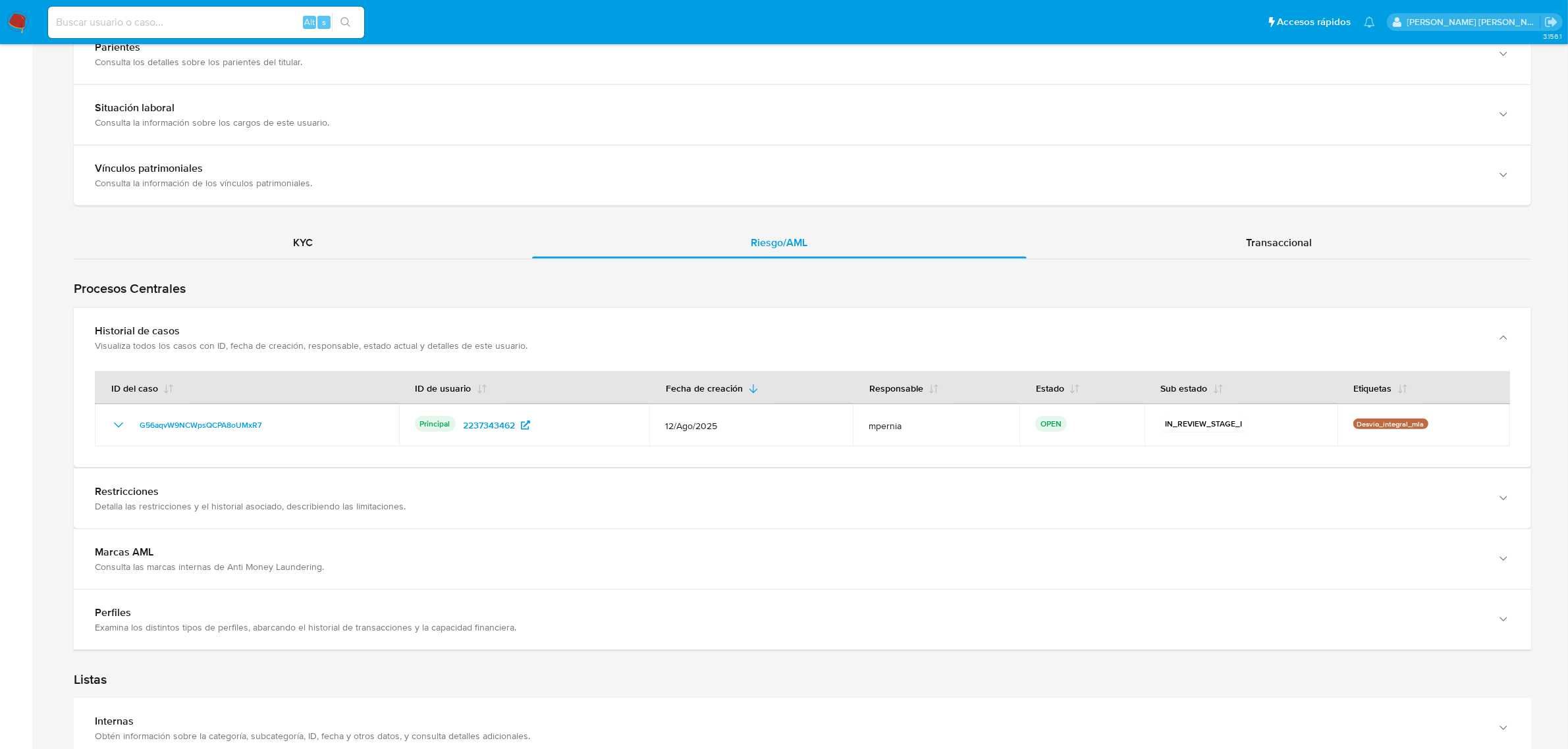
scroll to position [1070, 0]
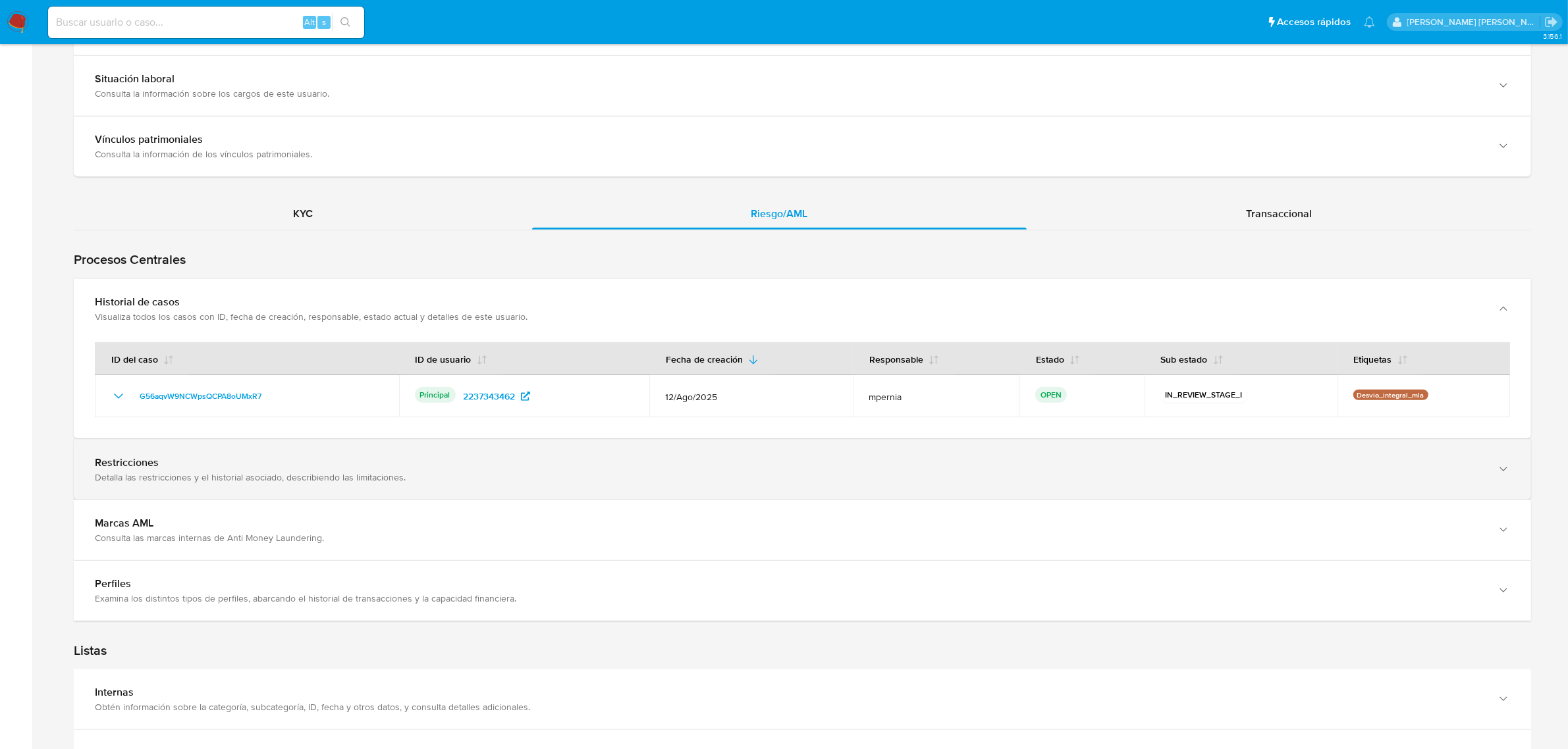
click at [454, 491] on div "Restricciones Detalla las restricciones y el historial asociado, describiendo l…" at bounding box center [803, 470] width 1458 height 60
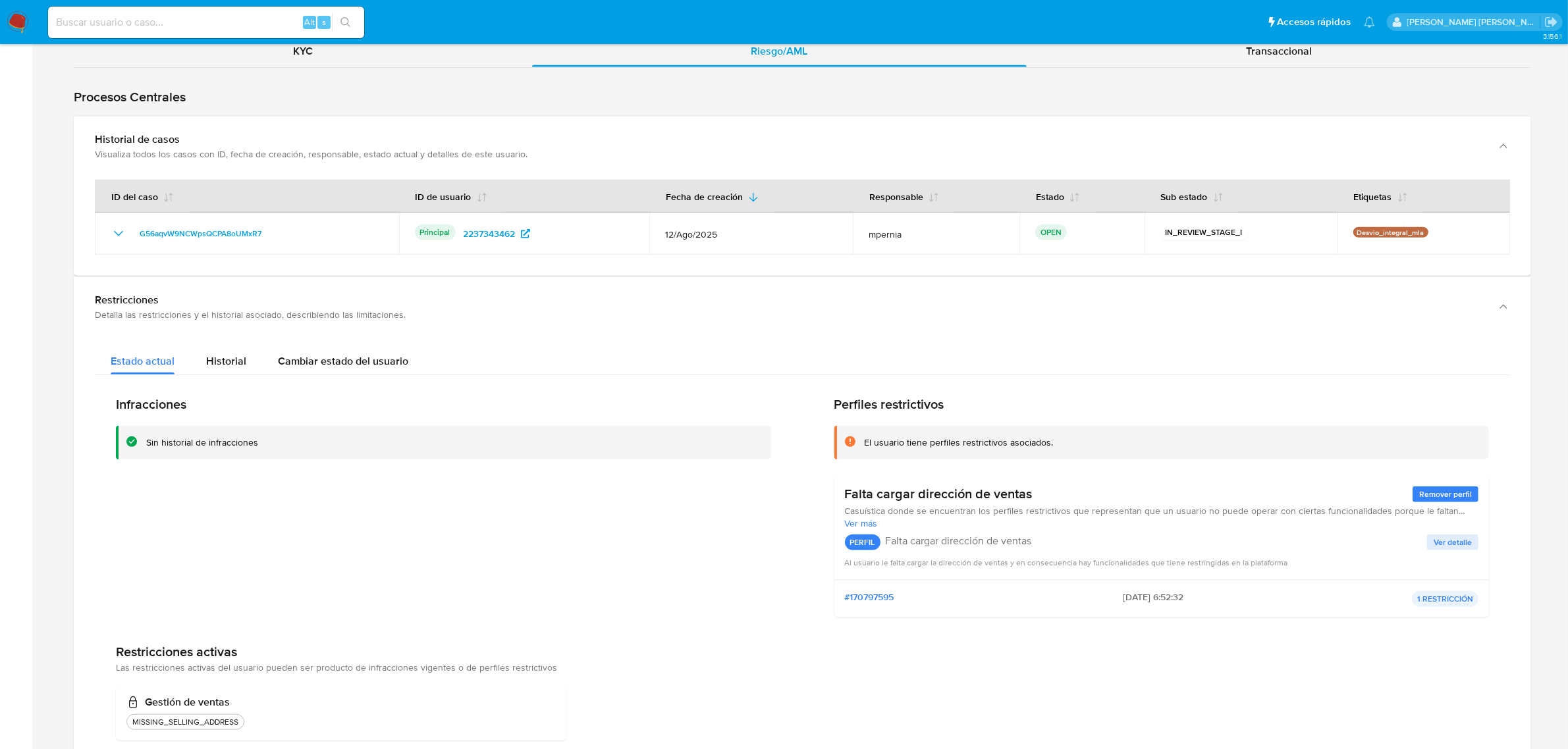
scroll to position [1234, 0]
click at [225, 350] on div "Historial" at bounding box center [226, 356] width 40 height 35
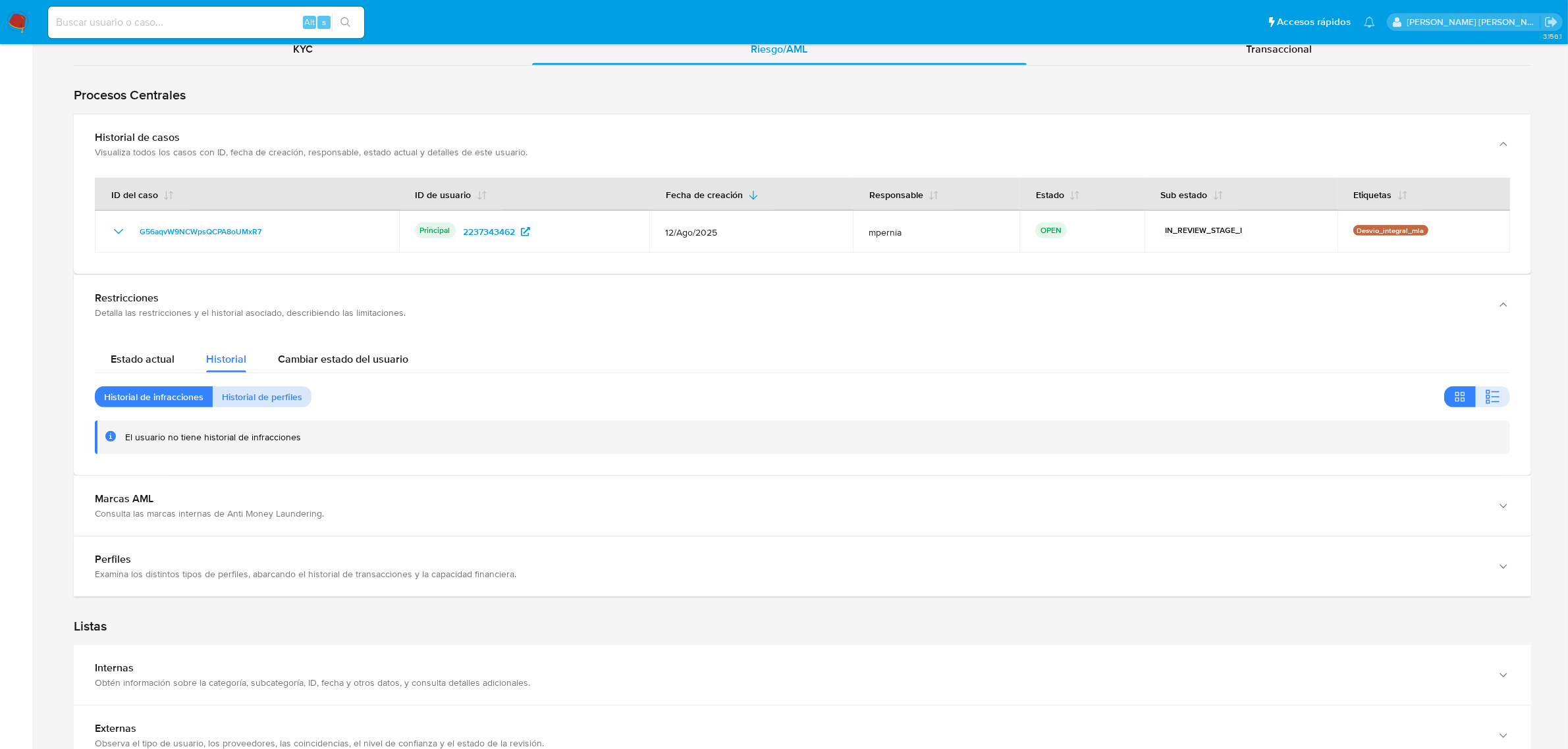
click at [251, 405] on span "Historial de perfiles" at bounding box center [262, 396] width 80 height 18
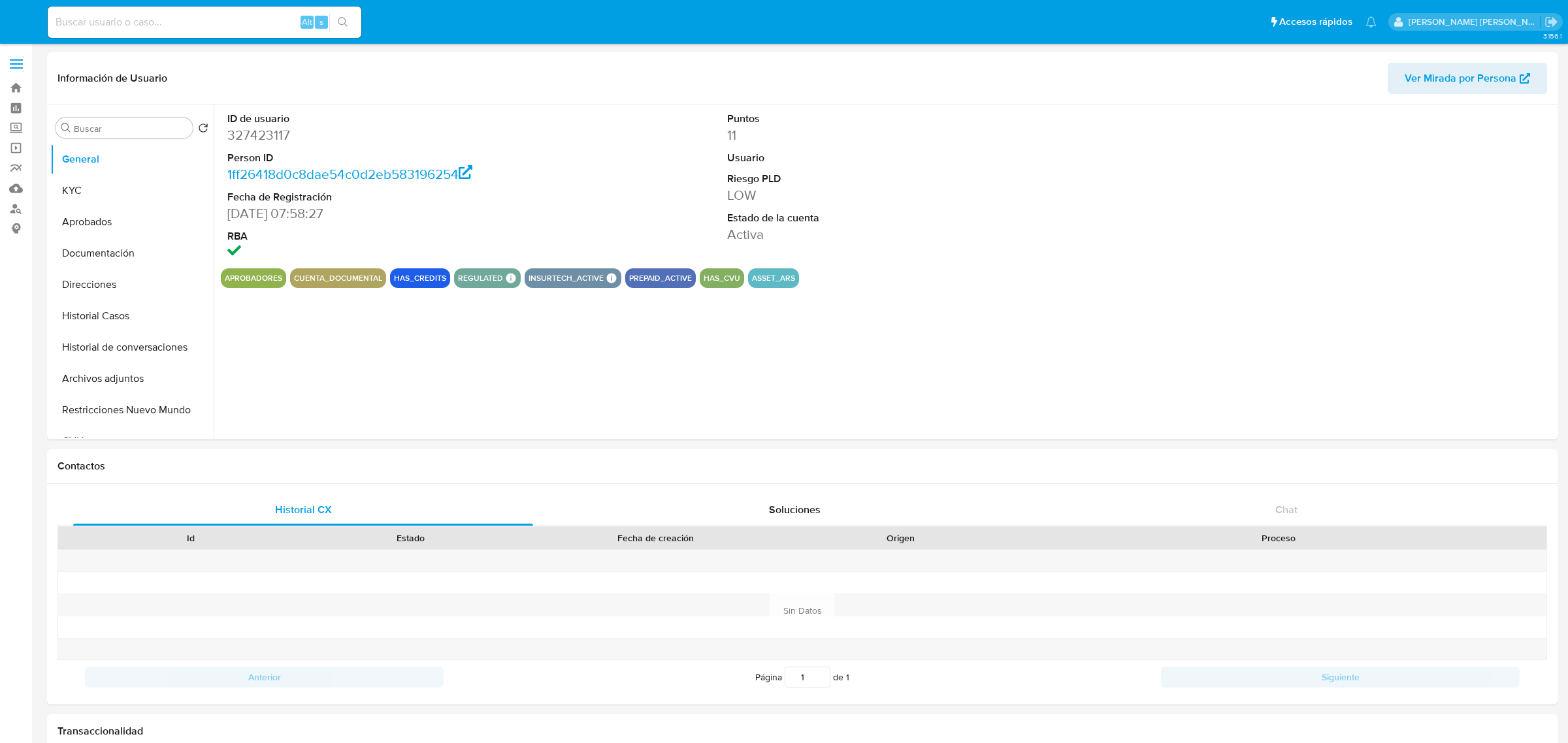
select select "10"
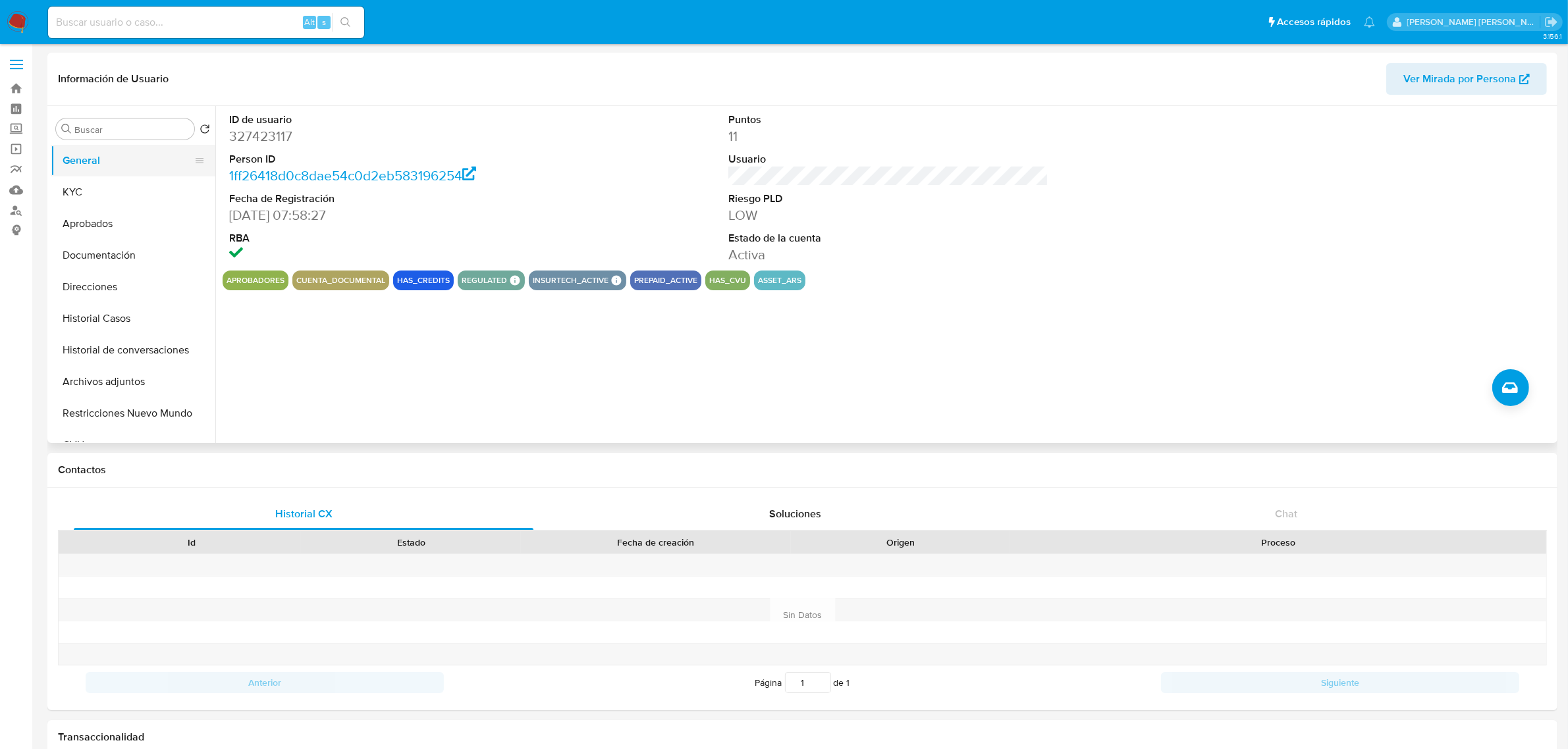
click at [91, 173] on button "General" at bounding box center [128, 160] width 154 height 31
click at [90, 188] on button "KYC" at bounding box center [128, 192] width 154 height 31
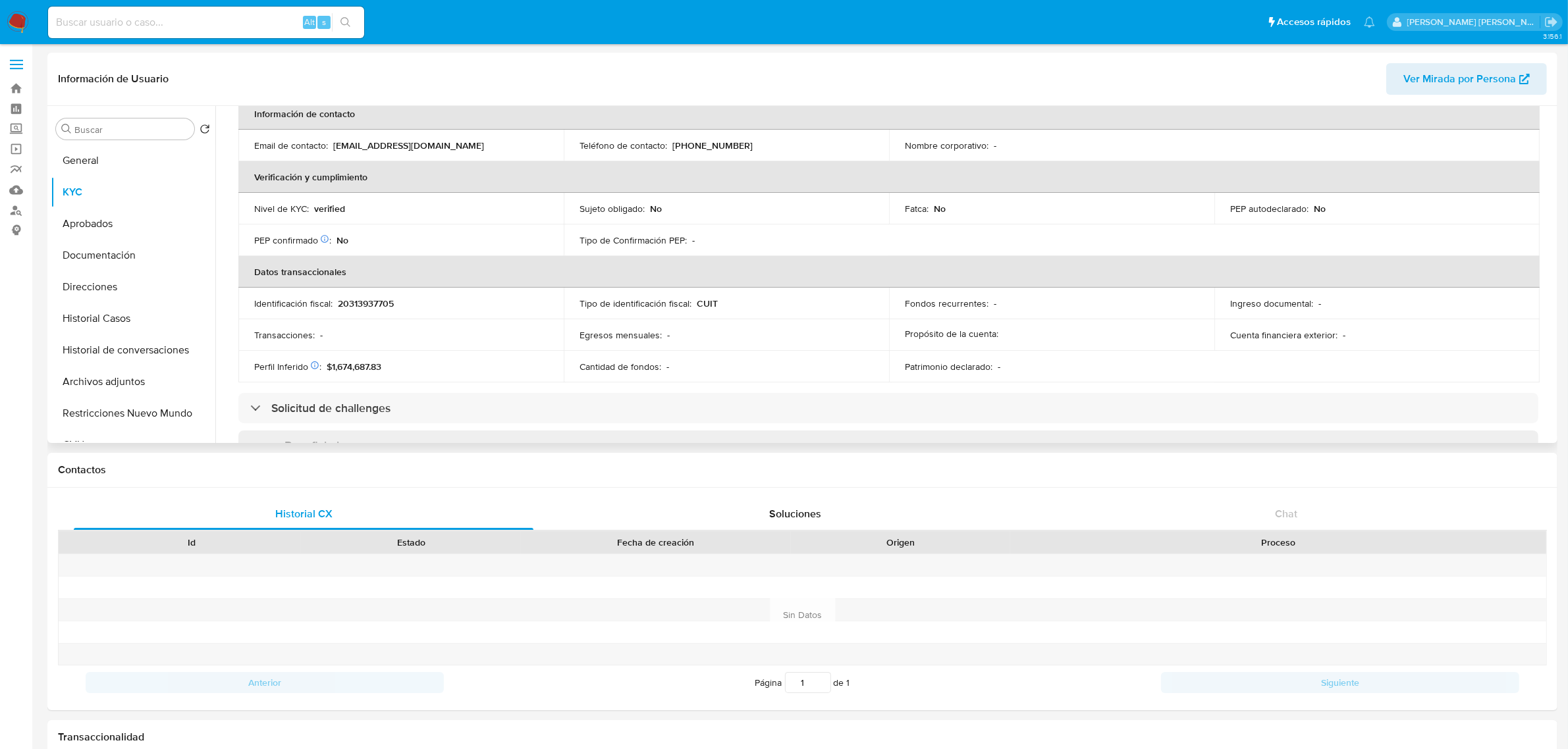
scroll to position [256, 0]
click at [126, 248] on button "Documentación" at bounding box center [128, 255] width 154 height 31
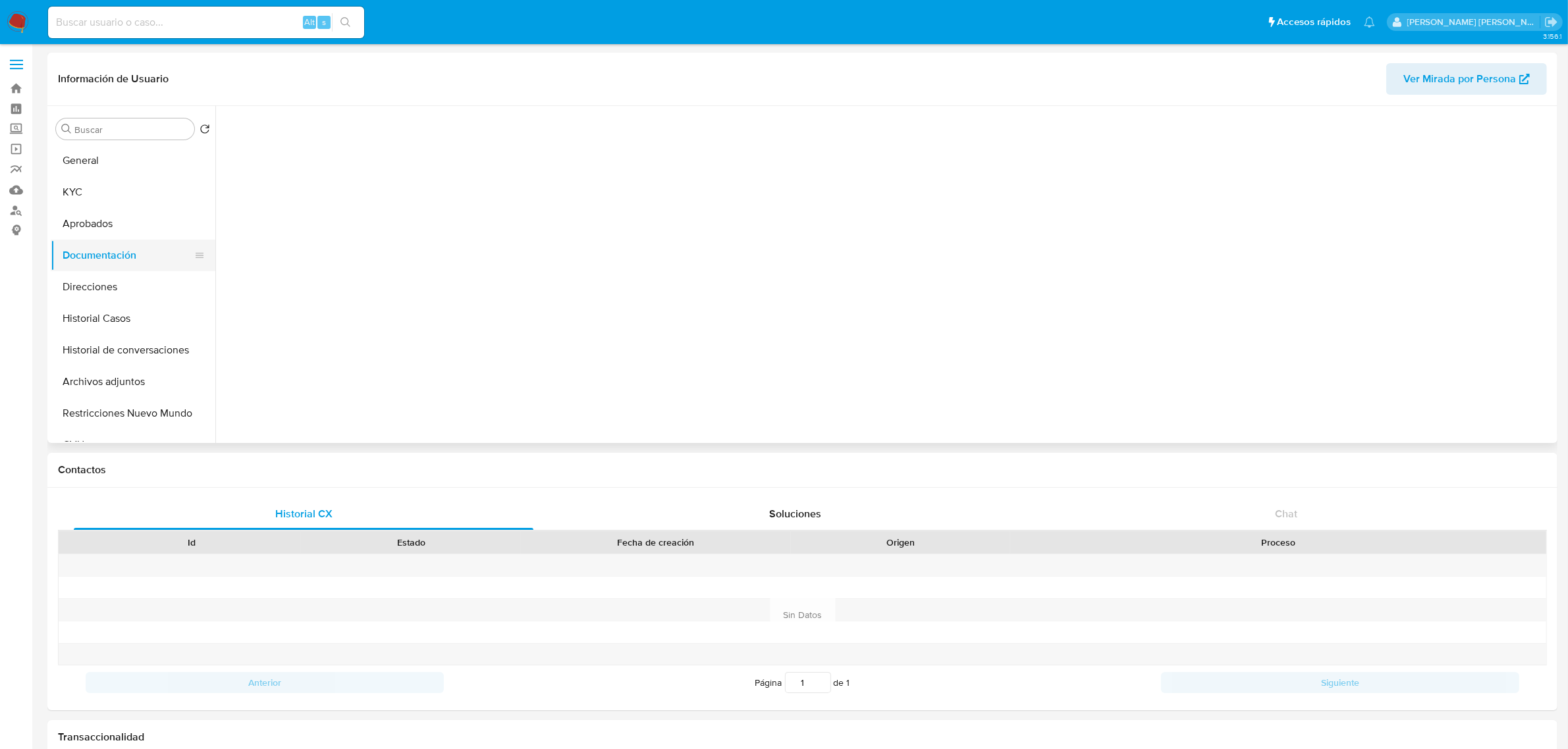
scroll to position [0, 0]
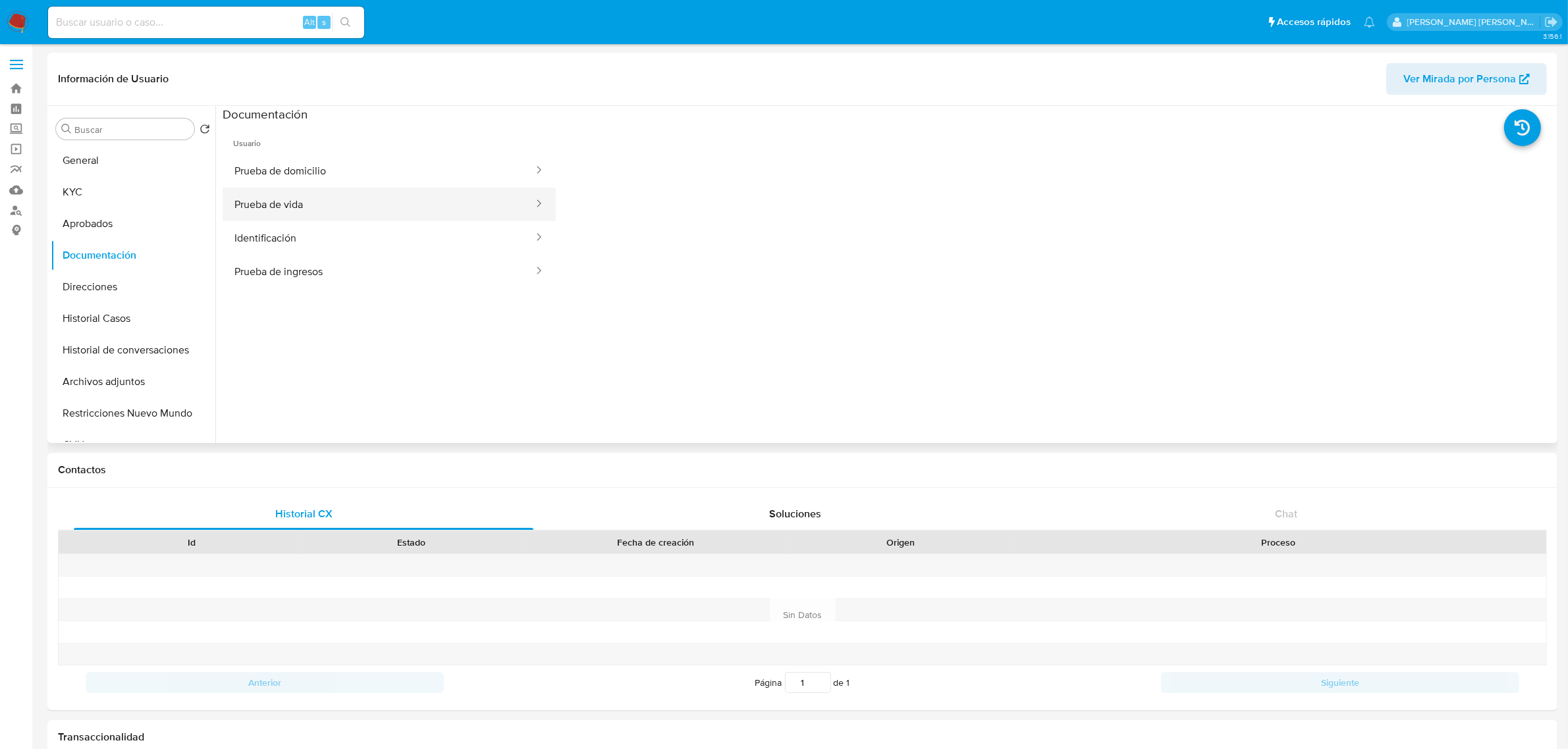
click at [338, 196] on button "Prueba de vida" at bounding box center [378, 205] width 312 height 34
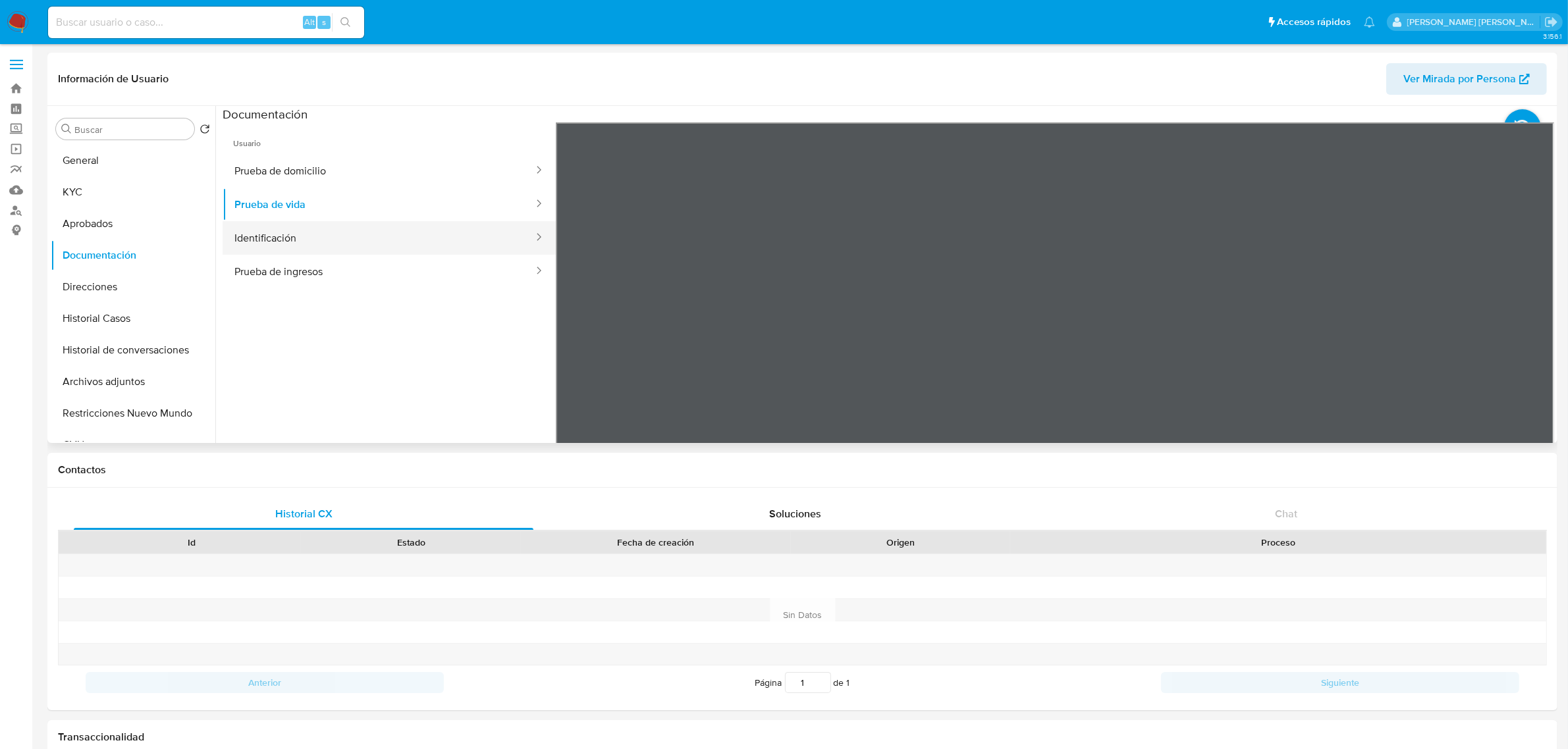
click at [420, 242] on button "Identificación" at bounding box center [378, 238] width 312 height 34
click at [410, 274] on button "Prueba de ingresos" at bounding box center [378, 272] width 312 height 34
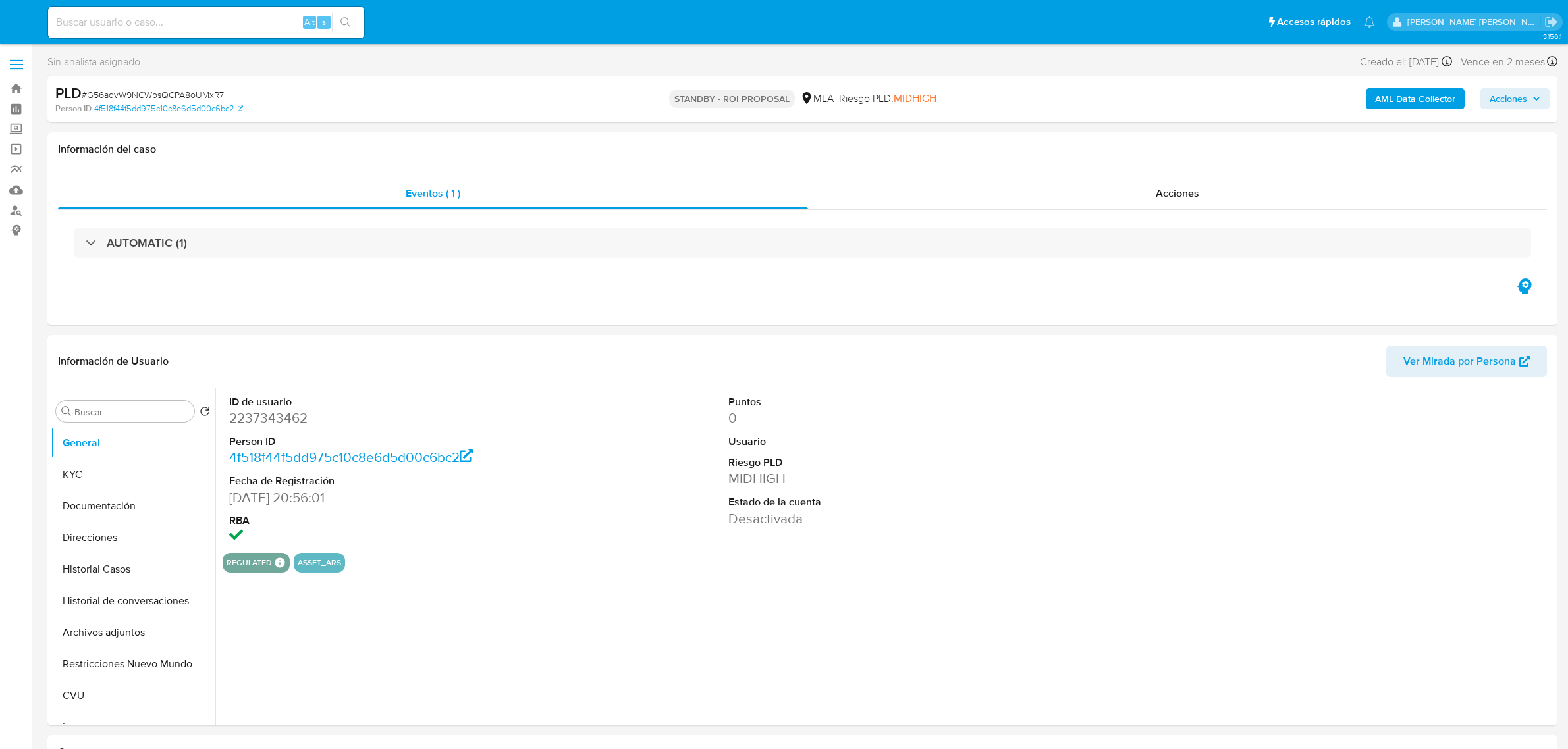
select select "10"
click at [14, 81] on link "Bandeja" at bounding box center [78, 89] width 157 height 20
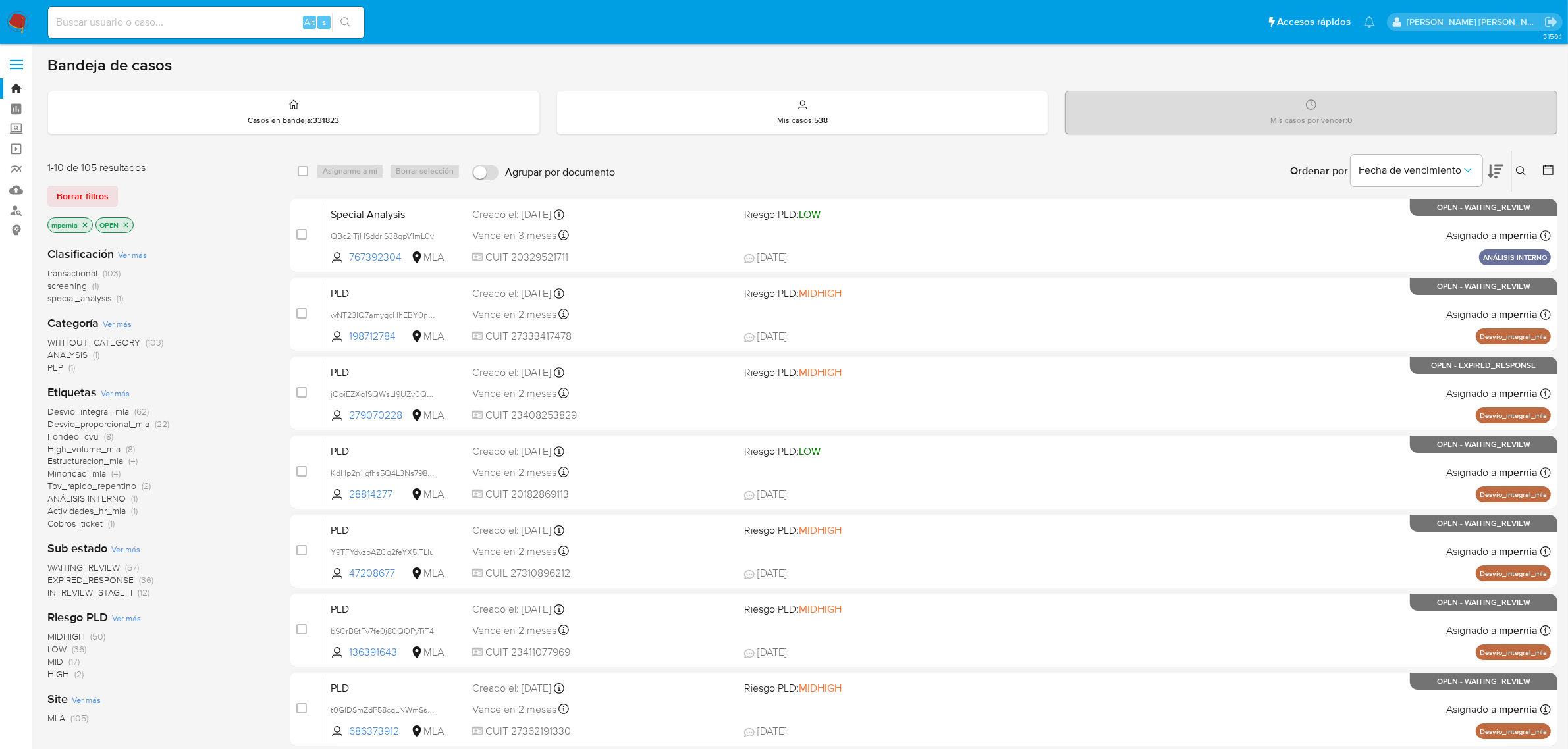
click at [83, 273] on span "transactional" at bounding box center [72, 273] width 50 height 13
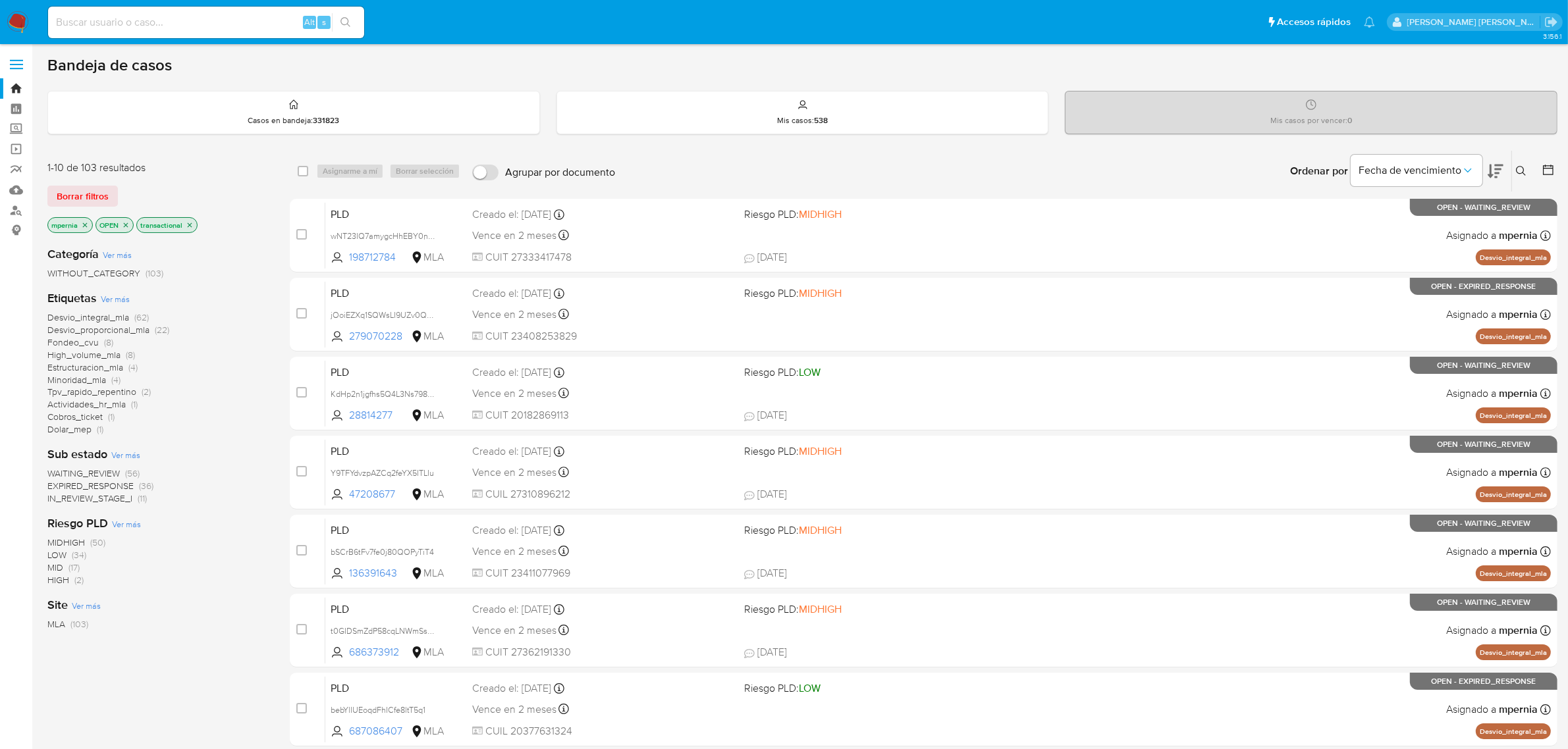
click at [84, 224] on icon "close-filter" at bounding box center [85, 225] width 8 height 8
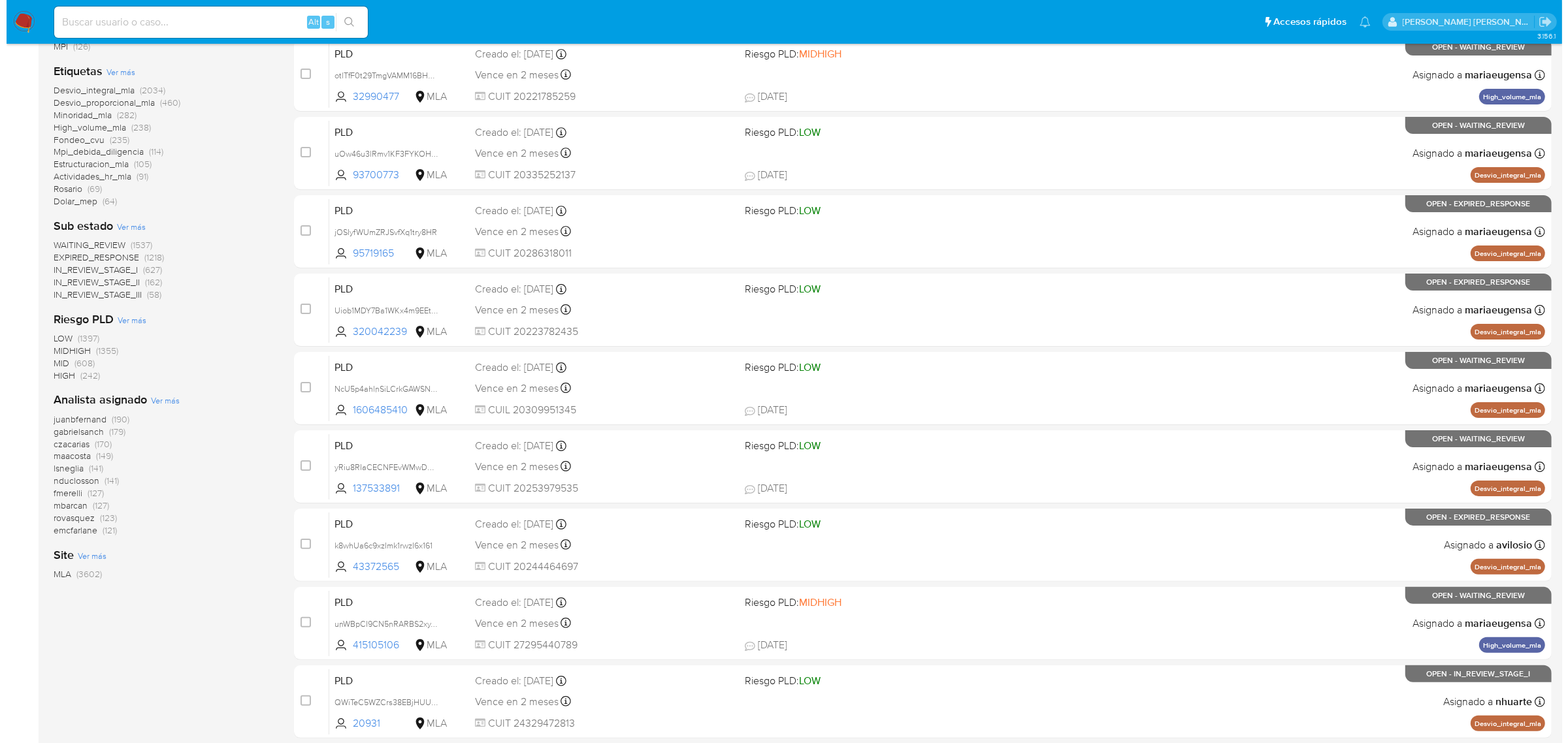
scroll to position [245, 0]
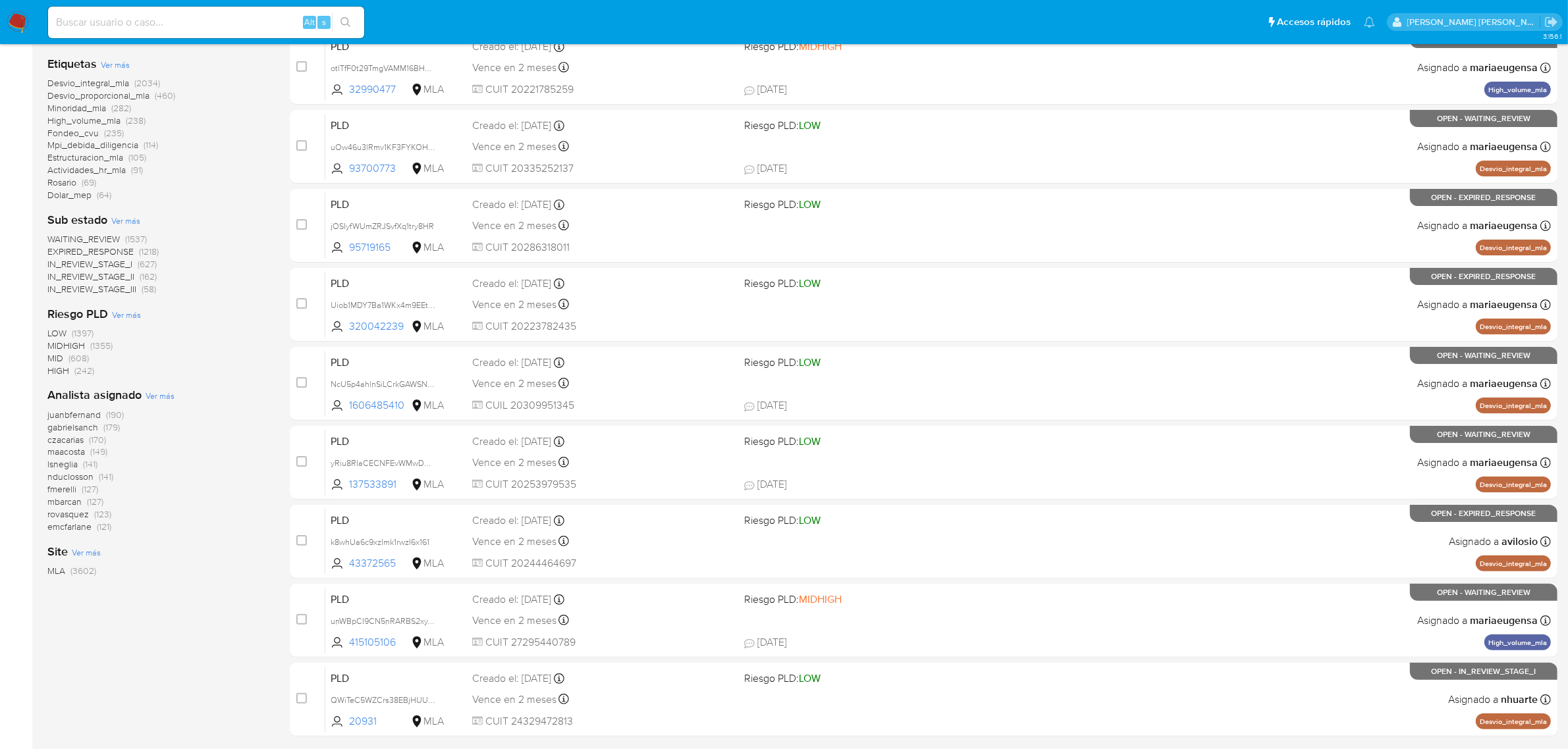
click at [169, 393] on span "Ver más" at bounding box center [160, 396] width 29 height 12
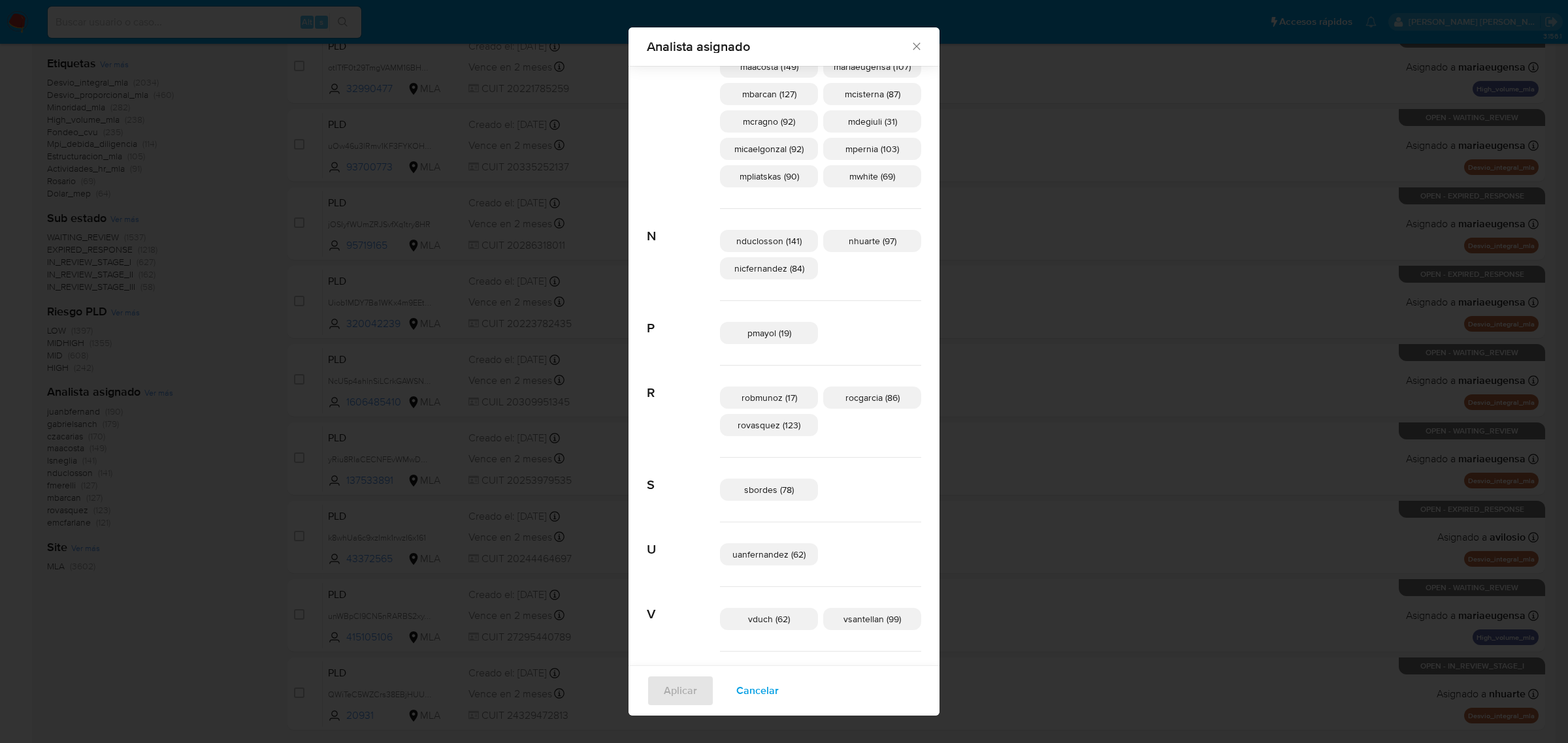
scroll to position [703, 0]
